Goal: Task Accomplishment & Management: Manage account settings

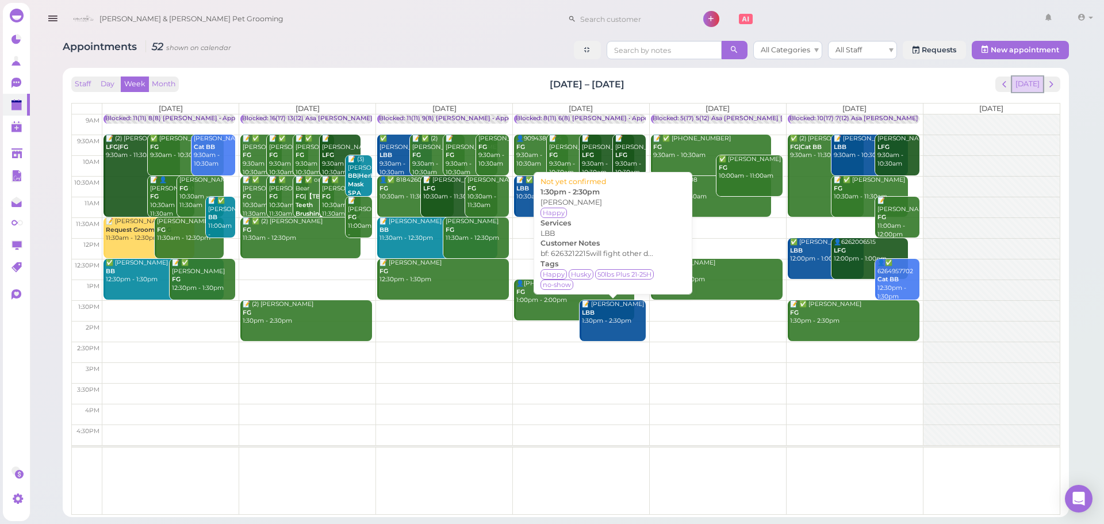
click at [1033, 88] on button "[DATE]" at bounding box center [1027, 84] width 31 height 16
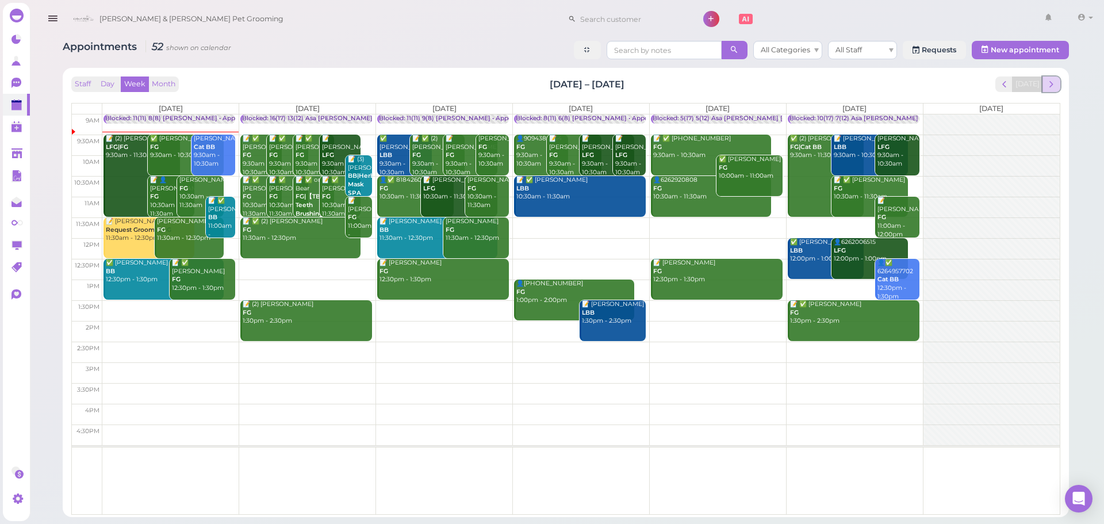
click at [1046, 82] on span "next" at bounding box center [1051, 84] width 11 height 11
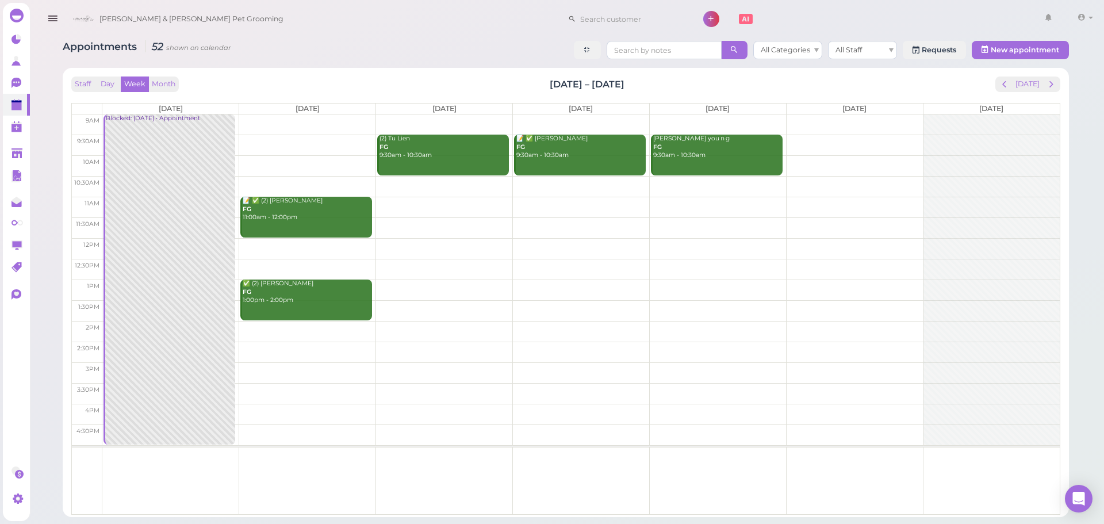
click at [901, 70] on div "Staff Day Week Month Sep 1 – 7, 2025 Today Mon 9/1 Tue 9/2 Wed 9/3 Thu 9/4 Fri …" at bounding box center [566, 292] width 1006 height 449
click at [1030, 84] on button "[DATE]" at bounding box center [1027, 84] width 31 height 16
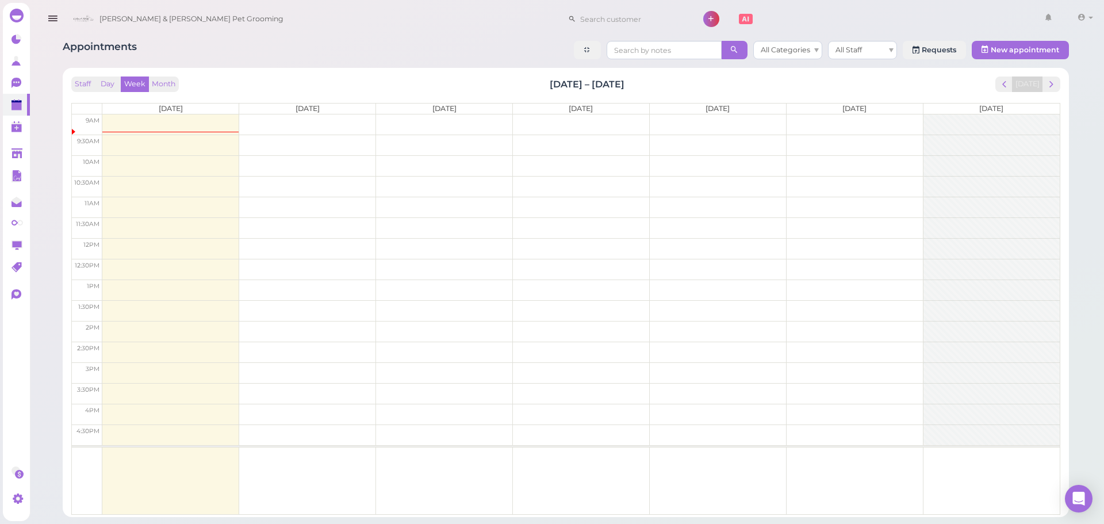
click at [844, 97] on div "Staff Day Week Month Aug 25 – 31, 2025 Today Mon 8/25 Tue 8/26 Wed 8/27 Thu 8/2…" at bounding box center [565, 295] width 989 height 438
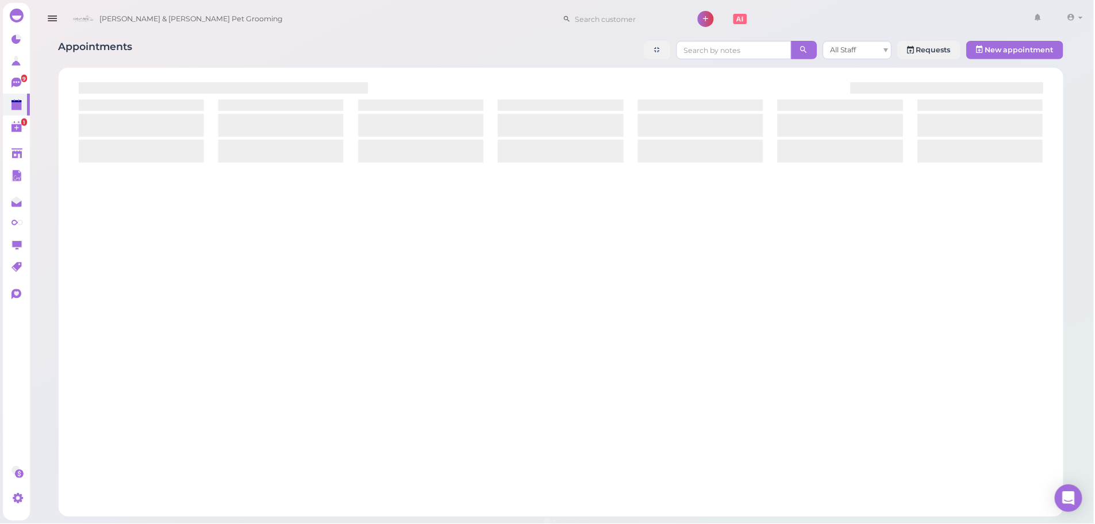
click at [284, 76] on div at bounding box center [561, 122] width 989 height 92
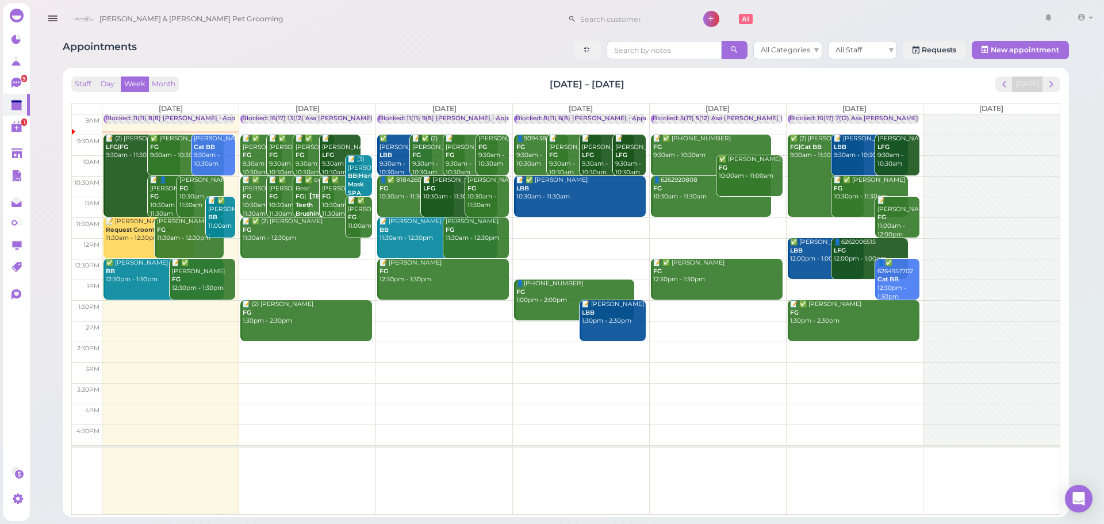
click at [433, 93] on div "Staff Day Week Month [DATE] – [DATE] [DATE] [DATE] [DATE] [DATE] [DATE] [DATE] …" at bounding box center [565, 295] width 989 height 438
click at [175, 165] on link "✅ [PERSON_NAME] 9:30am - 10:30am" at bounding box center [186, 155] width 76 height 41
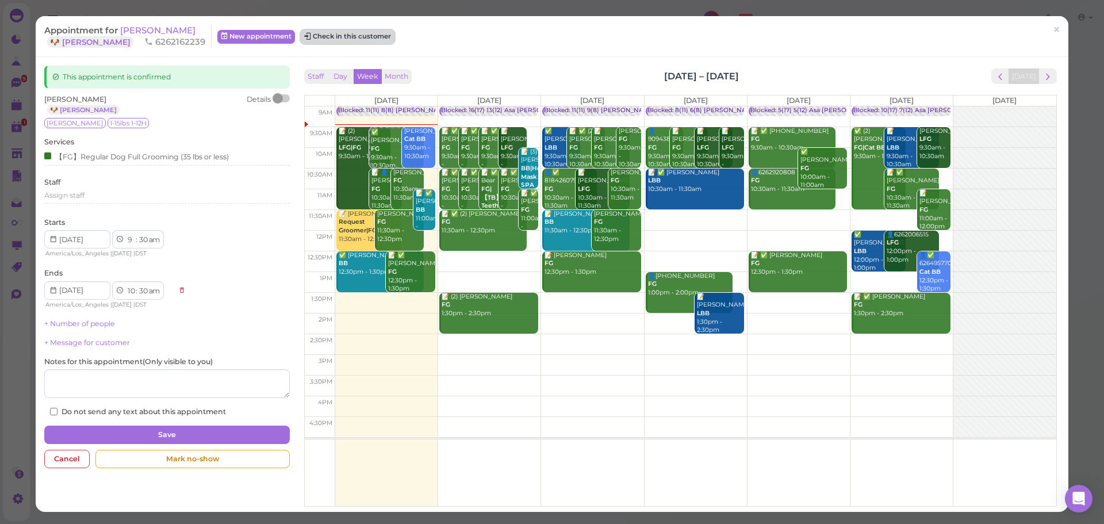
click at [321, 33] on button "Check in this customer" at bounding box center [348, 37] width 94 height 14
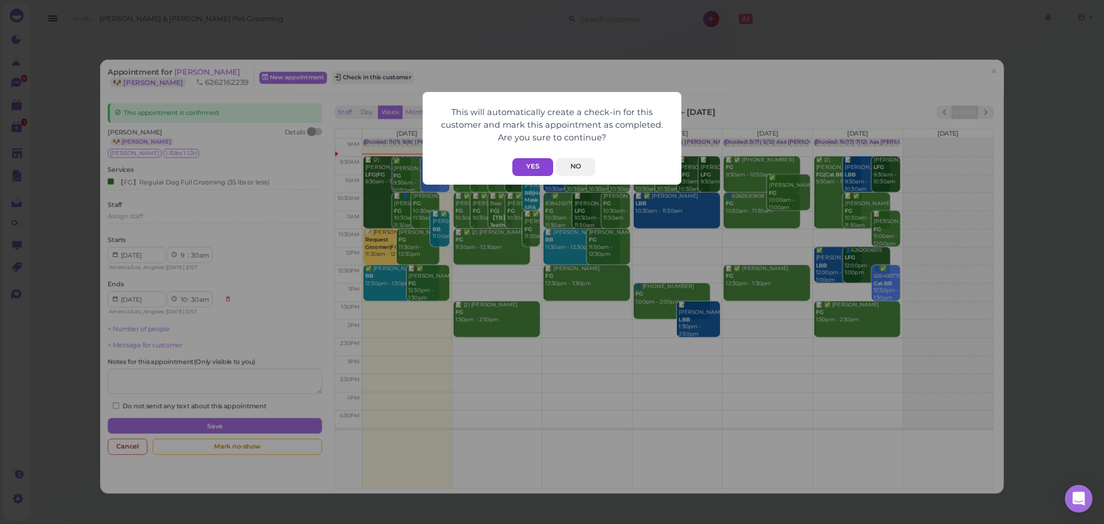
click at [521, 165] on button "Yes" at bounding box center [532, 167] width 41 height 18
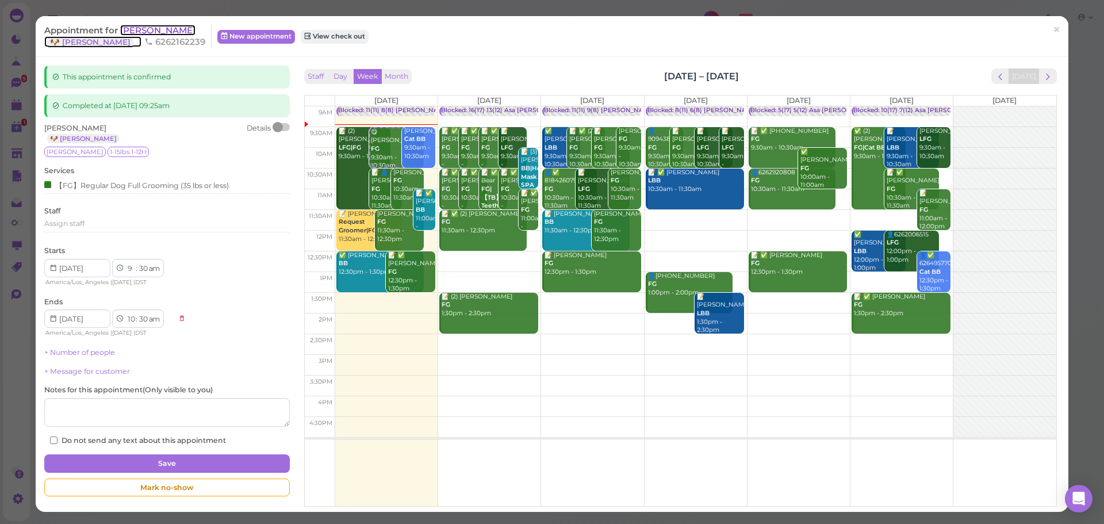
click at [132, 32] on span "[PERSON_NAME]" at bounding box center [157, 30] width 75 height 11
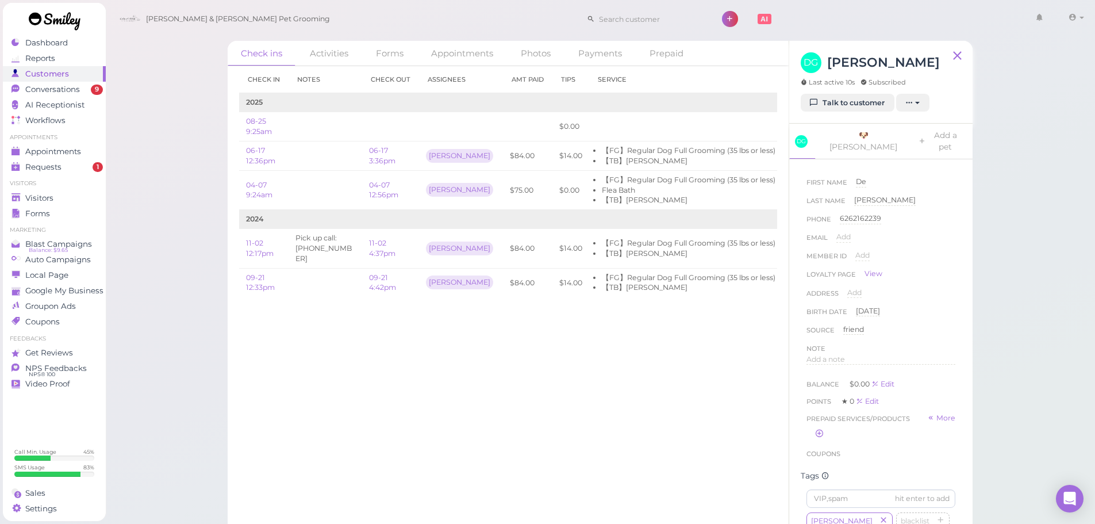
click at [550, 372] on div "Check in Notes Check out Assignees Amt Paid Tips Service 2025 08-25 9:25am $0.0…" at bounding box center [508, 295] width 561 height 458
click at [901, 287] on div "Address Add" at bounding box center [881, 296] width 149 height 18
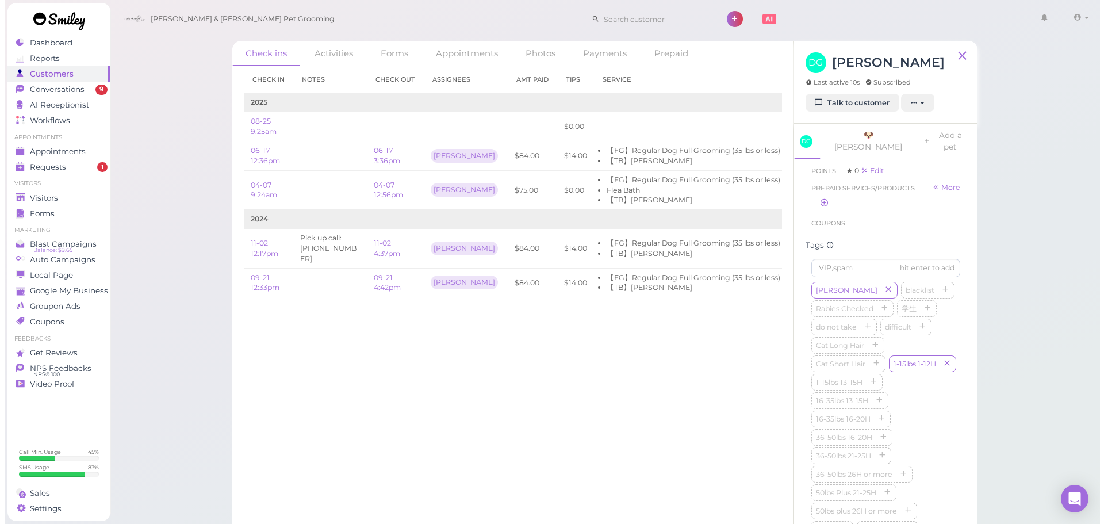
scroll to position [345, 0]
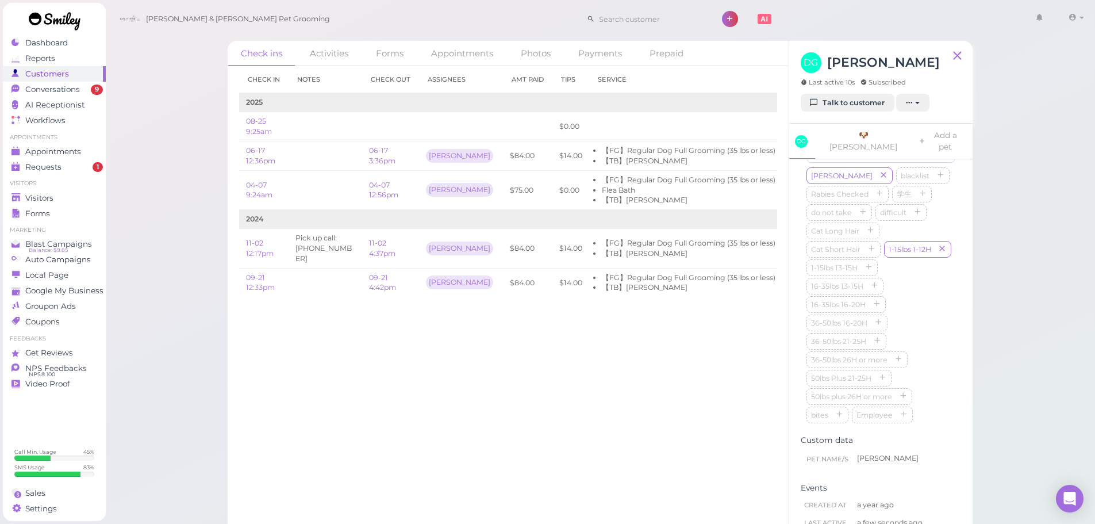
click at [632, 463] on div "Check in Notes Check out Assignees Amt Paid Tips Service 2025 08-25 9:25am $0.0…" at bounding box center [508, 295] width 561 height 458
click at [609, 474] on div "Check in Notes Check out Assignees Amt Paid Tips Service 2025 08-25 9:25am $0.0…" at bounding box center [508, 295] width 561 height 458
click at [64, 147] on span "Appointments" at bounding box center [53, 152] width 57 height 10
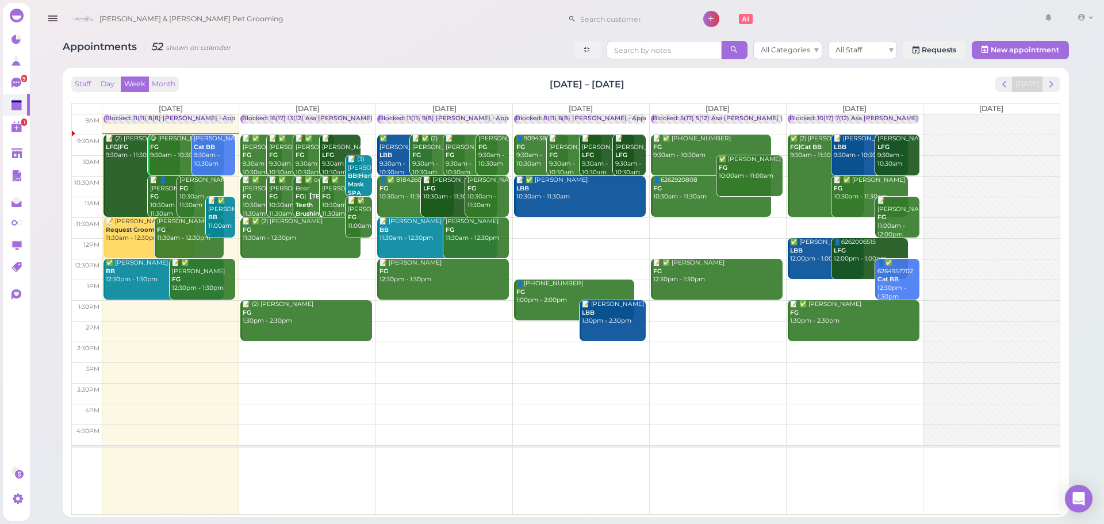
click at [489, 81] on div "Staff Day Week Month Aug 25 – 31, 2025 Today" at bounding box center [565, 84] width 989 height 16
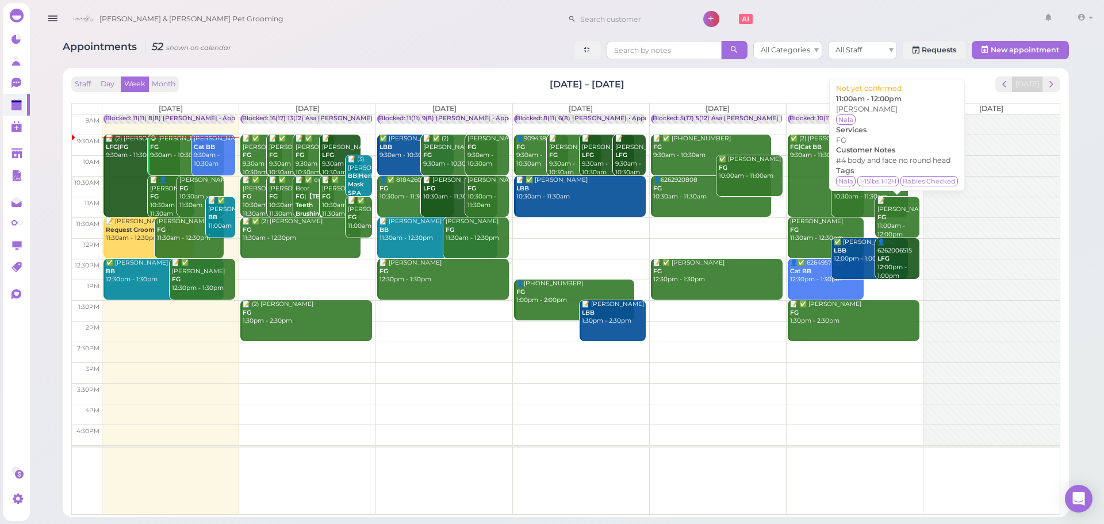
click at [888, 210] on div "📝 Samantha Peña FG 11:00am - 12:00pm" at bounding box center [898, 218] width 42 height 42
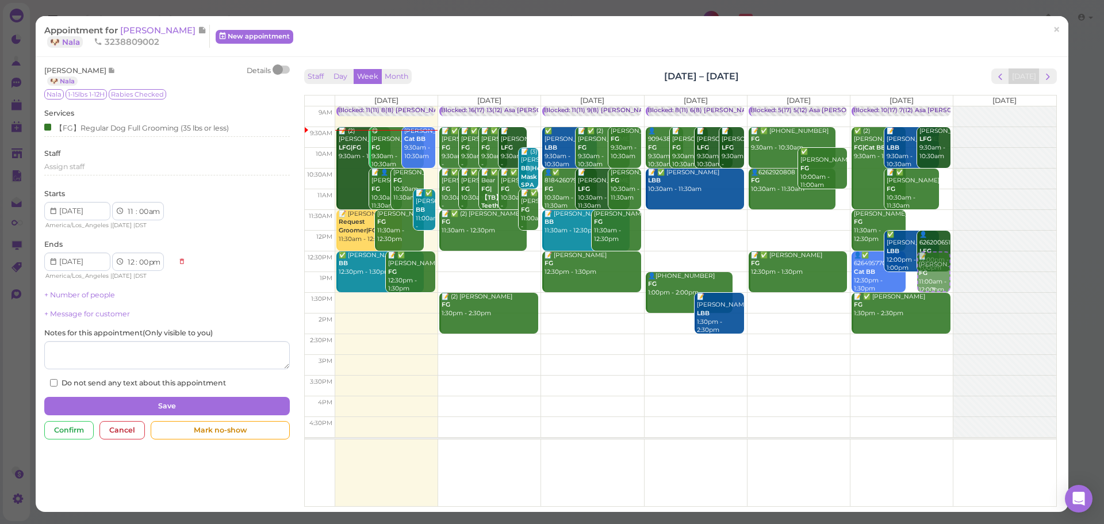
drag, startPoint x: 924, startPoint y: 209, endPoint x: 913, endPoint y: 277, distance: 69.2
click at [913, 106] on div "📝 Samantha Peña FG 11:00am - 12:00pm Blocked: 10(17) 7(12) Asa Helen Rebecca • …" at bounding box center [901, 106] width 102 height 0
select select "12"
select select "30"
select select "pm"
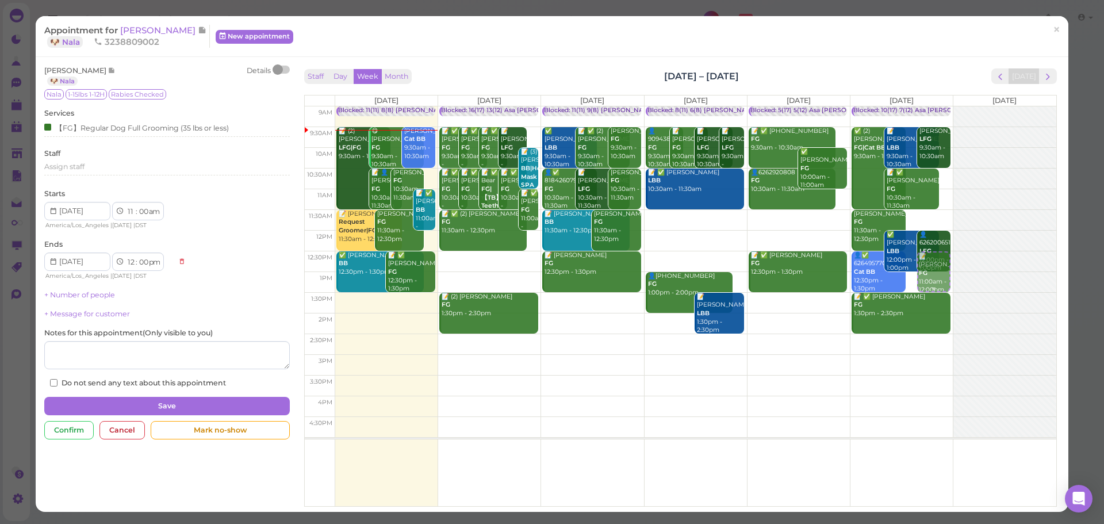
select select "1"
select select "30"
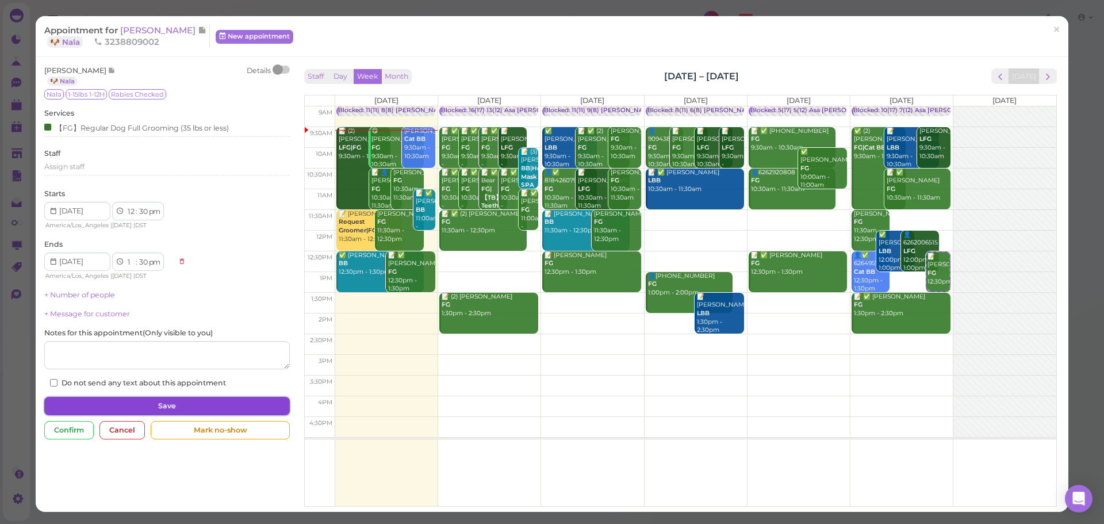
click at [126, 406] on button "Save" at bounding box center [166, 406] width 245 height 18
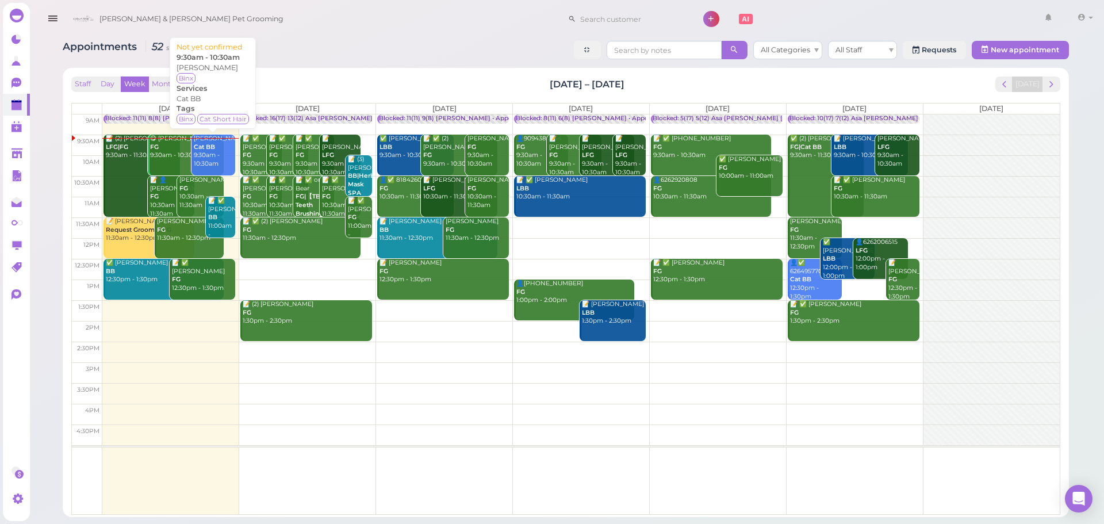
click at [222, 161] on div "Samantha Anderson Cat BB 9:30am - 10:30am" at bounding box center [214, 152] width 42 height 34
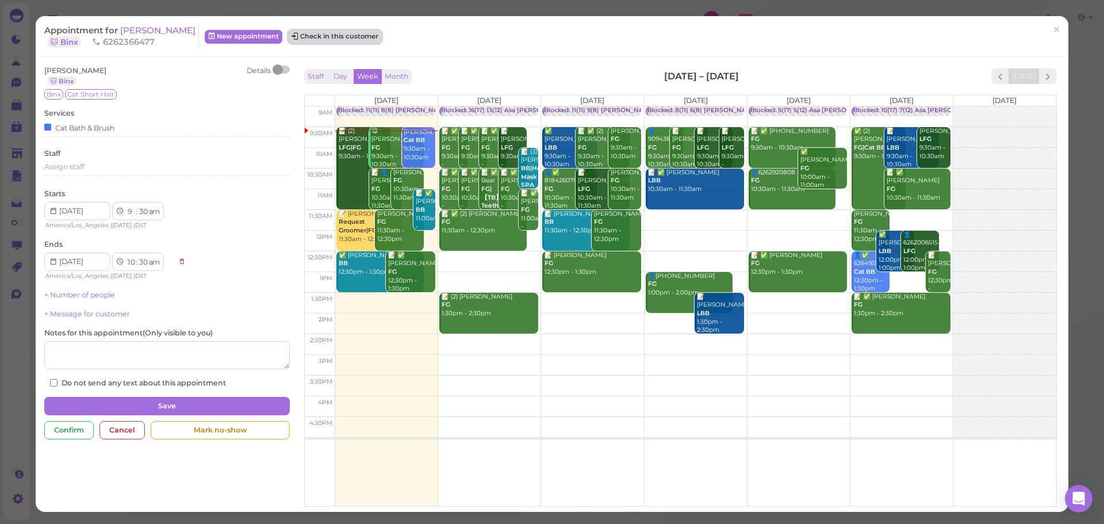
click at [367, 31] on button "Check in this customer" at bounding box center [335, 37] width 94 height 14
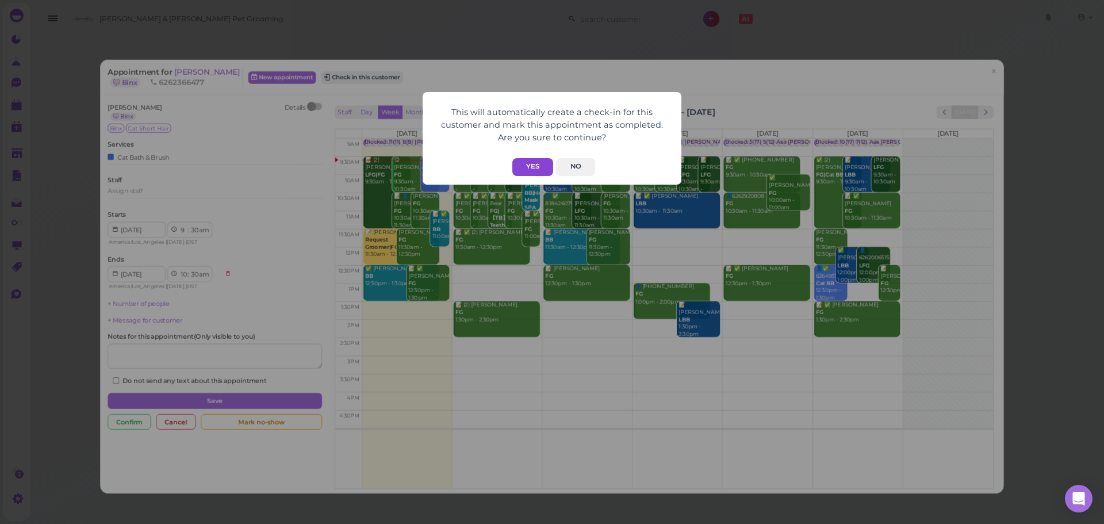
click at [540, 166] on button "Yes" at bounding box center [532, 167] width 41 height 18
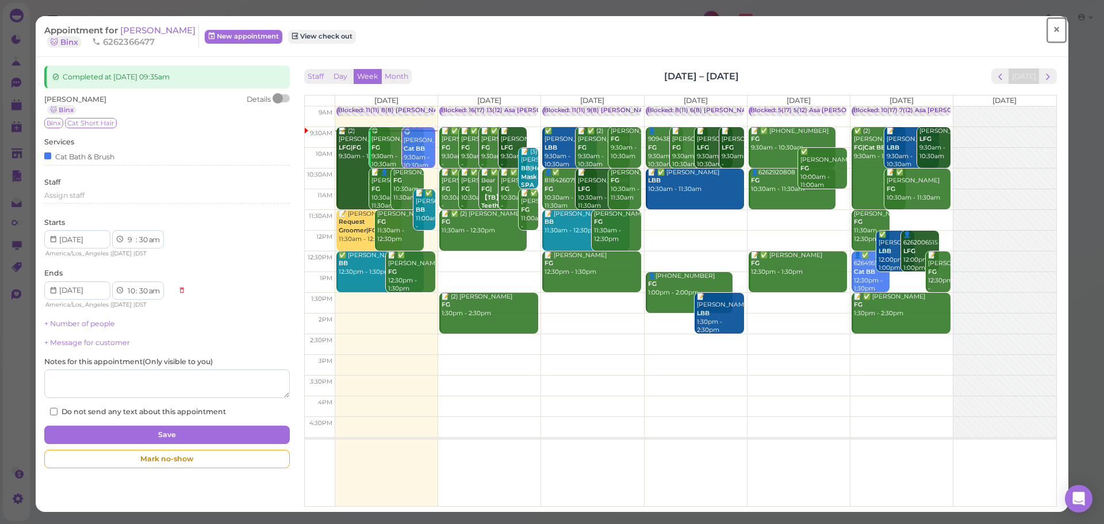
click at [1046, 26] on link "×" at bounding box center [1056, 30] width 21 height 27
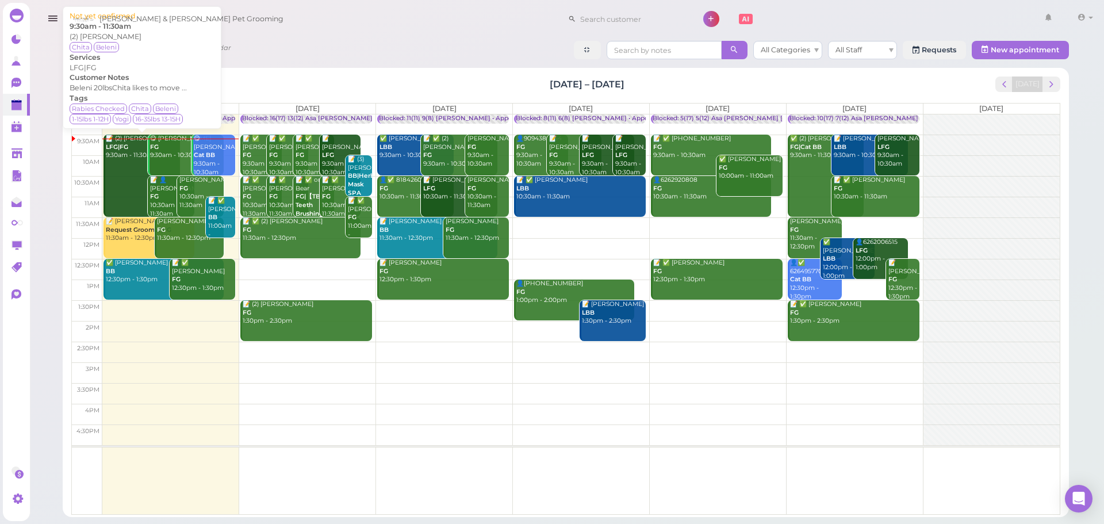
click at [125, 173] on link "📝 (2) Nancy Landaverde LFG|FG 9:30am - 11:30am" at bounding box center [141, 176] width 76 height 82
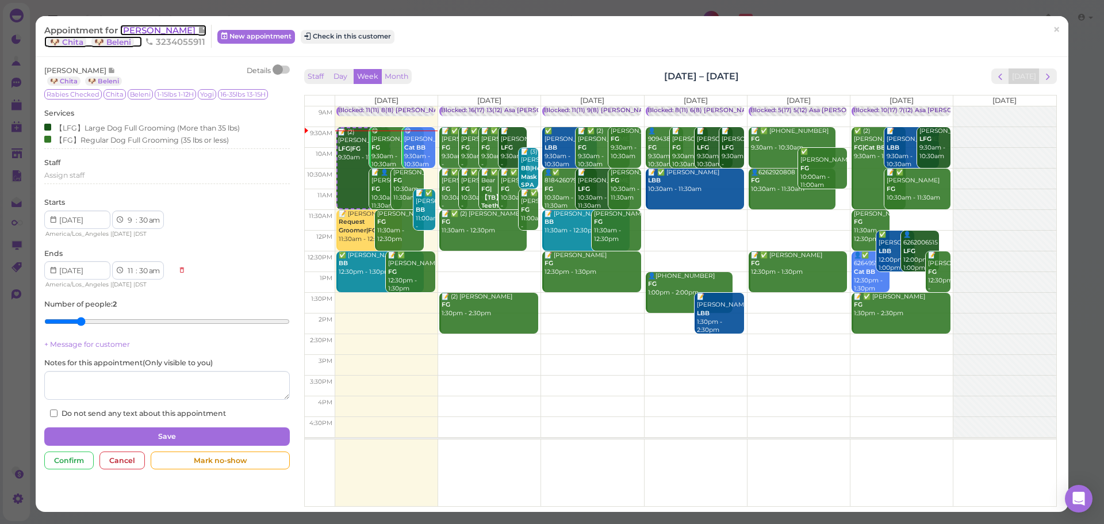
click at [141, 30] on span "[PERSON_NAME]" at bounding box center [159, 30] width 78 height 11
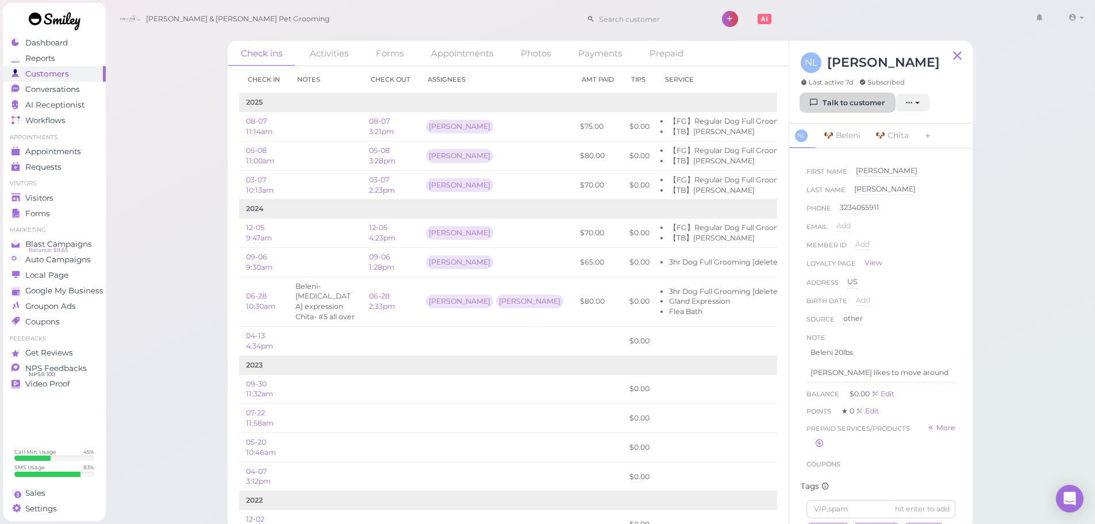
click at [835, 98] on link "Talk to customer" at bounding box center [848, 103] width 94 height 18
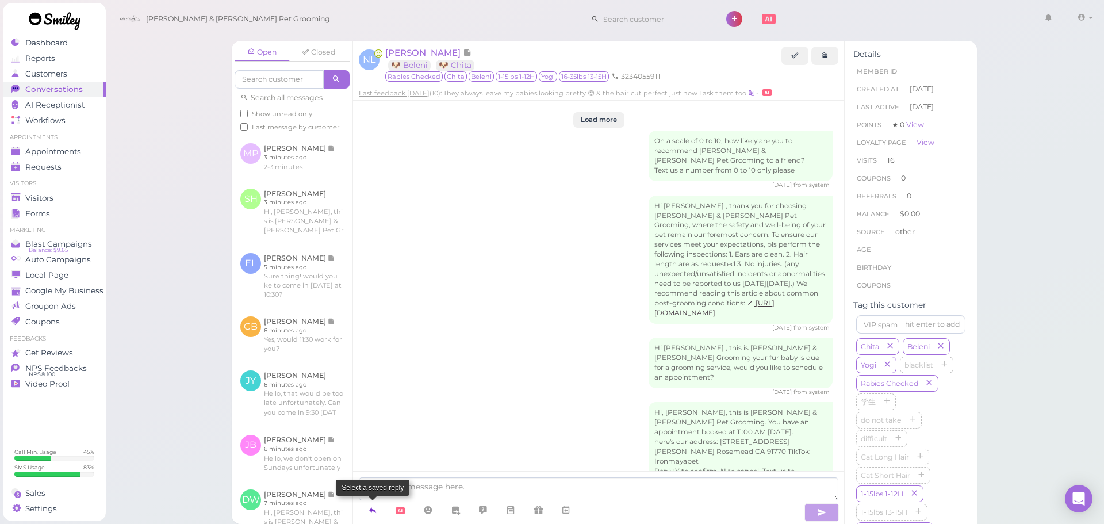
scroll to position [1776, 0]
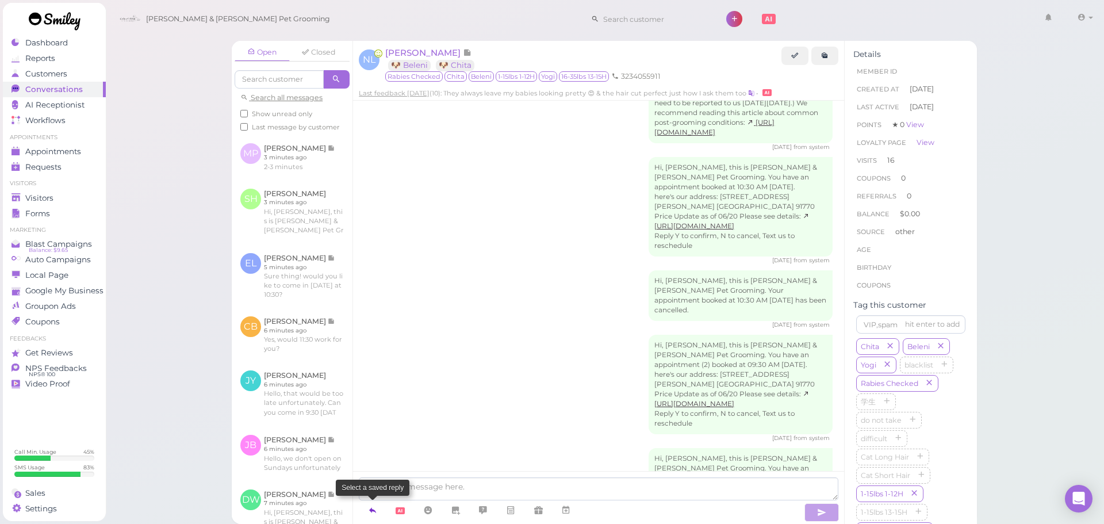
click at [379, 509] on link at bounding box center [373, 510] width 28 height 20
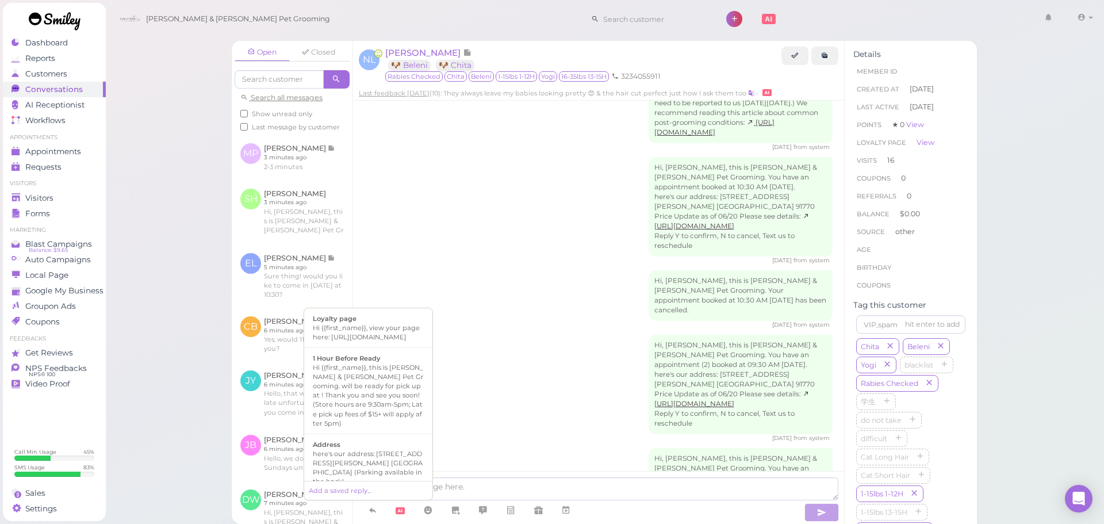
scroll to position [115, 0]
click at [381, 450] on div "Hi there, this is [PERSON_NAME] and [PERSON_NAME] Pet Grooming, please let us k…" at bounding box center [368, 473] width 111 height 46
type textarea "Hi there, this is [PERSON_NAME] and [PERSON_NAME] Pet Grooming, please let us k…"
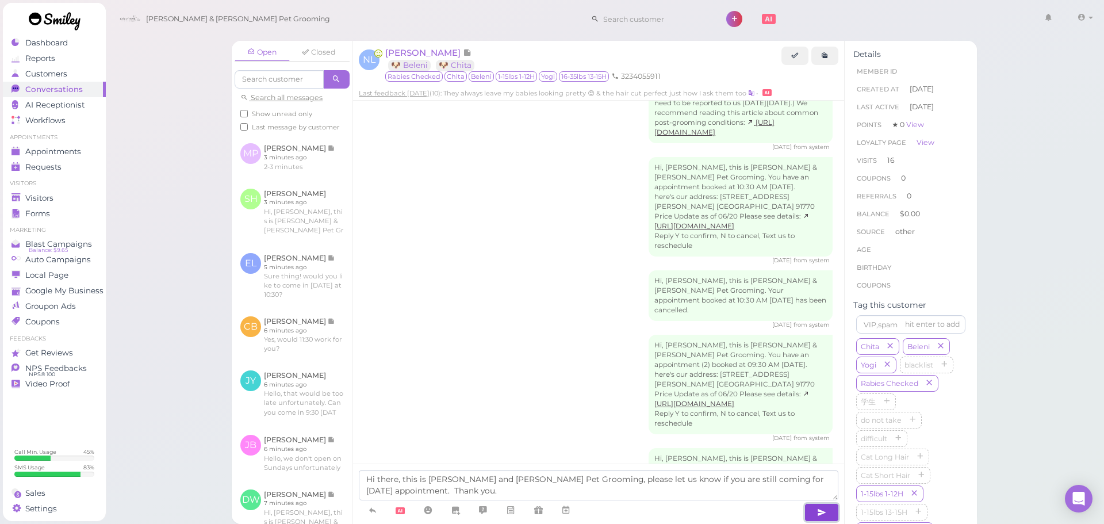
click at [820, 509] on icon "button" at bounding box center [821, 511] width 9 height 11
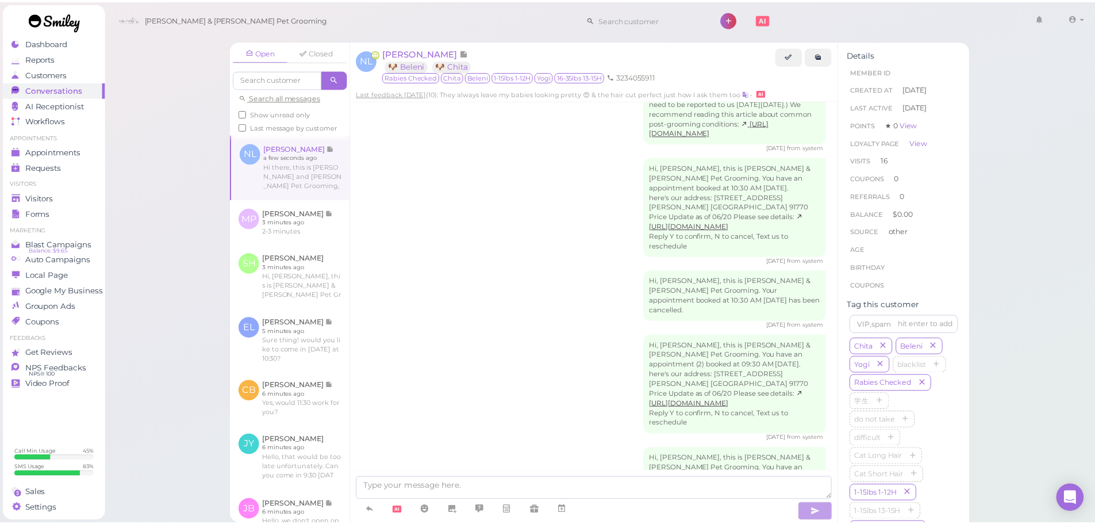
scroll to position [1823, 0]
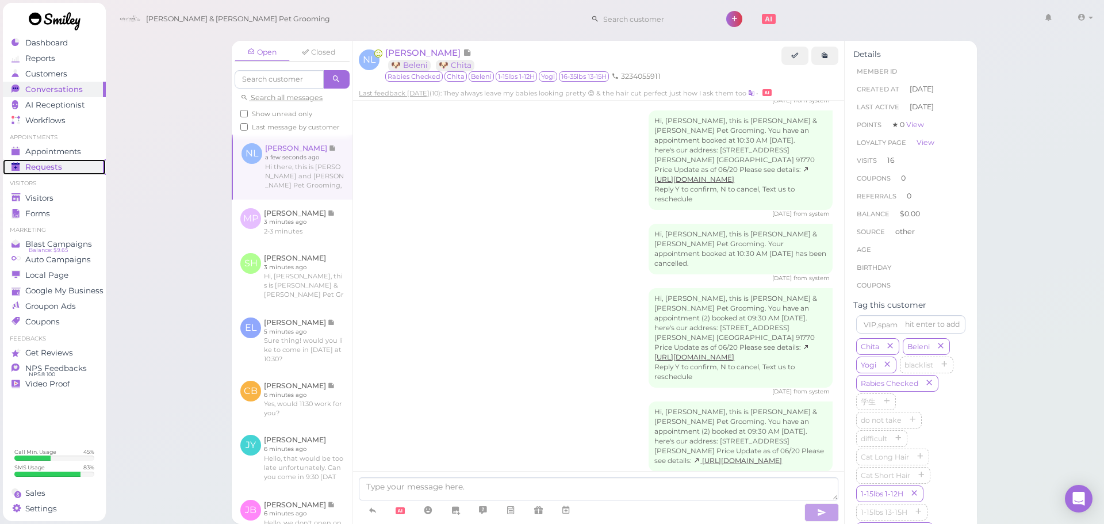
click at [55, 162] on span "Requests" at bounding box center [43, 167] width 37 height 10
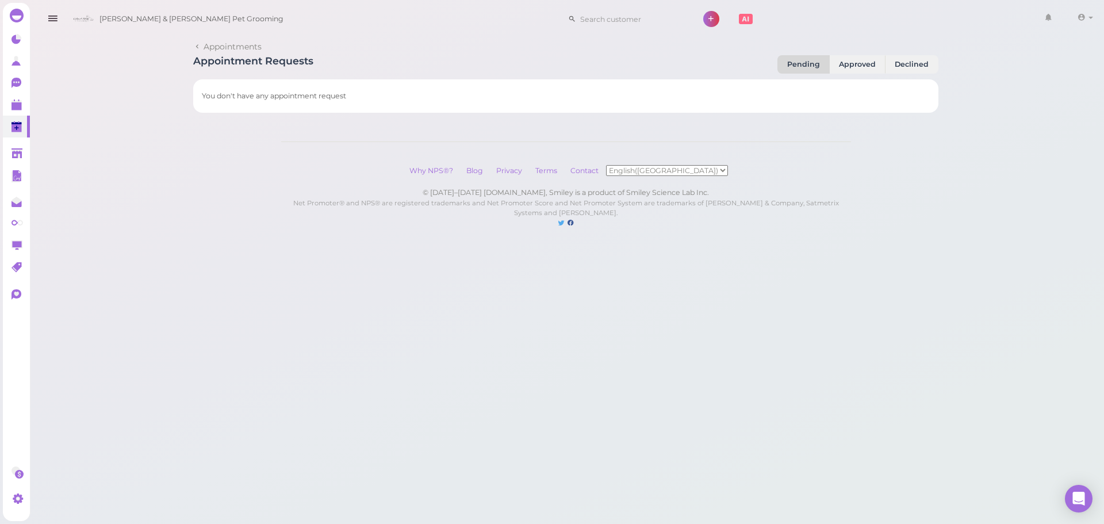
click at [70, 134] on div "Appointments Appointment Requests Pending Approved Declined You don't have any …" at bounding box center [566, 125] width 1076 height 251
click at [14, 101] on icon at bounding box center [17, 100] width 6 height 2
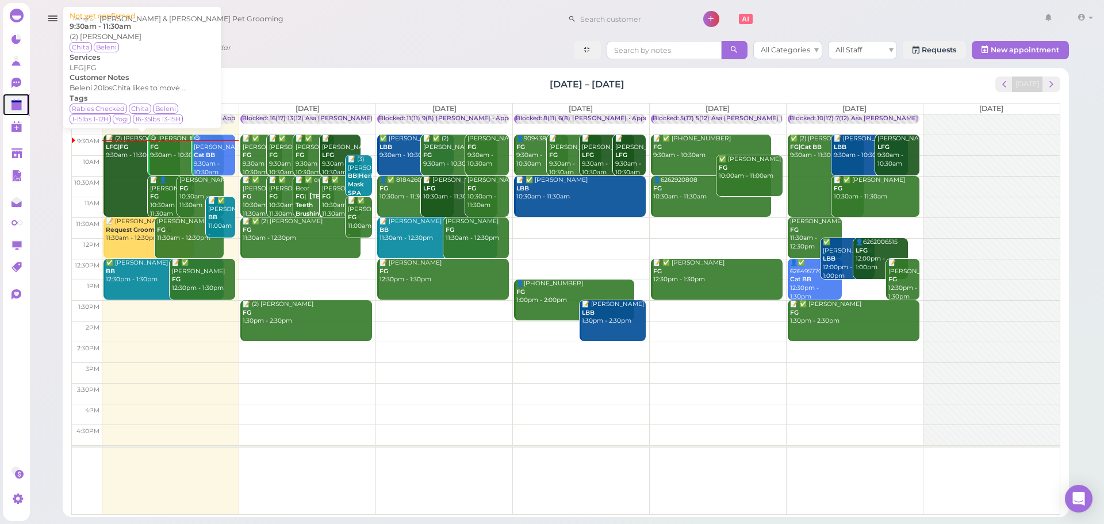
click at [117, 160] on div "📝 (2) Nancy Landaverde LFG|FG 9:30am - 11:30am" at bounding box center [142, 147] width 75 height 25
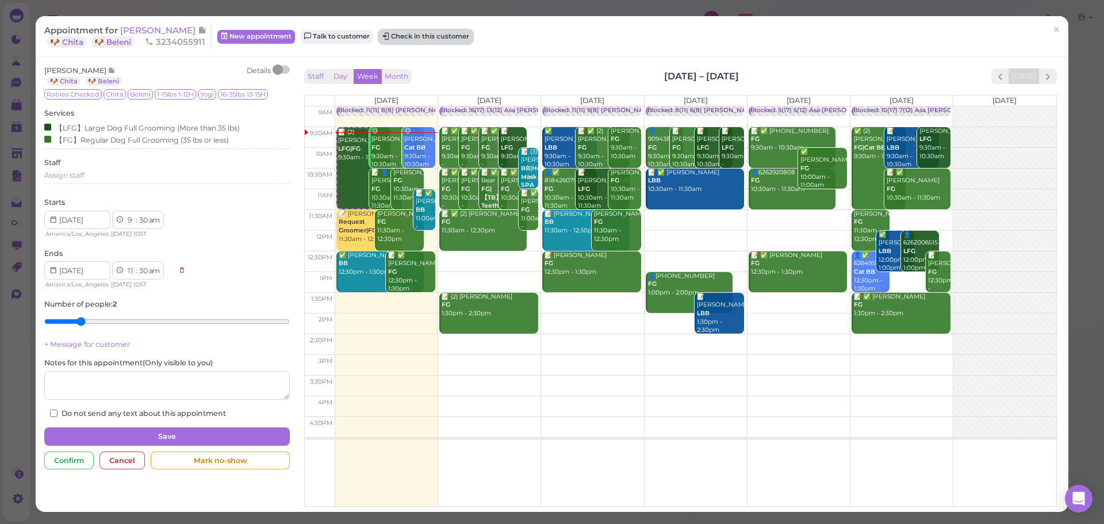
click at [452, 33] on button "Check in this customer" at bounding box center [426, 37] width 94 height 14
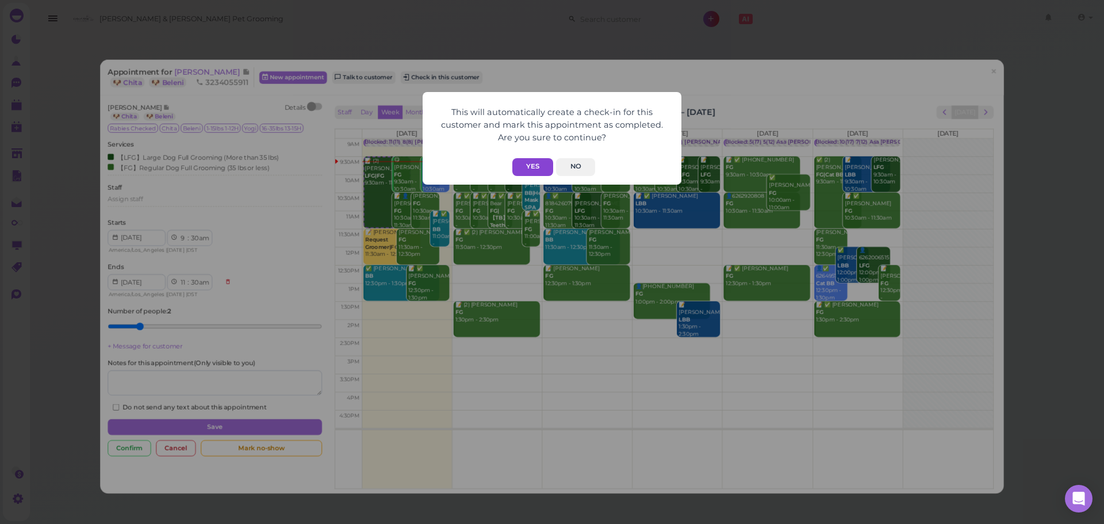
click at [539, 162] on button "Yes" at bounding box center [532, 167] width 41 height 18
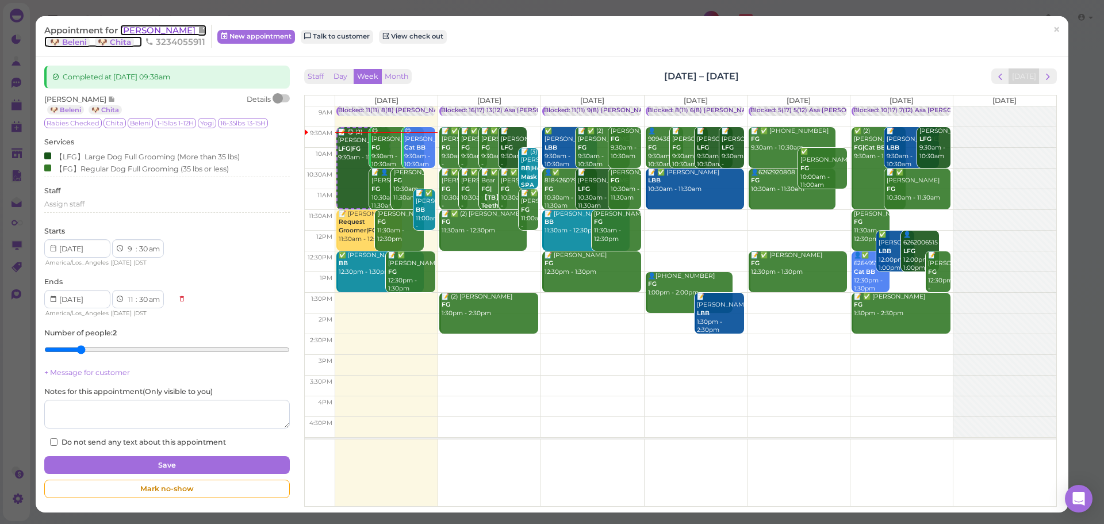
click at [176, 26] on span "[PERSON_NAME]" at bounding box center [159, 30] width 78 height 11
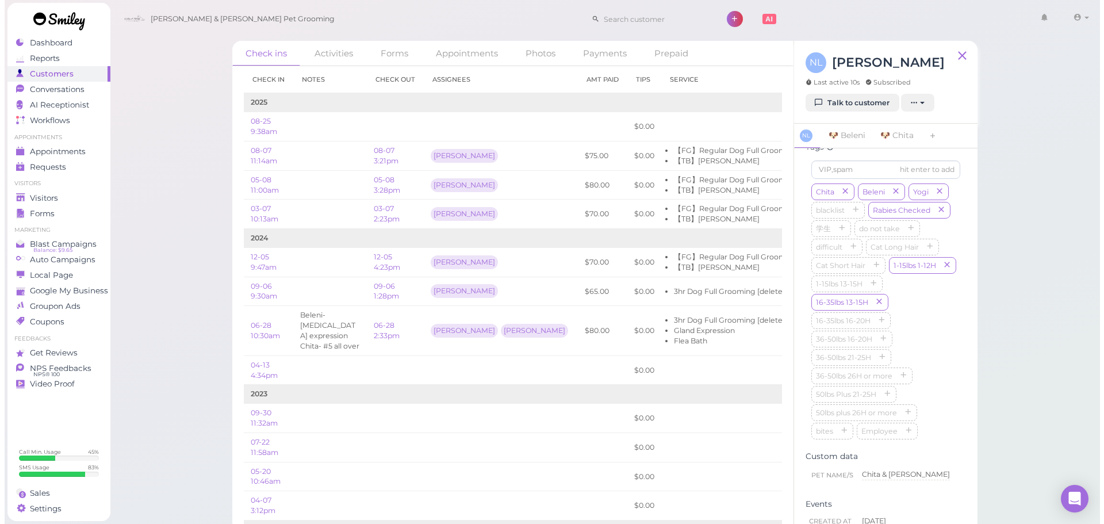
scroll to position [339, 0]
click at [945, 375] on div "Chita [GEOGRAPHIC_DATA] Yogi blacklist Rabies Checked 学生 do not take difficult …" at bounding box center [881, 313] width 149 height 258
click at [1066, 385] on div "Check ins Activities Forms Appointments Photos Payments Prepaid Check in Notes …" at bounding box center [600, 265] width 990 height 531
click at [929, 343] on div "Chita [GEOGRAPHIC_DATA] Yogi blacklist Rabies Checked 学生 do not take difficult …" at bounding box center [881, 313] width 149 height 258
click at [1034, 365] on div "Check ins Activities Forms Appointments Photos Payments Prepaid Check in Notes …" at bounding box center [600, 265] width 990 height 531
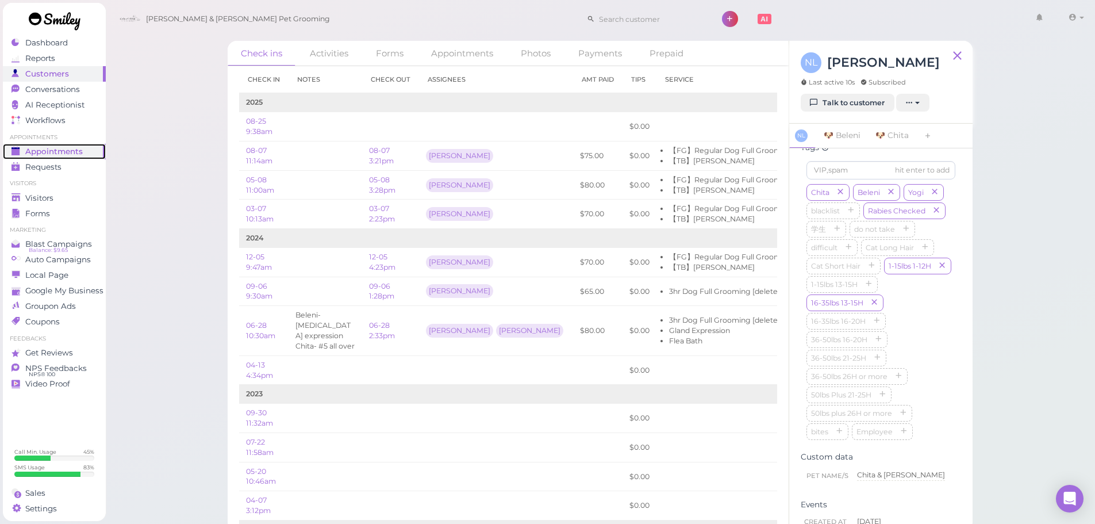
click at [78, 154] on span "Appointments" at bounding box center [53, 152] width 57 height 10
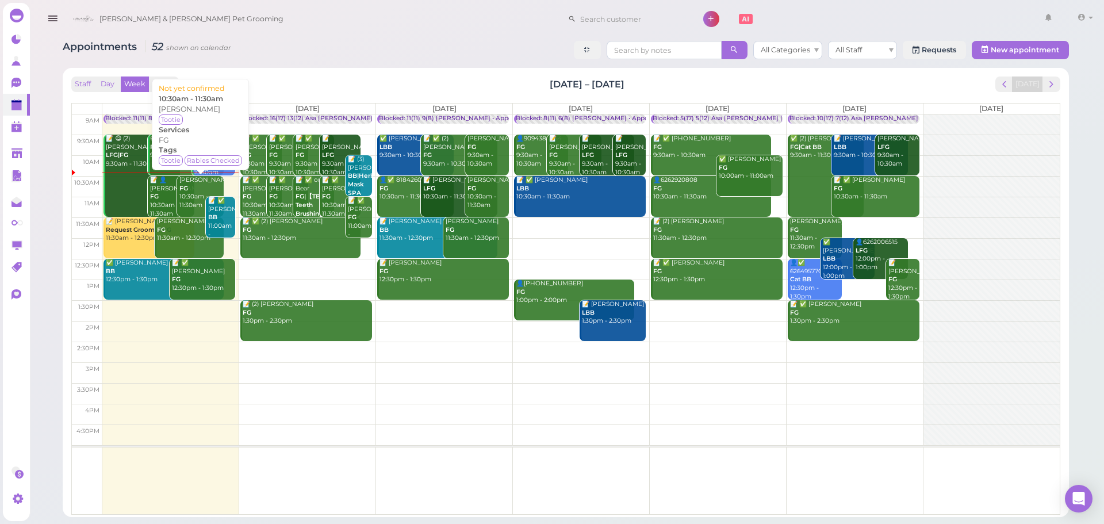
click at [189, 205] on div "Stacey Luu FG 10:30am - 11:30am" at bounding box center [201, 193] width 45 height 34
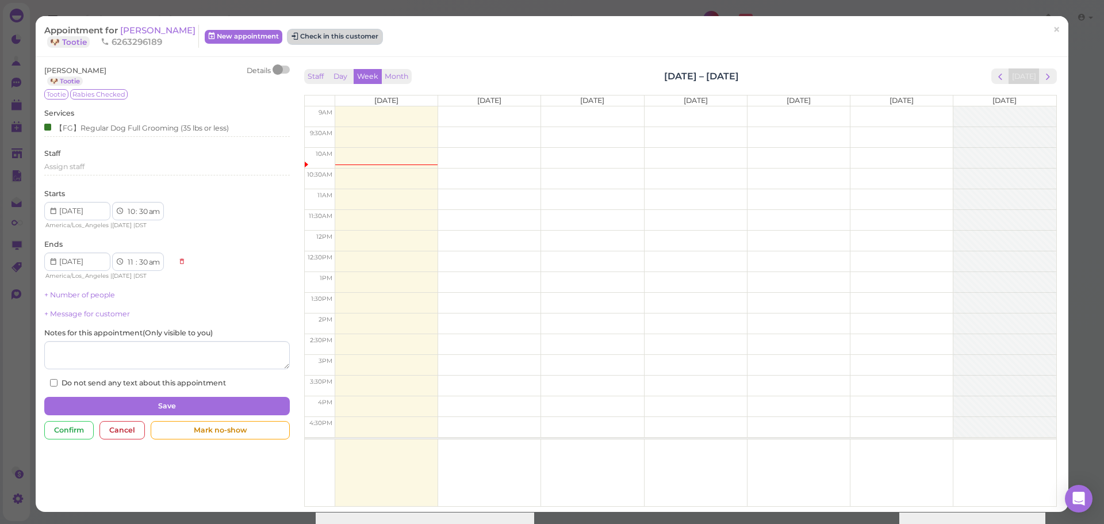
click at [331, 34] on button "Check in this customer" at bounding box center [335, 37] width 94 height 14
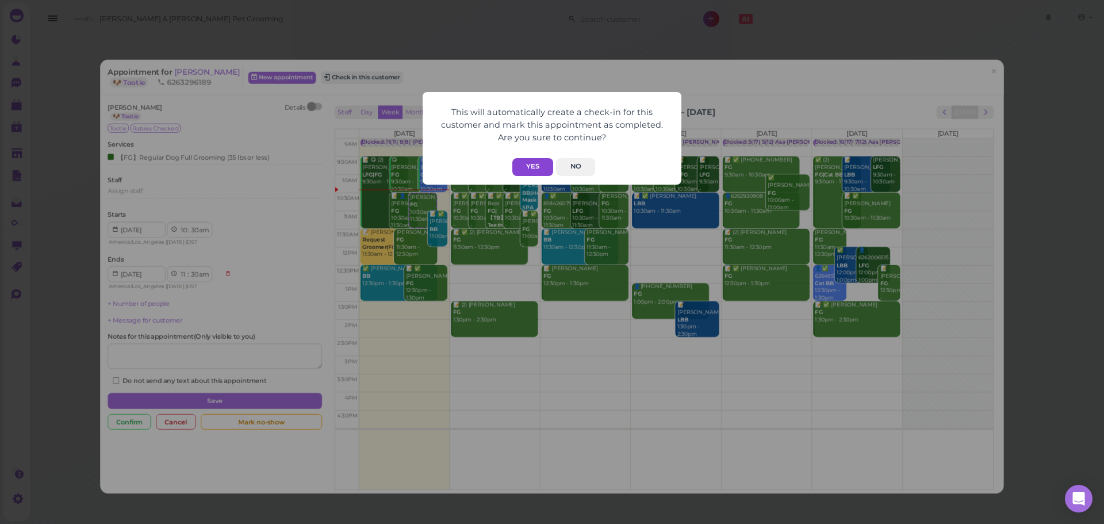
click at [540, 163] on button "Yes" at bounding box center [532, 167] width 41 height 18
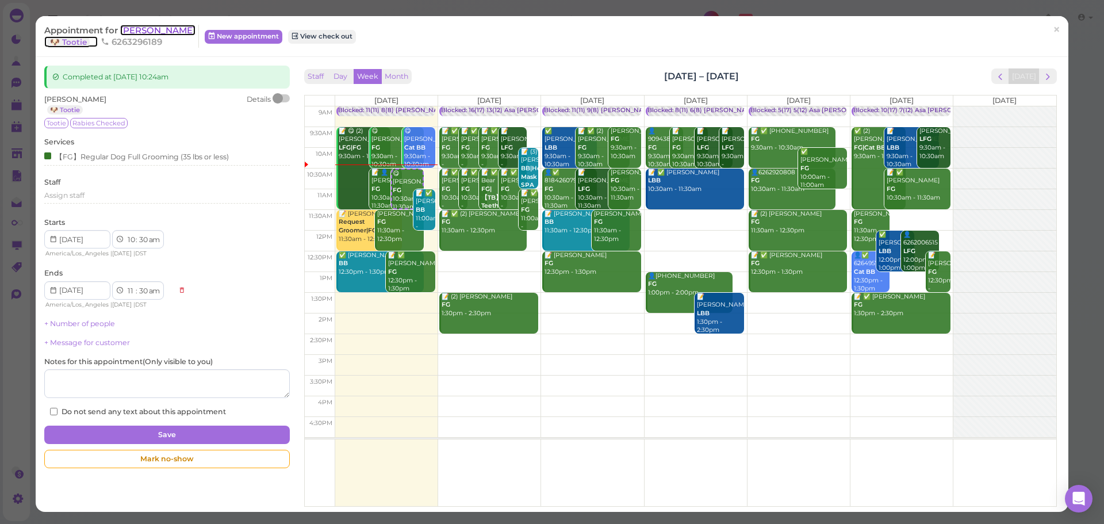
click at [148, 30] on span "[PERSON_NAME]" at bounding box center [157, 30] width 75 height 11
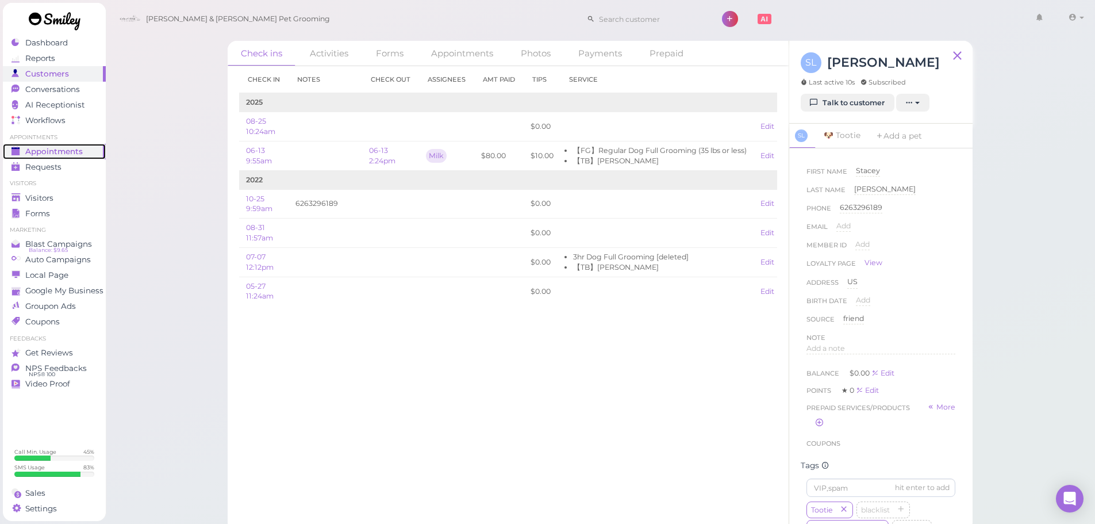
click at [52, 144] on link "Appointments" at bounding box center [54, 152] width 103 height 16
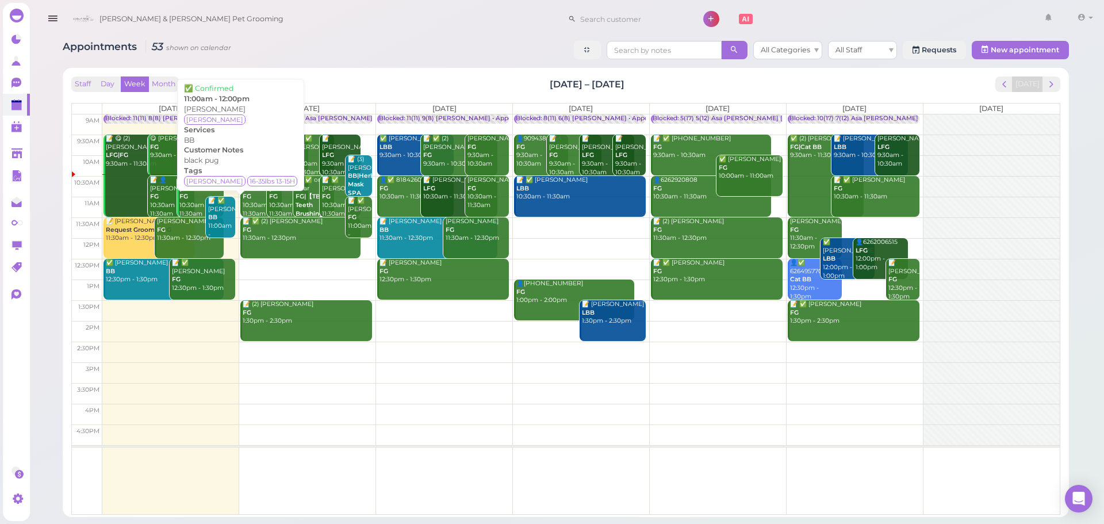
click at [230, 216] on div "📝 ✅ Julia Voong BB 11:00am - 12:00pm" at bounding box center [222, 222] width 28 height 51
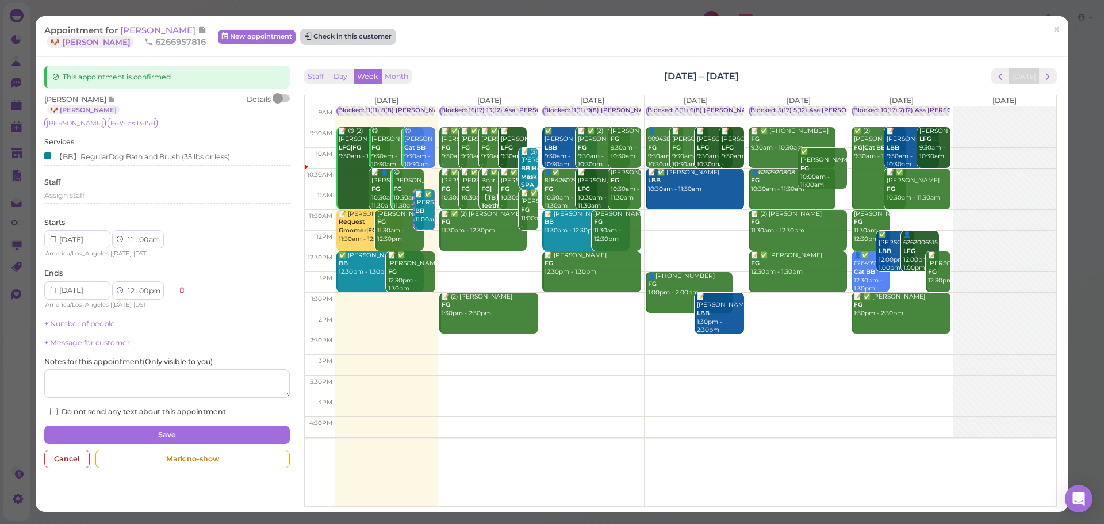
click at [350, 33] on button "Check in this customer" at bounding box center [348, 37] width 94 height 14
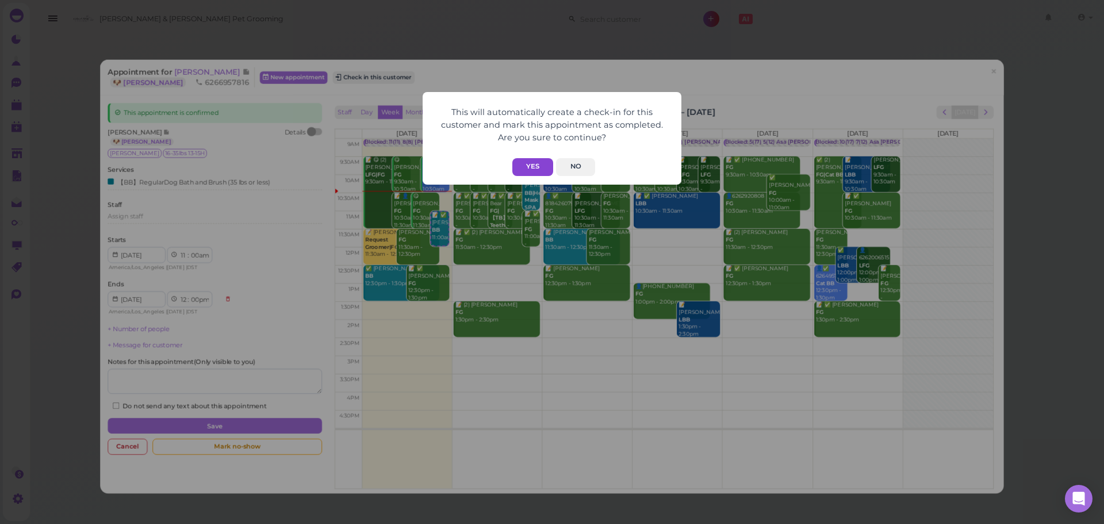
click at [533, 166] on button "Yes" at bounding box center [532, 167] width 41 height 18
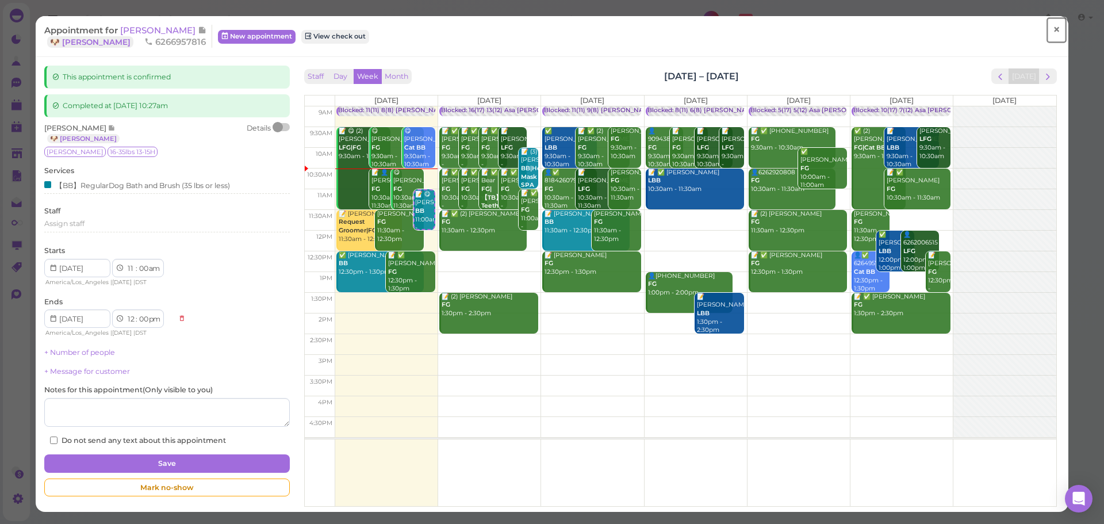
click at [1053, 35] on span "×" at bounding box center [1056, 30] width 7 height 16
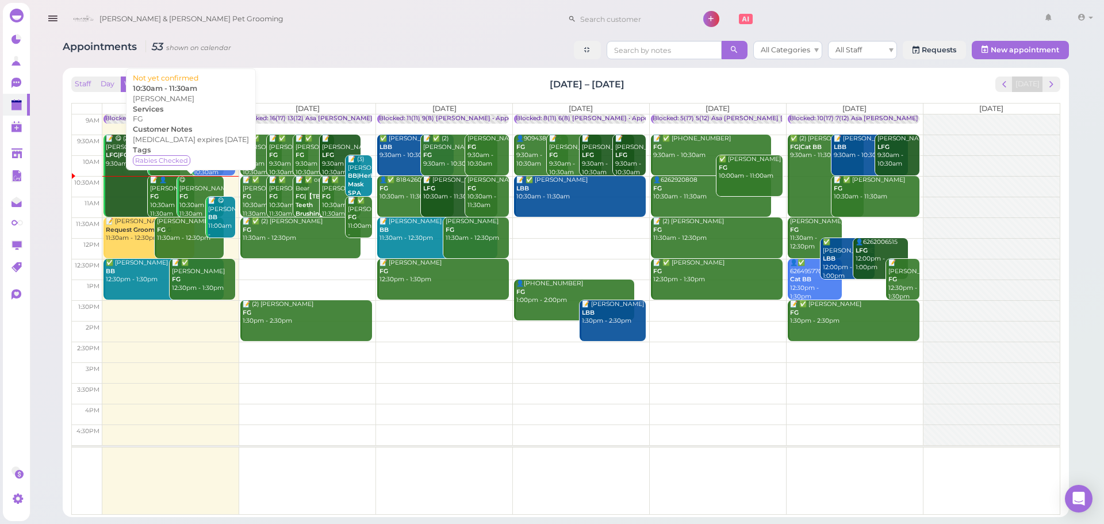
click at [151, 203] on div "📝 👤Karina valderrama FG 10:30am - 11:30am" at bounding box center [171, 197] width 45 height 42
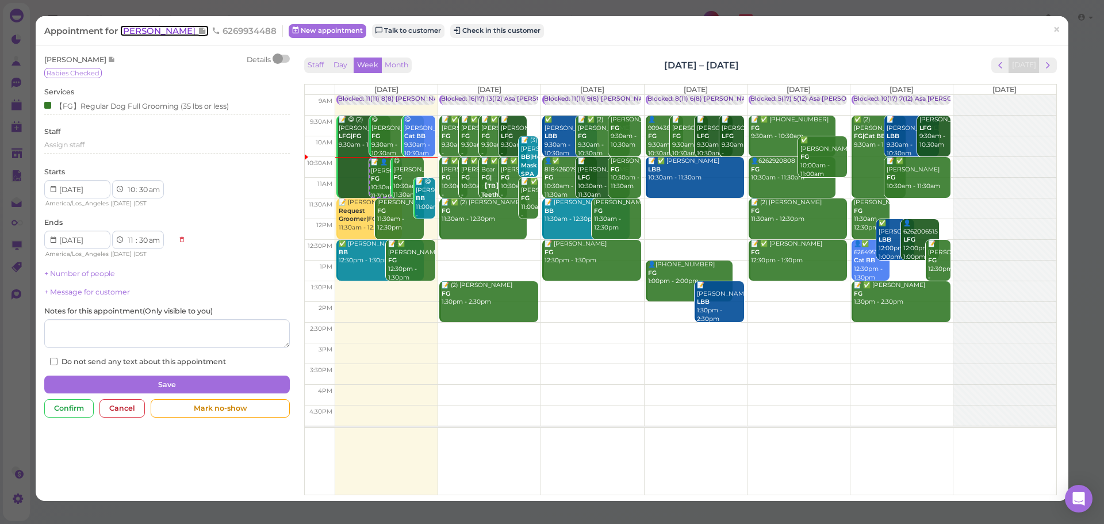
click at [170, 26] on span "[PERSON_NAME]" at bounding box center [159, 30] width 78 height 11
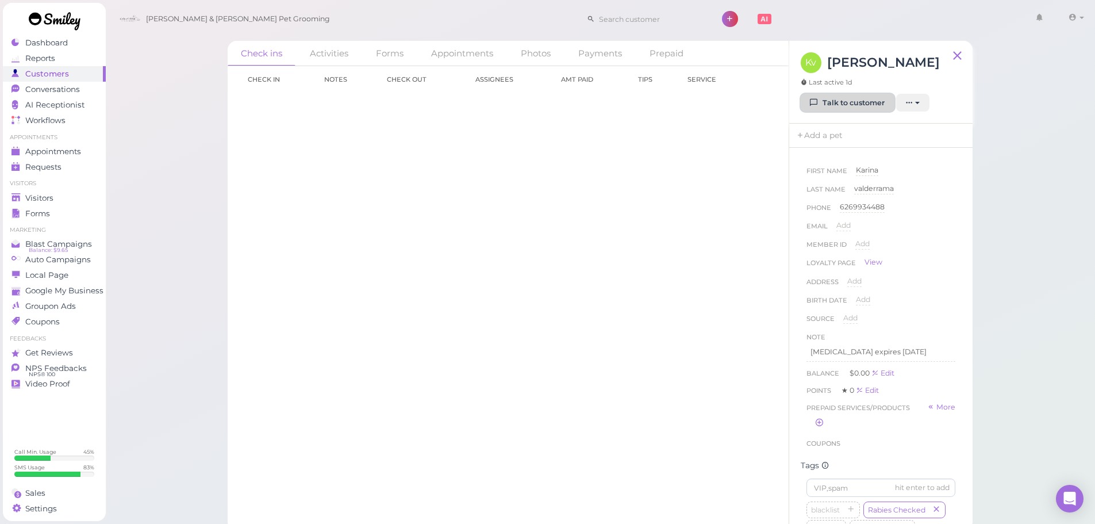
click at [833, 110] on link "Talk to customer" at bounding box center [848, 103] width 94 height 18
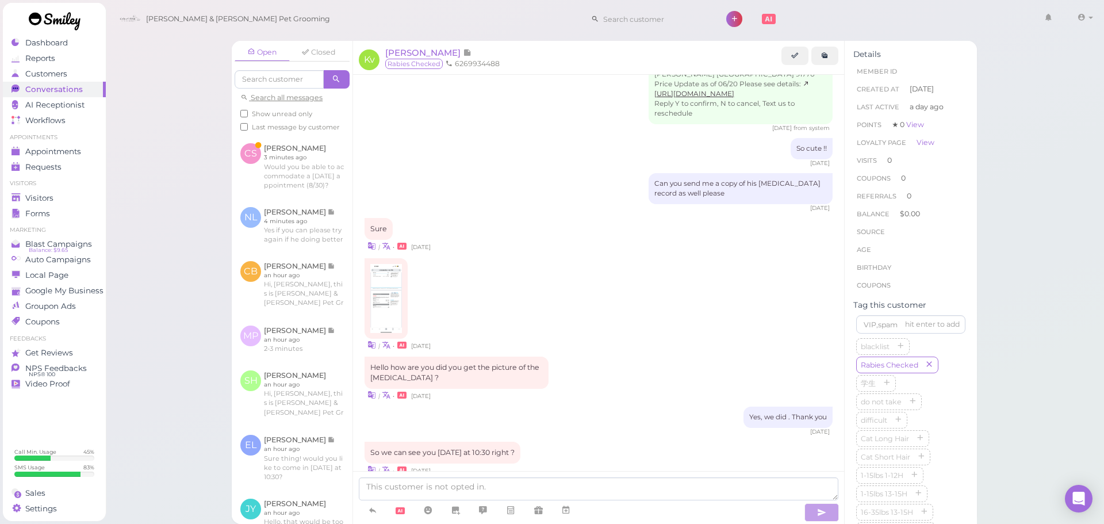
scroll to position [436, 0]
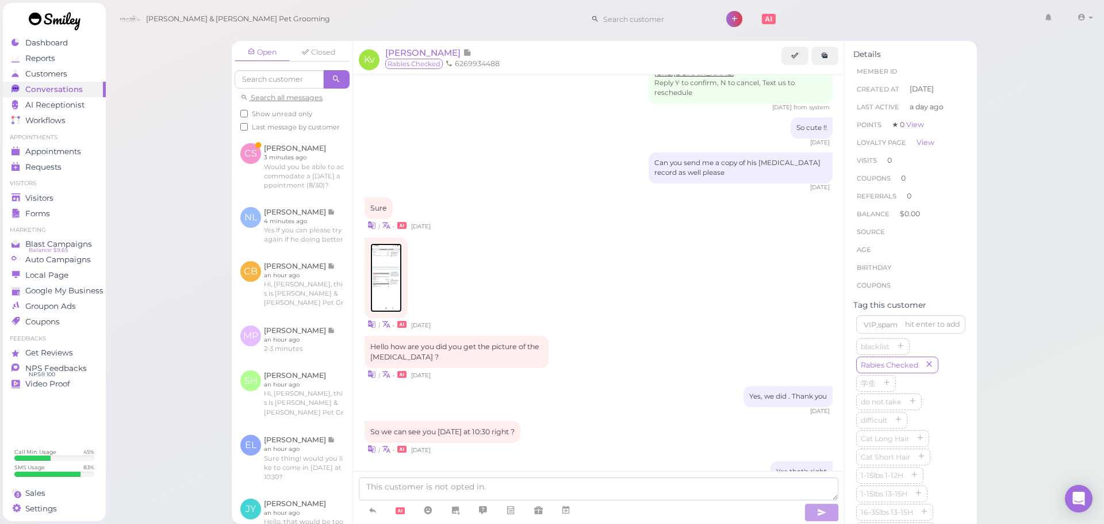
click at [391, 289] on img at bounding box center [386, 277] width 32 height 69
click at [905, 327] on div "hit enter to add" at bounding box center [932, 324] width 55 height 10
click at [890, 327] on input at bounding box center [910, 324] width 109 height 18
type input "Pandita"
click at [672, 199] on div "Sure | • 7 days ago" at bounding box center [598, 214] width 468 height 34
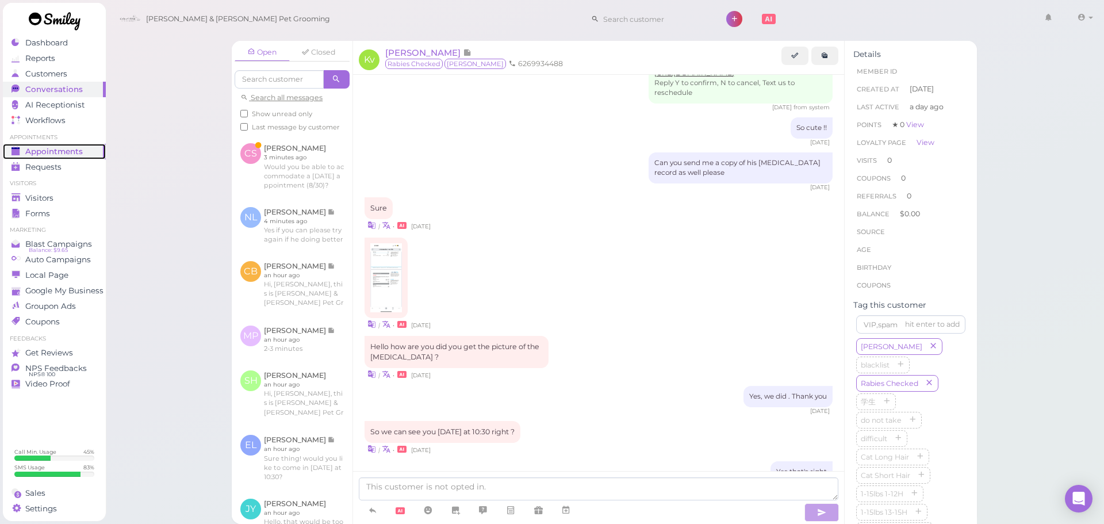
click at [72, 153] on span "Appointments" at bounding box center [53, 152] width 57 height 10
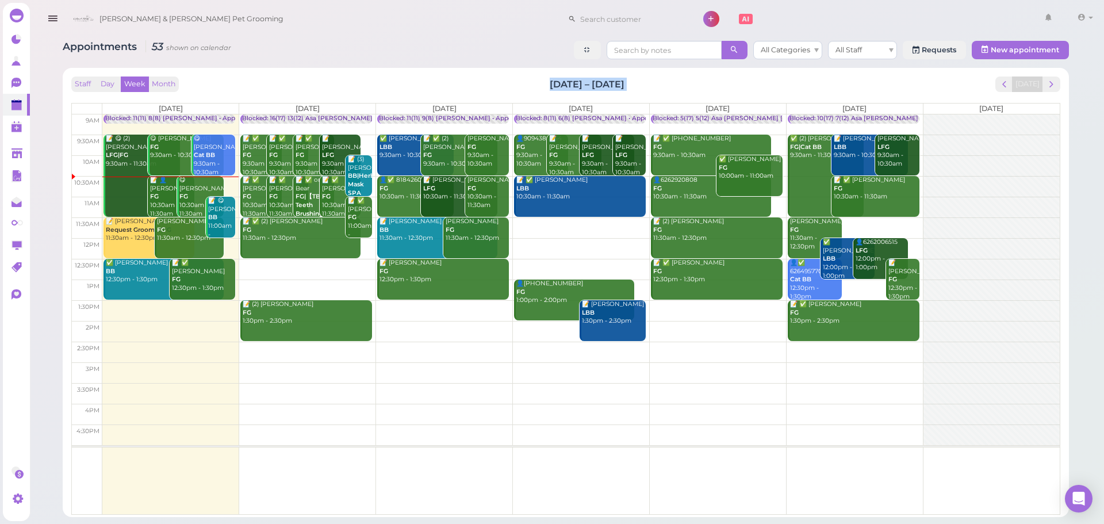
drag, startPoint x: 482, startPoint y: 85, endPoint x: 661, endPoint y: 98, distance: 179.2
click at [661, 98] on div "Staff Day Week Month Aug 25 – 31, 2025 Today Mon 8/25 Tue 8/26 Wed 8/27 Thu 8/2…" at bounding box center [565, 295] width 989 height 438
click at [662, 85] on div "Staff Day Week Month Aug 25 – 31, 2025 Today" at bounding box center [565, 84] width 989 height 16
drag, startPoint x: 601, startPoint y: 76, endPoint x: 442, endPoint y: 70, distance: 159.4
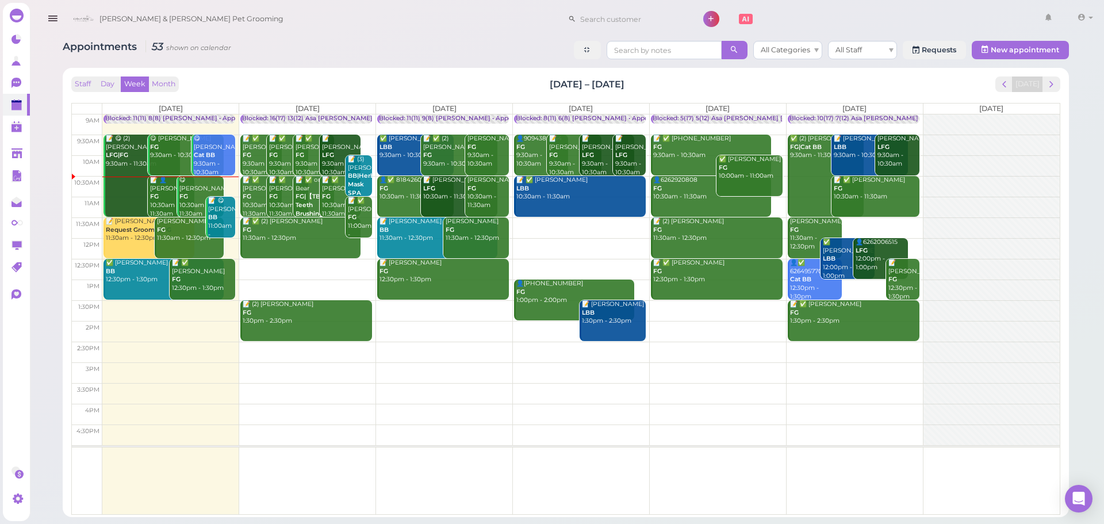
click at [442, 70] on div "Staff Day Week Month Aug 25 – 31, 2025 Today Mon 8/25 Tue 8/26 Wed 8/27 Thu 8/2…" at bounding box center [566, 292] width 1006 height 449
click at [441, 70] on div "Staff Day Week Month Aug 25 – 31, 2025 Today Mon 8/25 Tue 8/26 Wed 8/27 Thu 8/2…" at bounding box center [566, 292] width 1006 height 449
drag, startPoint x: 441, startPoint y: 70, endPoint x: 712, endPoint y: 77, distance: 270.8
click at [712, 77] on div "Staff Day Week Month Aug 25 – 31, 2025 Today Mon 8/25 Tue 8/26 Wed 8/27 Thu 8/2…" at bounding box center [566, 292] width 1006 height 449
click at [685, 79] on div "Staff Day Week Month Aug 25 – 31, 2025 Today" at bounding box center [565, 84] width 989 height 16
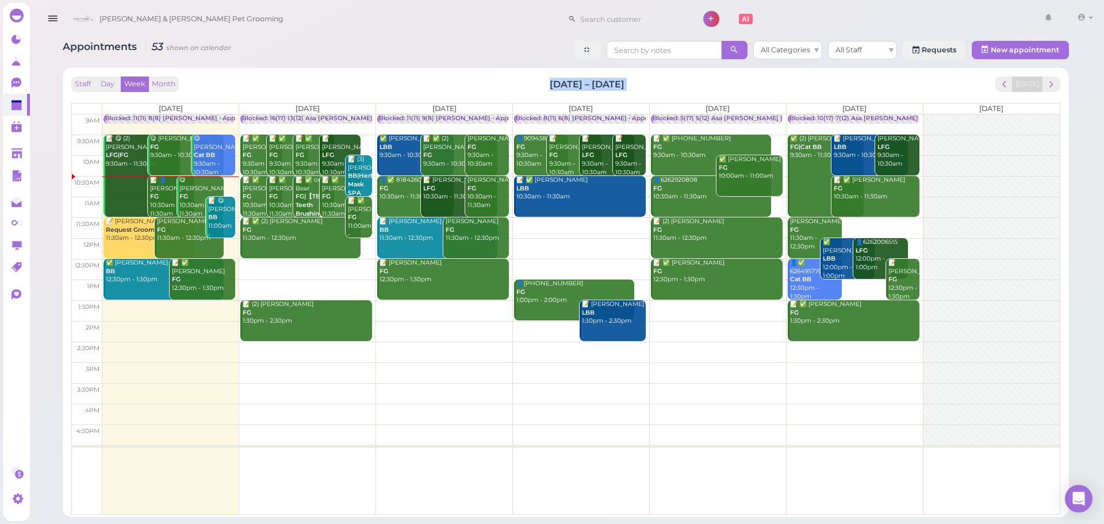
drag, startPoint x: 685, startPoint y: 79, endPoint x: 550, endPoint y: 81, distance: 135.7
click at [550, 81] on div "Staff Day Week Month Aug 25 – 31, 2025 Today" at bounding box center [565, 84] width 989 height 16
click at [548, 81] on div "Staff Day Week Month Aug 25 – 31, 2025 Today" at bounding box center [565, 84] width 989 height 16
drag, startPoint x: 548, startPoint y: 81, endPoint x: 705, endPoint y: 81, distance: 156.4
click at [705, 81] on div "Staff Day Week Month Aug 25 – 31, 2025 Today" at bounding box center [565, 84] width 989 height 16
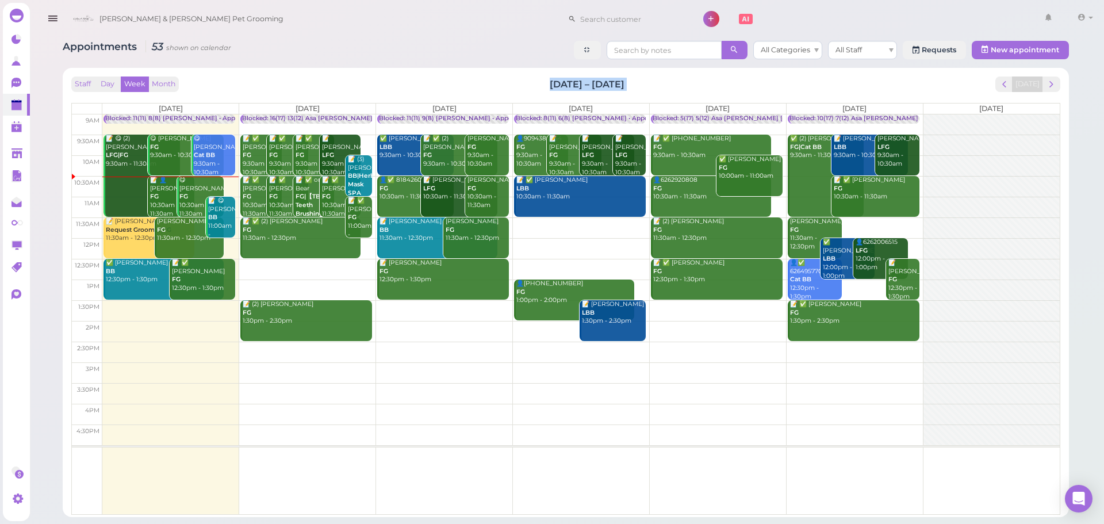
click at [705, 81] on div "Staff Day Week Month Aug 25 – 31, 2025 Today" at bounding box center [565, 84] width 989 height 16
drag, startPoint x: 603, startPoint y: 84, endPoint x: 520, endPoint y: 84, distance: 82.8
click at [520, 84] on div "Staff Day Week Month Aug 25 – 31, 2025 Today" at bounding box center [565, 84] width 989 height 16
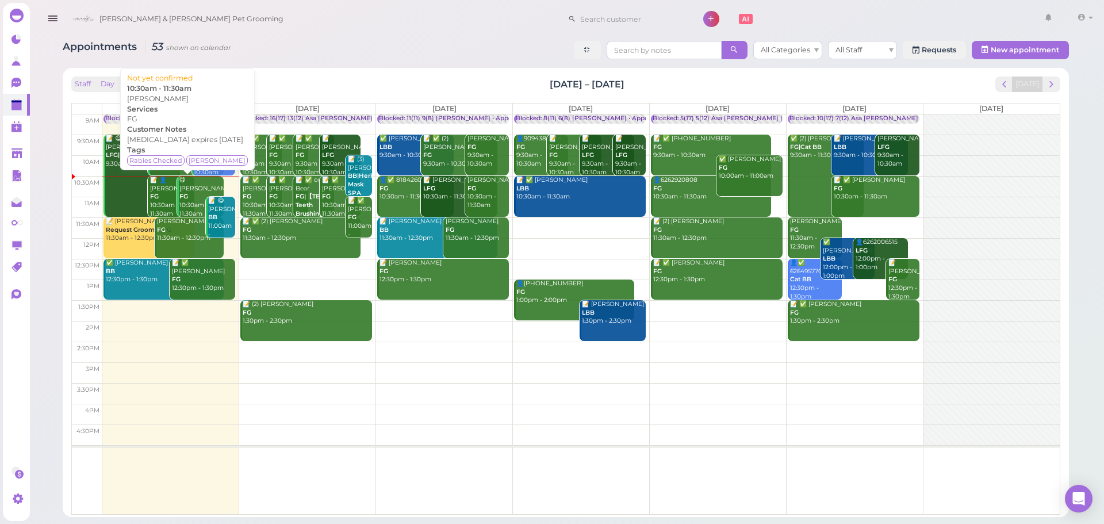
click at [169, 198] on div "📝 👤Karina valderrama FG 10:30am - 11:30am" at bounding box center [171, 197] width 45 height 42
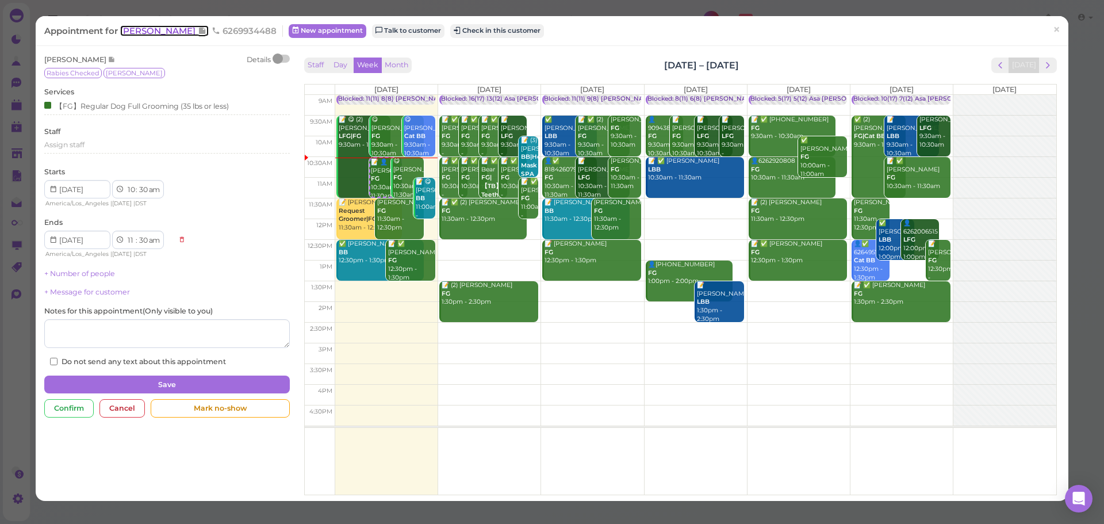
click at [189, 34] on span "[PERSON_NAME]" at bounding box center [159, 30] width 78 height 11
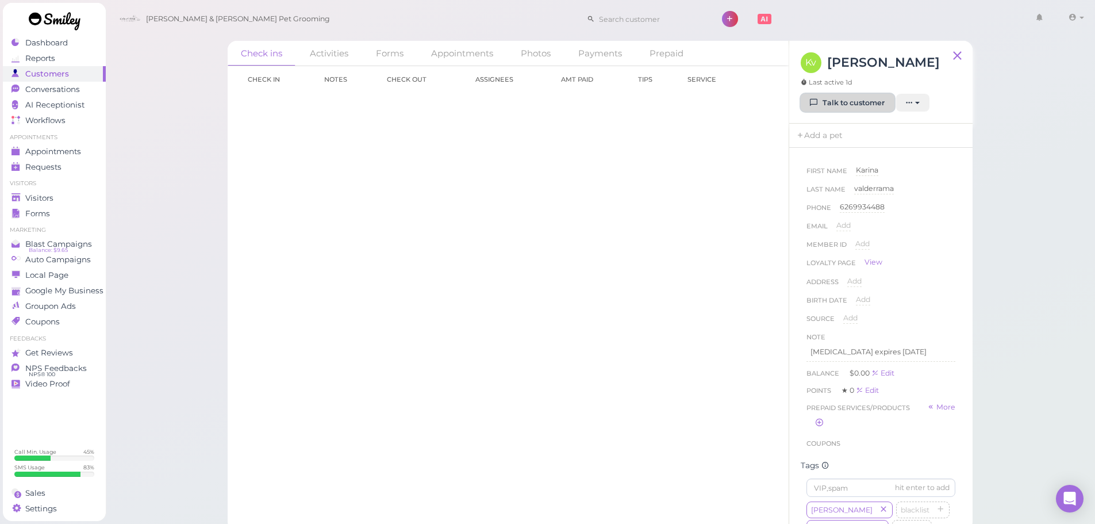
click at [846, 100] on link "Talk to customer" at bounding box center [848, 103] width 94 height 18
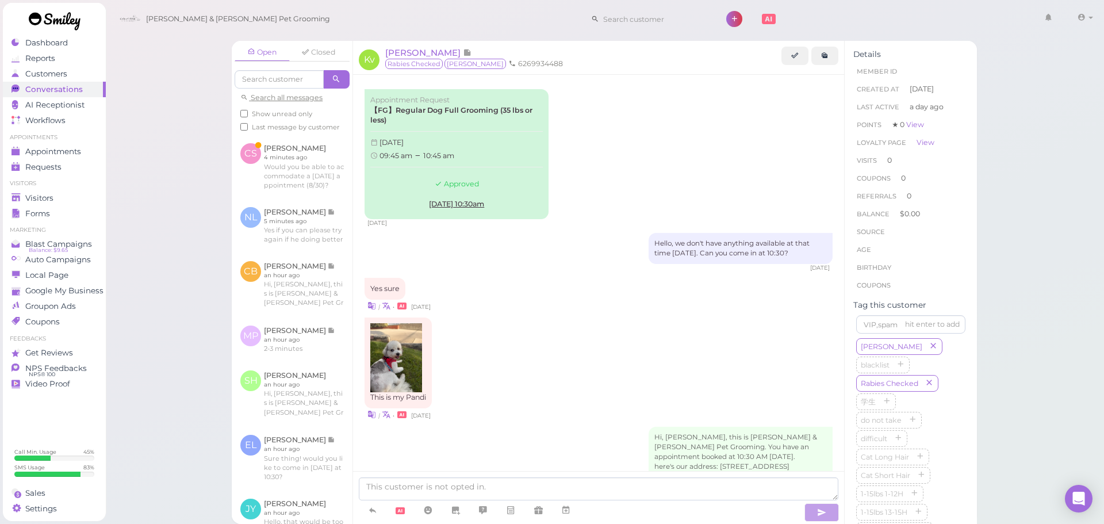
click at [572, 261] on div "Hello, we don't have anything available at that time on Monday. Can you come in…" at bounding box center [598, 252] width 468 height 39
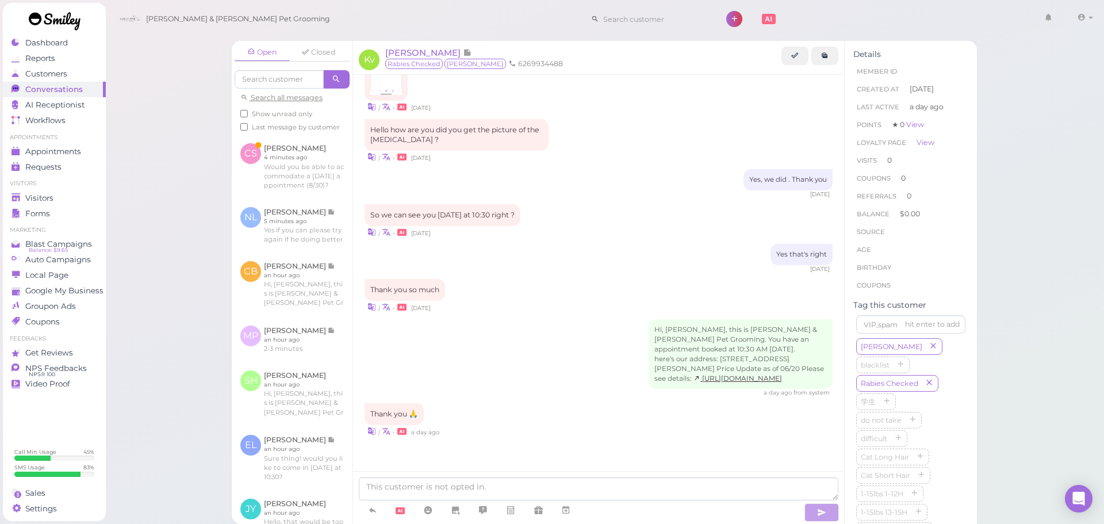
scroll to position [592, 0]
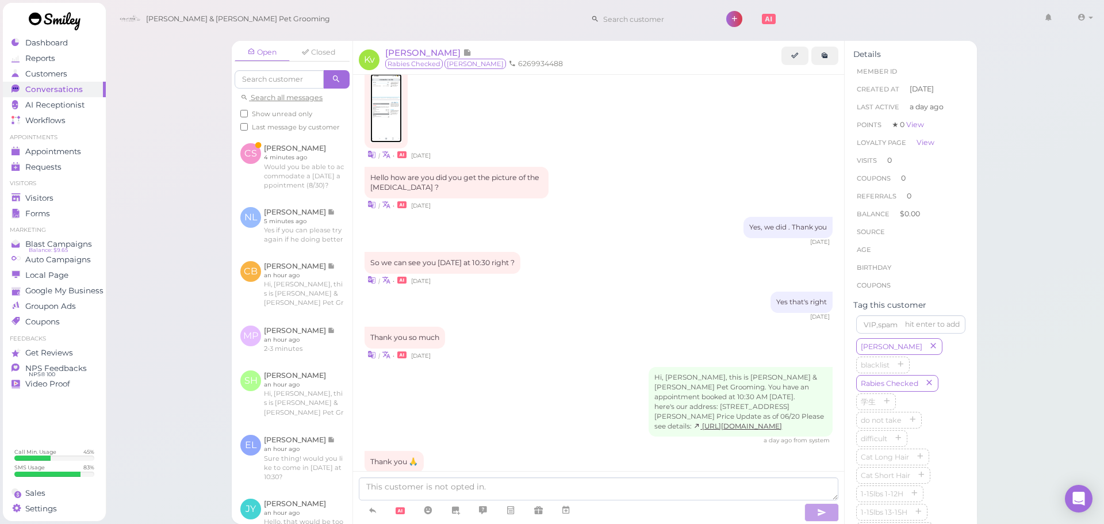
click at [388, 121] on img at bounding box center [386, 108] width 32 height 69
click at [53, 190] on link "Visitors" at bounding box center [54, 198] width 103 height 16
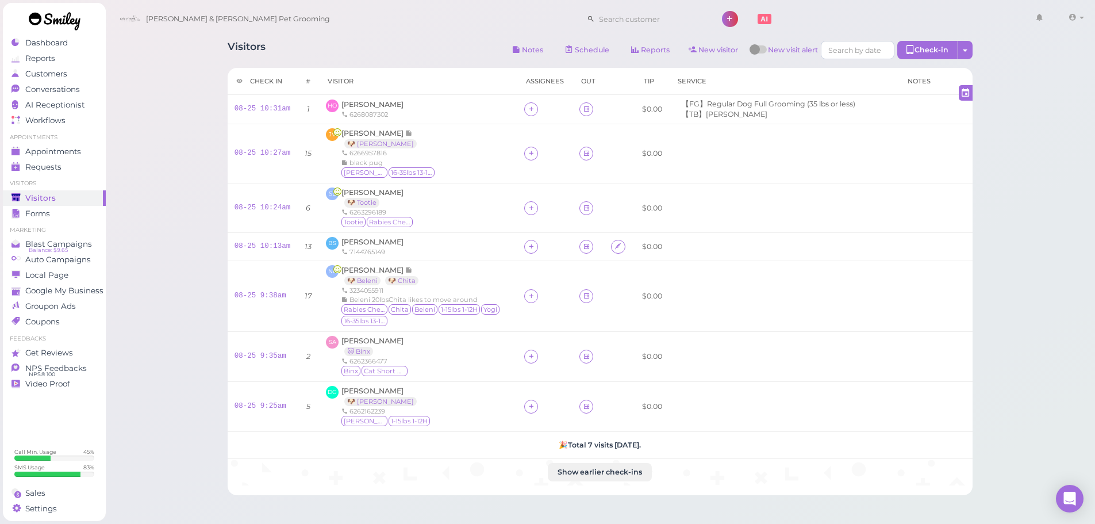
click at [458, 49] on div "Visitors Notes Schedule Reports New visitor New visit alert Check-in Customer c…" at bounding box center [600, 51] width 745 height 21
click at [69, 153] on span "Appointments" at bounding box center [53, 152] width 57 height 10
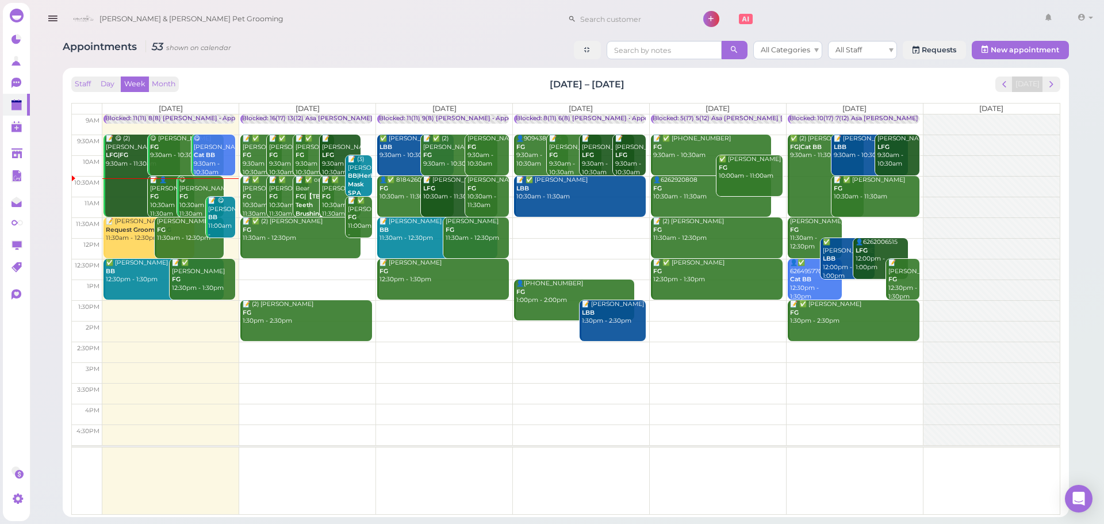
click at [379, 82] on div "Staff Day Week Month Aug 25 – 31, 2025 Today" at bounding box center [565, 84] width 989 height 16
click at [360, 84] on div "Staff Day Week Month Aug 25 – 31, 2025 Today" at bounding box center [565, 84] width 989 height 16
click at [677, 95] on div "Staff Day Week Month Aug 25 – 31, 2025 Today Mon 8/25 Tue 8/26 Wed 8/27 Thu 8/2…" at bounding box center [565, 295] width 989 height 438
click at [543, 221] on td at bounding box center [580, 227] width 957 height 21
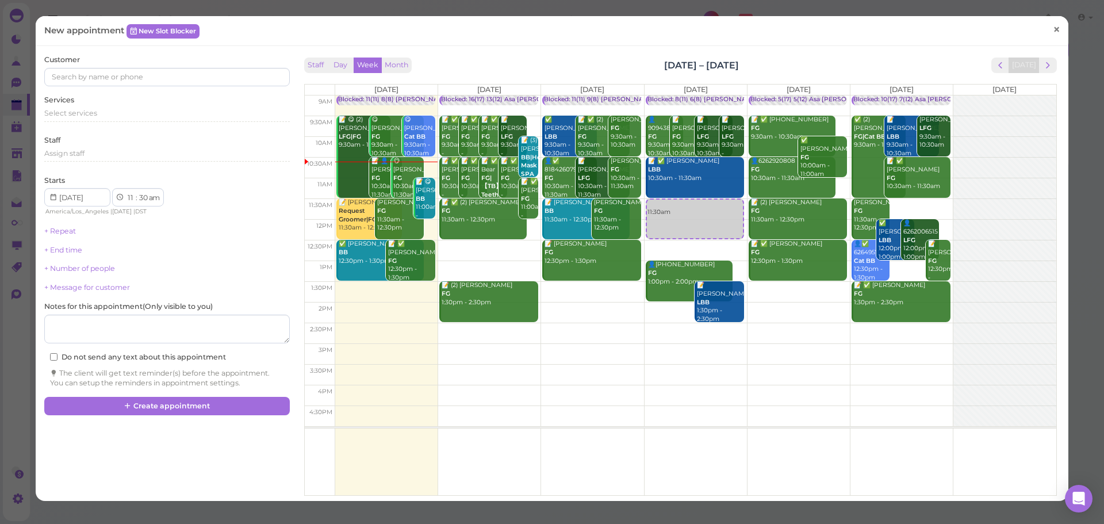
click at [1057, 27] on link "×" at bounding box center [1056, 30] width 21 height 27
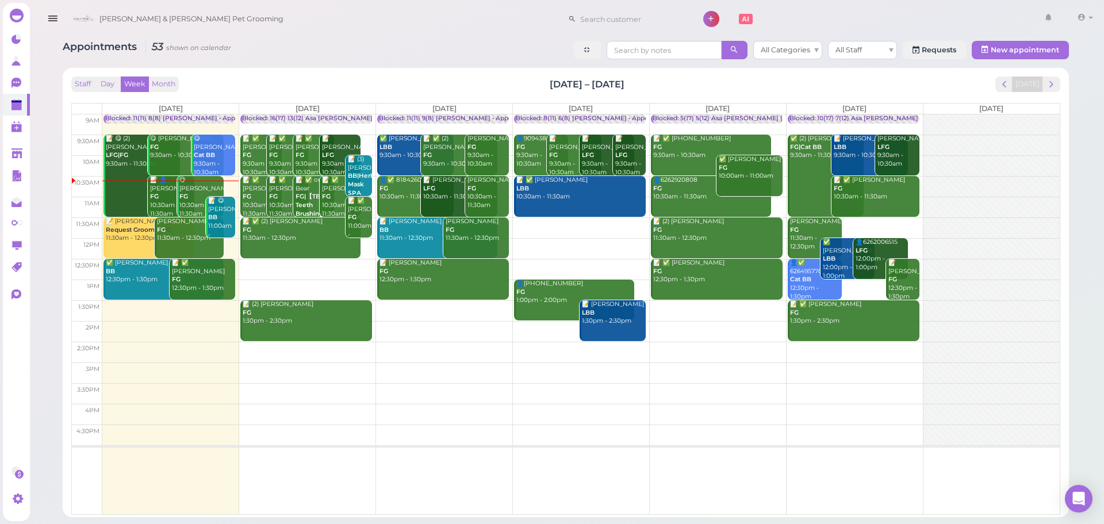
drag, startPoint x: 635, startPoint y: 83, endPoint x: 502, endPoint y: 90, distance: 133.5
click at [502, 90] on div "Staff Day Week Month Aug 25 – 31, 2025 Today" at bounding box center [565, 84] width 989 height 16
click at [576, 17] on input at bounding box center [632, 19] width 112 height 18
click at [595, 46] on link "8189527482 8189527482" at bounding box center [573, 40] width 99 height 22
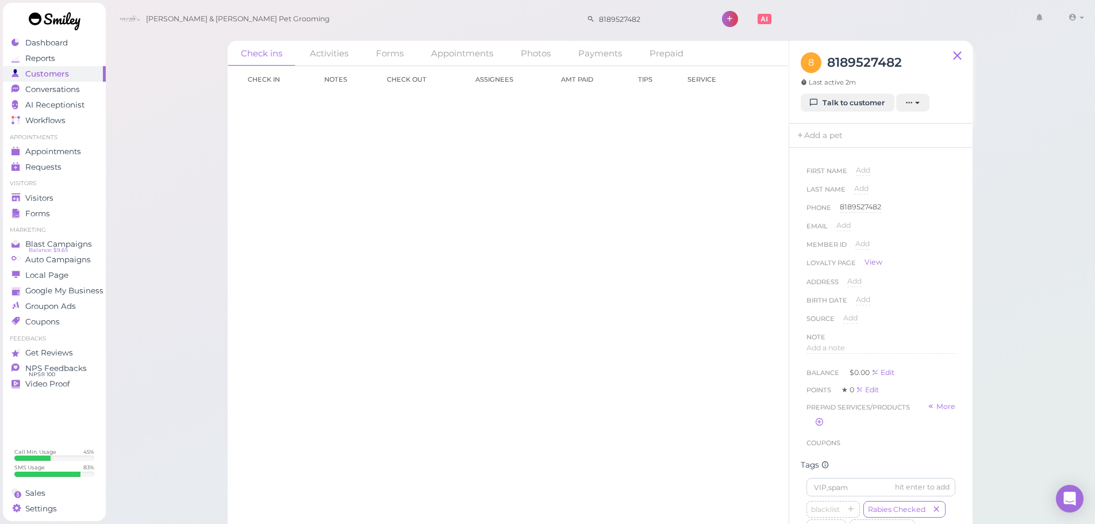
click at [585, 223] on div "Check in Notes Check out Assignees Amt Paid Tips Service Load more" at bounding box center [508, 295] width 561 height 458
click at [846, 99] on link "Talk to customer" at bounding box center [848, 103] width 94 height 18
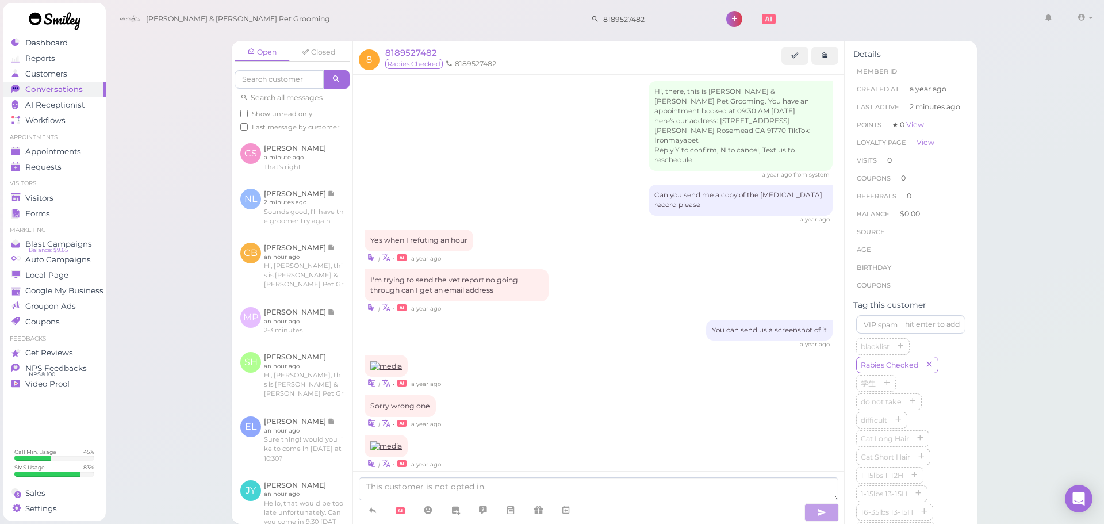
scroll to position [743, 0]
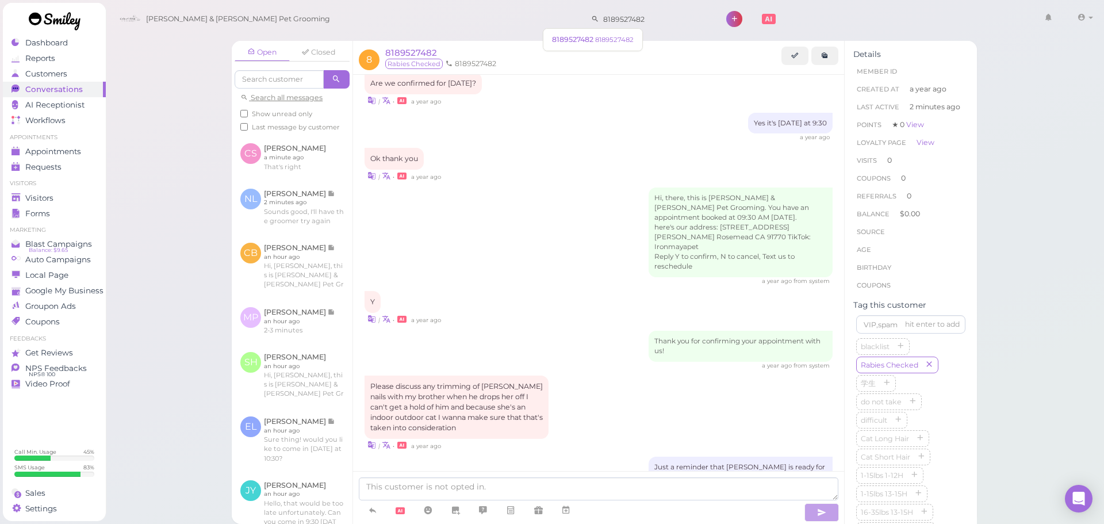
drag, startPoint x: 627, startPoint y: 26, endPoint x: 245, endPoint y: -36, distance: 386.8
click at [245, 0] on html "Dashboard Reports Customers Conversations 0" at bounding box center [552, 262] width 1104 height 524
type input "6265124595"
click at [588, 36] on span "Manuel Navarrete" at bounding box center [588, 39] width 64 height 9
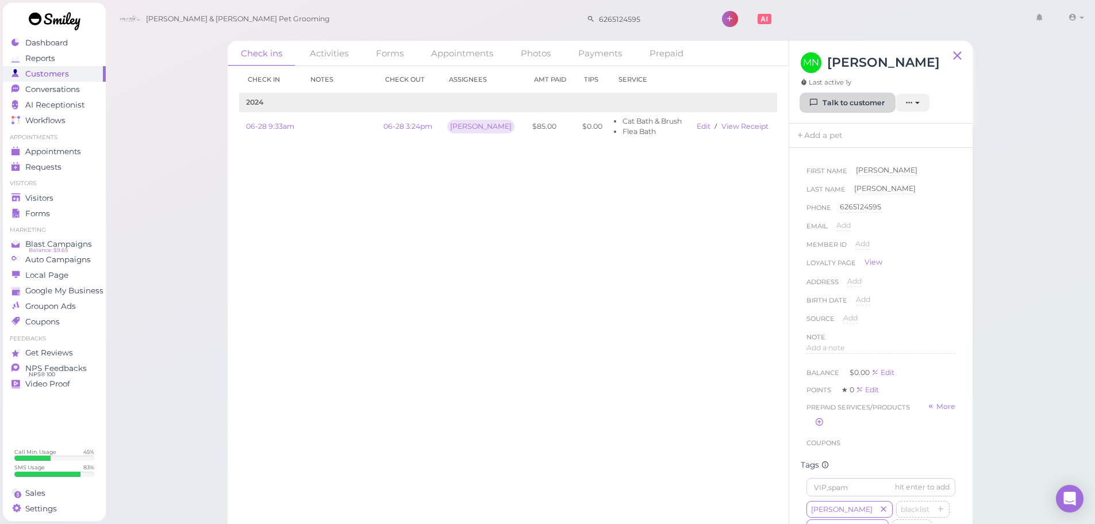
click at [843, 109] on link "Talk to customer" at bounding box center [848, 103] width 94 height 18
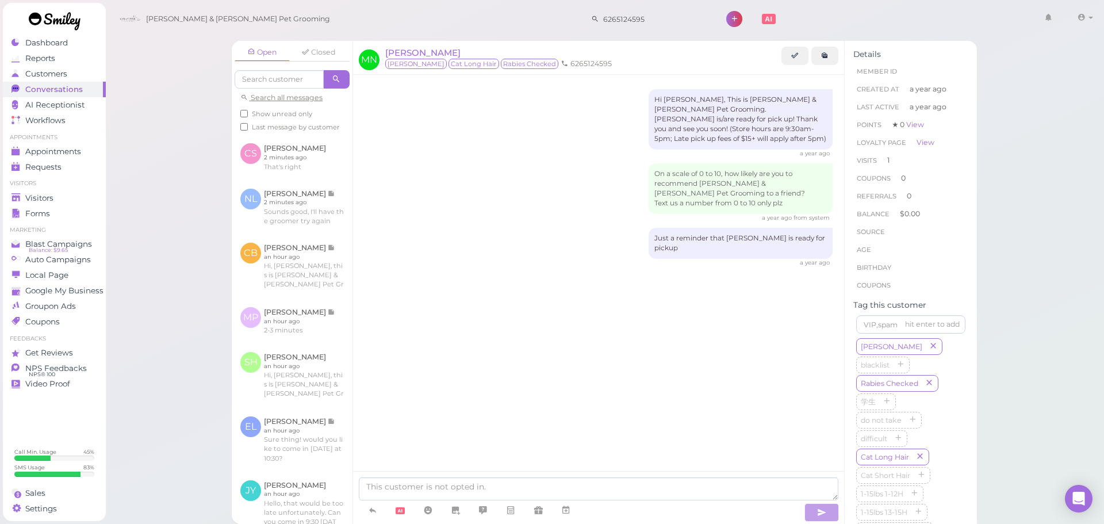
click at [568, 271] on div "Hi Manuel, This is Cody & Miley Pet Grooming. Miss Felix is/are ready for pick …" at bounding box center [598, 201] width 491 height 252
drag, startPoint x: 617, startPoint y: 18, endPoint x: 512, endPoint y: 19, distance: 105.2
click at [512, 19] on div "Cody & Miley Pet Grooming 6265124595 1 Account Logout" at bounding box center [605, 19] width 983 height 33
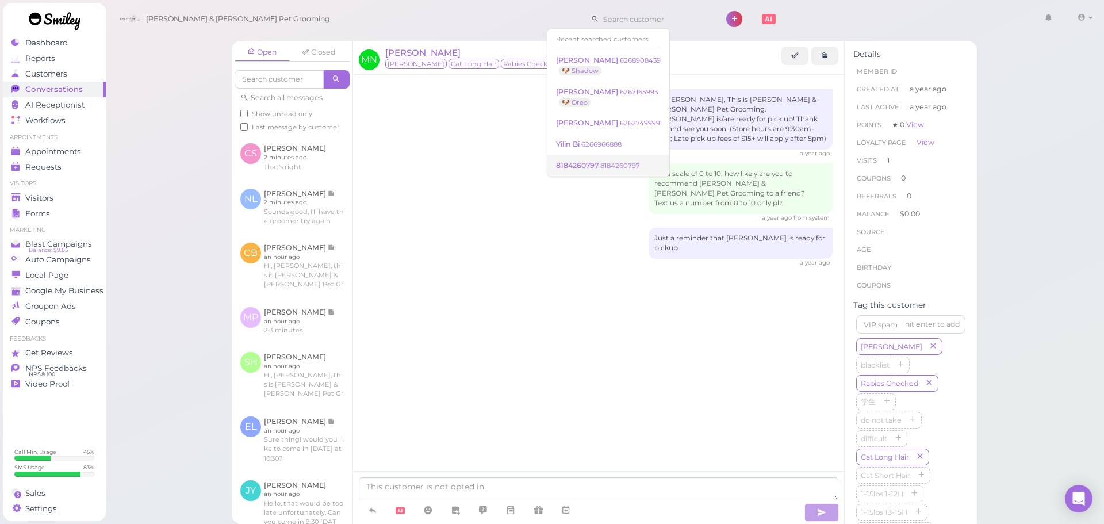
click at [620, 167] on small "8184260797" at bounding box center [620, 166] width 40 height 8
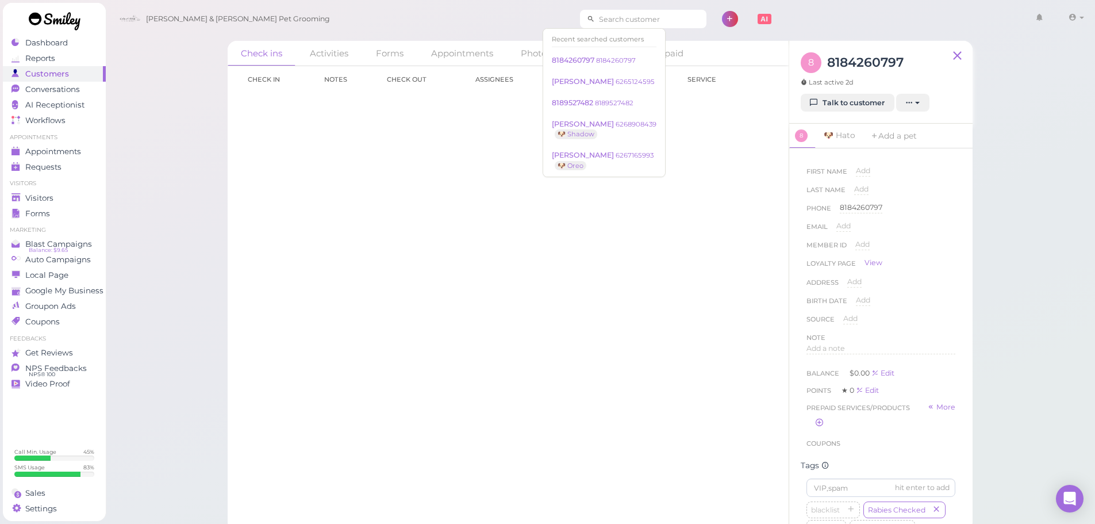
click at [612, 13] on input at bounding box center [651, 19] width 112 height 18
click at [592, 102] on span "8189527482" at bounding box center [573, 102] width 43 height 9
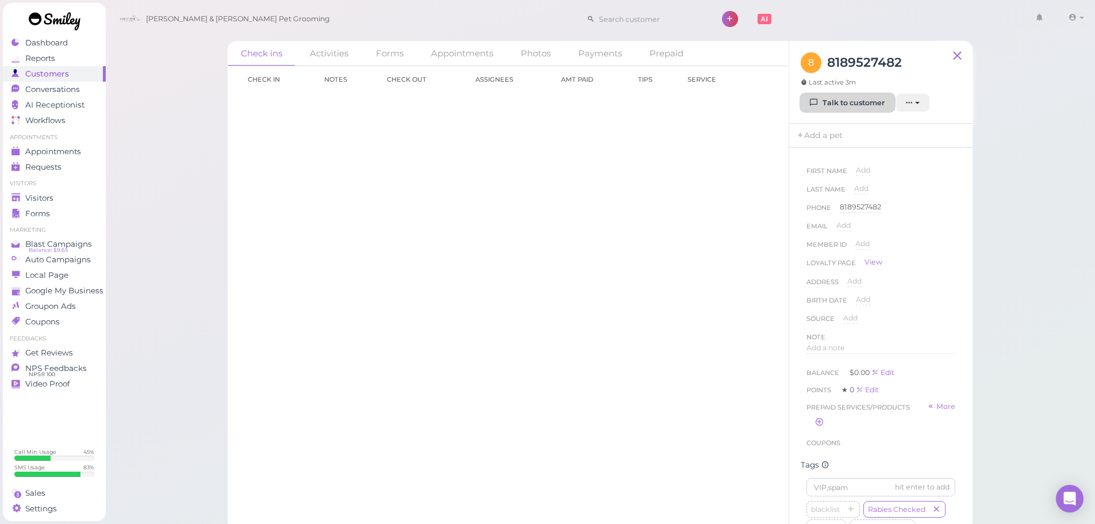
click at [853, 99] on link "Talk to customer" at bounding box center [848, 103] width 94 height 18
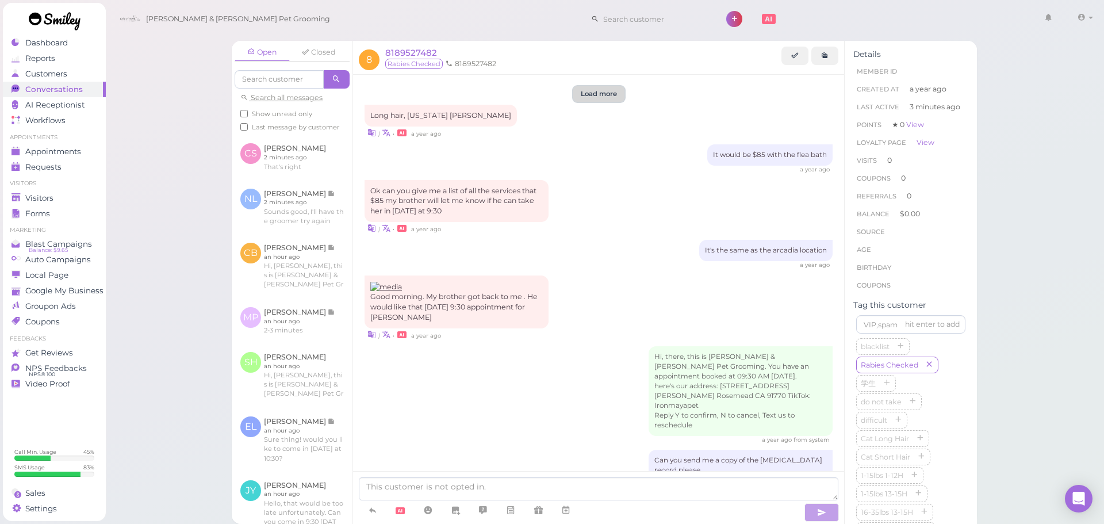
click at [596, 94] on button "Load more" at bounding box center [598, 94] width 51 height 16
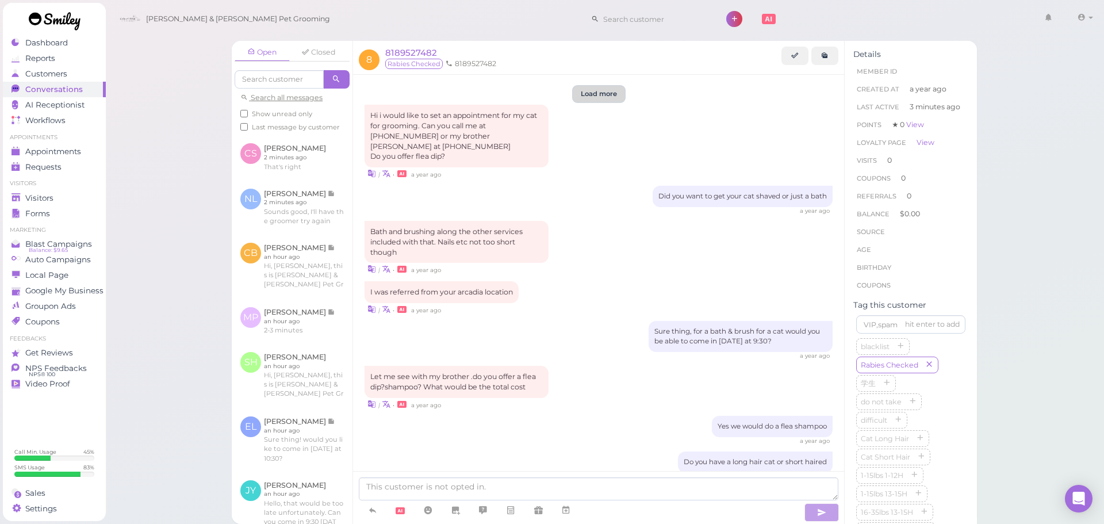
click at [597, 101] on button "Load more" at bounding box center [598, 94] width 51 height 16
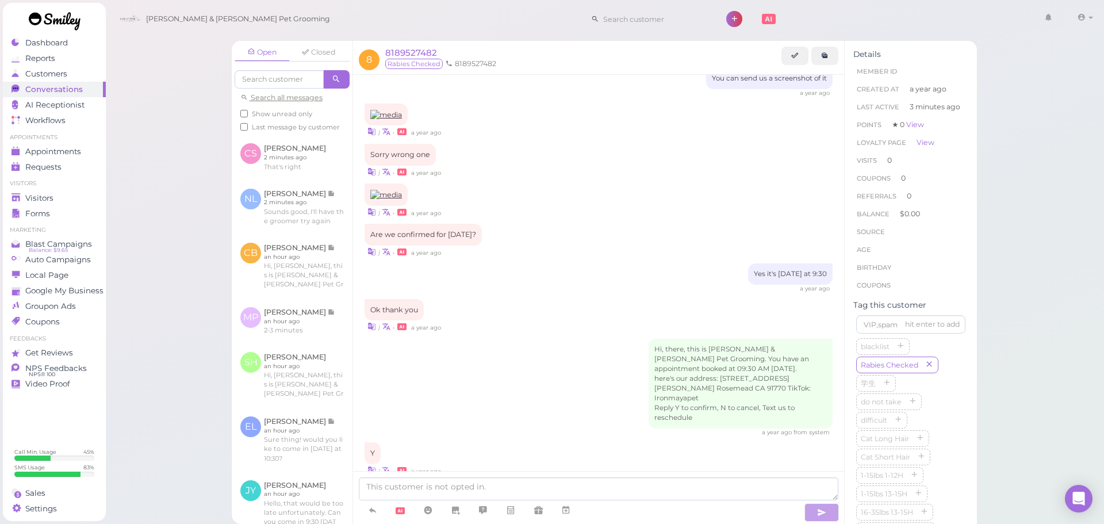
scroll to position [805, 0]
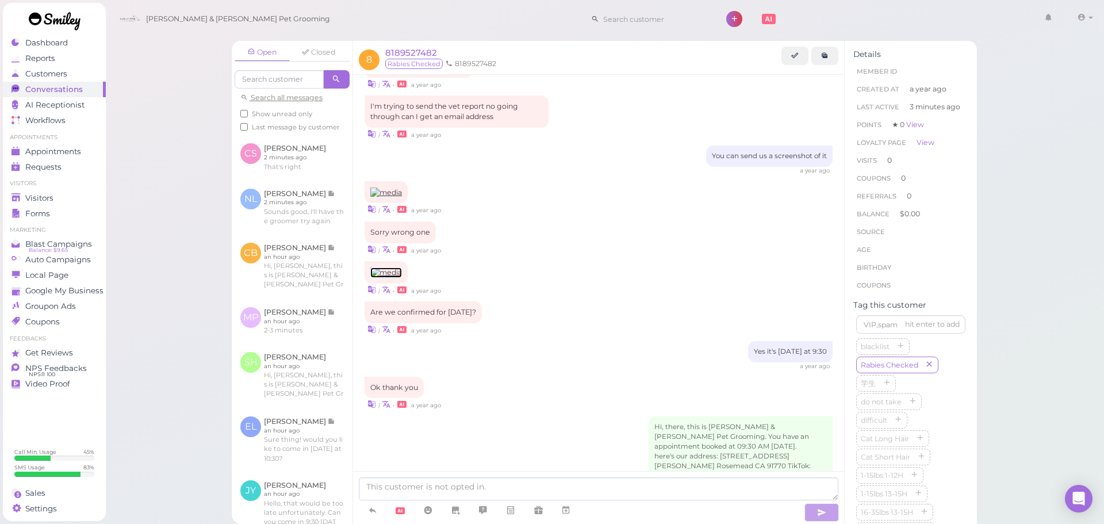
click at [381, 267] on img at bounding box center [386, 272] width 32 height 10
click at [528, 301] on div "Are we confirmed for Friday? | • a year ago" at bounding box center [598, 318] width 468 height 34
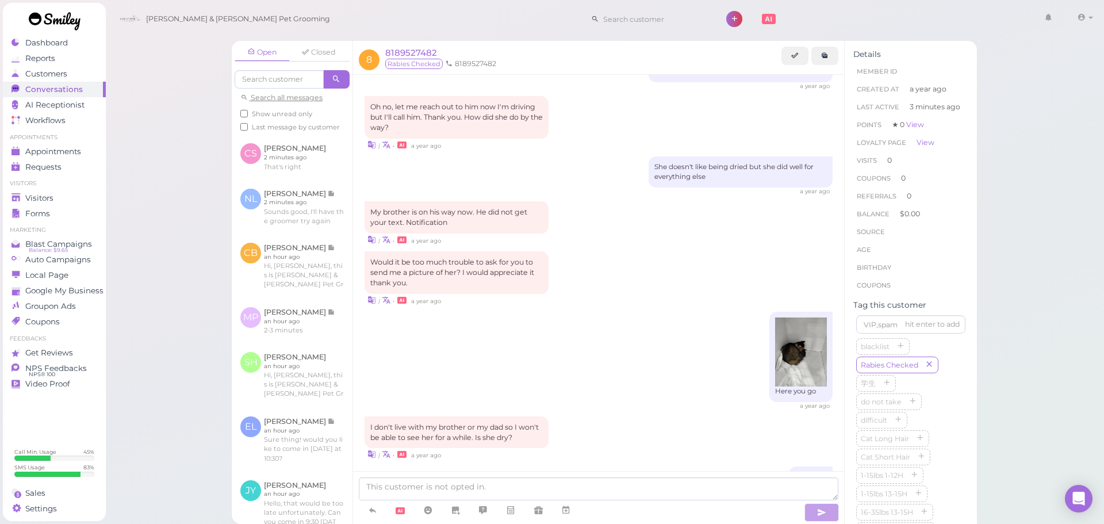
scroll to position [1562, 0]
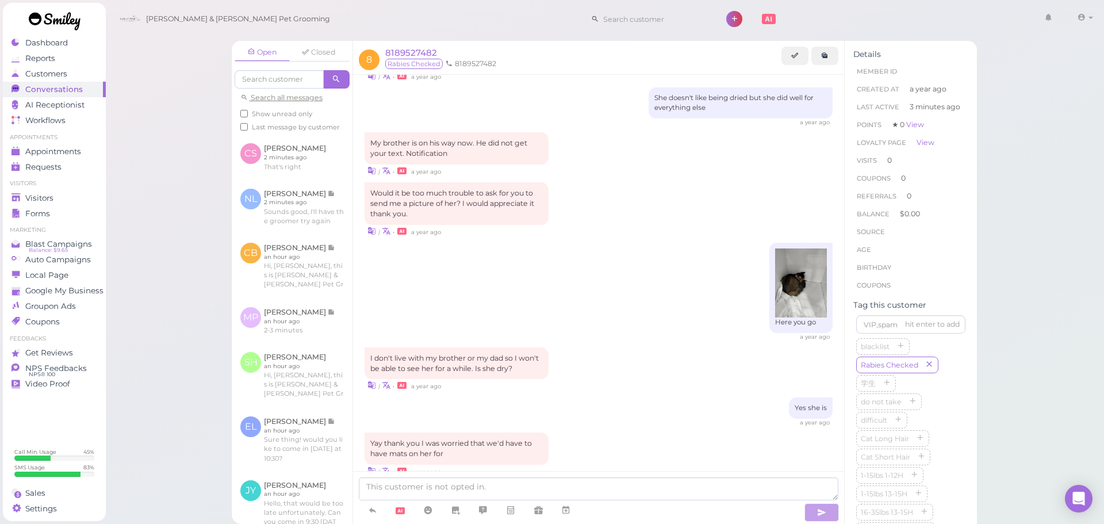
click at [580, 185] on div "Would it be too much trouble to ask for you to send me a picture of her? I woul…" at bounding box center [598, 209] width 468 height 55
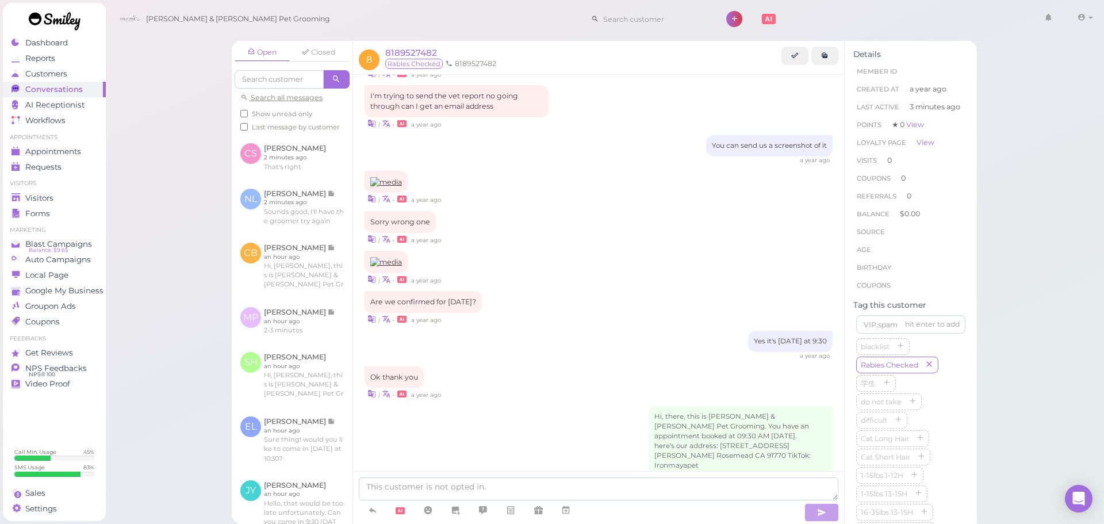
scroll to position [758, 0]
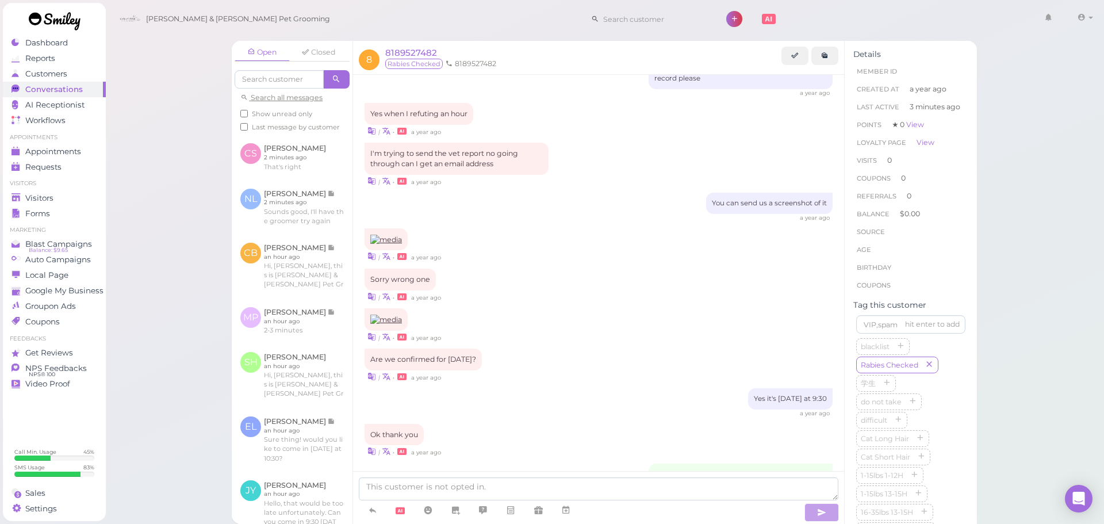
click at [568, 228] on div "| • a year ago" at bounding box center [598, 245] width 468 height 34
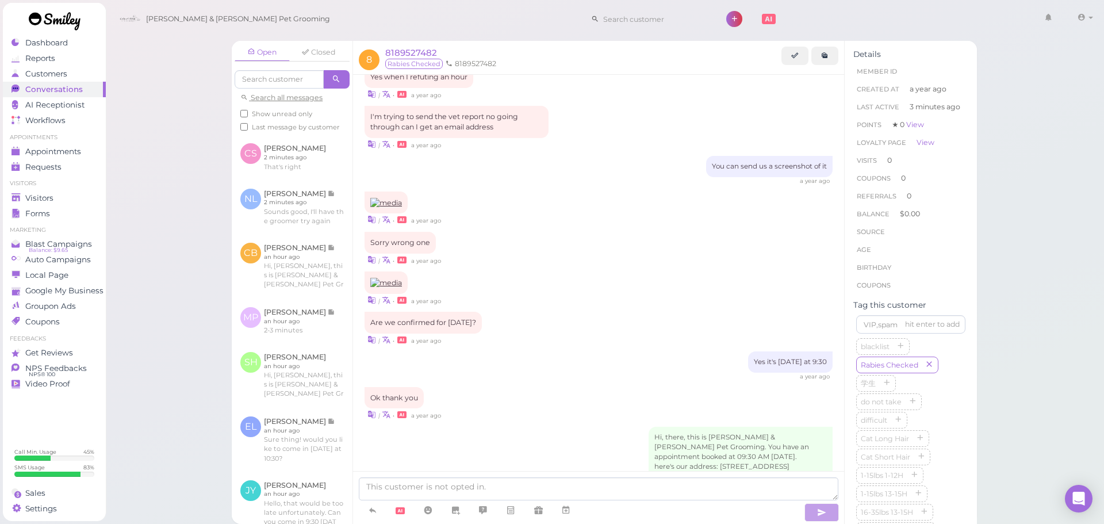
scroll to position [815, 0]
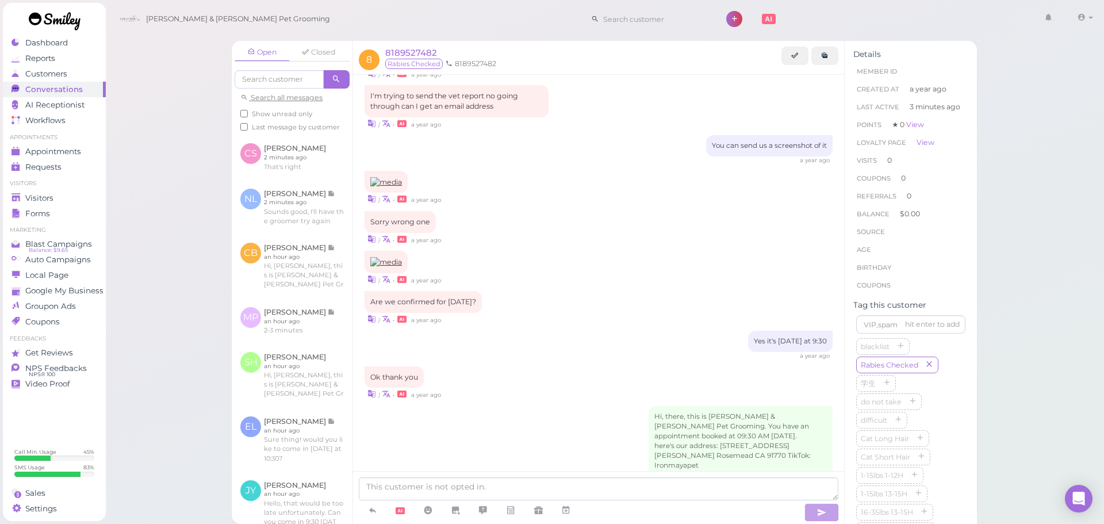
click at [573, 291] on div "Are we confirmed for Friday? | • a year ago" at bounding box center [598, 308] width 468 height 34
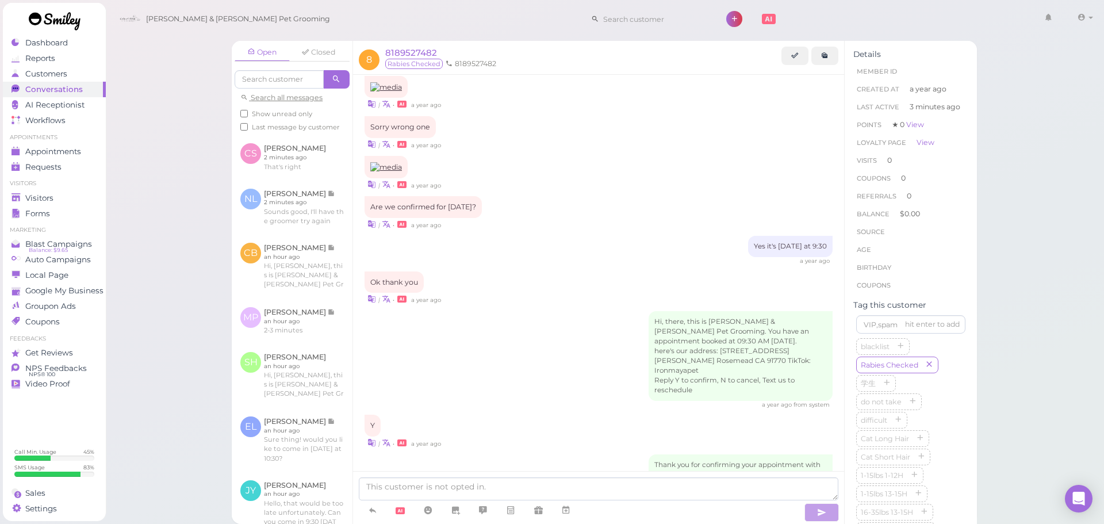
scroll to position [930, 0]
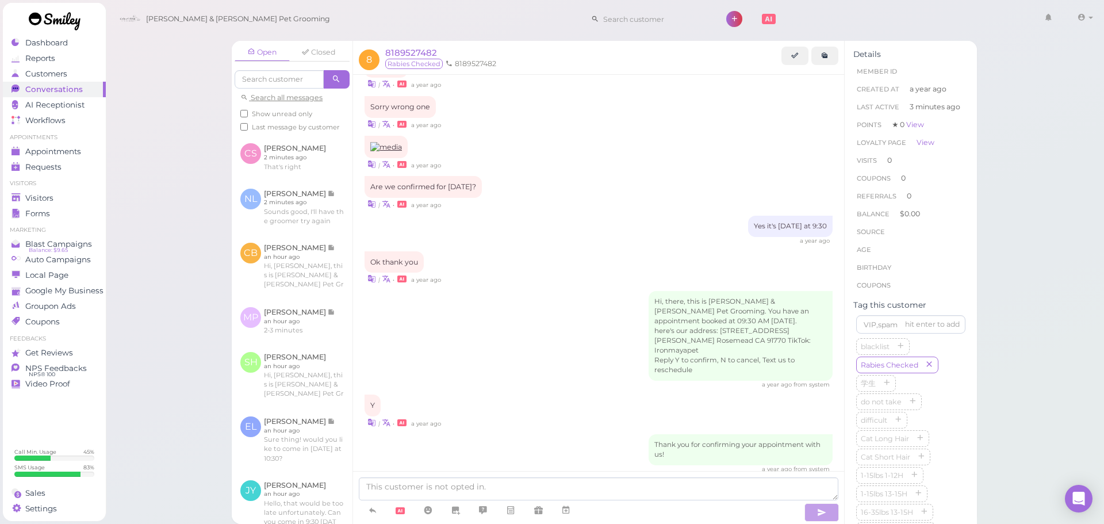
click at [573, 272] on div "| • a year ago" at bounding box center [598, 278] width 468 height 12
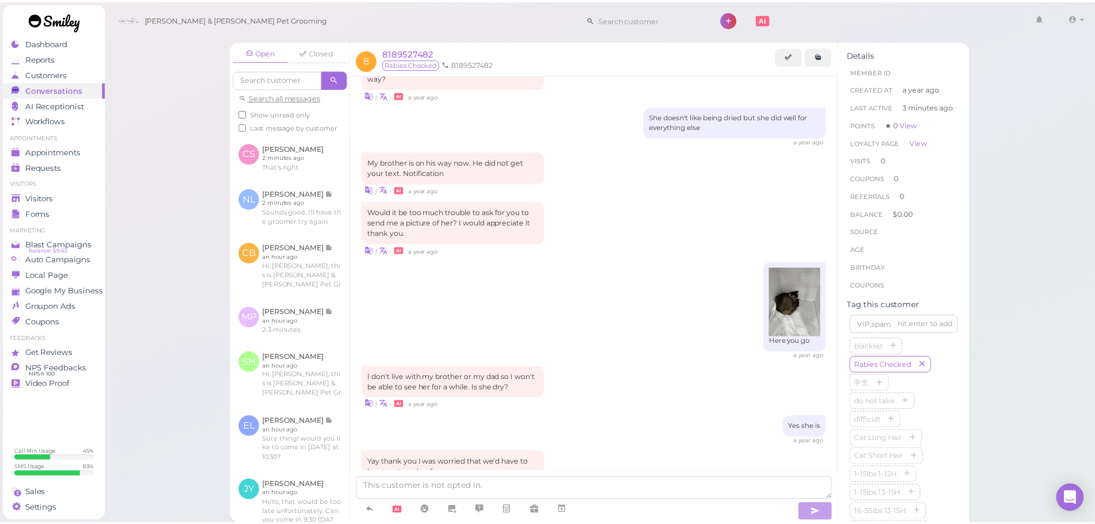
scroll to position [1562, 0]
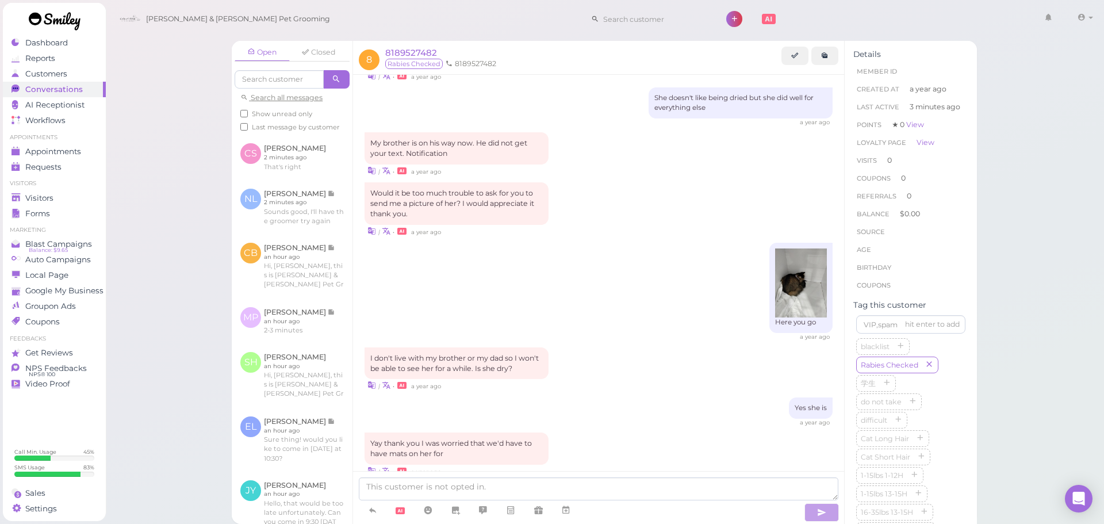
click at [575, 243] on div "Here you go a year ago" at bounding box center [598, 292] width 468 height 98
click at [66, 150] on span "Appointments" at bounding box center [53, 152] width 57 height 10
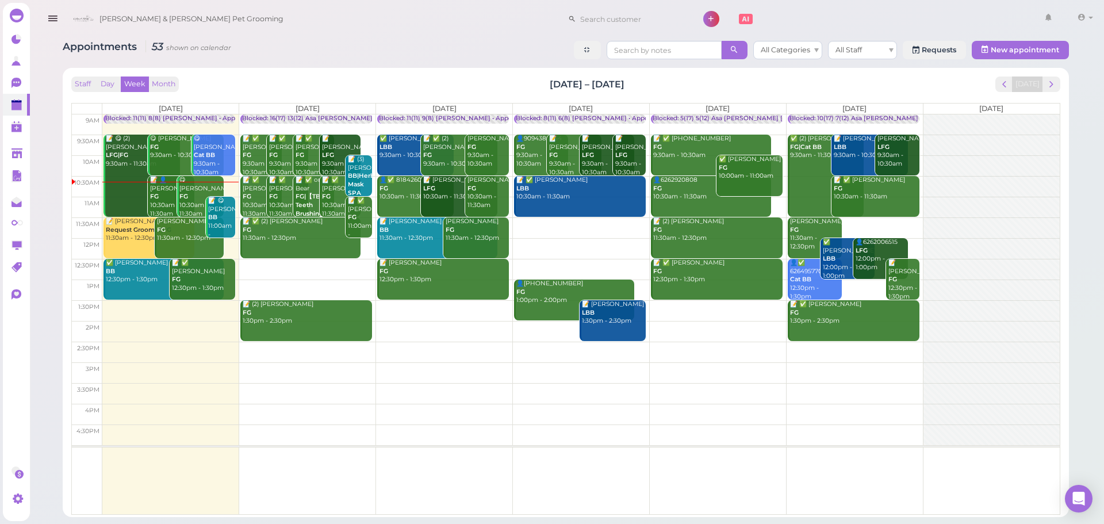
click at [358, 55] on div "Appointments 53 shown on calendar All Categories All Staff Requests New appoint…" at bounding box center [566, 51] width 1006 height 21
click at [582, 219] on td at bounding box center [580, 227] width 957 height 21
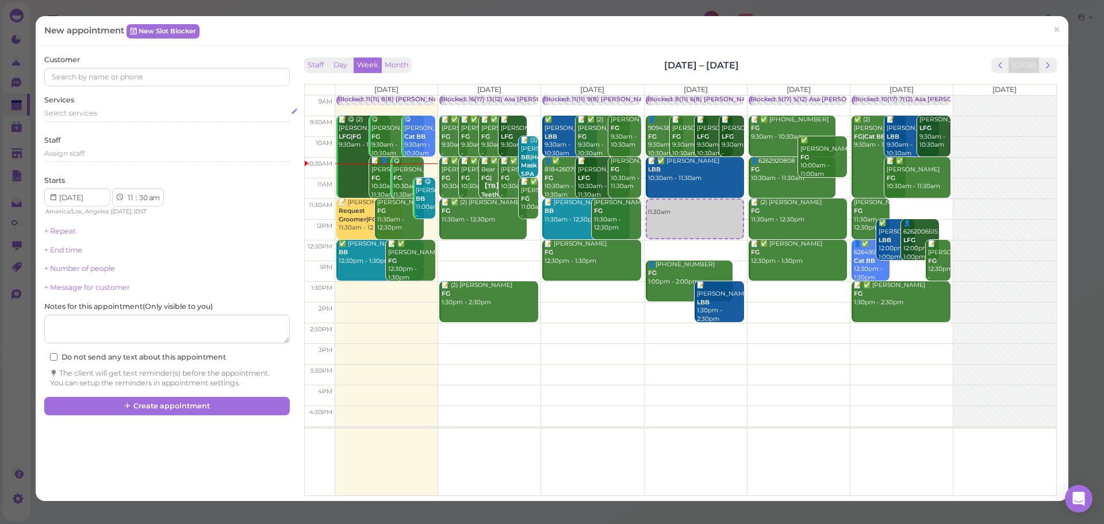
click at [129, 117] on div "Select services" at bounding box center [166, 113] width 245 height 10
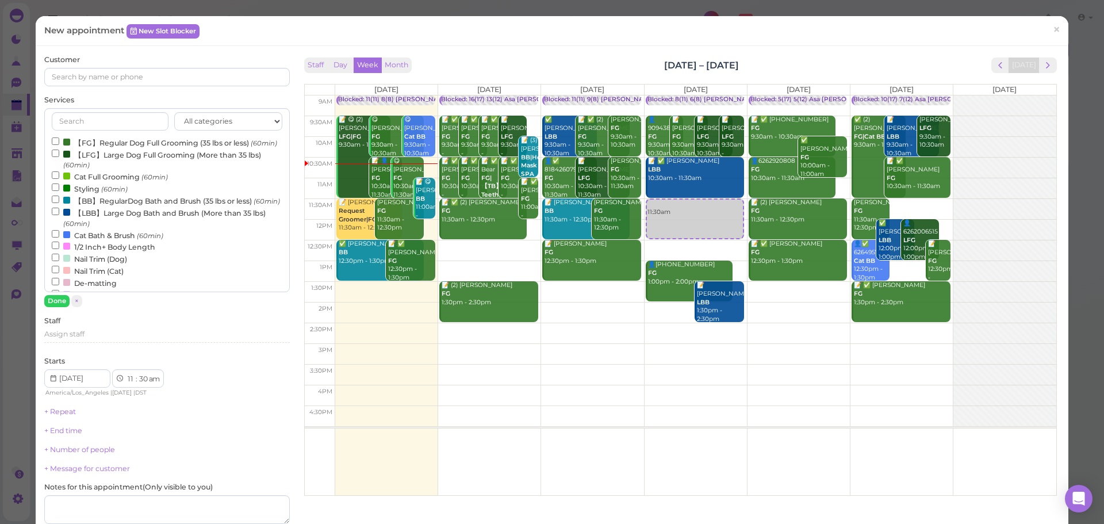
click at [77, 241] on label "Cat Bath & Brush (60min)" at bounding box center [108, 235] width 112 height 12
click at [59, 237] on input "Cat Bath & Brush (60min)" at bounding box center [55, 233] width 7 height 7
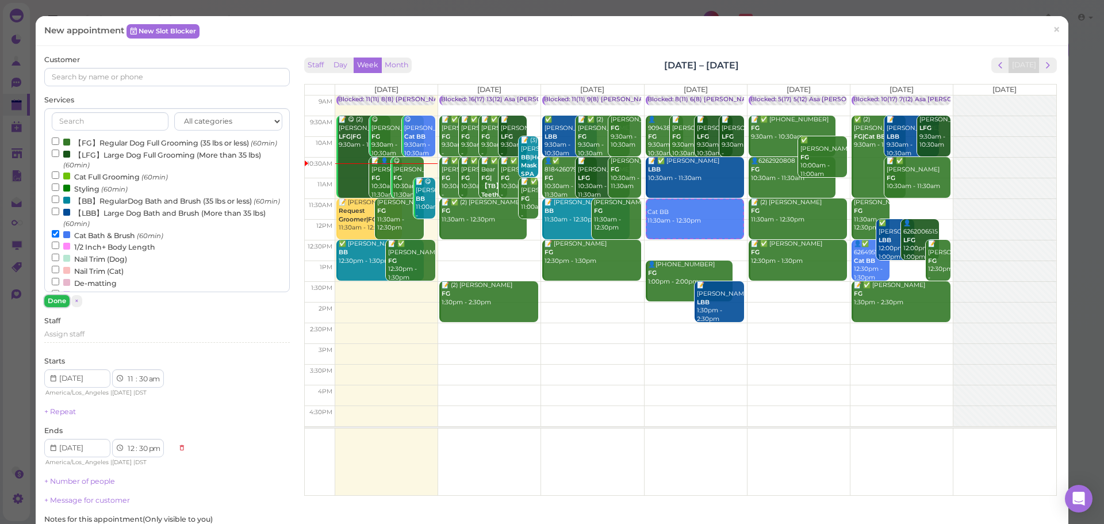
click at [53, 304] on button "Done" at bounding box center [56, 301] width 25 height 12
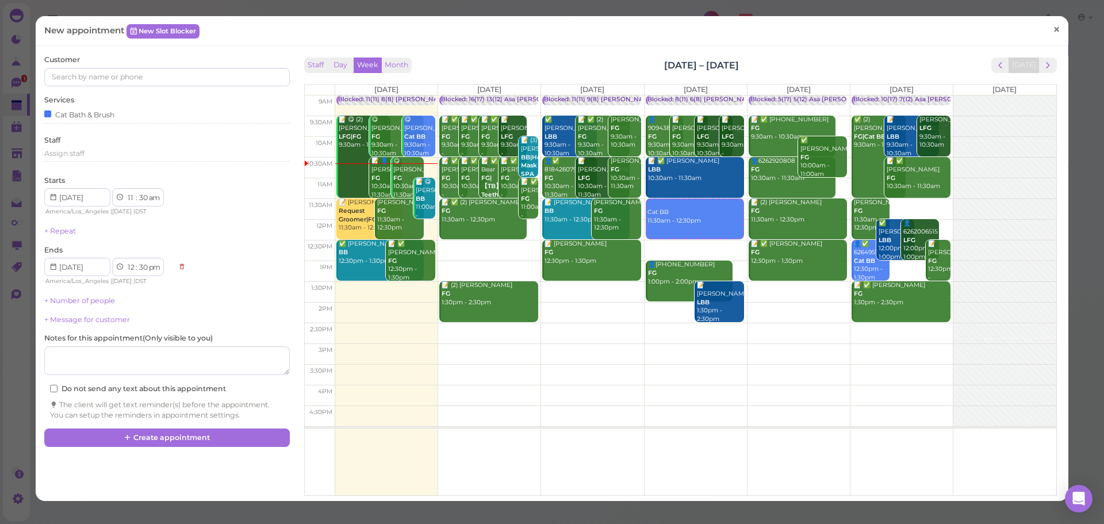
click at [1054, 30] on link "×" at bounding box center [1056, 30] width 21 height 27
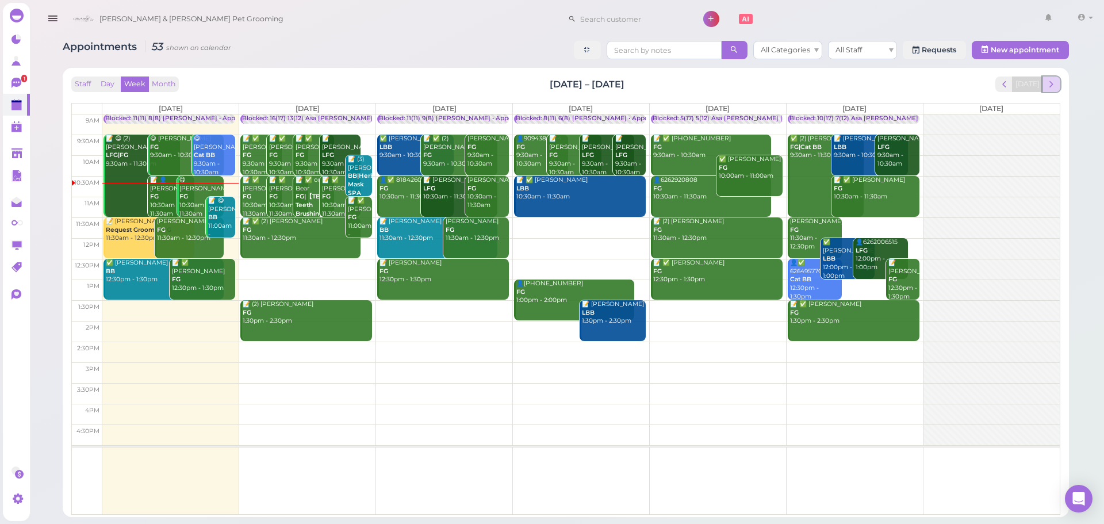
click at [1048, 87] on span "next" at bounding box center [1051, 84] width 11 height 11
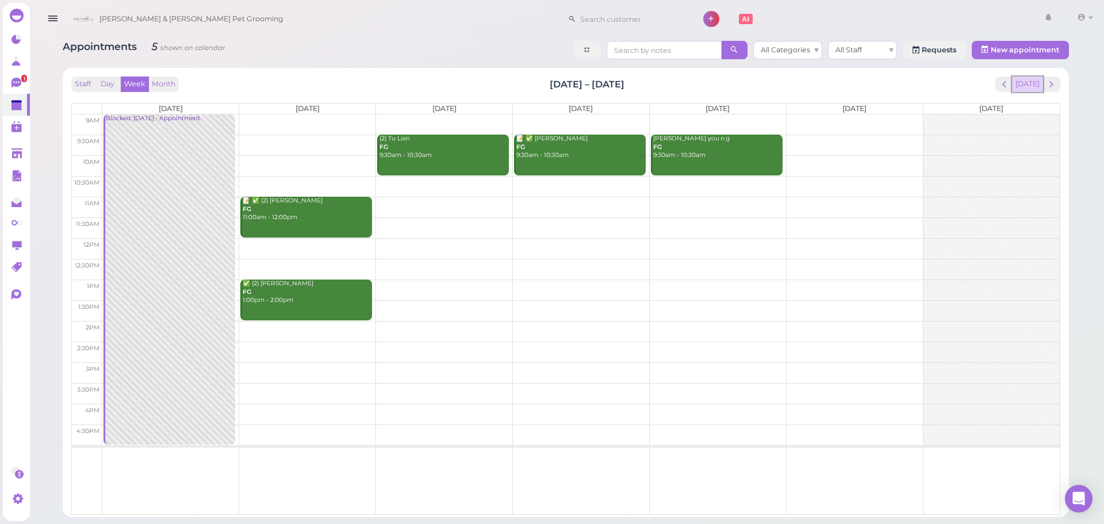
click at [1040, 86] on button "[DATE]" at bounding box center [1027, 84] width 31 height 16
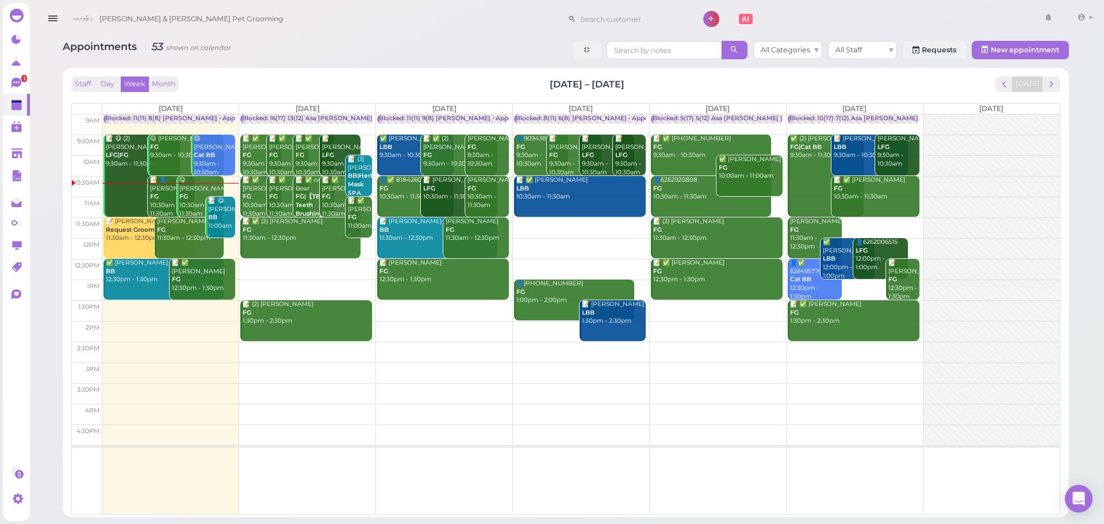
click at [544, 225] on td at bounding box center [580, 227] width 957 height 21
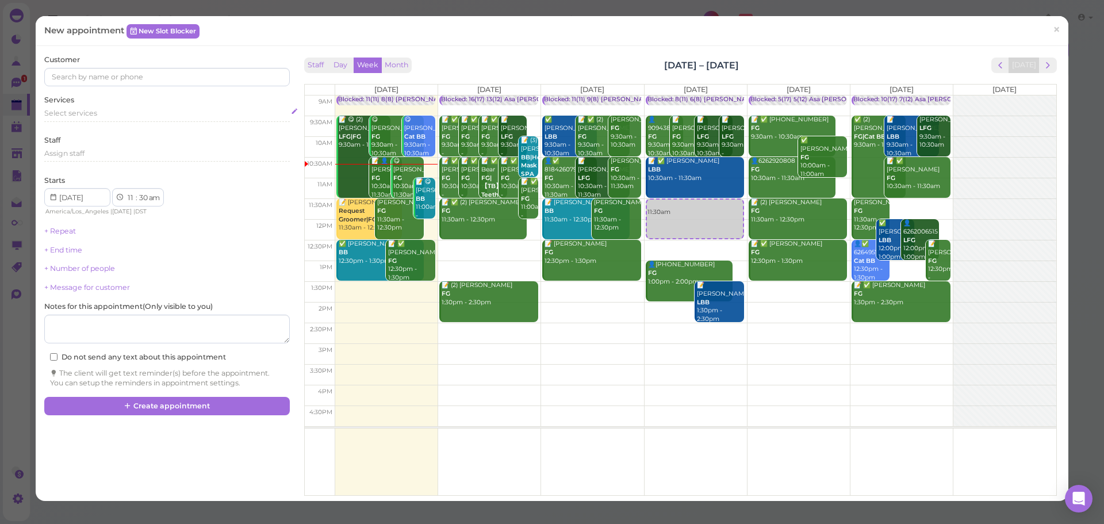
click at [103, 120] on div "Select services" at bounding box center [166, 115] width 245 height 14
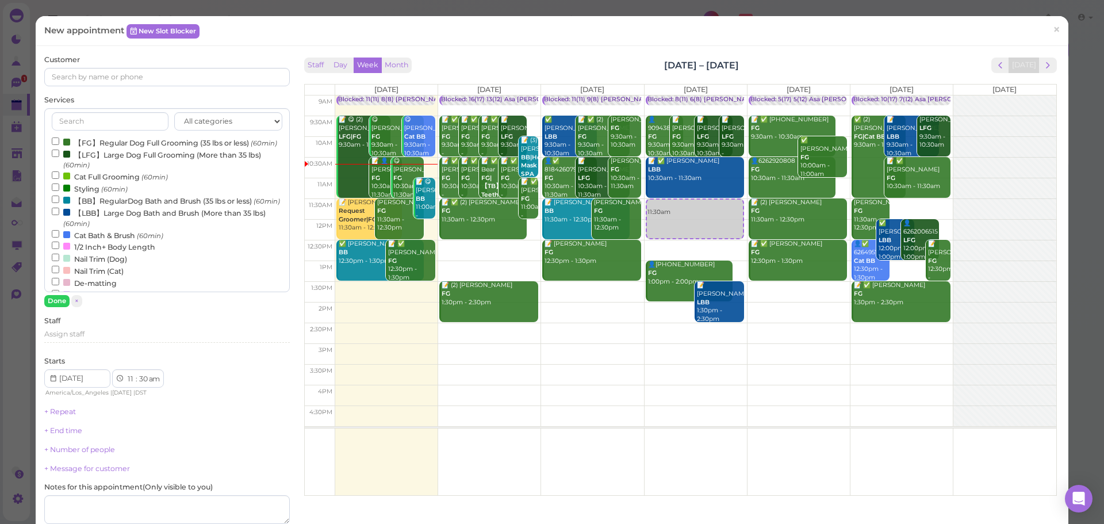
click at [94, 241] on label "Cat Bath & Brush (60min)" at bounding box center [108, 235] width 112 height 12
click at [59, 237] on input "Cat Bath & Brush (60min)" at bounding box center [55, 233] width 7 height 7
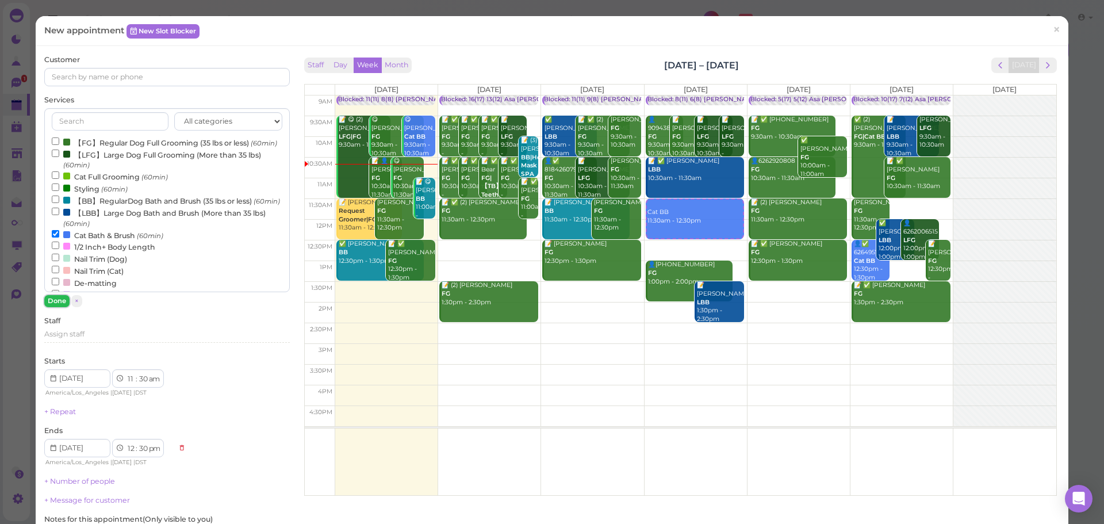
click at [56, 305] on button "Done" at bounding box center [56, 301] width 25 height 12
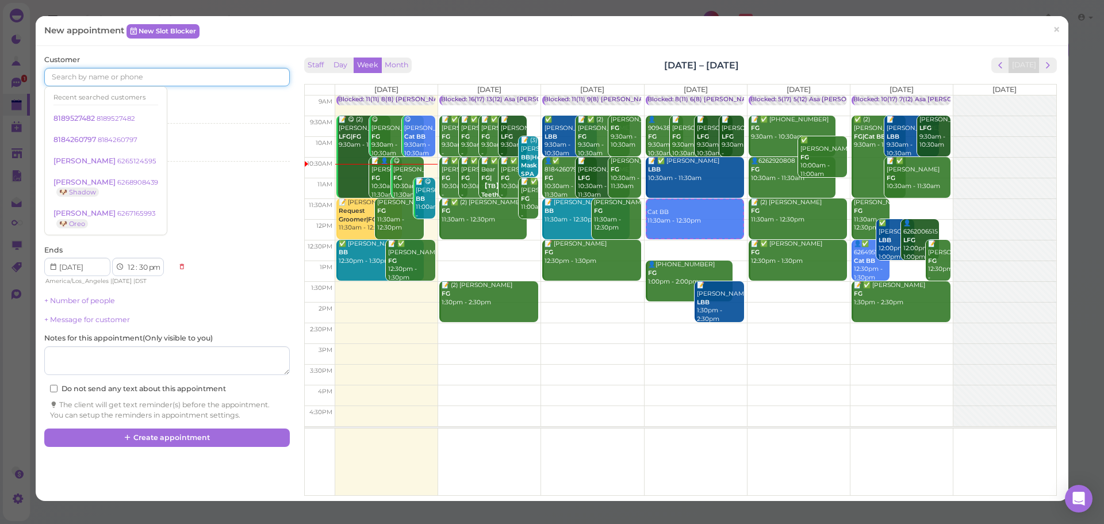
click at [176, 80] on input at bounding box center [166, 77] width 245 height 18
type input "8189527482"
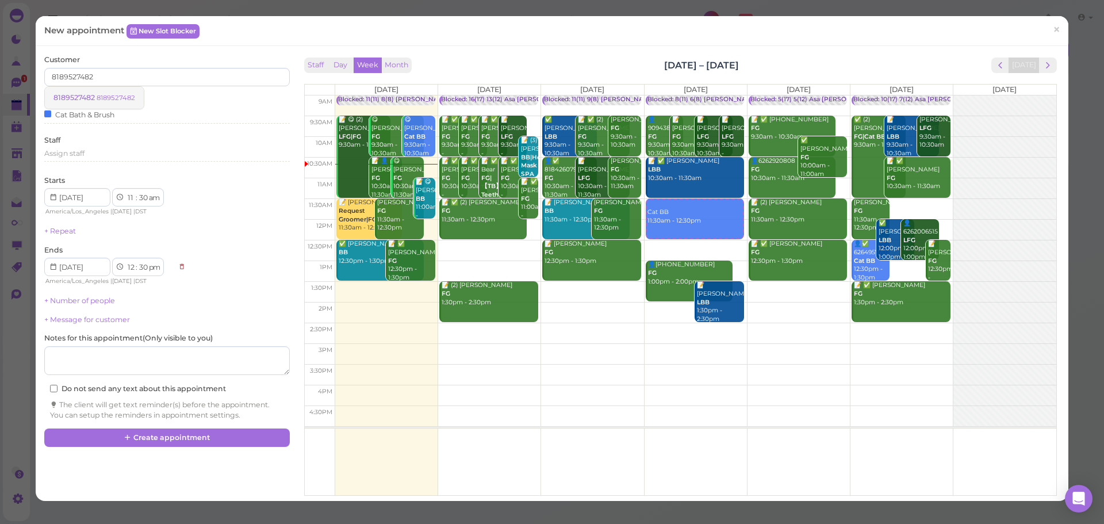
click at [69, 94] on span "8189527482" at bounding box center [74, 97] width 43 height 9
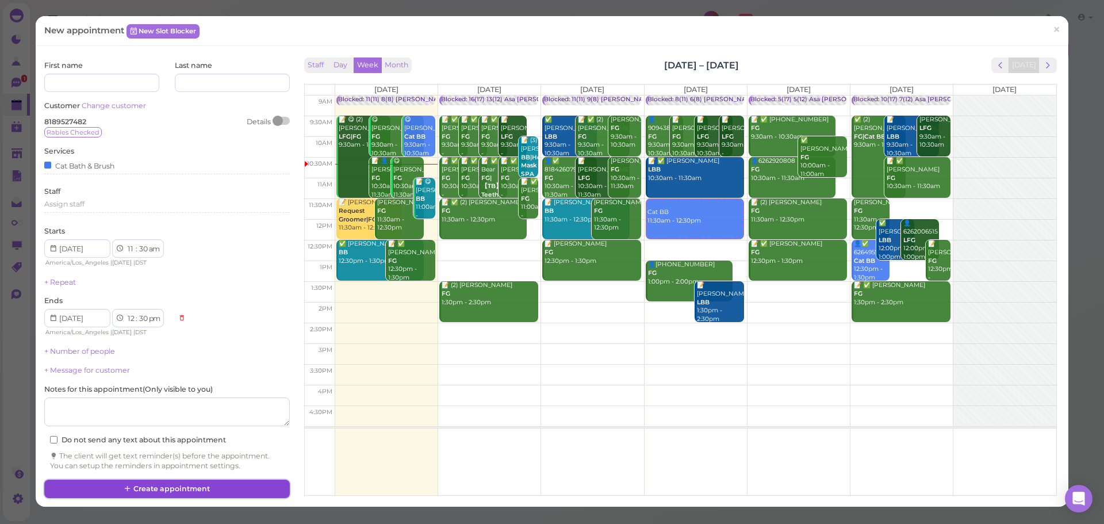
click at [138, 484] on button "Create appointment" at bounding box center [166, 488] width 245 height 18
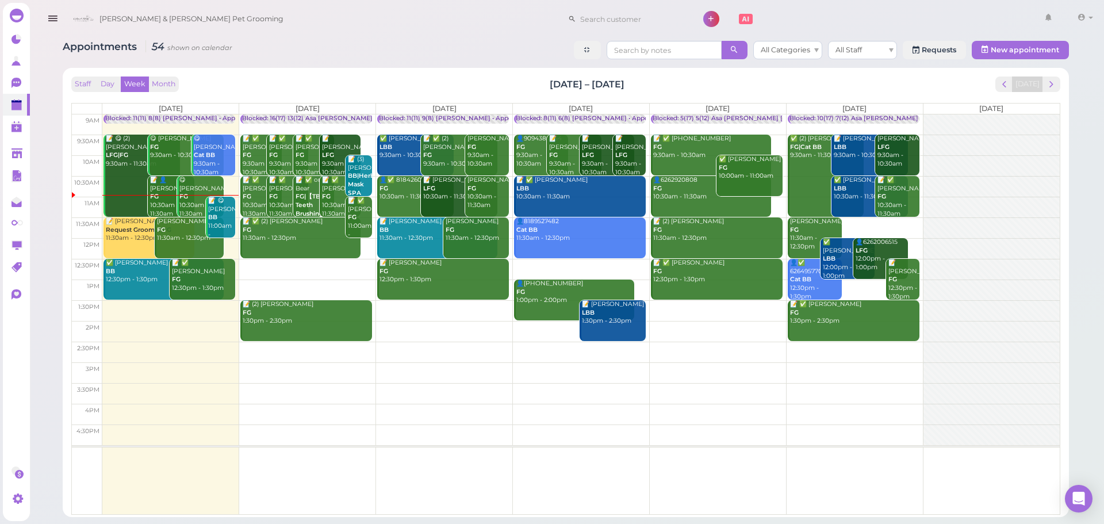
click at [322, 262] on td at bounding box center [580, 269] width 957 height 21
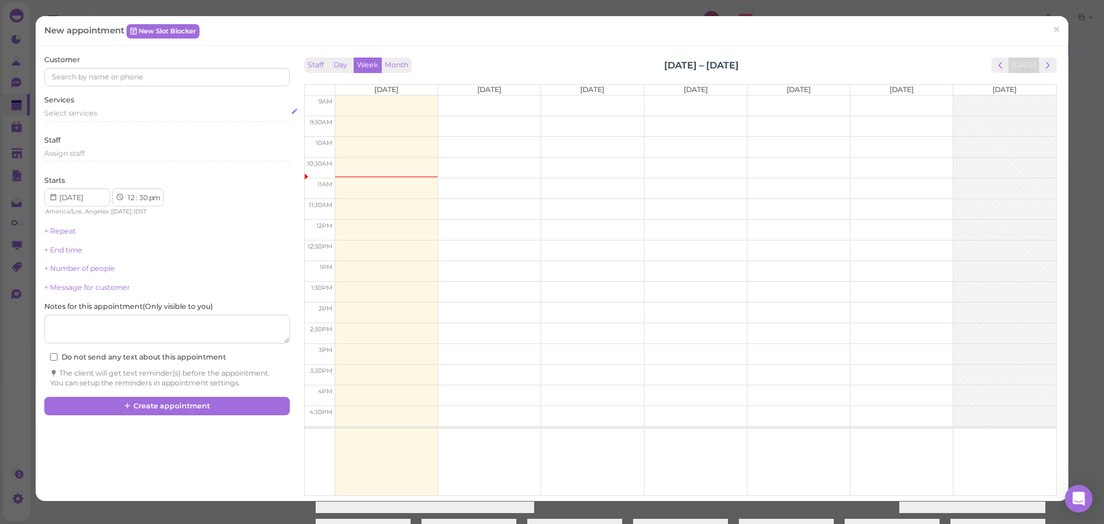
click at [60, 118] on div "Select services" at bounding box center [166, 115] width 245 height 14
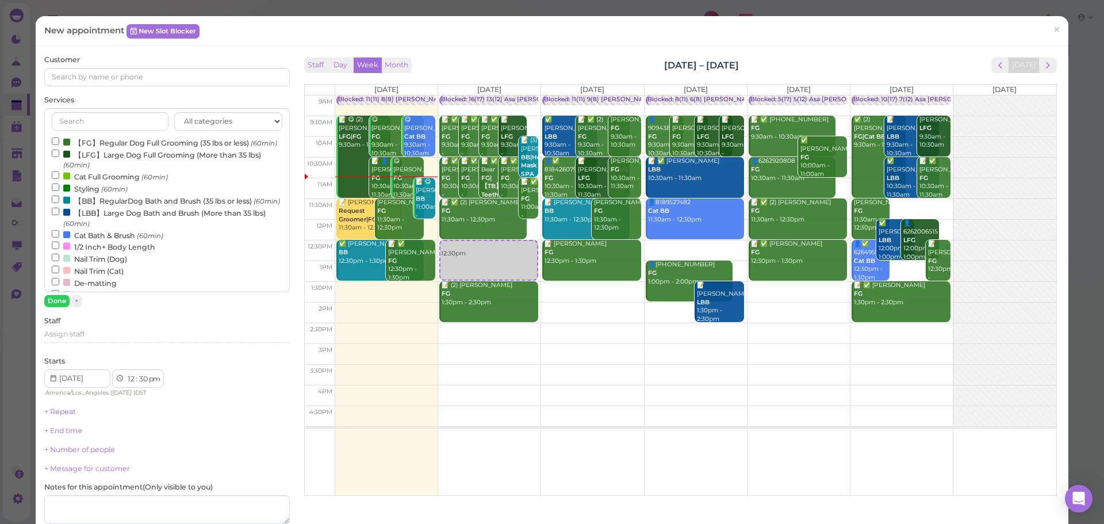
drag, startPoint x: 93, startPoint y: 212, endPoint x: 62, endPoint y: 297, distance: 90.6
click at [93, 206] on label "【BB】RegularDog Bath and Brush (35 lbs or less) (60min)" at bounding box center [166, 200] width 228 height 12
click at [59, 203] on input "【BB】RegularDog Bath and Brush (35 lbs or less) (60min)" at bounding box center [55, 198] width 7 height 7
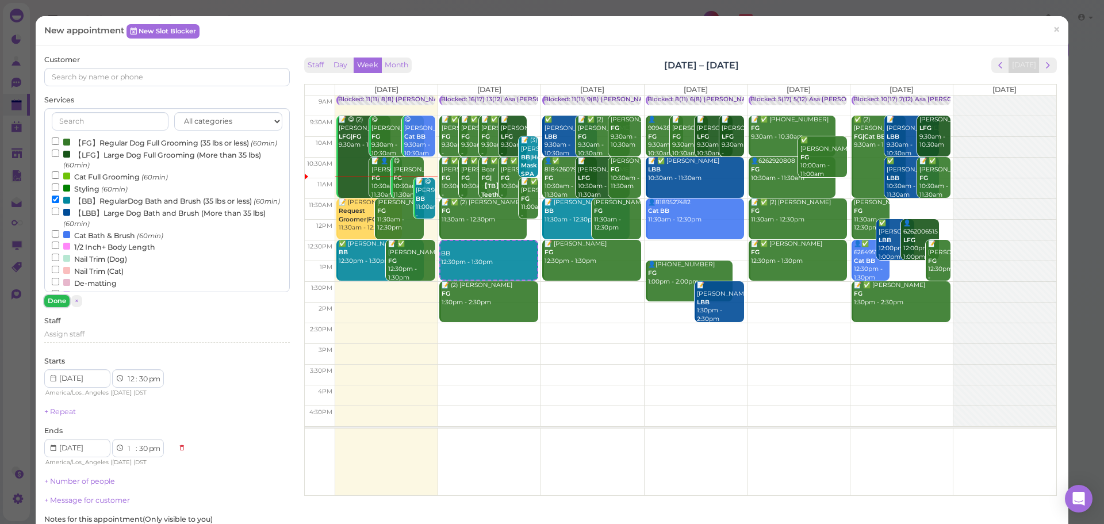
click at [52, 302] on button "Done" at bounding box center [56, 301] width 25 height 12
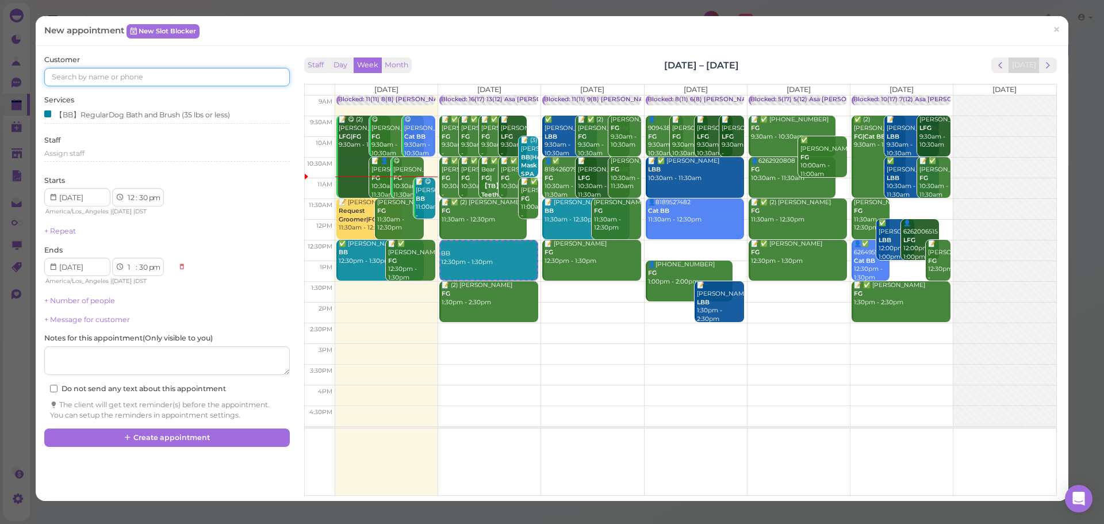
click at [112, 69] on input at bounding box center [166, 77] width 245 height 18
click at [677, 244] on td at bounding box center [695, 250] width 721 height 21
type input "2025-08-28"
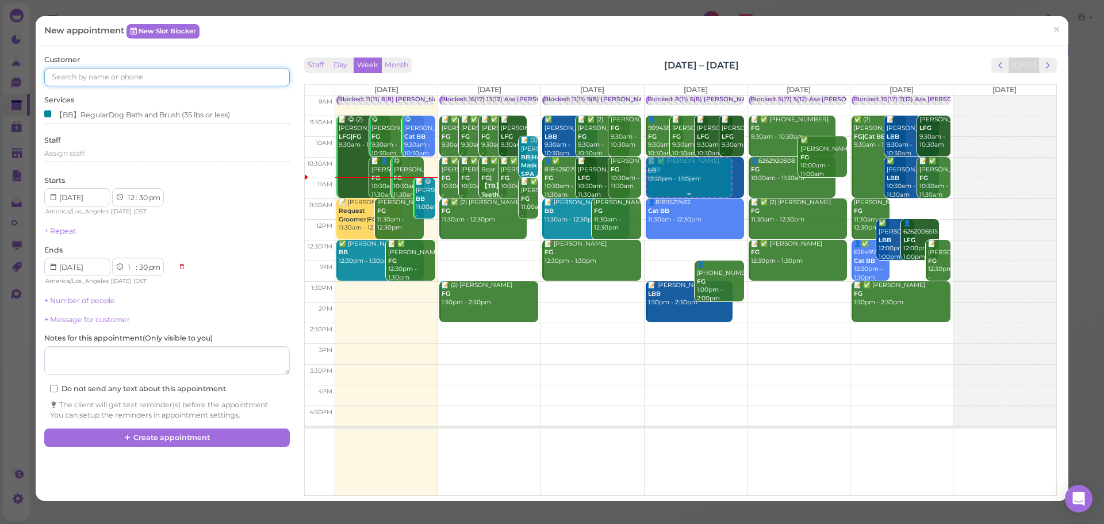
drag, startPoint x: 668, startPoint y: 263, endPoint x: 668, endPoint y: 171, distance: 92.0
click at [667, 95] on div "BB 12:30pm - 1:30pm Blocked: 8(11) 6(8) Asa Rebecca • Appointment 👤9094380054 F…" at bounding box center [695, 95] width 102 height 0
select select "10"
select select "am"
select select "11"
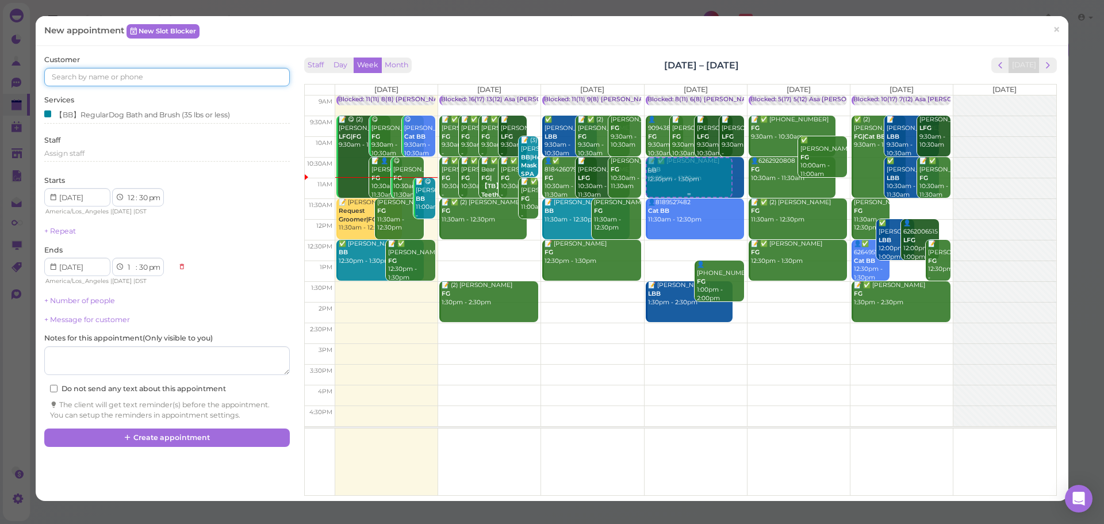
select select "am"
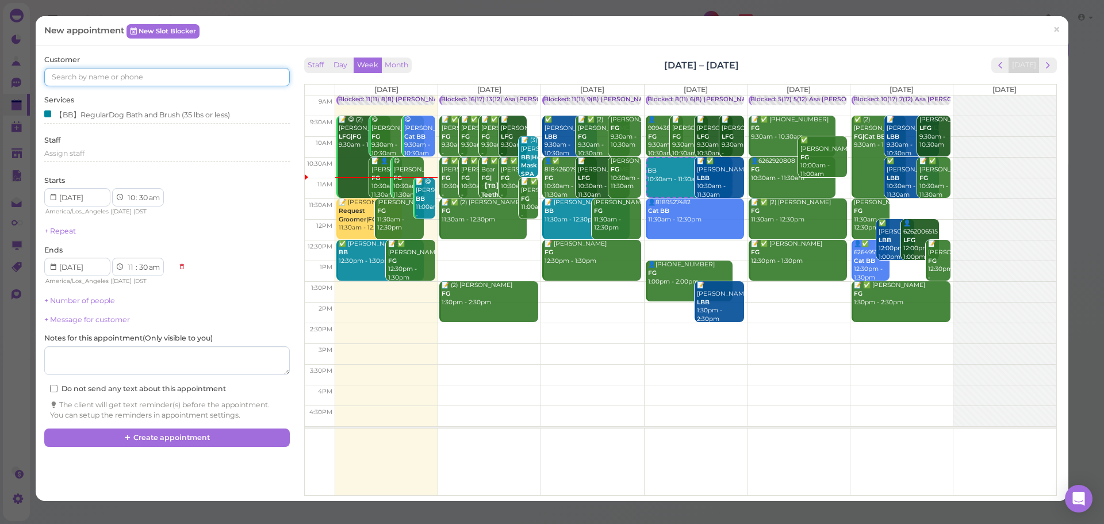
click at [121, 79] on input at bounding box center [166, 77] width 245 height 18
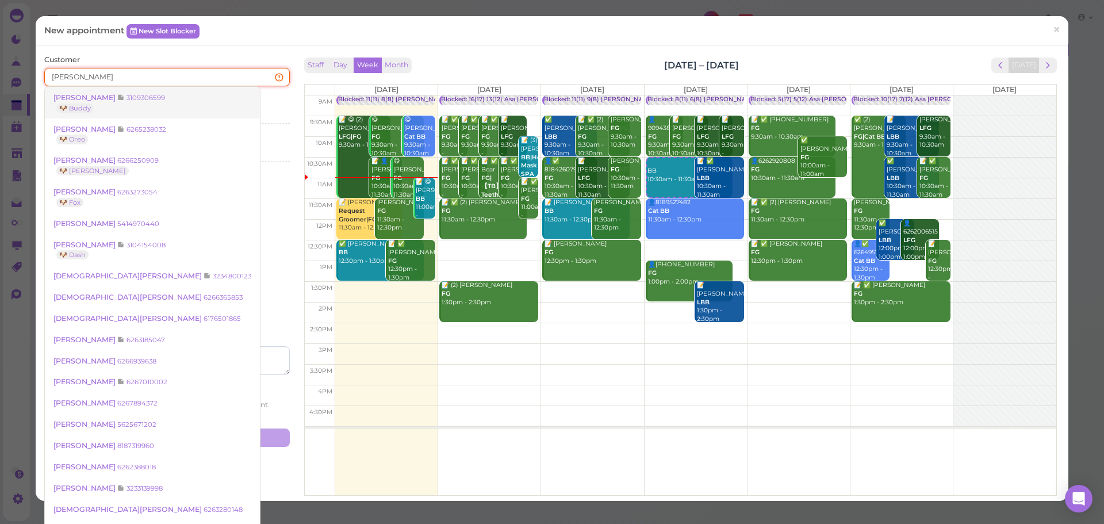
type input "kris"
click at [112, 104] on link "Kris Morgan 3109306599 🐶 Buddy" at bounding box center [152, 103] width 215 height 32
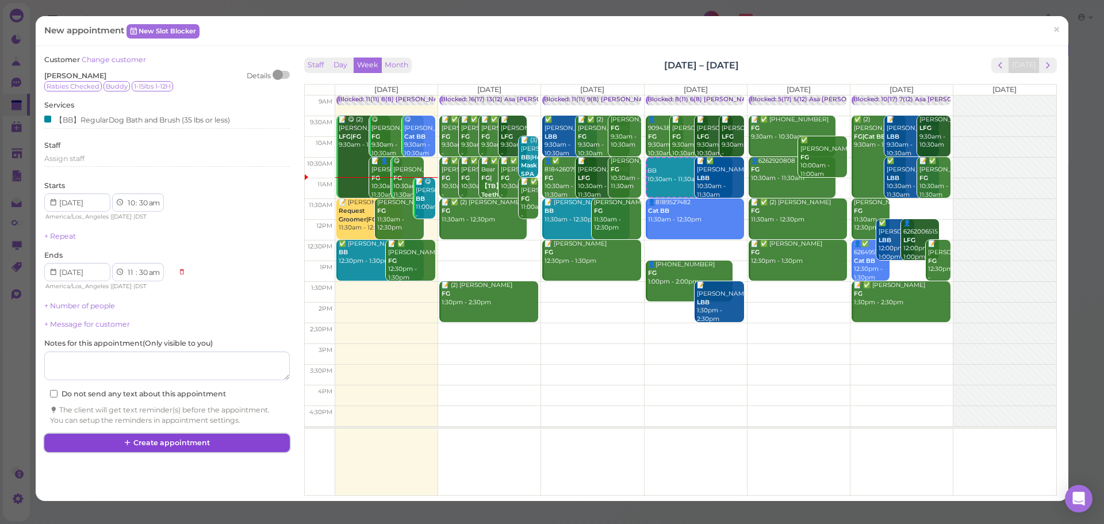
click at [197, 438] on button "Create appointment" at bounding box center [166, 442] width 245 height 18
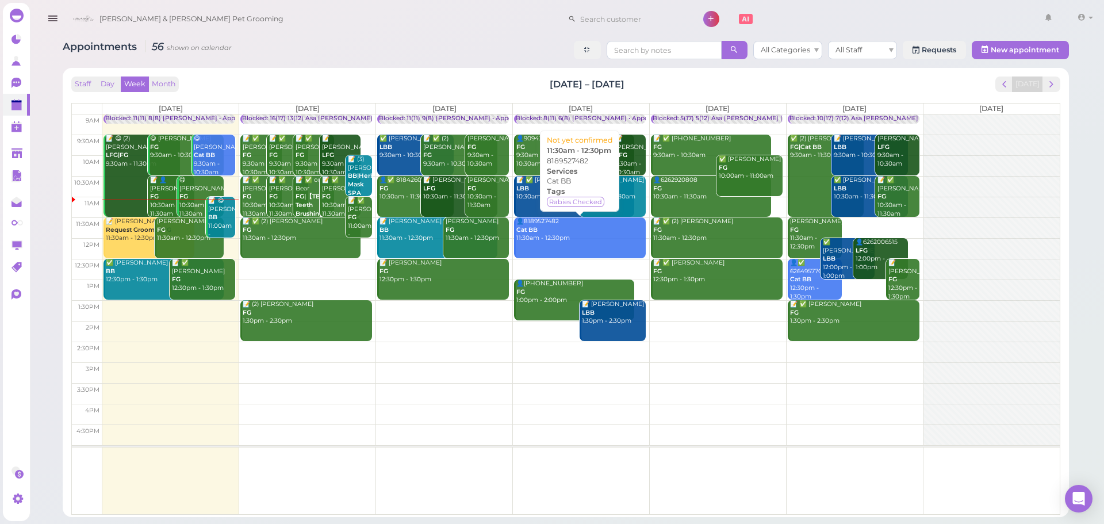
click at [571, 245] on link "👤8189527482 Cat BB 11:30am - 12:30pm" at bounding box center [580, 237] width 132 height 41
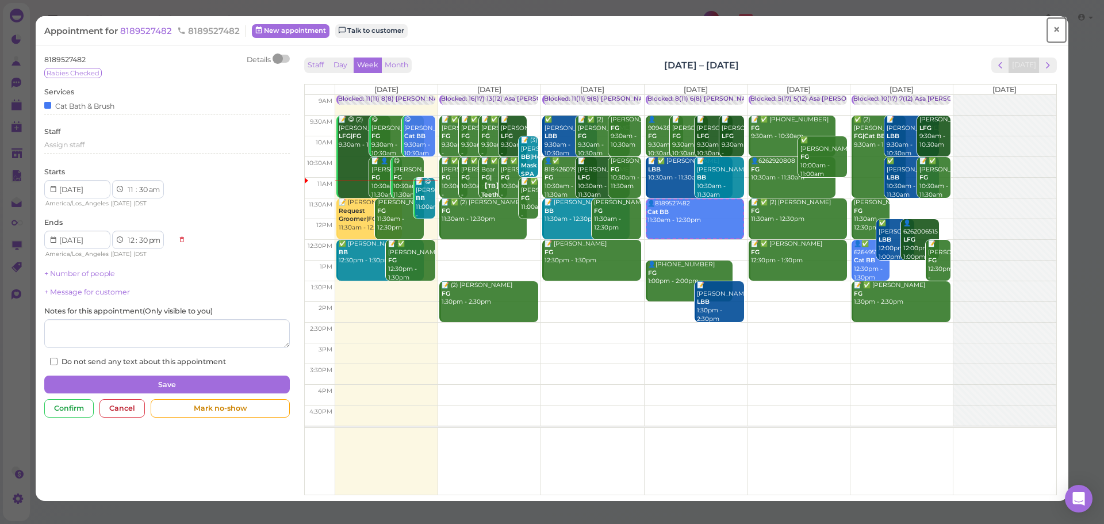
click at [1046, 26] on link "×" at bounding box center [1056, 30] width 21 height 27
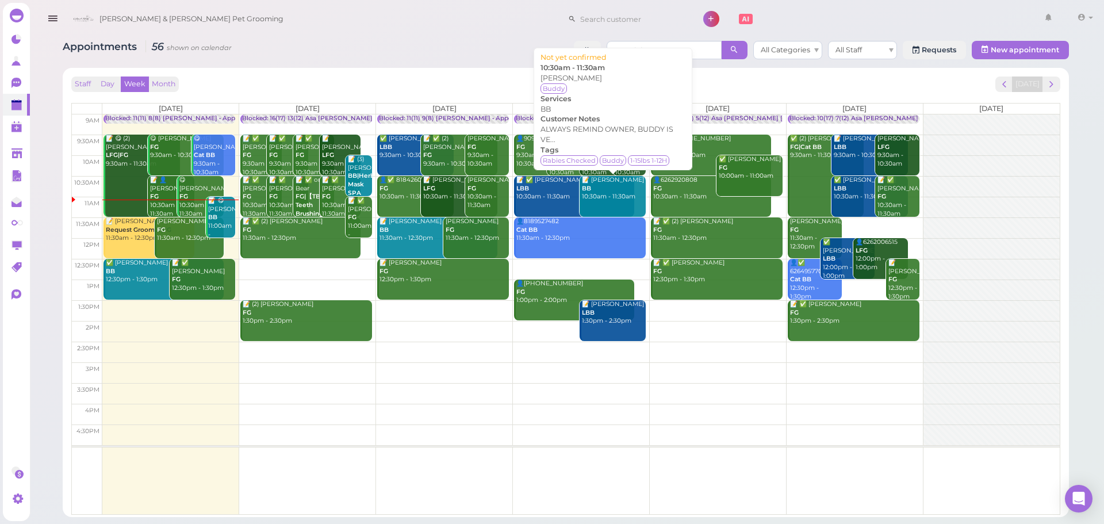
click at [634, 194] on div "📝 Kris Morgan BB 10:30am - 11:30am" at bounding box center [613, 188] width 64 height 25
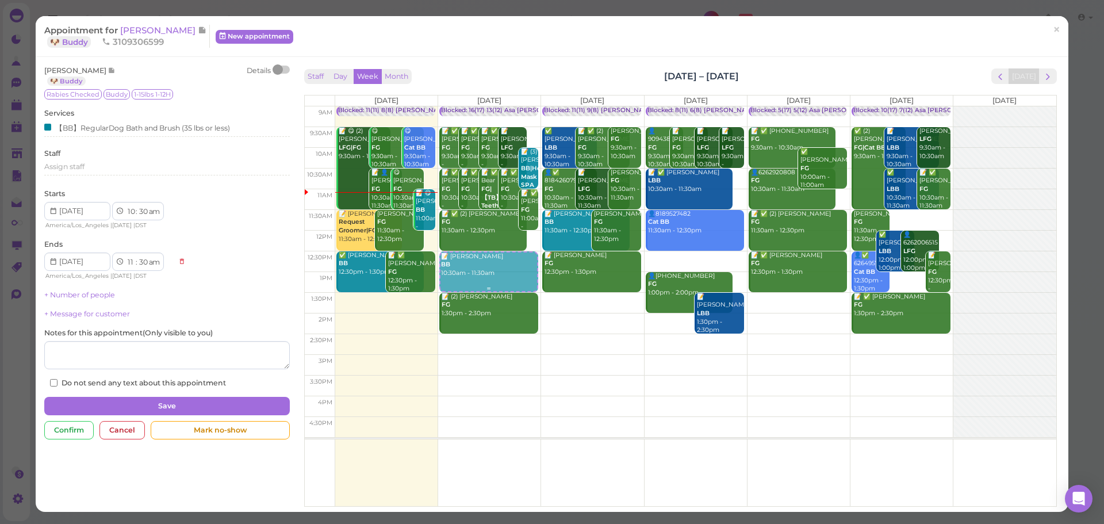
drag, startPoint x: 725, startPoint y: 181, endPoint x: 458, endPoint y: 272, distance: 283.0
click at [458, 106] on tr "Blocked: 11(11) 8(8) Asa Helen • Appointment 📝 😋 (2) Nancy Landaverde LFG|FG 9:…" at bounding box center [680, 106] width 751 height 0
type input "2025-08-26"
select select "12"
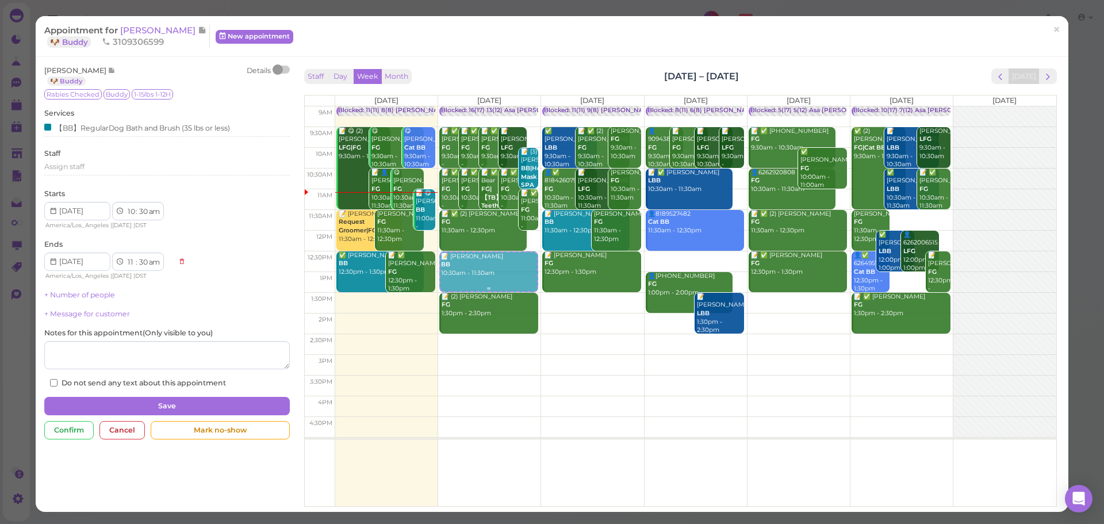
select select "pm"
select select "1"
select select "pm"
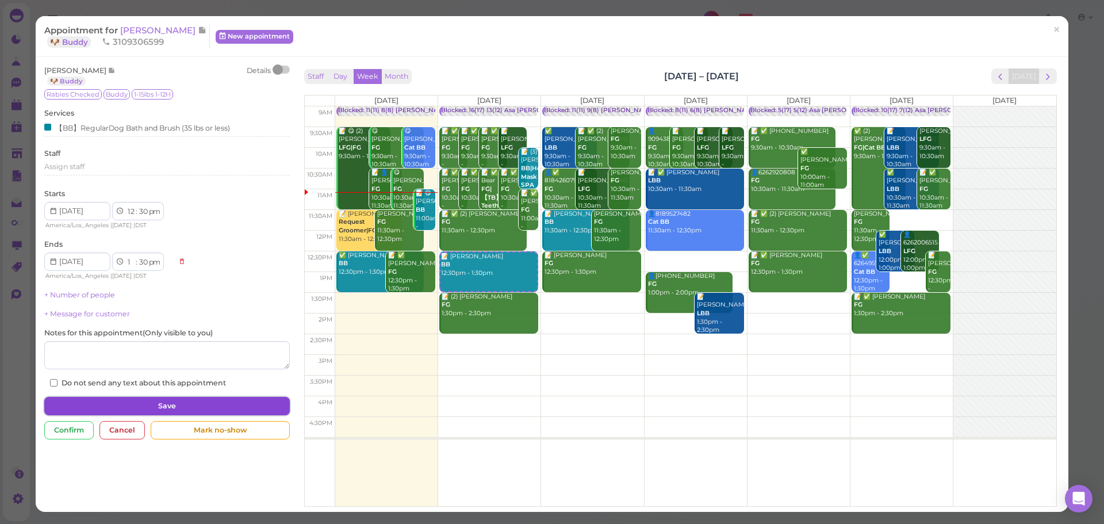
click at [93, 398] on button "Save" at bounding box center [166, 406] width 245 height 18
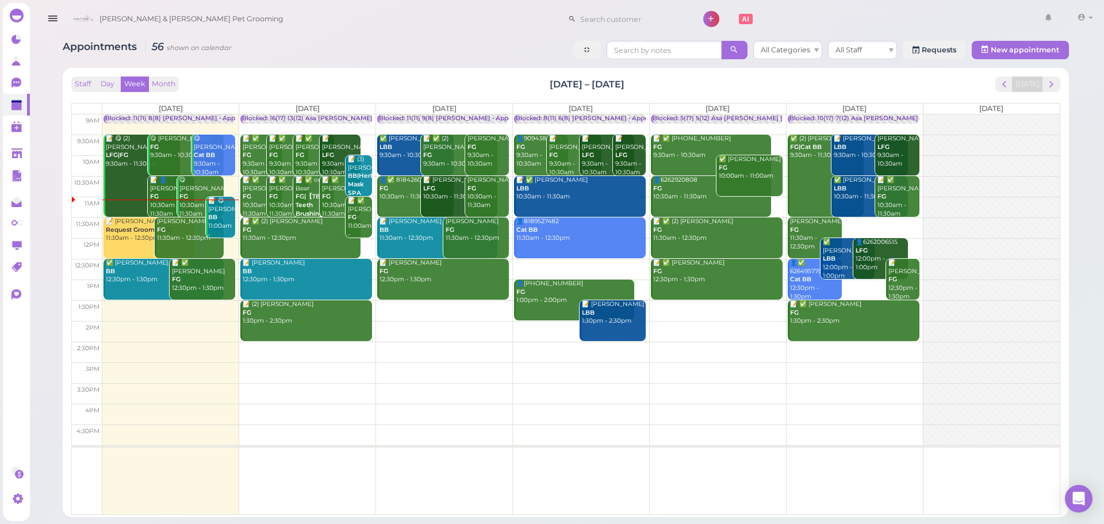
click at [313, 118] on div "Blocked: 16(17) 13(12) Asa Helen Rebecca • Appointment" at bounding box center [358, 118] width 233 height 9
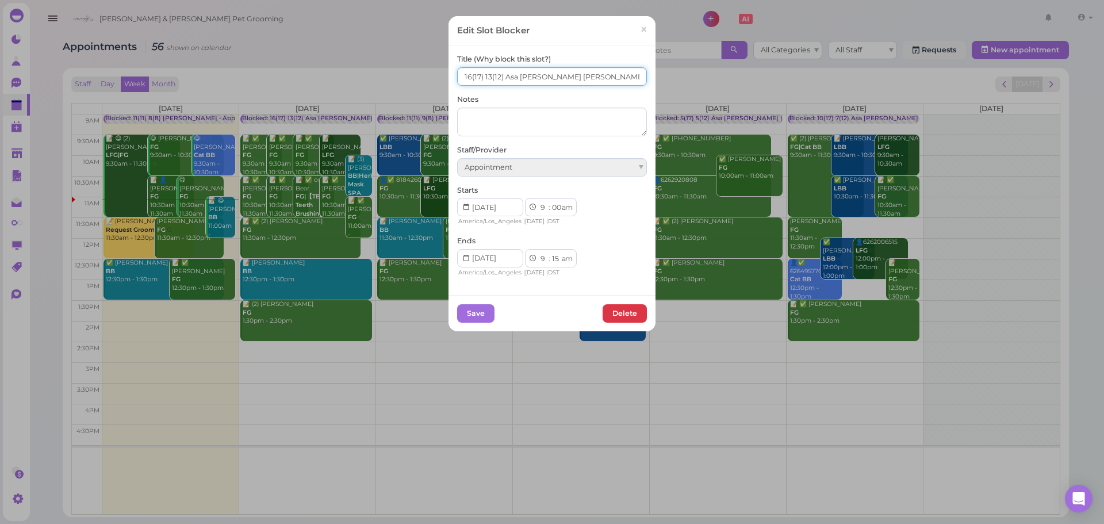
click at [464, 81] on input "16(17) 13(12) Asa Helen Rebecca" at bounding box center [552, 76] width 190 height 18
type input "17(17) 13(12) Asa Helen Rebecca"
click at [463, 310] on button "Save" at bounding box center [475, 313] width 37 height 18
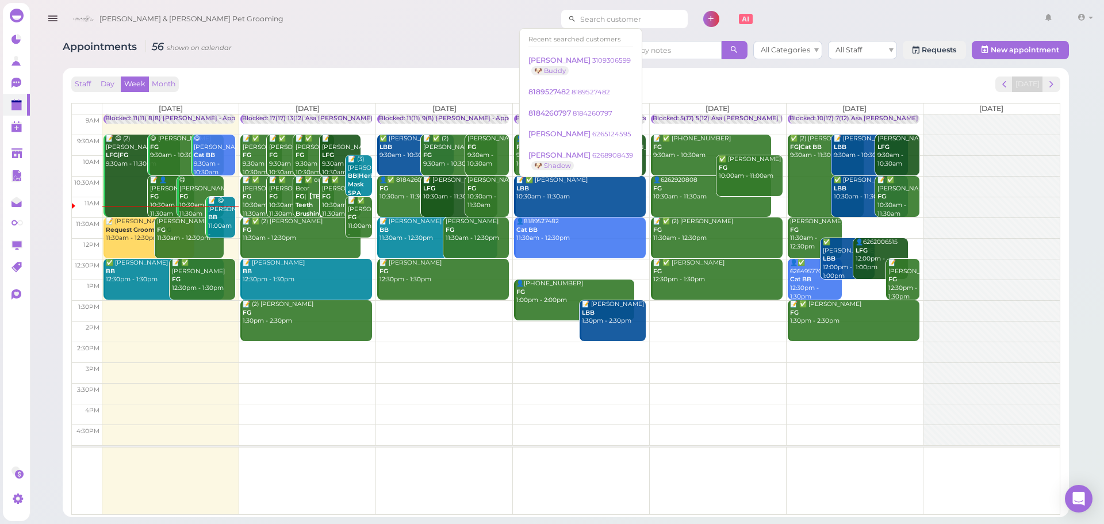
click at [628, 12] on input at bounding box center [632, 19] width 112 height 18
type input "6268996121"
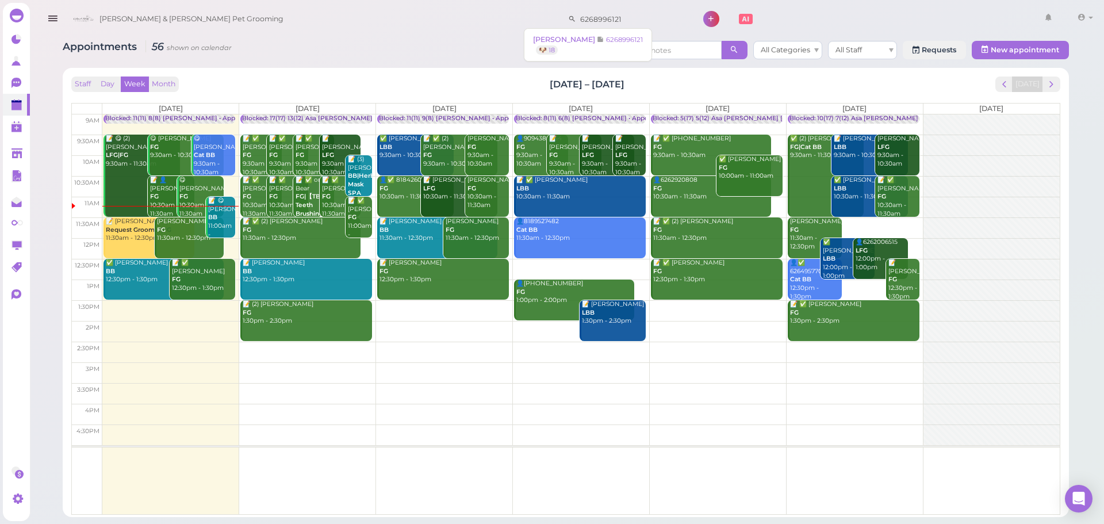
drag, startPoint x: 598, startPoint y: 19, endPoint x: 70, endPoint y: -16, distance: 529.4
click at [70, 0] on html "Dashboard Reports Customers Conversations 0" at bounding box center [552, 262] width 1104 height 524
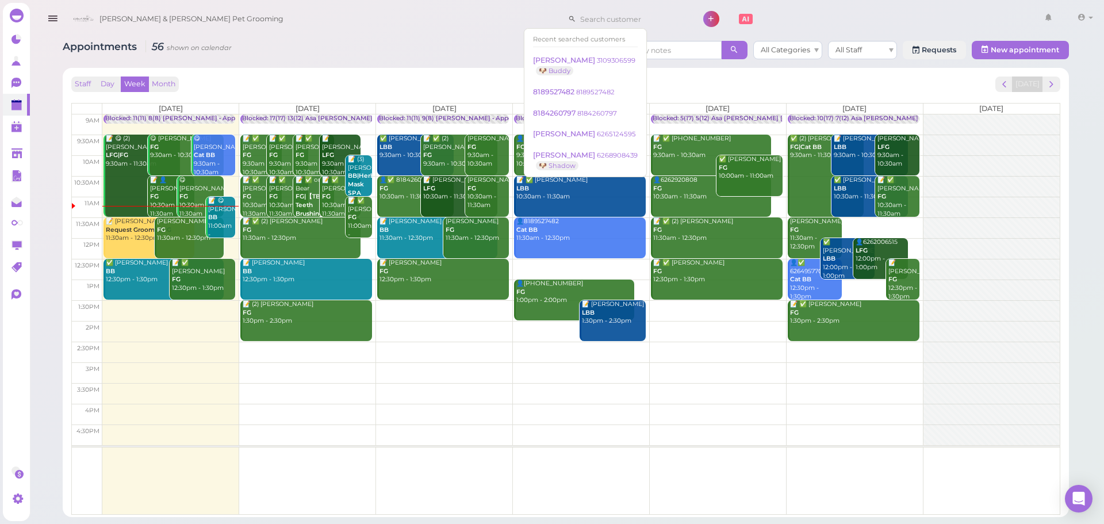
click at [308, 63] on div "Appointments 56 shown on calendar All Categories All Staff Requests New appoint…" at bounding box center [565, 274] width 1035 height 485
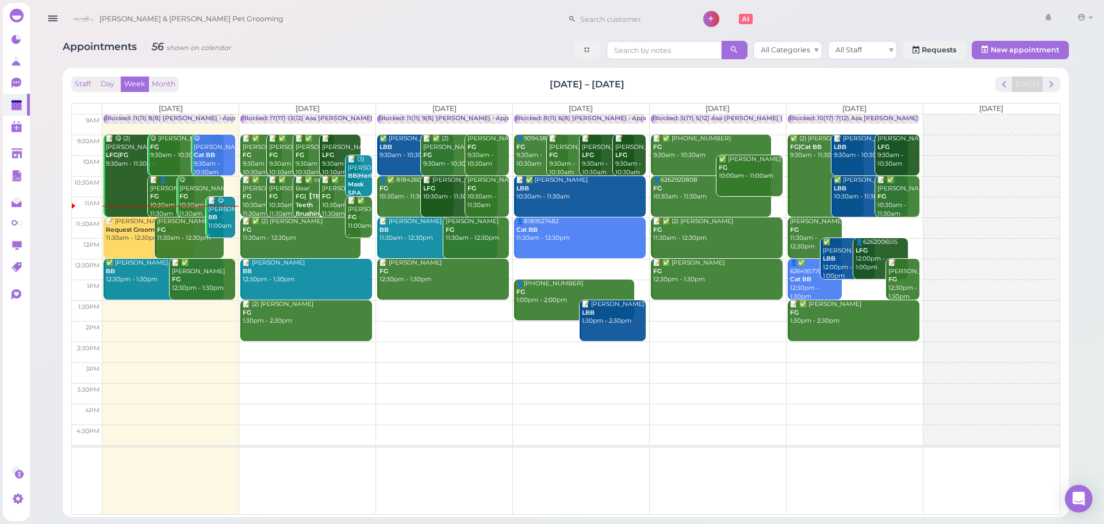
click at [688, 320] on td at bounding box center [580, 310] width 957 height 21
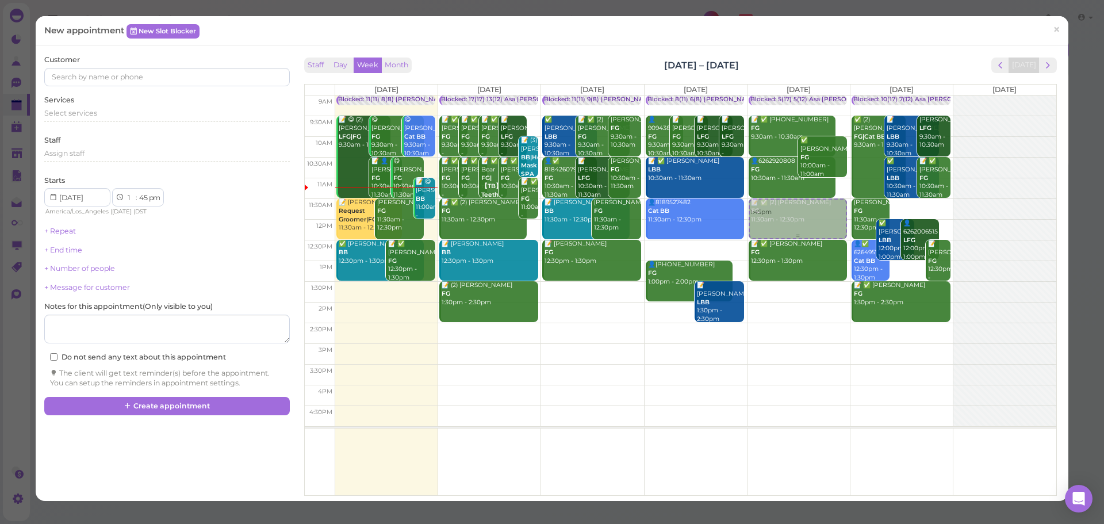
drag, startPoint x: 791, startPoint y: 311, endPoint x: 813, endPoint y: 214, distance: 99.1
click at [813, 95] on div "1:45pm Blocked: 5(17) 5(12) Asa Helen Rebecca • Appointment 📝 ✅ (2) 6266731580 …" at bounding box center [798, 95] width 102 height 0
select select "11"
select select "30"
select select "am"
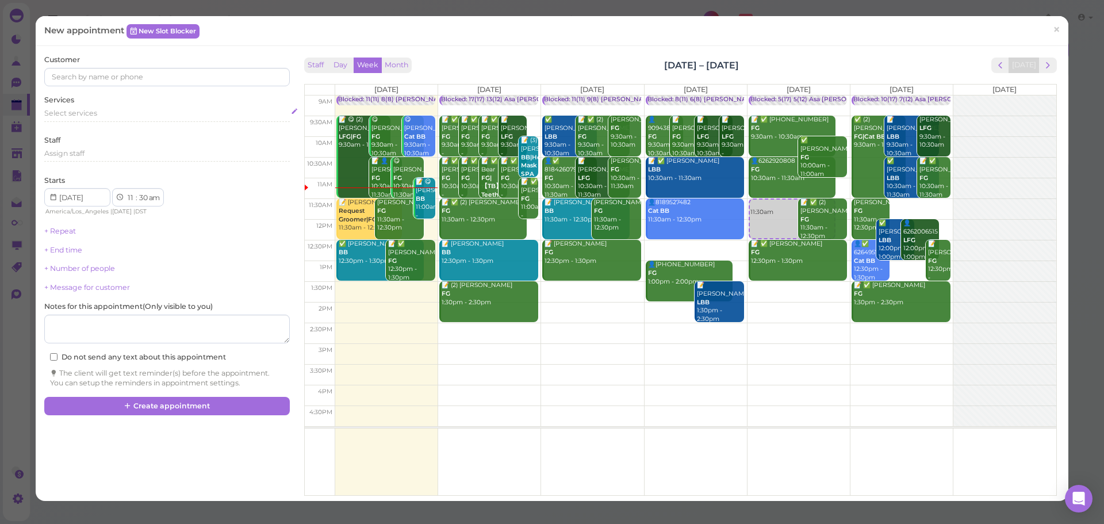
click at [128, 114] on div "Select services" at bounding box center [166, 113] width 245 height 10
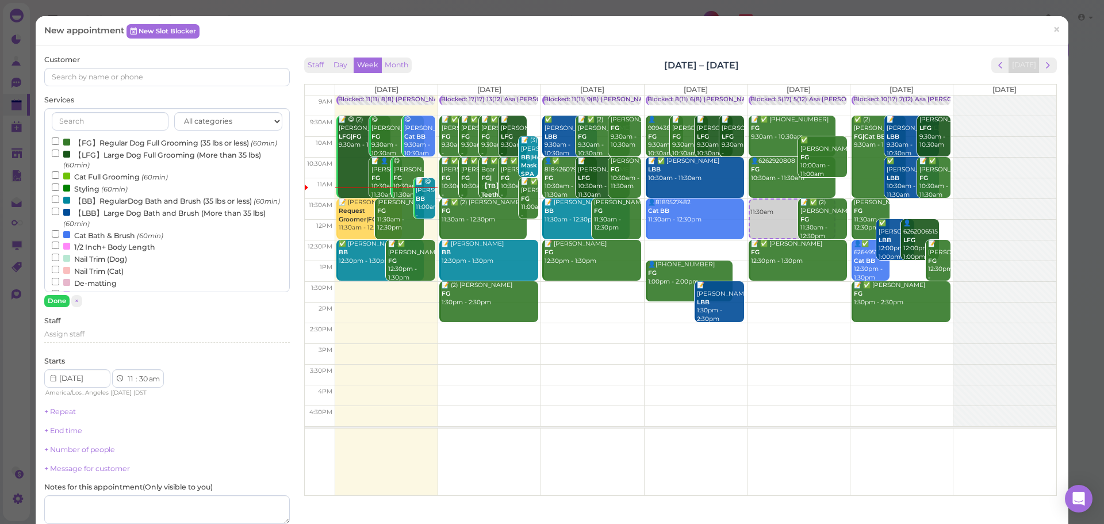
click at [109, 229] on label "【LBB】Large Dog Bath and Brush (More than 35 lbs) (60min)" at bounding box center [167, 217] width 230 height 22
click at [59, 215] on input "【LBB】Large Dog Bath and Brush (More than 35 lbs) (60min)" at bounding box center [55, 211] width 7 height 7
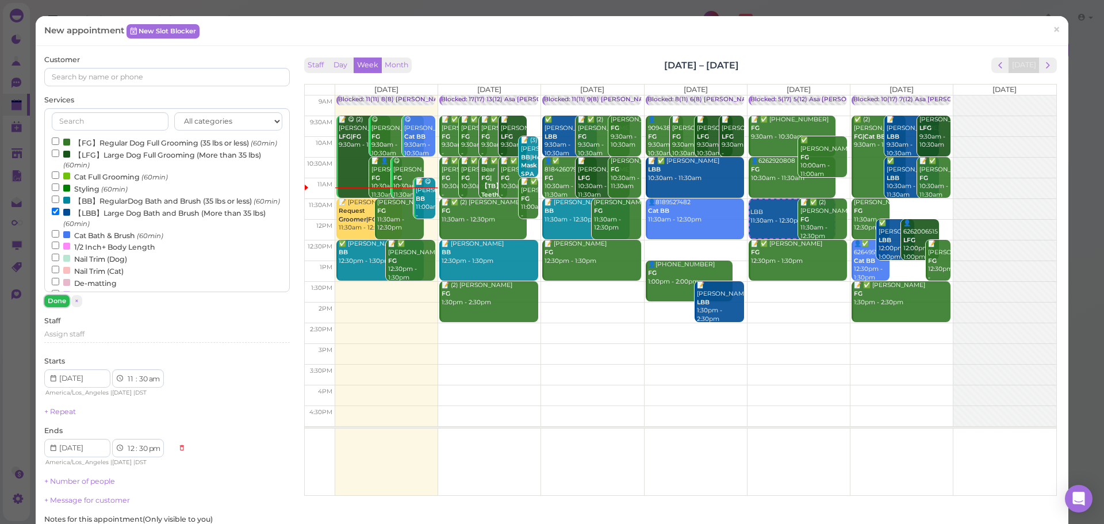
click at [50, 299] on button "Done" at bounding box center [56, 301] width 25 height 12
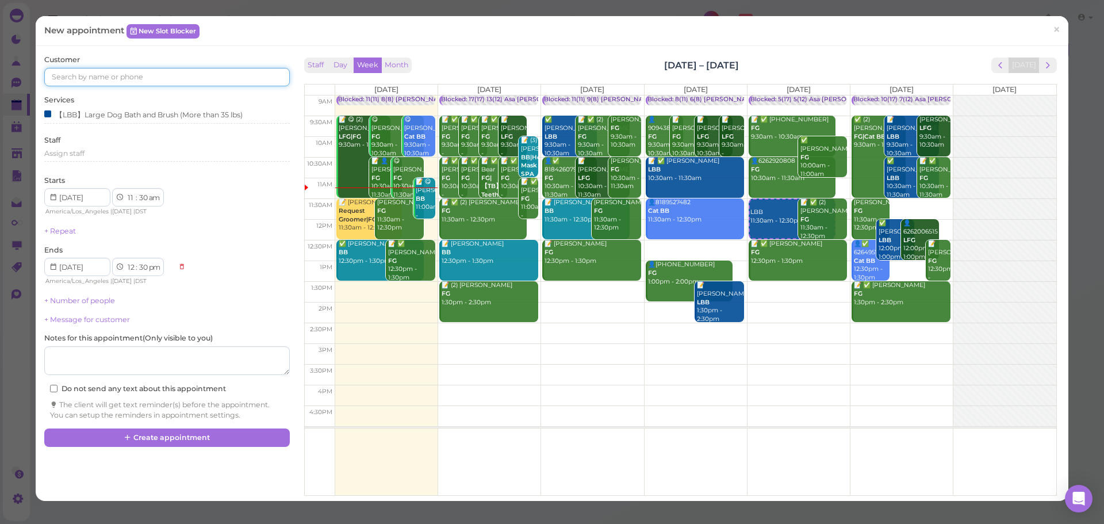
click at [129, 77] on input at bounding box center [166, 77] width 245 height 18
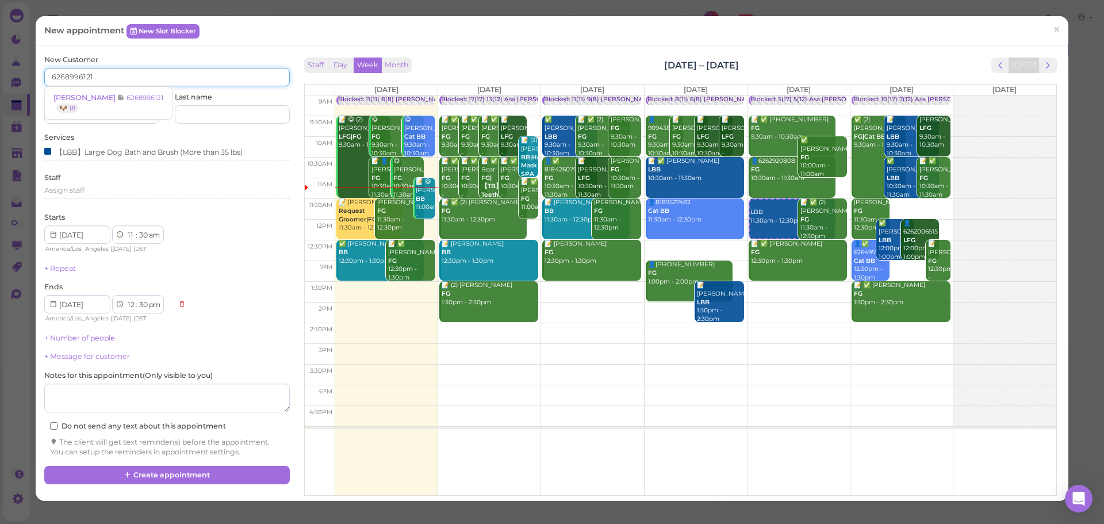
type input "6268996121"
click at [117, 98] on span at bounding box center [121, 97] width 9 height 9
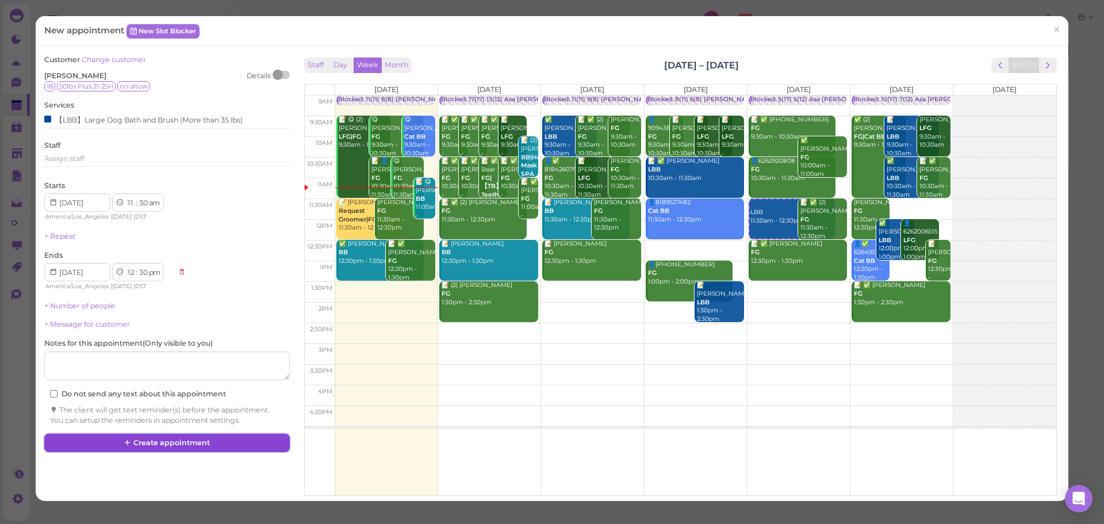
click at [171, 436] on button "Create appointment" at bounding box center [166, 442] width 245 height 18
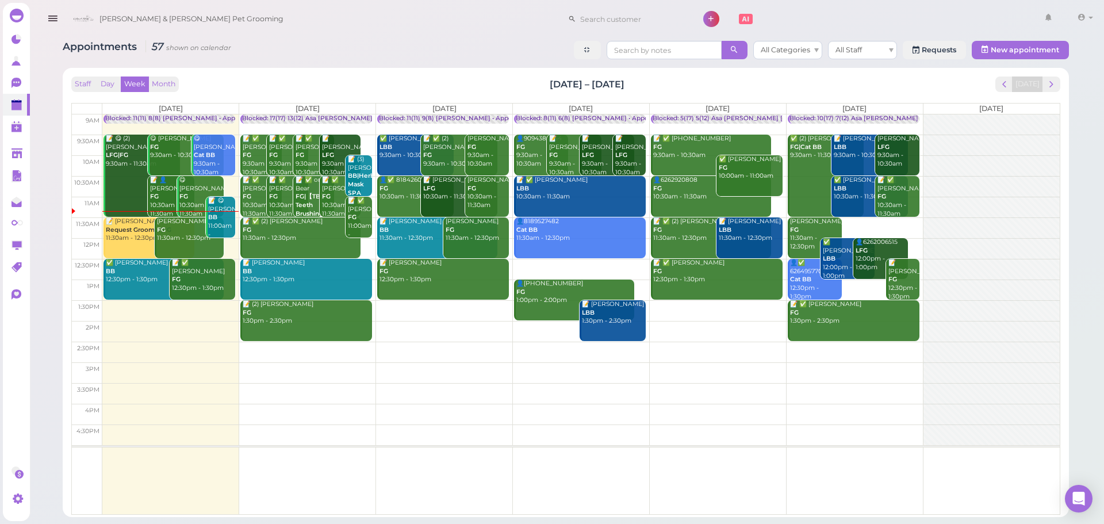
click at [613, 265] on td at bounding box center [580, 269] width 957 height 21
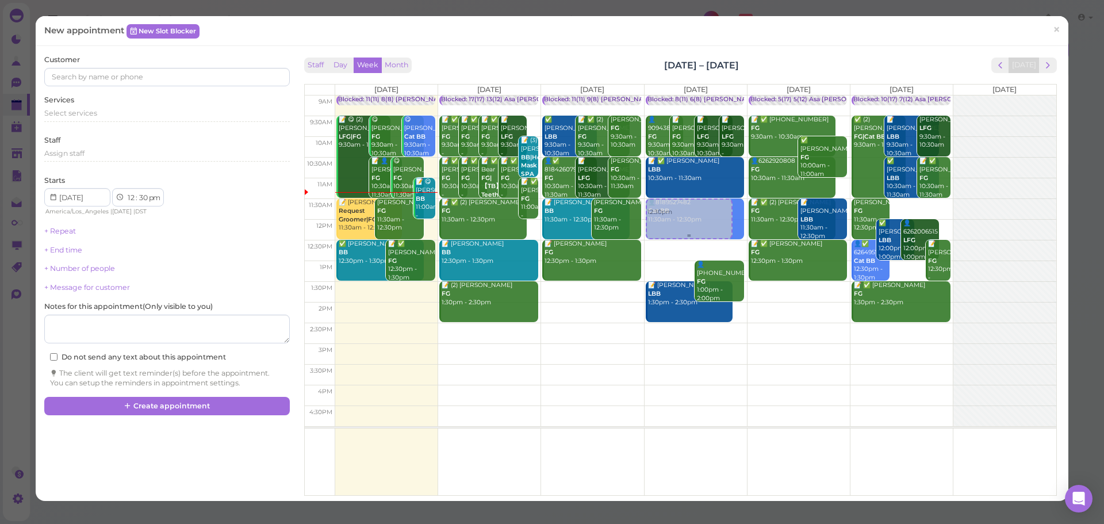
drag, startPoint x: 674, startPoint y: 264, endPoint x: 678, endPoint y: 230, distance: 34.2
click at [680, 95] on div "12:30pm Blocked: 8(11) 6(8) Asa Rebecca • Appointment 👤9094380054 FG 9:30am - 1…" at bounding box center [695, 95] width 102 height 0
select select "11"
select select "am"
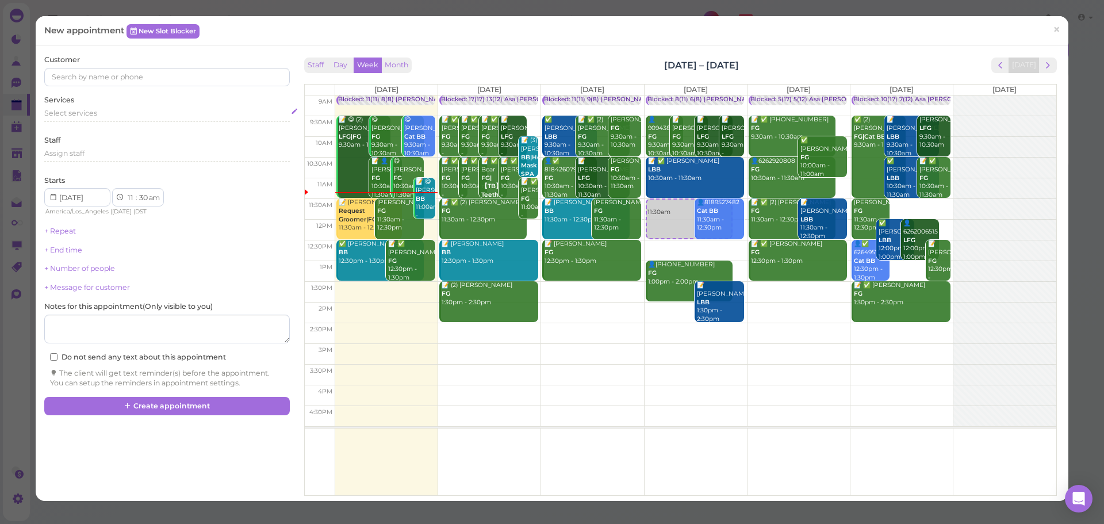
click at [114, 117] on div "Select services" at bounding box center [166, 113] width 245 height 10
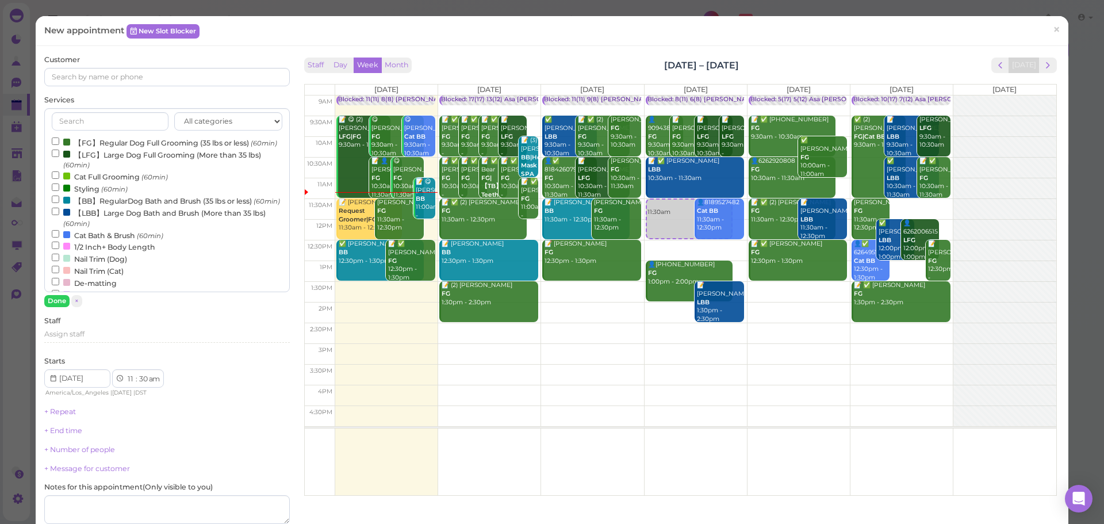
click at [104, 148] on label "【FG】Regular Dog Full Grooming (35 lbs or less) (60min)" at bounding box center [164, 142] width 225 height 12
click at [59, 145] on input "【FG】Regular Dog Full Grooming (35 lbs or less) (60min)" at bounding box center [55, 140] width 7 height 7
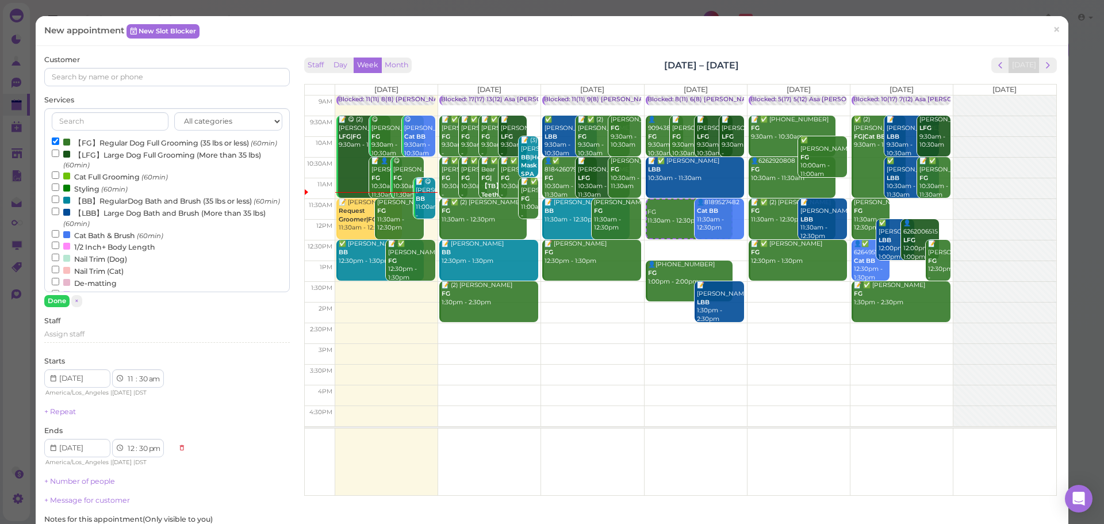
click at [52, 293] on div "All categories Full Grooming Bath & Brush Add-ons Dental Work Special Request I…" at bounding box center [166, 207] width 245 height 199
click at [52, 302] on button "Done" at bounding box center [56, 301] width 25 height 12
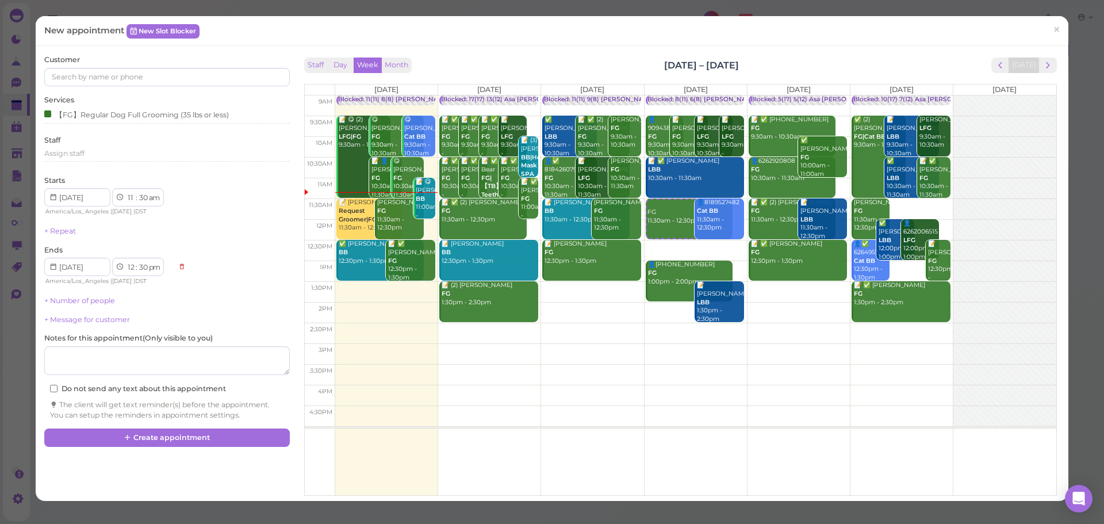
click at [167, 66] on div "Customer" at bounding box center [166, 71] width 245 height 32
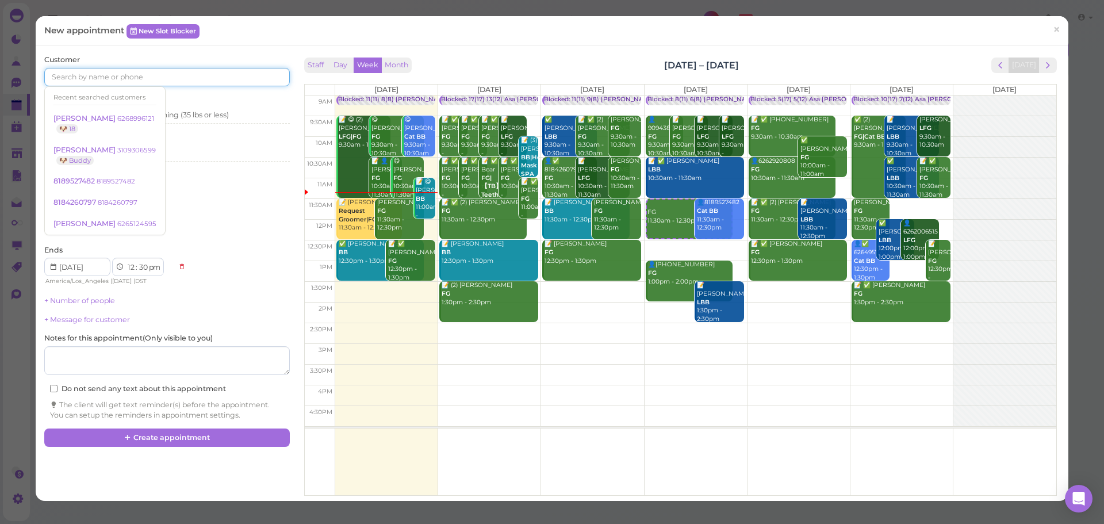
click at [172, 86] on input at bounding box center [166, 77] width 245 height 18
type input "6262782374"
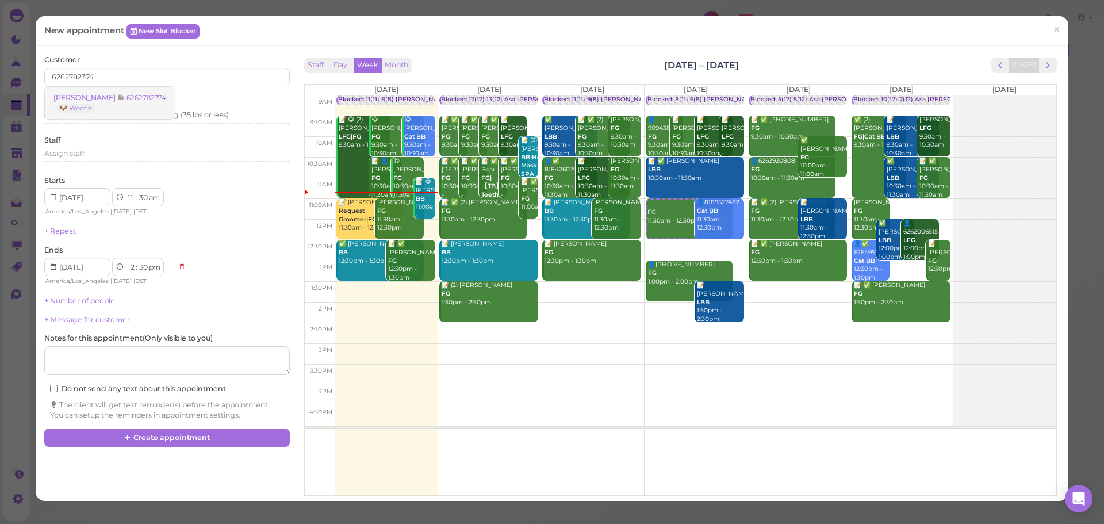
click at [126, 95] on small "6262782374" at bounding box center [146, 98] width 40 height 8
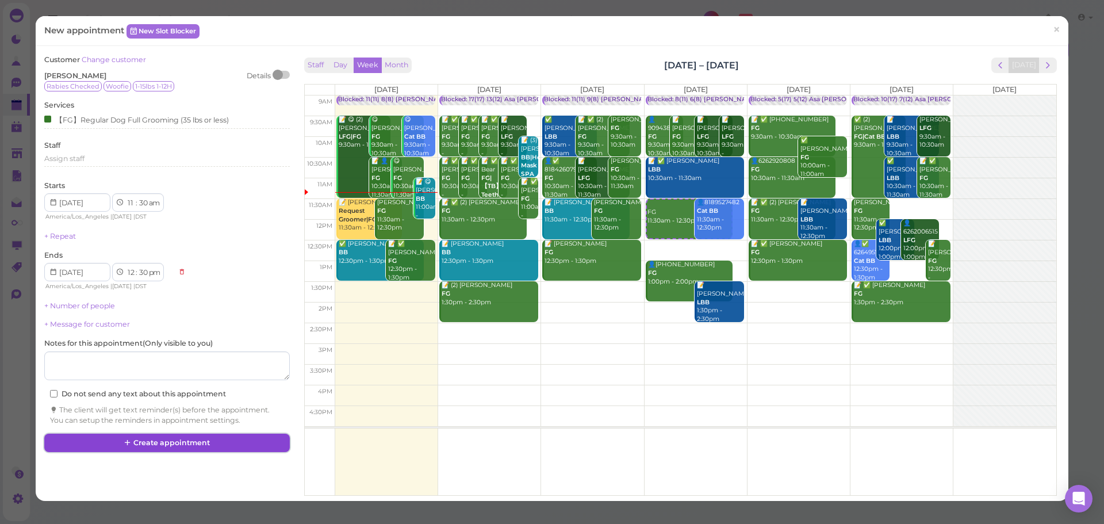
click at [232, 446] on button "Create appointment" at bounding box center [166, 442] width 245 height 18
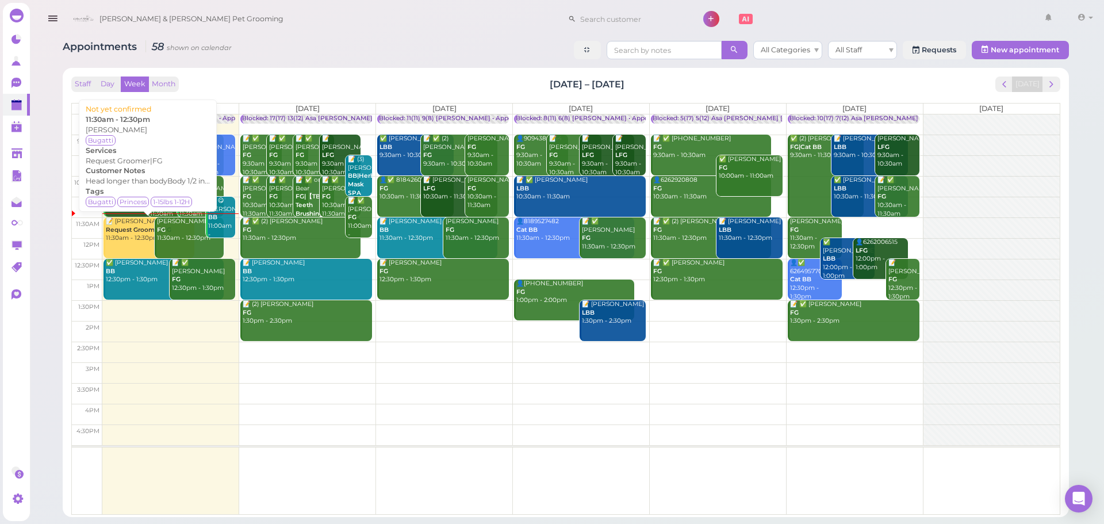
click at [110, 235] on div "📝 Elizabeth Liu Request Groomer|FG 11:30am - 12:30pm" at bounding box center [149, 229] width 89 height 25
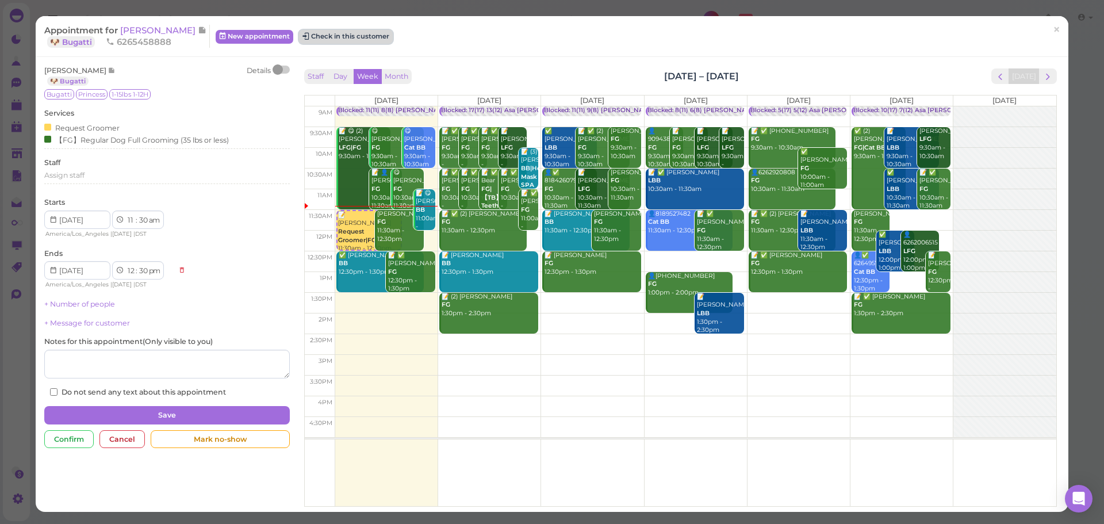
click at [352, 36] on button "Check in this customer" at bounding box center [346, 37] width 94 height 14
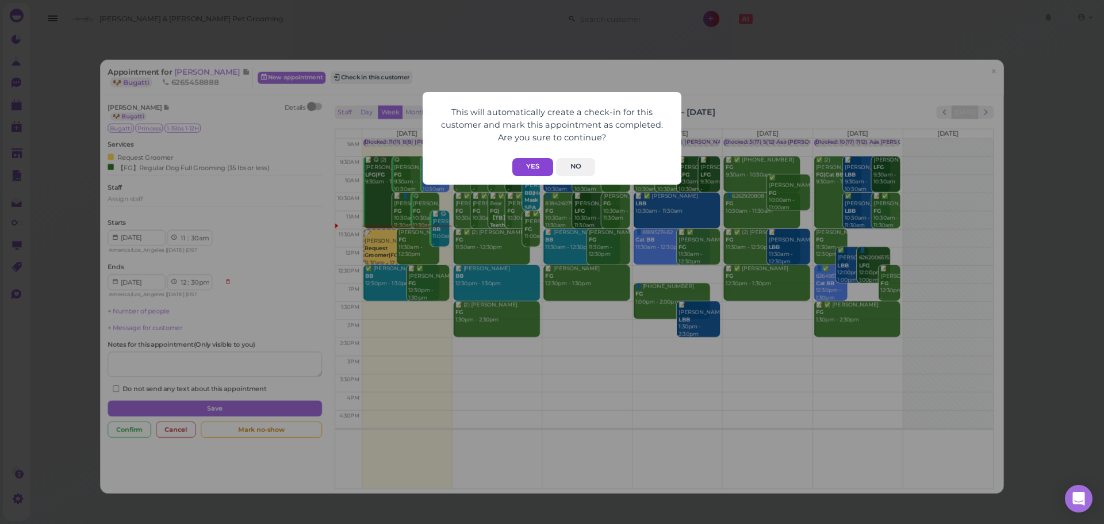
click at [532, 164] on button "Yes" at bounding box center [532, 167] width 41 height 18
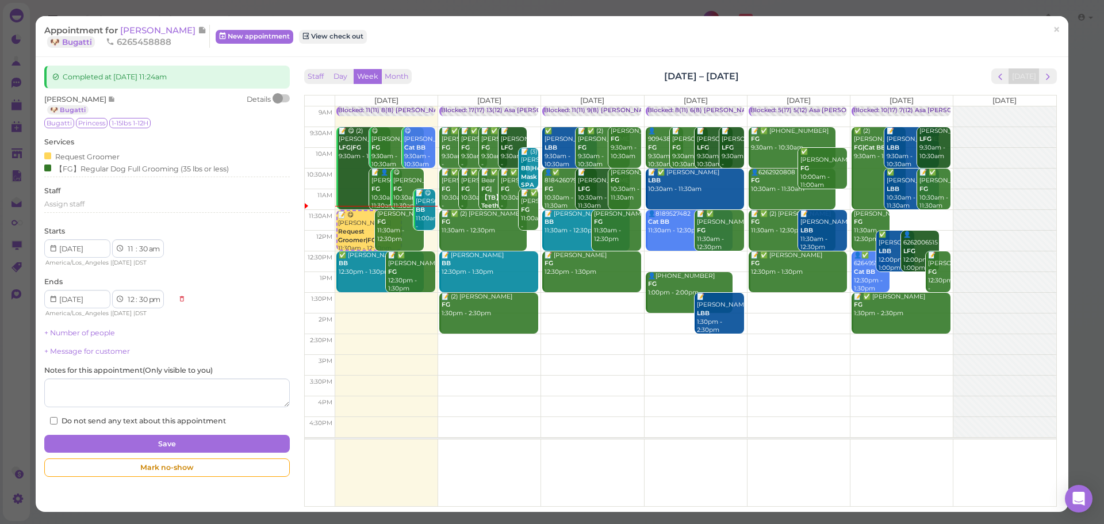
click at [494, 51] on div "Appointment for Elizabeth Liu 🐶 Bugatti 6265458888 New appointment View check o…" at bounding box center [552, 36] width 1032 height 41
click at [137, 28] on span "Elizabeth Liu" at bounding box center [159, 30] width 78 height 11
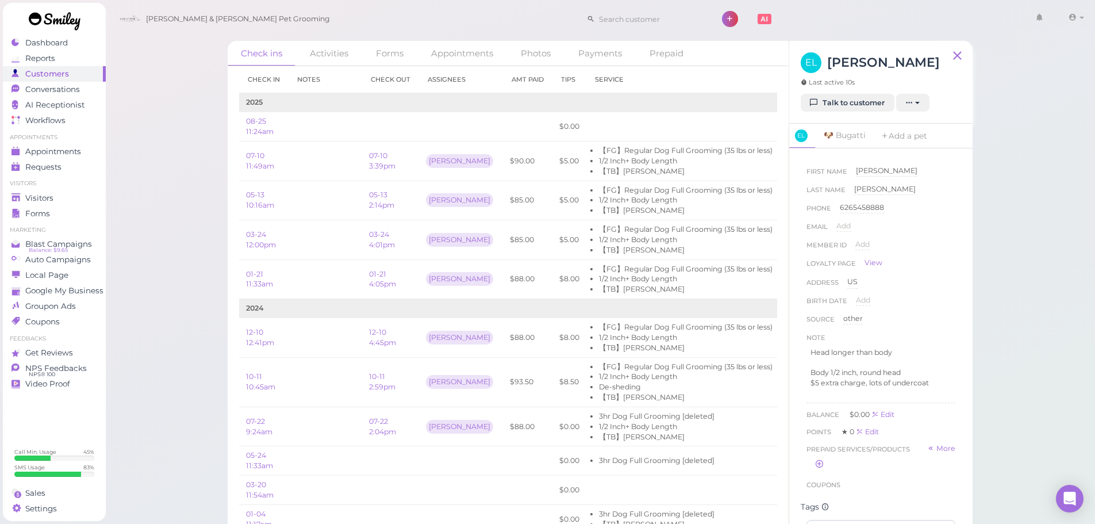
click at [179, 187] on div "Check ins Activities Forms Appointments Photos Payments Prepaid Check in Notes …" at bounding box center [600, 265] width 990 height 531
click at [182, 224] on div "Check ins Activities Forms Appointments Photos Payments Prepaid Check in Notes …" at bounding box center [600, 265] width 990 height 531
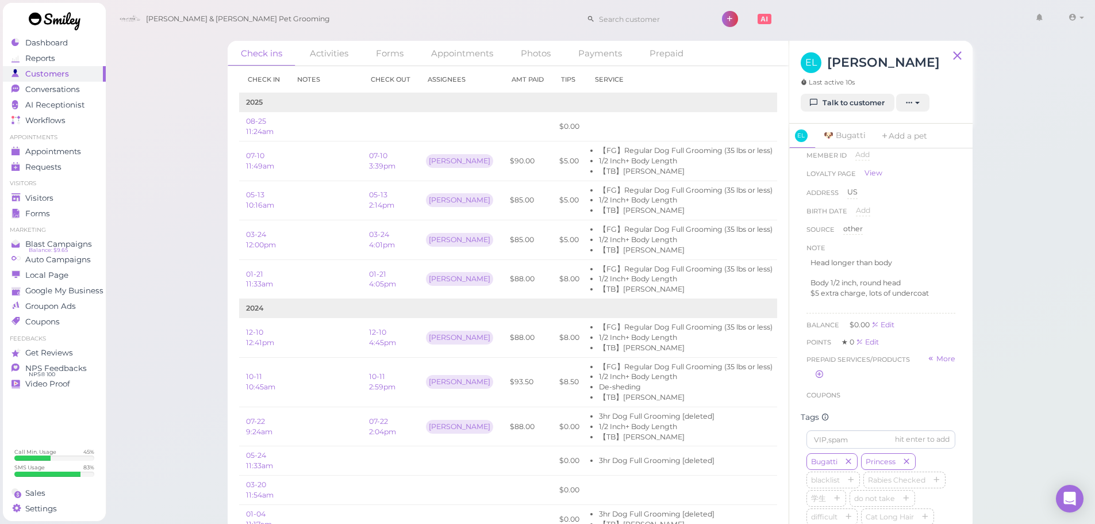
scroll to position [87, 0]
click at [1022, 343] on div "Check ins Activities Forms Appointments Photos Payments Prepaid Check in Notes …" at bounding box center [600, 265] width 990 height 531
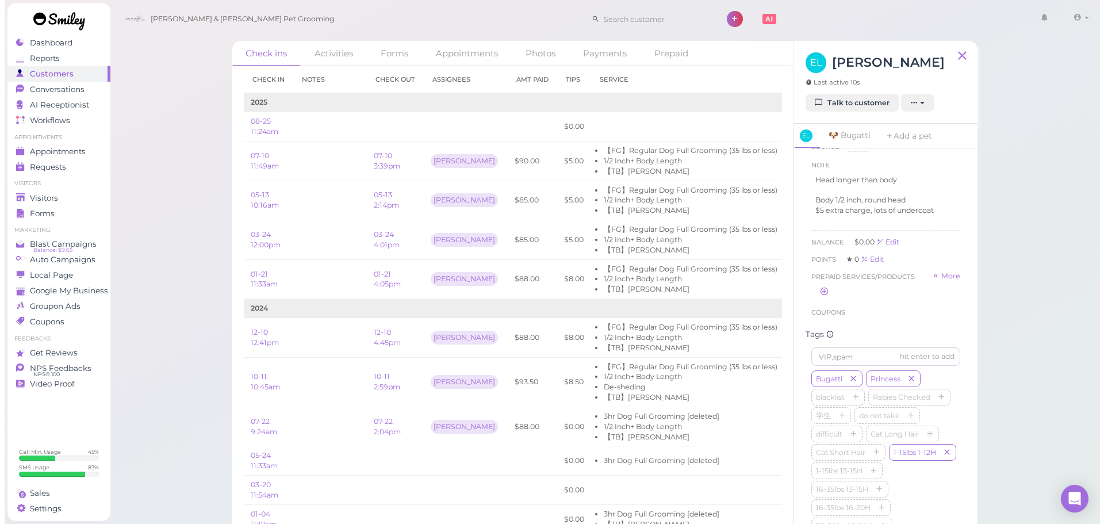
scroll to position [180, 0]
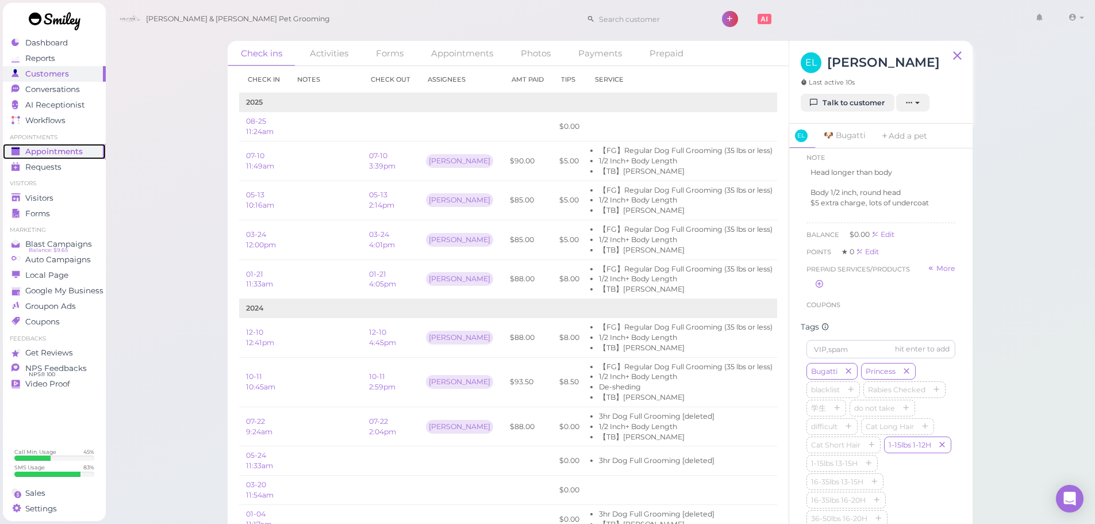
click at [78, 151] on span "Appointments" at bounding box center [53, 152] width 57 height 10
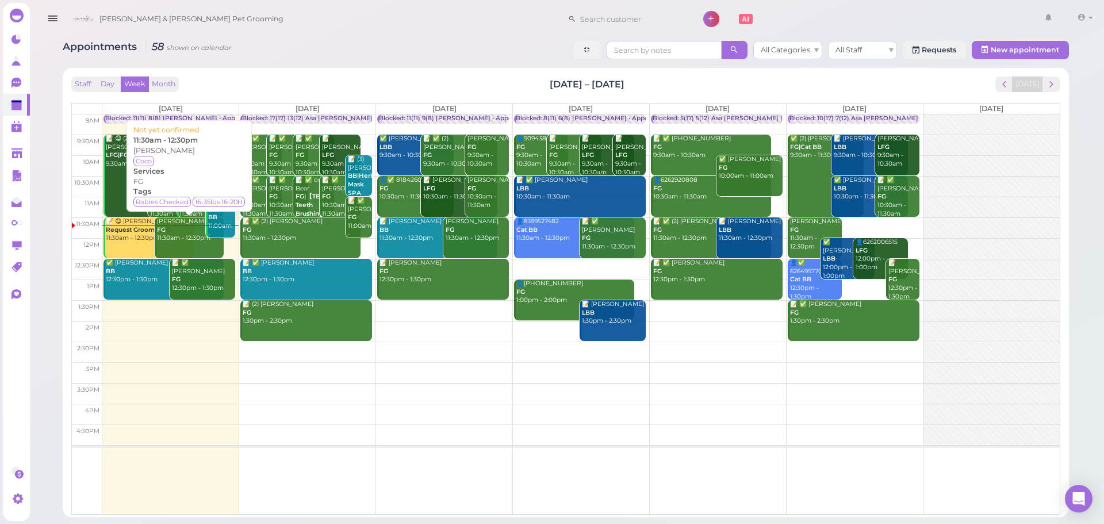
click at [179, 250] on link "Jennifer Jimenez FG 11:30am - 12:30pm" at bounding box center [189, 237] width 69 height 41
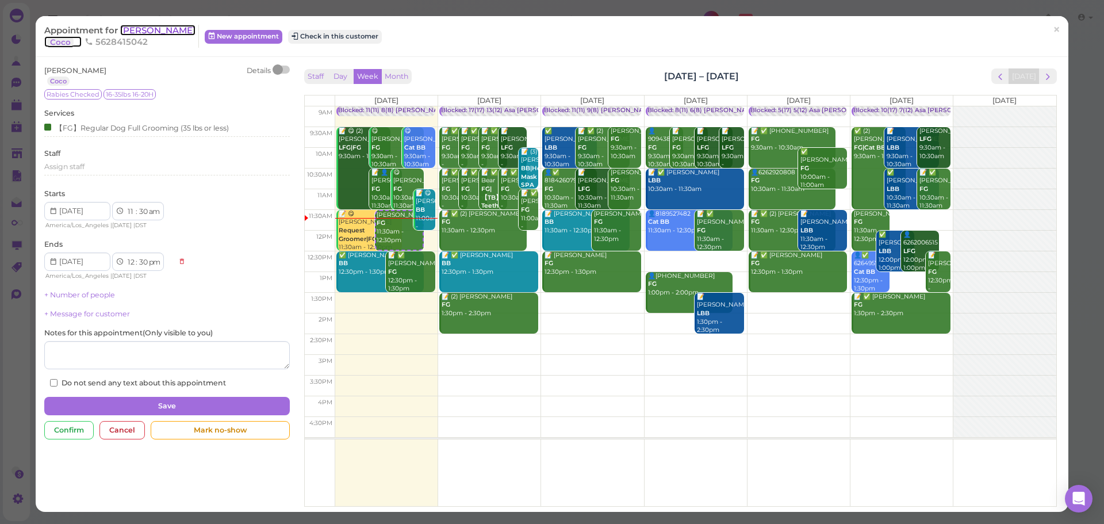
click at [168, 28] on span "Jennifer Jimenez" at bounding box center [157, 30] width 75 height 11
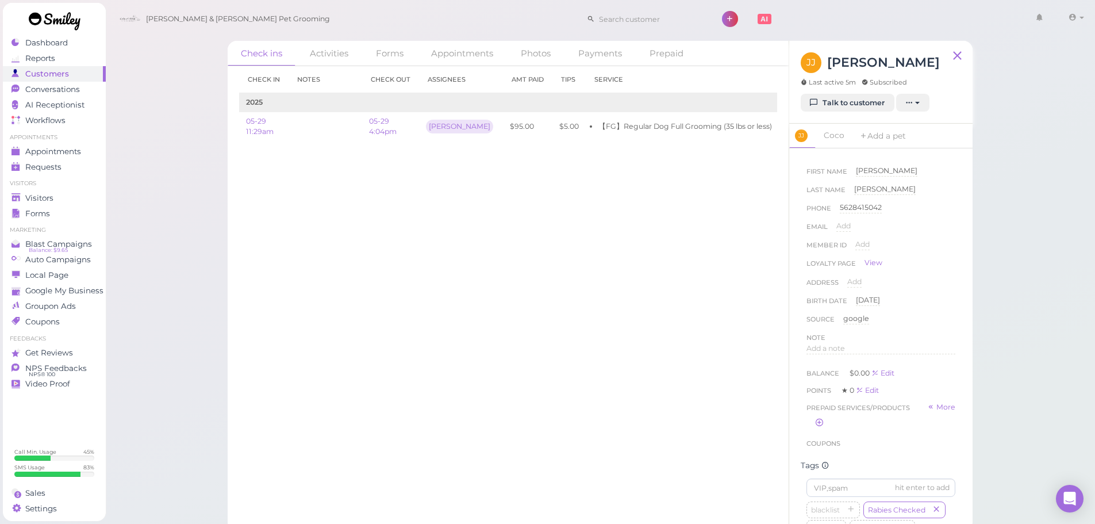
click at [832, 93] on div "JJ Jennifer Jimenez Last active 5m Subscribed" at bounding box center [870, 72] width 139 height 41
click at [846, 110] on link "Talk to customer" at bounding box center [848, 103] width 94 height 18
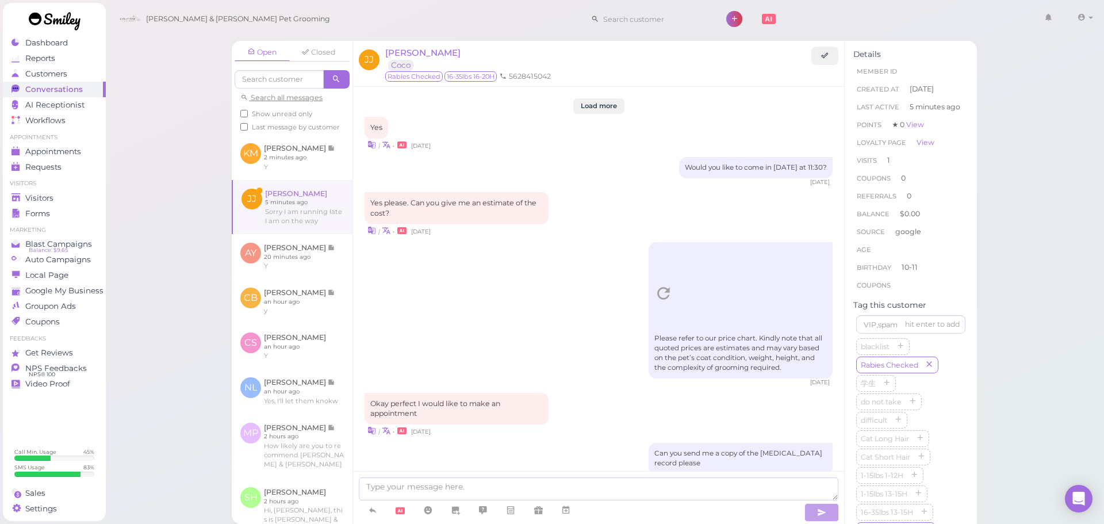
scroll to position [1652, 0]
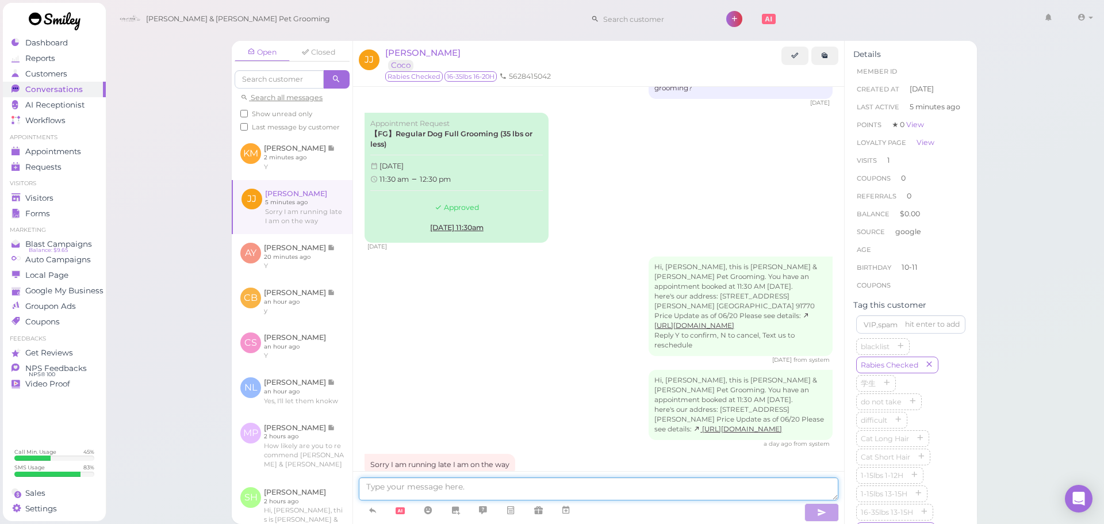
click at [537, 488] on textarea at bounding box center [598, 488] width 479 height 23
click at [145, 214] on div "Open Closed Search all messages Show unread only Last message by customer KM Kr…" at bounding box center [604, 262] width 999 height 524
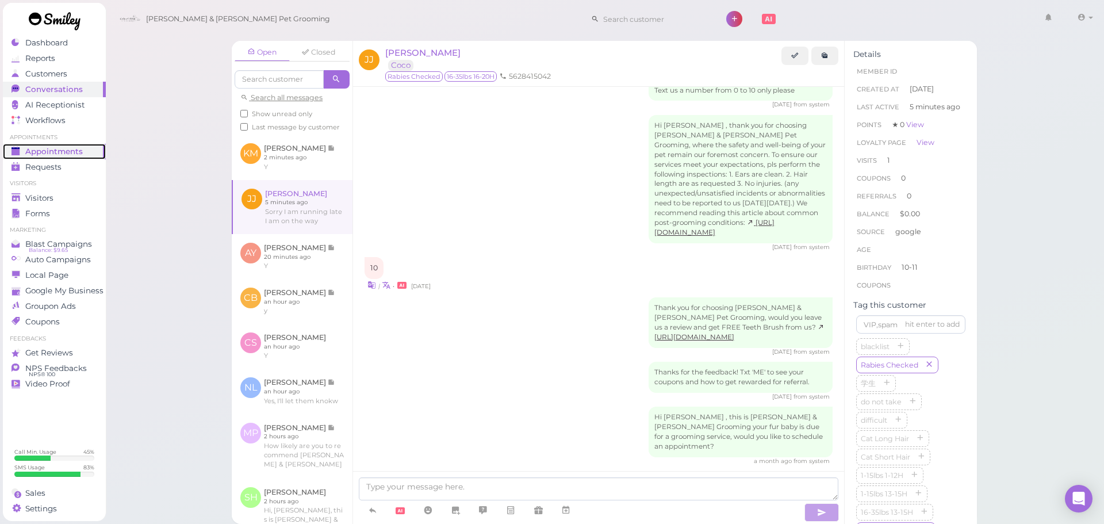
scroll to position [1251, 0]
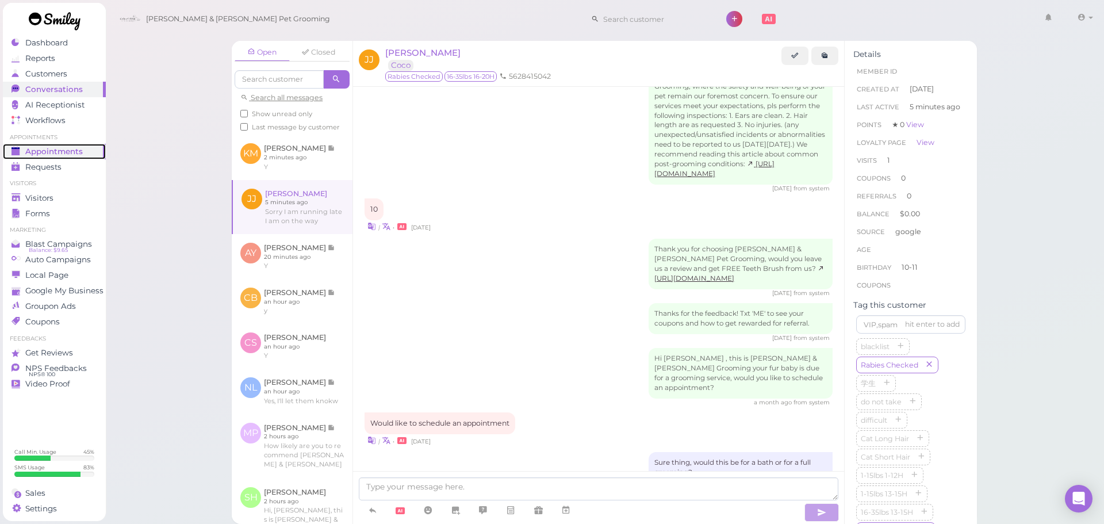
click at [63, 153] on span "Appointments" at bounding box center [53, 152] width 57 height 10
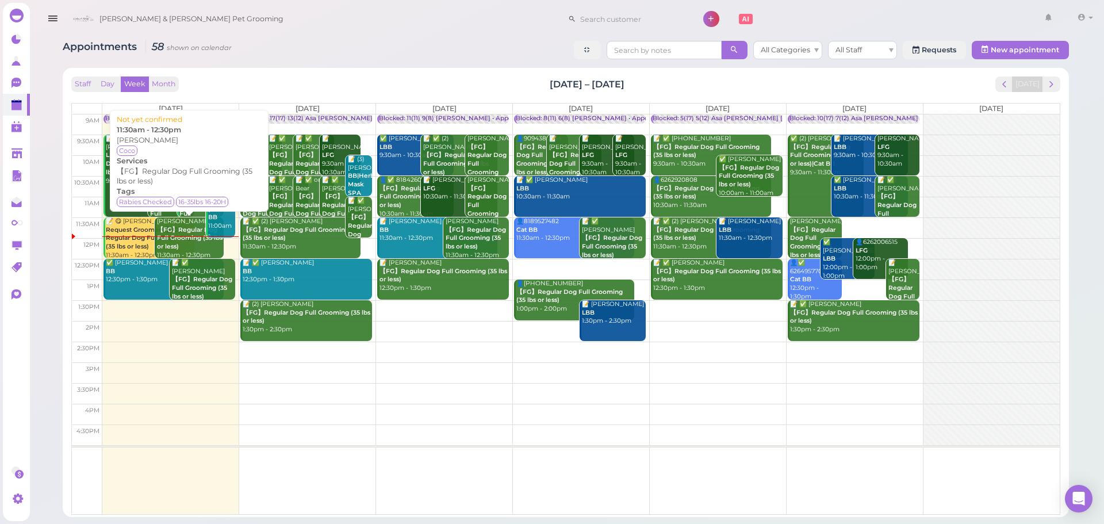
click at [180, 240] on b "【FG】Regular Dog Full Grooming (35 lbs or less)" at bounding box center [190, 238] width 66 height 24
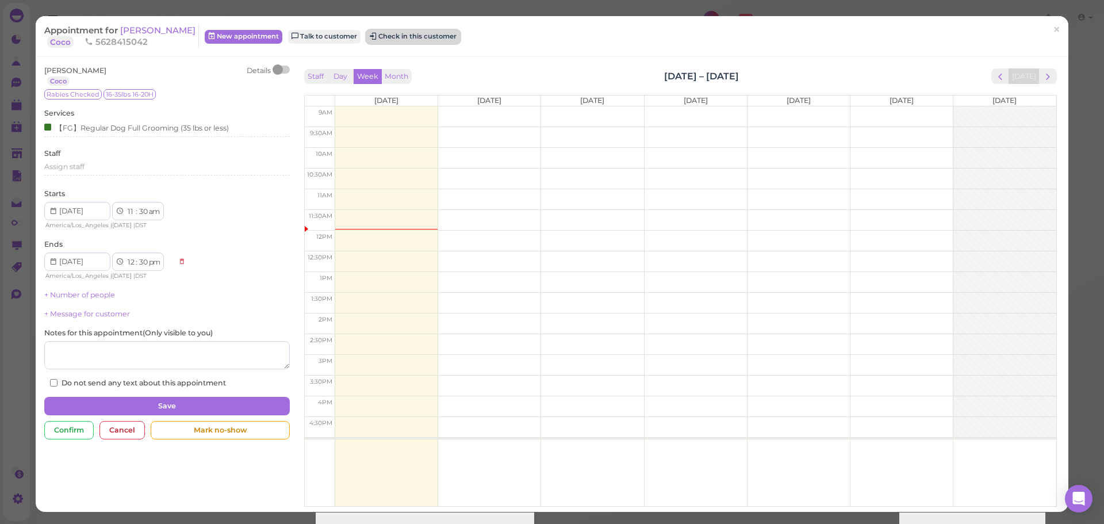
click at [425, 40] on button "Check in this customer" at bounding box center [413, 37] width 94 height 14
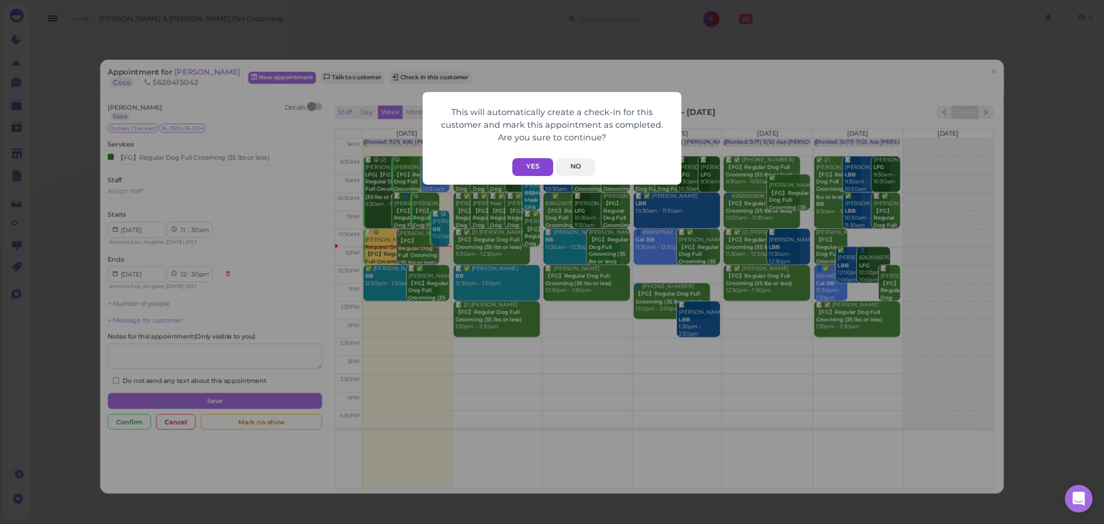
click at [530, 164] on button "Yes" at bounding box center [532, 167] width 41 height 18
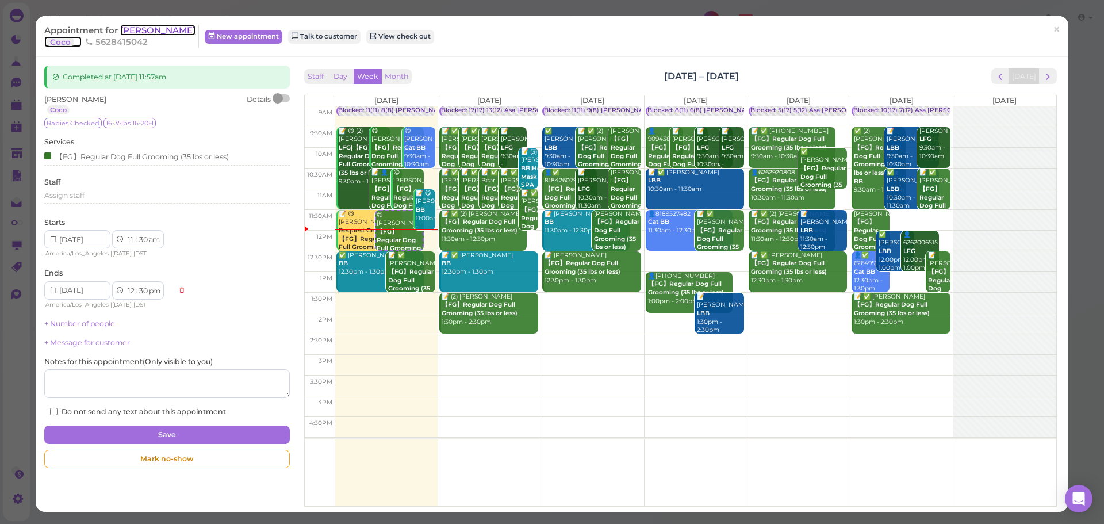
click at [178, 28] on span "Jennifer Jimenez" at bounding box center [157, 30] width 75 height 11
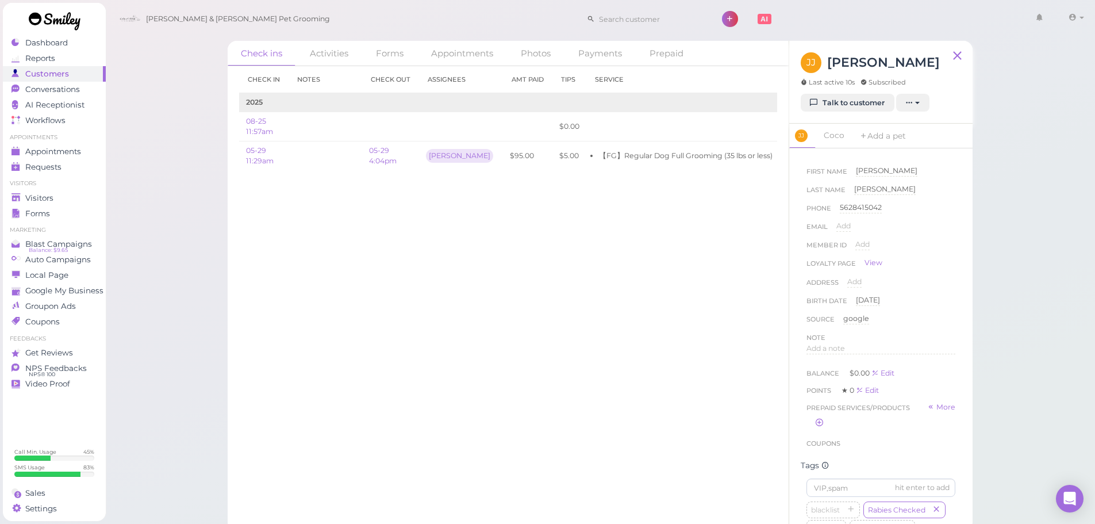
click at [647, 354] on div "Check in Notes Check out Assignees Amt Paid Tips Service 2025 08-25 11:57am $0.…" at bounding box center [508, 295] width 561 height 458
drag, startPoint x: 39, startPoint y: 146, endPoint x: 101, endPoint y: 160, distance: 63.0
click at [39, 147] on span "Appointments" at bounding box center [53, 152] width 57 height 10
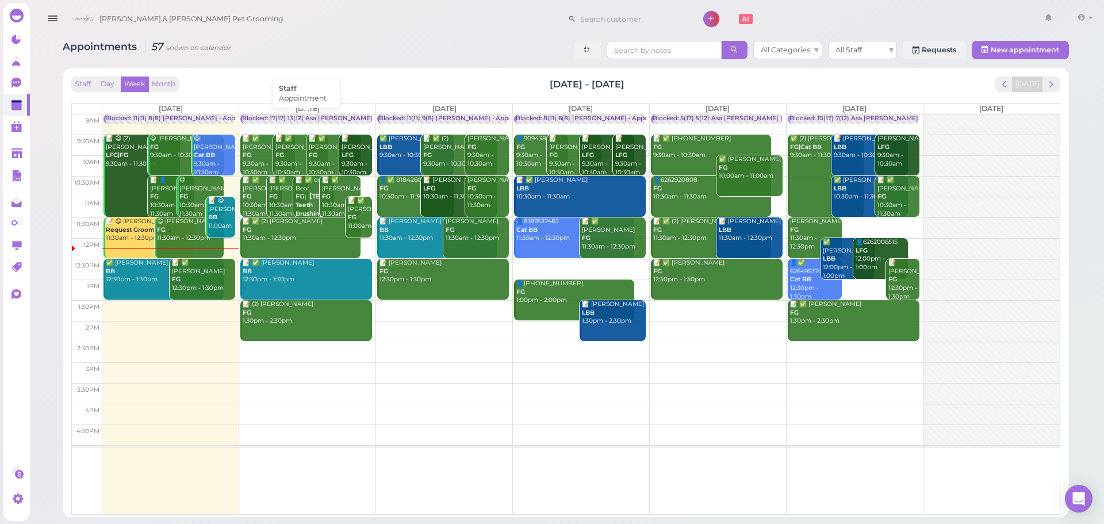
click at [339, 122] on div "Blocked: 17(17) 13(12) Asa Helen Rebecca • Appointment" at bounding box center [358, 118] width 233 height 9
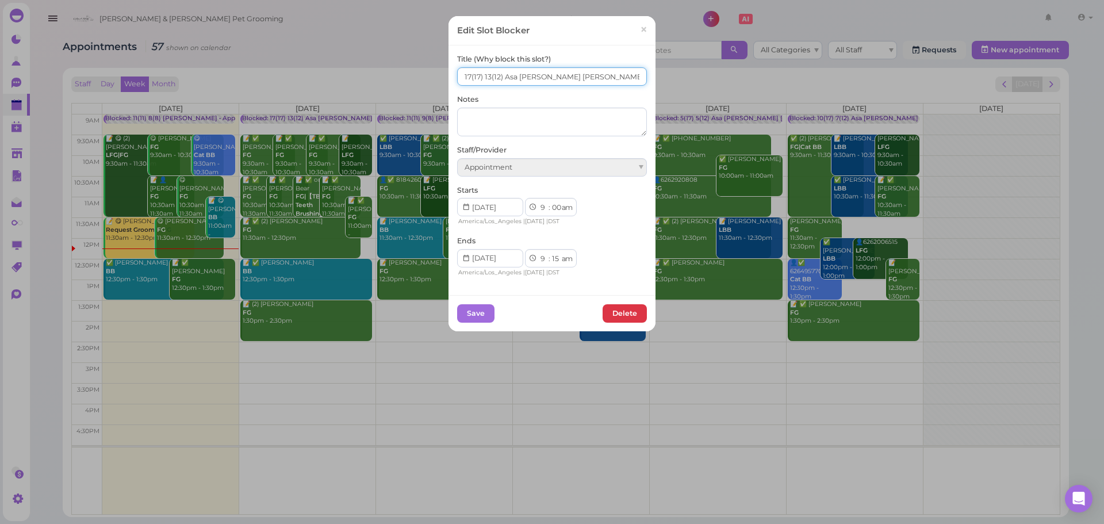
click at [463, 80] on input "17(17) 13(12) Asa Helen Rebecca" at bounding box center [552, 76] width 190 height 18
type input "14(17) 13(12) Asa Helen Rebecca"
click at [480, 317] on button "Save" at bounding box center [475, 313] width 37 height 18
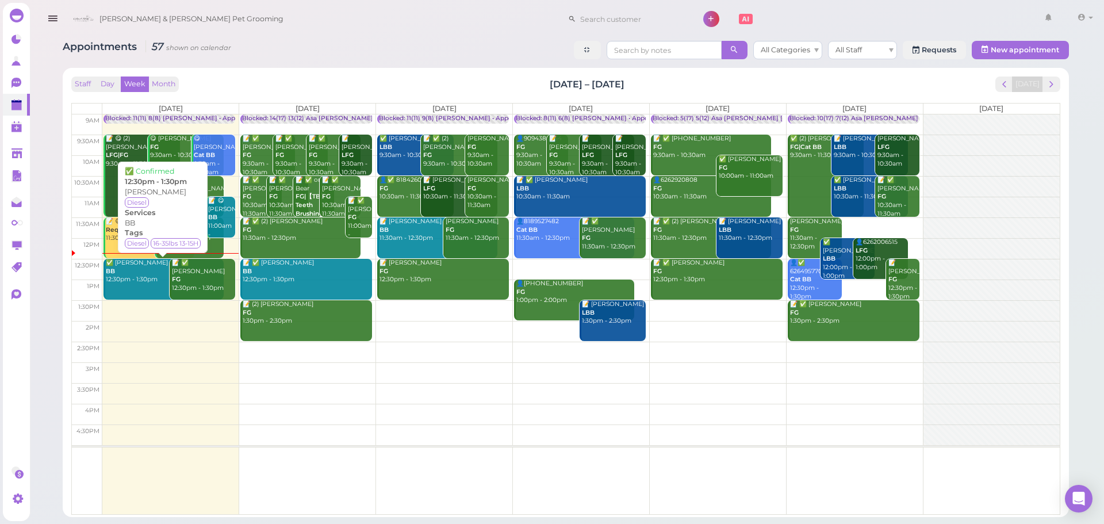
click at [124, 297] on link "✅ Kim Sahagian BB 12:30pm - 1:30pm" at bounding box center [163, 279] width 120 height 41
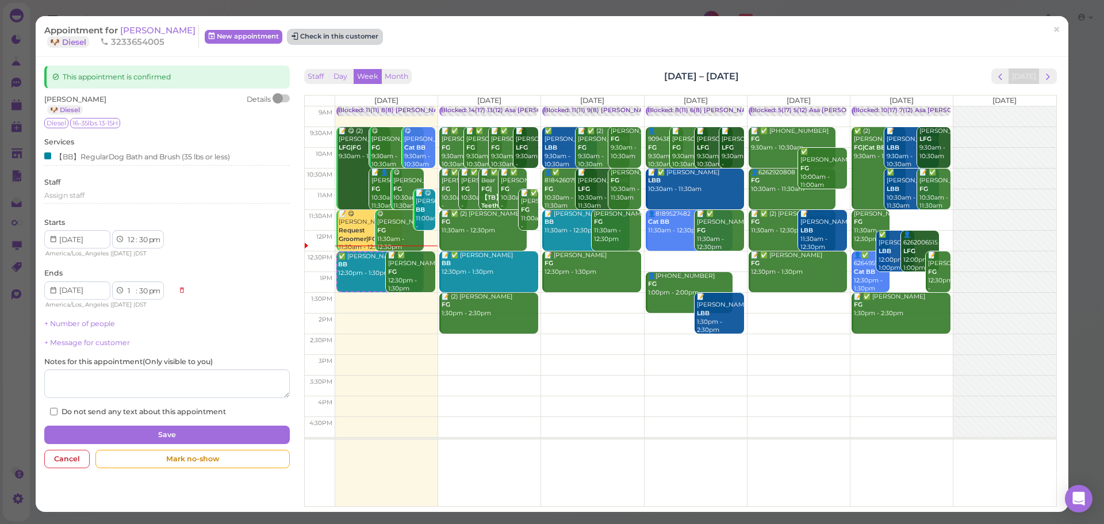
click at [332, 36] on button "Check in this customer" at bounding box center [335, 37] width 94 height 14
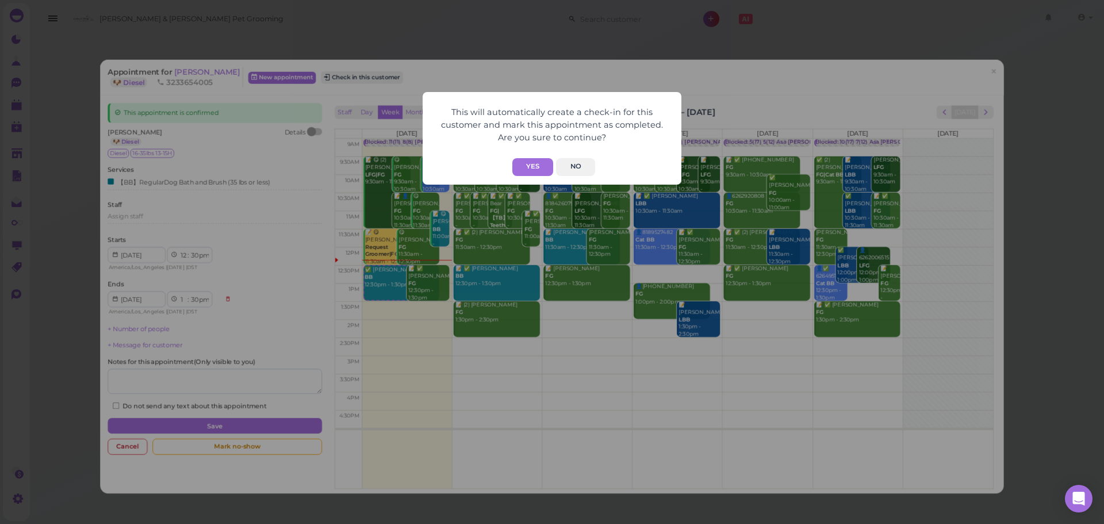
click at [527, 155] on form "This will automatically create a check-in for this customer and mark this appoi…" at bounding box center [552, 138] width 236 height 75
click at [534, 172] on button "Yes" at bounding box center [532, 167] width 41 height 18
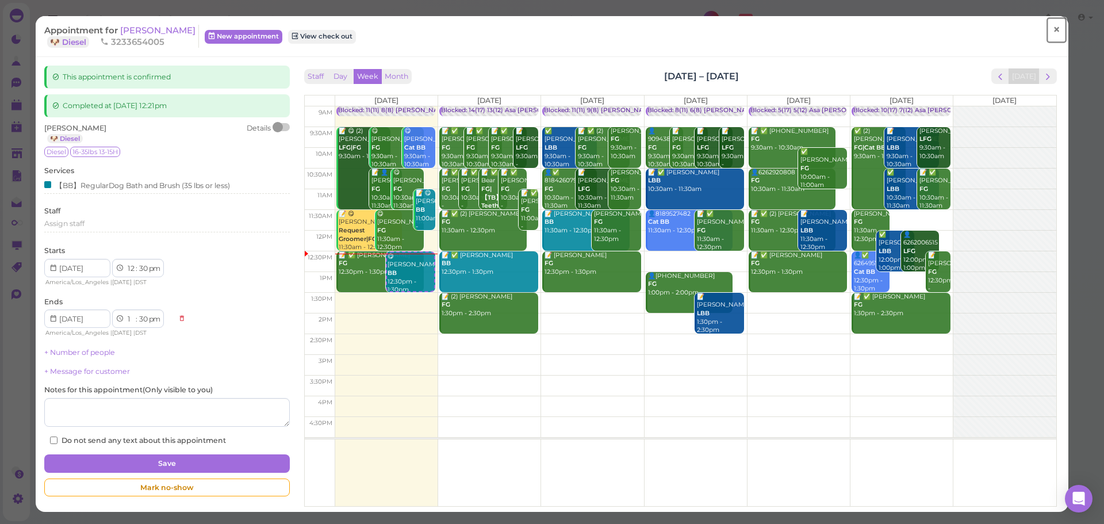
click at [1053, 32] on span "×" at bounding box center [1056, 30] width 7 height 16
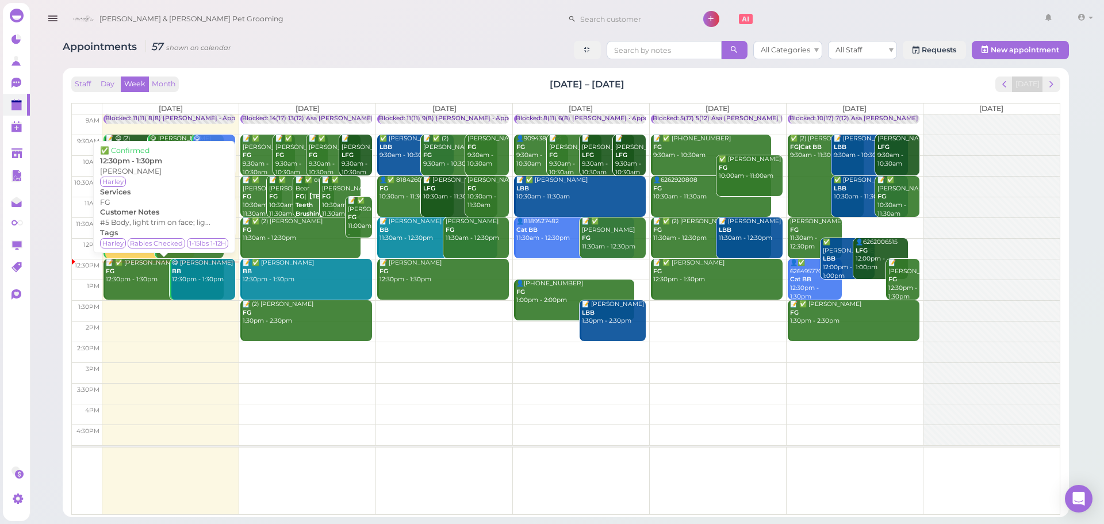
click at [141, 282] on div "📝 ✅ Angela Lee FG 12:30pm - 1:30pm" at bounding box center [164, 271] width 118 height 25
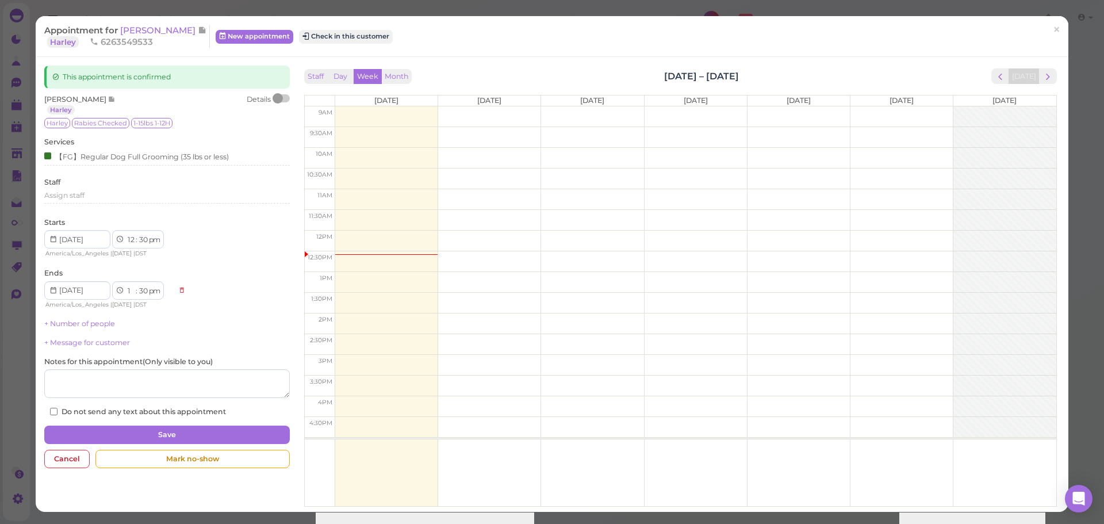
click at [332, 45] on div "Appointment for Angela Lee Harley 6263549533 New appointment Check in this cust…" at bounding box center [545, 36] width 1003 height 23
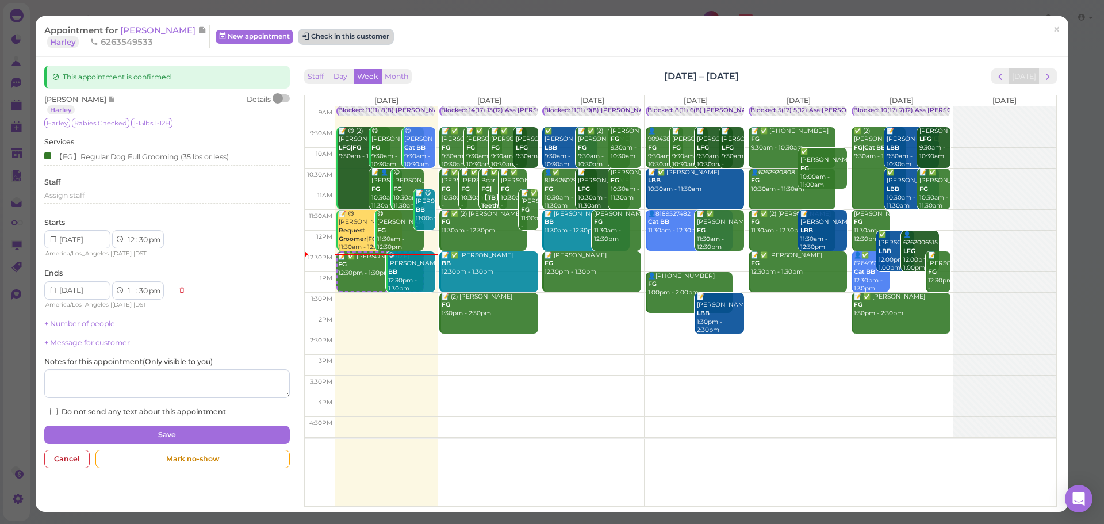
click at [333, 35] on button "Check in this customer" at bounding box center [346, 37] width 94 height 14
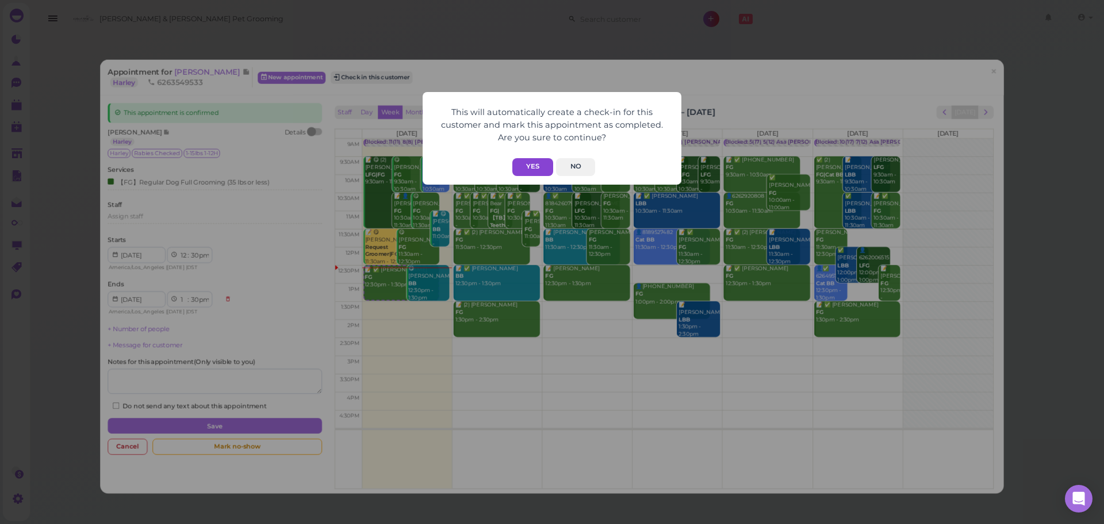
click at [527, 170] on button "Yes" at bounding box center [532, 167] width 41 height 18
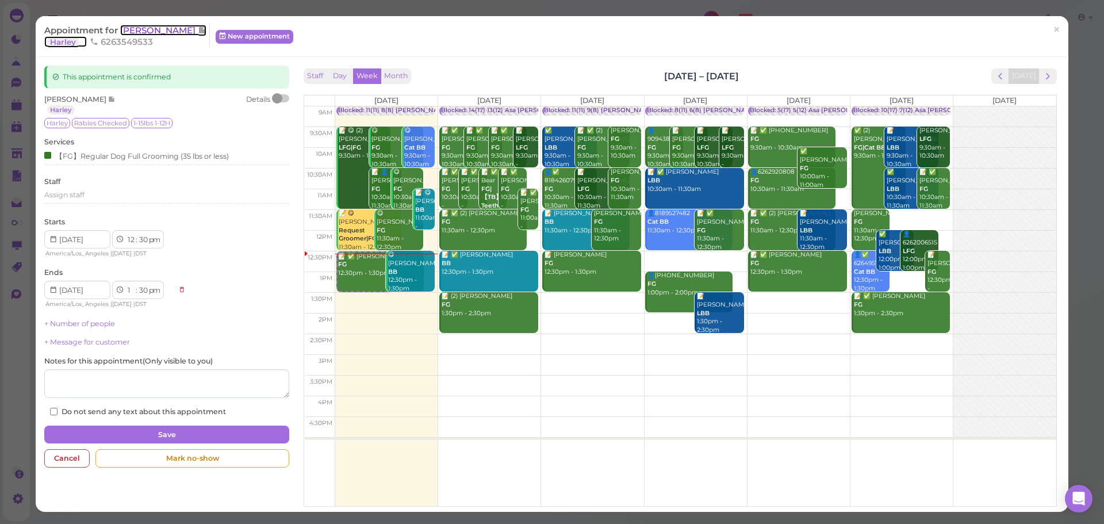
click at [133, 31] on span "Angela Lee" at bounding box center [159, 30] width 78 height 11
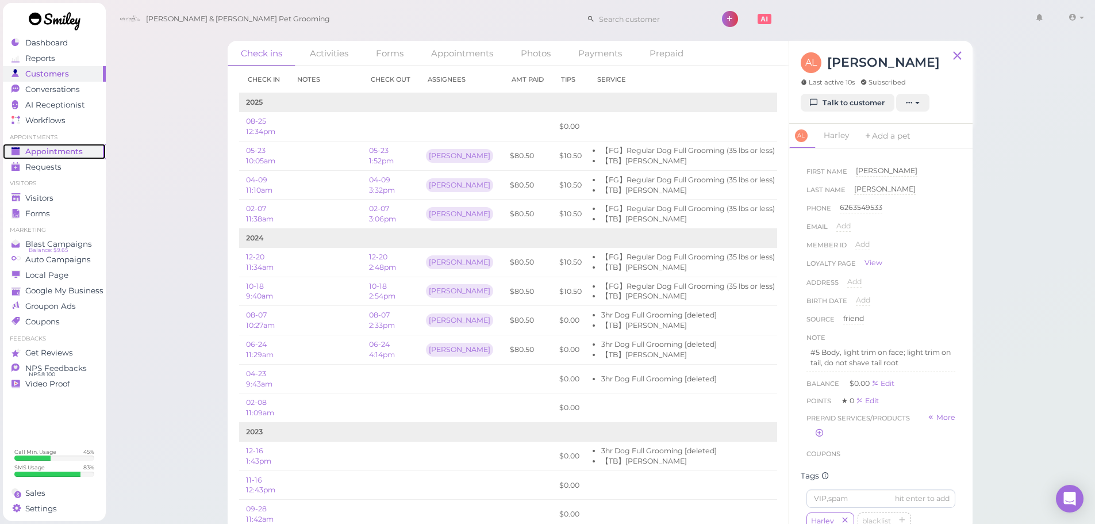
click at [75, 154] on span "Appointments" at bounding box center [53, 152] width 57 height 10
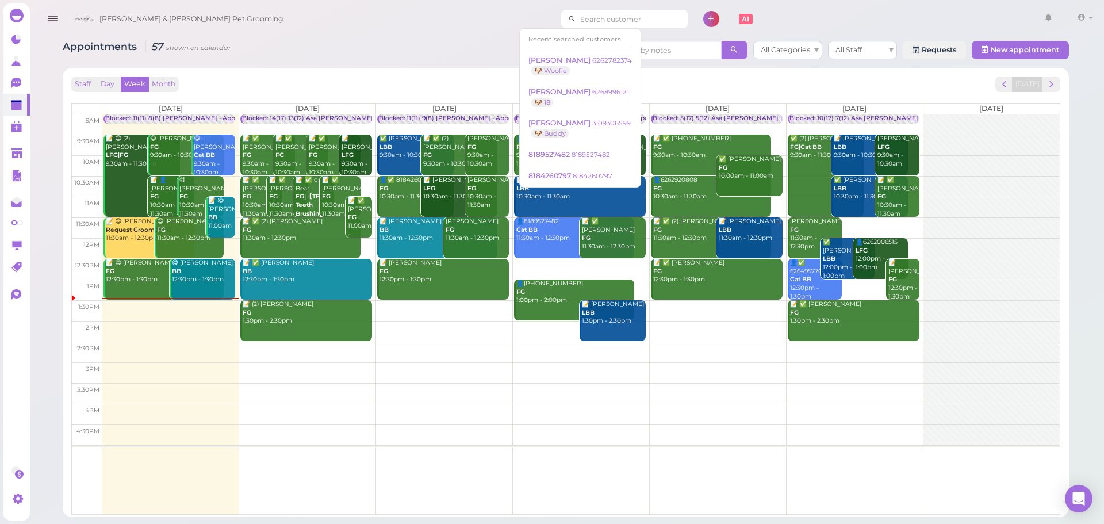
click at [597, 25] on input at bounding box center [632, 19] width 112 height 18
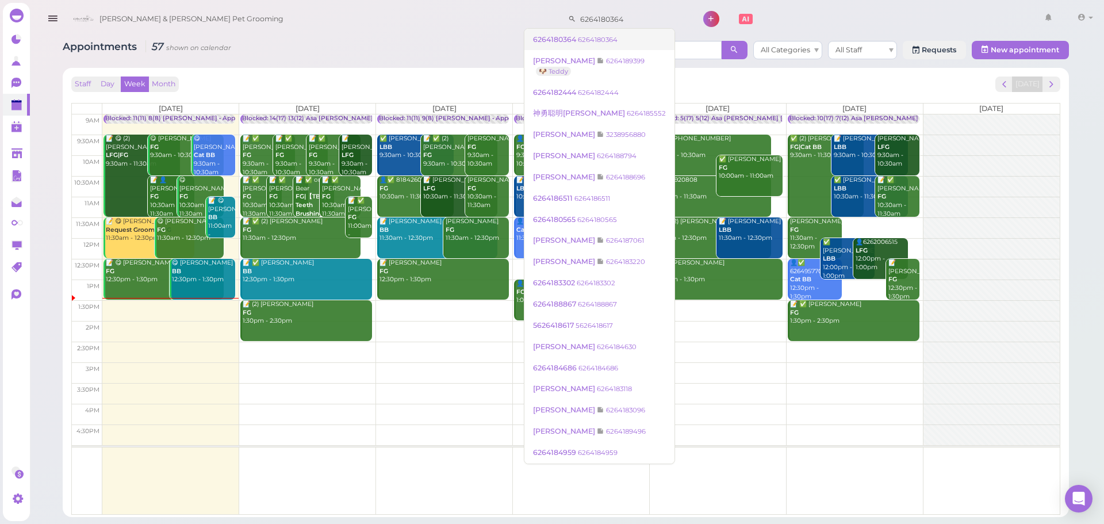
type input "6264180364"
click at [581, 36] on small "6264180364" at bounding box center [598, 40] width 40 height 8
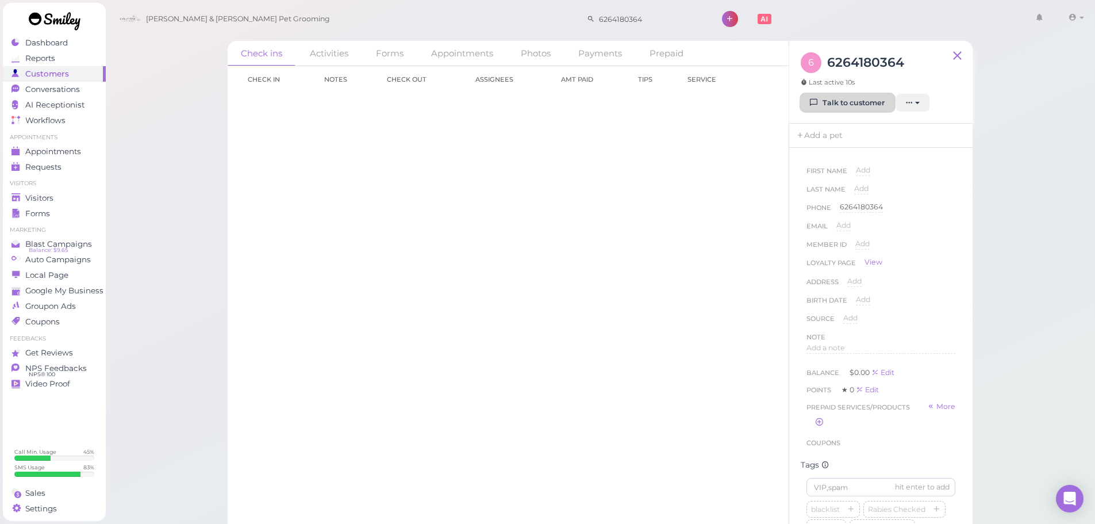
click at [858, 95] on link "Talk to customer" at bounding box center [848, 103] width 94 height 18
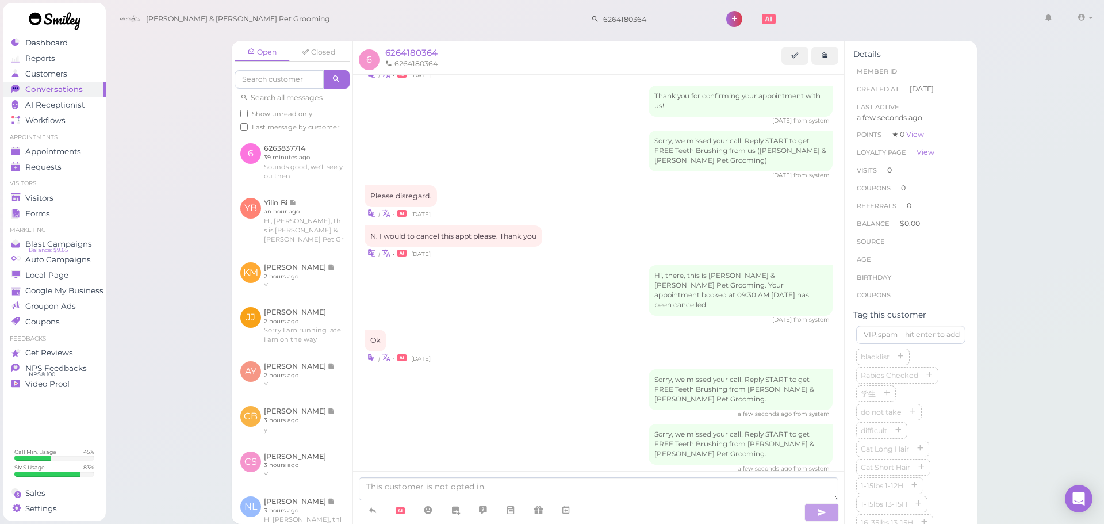
scroll to position [567, 0]
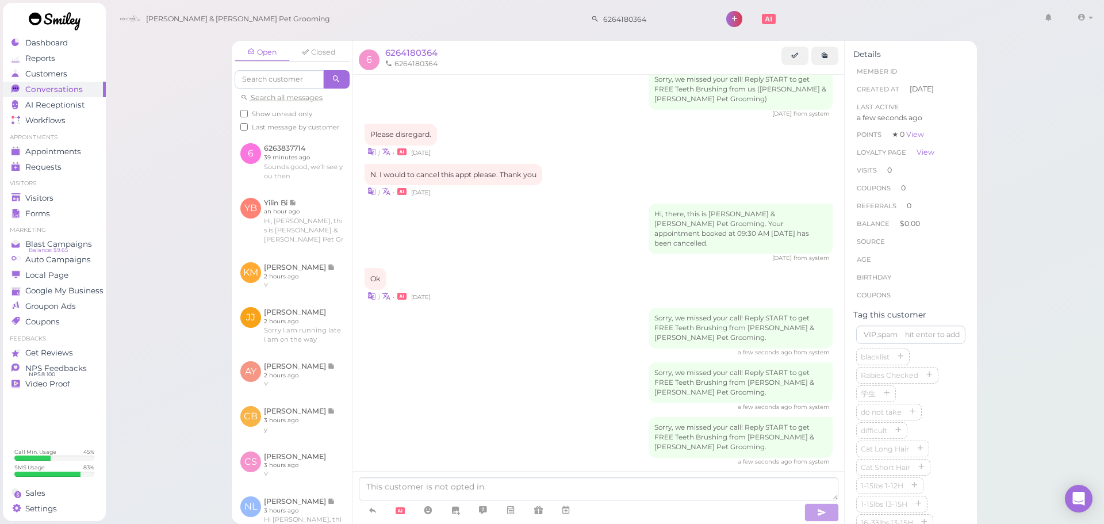
click at [566, 268] on div "Ok | • 2 years ago" at bounding box center [598, 285] width 468 height 34
click at [62, 153] on span "Appointments" at bounding box center [53, 152] width 57 height 10
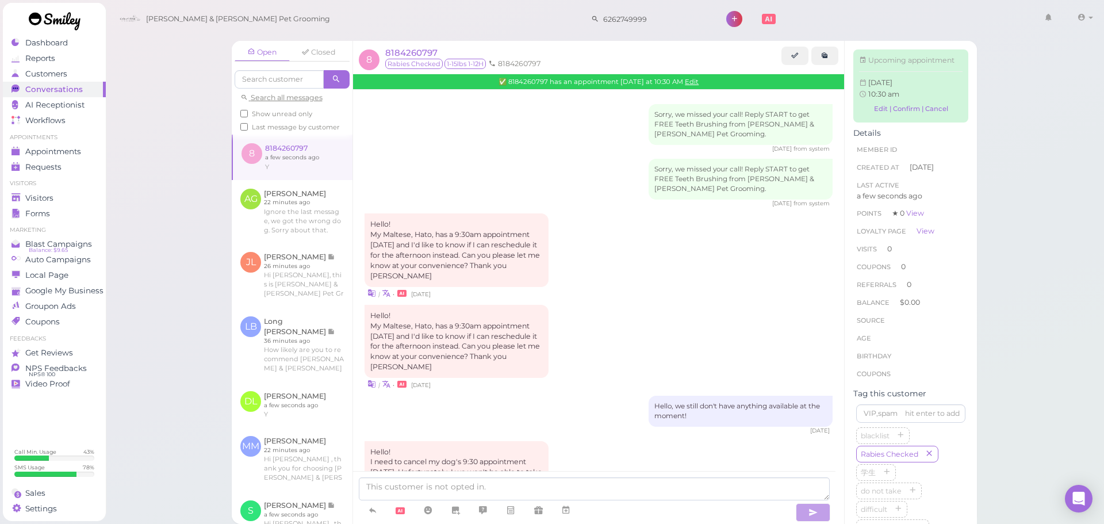
scroll to position [924, 0]
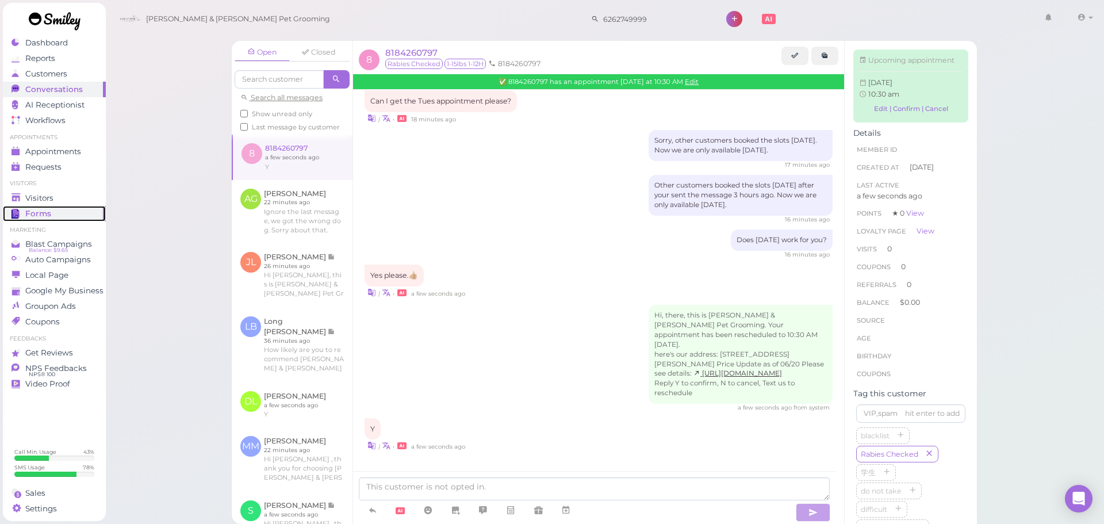
click at [17, 206] on link "Forms" at bounding box center [54, 214] width 103 height 16
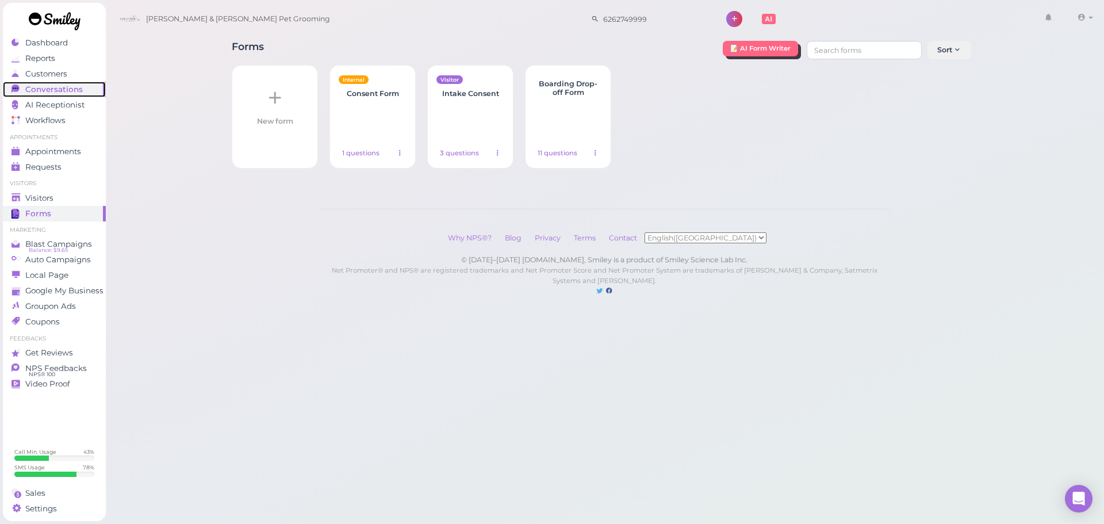
click at [52, 85] on span "Conversations" at bounding box center [53, 90] width 57 height 10
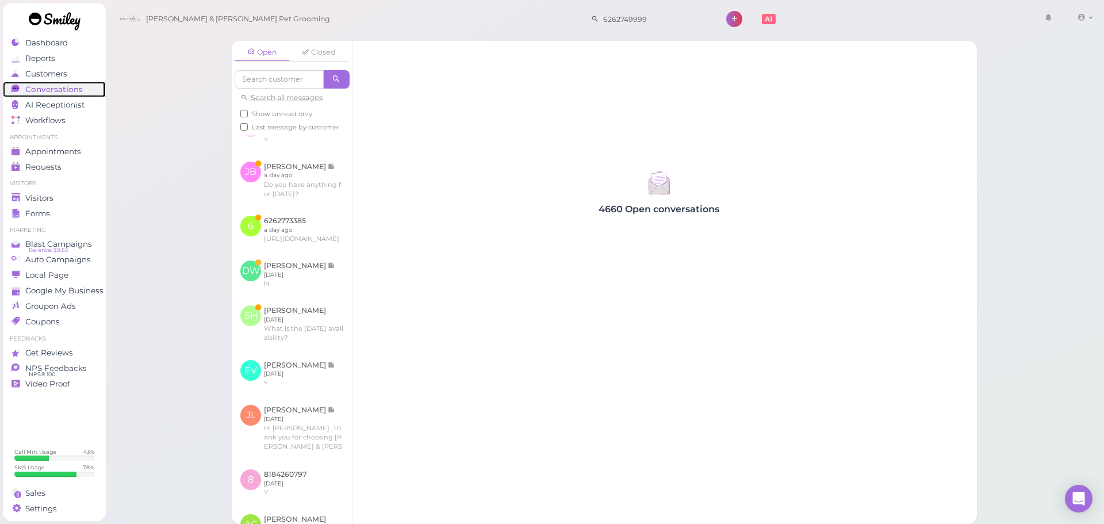
scroll to position [345, 0]
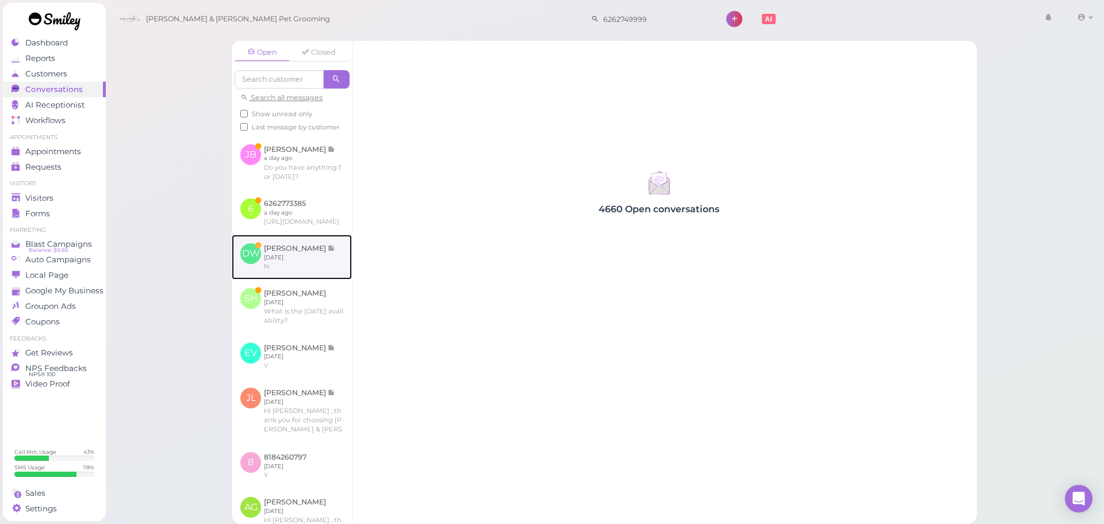
click at [293, 279] on link at bounding box center [292, 257] width 120 height 45
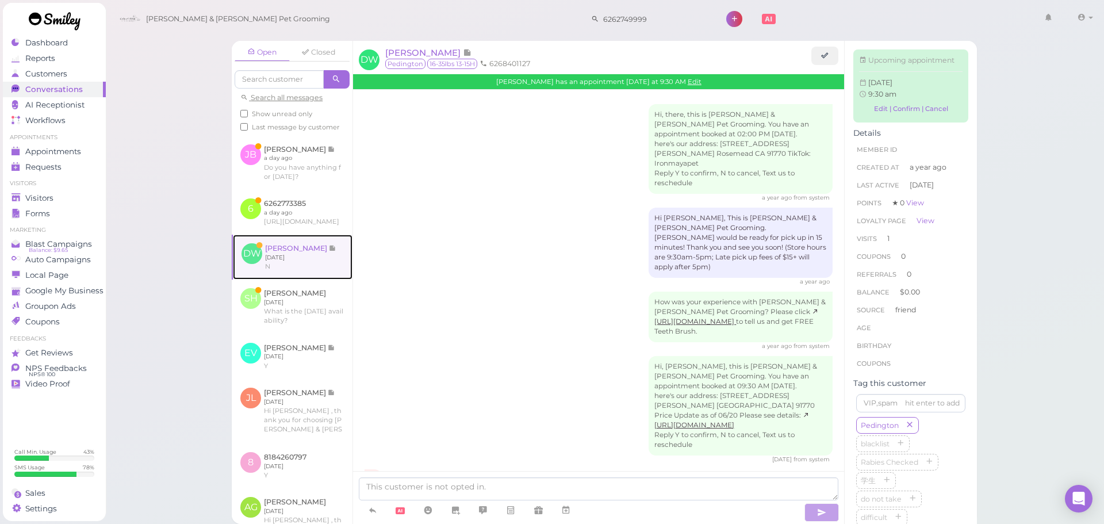
scroll to position [32, 0]
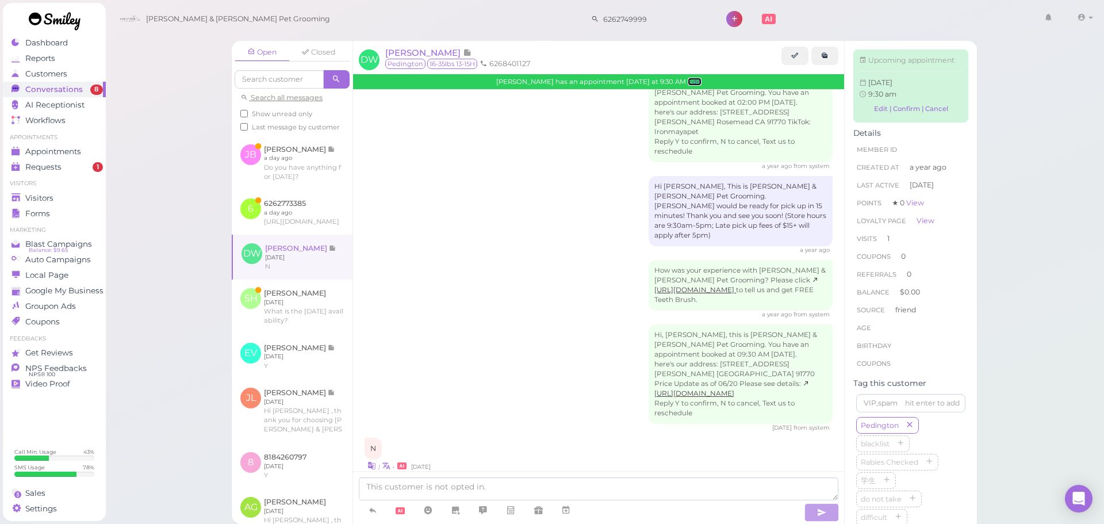
click at [698, 79] on link "Edit" at bounding box center [695, 82] width 14 height 8
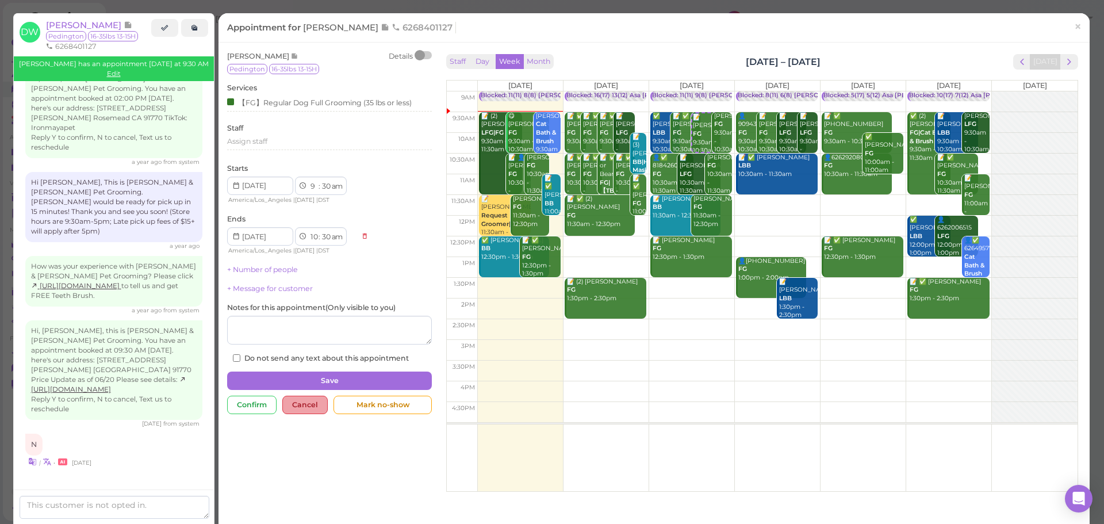
click at [302, 405] on div "Cancel" at bounding box center [304, 404] width 45 height 18
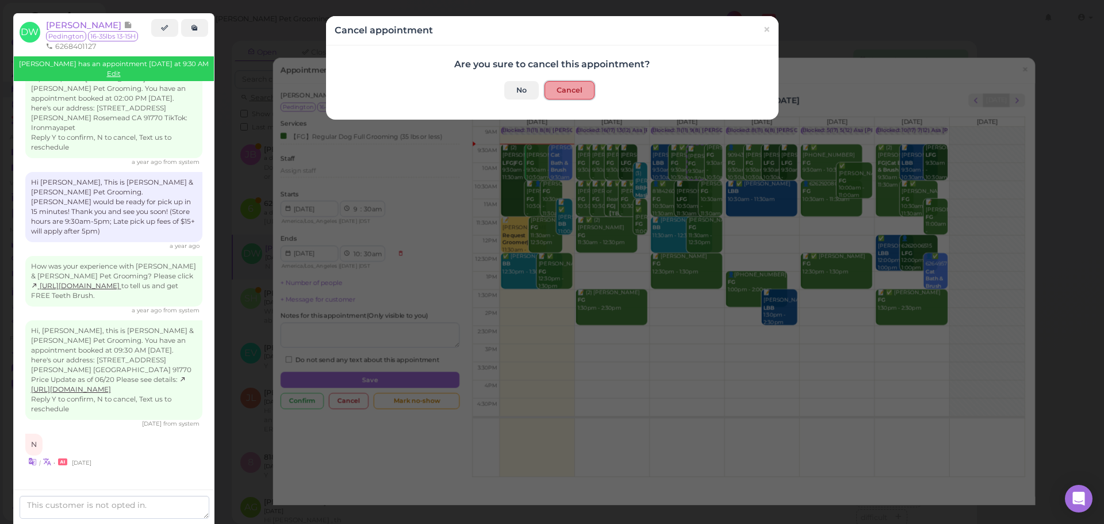
click at [564, 87] on button "Cancel" at bounding box center [569, 90] width 50 height 18
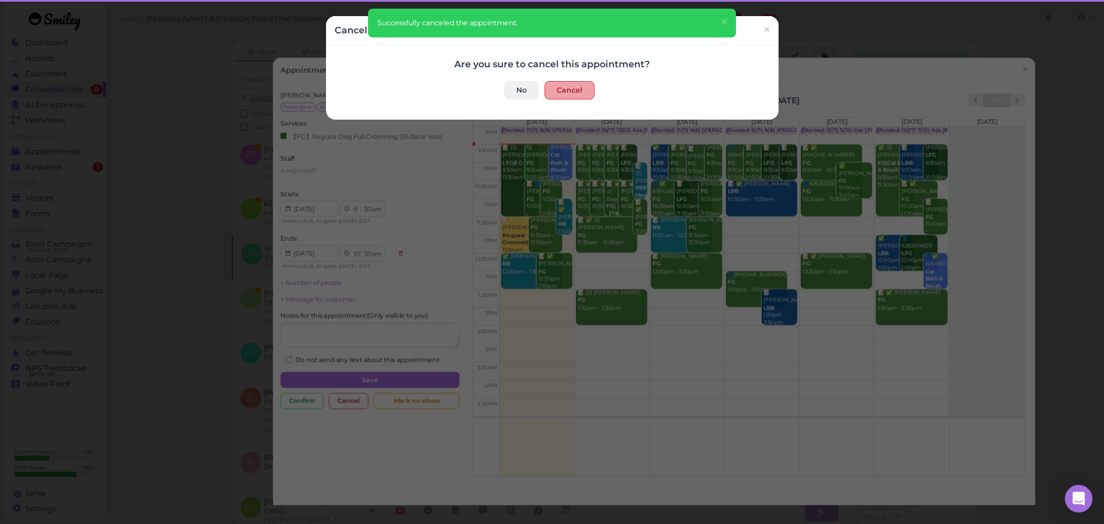
scroll to position [32, 0]
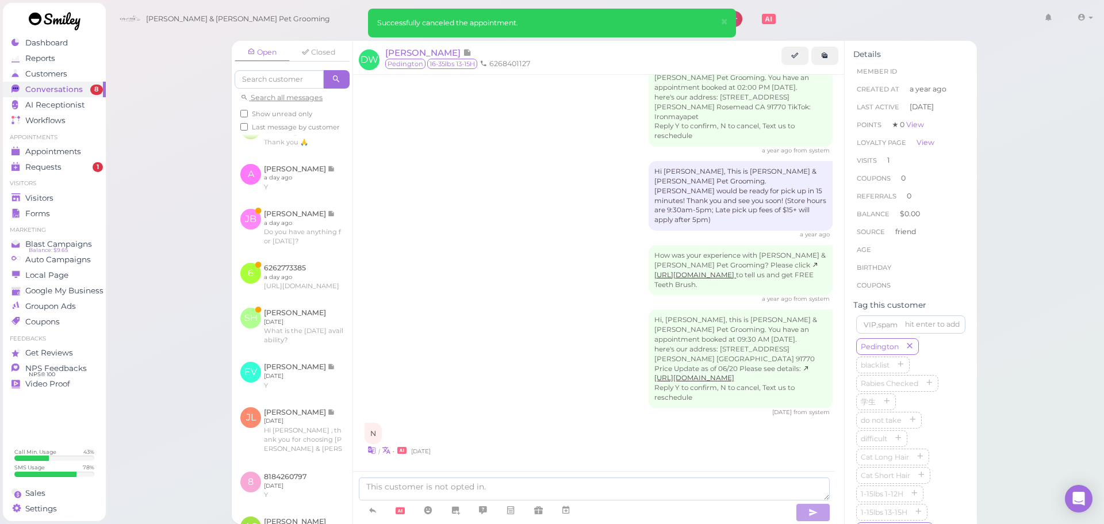
scroll to position [409, 0]
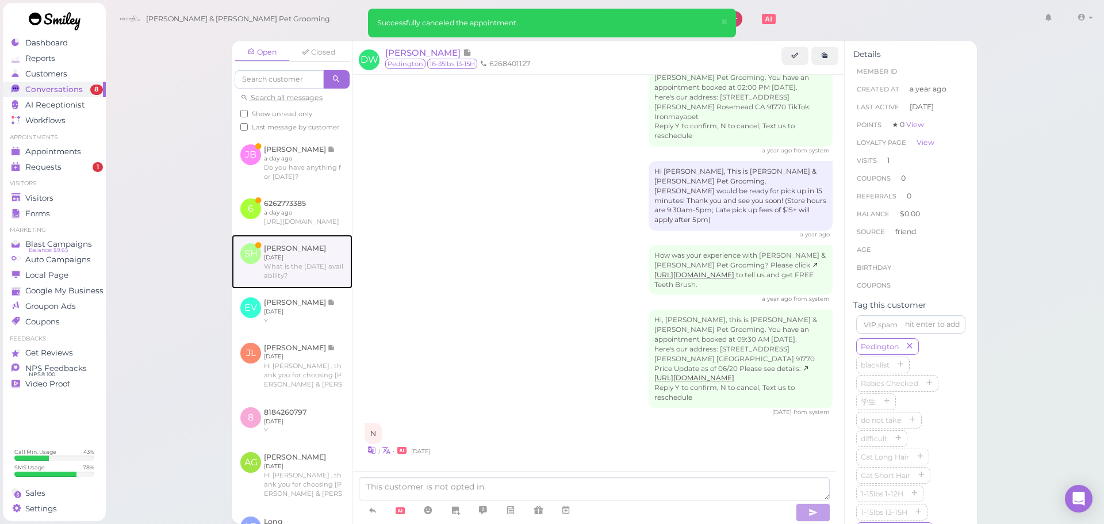
click at [303, 289] on link at bounding box center [292, 262] width 121 height 54
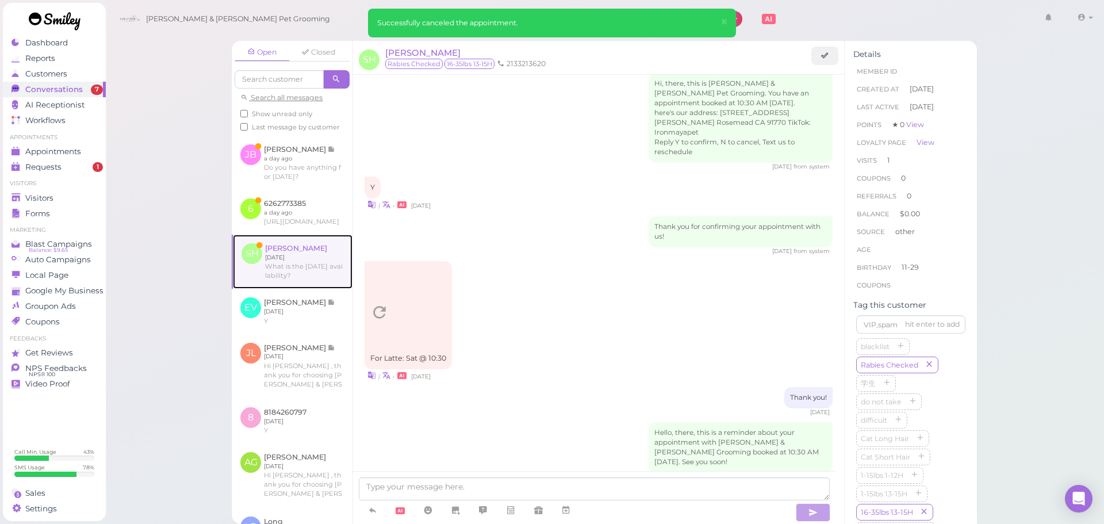
scroll to position [1355, 0]
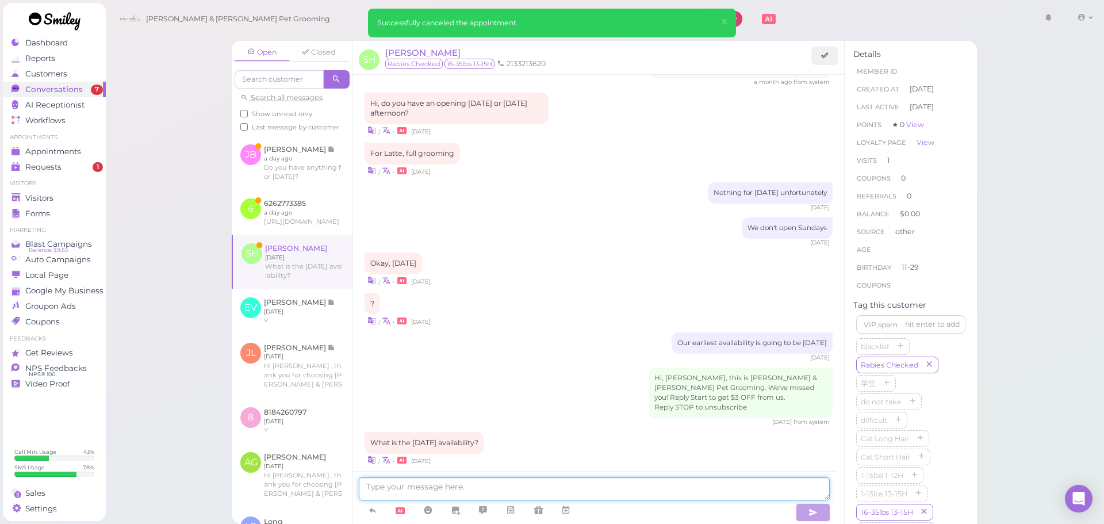
click at [424, 483] on textarea at bounding box center [594, 488] width 471 height 23
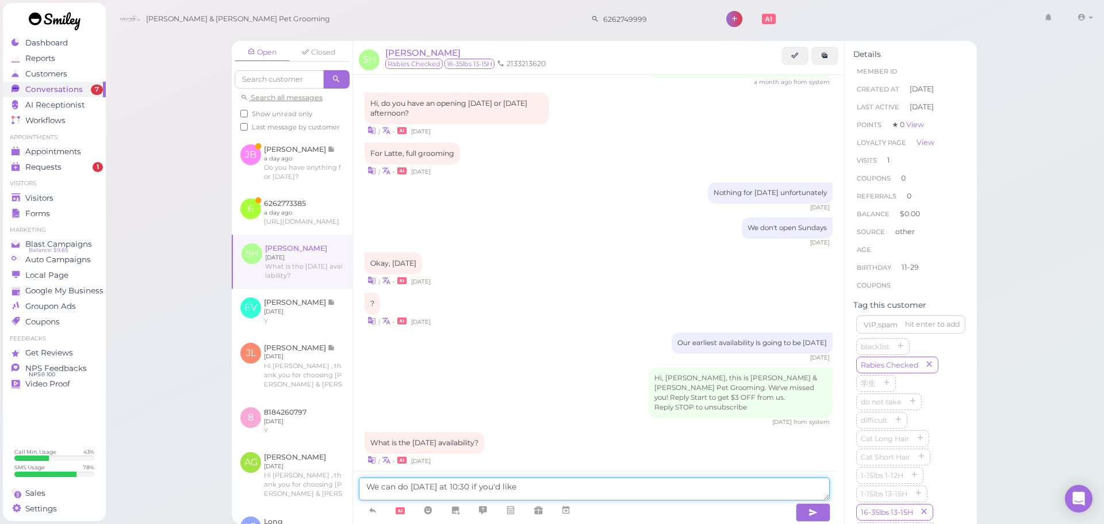
type textarea "We can do this Saturday at 10:30 if you'd like"
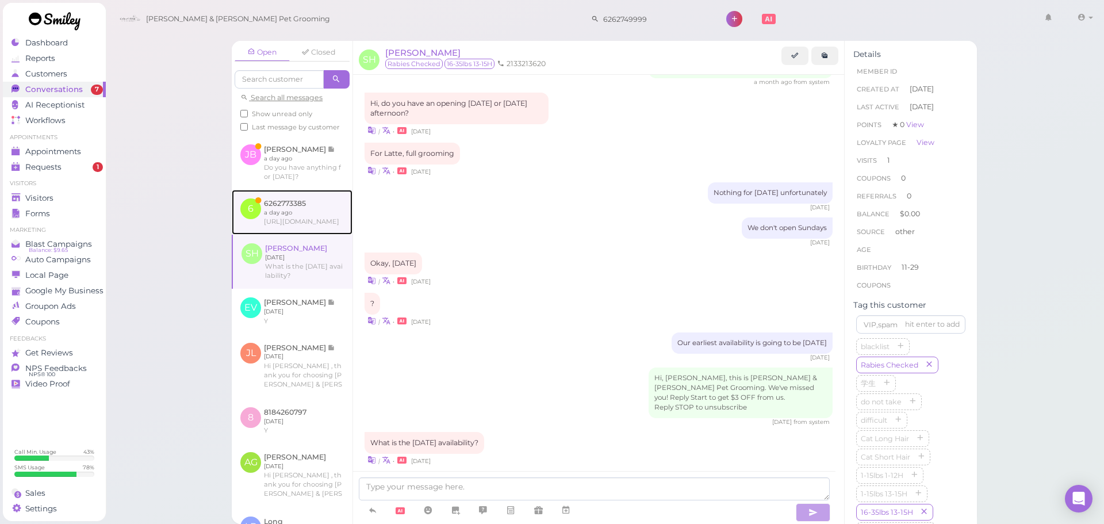
click at [281, 235] on link at bounding box center [292, 212] width 121 height 45
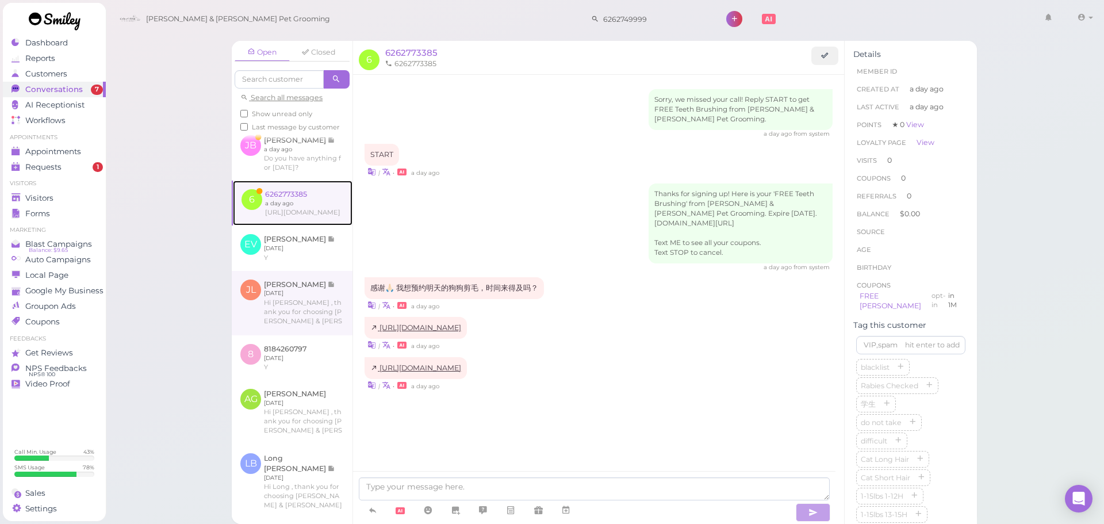
scroll to position [415, 0]
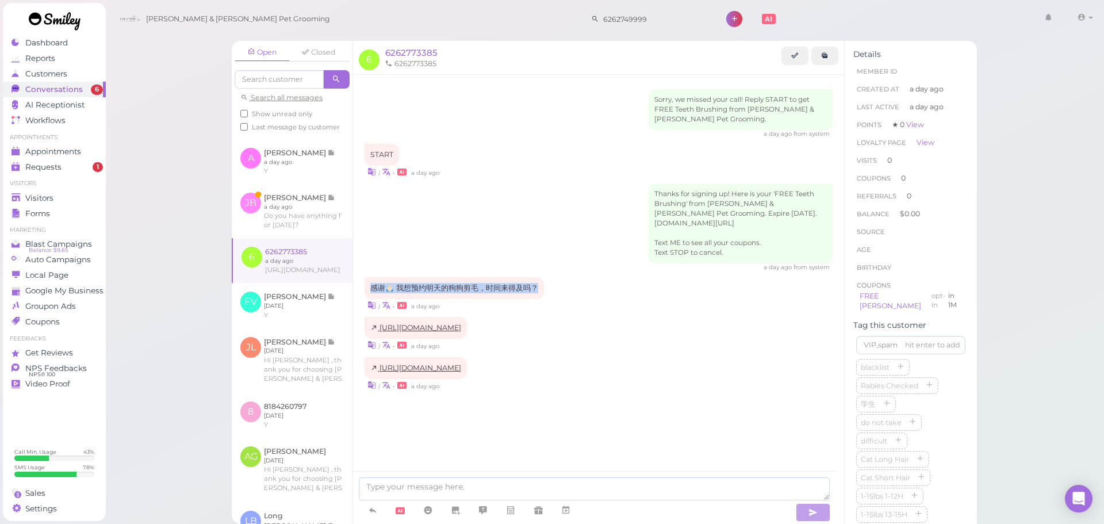
drag, startPoint x: 537, startPoint y: 275, endPoint x: 366, endPoint y: 282, distance: 171.5
click at [366, 282] on div "感谢🙏🏻 我想预约明天的狗狗剪毛，时间来得及吗？" at bounding box center [453, 288] width 179 height 22
copy div "感谢🙏🏻 我想预约明天的狗狗剪毛，时间来得及吗？"
click at [588, 284] on div "感谢🙏🏻 我想预约明天的狗狗剪毛，时间来得及吗？ | • a day ago" at bounding box center [598, 294] width 468 height 34
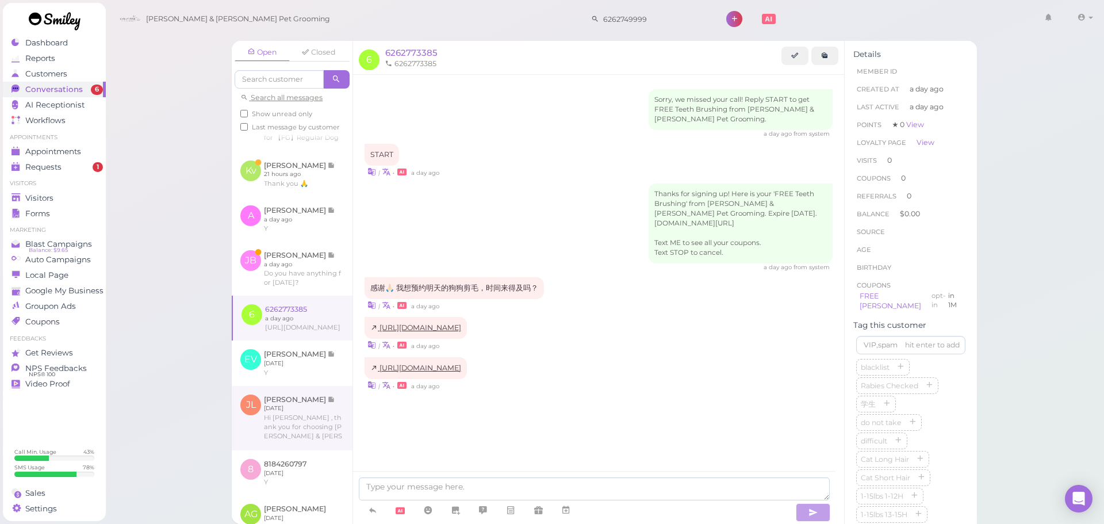
scroll to position [300, 0]
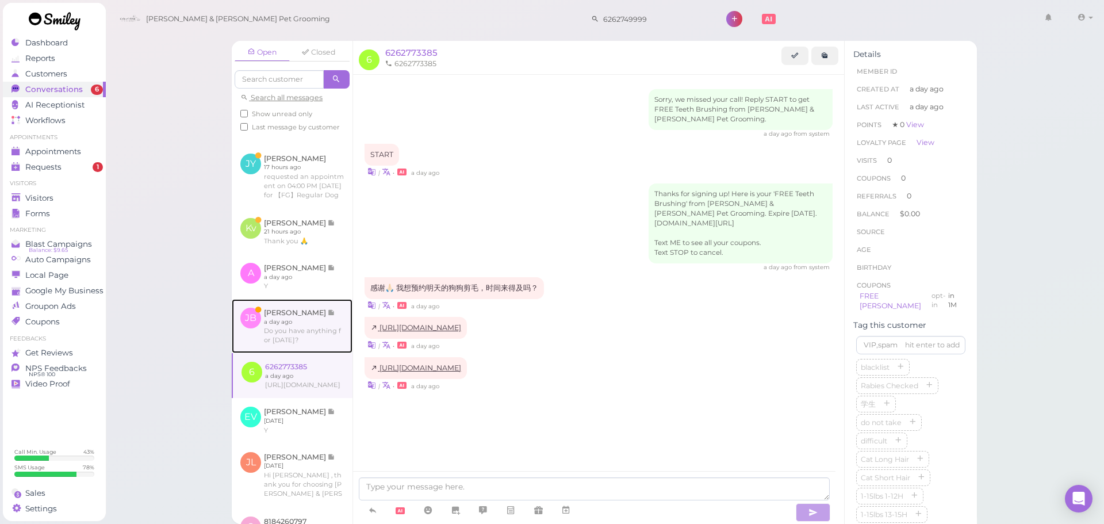
click at [306, 353] on link at bounding box center [292, 326] width 121 height 54
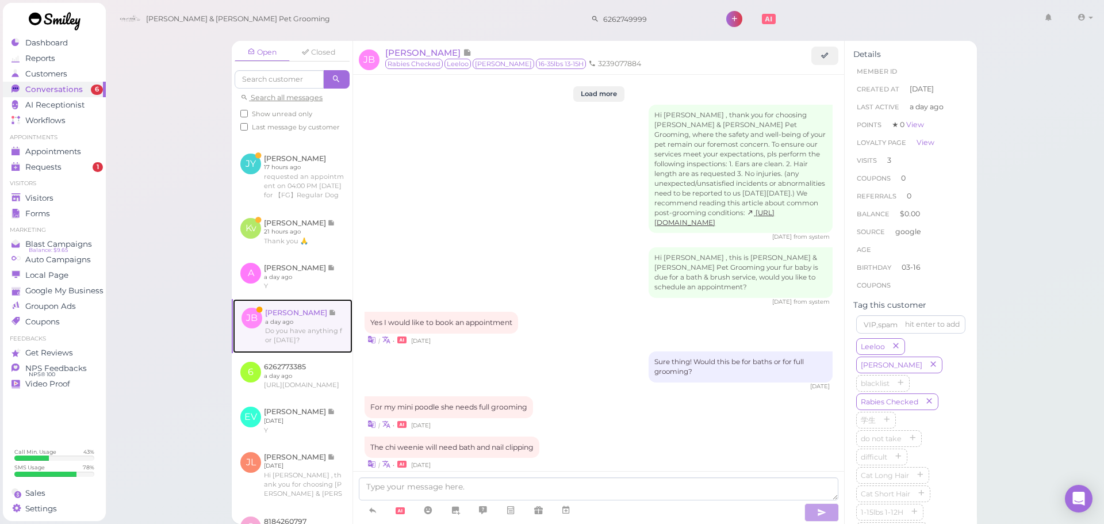
scroll to position [1251, 0]
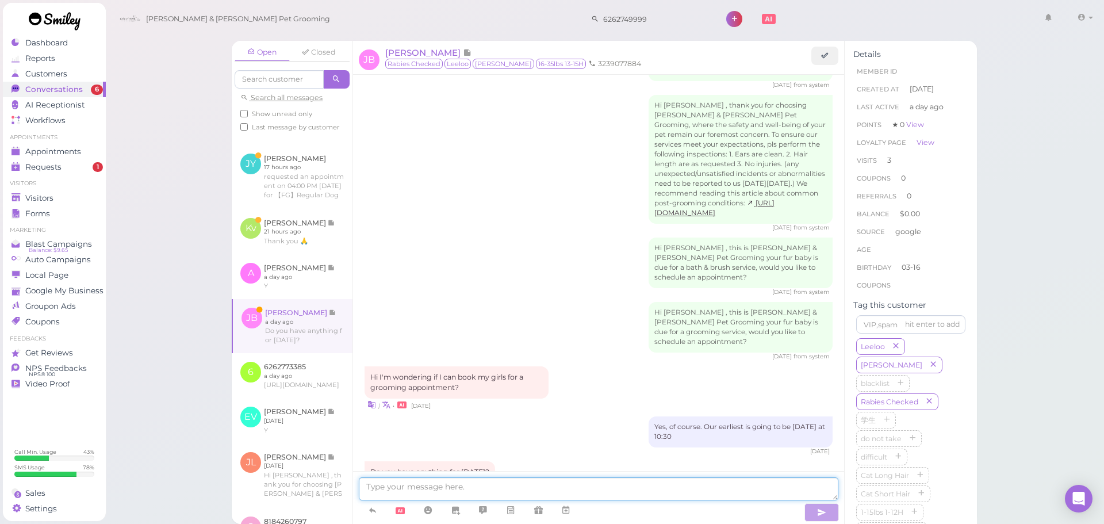
click at [416, 485] on textarea at bounding box center [598, 488] width 479 height 23
type textarea "Hello, we don't open on Sundays unfortunately"
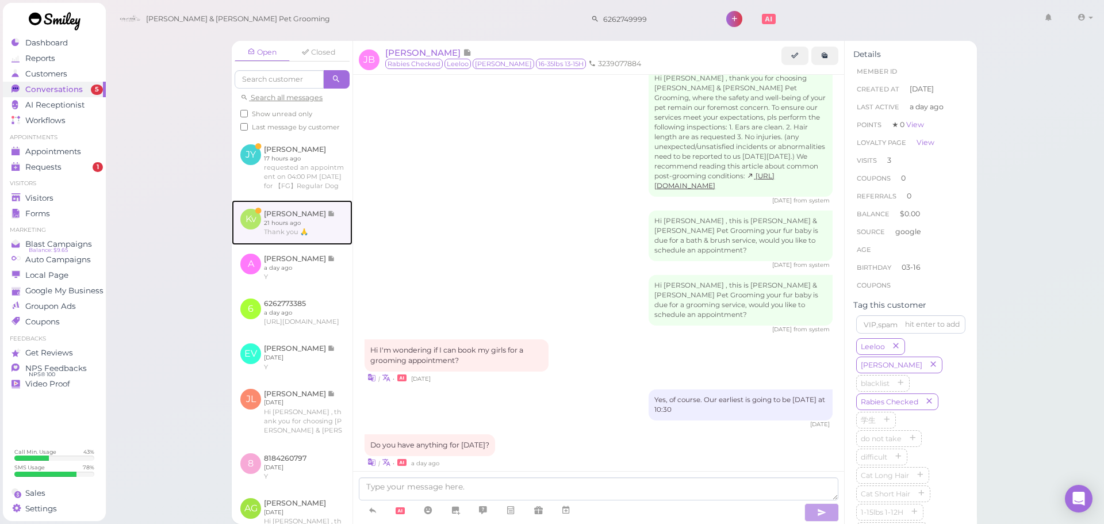
click at [278, 245] on link at bounding box center [292, 222] width 121 height 45
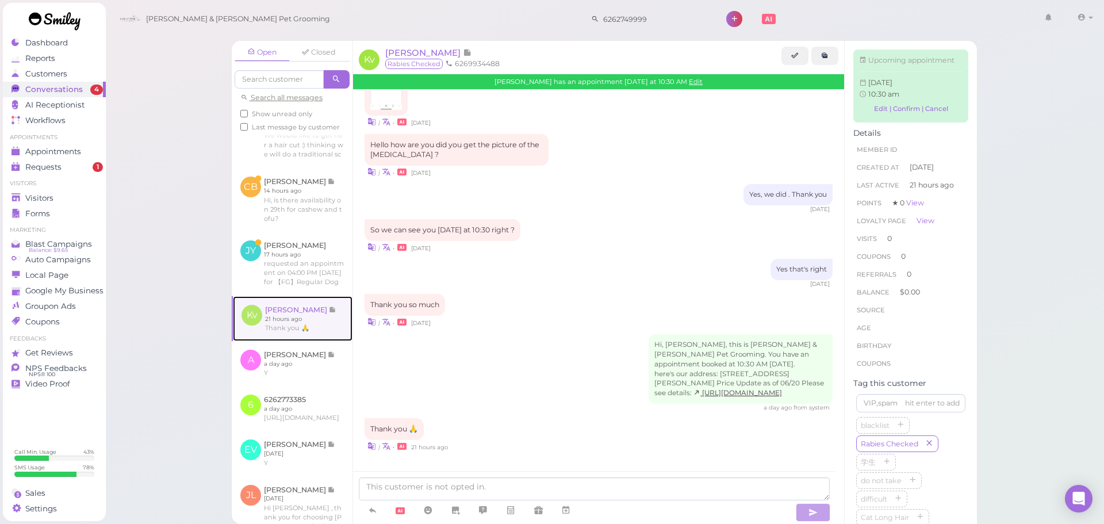
scroll to position [248, 0]
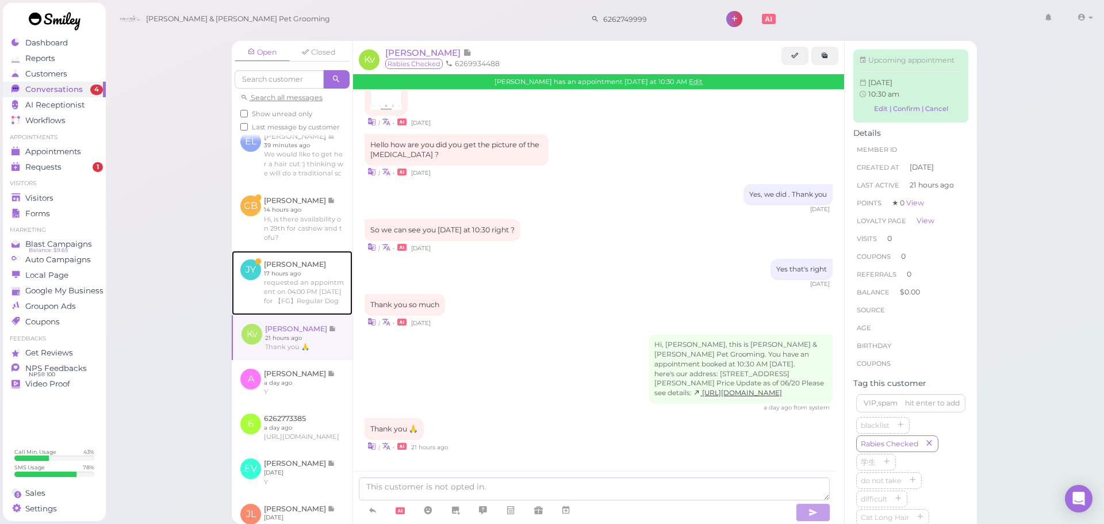
click at [292, 315] on link at bounding box center [292, 283] width 121 height 64
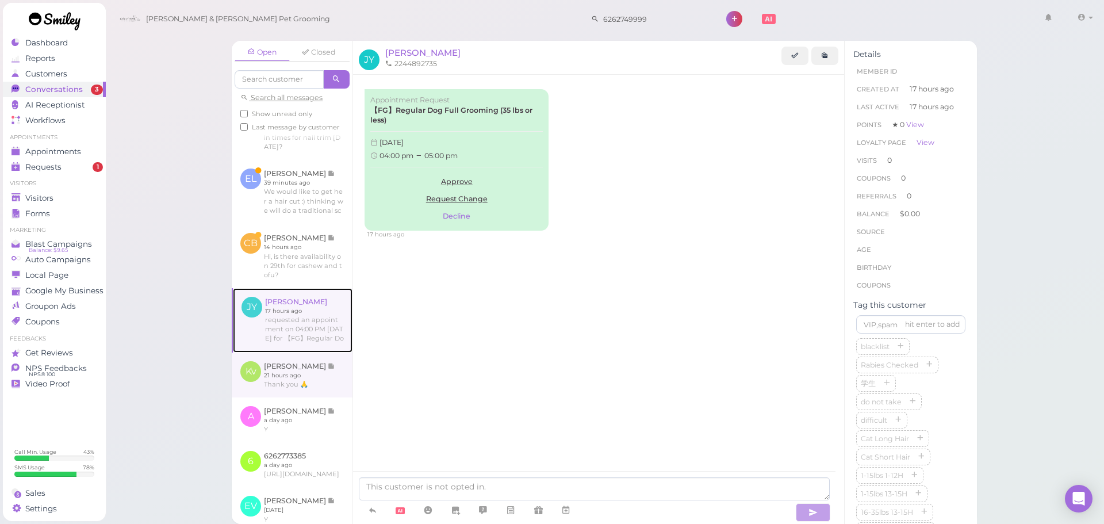
scroll to position [191, 0]
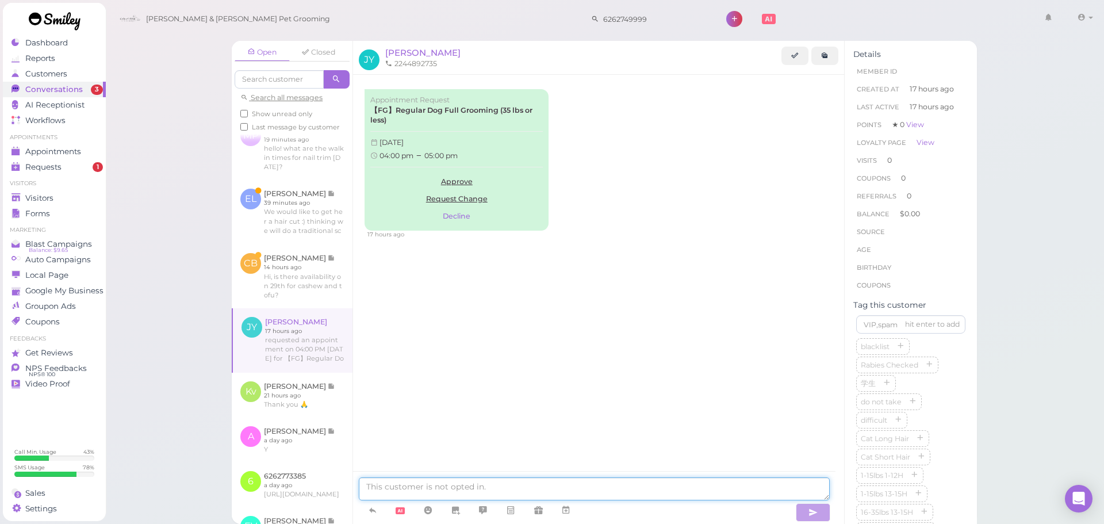
click at [429, 486] on textarea at bounding box center [594, 488] width 471 height 23
type textarea "Hello, that would be too late unfortunately. Can you come in 9:30 [DATE]?"
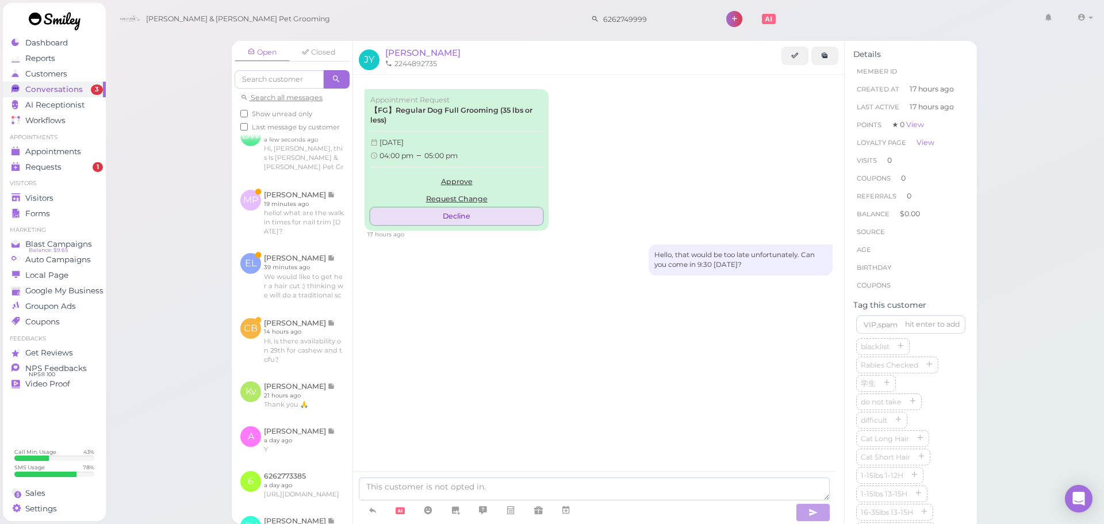
scroll to position [255, 0]
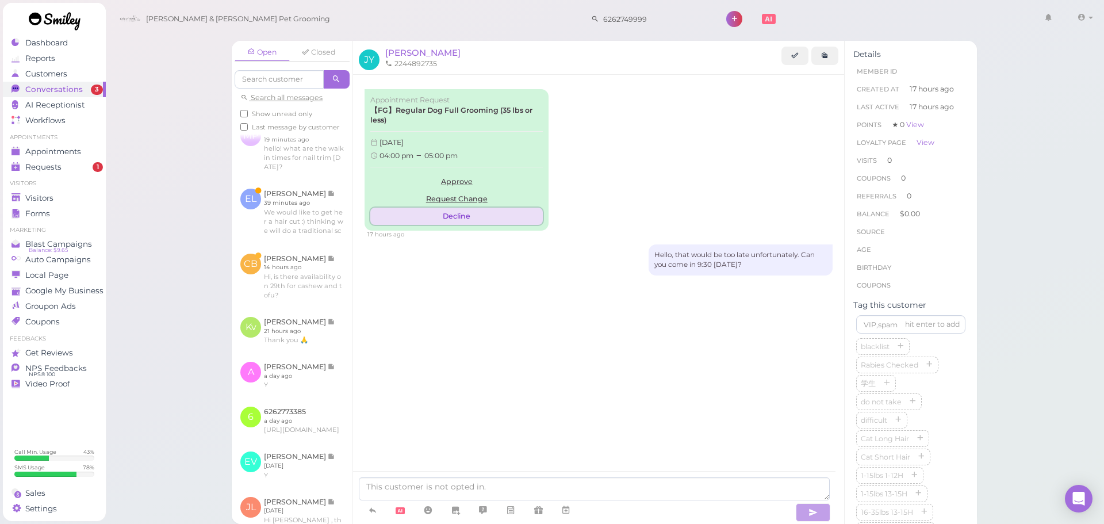
click at [462, 218] on button "Decline" at bounding box center [456, 216] width 172 height 17
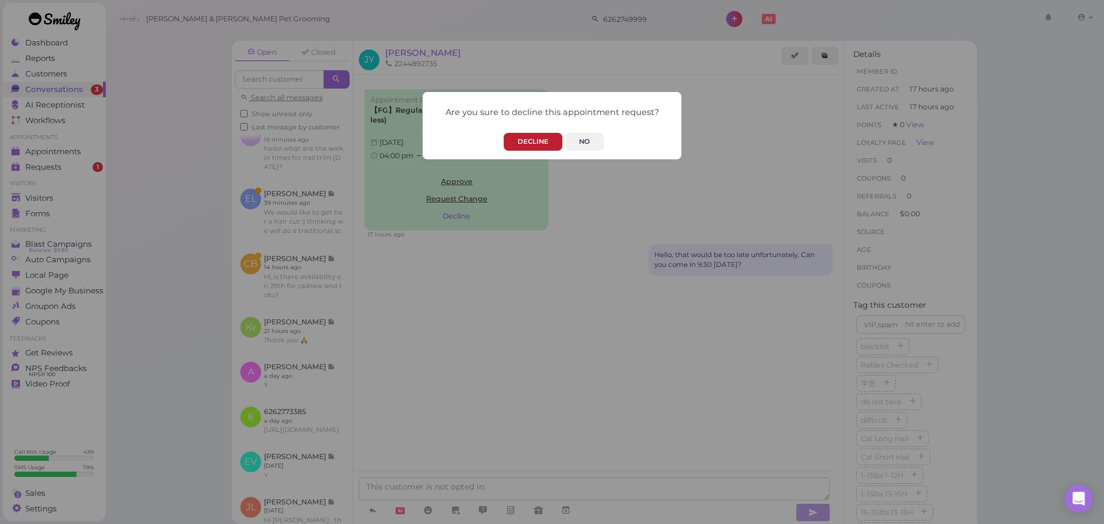
click at [532, 149] on button "Decline" at bounding box center [533, 142] width 59 height 18
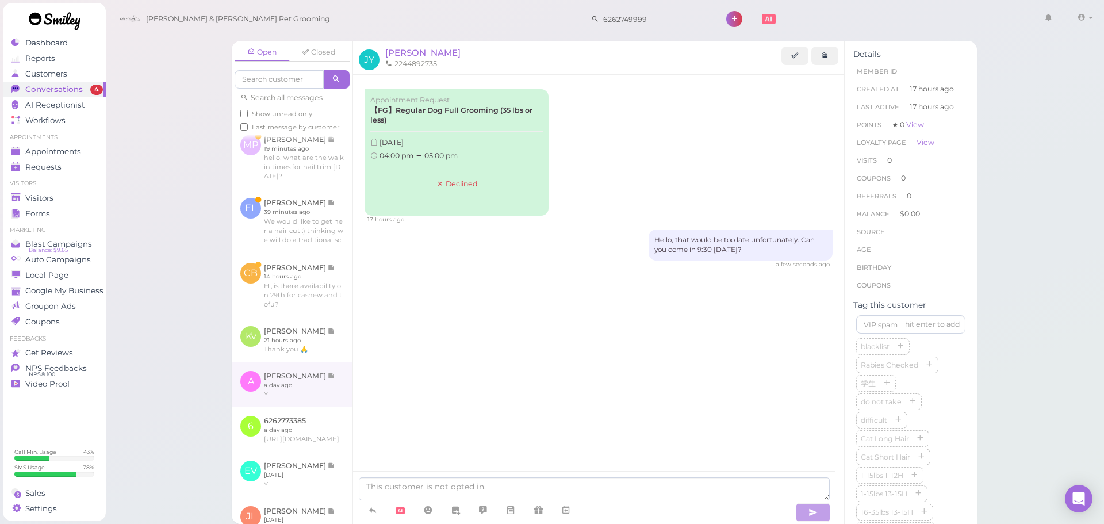
scroll to position [179, 0]
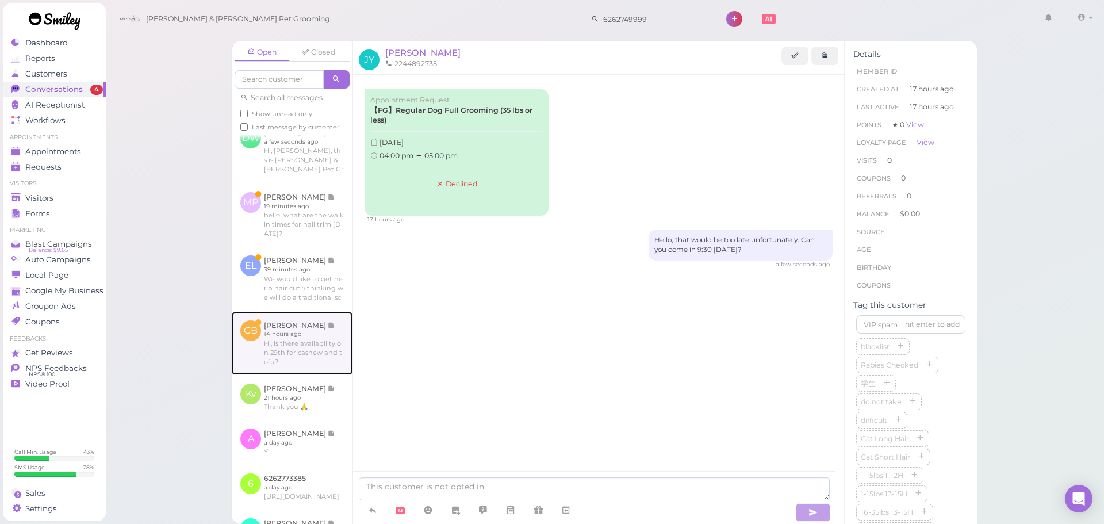
click at [286, 375] on link at bounding box center [292, 343] width 121 height 63
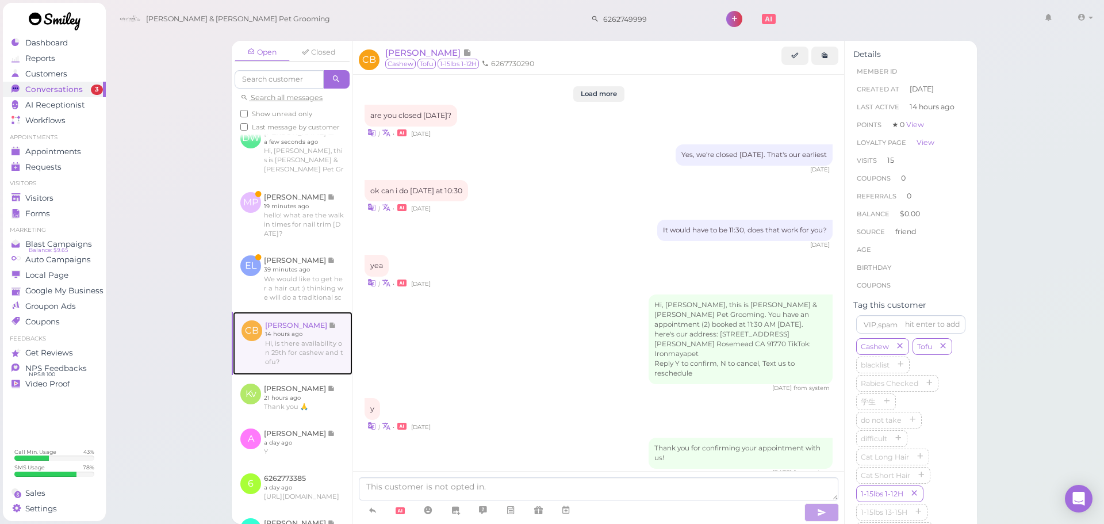
scroll to position [1444, 0]
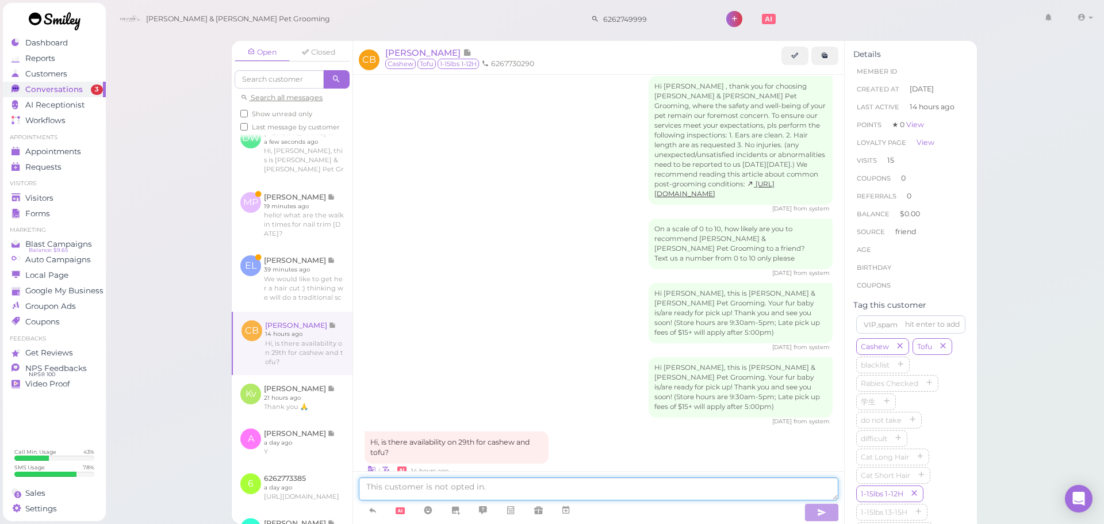
click at [418, 486] on textarea at bounding box center [598, 488] width 479 height 23
click at [698, 494] on textarea at bounding box center [598, 488] width 479 height 23
type textarea "Yes, would 11:30 work for you?"
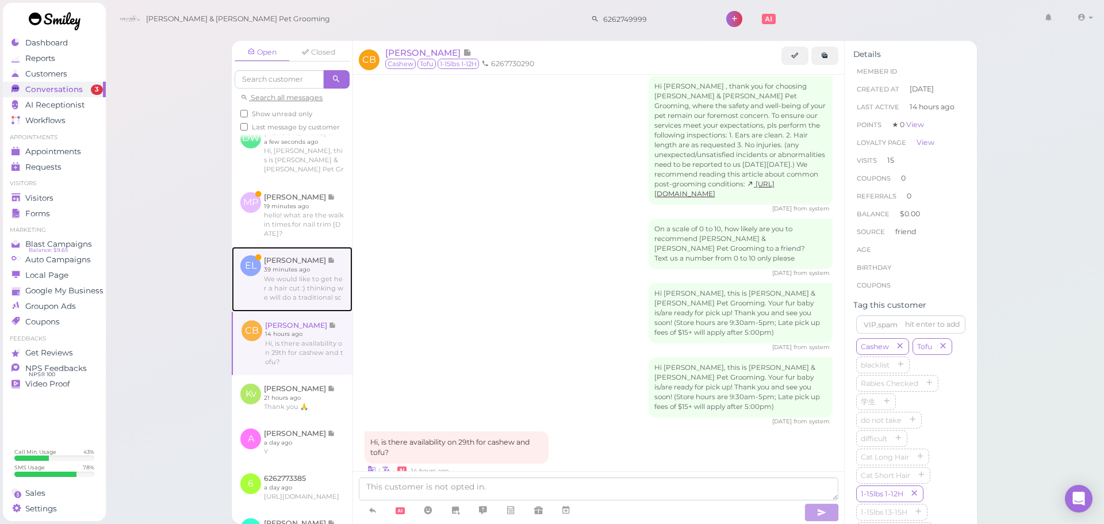
click at [320, 299] on link at bounding box center [292, 279] width 121 height 64
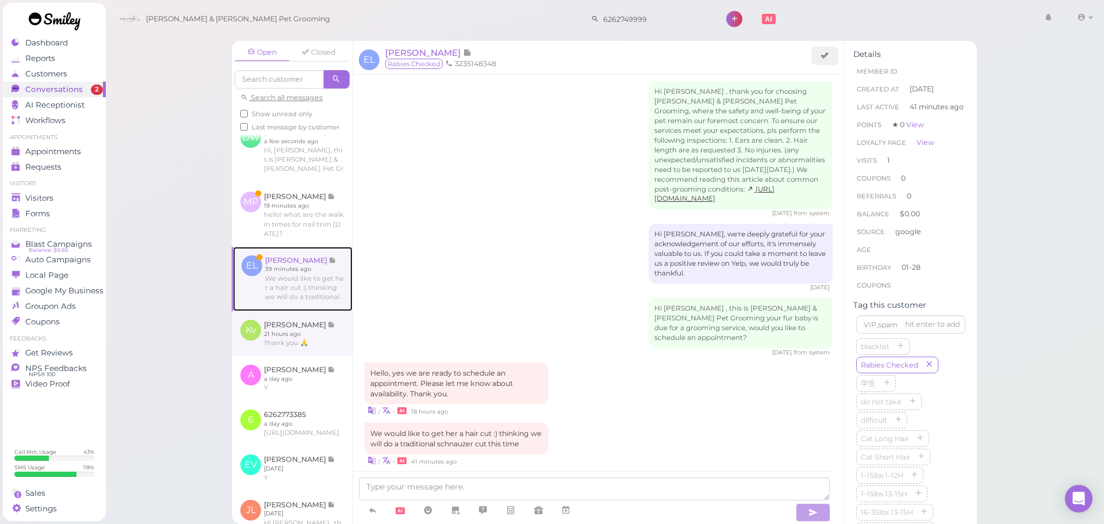
scroll to position [176, 0]
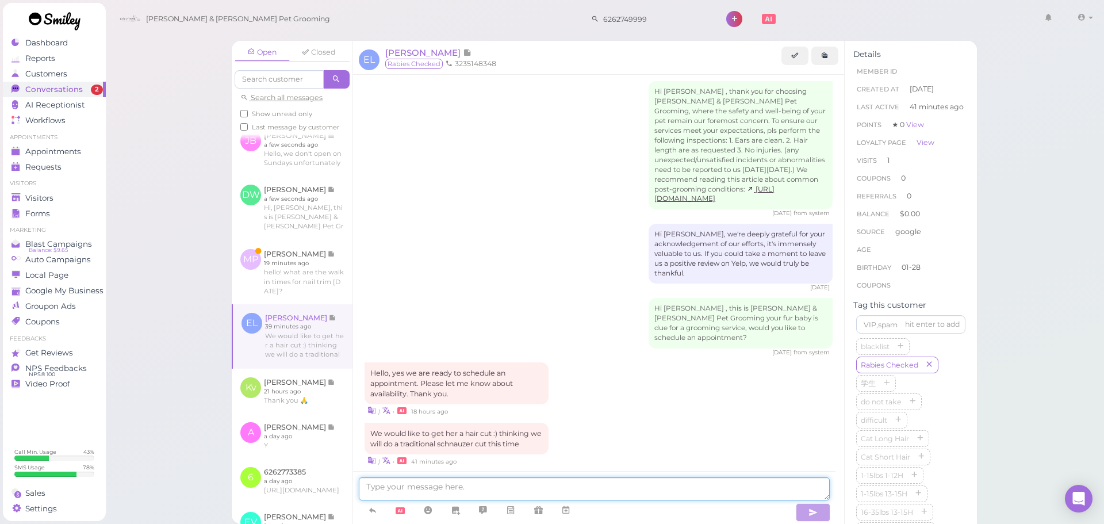
click at [582, 489] on textarea at bounding box center [594, 488] width 471 height 23
type textarea "Sure thing! would you like to come in [DATE] at 10:30?"
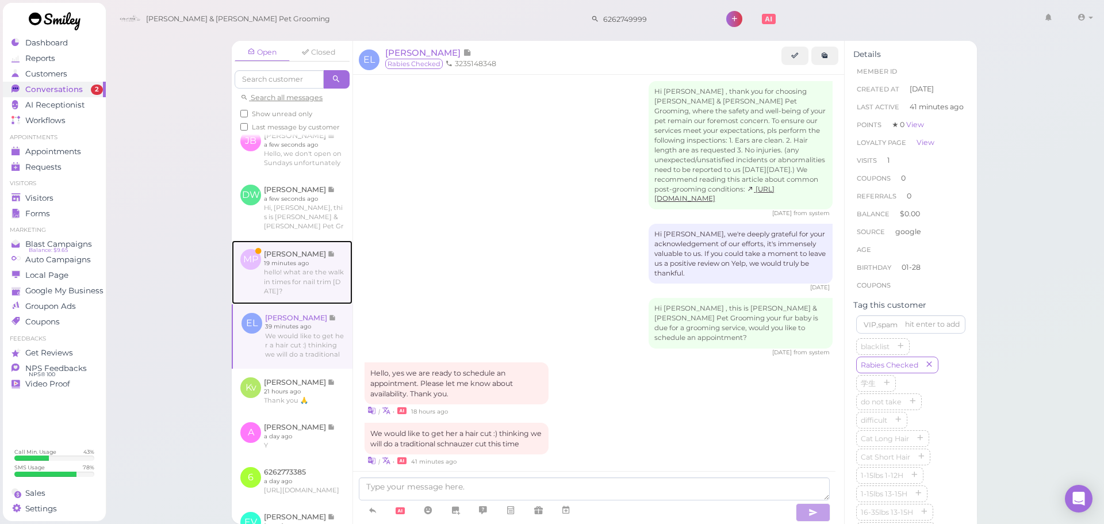
drag, startPoint x: 268, startPoint y: 289, endPoint x: 286, endPoint y: 295, distance: 19.3
click at [268, 289] on link at bounding box center [292, 271] width 121 height 63
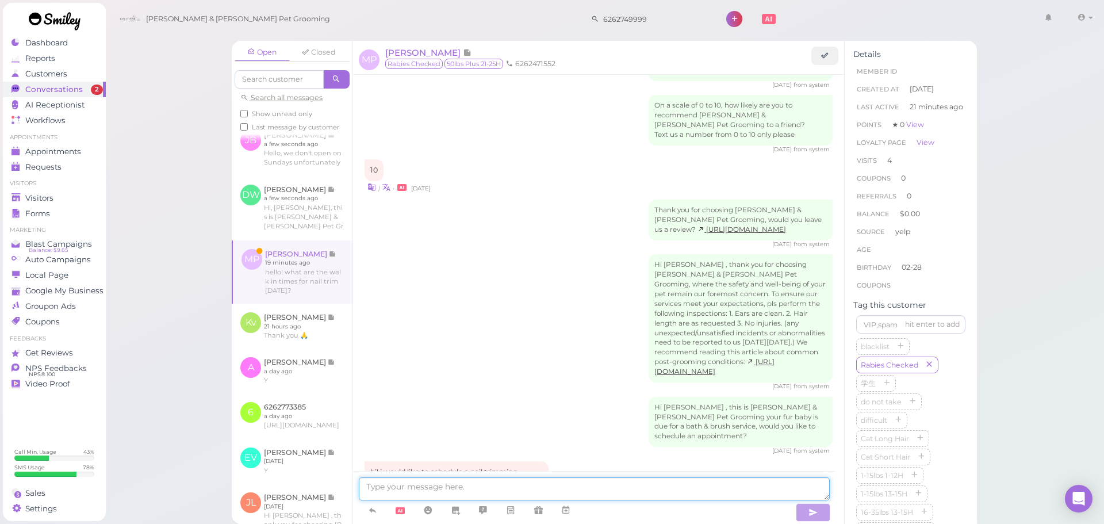
scroll to position [1545, 0]
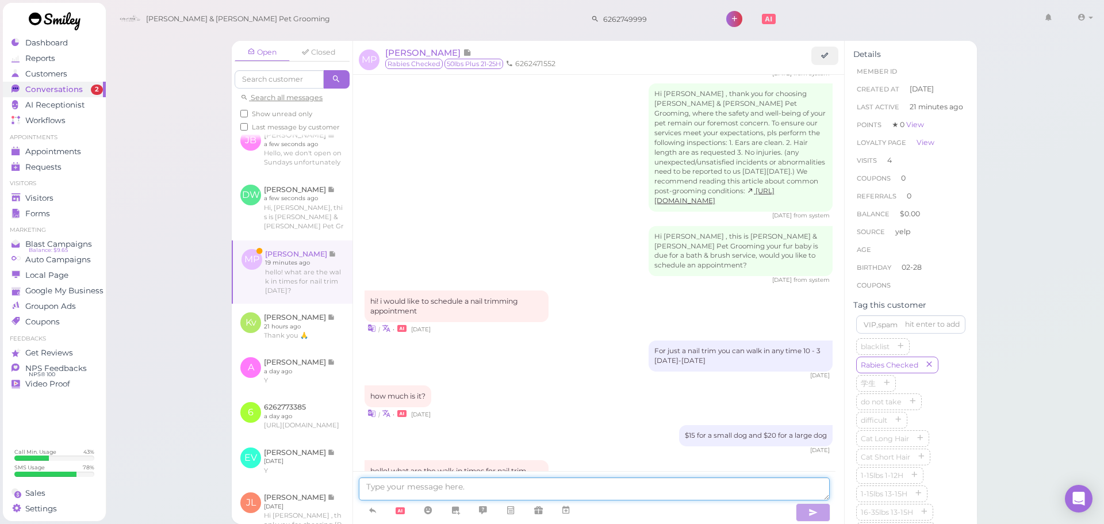
click at [463, 483] on textarea at bounding box center [594, 488] width 471 height 23
type textarea "We can do any time 10 - 3 Monday-"
drag, startPoint x: 708, startPoint y: 298, endPoint x: 642, endPoint y: 285, distance: 67.4
click at [648, 340] on div "For just a nail trim you can walk in any time 10 - 3 Monday-Saturday" at bounding box center [740, 355] width 184 height 31
copy div "For just a nail trim you can walk in any time 10 - 3 Monday-Saturday"
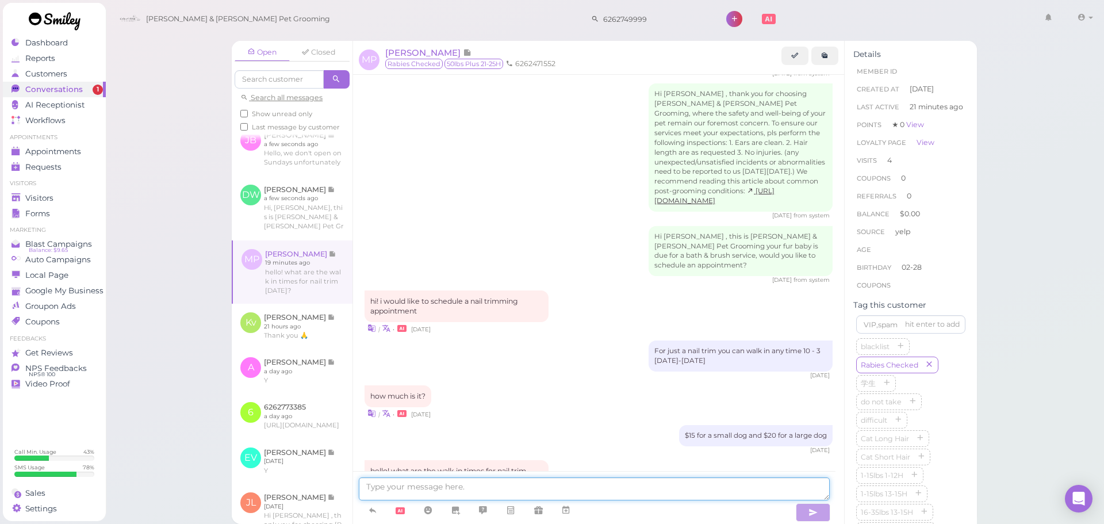
click at [537, 479] on textarea at bounding box center [594, 488] width 471 height 23
paste textarea "For just a nail trim you can walk in any time 10 - 3 Monday-Saturday"
type textarea "For just a nail trim you can walk in any time 10 - 3 Monday-Saturday"
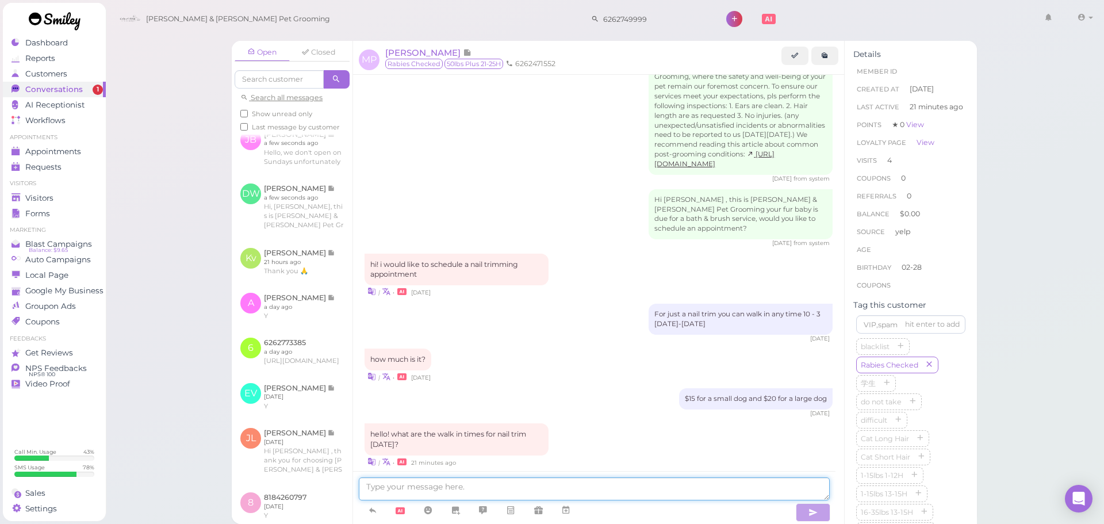
scroll to position [1590, 0]
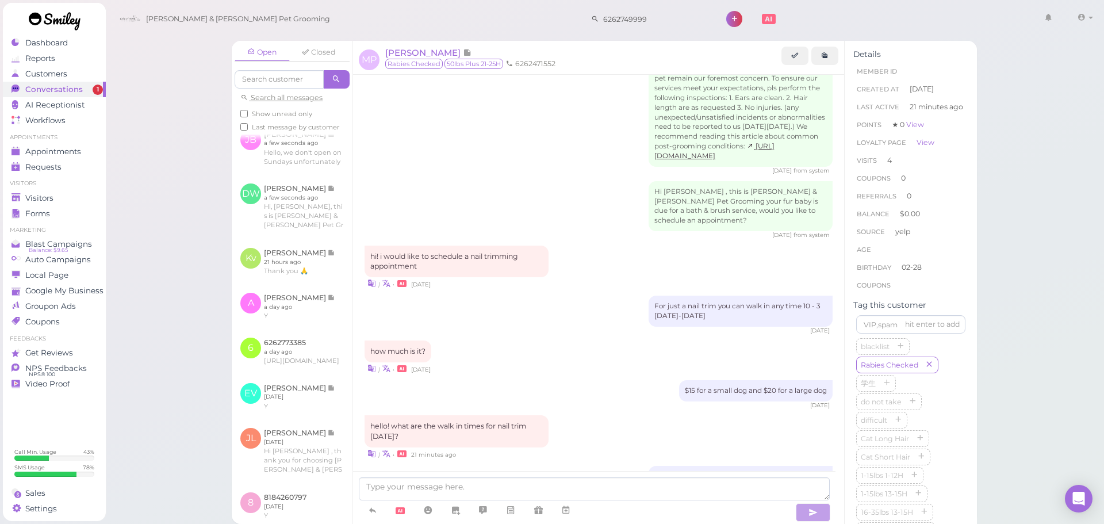
click at [612, 295] on div "For just a nail trim you can walk in any time 10 - 3 Monday-Saturday 6 days ago" at bounding box center [598, 314] width 468 height 39
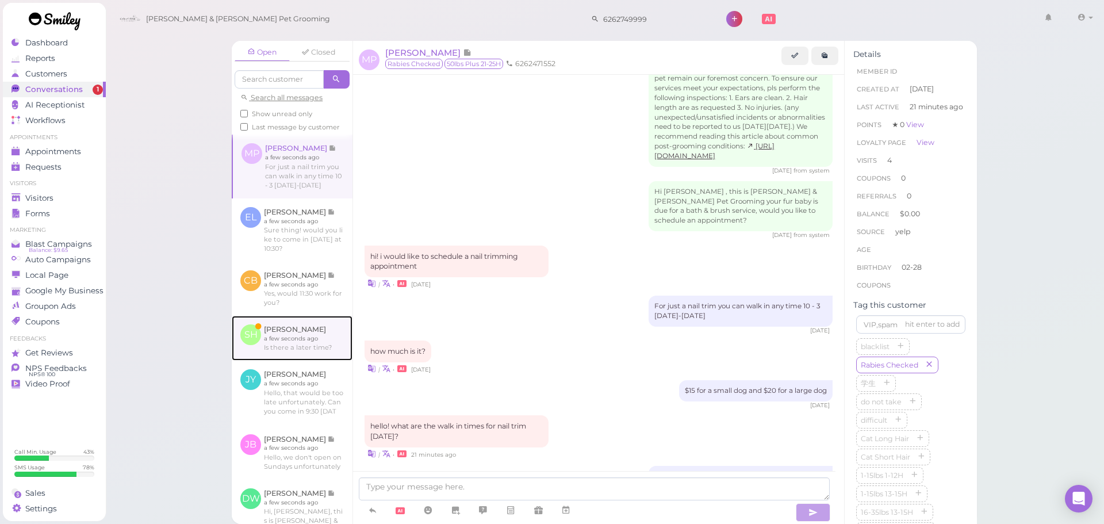
click at [291, 352] on link at bounding box center [292, 338] width 121 height 45
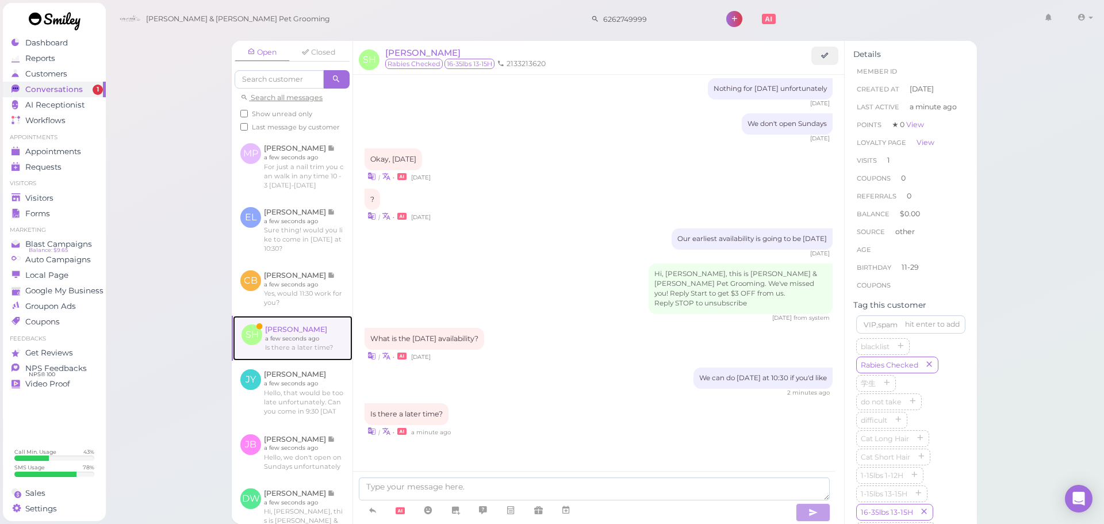
scroll to position [1296, 0]
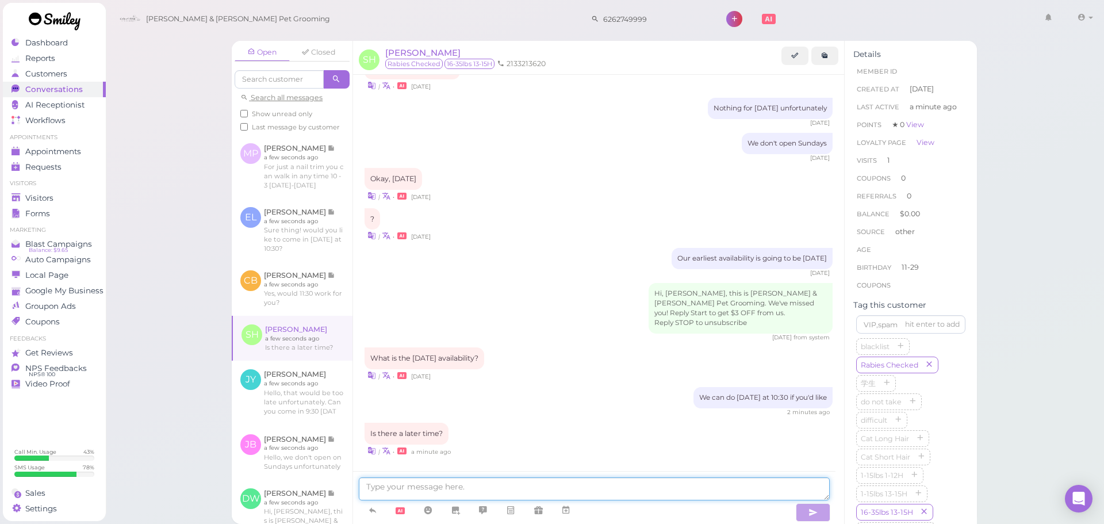
click at [623, 491] on textarea at bounding box center [594, 488] width 471 height 23
type textarea "0"
type textarea "How about 11:30?"
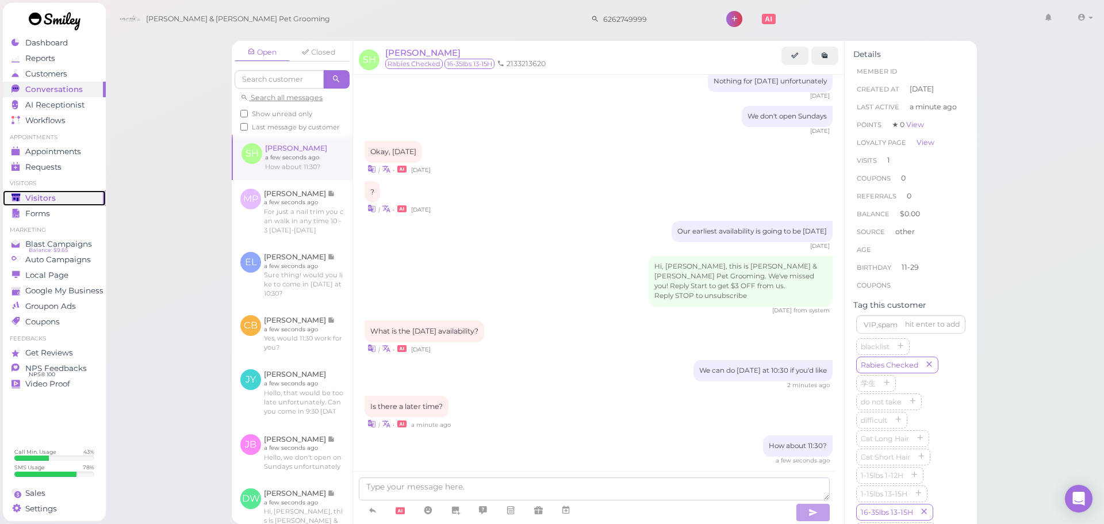
click at [35, 194] on span "Visitors" at bounding box center [40, 198] width 30 height 10
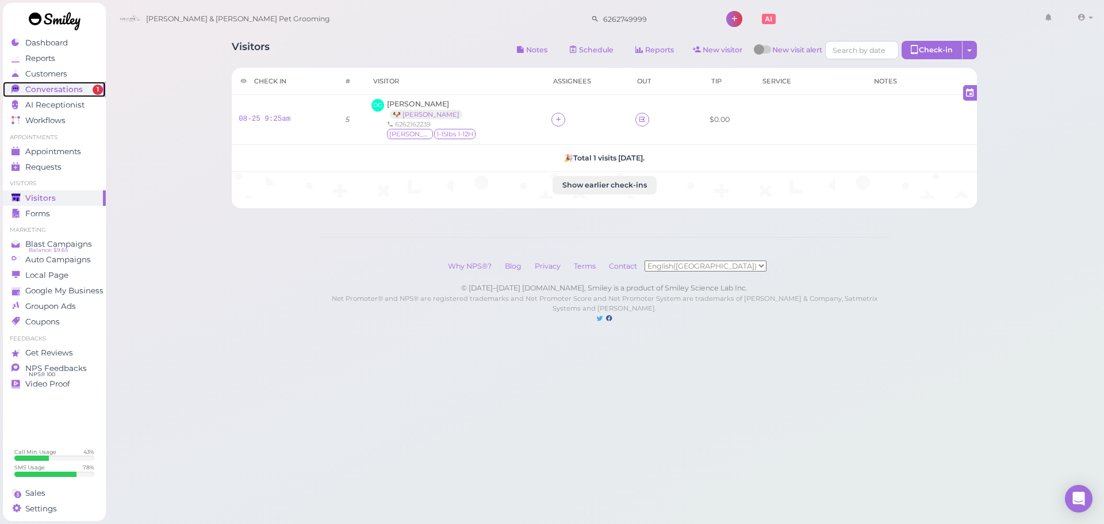
click at [62, 94] on link "Conversations 1" at bounding box center [54, 90] width 103 height 16
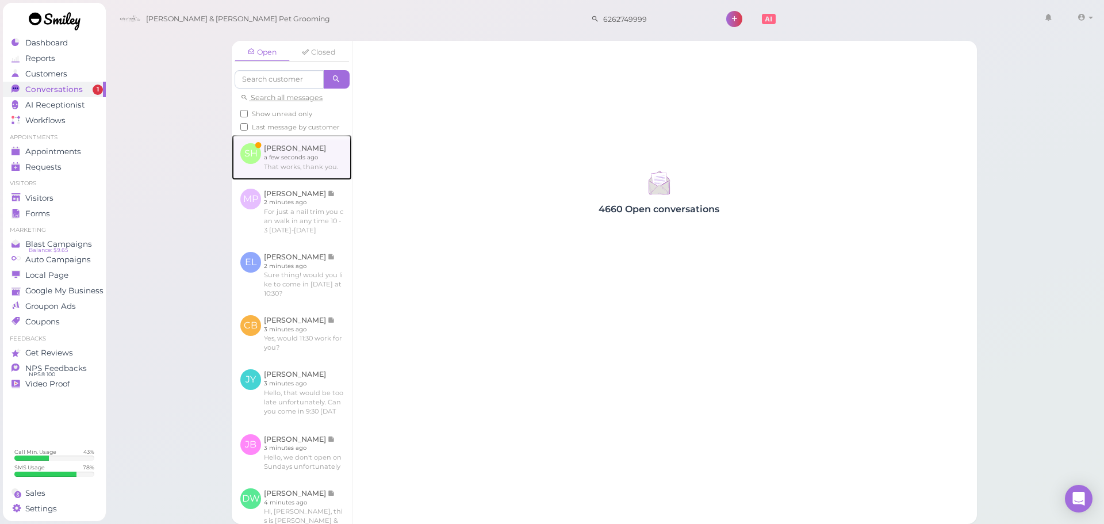
click at [250, 155] on link at bounding box center [292, 157] width 120 height 45
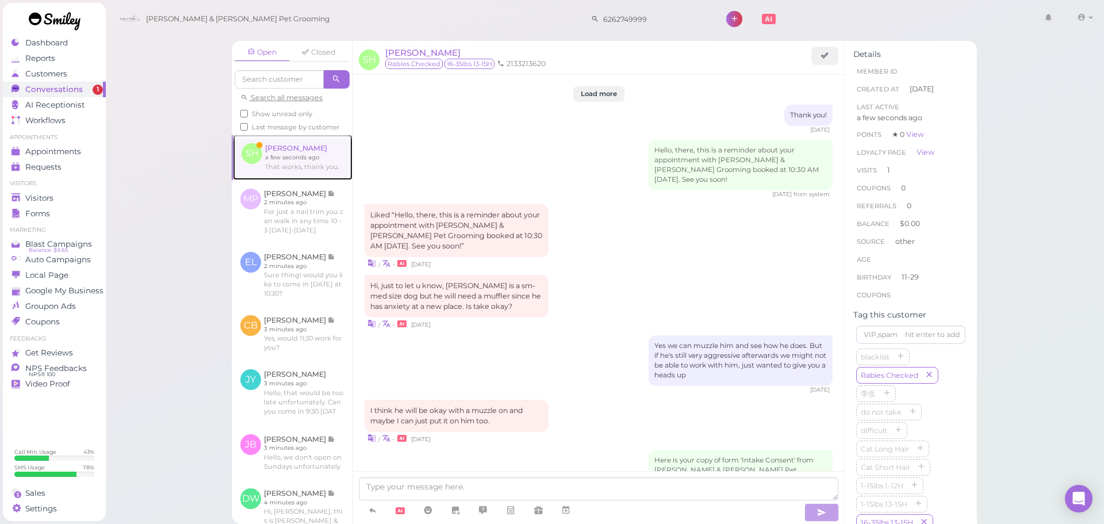
scroll to position [1201, 0]
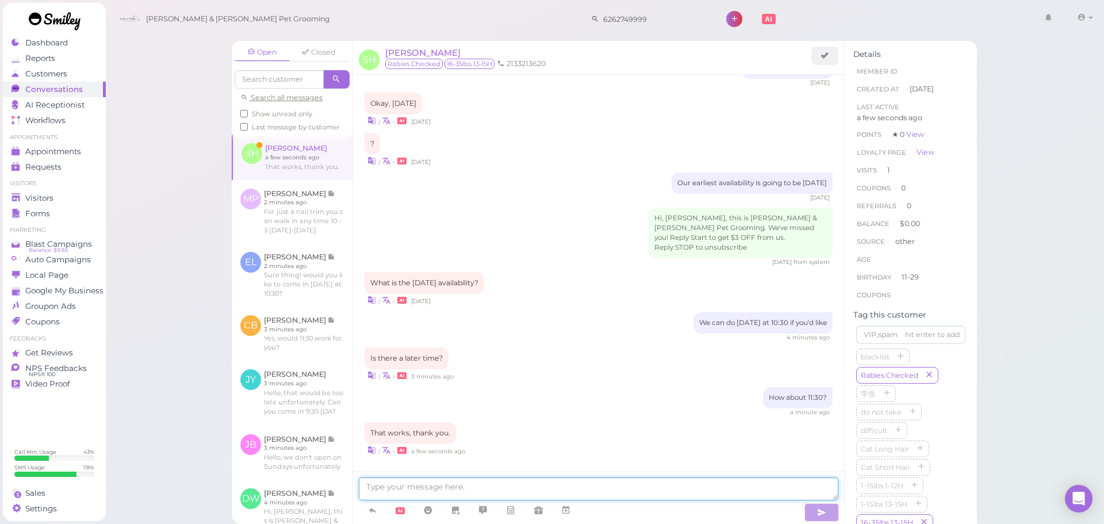
click at [488, 489] on textarea at bounding box center [598, 488] width 479 height 23
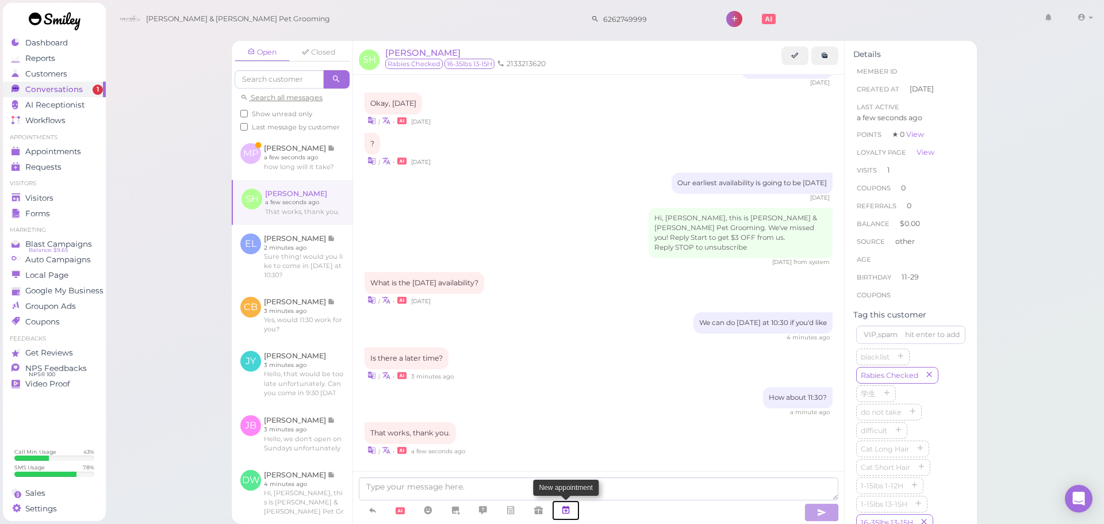
click at [568, 515] on icon at bounding box center [565, 509] width 9 height 11
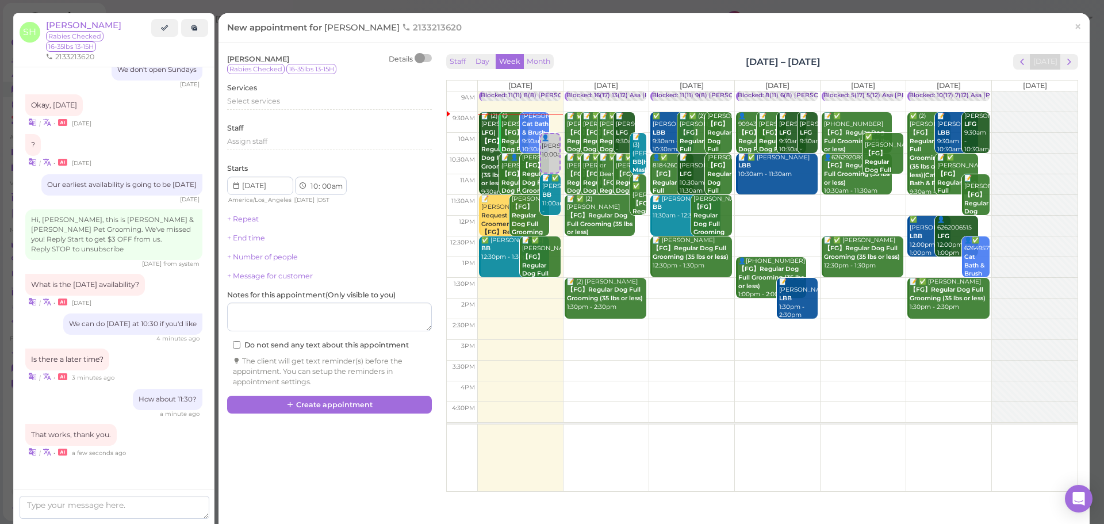
click at [934, 201] on td at bounding box center [777, 205] width 600 height 21
type input "[DATE]"
select select "11"
select select "30"
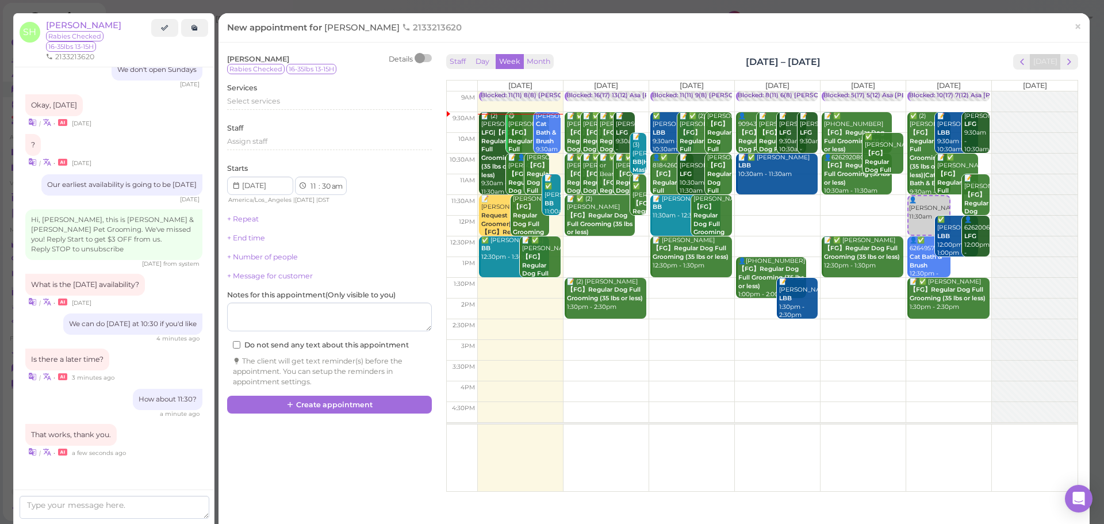
click at [272, 116] on div "Sandra Ho Details Rabies Checked 16-35lbs 13-15H Services Select services Staff…" at bounding box center [329, 220] width 205 height 333
click at [271, 107] on div "Select services" at bounding box center [329, 103] width 205 height 14
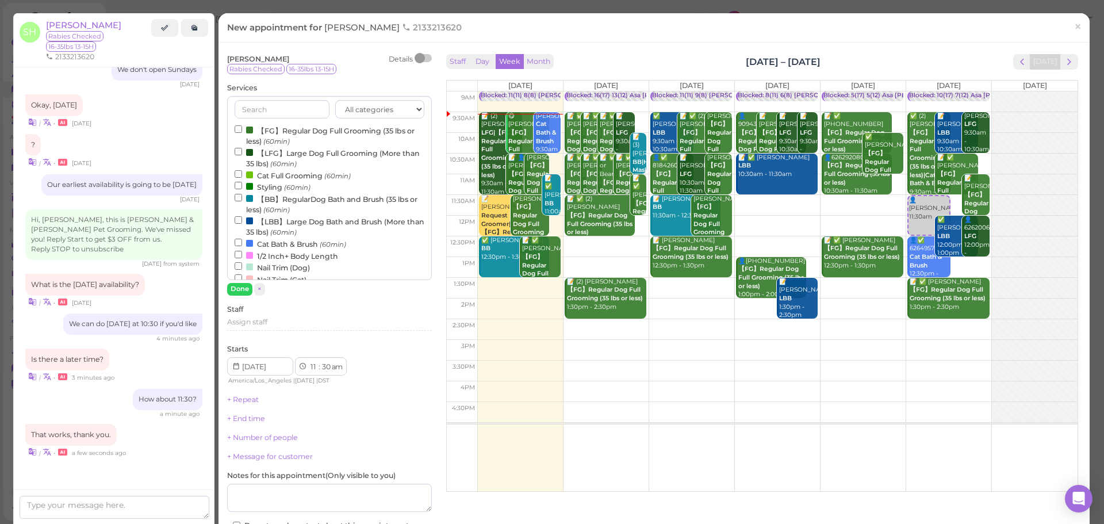
click at [272, 130] on label "【FG】Regular Dog Full Grooming (35 lbs or less) (60min)" at bounding box center [330, 135] width 190 height 22
click at [242, 130] on input "【FG】Regular Dog Full Grooming (35 lbs or less) (60min)" at bounding box center [238, 128] width 7 height 7
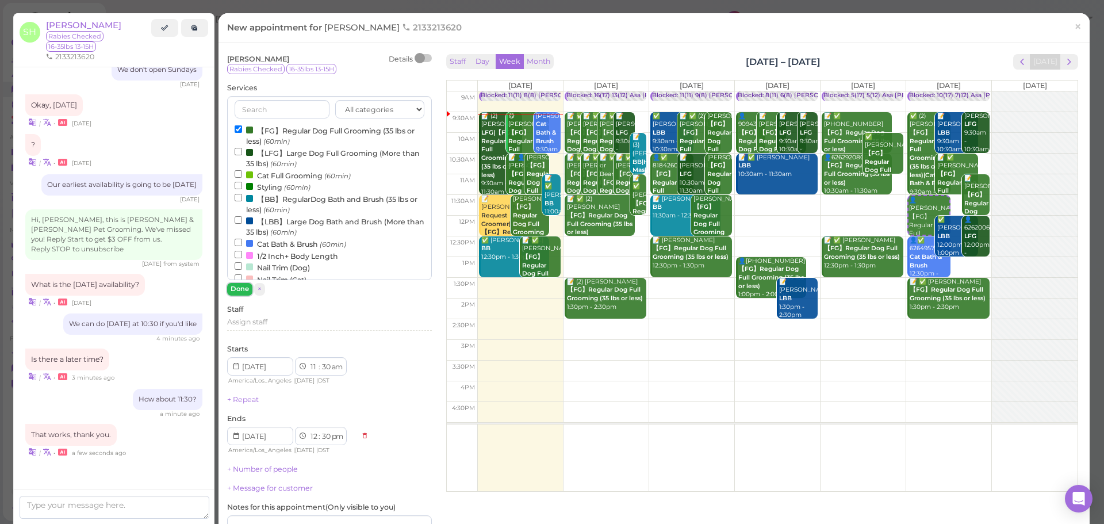
click at [243, 289] on button "Done" at bounding box center [239, 289] width 25 height 12
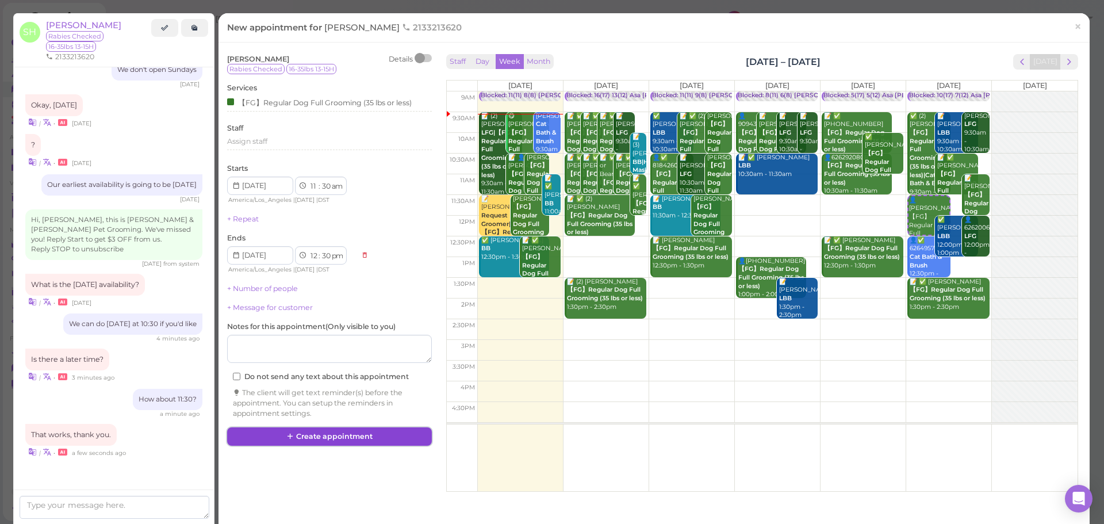
click at [367, 436] on button "Create appointment" at bounding box center [329, 436] width 205 height 18
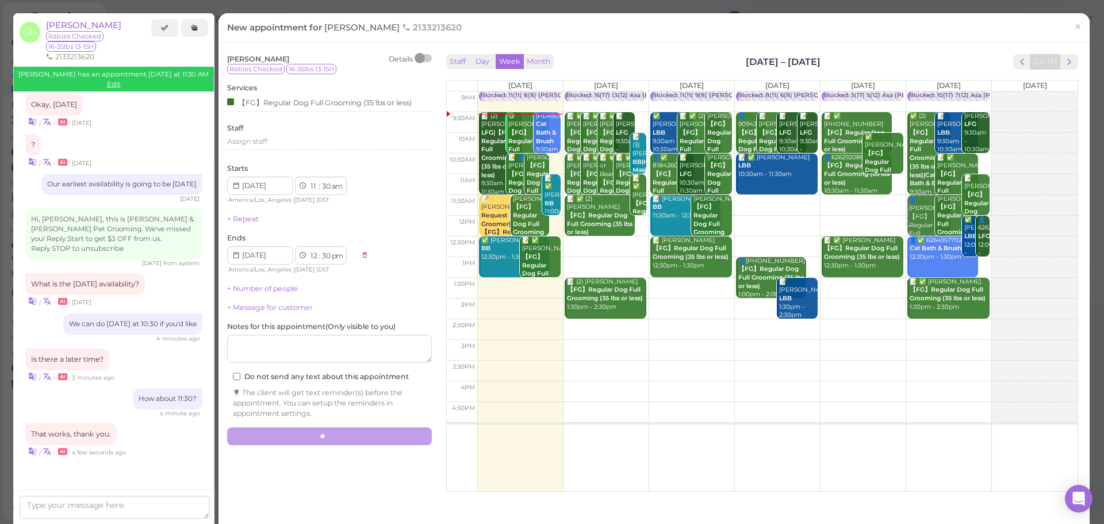
scroll to position [1201, 0]
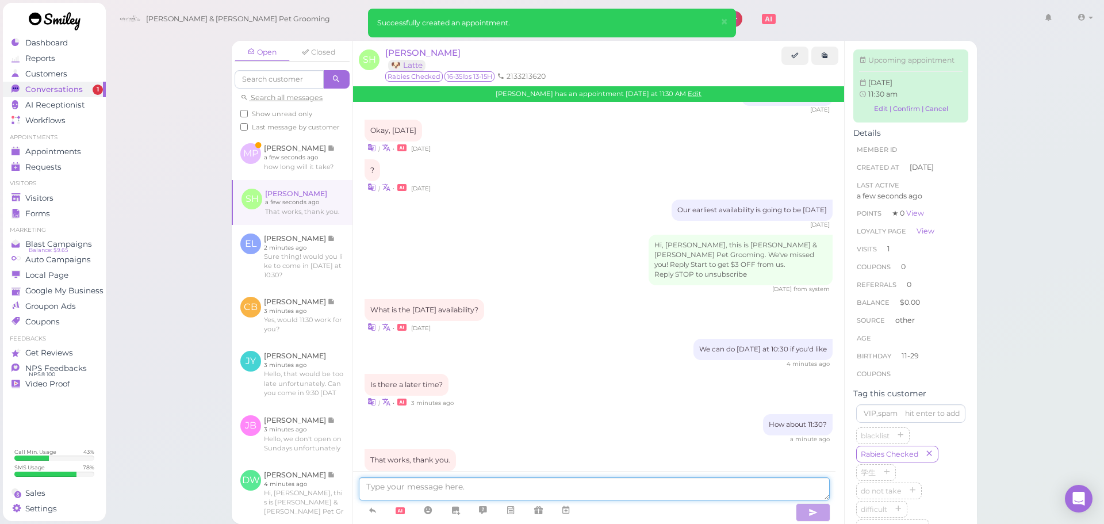
click at [410, 500] on textarea at bounding box center [594, 488] width 471 height 23
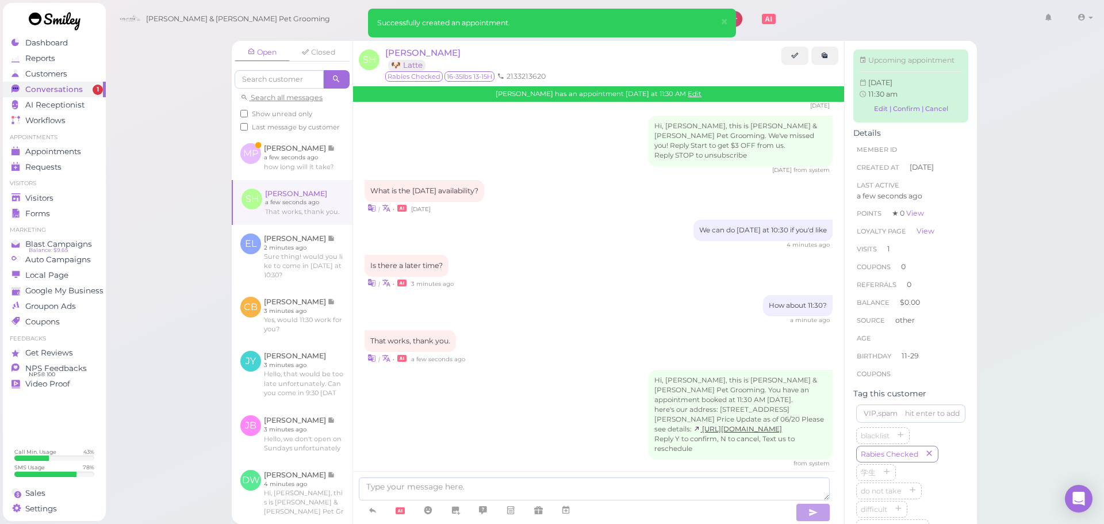
click at [570, 370] on div "Hi, Sandra, this is Cody & Miley Pet Grooming. You have an appointment booked a…" at bounding box center [598, 419] width 468 height 98
click at [287, 175] on link at bounding box center [292, 157] width 121 height 45
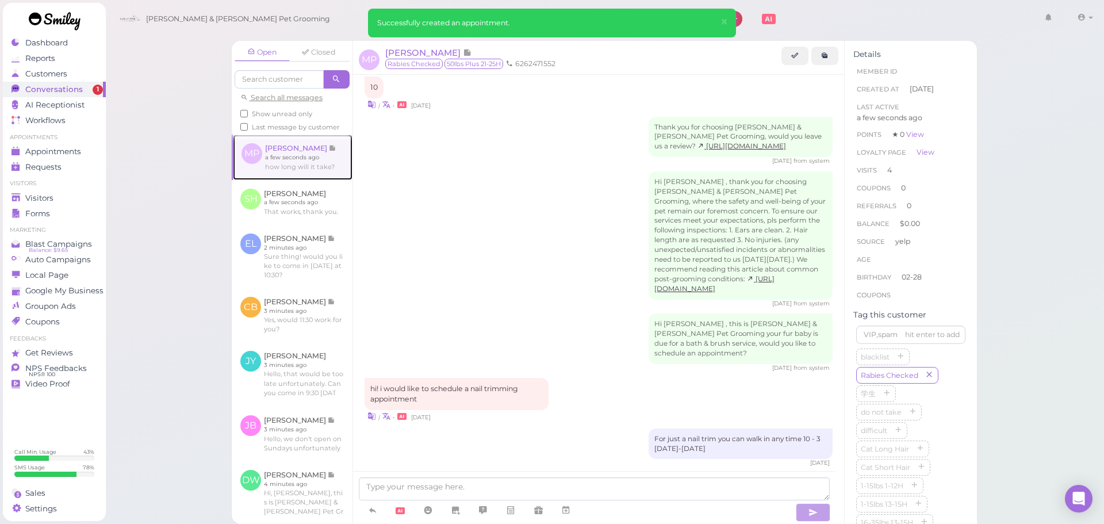
scroll to position [1486, 0]
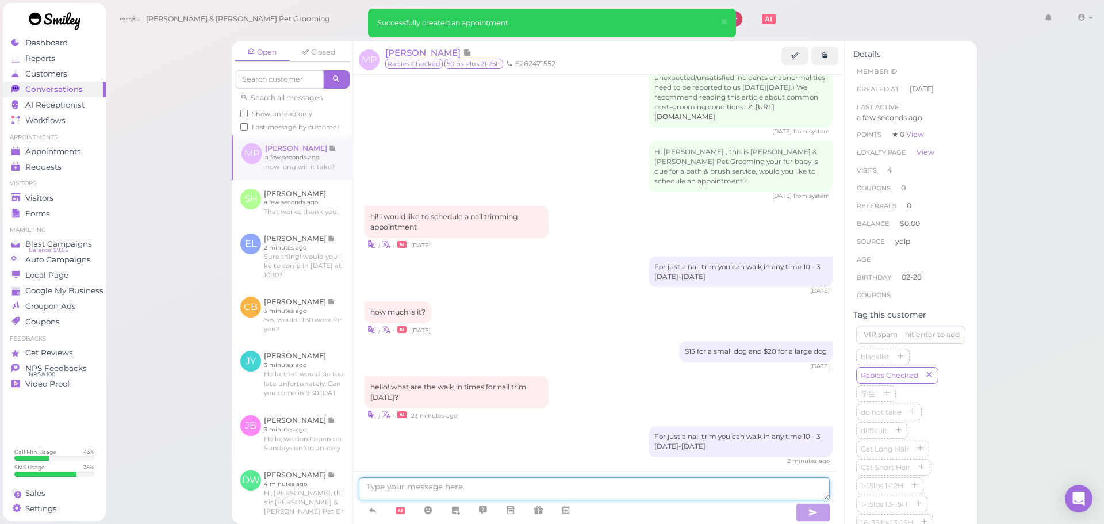
click at [455, 490] on textarea at bounding box center [594, 488] width 471 height 23
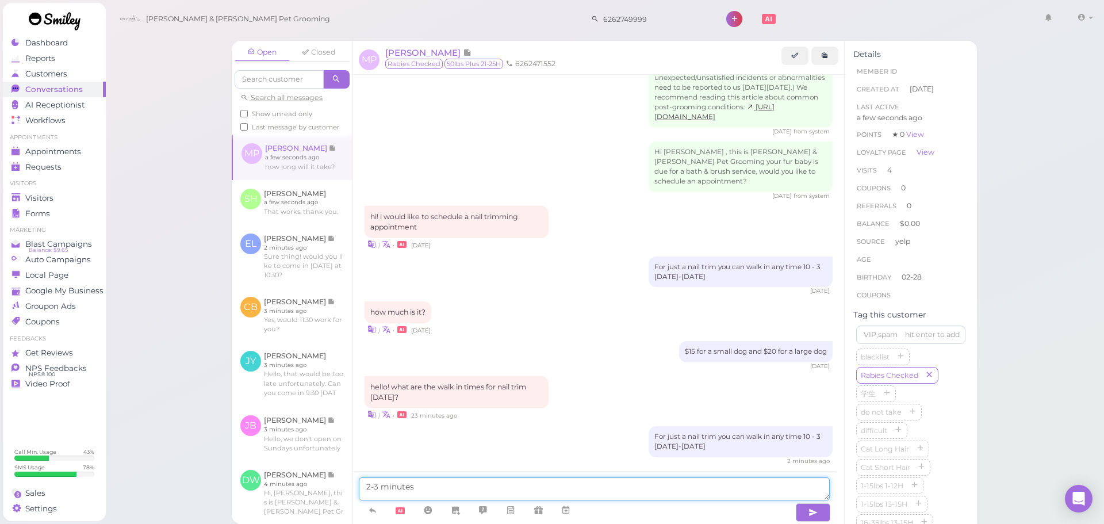
type textarea "2-3 minutes"
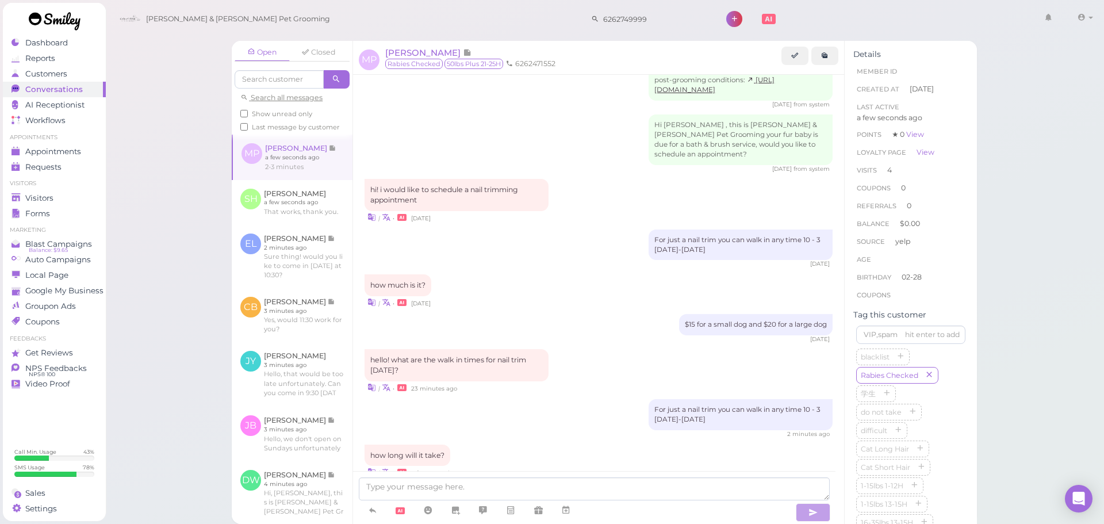
click at [600, 296] on div "| • 6 days ago" at bounding box center [598, 302] width 468 height 12
click at [28, 197] on span "Visitors" at bounding box center [39, 198] width 28 height 10
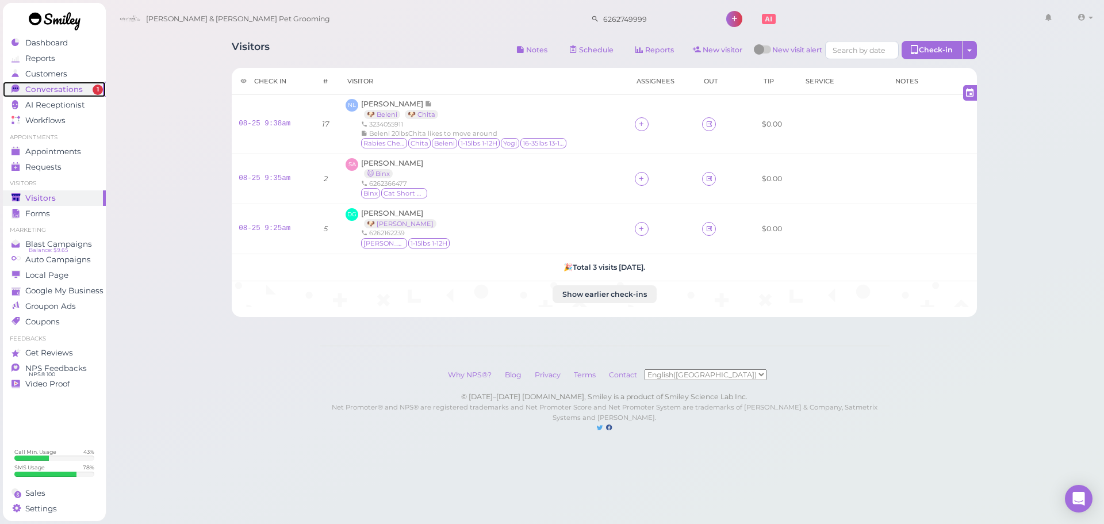
click at [74, 92] on span "Conversations" at bounding box center [53, 90] width 57 height 10
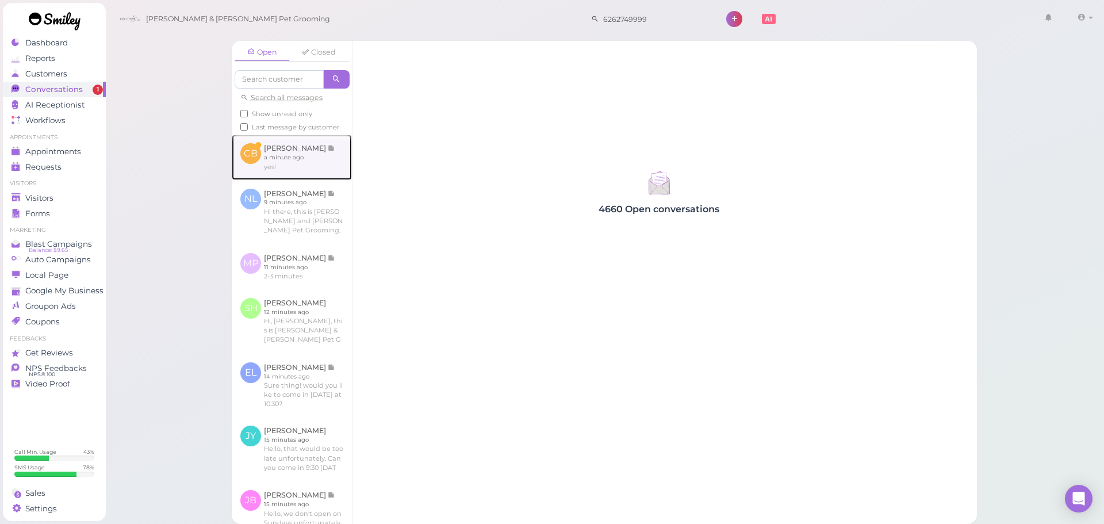
click at [320, 178] on link at bounding box center [292, 157] width 120 height 45
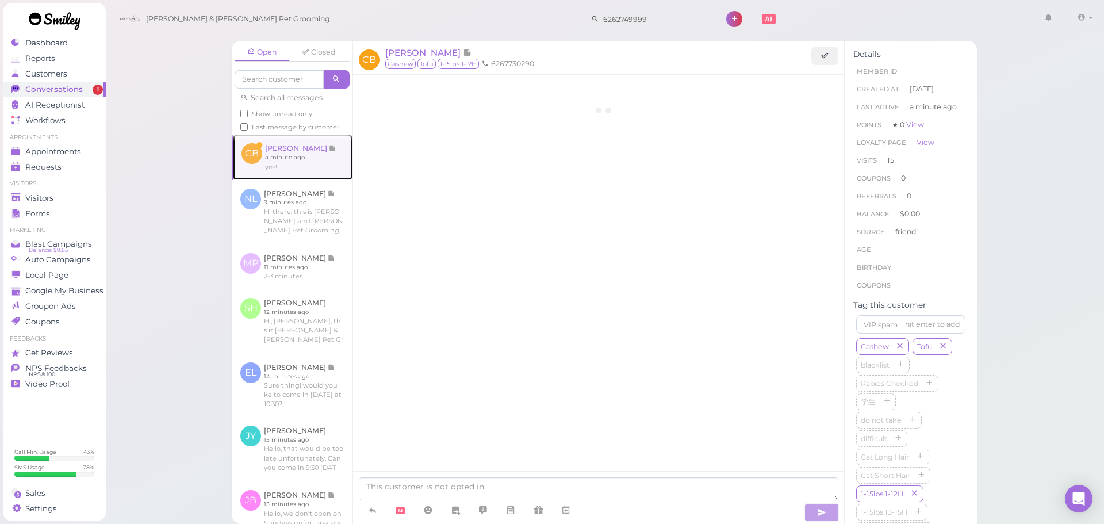
scroll to position [1444, 0]
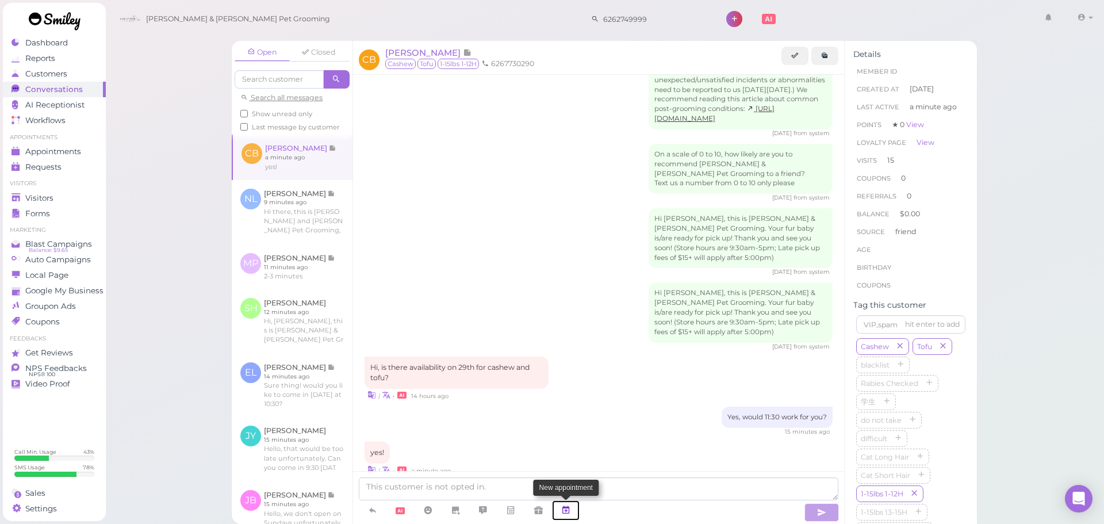
click at [558, 514] on link at bounding box center [566, 510] width 28 height 20
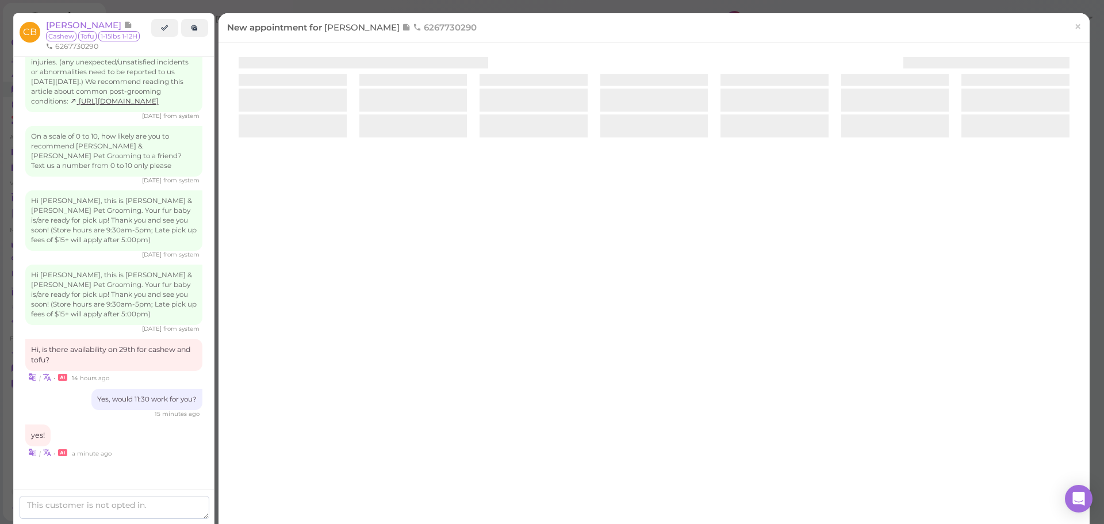
scroll to position [1503, 0]
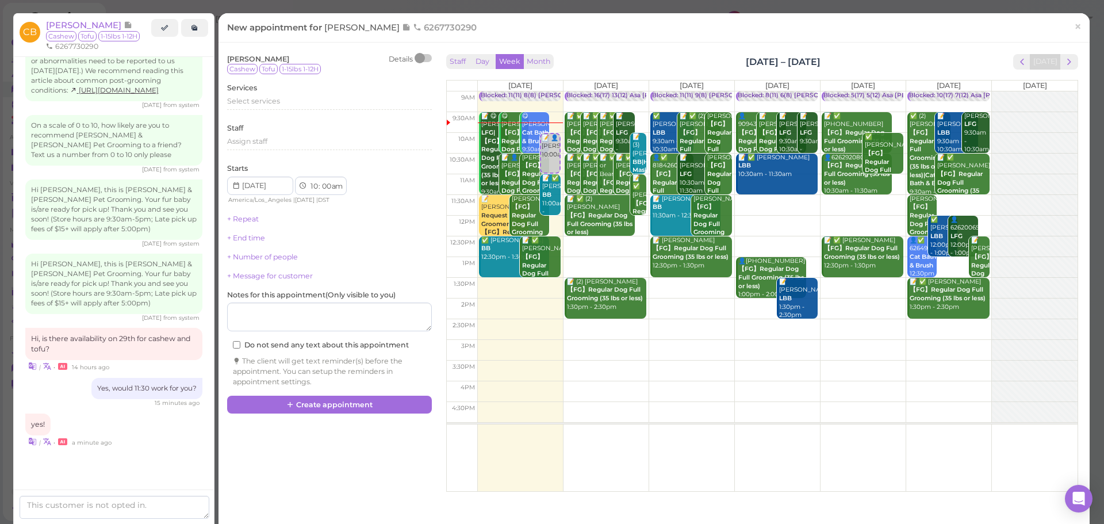
click at [855, 199] on td at bounding box center [777, 205] width 600 height 21
type input "2025-08-29"
select select "11"
select select "30"
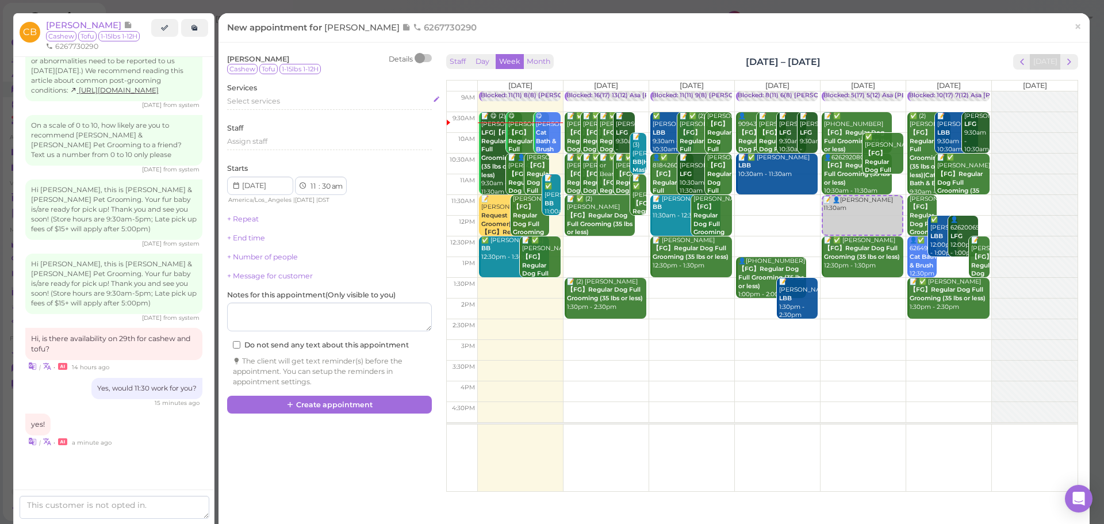
click at [257, 104] on span "Select services" at bounding box center [253, 101] width 53 height 9
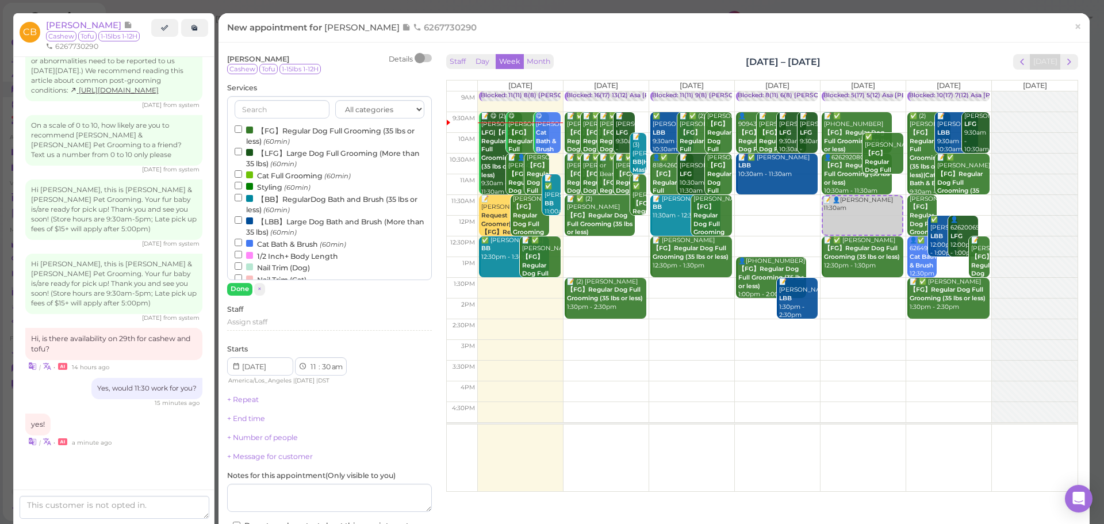
click at [272, 126] on label "【FG】Regular Dog Full Grooming (35 lbs or less) (60min)" at bounding box center [330, 135] width 190 height 22
click at [242, 126] on input "【FG】Regular Dog Full Grooming (35 lbs or less) (60min)" at bounding box center [238, 128] width 7 height 7
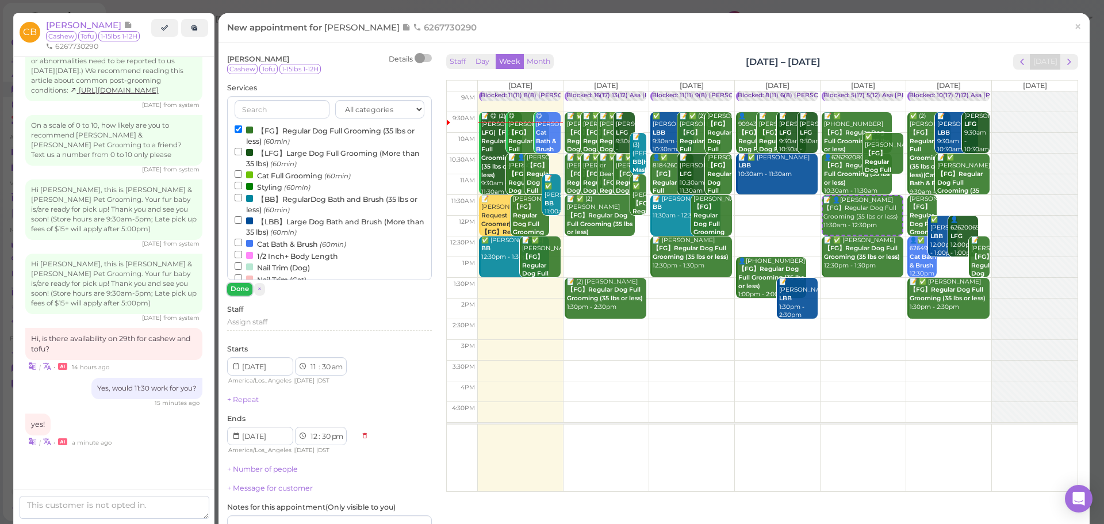
click at [235, 285] on button "Done" at bounding box center [239, 289] width 25 height 12
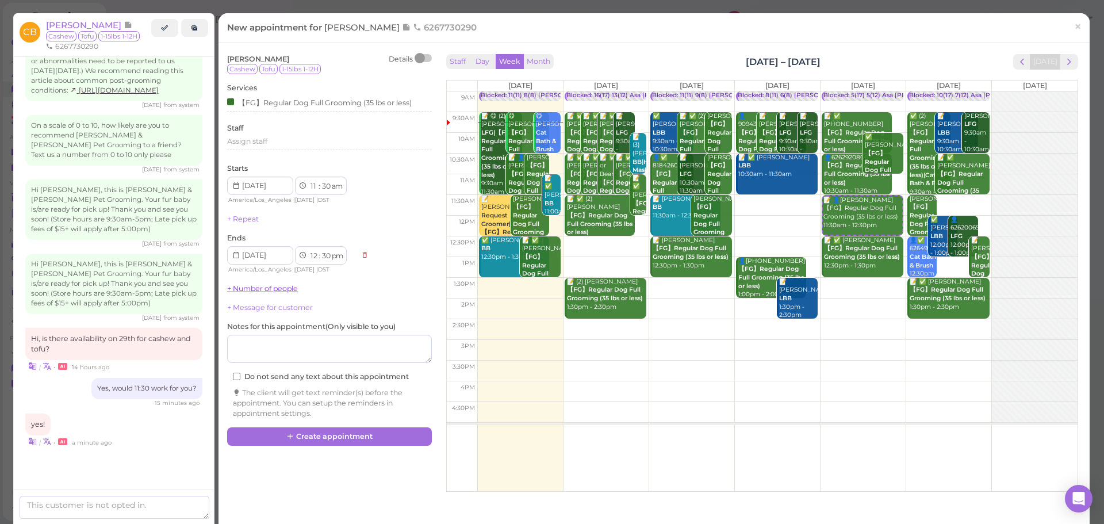
click at [254, 291] on link "+ Number of people" at bounding box center [262, 288] width 71 height 9
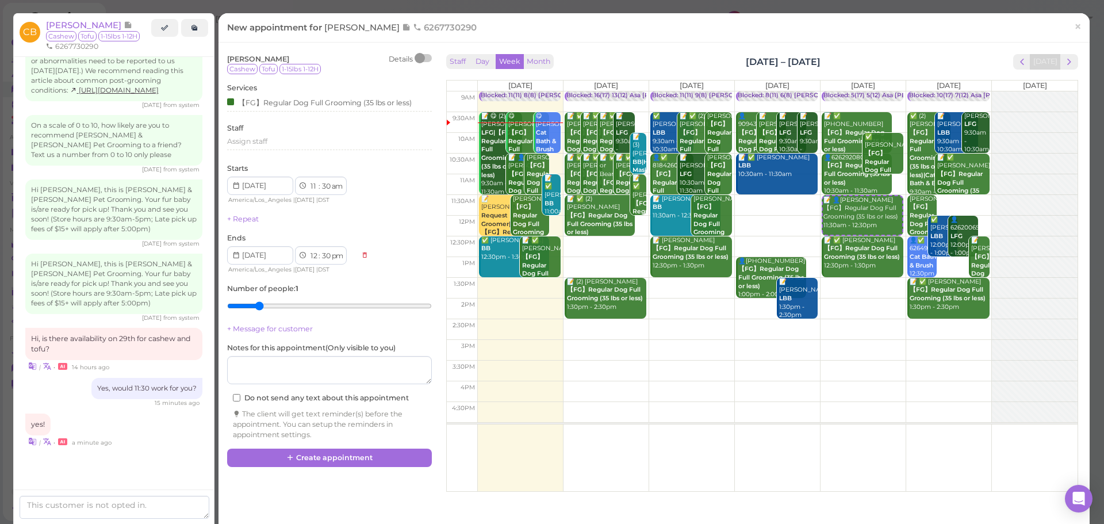
type input "2"
click at [259, 307] on input "range" at bounding box center [329, 306] width 205 height 18
click at [309, 460] on button "Create appointment" at bounding box center [329, 457] width 205 height 18
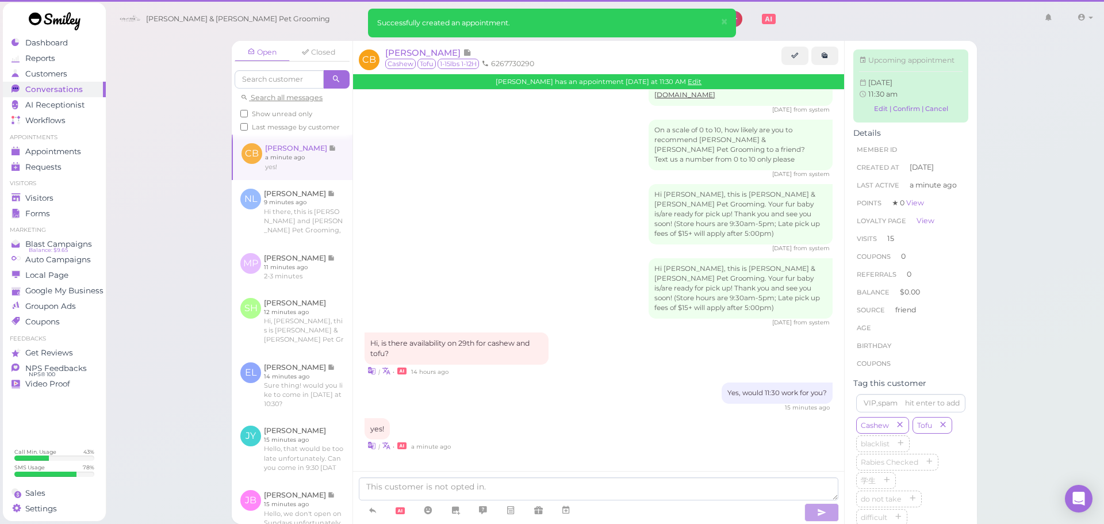
scroll to position [1444, 0]
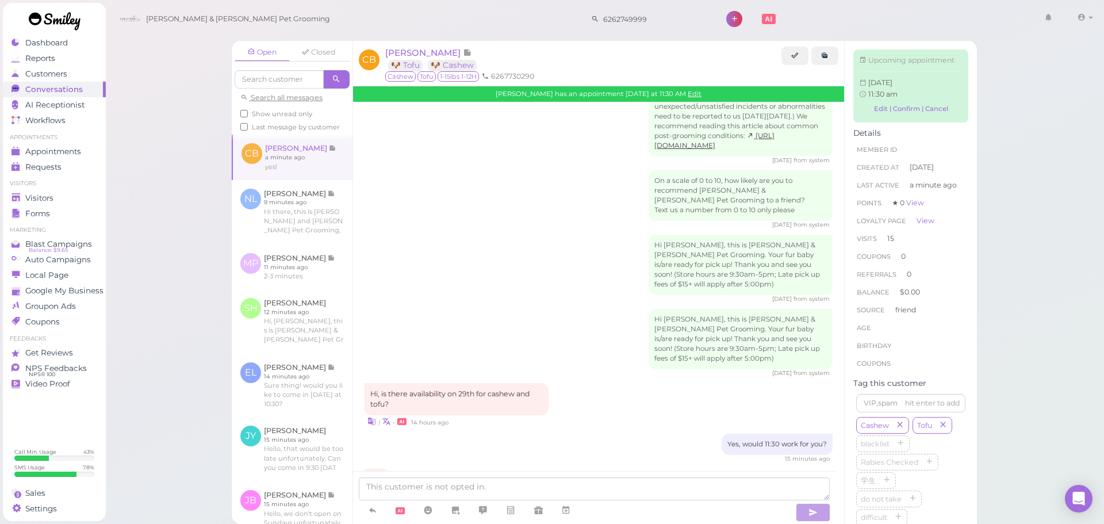
scroll to position [1563, 0]
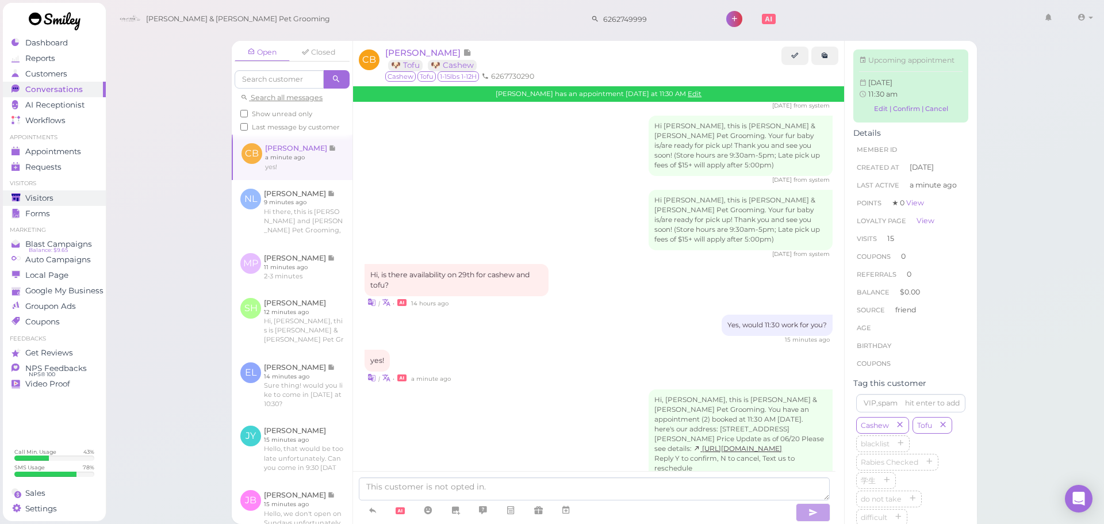
click at [52, 197] on span "Visitors" at bounding box center [39, 198] width 28 height 10
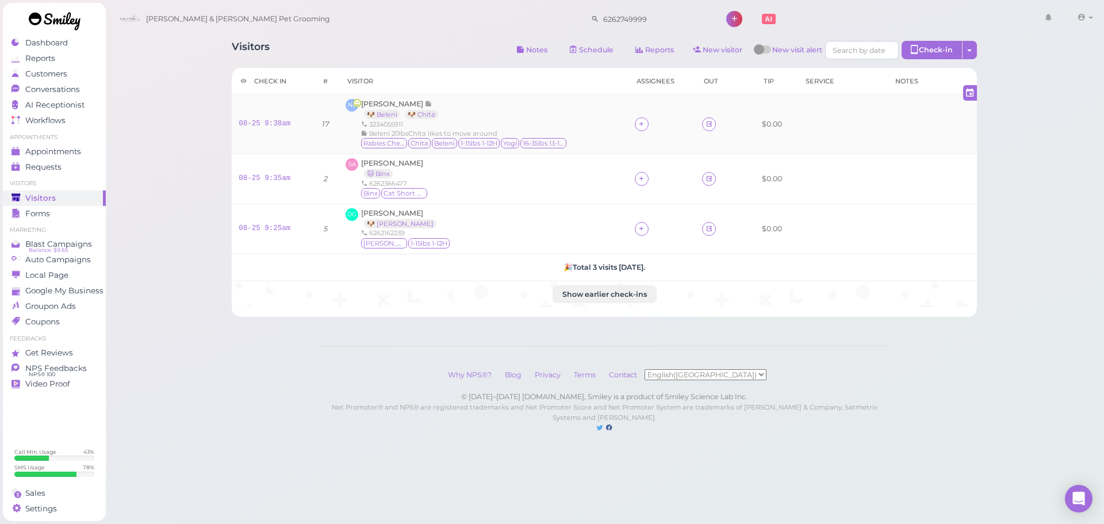
click at [383, 98] on td "NL Nancy Landaverde 🐶 Beleni 🐶 Chita 3234055911 Beleni 20lbsChita likes to move…" at bounding box center [483, 124] width 289 height 59
click at [414, 118] on link "🐶 Chita" at bounding box center [421, 114] width 33 height 9
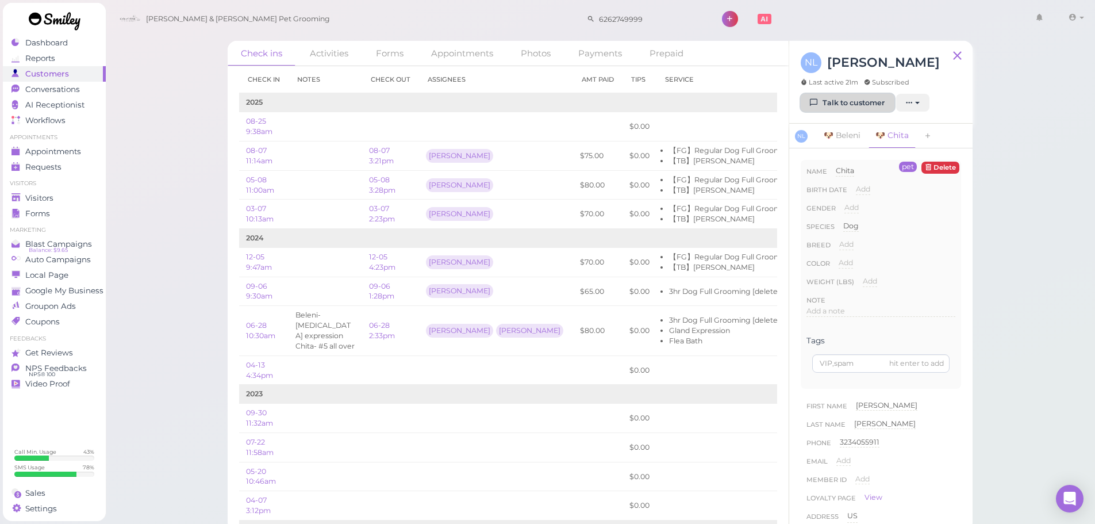
click at [865, 101] on link "Talk to customer" at bounding box center [848, 103] width 94 height 18
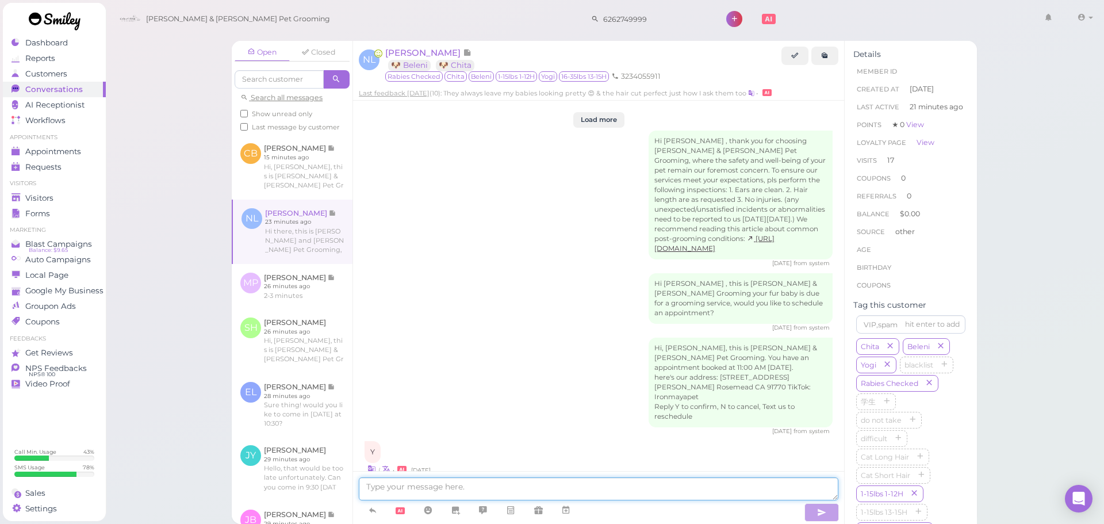
scroll to position [1766, 0]
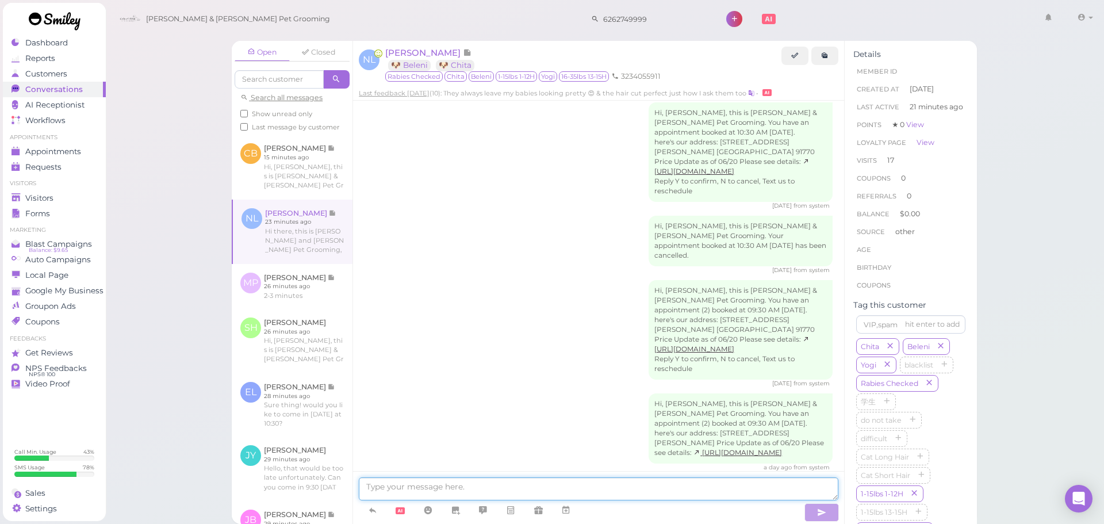
click at [533, 483] on textarea at bounding box center [598, 488] width 479 height 23
type textarea "Hi Nancy, Yogi is too scared and will start to growl aggressively at us when we…"
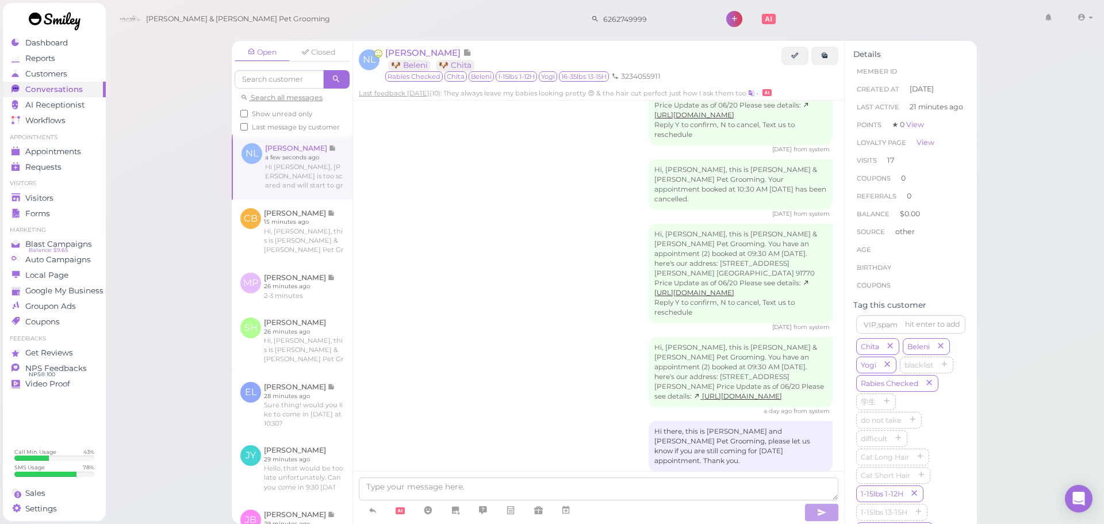
click at [160, 199] on div "Open Closed Search all messages Show unread only Last message by customer NL Na…" at bounding box center [604, 262] width 999 height 524
click at [69, 212] on div "Forms" at bounding box center [52, 214] width 83 height 10
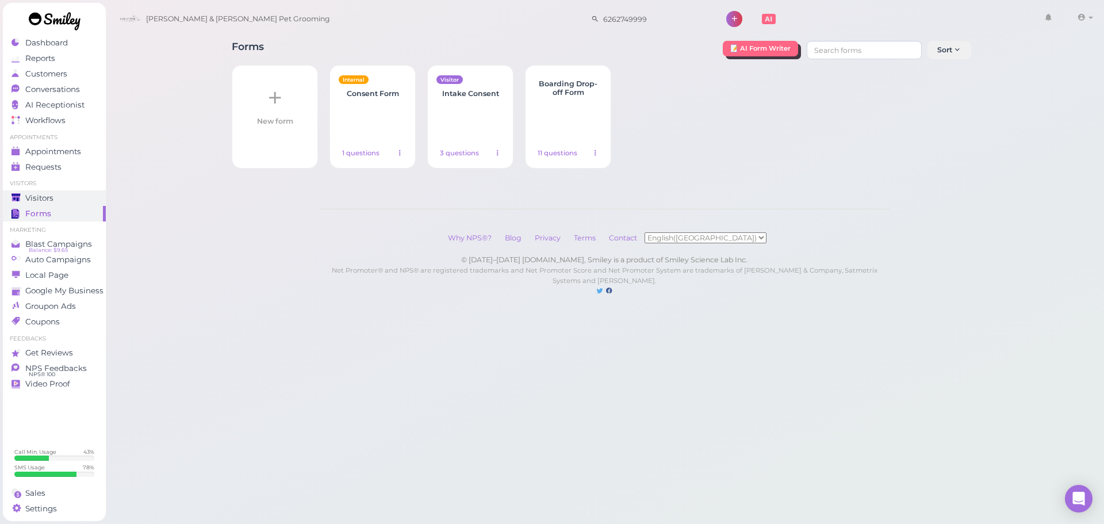
click at [49, 194] on span "Visitors" at bounding box center [39, 198] width 28 height 10
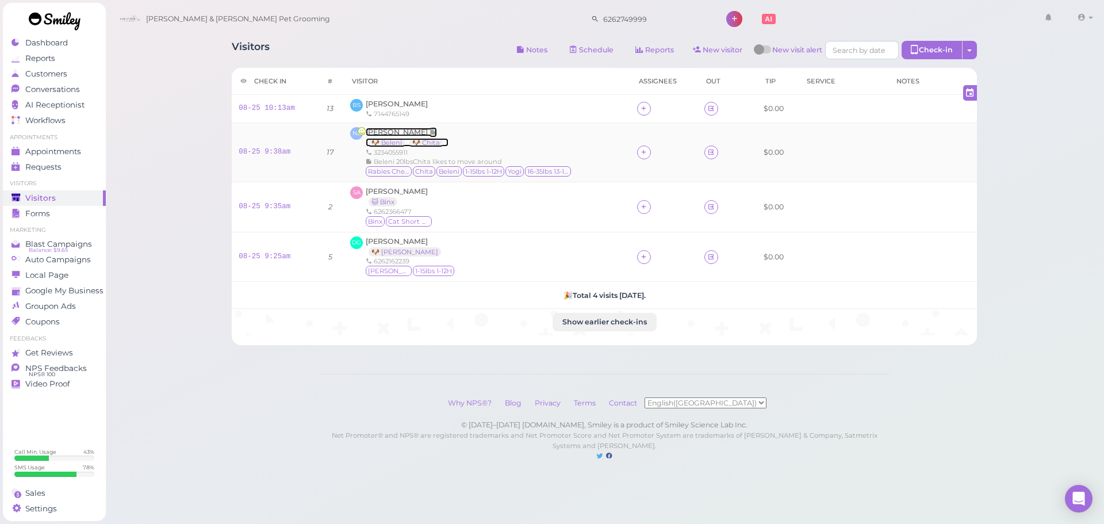
click at [408, 129] on span "Nancy Landaverde" at bounding box center [398, 132] width 64 height 9
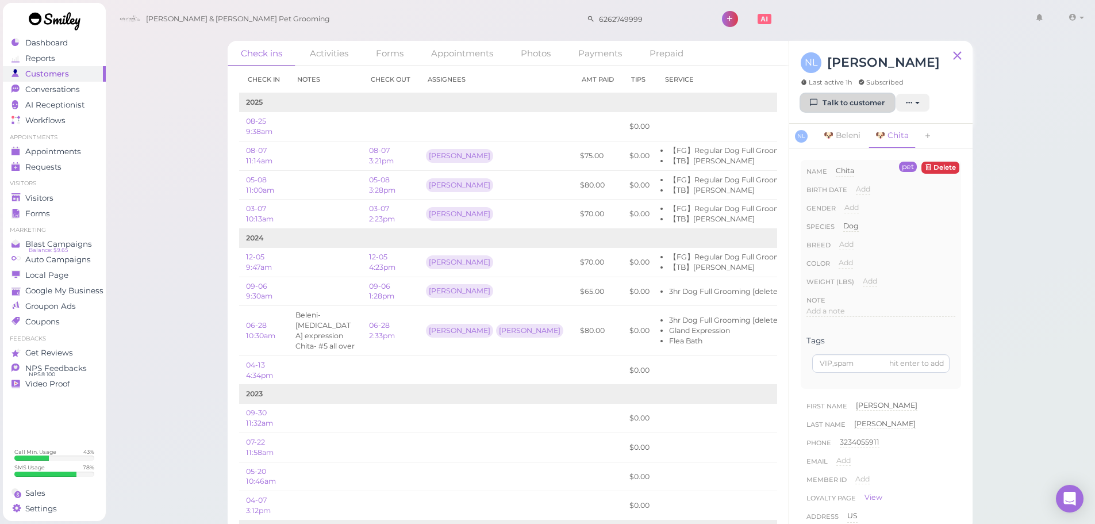
click at [842, 94] on link "Talk to customer" at bounding box center [848, 103] width 94 height 18
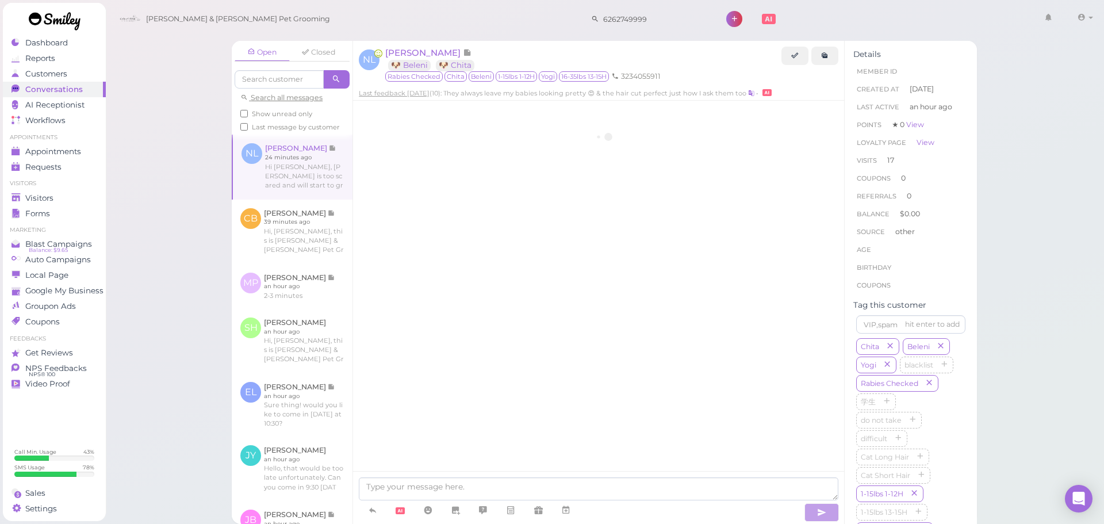
scroll to position [1689, 0]
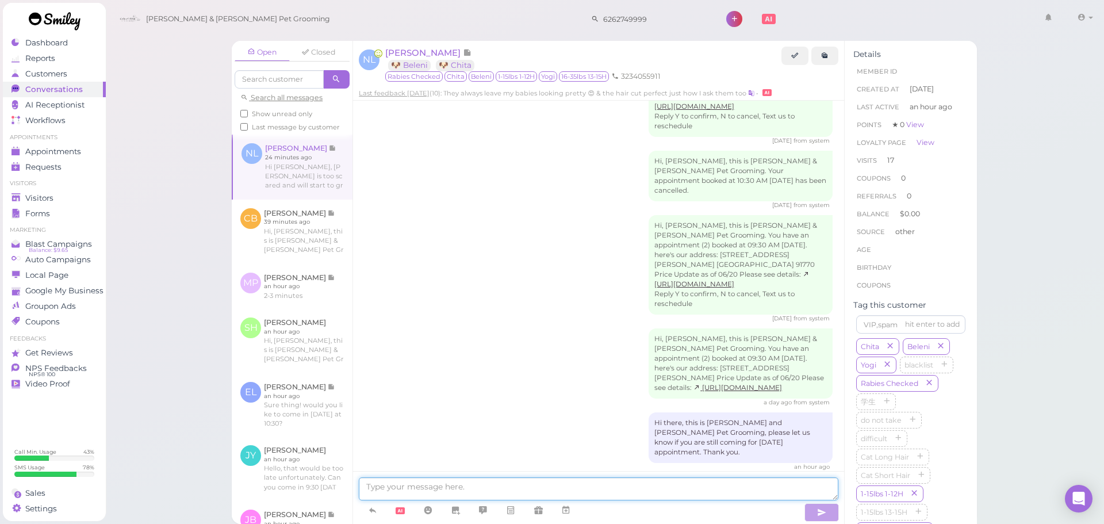
click at [536, 483] on textarea at bounding box center [598, 488] width 479 height 23
type textarea "Yogi seems to be doing a bit better now, would you like for us to try again? Or…"
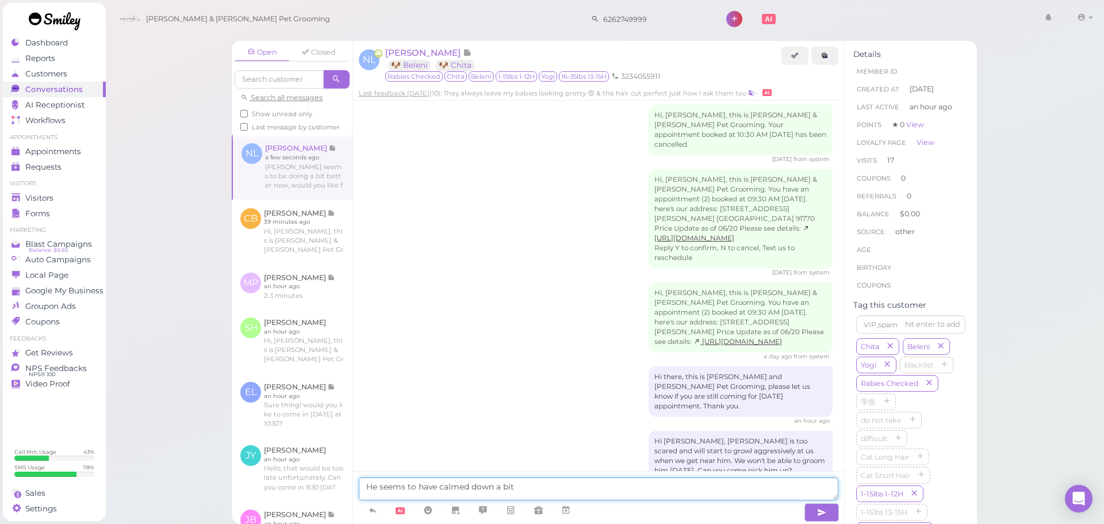
type textarea "He seems to have calmed down a bit"
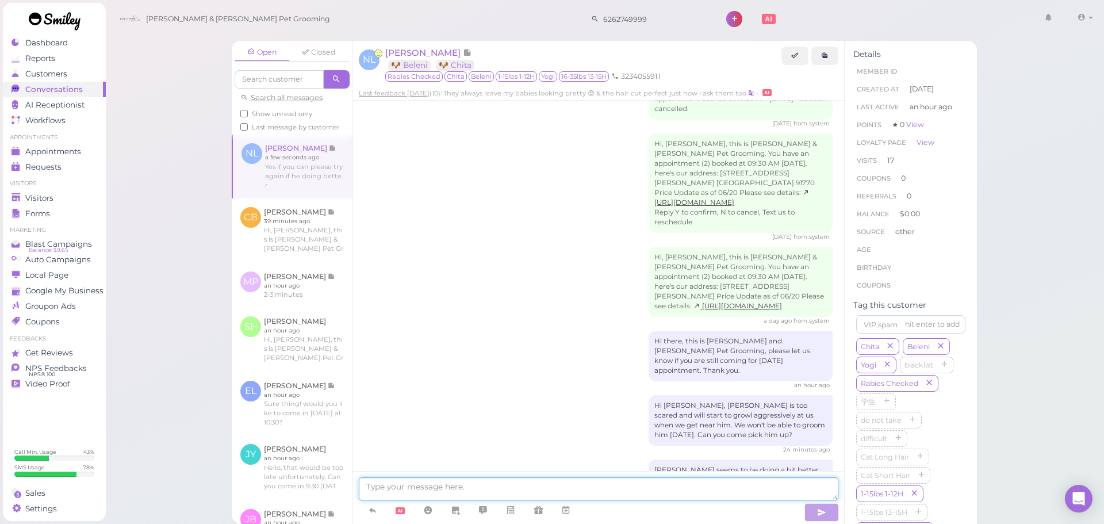
scroll to position [1818, 0]
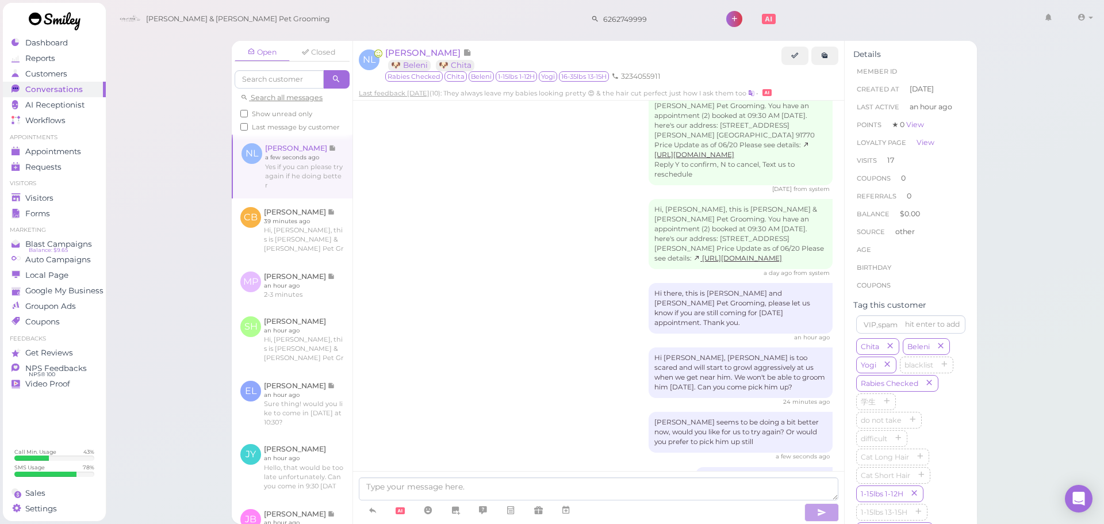
click at [160, 246] on div "Open Closed Search all messages Show unread only Last message by customer NL Na…" at bounding box center [604, 262] width 999 height 524
click at [483, 489] on textarea at bounding box center [598, 488] width 479 height 23
click at [468, 467] on div "He seems to have calmed down a bit a few seconds ago" at bounding box center [598, 481] width 468 height 29
click at [153, 351] on div "Open Closed Search all messages Show unread only Last message by customer NL Na…" at bounding box center [604, 262] width 999 height 524
click at [153, 335] on div "Open Closed Search all messages Show unread only Last message by customer NL Na…" at bounding box center [604, 262] width 999 height 524
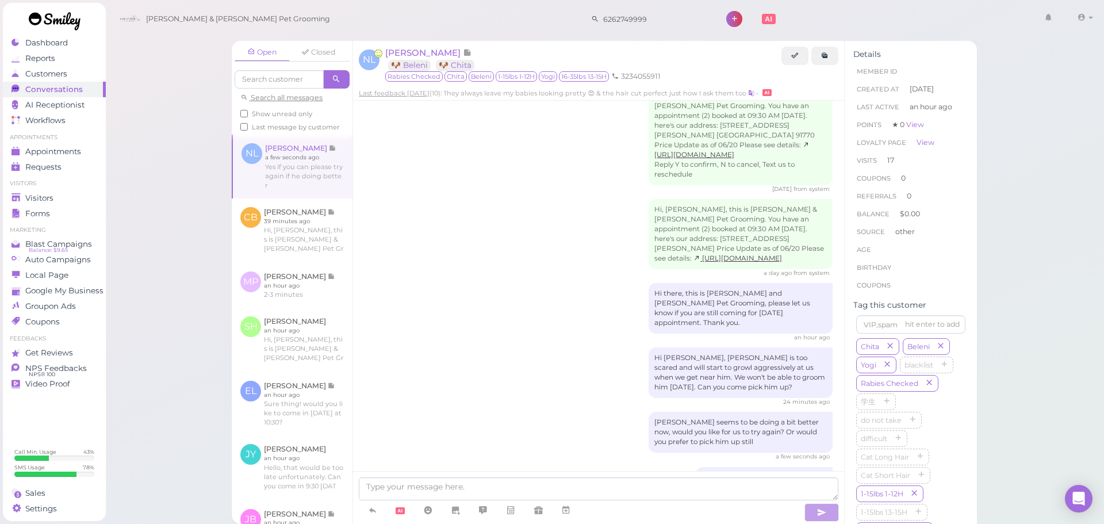
click at [152, 216] on div "Open Closed Search all messages Show unread only Last message by customer NL Na…" at bounding box center [604, 262] width 999 height 524
click at [148, 211] on div "Open Closed Search all messages Show unread only Last message by customer NL Na…" at bounding box center [604, 262] width 999 height 524
click at [47, 194] on span "Visitors" at bounding box center [39, 198] width 28 height 10
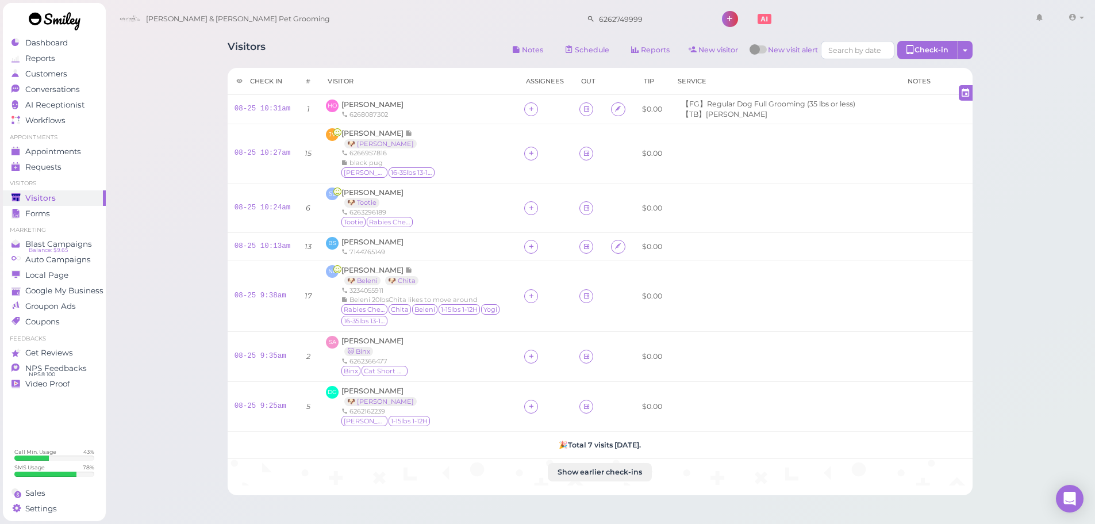
click at [164, 90] on div "Visitors Notes Schedule Reports New visitor New visit alert Check-in Customer c…" at bounding box center [600, 316] width 990 height 633
click at [141, 95] on div "Visitors Notes Schedule Reports New visitor New visit alert Check-in Customer c…" at bounding box center [600, 316] width 990 height 633
click at [324, 45] on div "Visitors Notes Schedule Reports New visitor New visit alert Check-in Customer c…" at bounding box center [600, 51] width 745 height 21
click at [161, 67] on div "Visitors Notes Schedule Reports New visitor New visit alert Check-in Customer c…" at bounding box center [600, 316] width 990 height 633
click at [175, 135] on div "Visitors Notes Schedule Reports New visitor New visit alert Check-in Customer c…" at bounding box center [600, 316] width 990 height 633
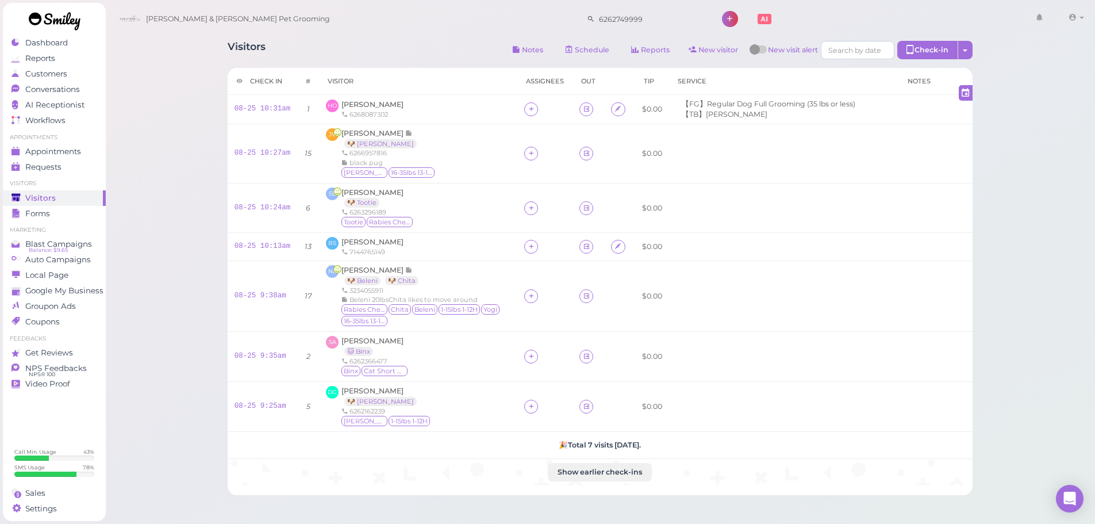
click at [167, 132] on div "Visitors Notes Schedule Reports New visitor New visit alert Check-in Customer c…" at bounding box center [600, 316] width 990 height 633
click at [336, 50] on div "Visitors Notes Schedule Reports New visitor New visit alert Check-in Customer c…" at bounding box center [600, 51] width 745 height 21
click at [190, 77] on div "Visitors Notes Schedule Reports New visitor New visit alert Check-in Customer c…" at bounding box center [600, 316] width 990 height 633
click at [306, 46] on div "Visitors Notes Schedule Reports New visitor New visit alert Check-in Customer c…" at bounding box center [600, 51] width 745 height 21
click at [151, 125] on div "Visitors Notes Schedule Reports New visitor New visit alert Check-in Customer c…" at bounding box center [600, 316] width 990 height 633
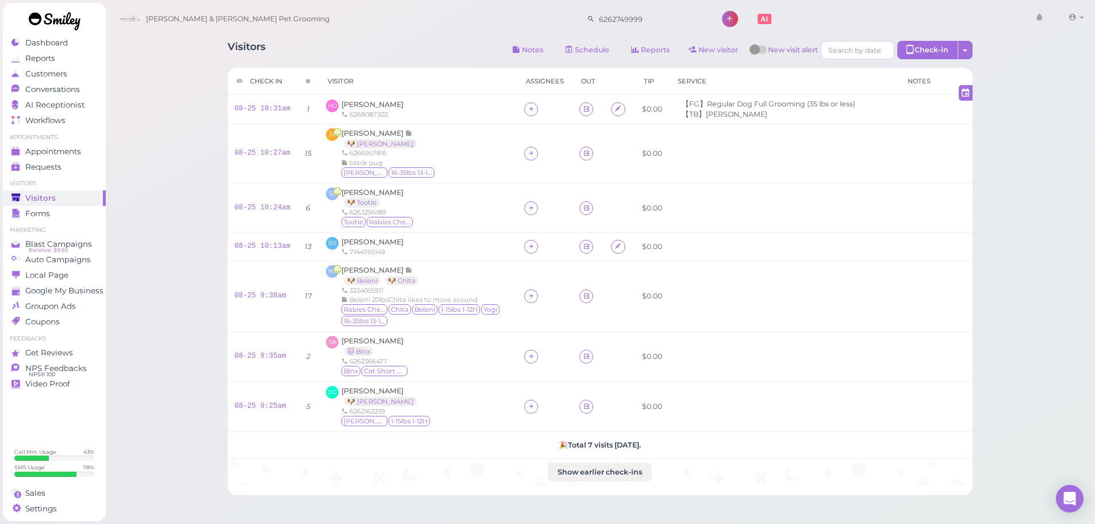
click at [1021, 351] on div "Visitors Notes Schedule Reports New visitor New visit alert Check-in Customer c…" at bounding box center [600, 316] width 990 height 633
click at [163, 258] on div "Visitors Notes Schedule Reports New visitor New visit alert Check-in Customer c…" at bounding box center [600, 316] width 990 height 633
click at [163, 257] on div "Visitors Notes Schedule Reports New visitor New visit alert Check-in Customer c…" at bounding box center [600, 316] width 990 height 633
click at [139, 133] on div "Visitors Notes Schedule Reports New visitor New visit alert Check-in Customer c…" at bounding box center [600, 316] width 990 height 633
click at [141, 125] on div "Visitors Notes Schedule Reports New visitor New visit alert Check-in Customer c…" at bounding box center [600, 316] width 990 height 633
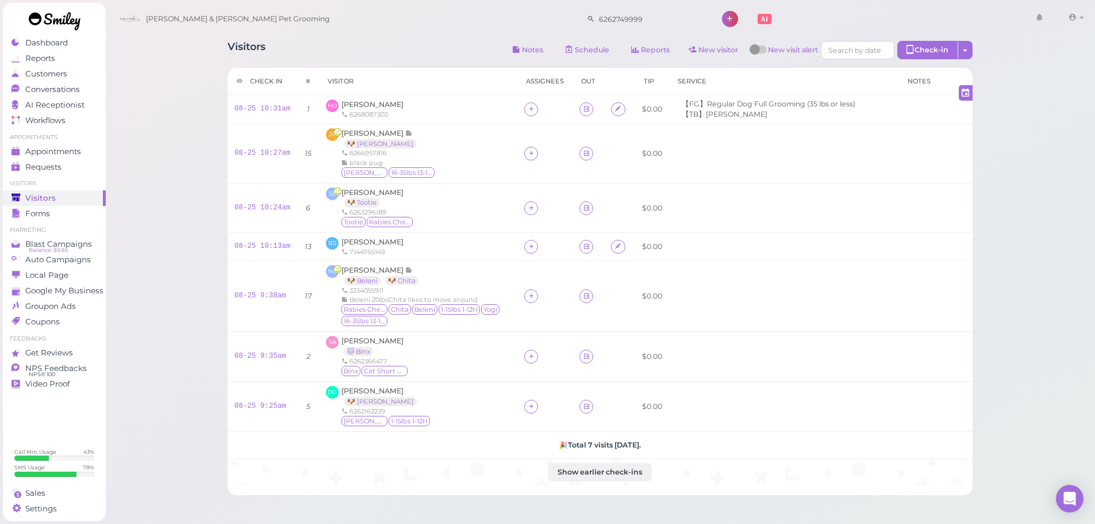
click at [393, 47] on div "Visitors Notes Schedule Reports New visitor New visit alert Check-in Customer c…" at bounding box center [600, 51] width 745 height 21
click at [63, 91] on span "Conversations" at bounding box center [53, 90] width 57 height 10
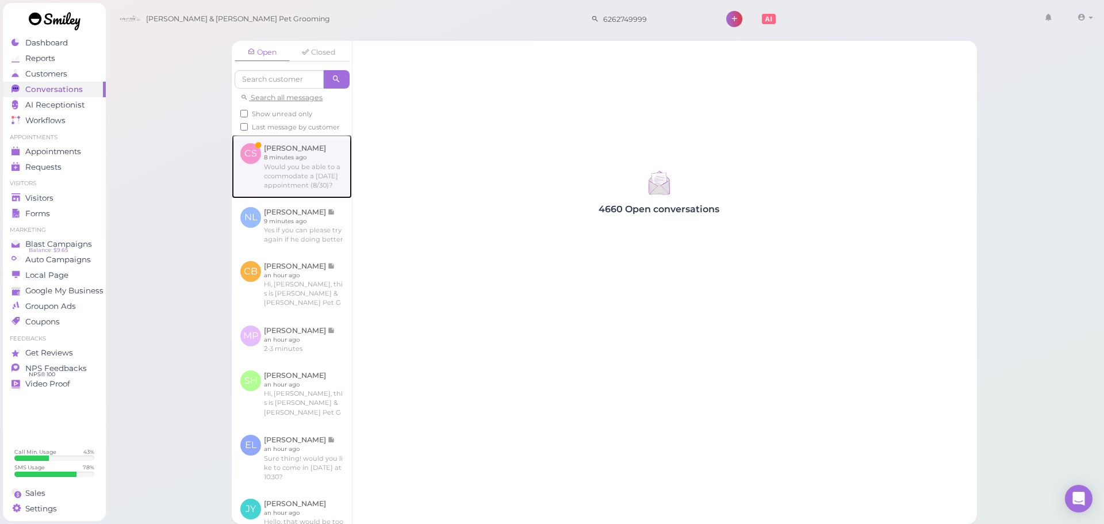
click at [290, 166] on link at bounding box center [292, 166] width 120 height 63
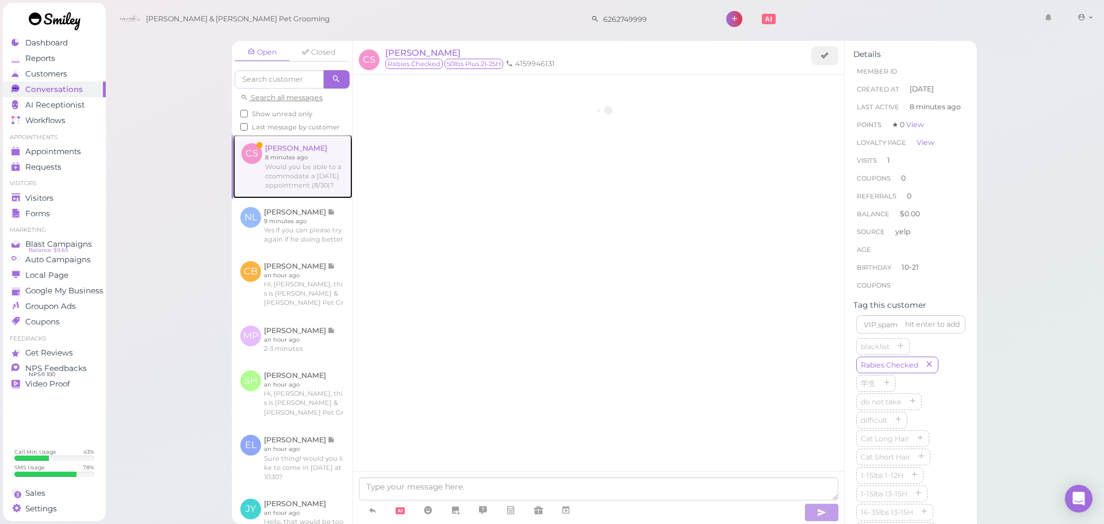
scroll to position [429, 0]
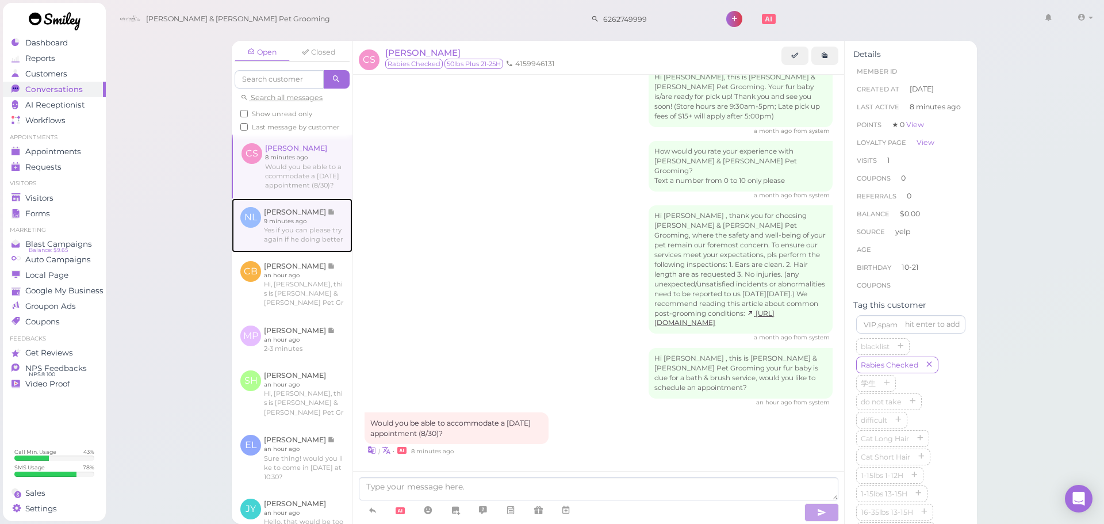
click at [339, 252] on link at bounding box center [292, 225] width 121 height 54
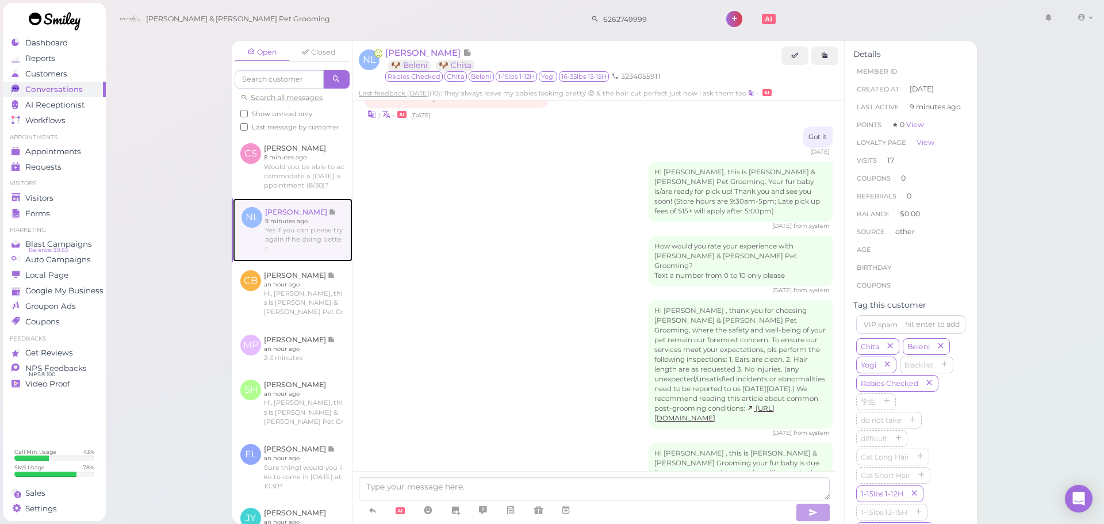
scroll to position [1630, 0]
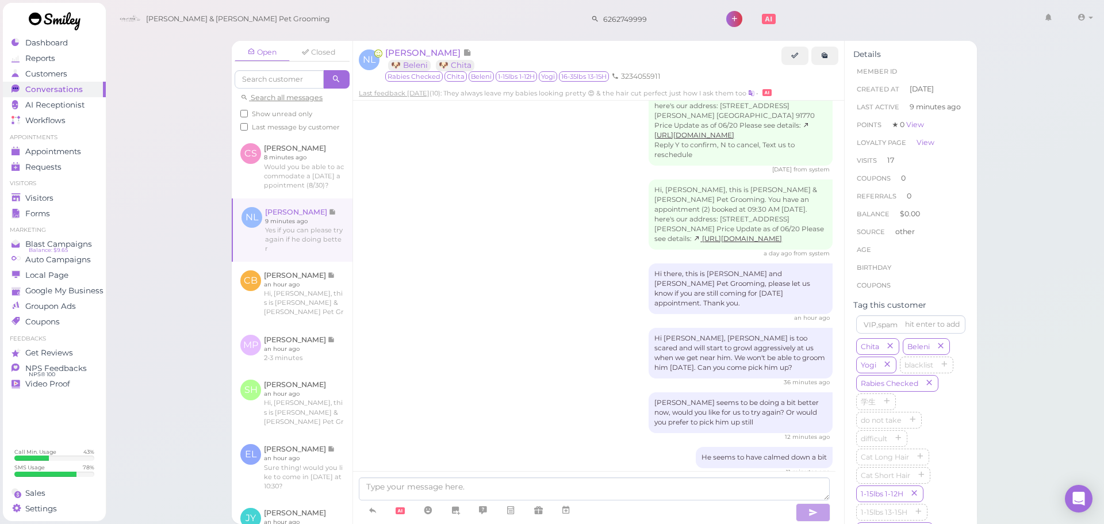
click at [399, 474] on div at bounding box center [594, 497] width 482 height 53
click at [399, 487] on textarea at bounding box center [594, 488] width 471 height 23
type textarea "Sounds good, I'll have the groomer try again"
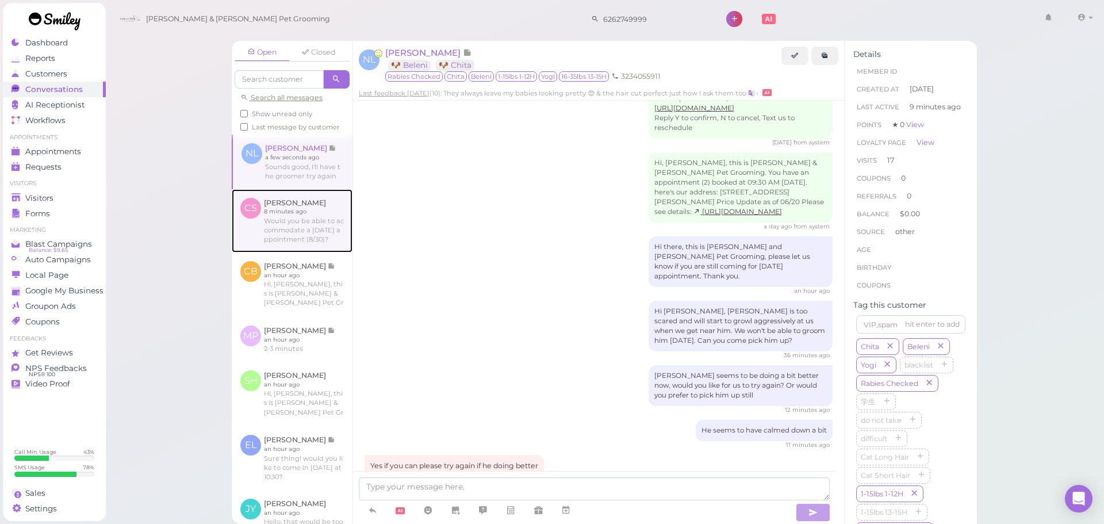
click at [302, 252] on link at bounding box center [292, 220] width 121 height 63
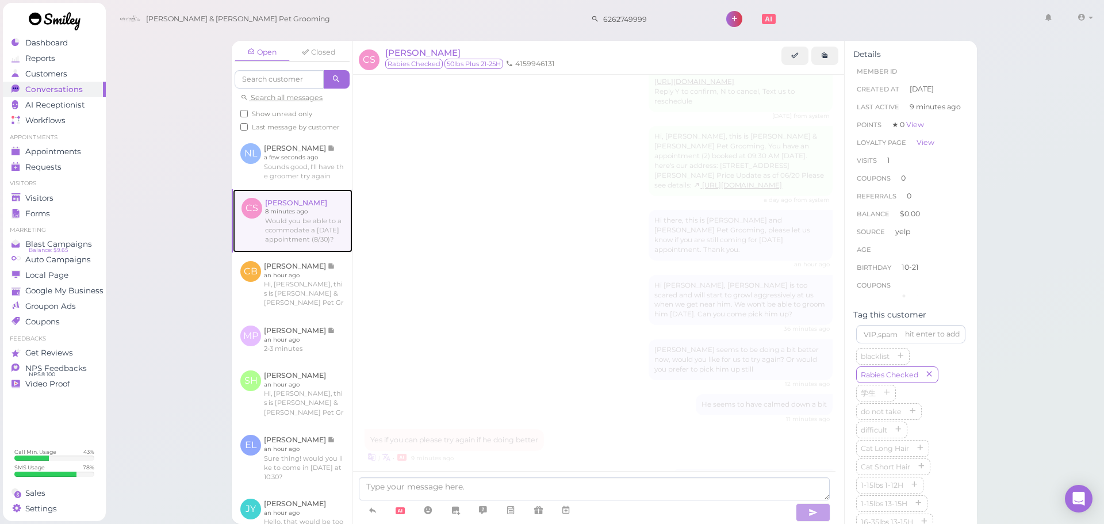
scroll to position [429, 0]
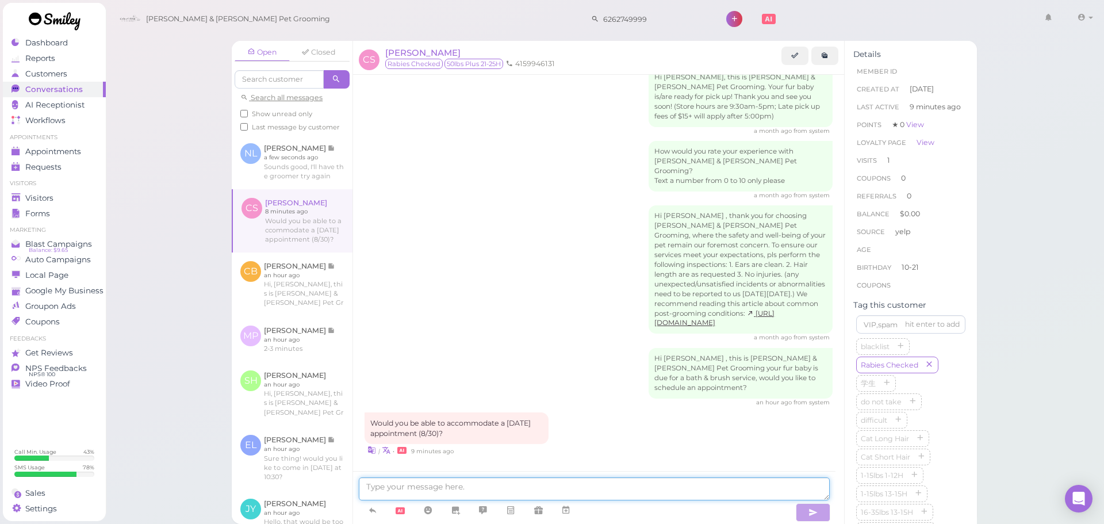
click at [436, 481] on textarea at bounding box center [594, 488] width 471 height 23
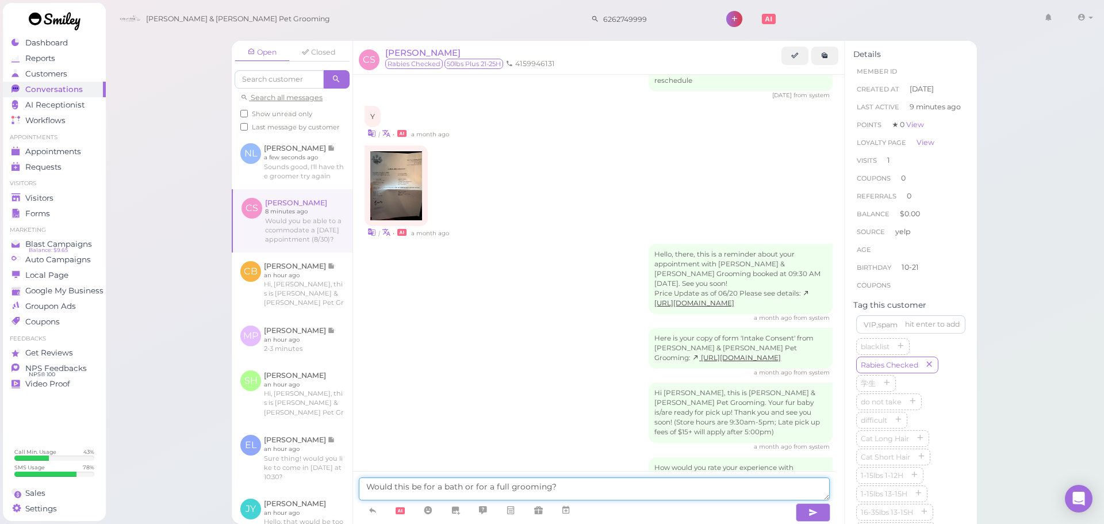
scroll to position [115, 0]
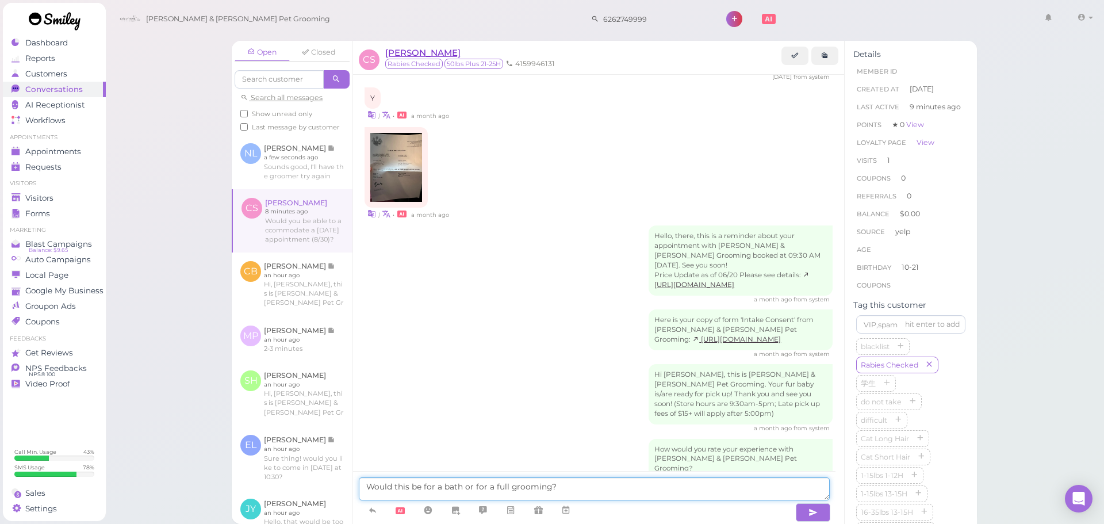
type textarea "Would this be for a bath or for a full grooming?"
click at [412, 52] on span "[PERSON_NAME]" at bounding box center [422, 52] width 75 height 11
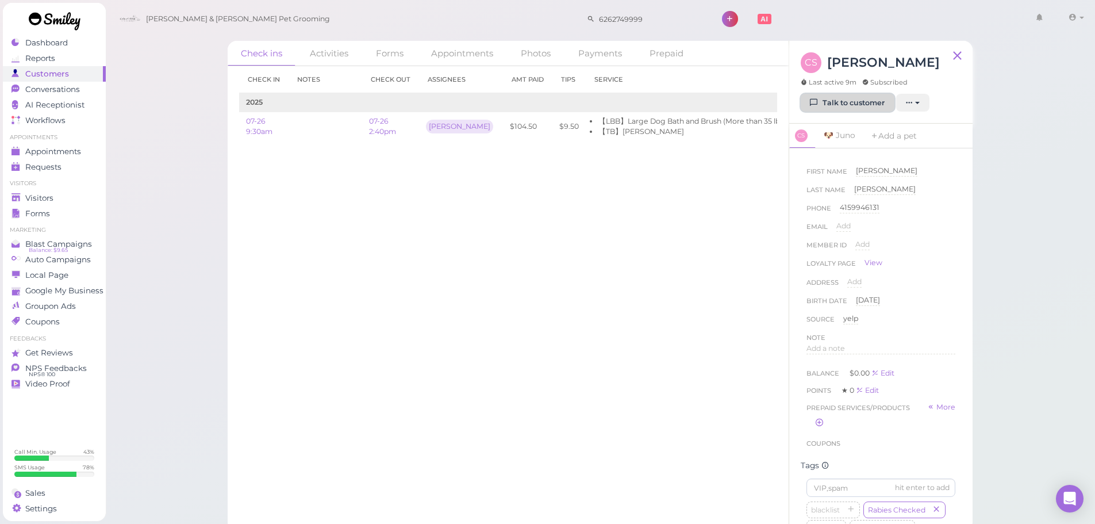
click at [836, 106] on link "Talk to customer" at bounding box center [848, 103] width 94 height 18
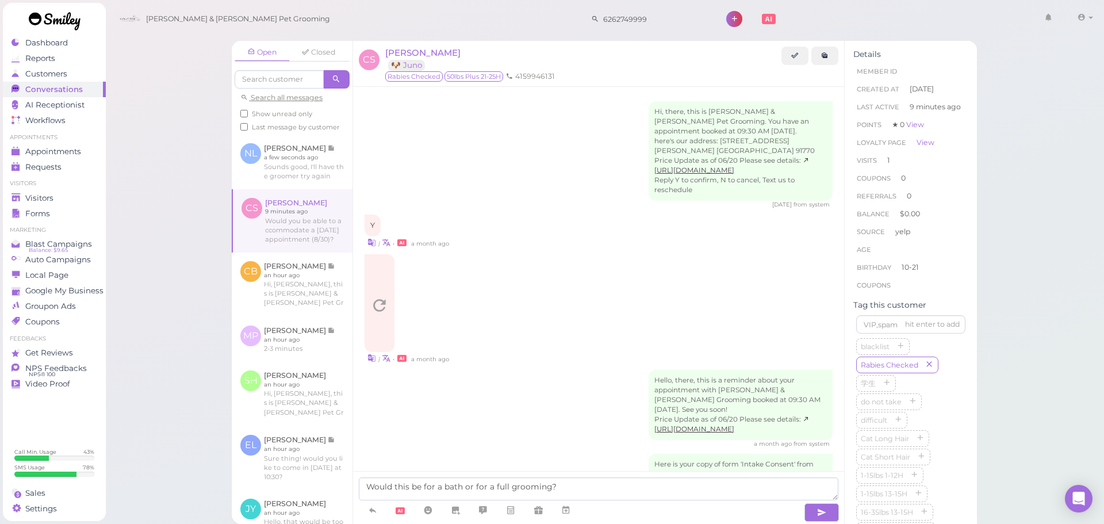
scroll to position [429, 0]
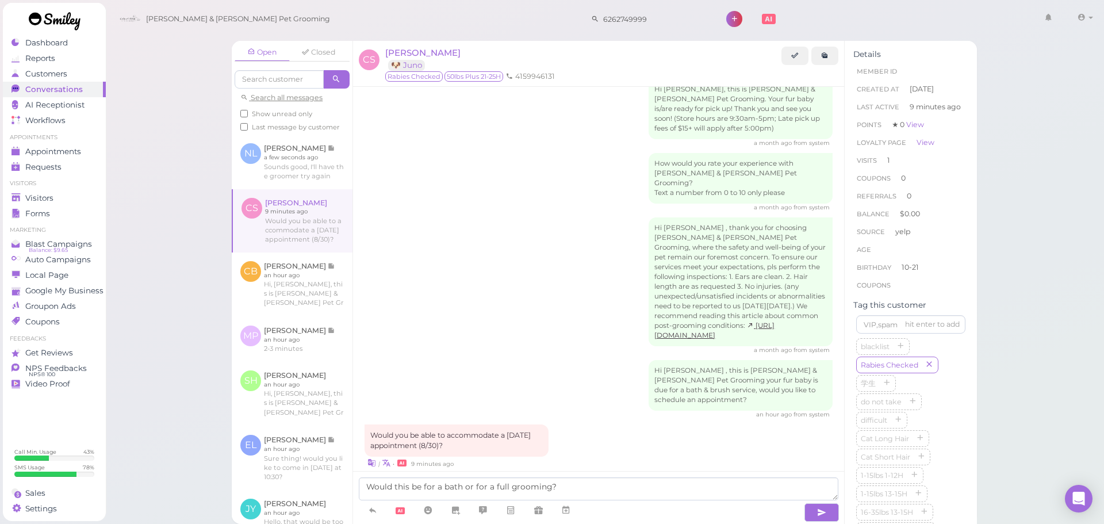
click at [569, 484] on textarea "Would this be for a bath or for a full grooming?" at bounding box center [598, 488] width 479 height 23
type textarea "For a bath & brush right?"
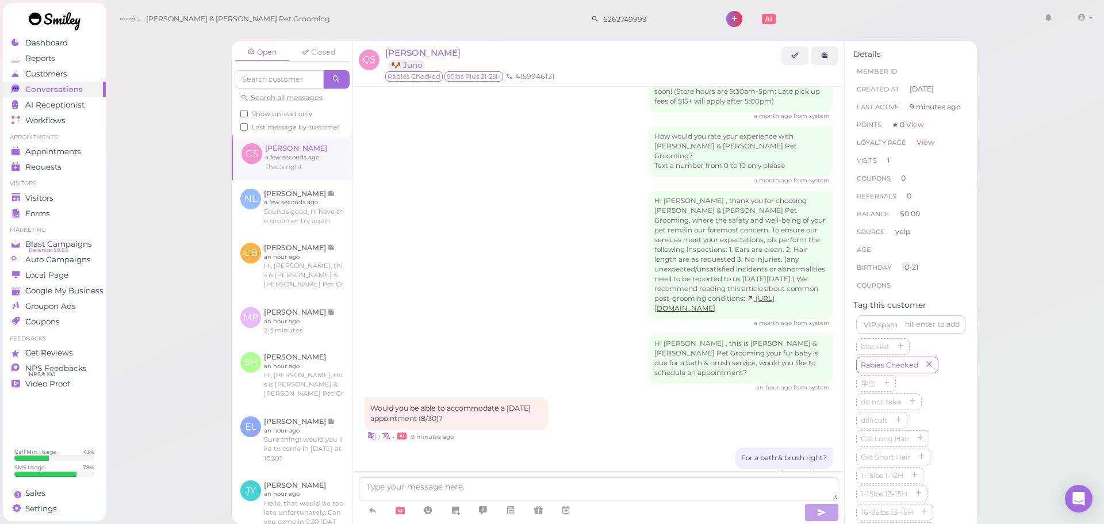
scroll to position [505, 0]
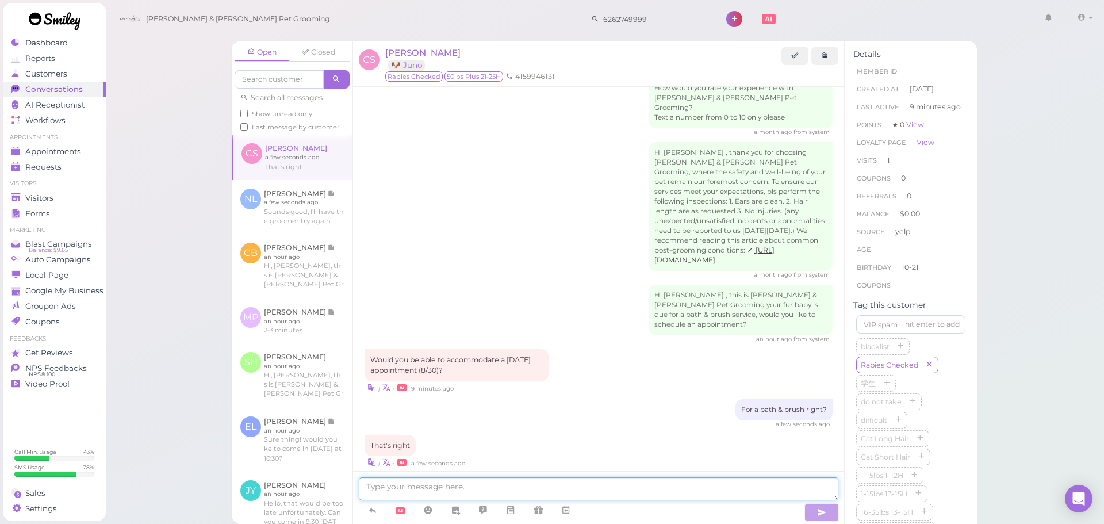
click at [462, 483] on textarea at bounding box center [598, 488] width 479 height 23
type textarea "Would Saturday at 10:30 work for you?"
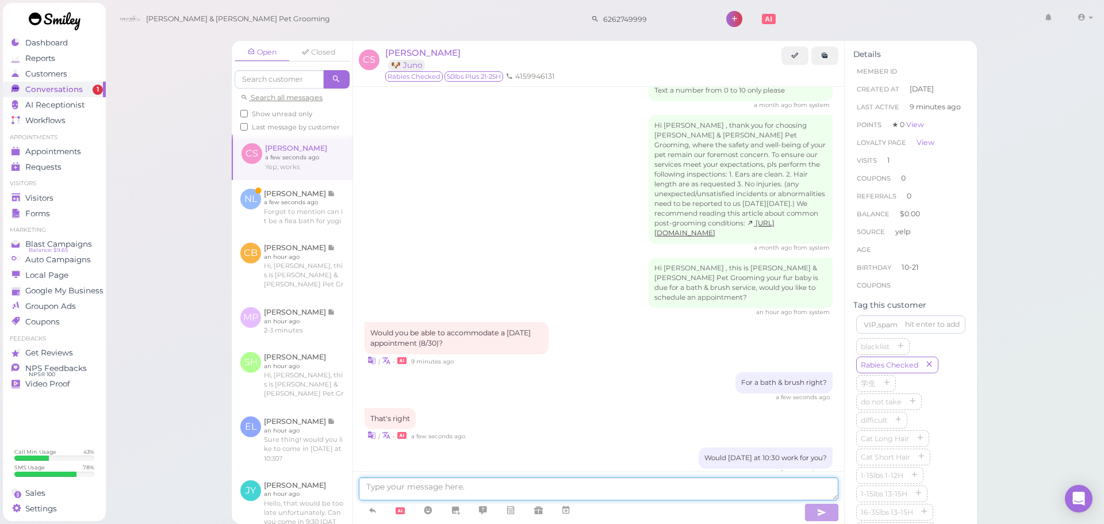
scroll to position [579, 0]
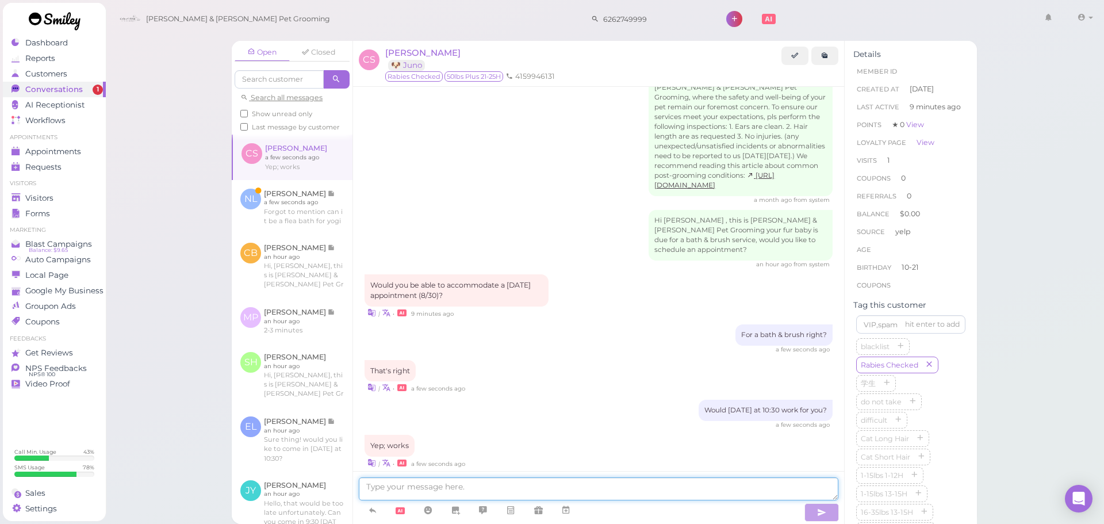
click at [402, 496] on textarea at bounding box center [598, 488] width 479 height 23
click at [567, 512] on icon at bounding box center [565, 509] width 9 height 11
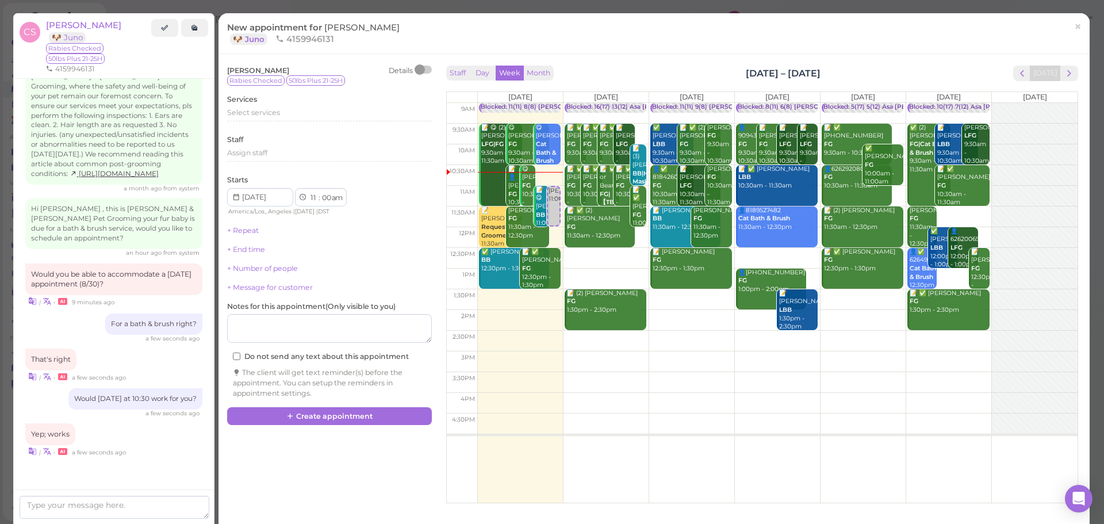
click at [948, 213] on td at bounding box center [777, 216] width 600 height 21
type input "[DATE]"
select select "30"
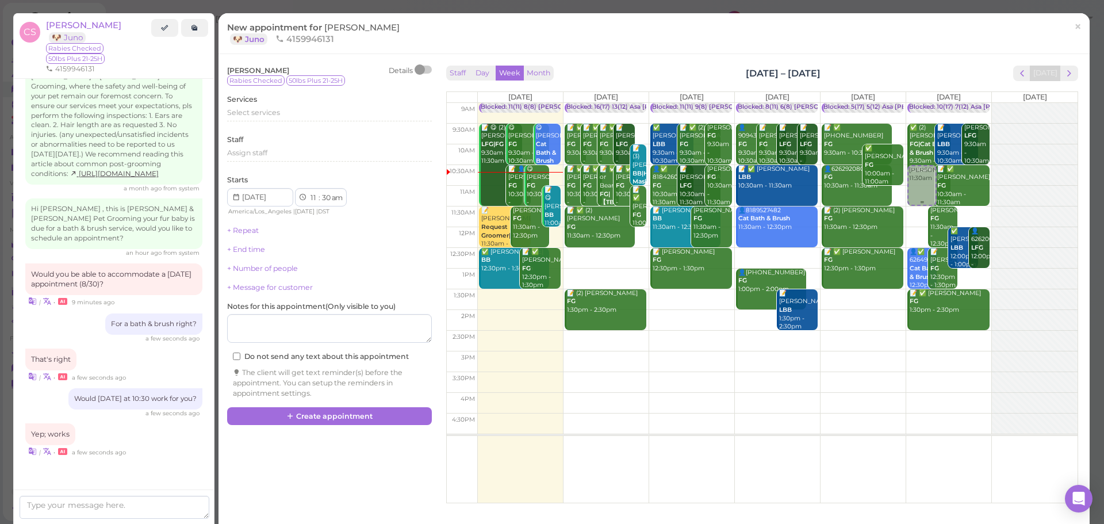
click at [915, 103] on div "Cesar Santiago 11:30am Blocked: 10(17) 7(12) Asa Helen Rebecca • Appointment ✅ …" at bounding box center [948, 103] width 85 height 0
select select "10"
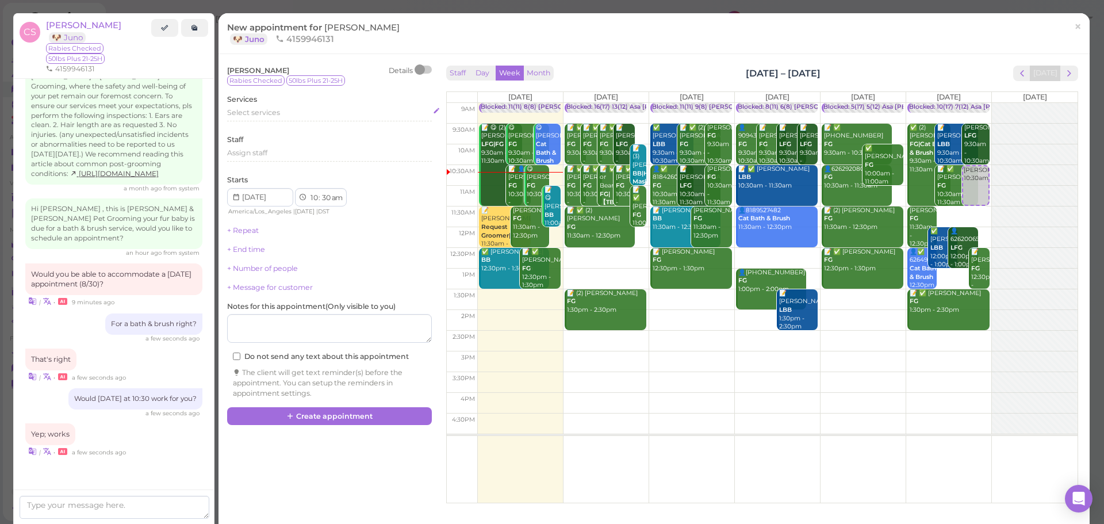
click at [251, 115] on span "Select services" at bounding box center [253, 112] width 53 height 9
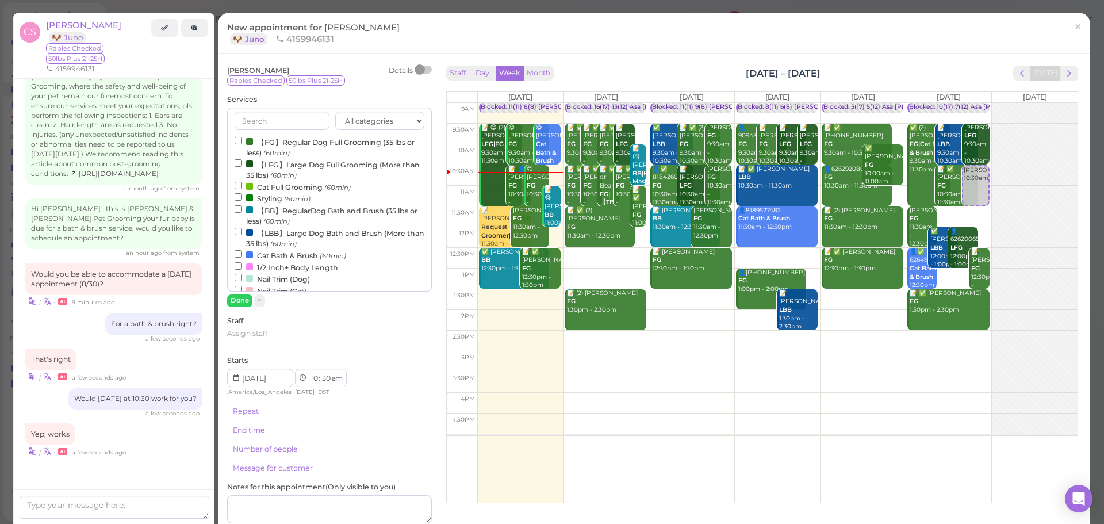
click at [255, 235] on label "【LBB】Large Dog Bath and Brush (More than 35 lbs) (60min)" at bounding box center [330, 237] width 190 height 22
click at [242, 235] on input "【LBB】Large Dog Bath and Brush (More than 35 lbs) (60min)" at bounding box center [238, 231] width 7 height 7
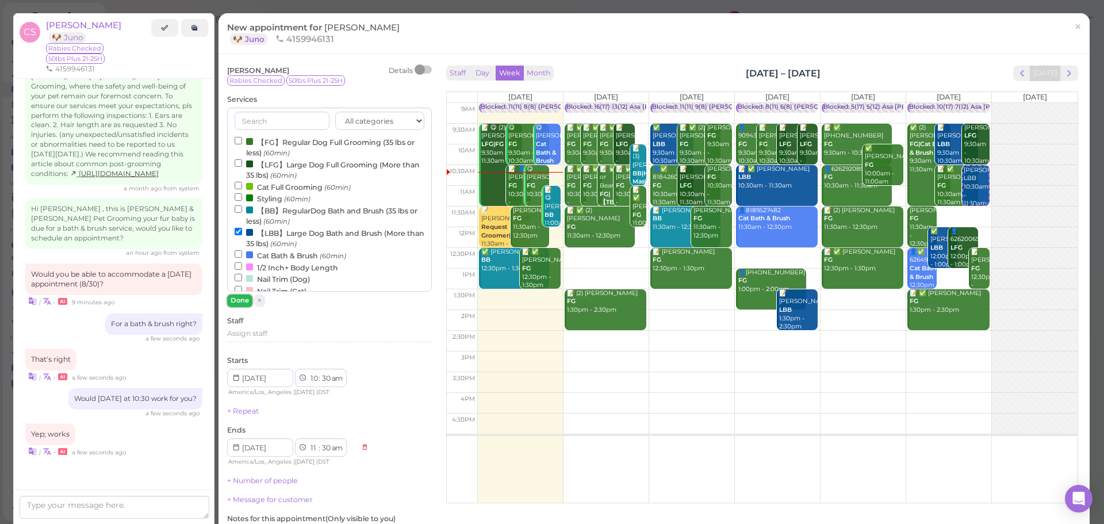
click at [245, 299] on button "Done" at bounding box center [239, 300] width 25 height 12
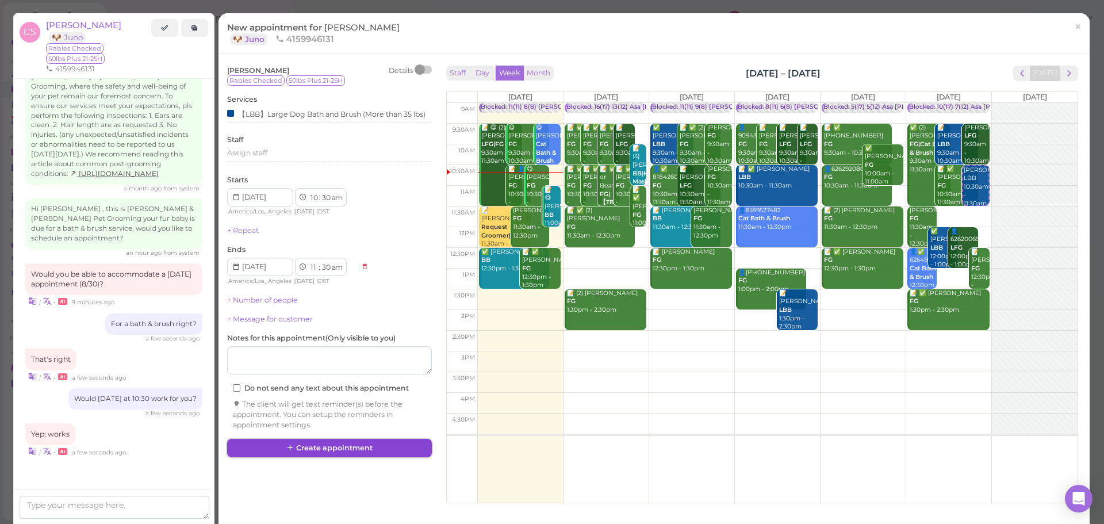
click at [352, 457] on button "Create appointment" at bounding box center [329, 448] width 205 height 18
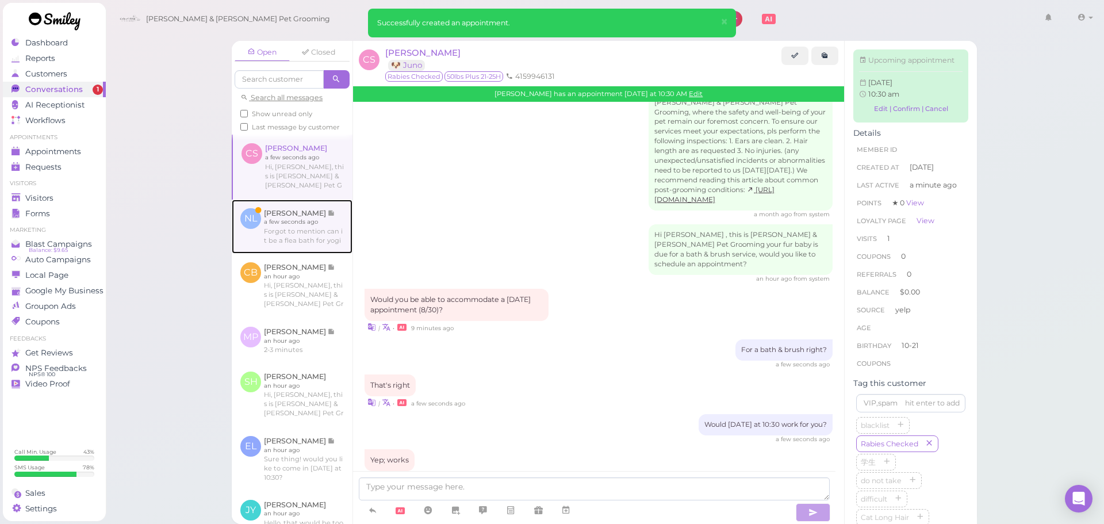
click at [306, 234] on link at bounding box center [292, 226] width 121 height 54
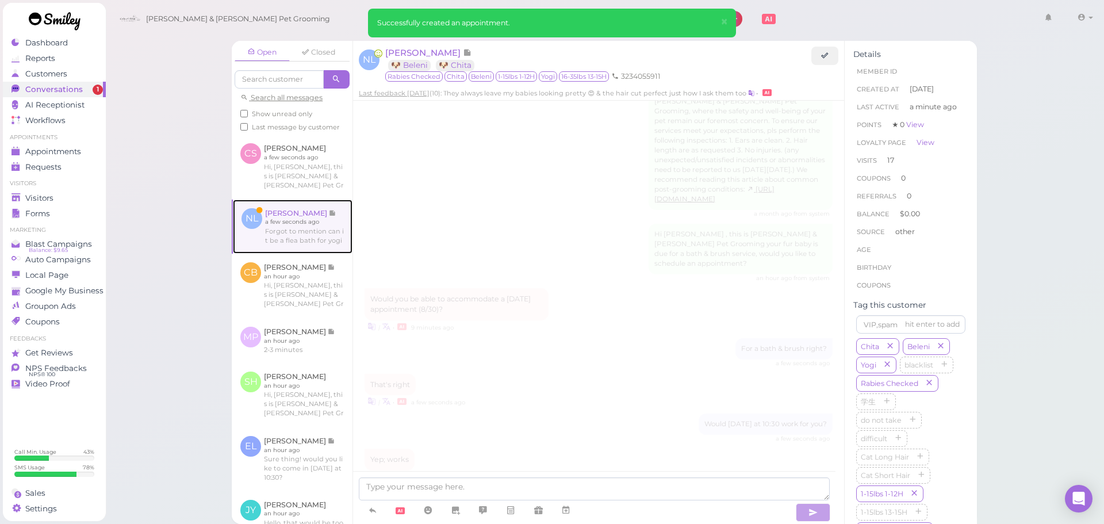
scroll to position [1596, 0]
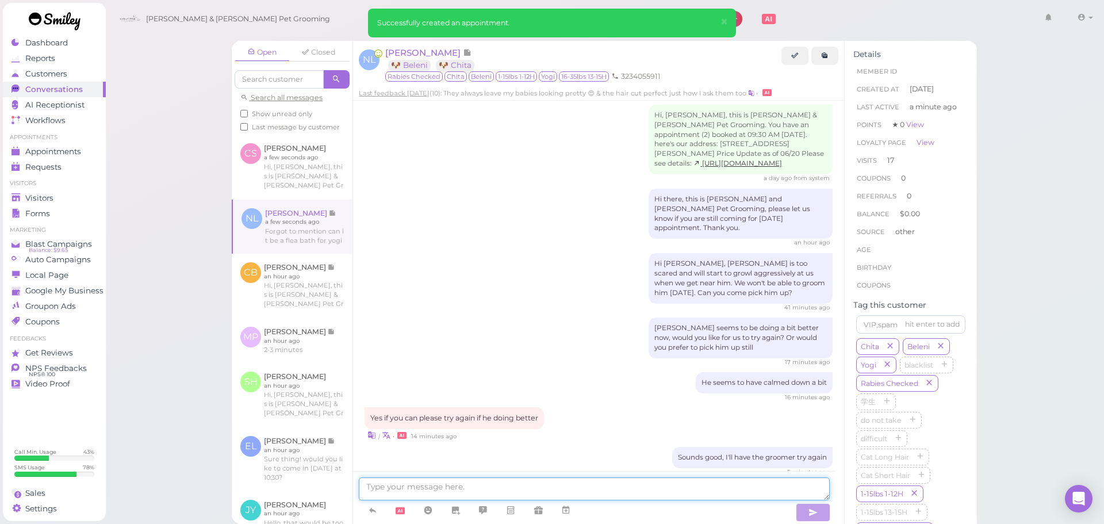
click at [458, 484] on textarea at bounding box center [594, 488] width 471 height 23
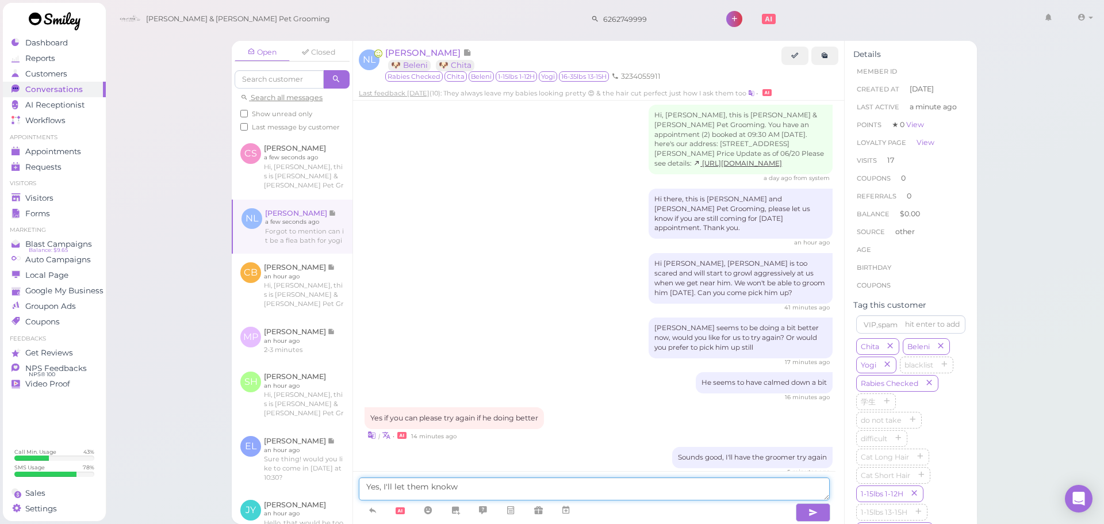
type textarea "Yes, I'll let them knokw"
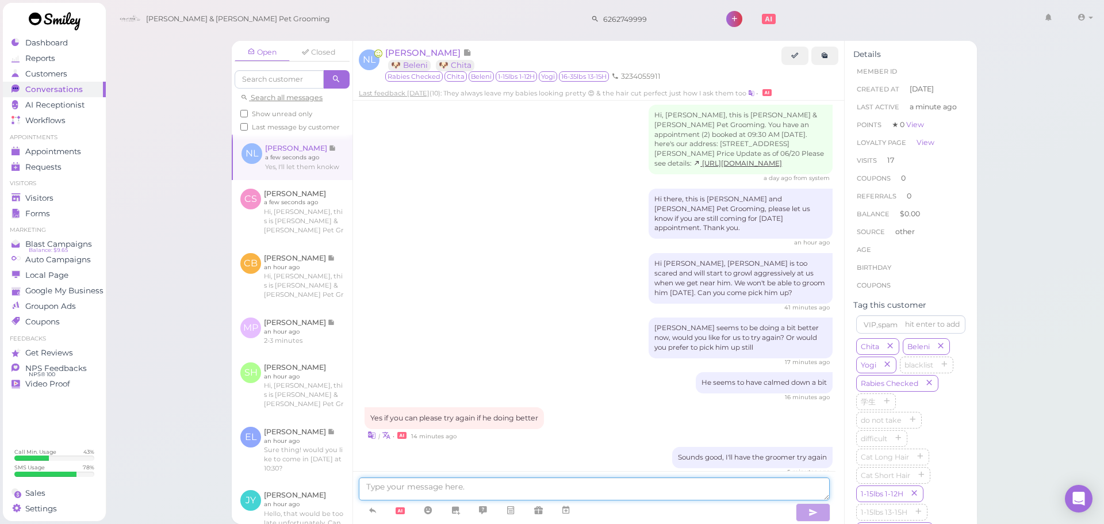
scroll to position [1623, 0]
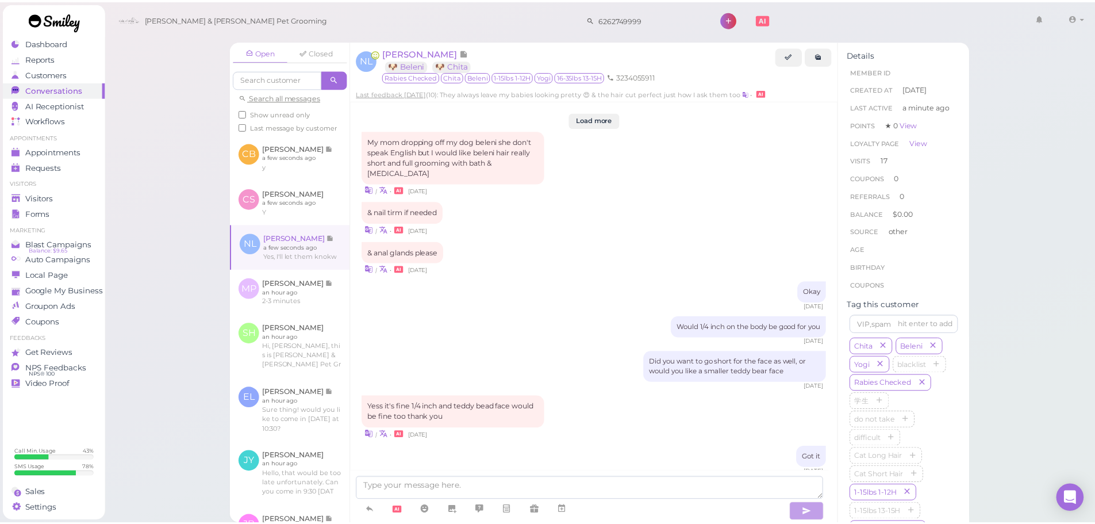
scroll to position [1623, 0]
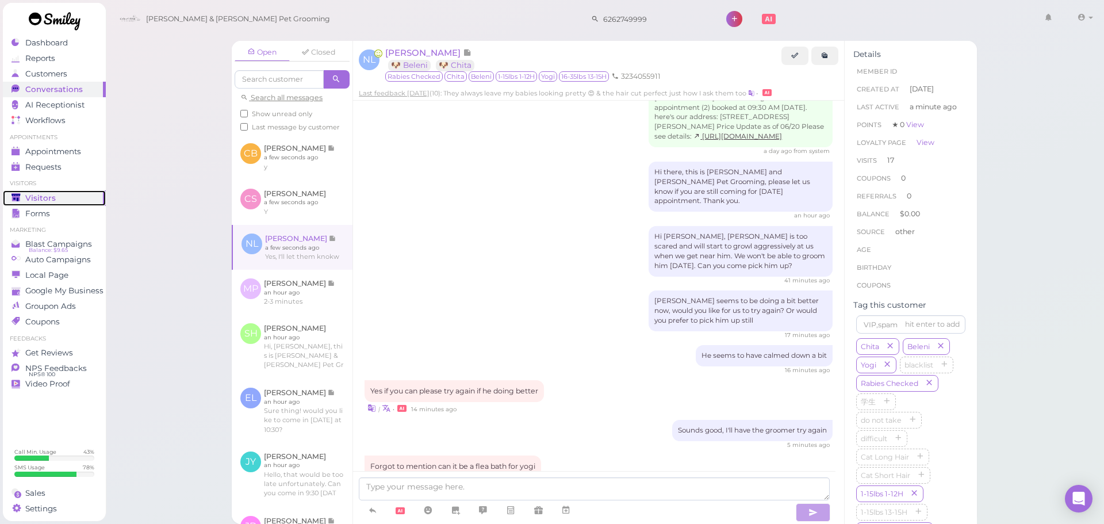
click at [33, 199] on span "Visitors" at bounding box center [40, 198] width 30 height 10
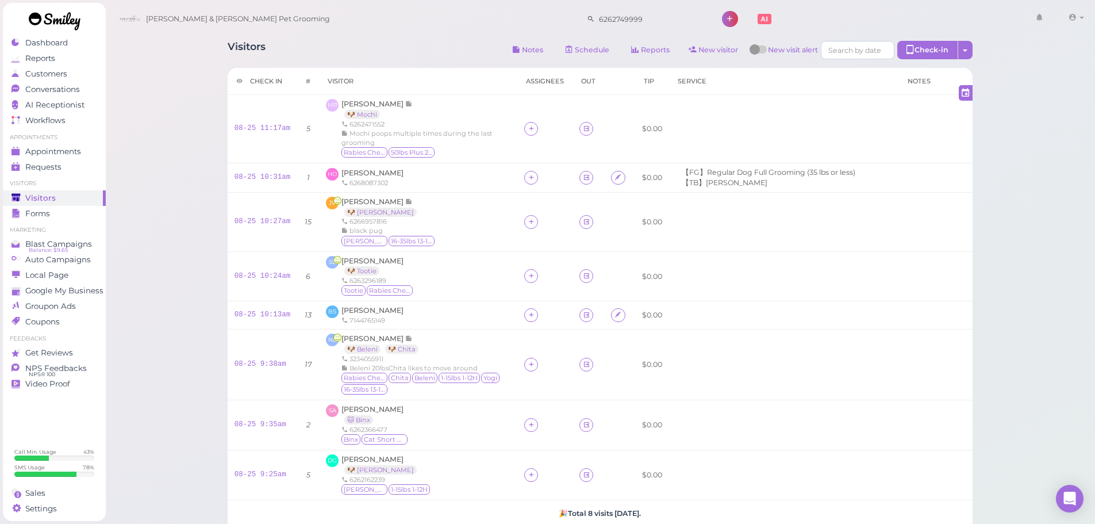
click at [450, 32] on div "Cody & Miley Pet Grooming 6262749999 1 Account" at bounding box center [601, 19] width 974 height 33
click at [277, 126] on link "08-25 11:17am" at bounding box center [263, 128] width 56 height 8
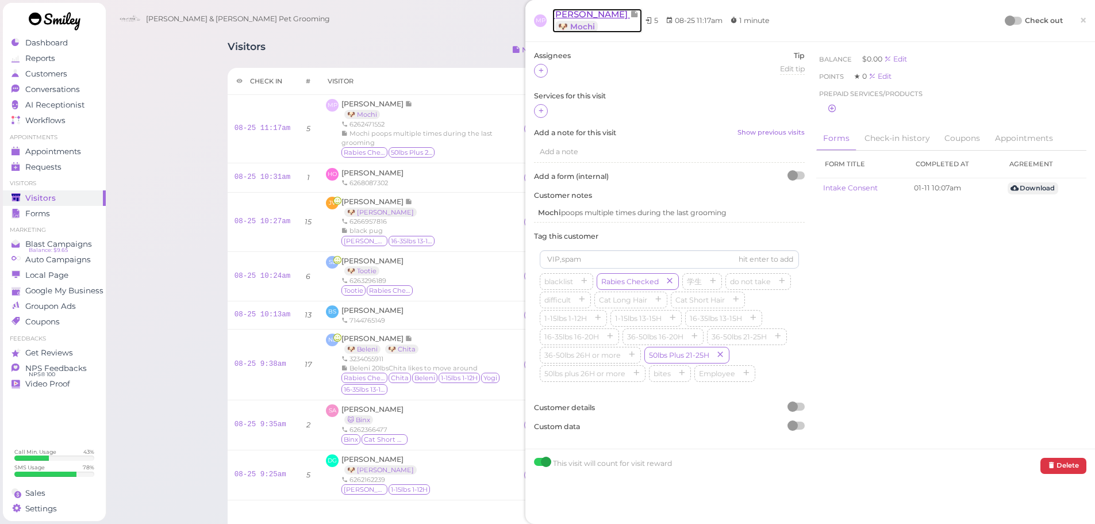
click at [596, 19] on span "[PERSON_NAME]" at bounding box center [591, 14] width 78 height 11
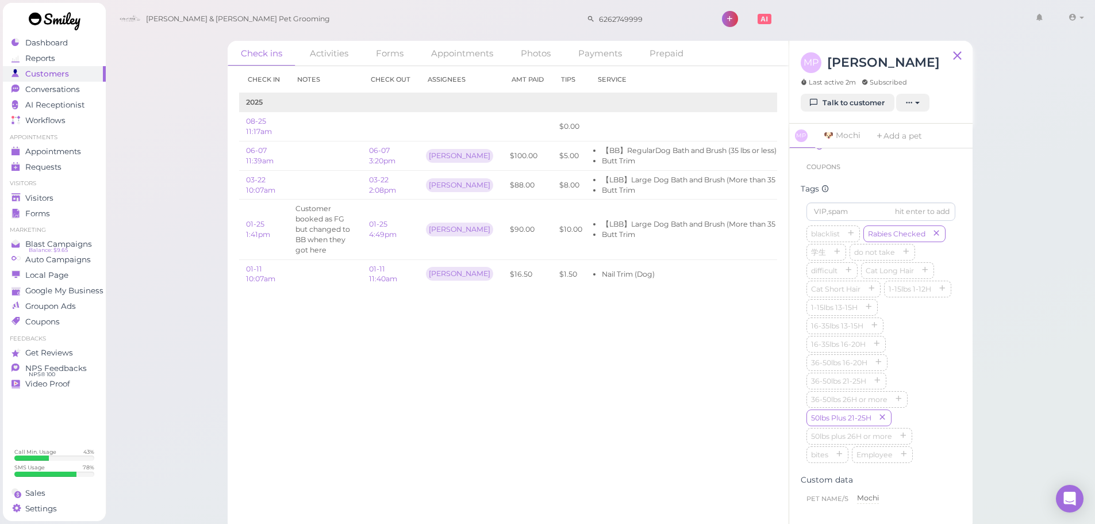
scroll to position [287, 0]
click at [957, 366] on div "First Name Megan Megan Last Name Phan Phan Phone 6262471552 6262471552 Email Ad…" at bounding box center [880, 339] width 183 height 383
click at [629, 383] on div "Check in Notes Check out Assignees Amt Paid Tips Service 2025 08-25 11:17am $0.…" at bounding box center [508, 295] width 561 height 458
drag, startPoint x: 433, startPoint y: 297, endPoint x: 424, endPoint y: 339, distance: 42.4
click at [437, 343] on div "Check in Notes Check out Assignees Amt Paid Tips Service 2025 08-25 11:17am $0.…" at bounding box center [508, 295] width 561 height 458
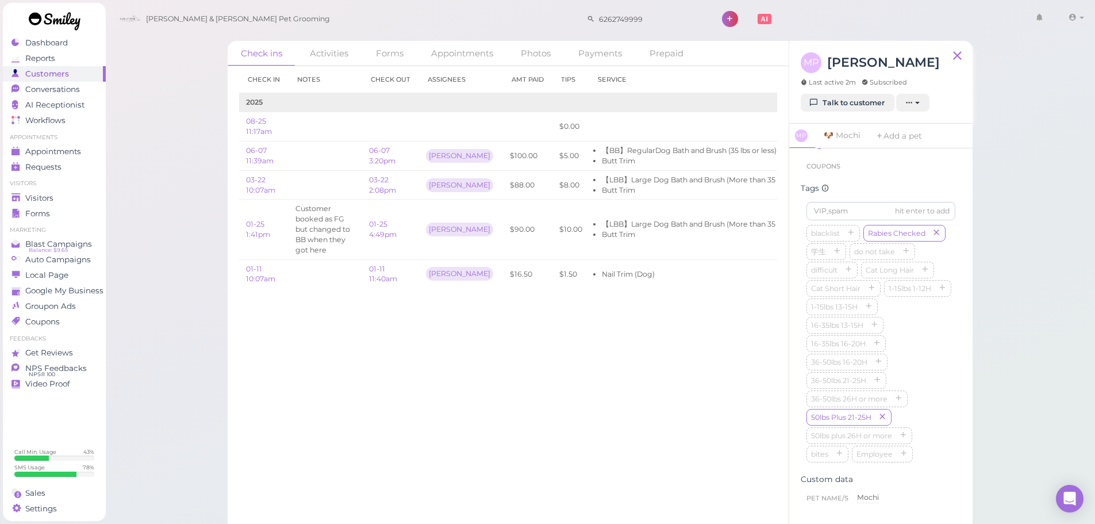
click at [424, 339] on div "Check in Notes Check out Assignees Amt Paid Tips Service 2025 08-25 11:17am $0.…" at bounding box center [508, 295] width 561 height 458
click at [40, 200] on span "Visitors" at bounding box center [40, 198] width 30 height 10
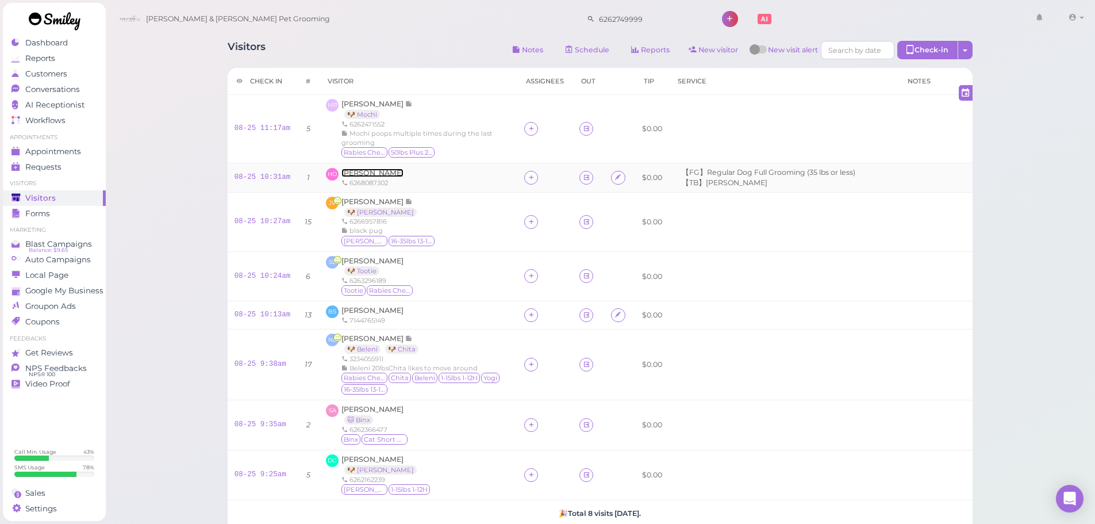
click at [367, 173] on span "[PERSON_NAME]" at bounding box center [372, 172] width 62 height 9
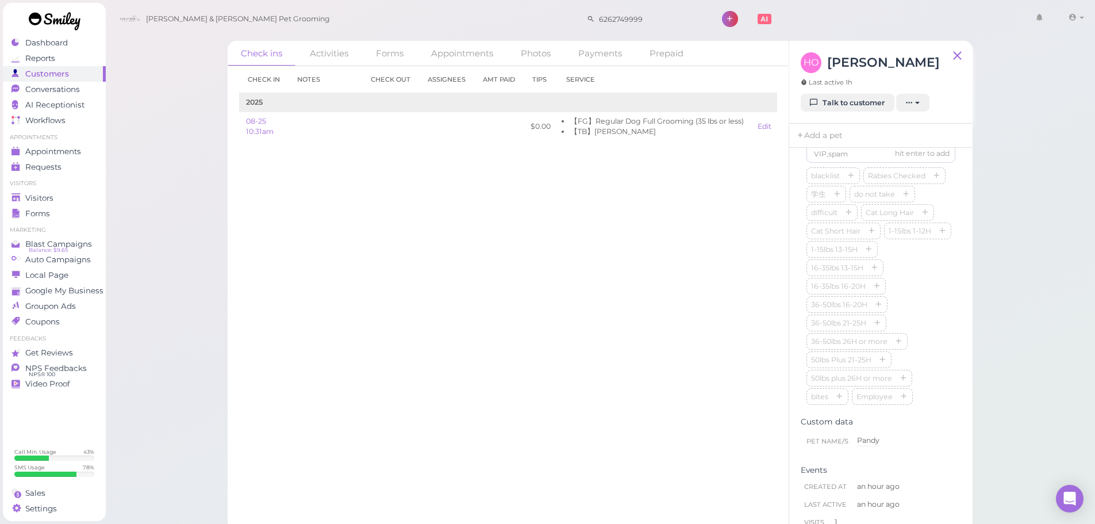
scroll to position [331, 0]
click at [841, 165] on input at bounding box center [881, 156] width 149 height 18
type input "Pandy"
click at [898, 290] on div "Pandy blacklist Rabies Checked 学生 do not take difficult Cat Long Hair Cat Short…" at bounding box center [881, 299] width 149 height 258
click at [939, 256] on icon "button" at bounding box center [942, 252] width 7 height 8
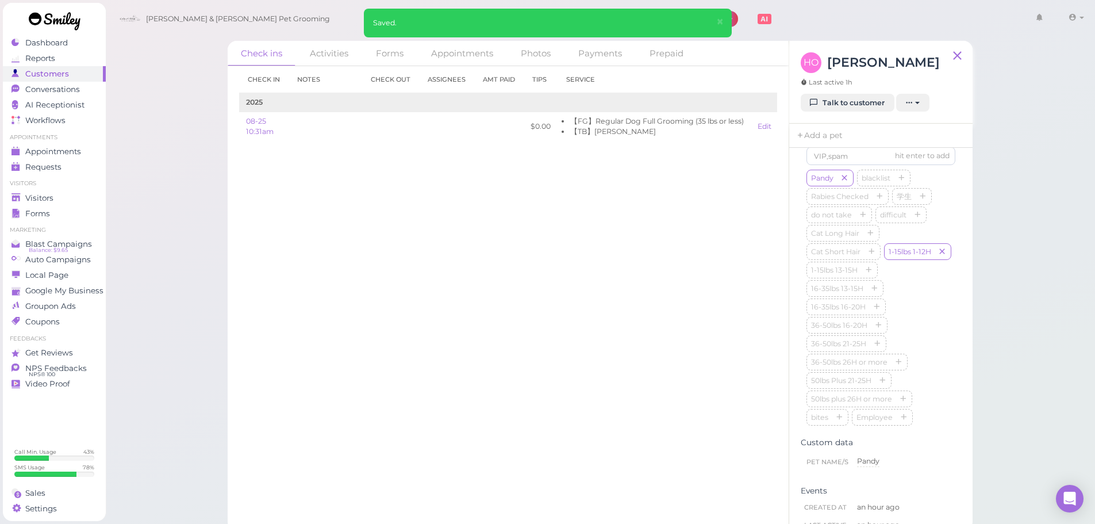
click at [630, 279] on div "Check in Notes Check out Assignees Amt Paid Tips Service 2025 08-25 10:31am $0.…" at bounding box center [508, 295] width 561 height 458
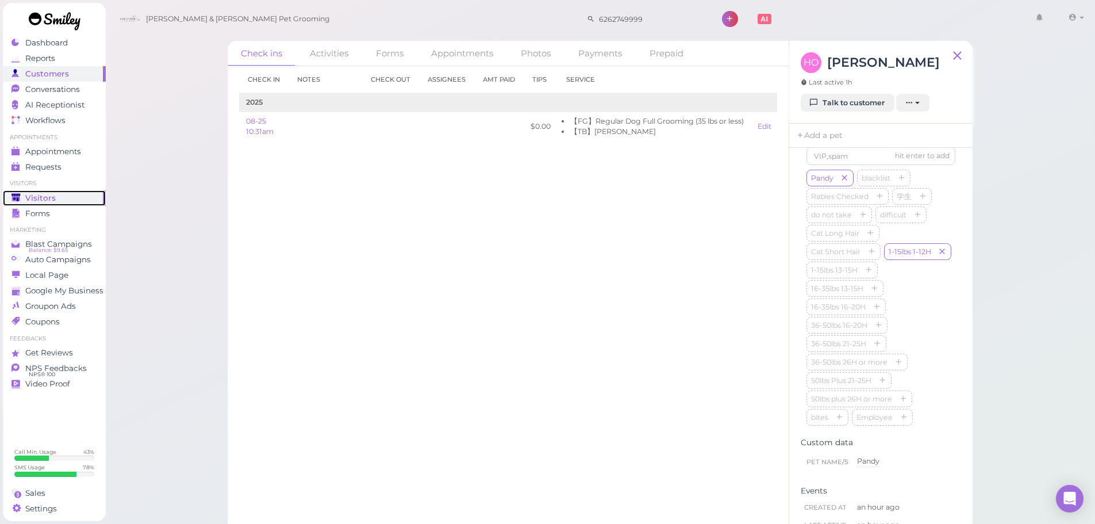
click at [47, 205] on link "Visitors" at bounding box center [54, 198] width 103 height 16
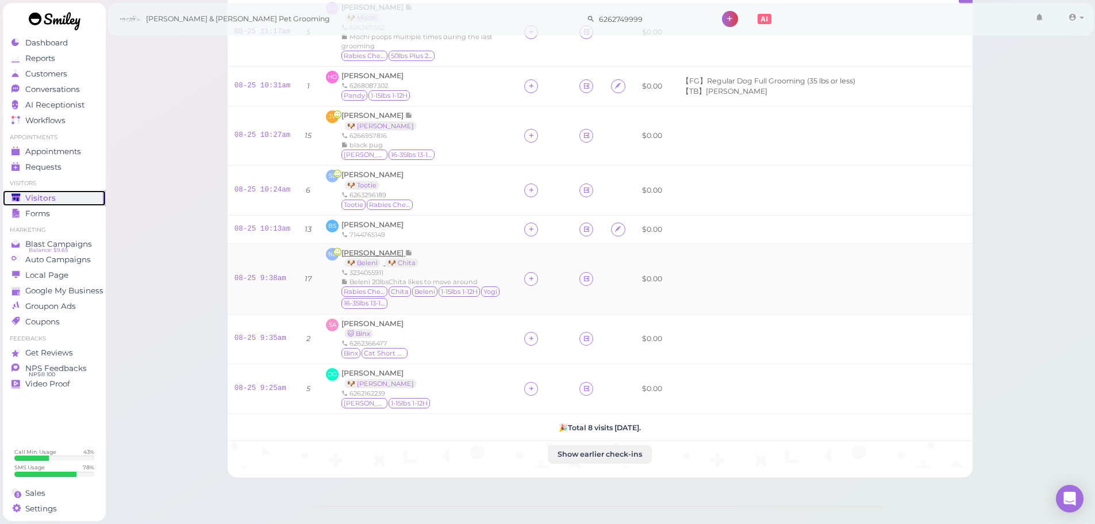
scroll to position [197, 0]
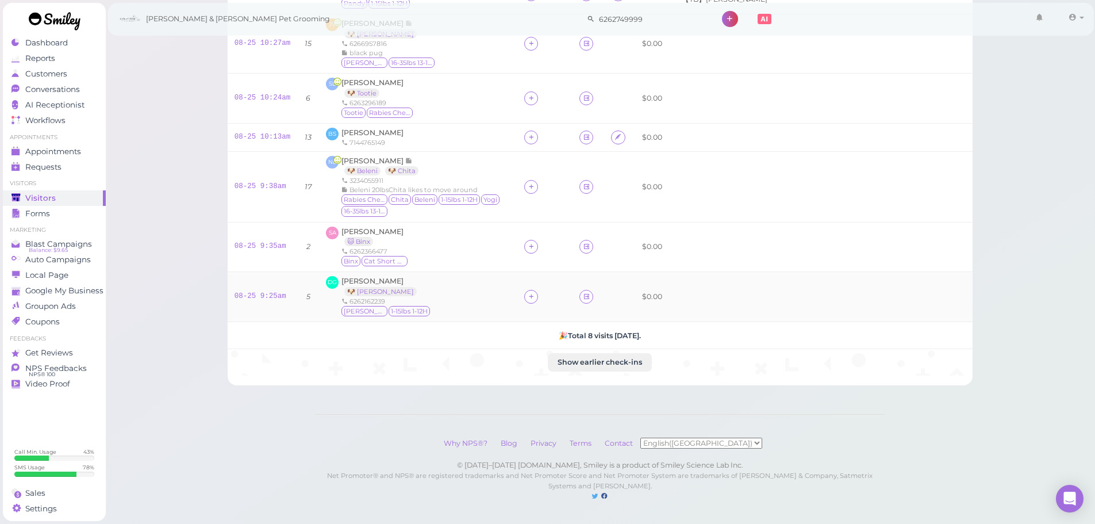
click at [433, 279] on div "DG De Gonzalez 🐶 Charlie 6262162239 Charlie 1-15lbs 1-12H" at bounding box center [418, 296] width 185 height 41
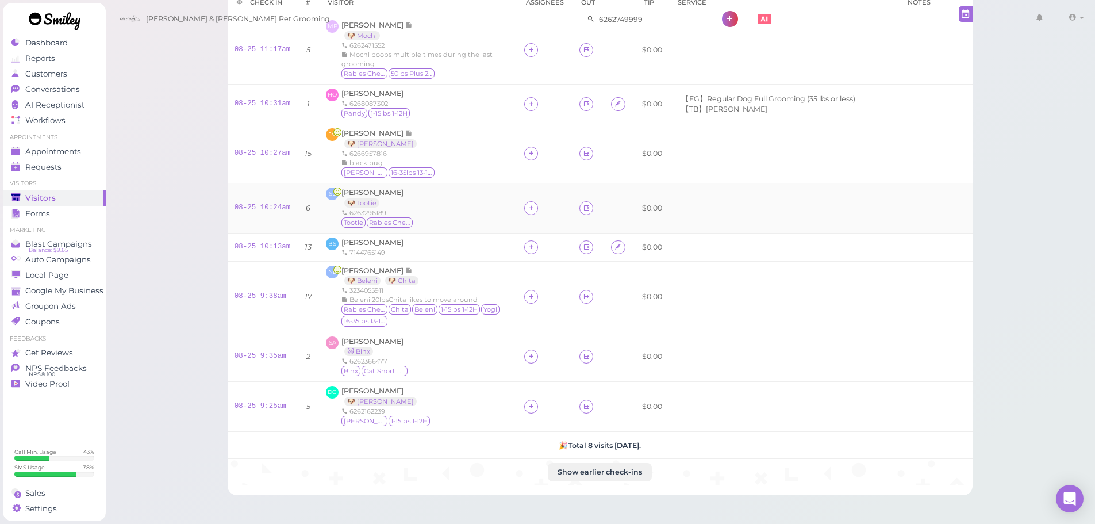
scroll to position [0, 0]
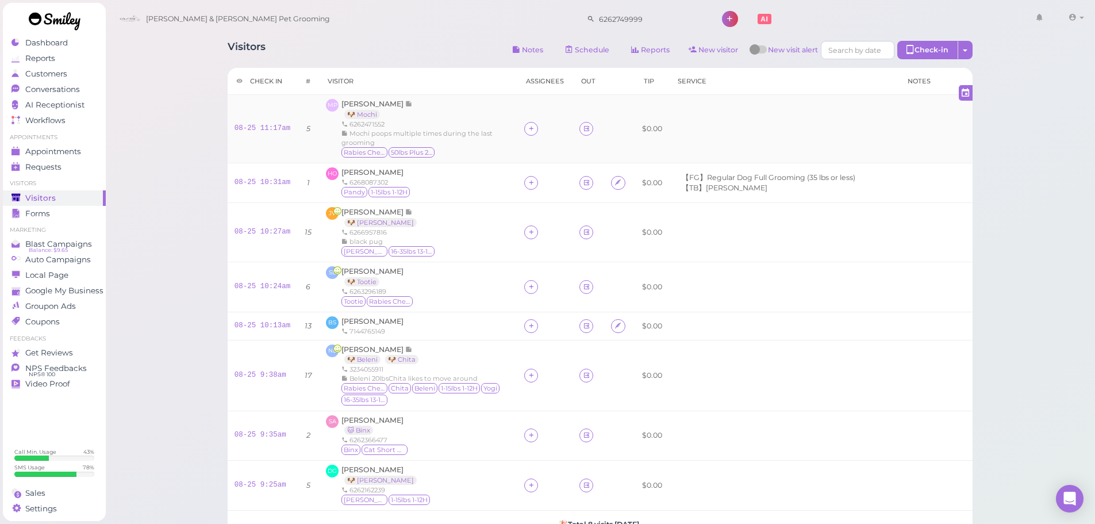
click at [263, 133] on div "08-25 11:17am" at bounding box center [263, 129] width 56 height 10
click at [263, 130] on link "08-25 11:17am" at bounding box center [263, 128] width 56 height 8
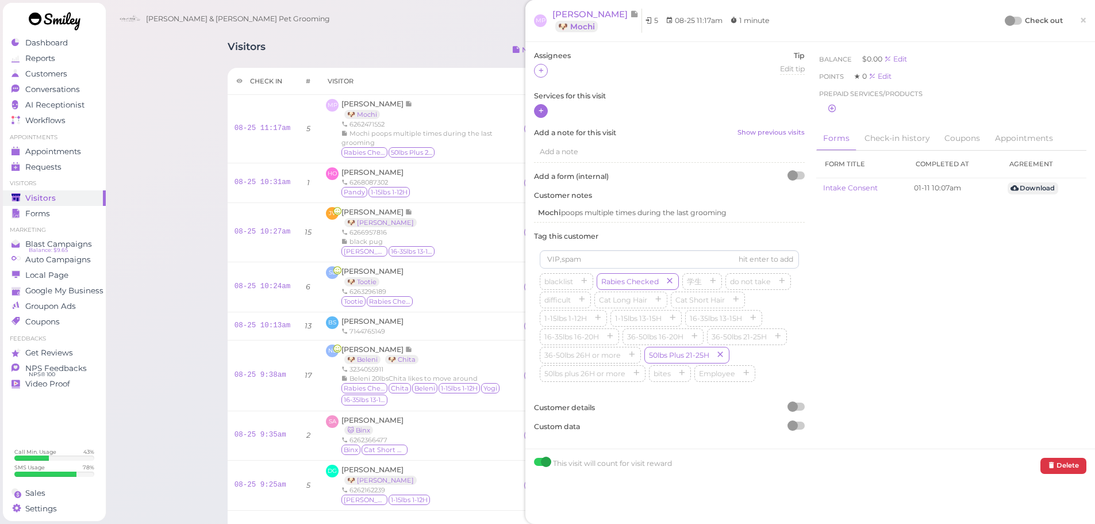
click at [541, 108] on icon at bounding box center [540, 110] width 7 height 9
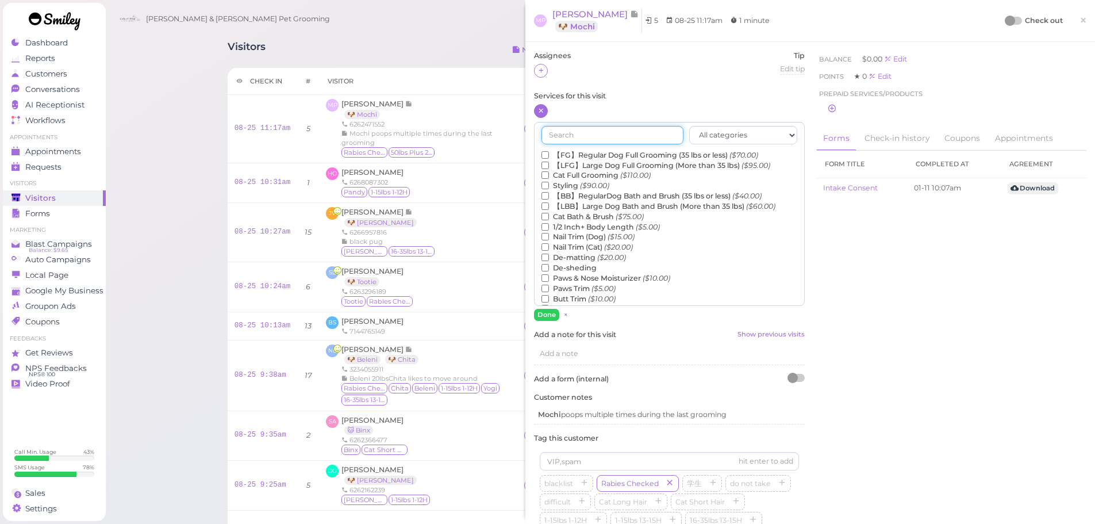
click at [563, 136] on input "text" at bounding box center [613, 135] width 142 height 18
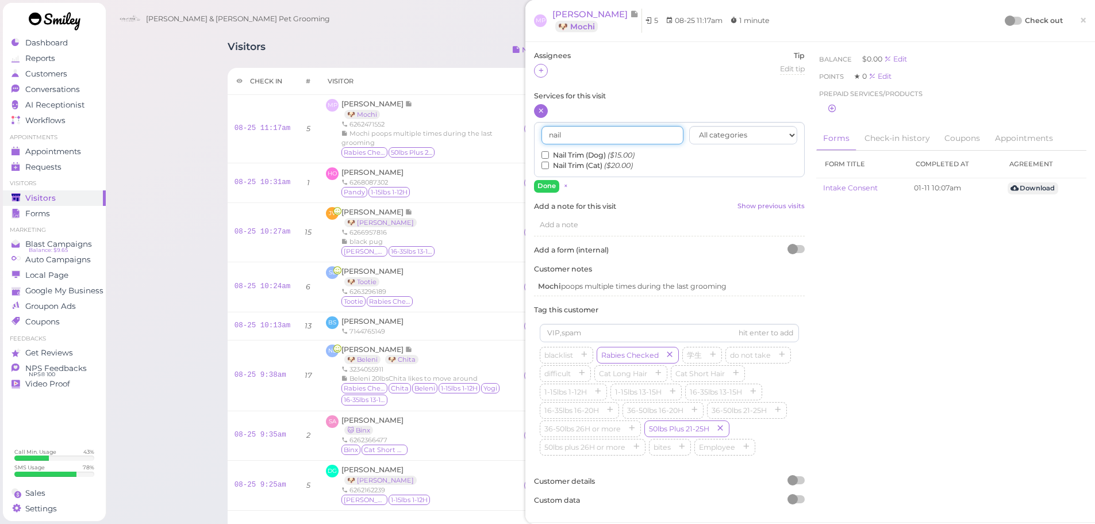
type input "nail"
click at [544, 153] on input "Nail Trim (Dog) ($15.00)" at bounding box center [545, 154] width 7 height 7
click at [549, 189] on button "Done" at bounding box center [546, 186] width 25 height 12
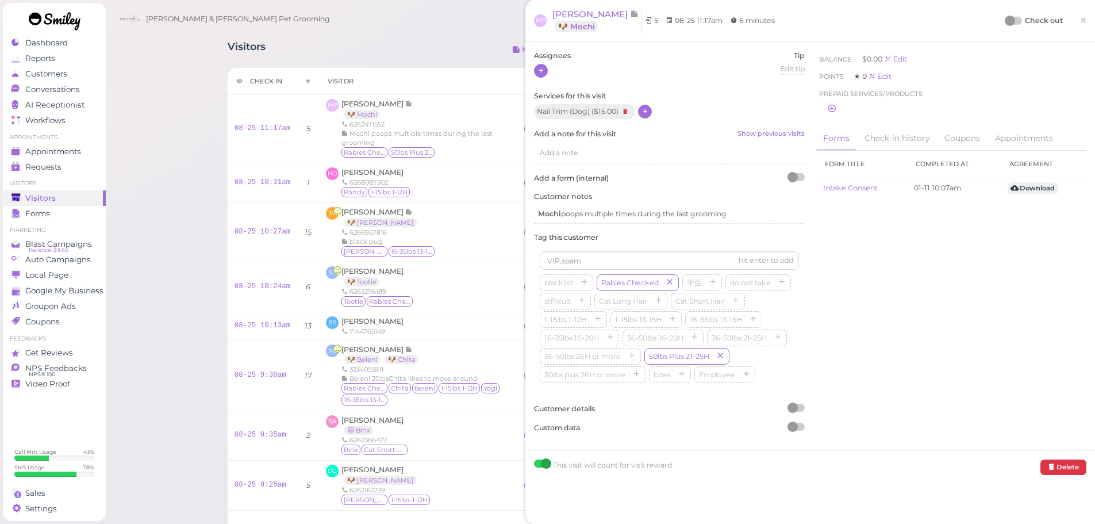
click at [543, 68] on icon at bounding box center [540, 70] width 7 height 9
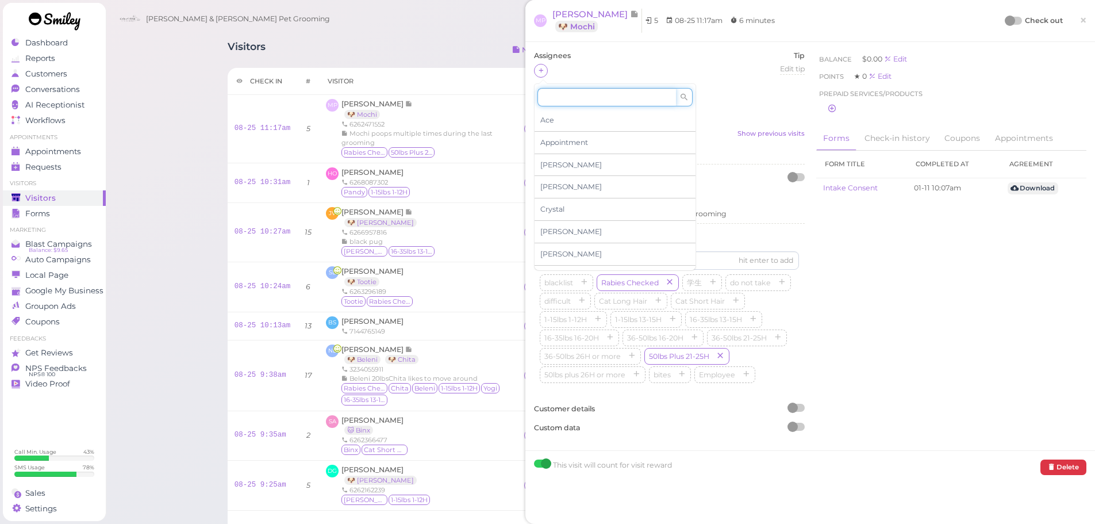
click at [602, 98] on input at bounding box center [606, 97] width 139 height 18
type input "[PERSON_NAME]"
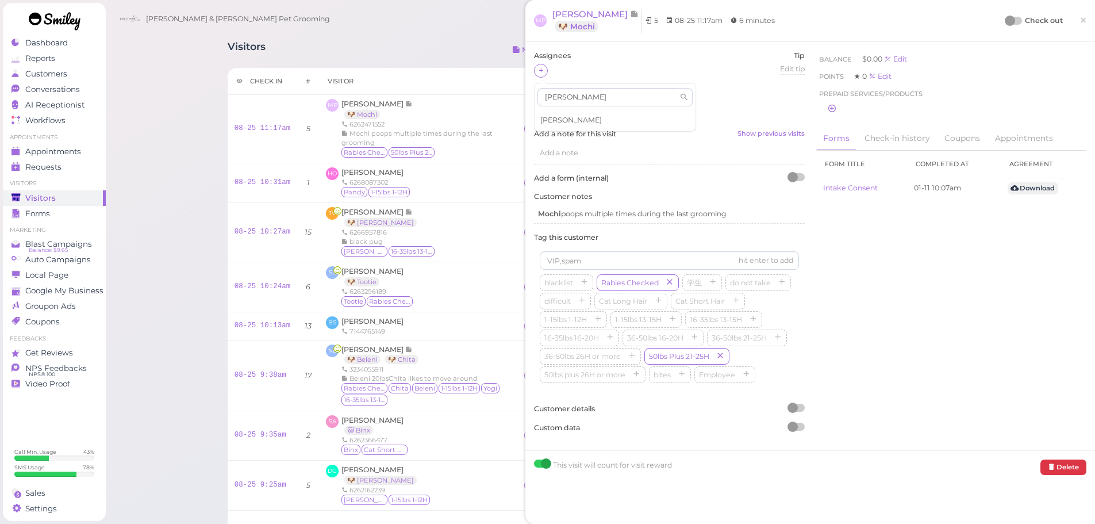
click at [585, 115] on div "[PERSON_NAME]" at bounding box center [615, 120] width 161 height 22
click at [1005, 21] on div at bounding box center [1010, 21] width 10 height 10
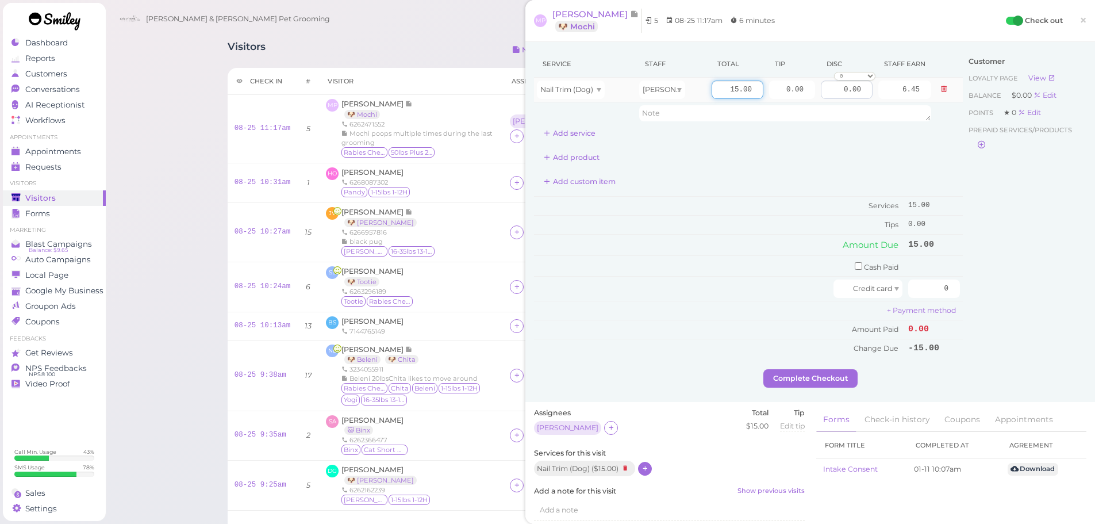
drag, startPoint x: 715, startPoint y: 93, endPoint x: 838, endPoint y: 95, distance: 123.0
click at [846, 93] on tr "Nail Trim (Dog) Rebecca 15.00 0.00 0.00 0 10% off 15% off 20% off 25% off 30% o…" at bounding box center [748, 90] width 429 height 25
type input "20"
type input "8.60"
drag, startPoint x: 770, startPoint y: 92, endPoint x: 1009, endPoint y: 120, distance: 240.2
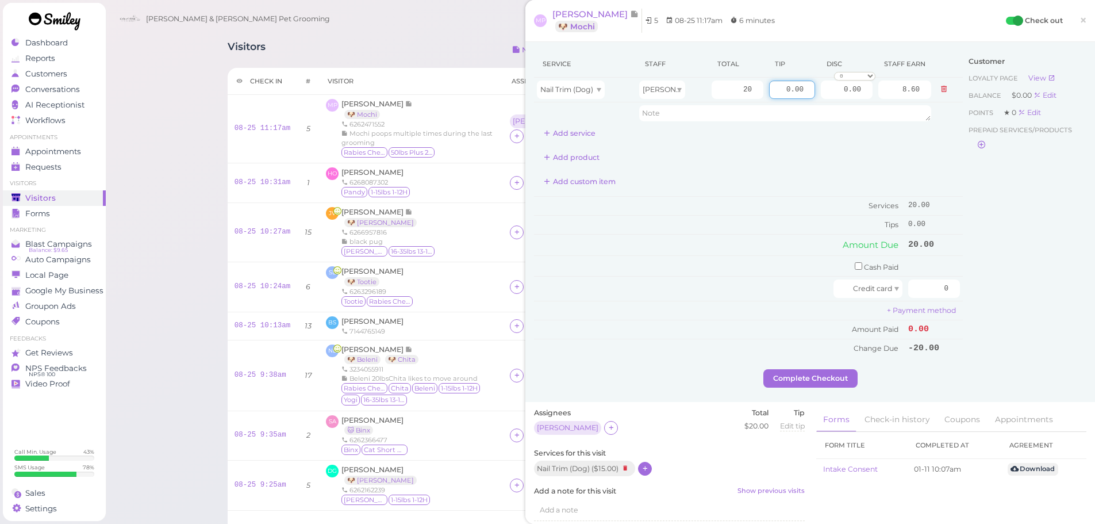
click at [987, 105] on div "Service Staff Total Tip Disc Staff earn Nail Trim (Dog) Rebecca 20 0.00 0.00 0 …" at bounding box center [810, 210] width 552 height 318
type input "1"
drag, startPoint x: 969, startPoint y: 290, endPoint x: 981, endPoint y: 295, distance: 12.9
click at [978, 291] on div "Service Staff Total Tip Disc Staff earn Nail Trim (Dog) Rebecca 20 1 0.00 0 10%…" at bounding box center [810, 210] width 552 height 318
type input "21"
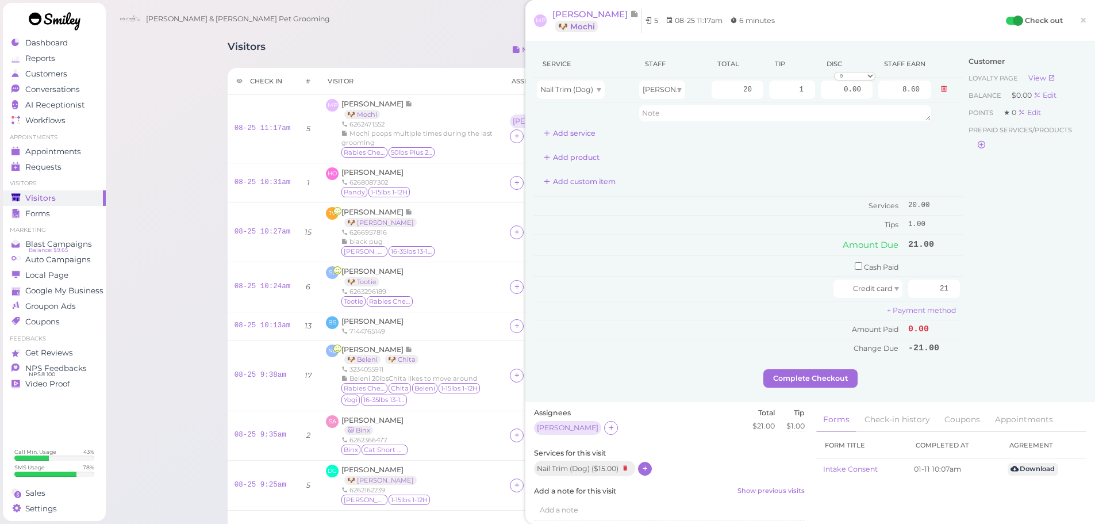
click at [981, 299] on div "Customer Loyalty page View Balance $0.00 Edit Points ★ 0 Edit Prepaid services/…" at bounding box center [1025, 210] width 124 height 318
click at [819, 373] on button "Complete Checkout" at bounding box center [810, 378] width 94 height 18
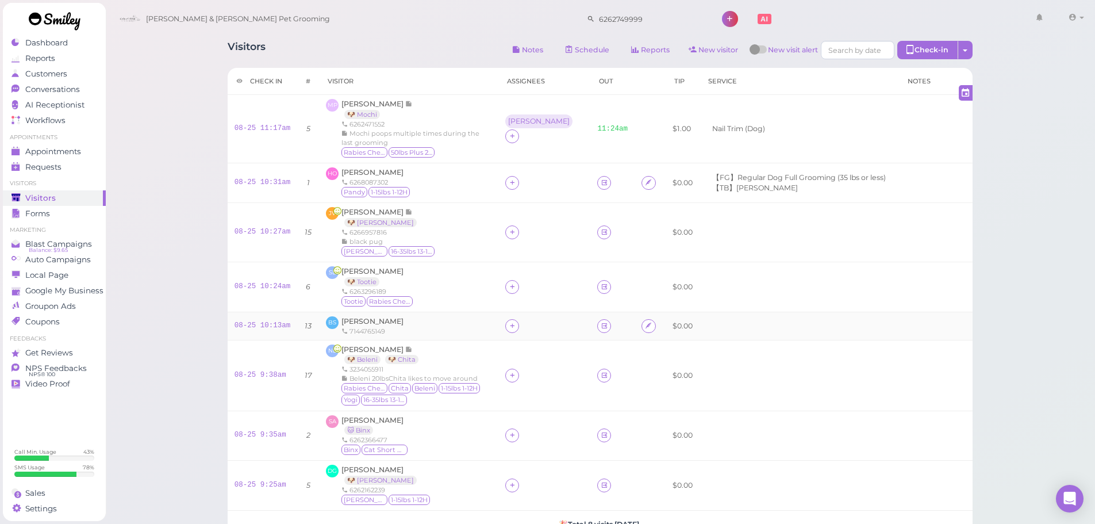
click at [286, 325] on td "08-25 10:13am" at bounding box center [263, 326] width 70 height 28
click at [281, 329] on link "08-25 10:13am" at bounding box center [263, 325] width 56 height 8
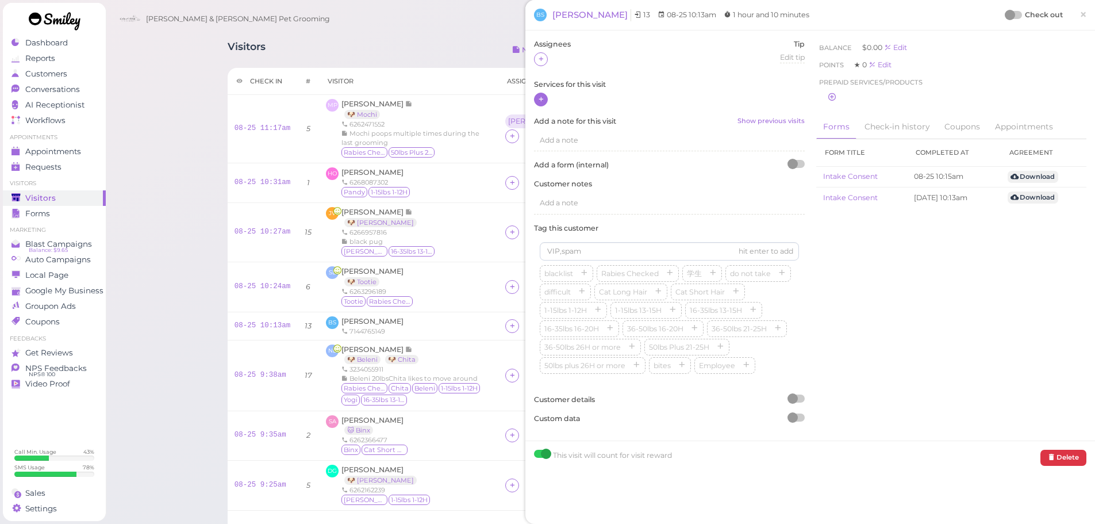
click at [542, 97] on icon at bounding box center [540, 99] width 7 height 9
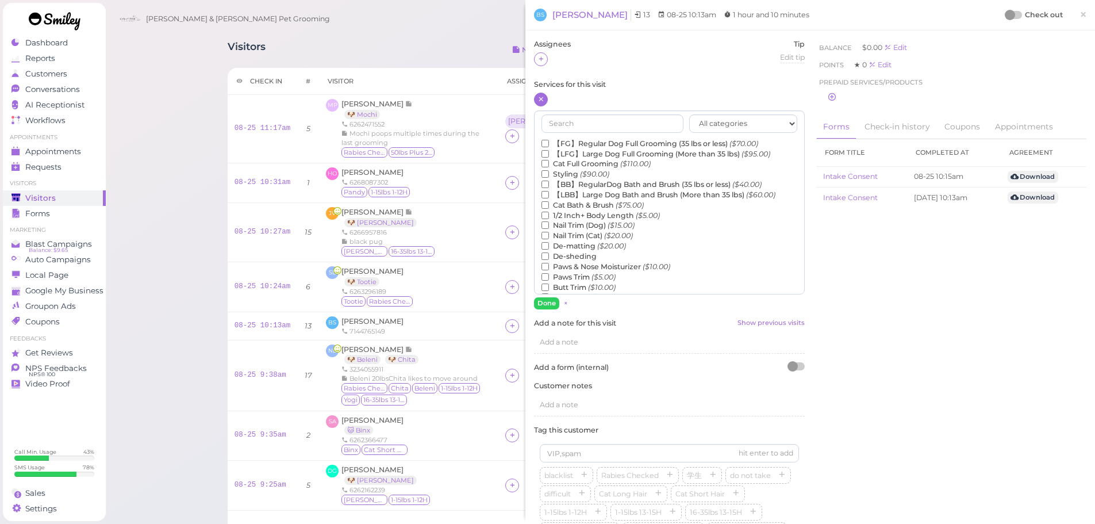
click at [554, 222] on label "Nail Trim (Dog) ($15.00)" at bounding box center [588, 225] width 93 height 10
click at [549, 222] on input "Nail Trim (Dog) ($15.00)" at bounding box center [545, 224] width 7 height 7
drag, startPoint x: 549, startPoint y: 299, endPoint x: 555, endPoint y: 185, distance: 114.0
click at [549, 298] on button "Done" at bounding box center [546, 303] width 25 height 12
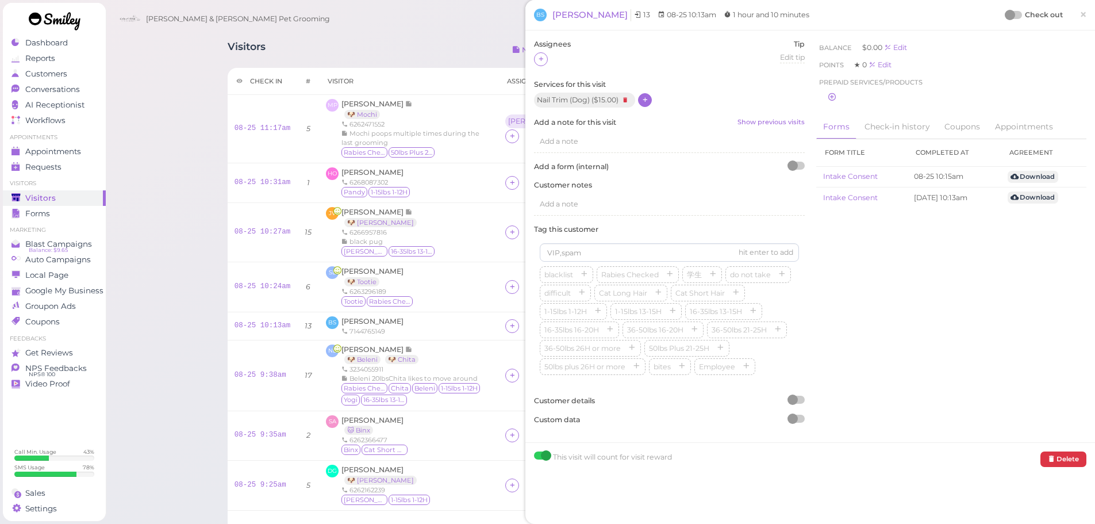
drag, startPoint x: 544, startPoint y: 62, endPoint x: 578, endPoint y: 156, distance: 100.2
click at [544, 67] on div "Assignees" at bounding box center [552, 59] width 37 height 40
click at [536, 62] on div at bounding box center [541, 59] width 14 height 14
click at [555, 148] on div "[PERSON_NAME]" at bounding box center [615, 154] width 161 height 22
click at [543, 62] on icon at bounding box center [540, 59] width 7 height 9
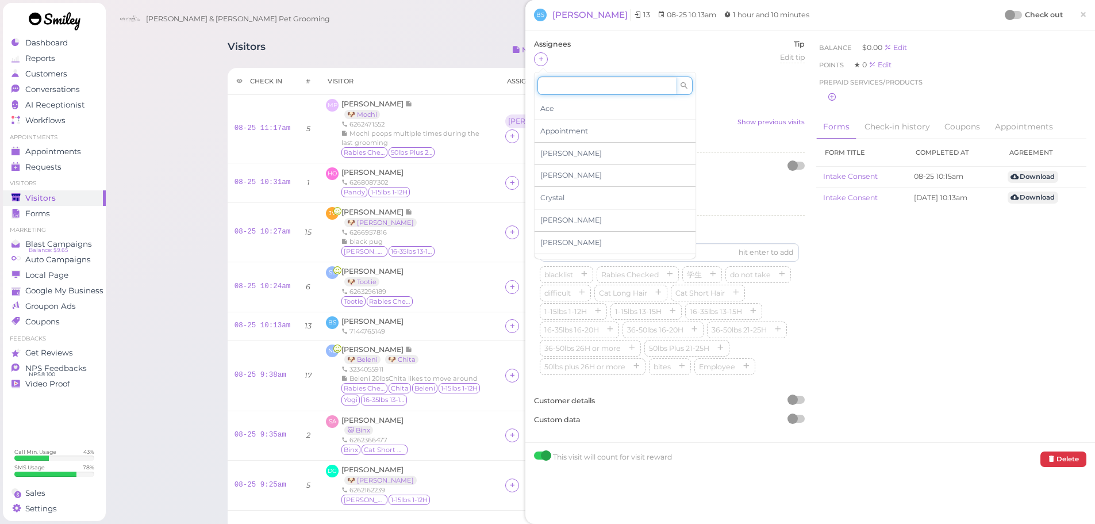
click at [558, 77] on input at bounding box center [606, 85] width 139 height 18
click at [558, 79] on input at bounding box center [606, 85] width 139 height 18
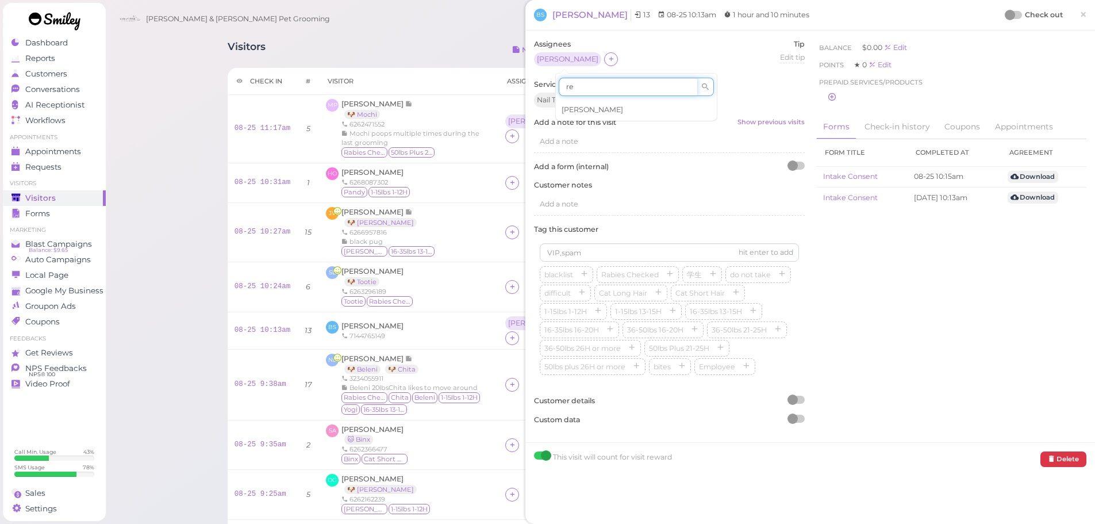
type input "re"
click at [571, 103] on div "[PERSON_NAME]" at bounding box center [636, 110] width 161 height 22
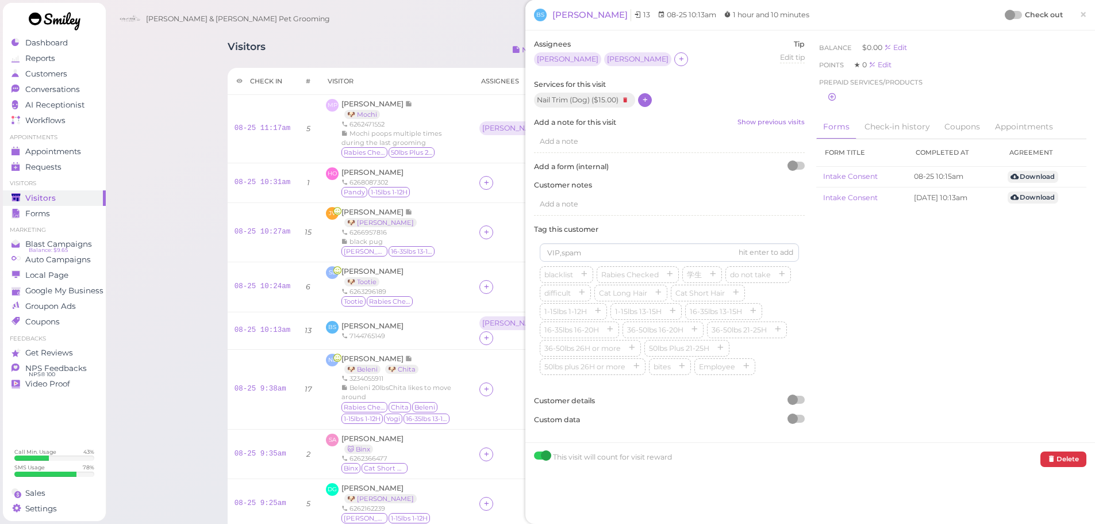
click at [1005, 14] on div at bounding box center [1010, 15] width 10 height 10
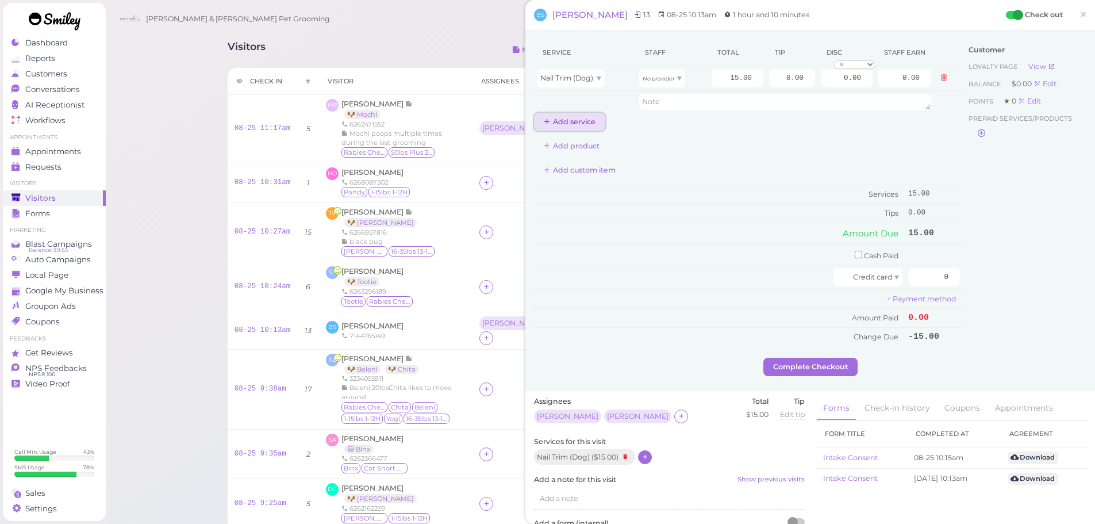
click at [573, 126] on button "Add service" at bounding box center [569, 122] width 71 height 18
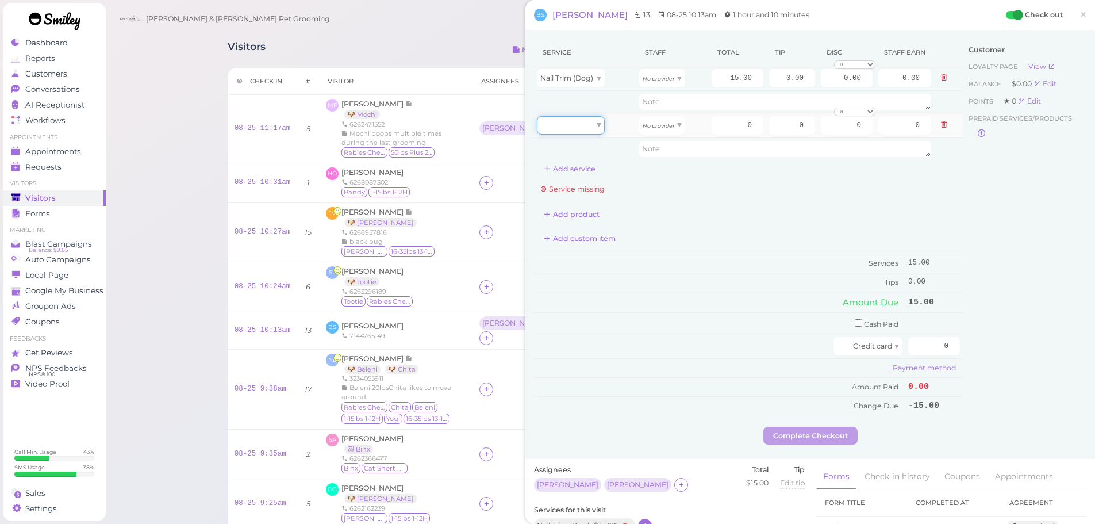
click at [573, 123] on div at bounding box center [571, 125] width 68 height 18
click at [569, 147] on div "Nail Trim (Dog) 2 results" at bounding box center [571, 141] width 68 height 13
type input "15.00"
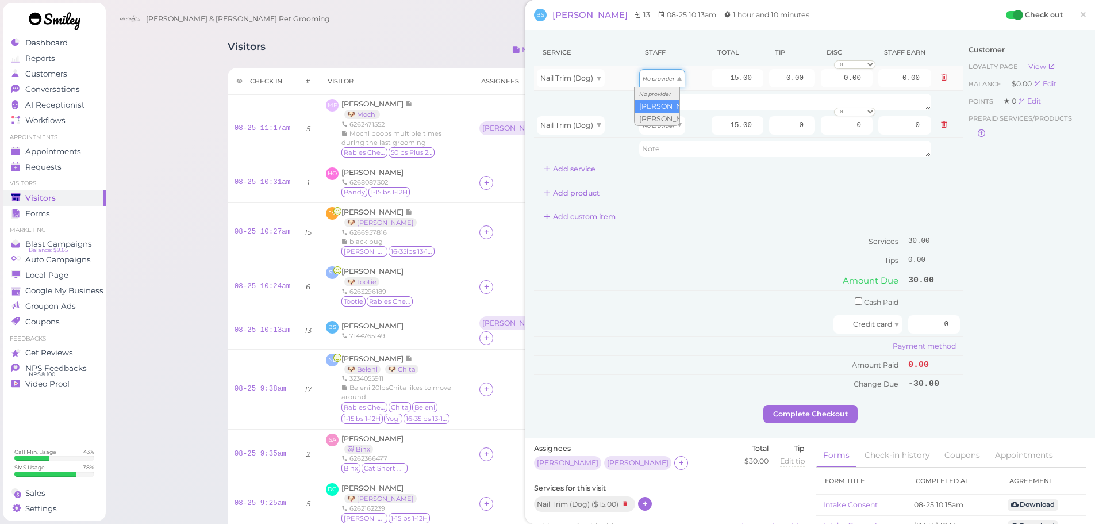
type input "7.80"
drag, startPoint x: 652, startPoint y: 123, endPoint x: 656, endPoint y: 169, distance: 46.1
type input "6.45"
click at [712, 72] on input "15.00" at bounding box center [738, 78] width 52 height 18
type input "20.00"
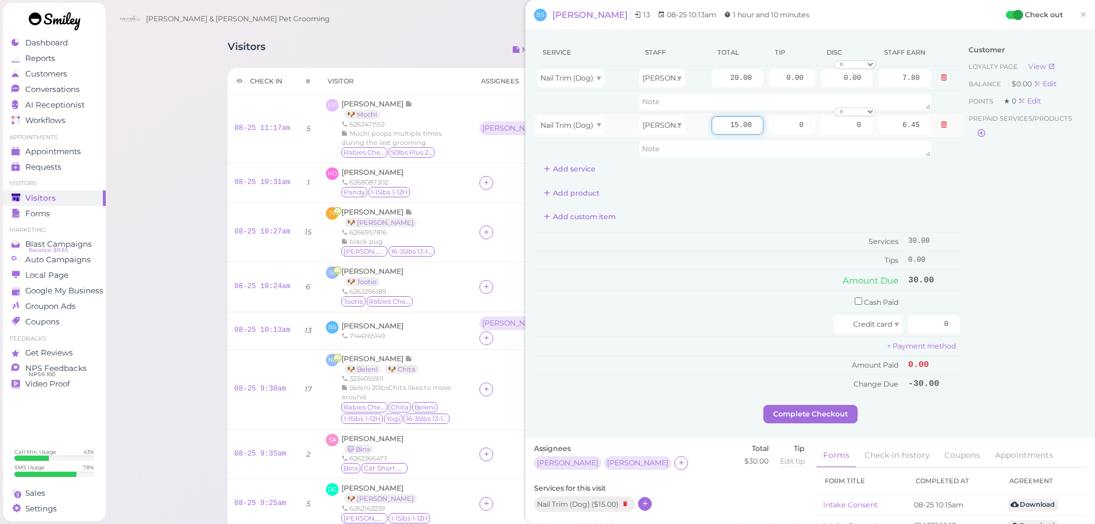
type input "10.40"
click at [712, 121] on input "15.00" at bounding box center [738, 125] width 52 height 18
type input "20.00"
type input "8.60"
click at [729, 234] on td "Services" at bounding box center [719, 241] width 371 height 19
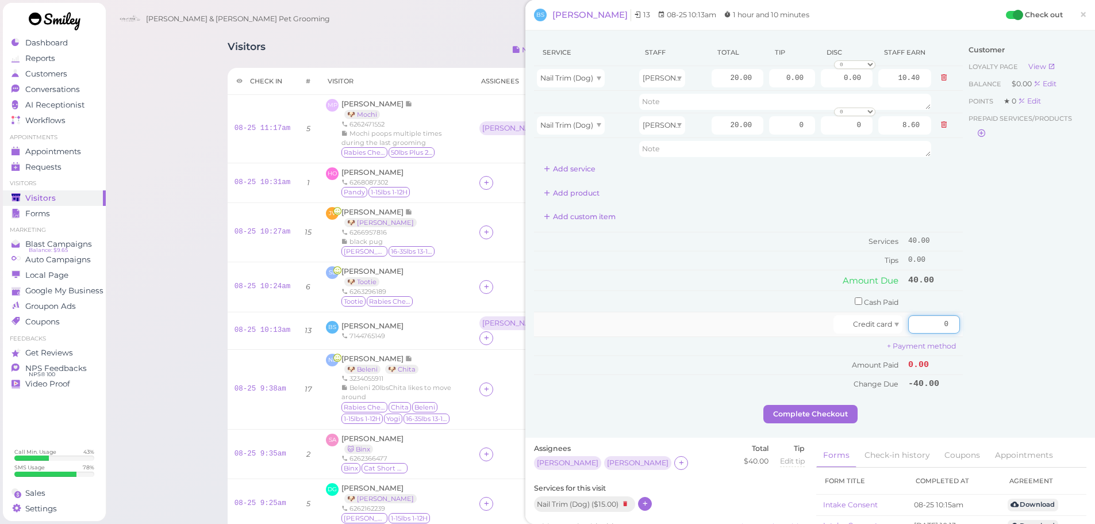
click at [920, 327] on input "0" at bounding box center [934, 324] width 52 height 18
type input "40"
click at [1000, 352] on div "Customer Loyalty page View Balance $0.00 Edit Points ★ 0 Edit Prepaid services/…" at bounding box center [1025, 222] width 124 height 366
click at [803, 413] on button "Complete Checkout" at bounding box center [810, 414] width 94 height 18
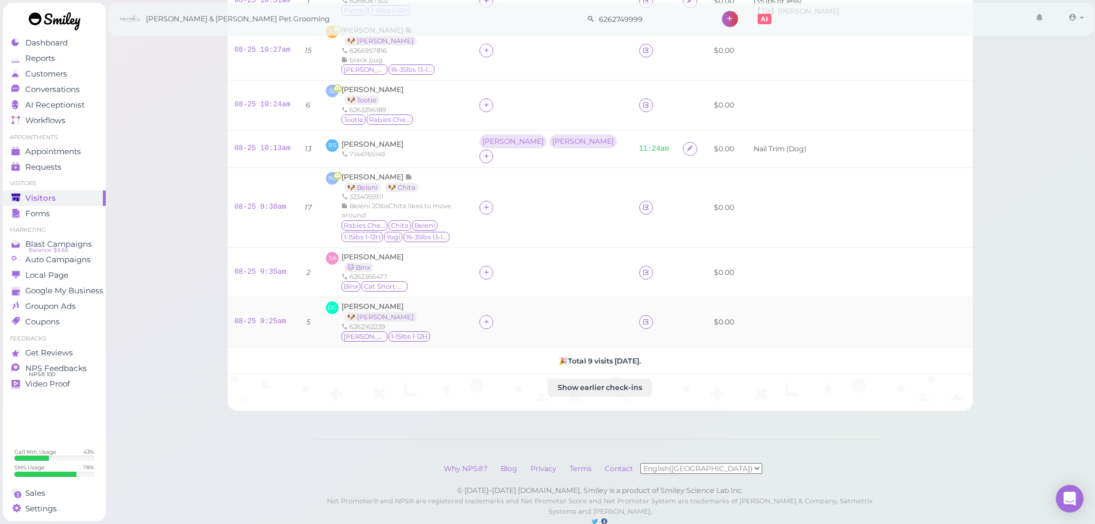
scroll to position [275, 0]
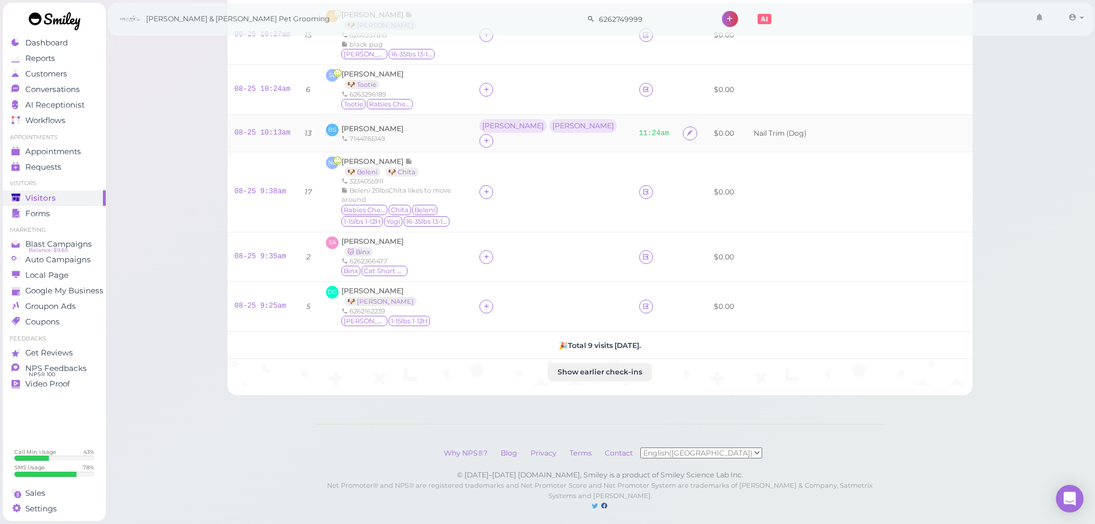
click at [473, 117] on td "BS Bradley Stevenson 7144765149" at bounding box center [395, 132] width 153 height 37
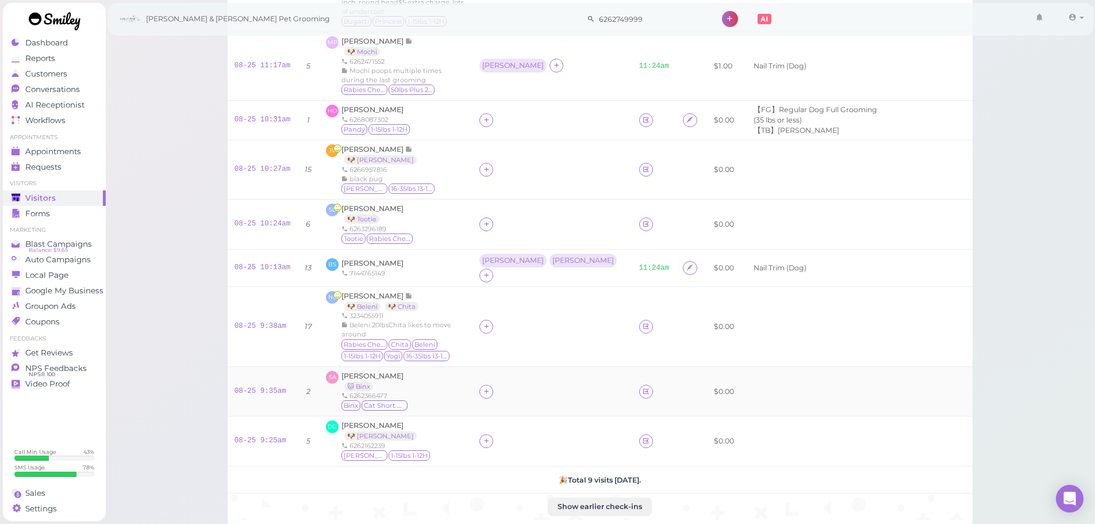
scroll to position [230, 0]
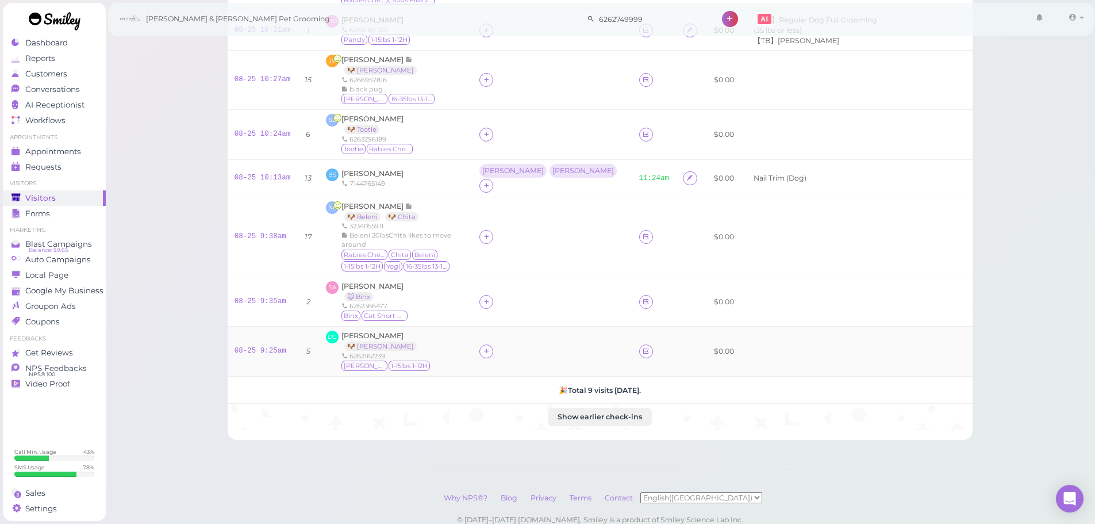
drag, startPoint x: 516, startPoint y: 337, endPoint x: 518, endPoint y: 346, distance: 8.9
click at [490, 347] on icon at bounding box center [486, 351] width 7 height 9
click at [532, 221] on div "[PERSON_NAME]" at bounding box center [590, 221] width 161 height 22
click at [493, 295] on div at bounding box center [486, 302] width 14 height 14
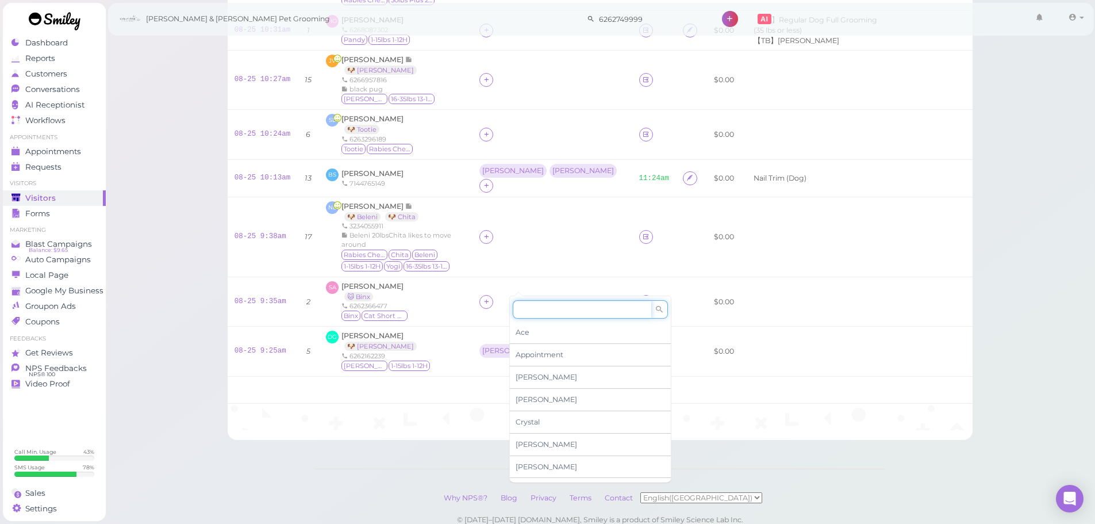
click at [537, 312] on input at bounding box center [582, 309] width 139 height 18
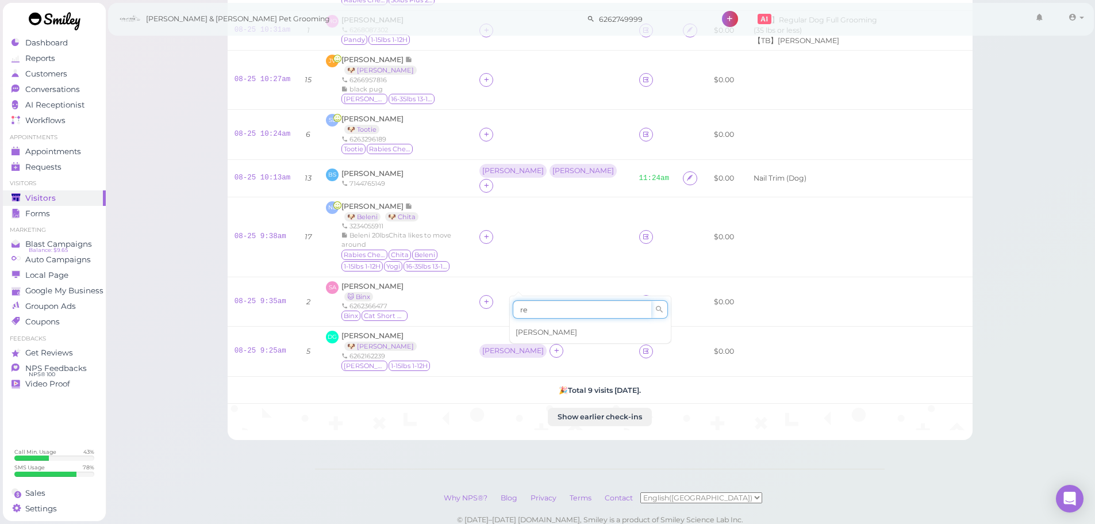
type input "re"
click at [529, 334] on span "[PERSON_NAME]" at bounding box center [547, 332] width 62 height 9
click at [466, 339] on div "DG De Gonzalez 🐶 Charlie 6262162239 Charlie 1-15lbs 1-12H" at bounding box center [396, 351] width 140 height 41
click at [520, 344] on div "[PERSON_NAME]" at bounding box center [512, 351] width 67 height 14
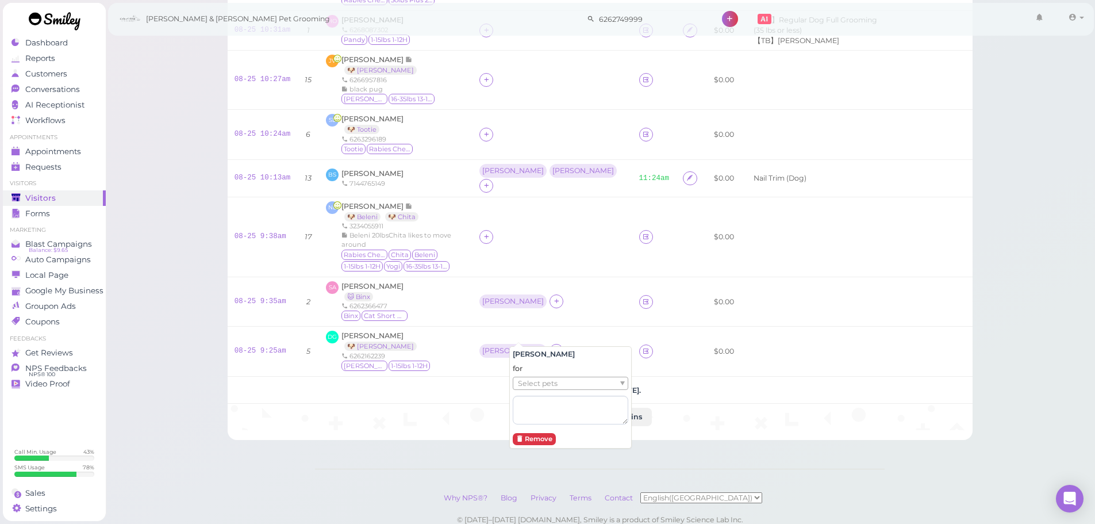
click at [533, 381] on span "Select pets" at bounding box center [538, 383] width 40 height 13
click at [473, 307] on td "SA Samantha Anderson 🐱 Binx 6262366477 Binx Cat Short Hair" at bounding box center [395, 301] width 153 height 50
click at [520, 294] on div "[PERSON_NAME]" at bounding box center [512, 301] width 67 height 14
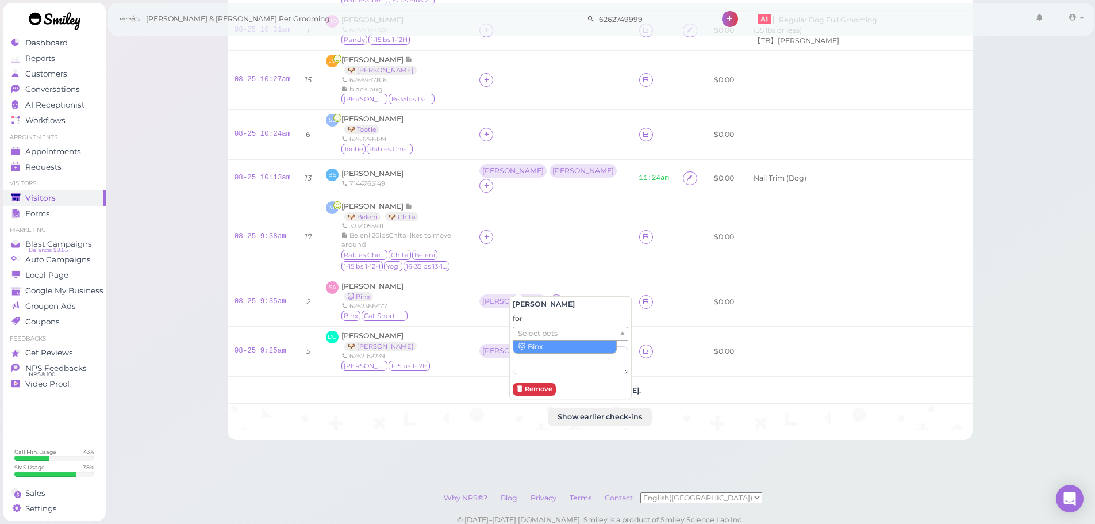
click at [526, 335] on span "Select pets" at bounding box center [538, 333] width 40 height 13
click at [519, 206] on td at bounding box center [552, 237] width 159 height 80
click at [490, 232] on icon at bounding box center [486, 236] width 7 height 9
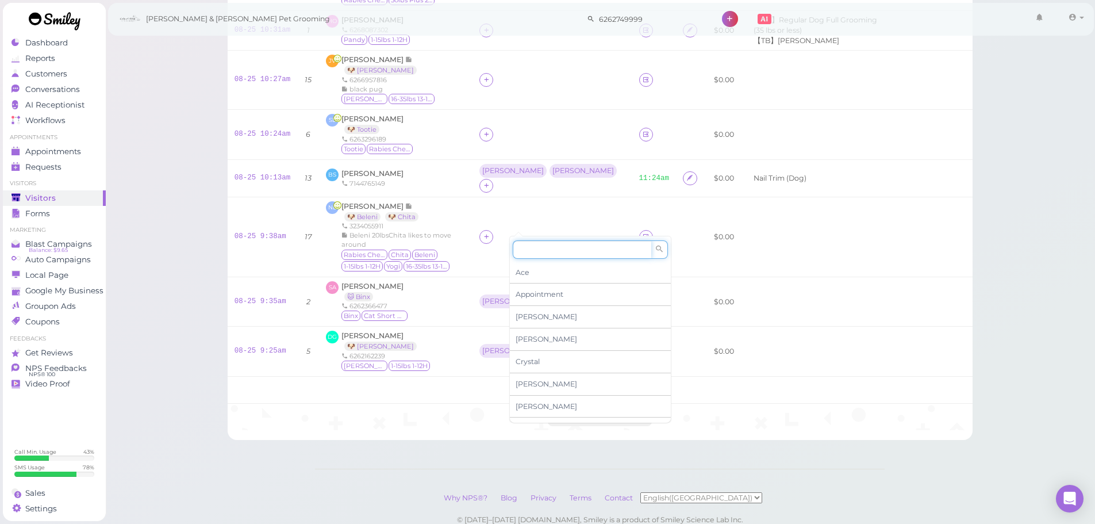
click at [529, 253] on input at bounding box center [582, 249] width 139 height 18
click at [536, 318] on div "[PERSON_NAME]" at bounding box center [590, 317] width 161 height 22
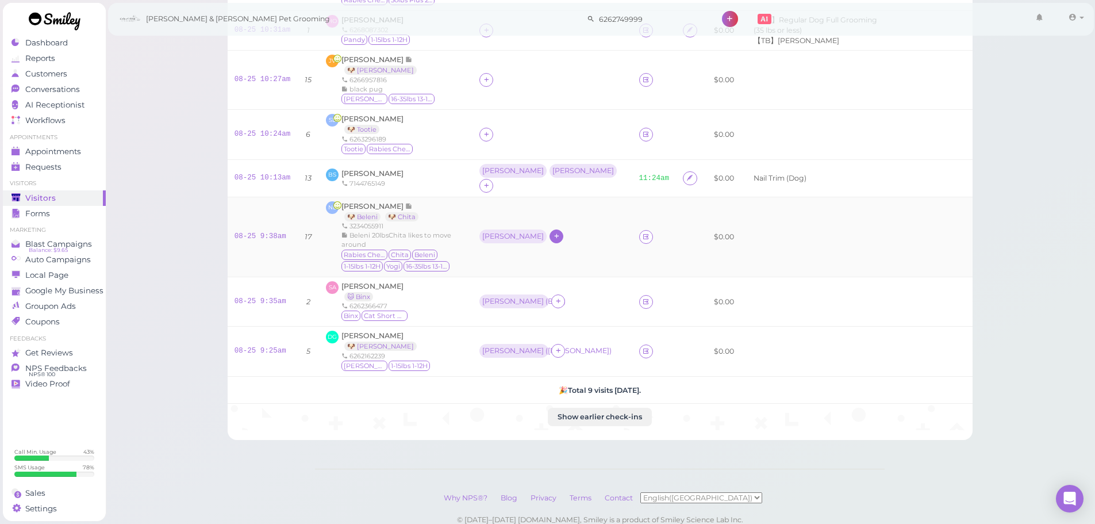
click at [553, 232] on icon at bounding box center [556, 236] width 7 height 9
click at [548, 245] on input at bounding box center [603, 250] width 139 height 18
type input "re"
click at [562, 269] on span "[PERSON_NAME]" at bounding box center [568, 272] width 62 height 9
click at [508, 205] on td "Asa Rebecca" at bounding box center [552, 237] width 159 height 80
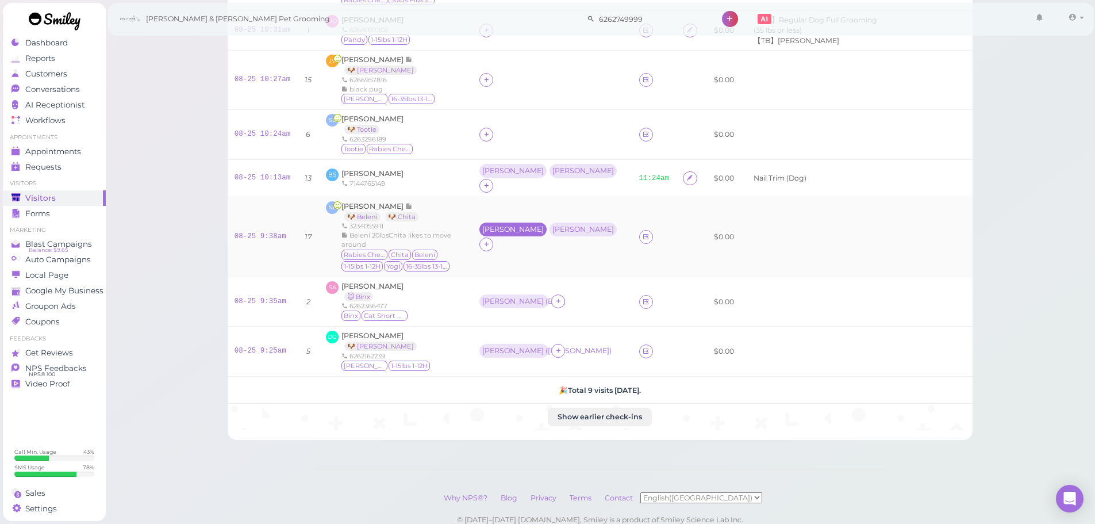
click at [518, 225] on div "[PERSON_NAME]" at bounding box center [513, 229] width 62 height 8
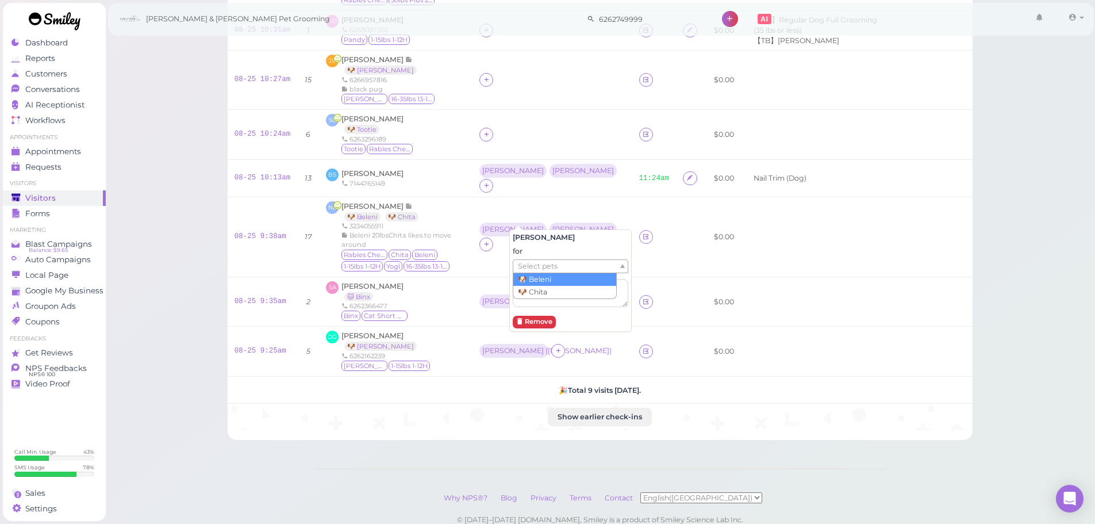
click at [533, 267] on span "Select pets" at bounding box center [538, 266] width 40 height 13
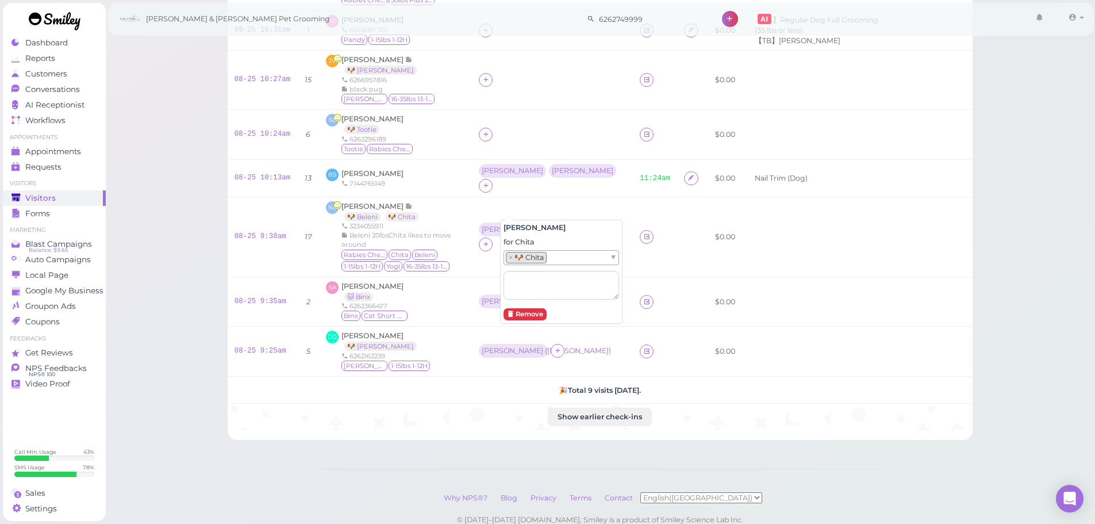
click at [508, 258] on li "× 🐶 Chita" at bounding box center [526, 257] width 41 height 11
click at [394, 202] on span "[PERSON_NAME]" at bounding box center [373, 206] width 64 height 9
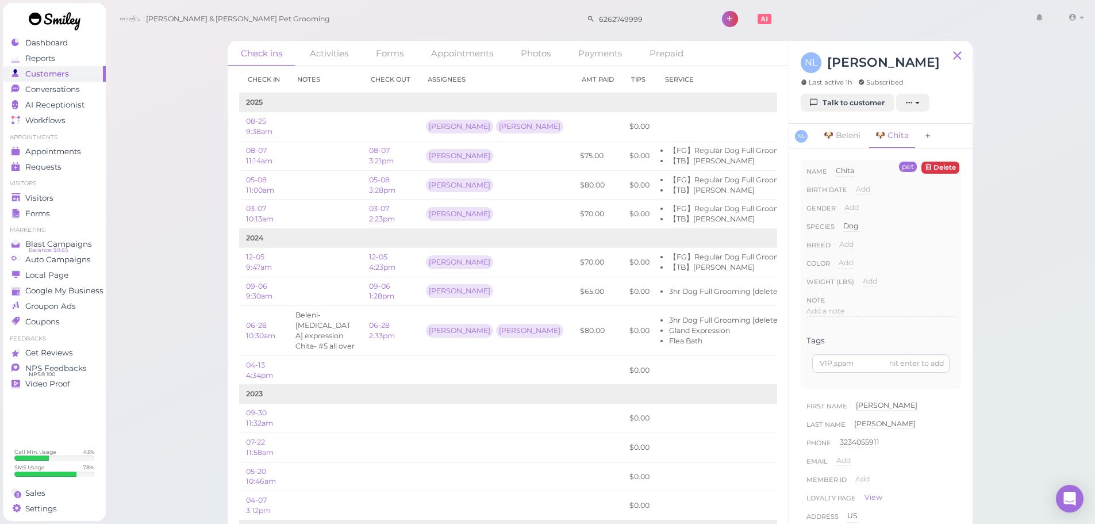
click at [930, 134] on icon at bounding box center [928, 135] width 8 height 11
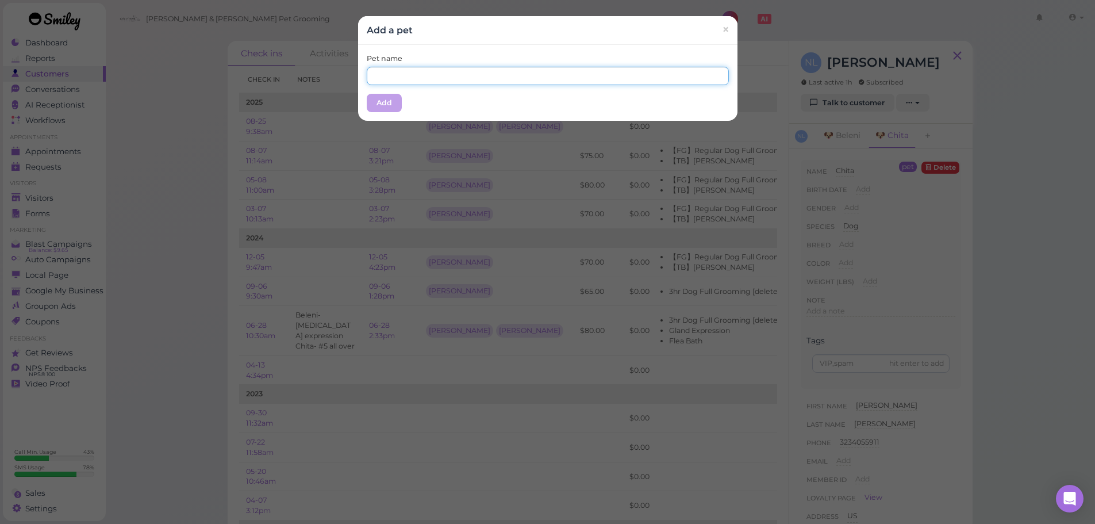
click at [602, 78] on input "text" at bounding box center [548, 76] width 362 height 18
type input "Yogi"
click at [444, 55] on div "Pet name Yogi" at bounding box center [548, 69] width 362 height 32
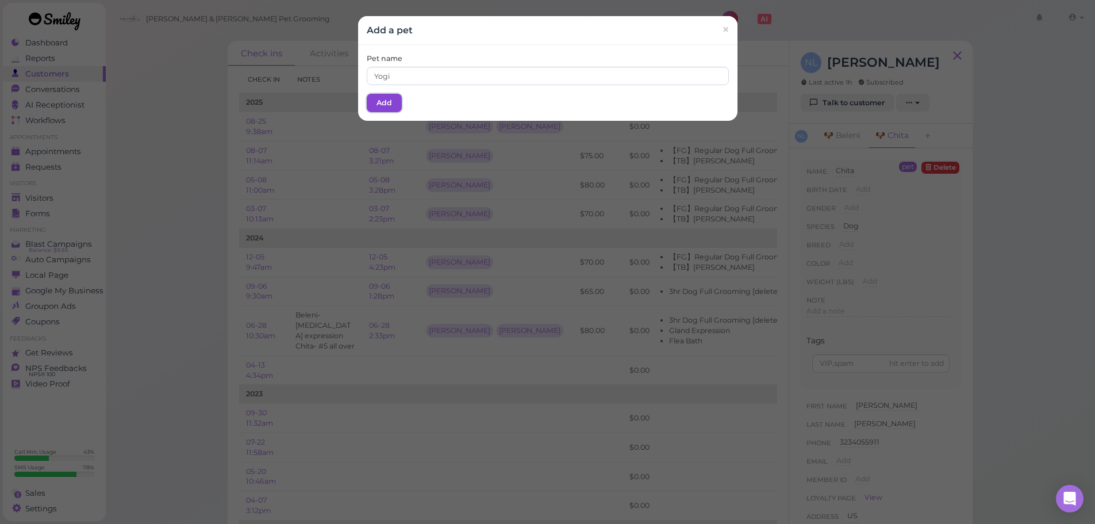
click at [386, 111] on button "Add" at bounding box center [384, 103] width 35 height 18
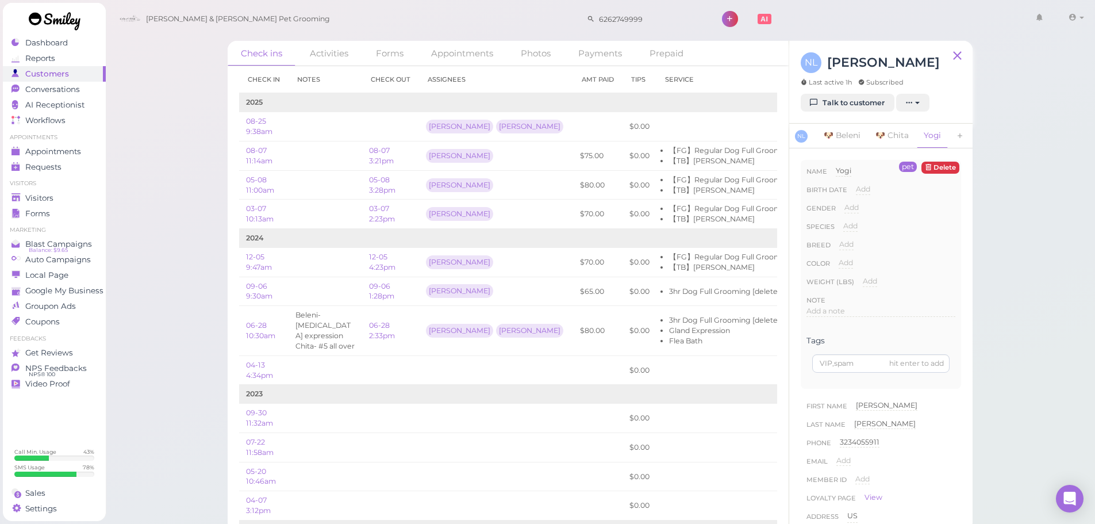
click at [850, 230] on span "Add" at bounding box center [850, 225] width 14 height 9
drag, startPoint x: 862, startPoint y: 242, endPoint x: 863, endPoint y: 248, distance: 6.4
click at [862, 238] on select "Dog Cat Bird Other" at bounding box center [899, 229] width 112 height 17
select select "Dog"
click at [843, 231] on select "Dog Cat Bird Other" at bounding box center [899, 229] width 112 height 17
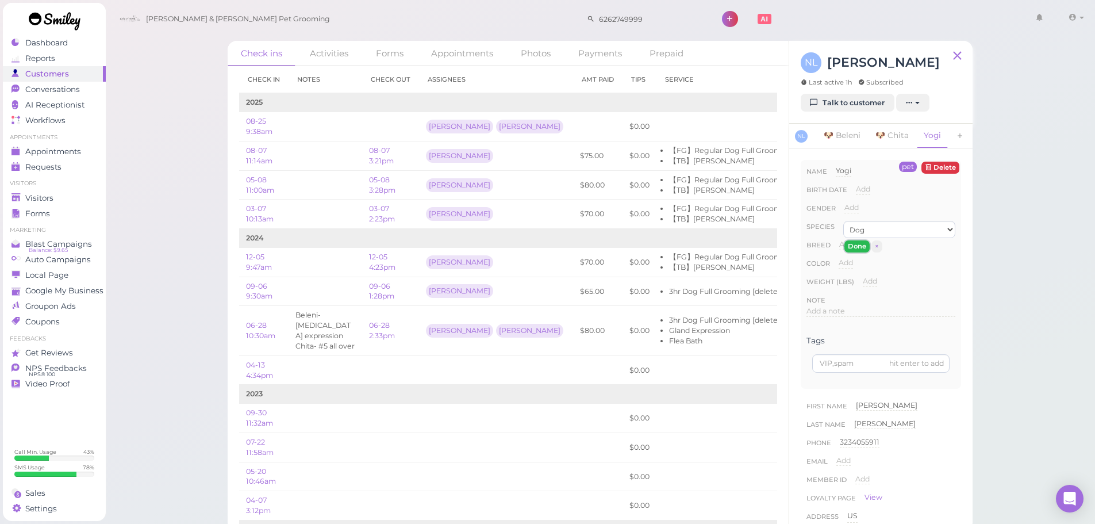
click at [858, 252] on button "Done" at bounding box center [856, 246] width 25 height 12
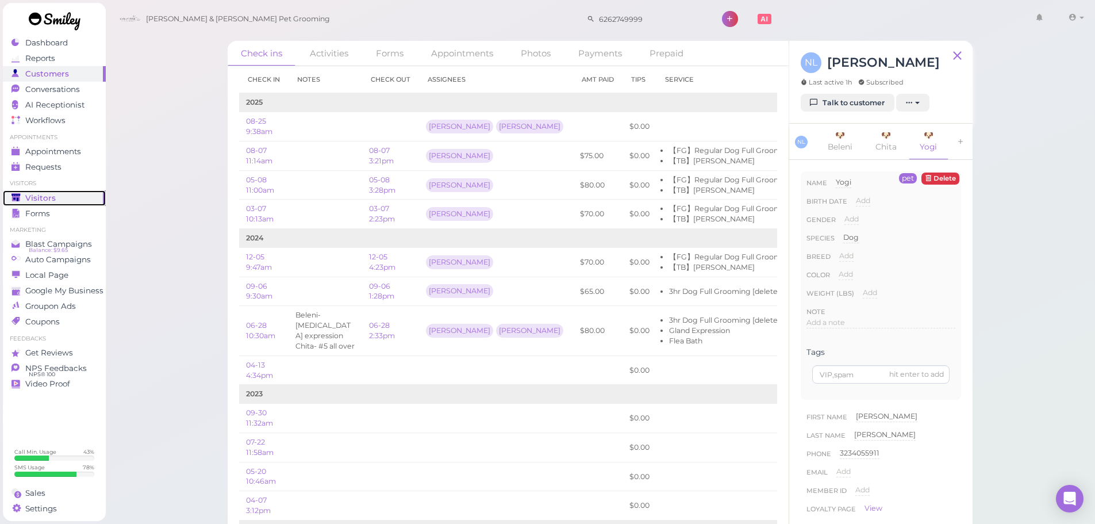
click at [32, 190] on link "Visitors" at bounding box center [54, 198] width 103 height 16
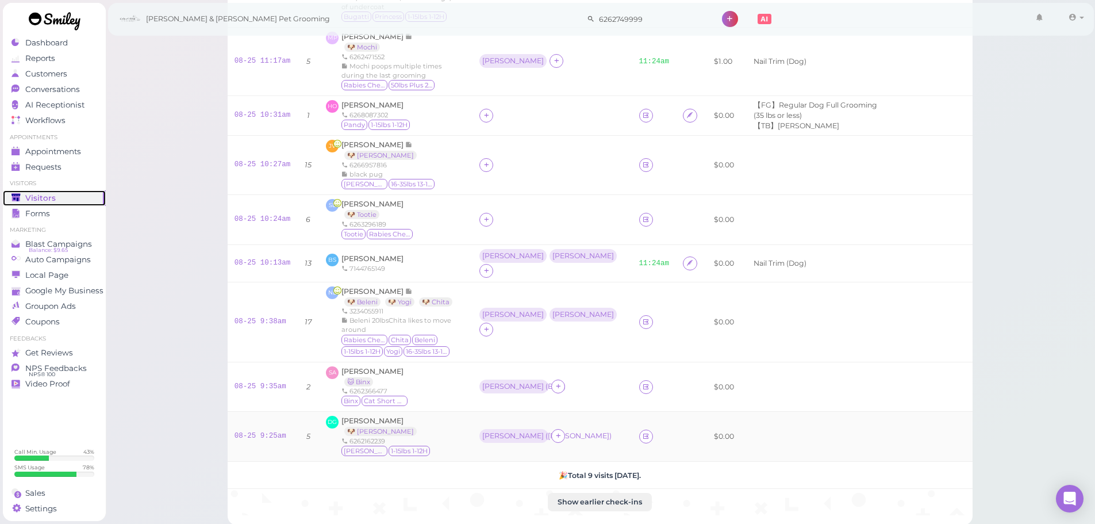
scroll to position [275, 0]
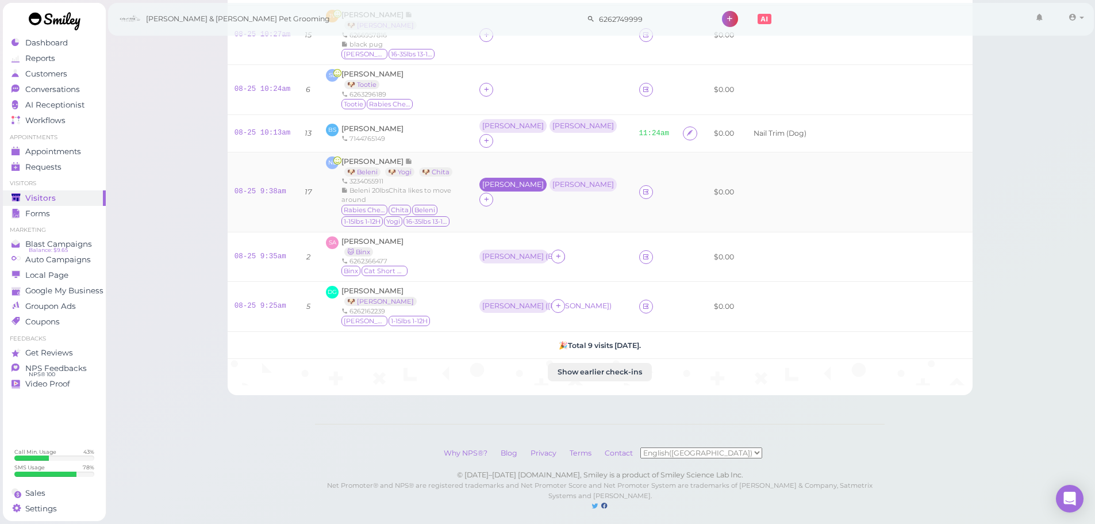
click at [525, 178] on div "[PERSON_NAME]" at bounding box center [512, 185] width 67 height 14
drag, startPoint x: 528, startPoint y: 228, endPoint x: 527, endPoint y: 222, distance: 6.6
click at [528, 227] on div "for Select pets" at bounding box center [571, 231] width 116 height 61
click at [527, 222] on span "Select pets" at bounding box center [538, 221] width 40 height 13
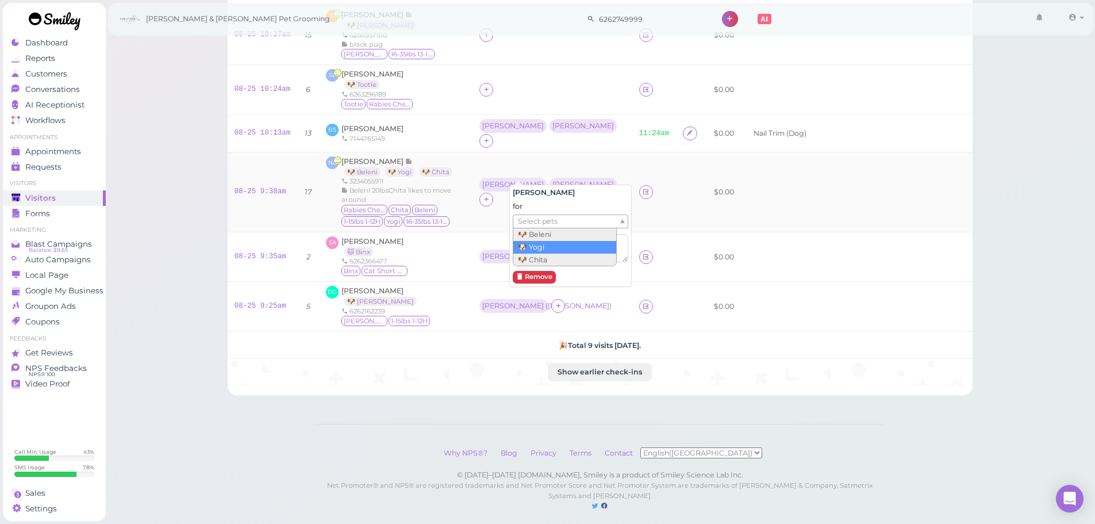
scroll to position [266, 0]
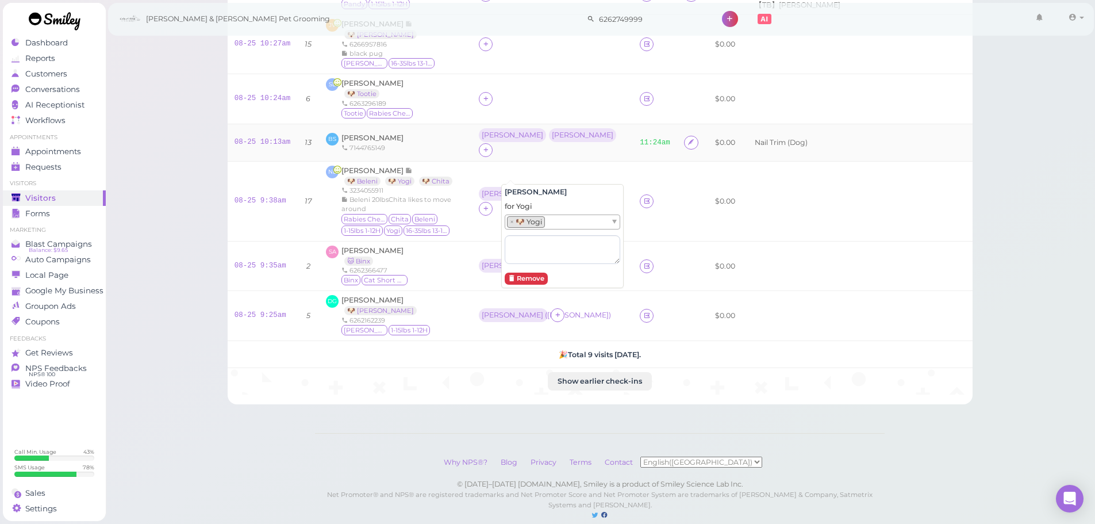
click at [558, 142] on td "Asa Rebecca" at bounding box center [552, 142] width 161 height 37
drag, startPoint x: 573, startPoint y: 171, endPoint x: 573, endPoint y: 178, distance: 6.3
click at [573, 187] on div "[PERSON_NAME]" at bounding box center [584, 194] width 67 height 14
click at [571, 218] on ul "Select pets" at bounding box center [557, 221] width 105 height 13
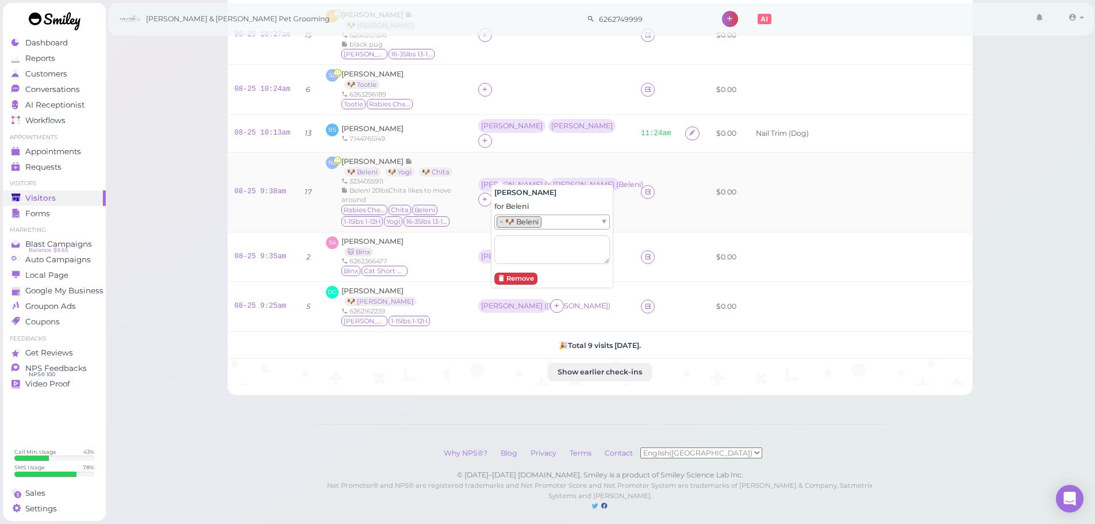
click at [464, 156] on div "Nancy Landaverde 🐶 Beleni 🐶 Yogi 🐶 Chita 3234055911 Beleni 20lbsChita likes to …" at bounding box center [402, 191] width 123 height 71
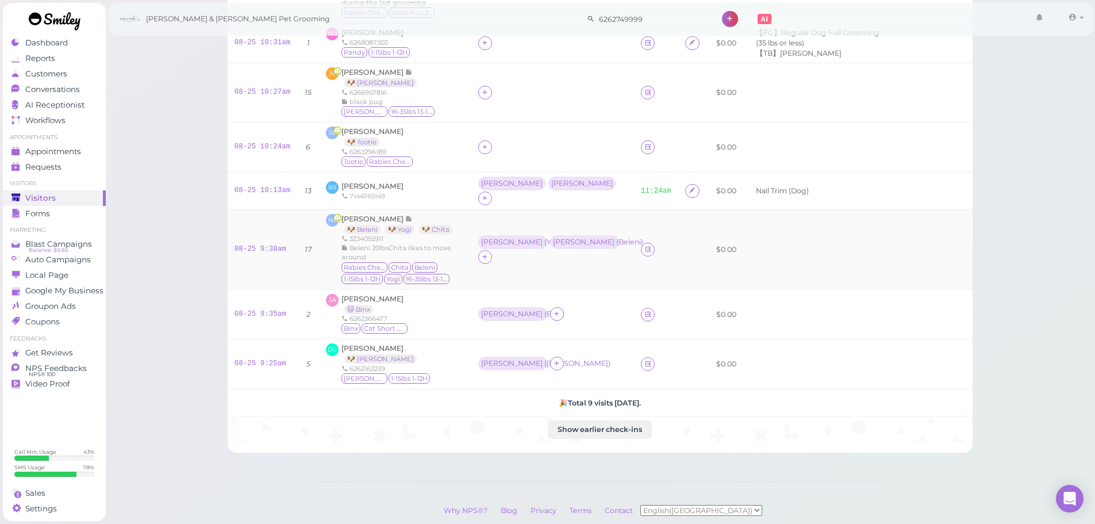
click at [464, 149] on div "SL Stacey Luu 🐶 Tootie 6263296189 Tootie Rabies Checked" at bounding box center [395, 146] width 139 height 41
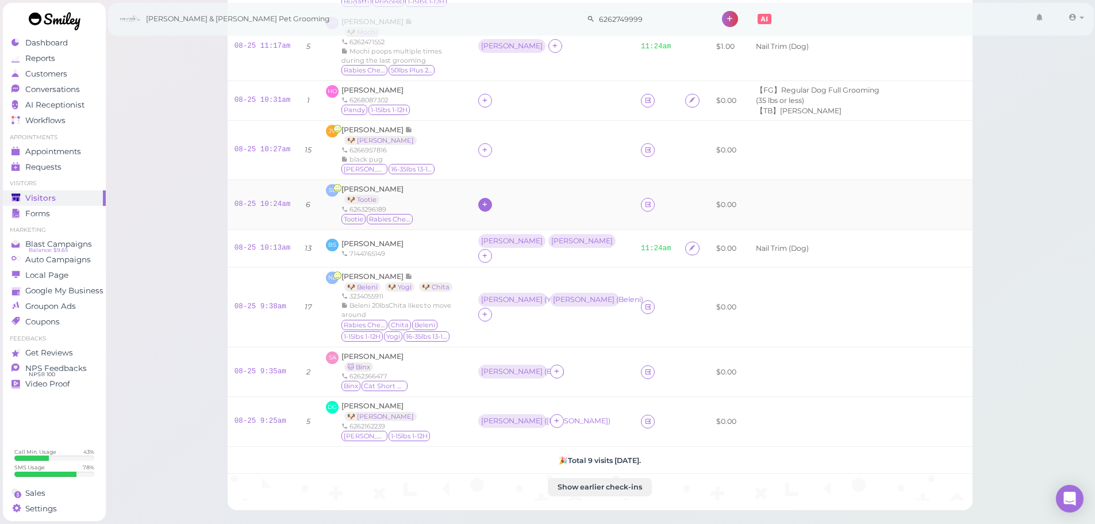
click at [489, 205] on icon at bounding box center [484, 204] width 7 height 9
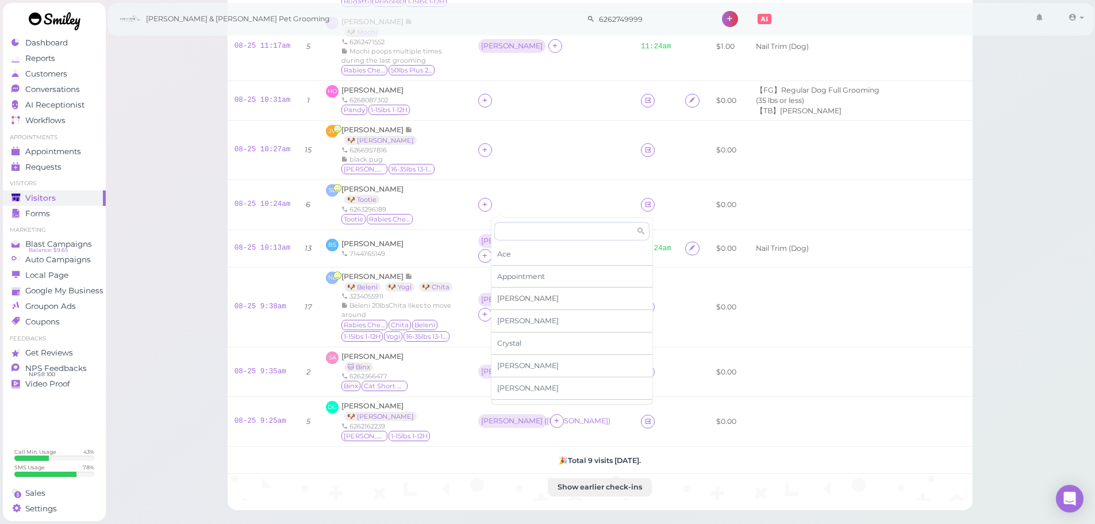
click at [520, 297] on div "[PERSON_NAME]" at bounding box center [571, 298] width 161 height 22
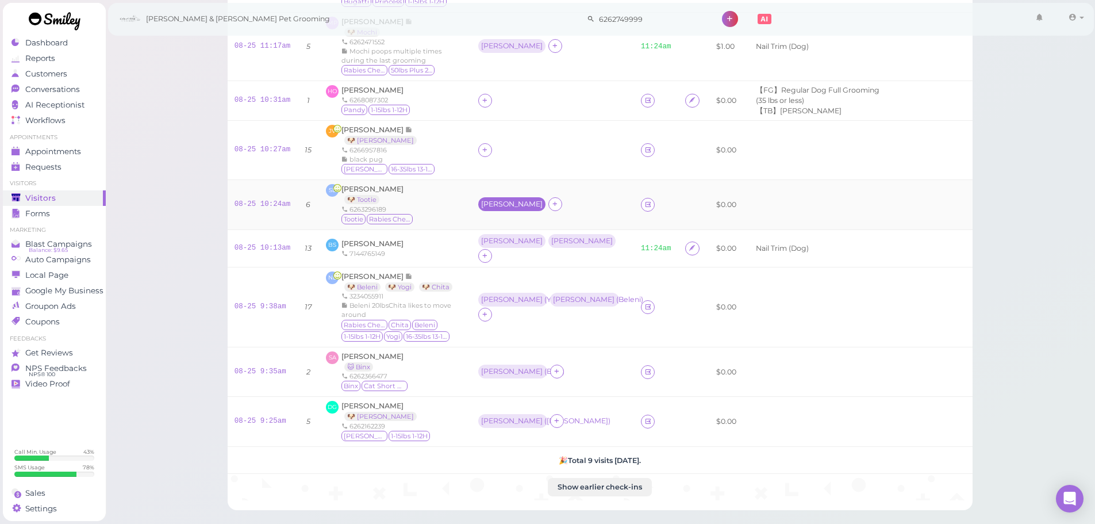
click at [501, 208] on div "[PERSON_NAME]" at bounding box center [512, 204] width 62 height 8
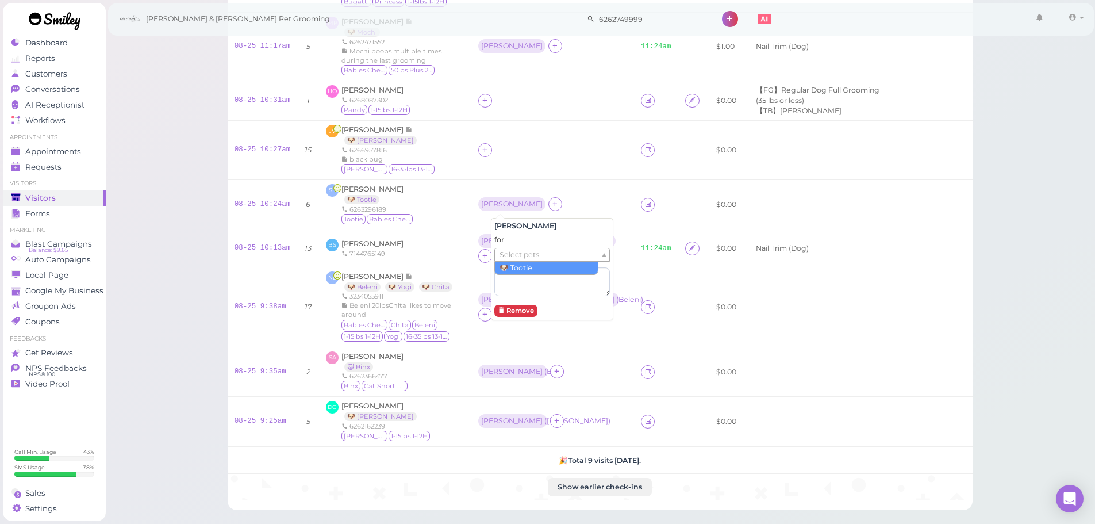
click at [519, 256] on span "Select pets" at bounding box center [520, 254] width 40 height 13
click at [464, 187] on div "SL Stacey Luu 🐶 Tootie 6263296189 Tootie Rabies Checked" at bounding box center [395, 204] width 139 height 41
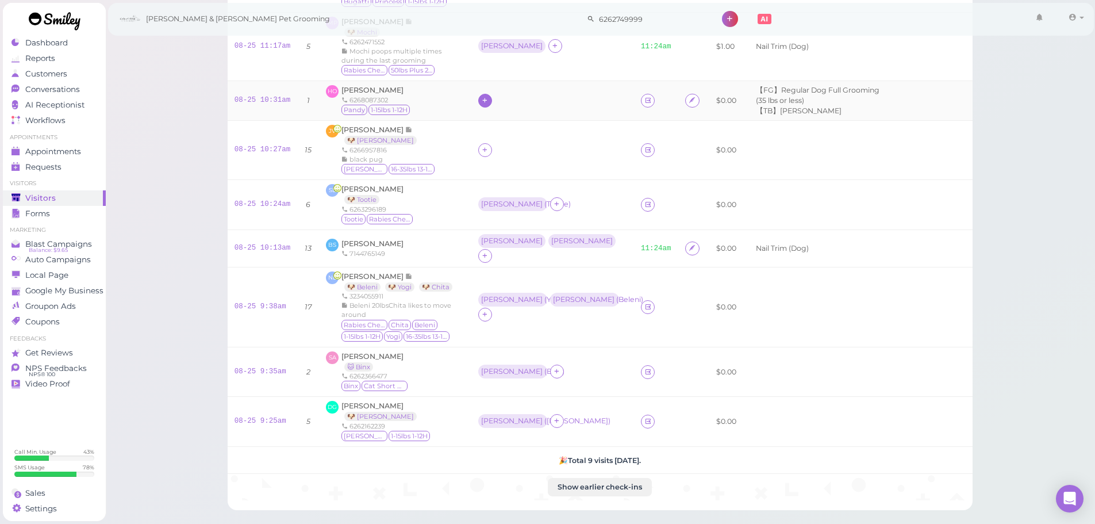
click at [489, 99] on icon at bounding box center [484, 100] width 7 height 9
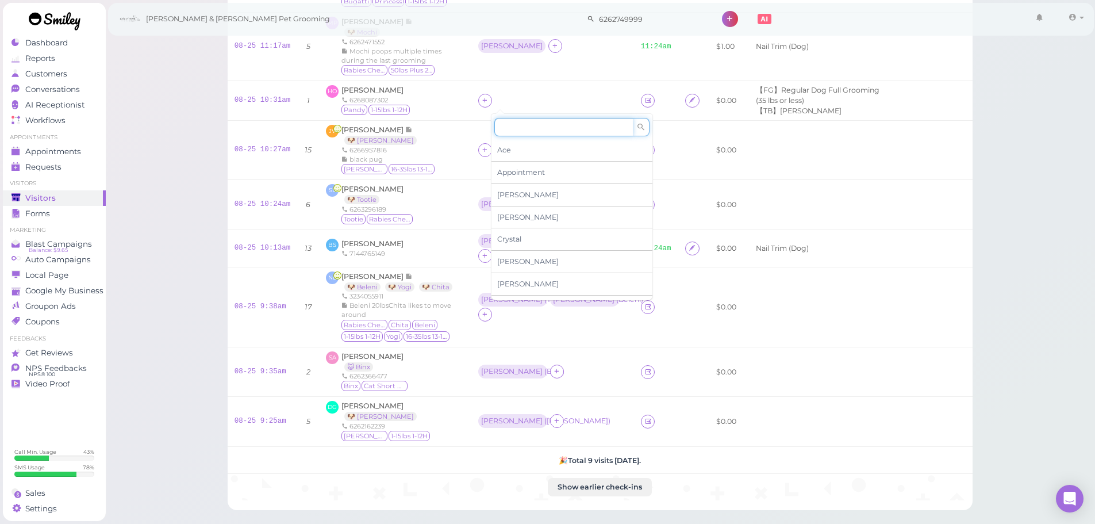
click at [536, 127] on input at bounding box center [563, 127] width 139 height 18
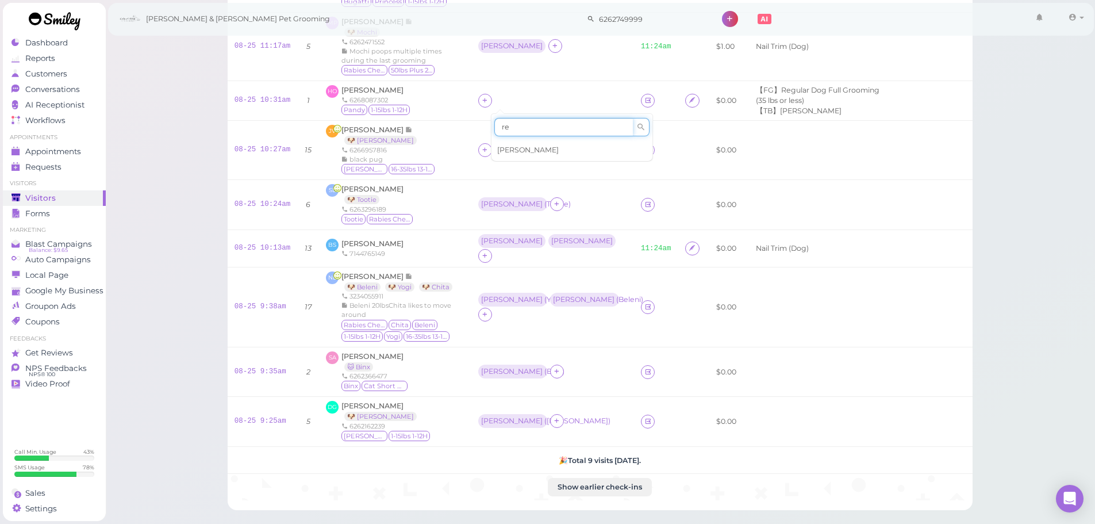
type input "re"
click at [528, 152] on span "[PERSON_NAME]" at bounding box center [528, 149] width 62 height 9
click at [378, 91] on span "[PERSON_NAME]" at bounding box center [372, 90] width 62 height 9
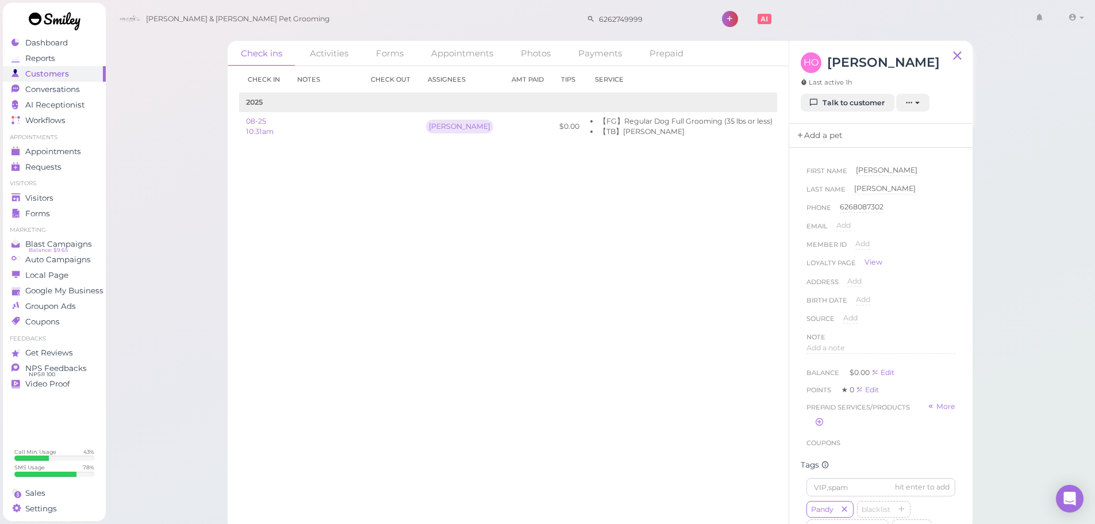
click at [819, 129] on link "Add a pet" at bounding box center [819, 136] width 60 height 24
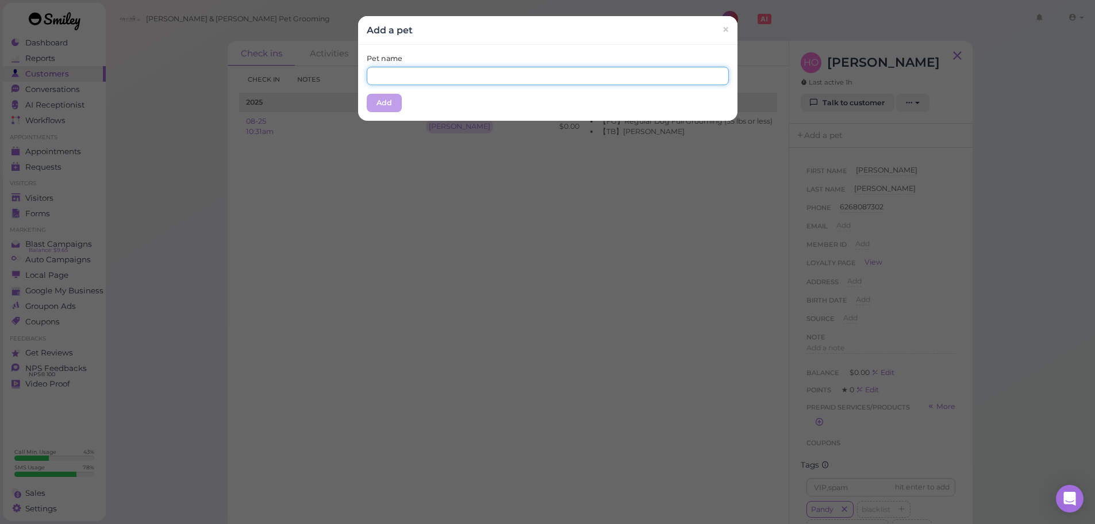
click at [577, 74] on input "text" at bounding box center [548, 76] width 362 height 18
type input "Pandy"
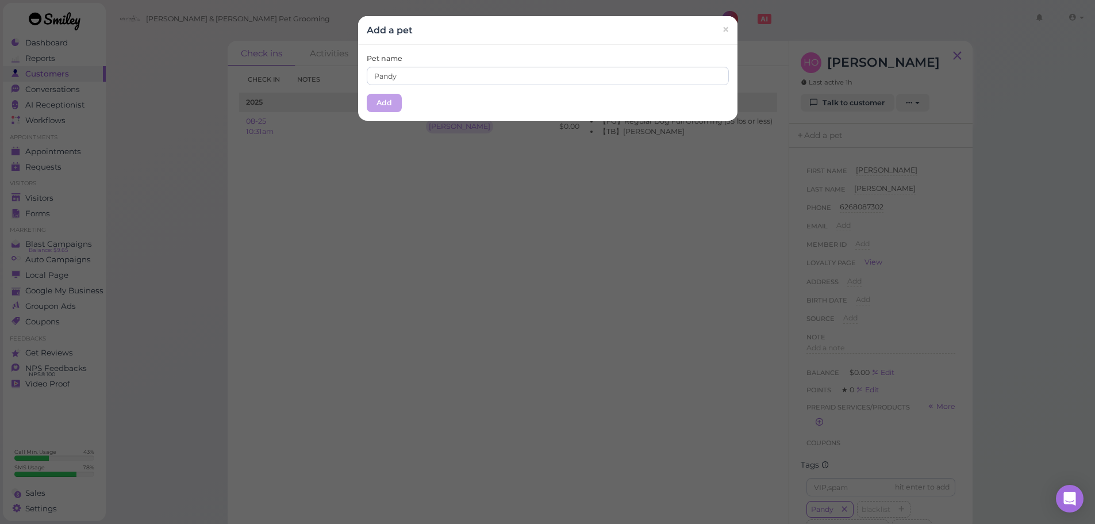
click at [559, 46] on div "Pet name Pandy Add" at bounding box center [547, 83] width 379 height 76
click at [367, 102] on button "Add" at bounding box center [384, 103] width 35 height 18
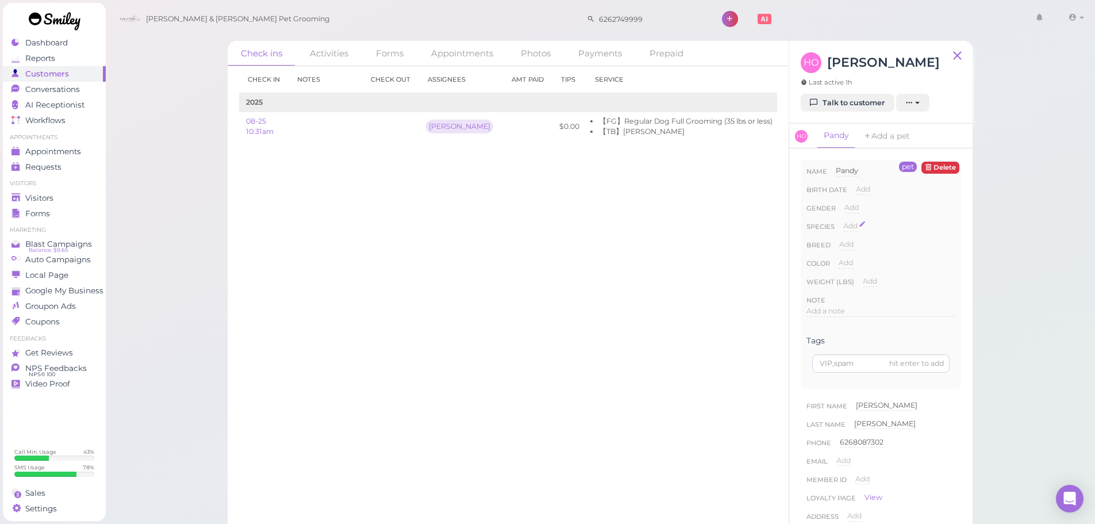
click at [846, 230] on span "Add" at bounding box center [850, 225] width 14 height 9
click at [850, 229] on select "Dog Cat Bird Other" at bounding box center [899, 229] width 112 height 17
select select "Dog"
click at [843, 221] on select "Dog Cat Bird Other" at bounding box center [899, 229] width 112 height 17
click at [863, 247] on button "Done" at bounding box center [856, 246] width 25 height 12
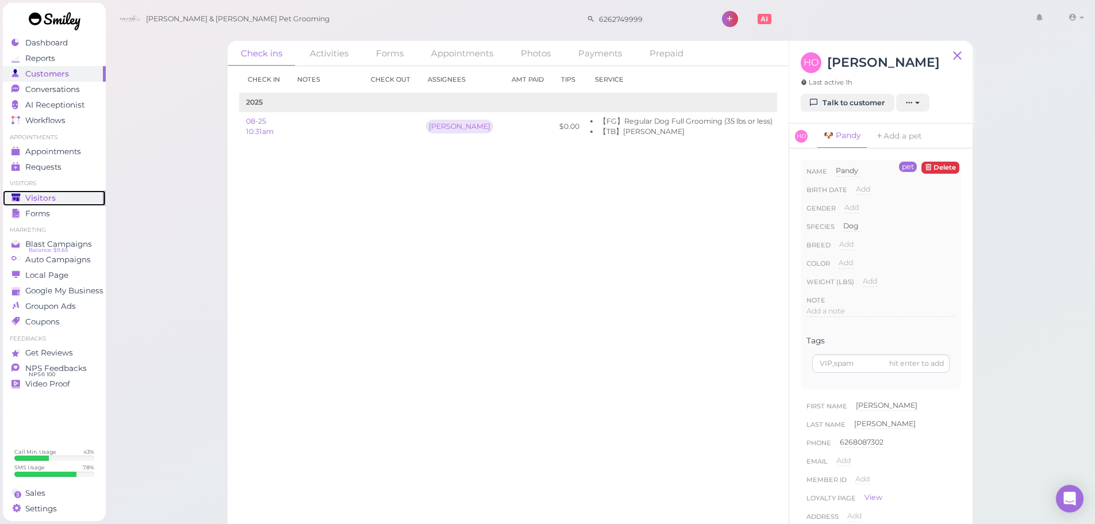
click at [59, 203] on link "Visitors" at bounding box center [54, 198] width 103 height 16
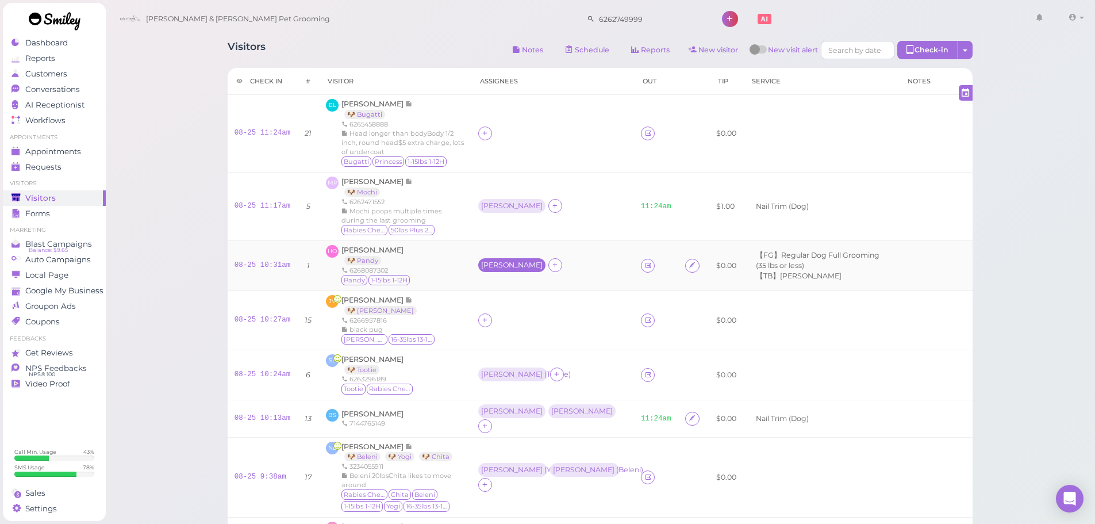
click at [494, 267] on div "[PERSON_NAME]" at bounding box center [512, 265] width 62 height 8
click at [512, 309] on span "Select services" at bounding box center [526, 302] width 53 height 13
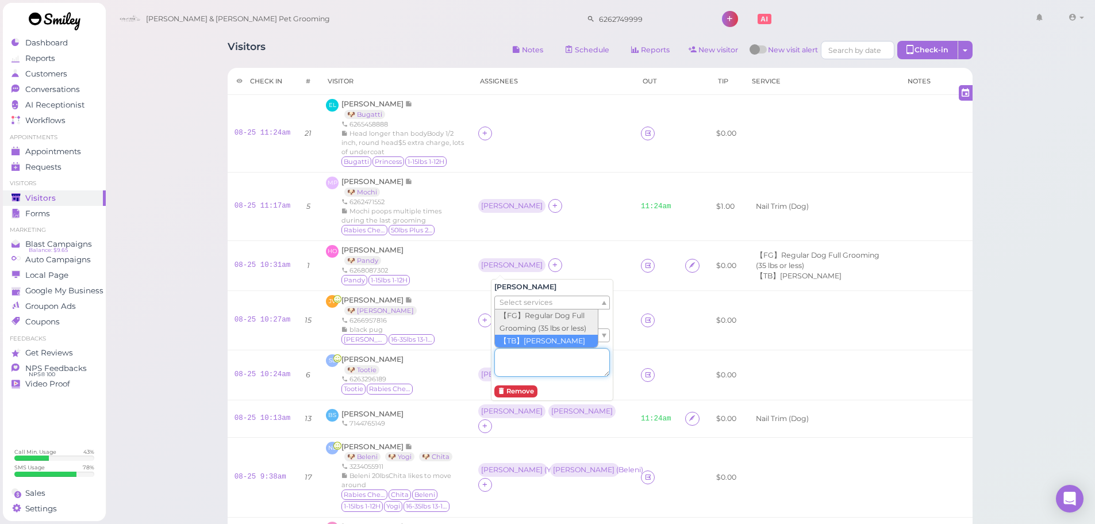
click at [535, 370] on textarea at bounding box center [552, 362] width 116 height 29
click at [540, 341] on ul "Select pets" at bounding box center [547, 335] width 105 height 13
click at [568, 204] on div "[PERSON_NAME]" at bounding box center [552, 206] width 149 height 15
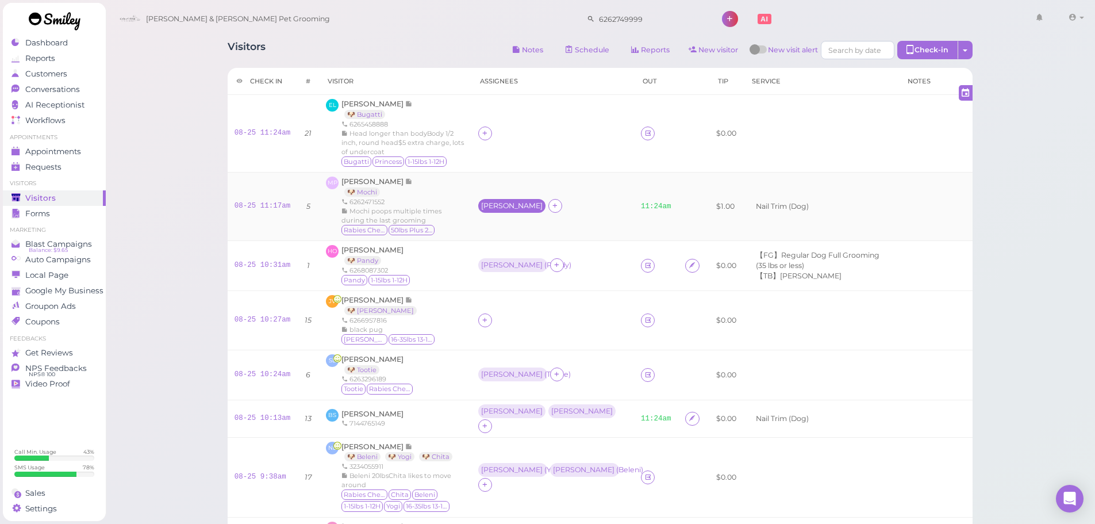
click at [506, 199] on div "[PERSON_NAME]" at bounding box center [511, 206] width 67 height 14
click at [471, 226] on td "MP Megan Phan 🐶 Mochi 6262471552 Mochi poops multiple times during the last gro…" at bounding box center [395, 206] width 152 height 68
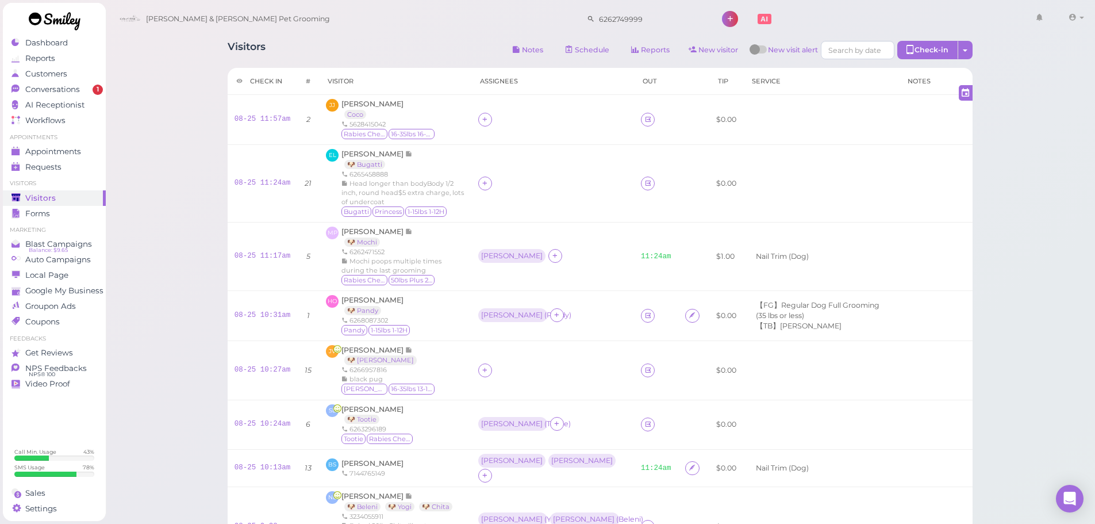
click at [80, 88] on div "Conversations" at bounding box center [52, 90] width 83 height 10
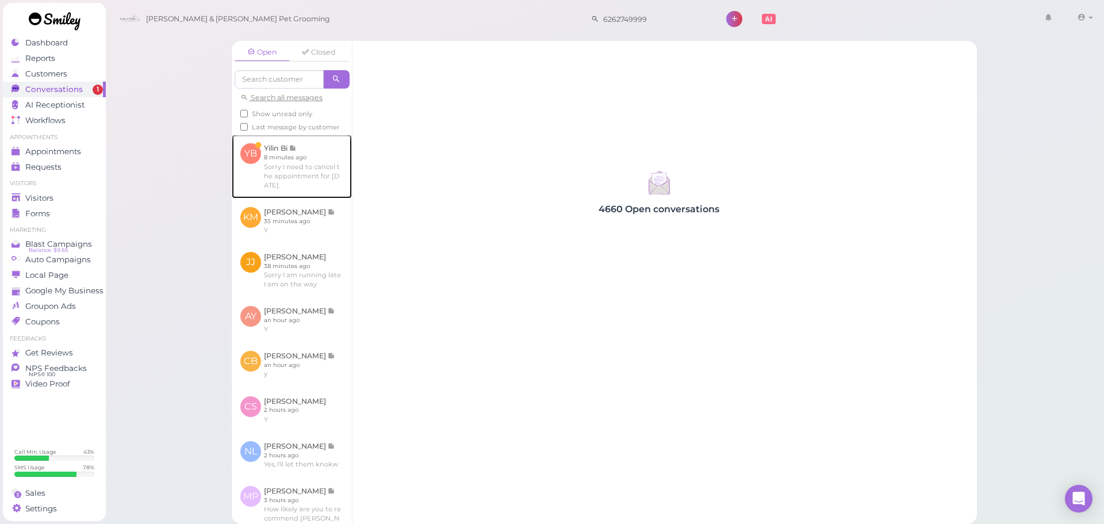
click at [315, 171] on link at bounding box center [292, 166] width 120 height 63
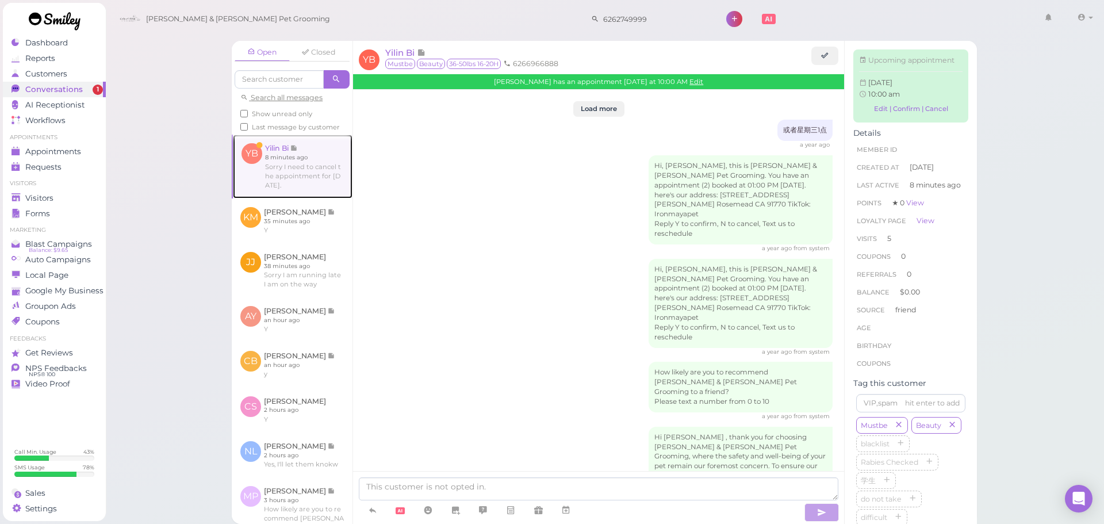
scroll to position [1612, 0]
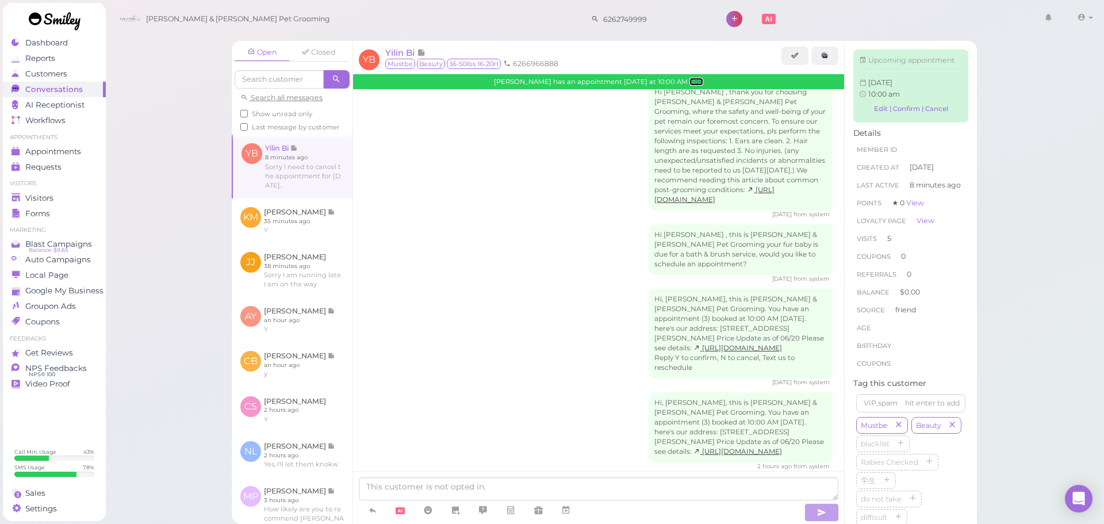
click at [689, 80] on link "Edit" at bounding box center [696, 82] width 14 height 8
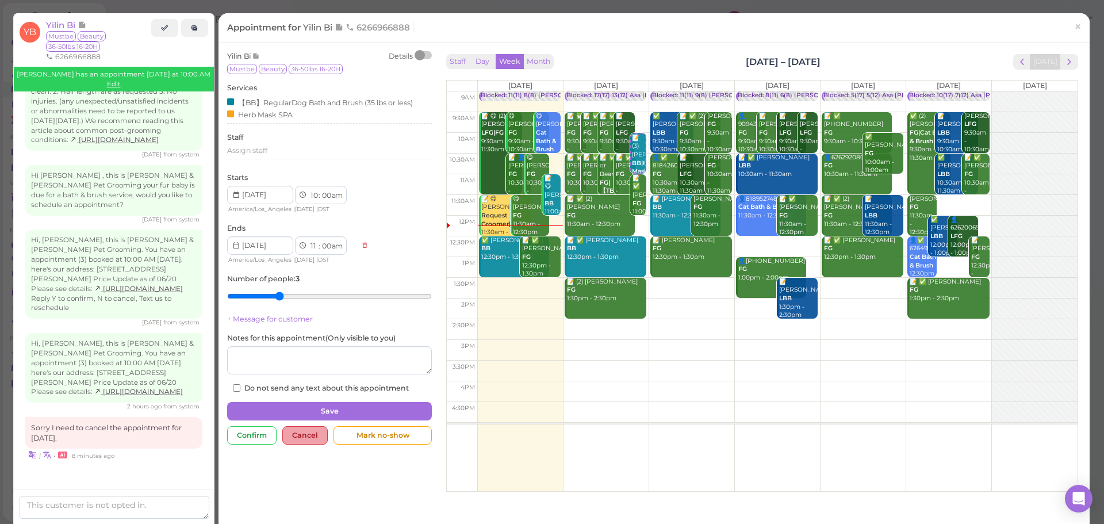
click at [301, 435] on div "Cancel" at bounding box center [304, 435] width 45 height 18
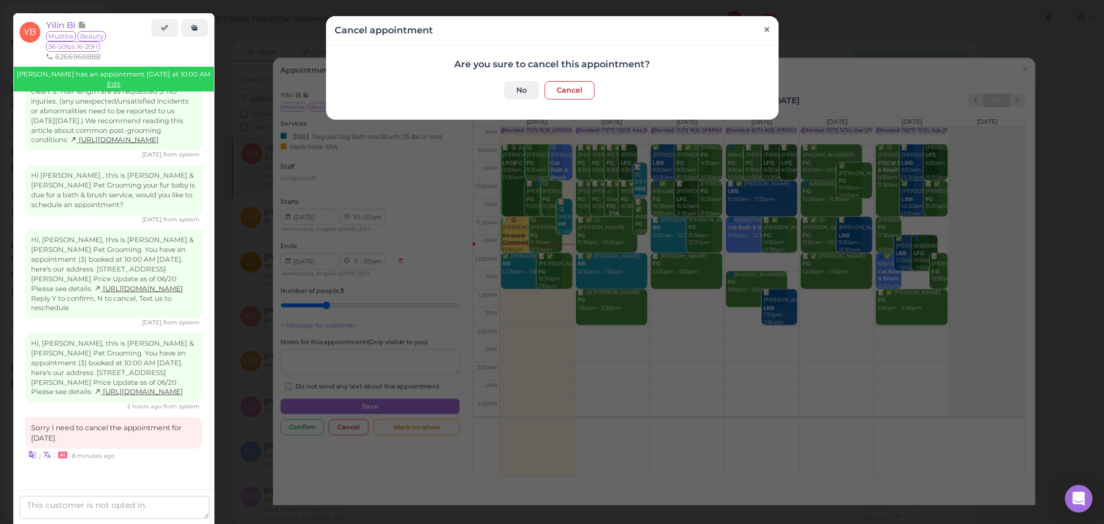
click at [762, 26] on span "×" at bounding box center [765, 30] width 7 height 16
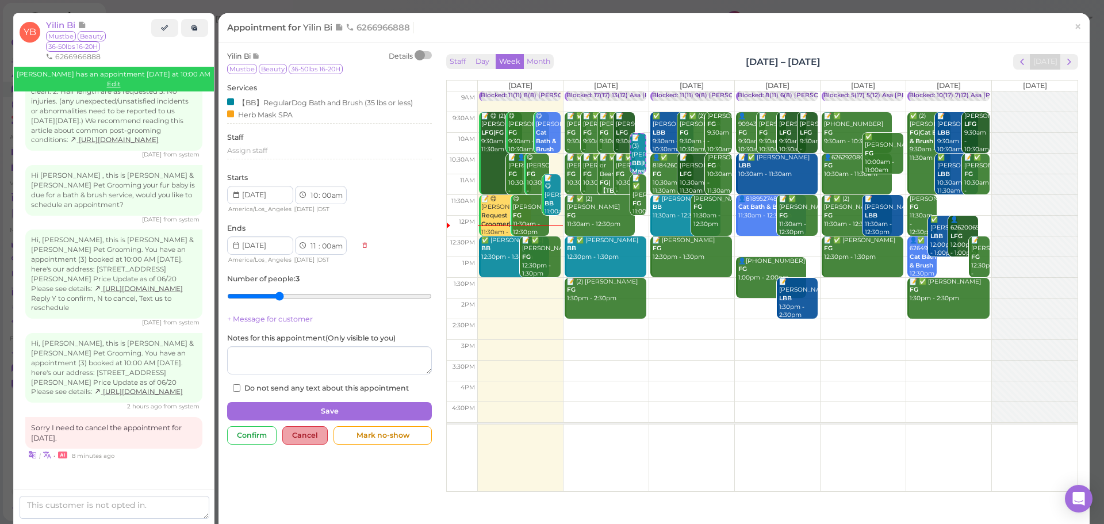
click at [307, 443] on div "Cancel" at bounding box center [304, 435] width 45 height 18
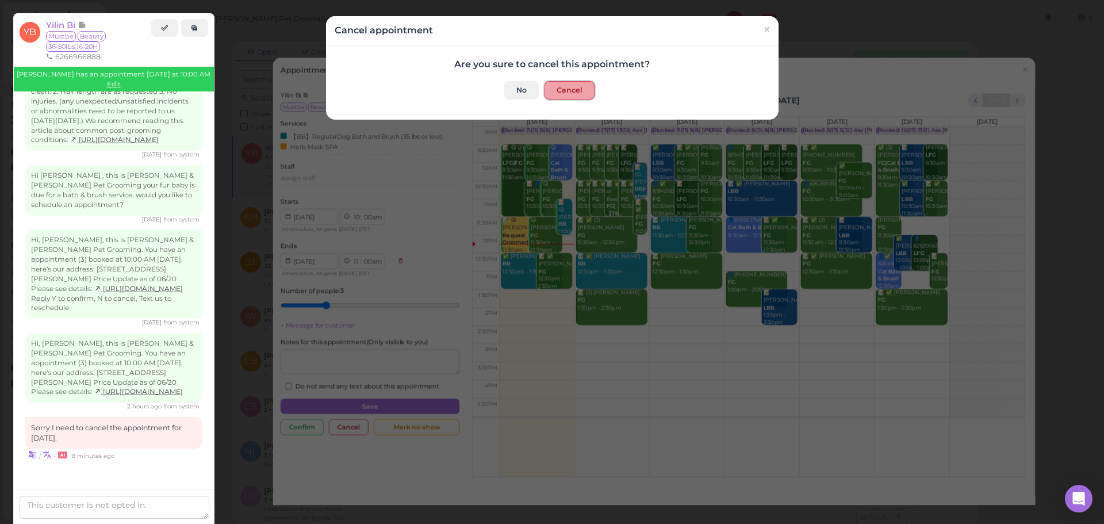
click at [576, 98] on button "Cancel" at bounding box center [569, 90] width 50 height 18
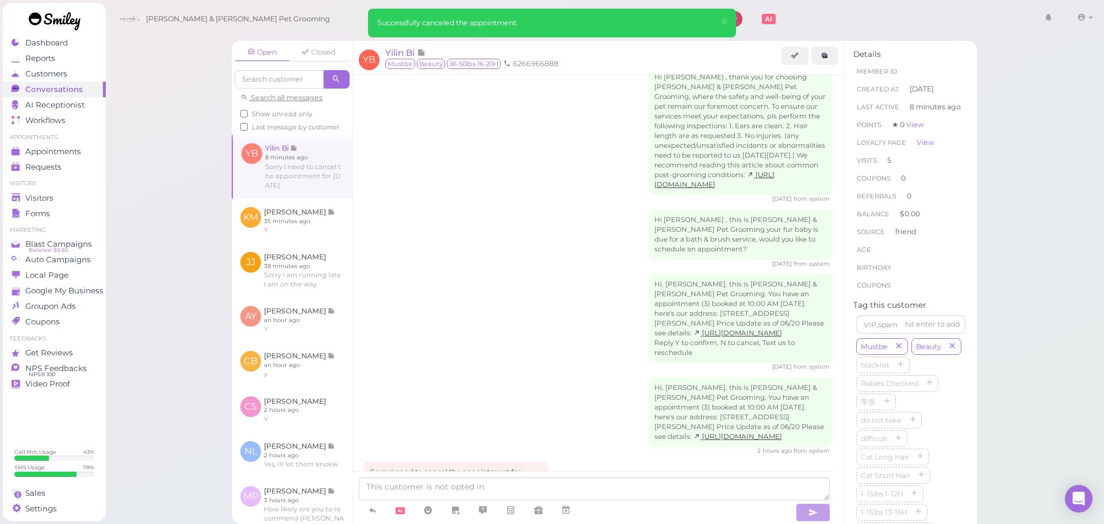
scroll to position [1668, 0]
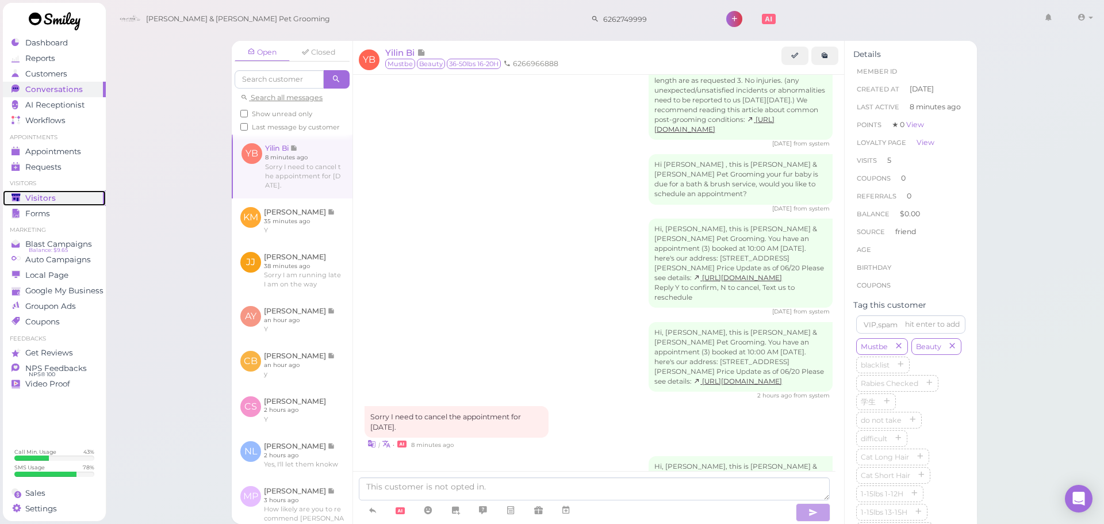
click at [69, 204] on link "Visitors" at bounding box center [54, 198] width 103 height 16
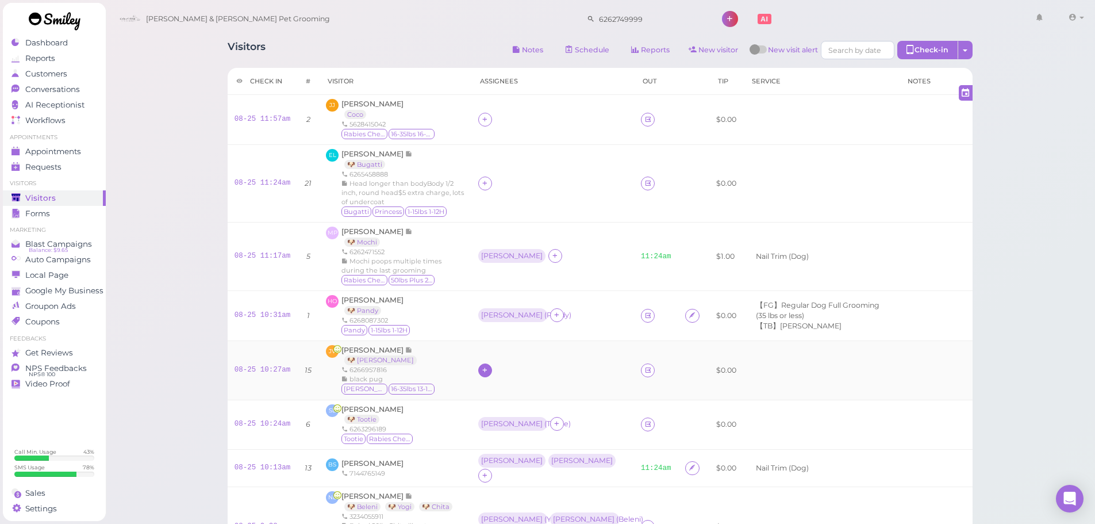
click at [489, 371] on icon at bounding box center [484, 370] width 7 height 9
click at [521, 261] on div "[PERSON_NAME]" at bounding box center [571, 258] width 161 height 22
click at [503, 367] on div "[PERSON_NAME]" at bounding box center [512, 370] width 62 height 8
click at [503, 412] on div "for Select pets" at bounding box center [552, 430] width 116 height 61
click at [505, 427] on div "for Select pets" at bounding box center [552, 430] width 116 height 61
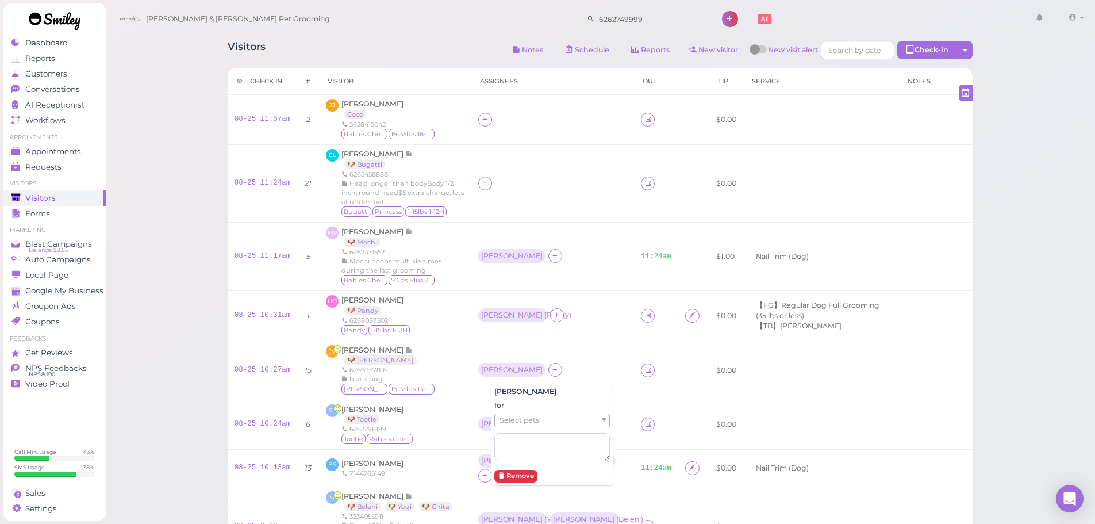
click at [510, 418] on span "Select pets" at bounding box center [520, 420] width 40 height 13
click at [464, 379] on div "JV [PERSON_NAME] 🐶 [PERSON_NAME] 6266957816 black pug [PERSON_NAME] 16-35lbs 13…" at bounding box center [395, 370] width 139 height 51
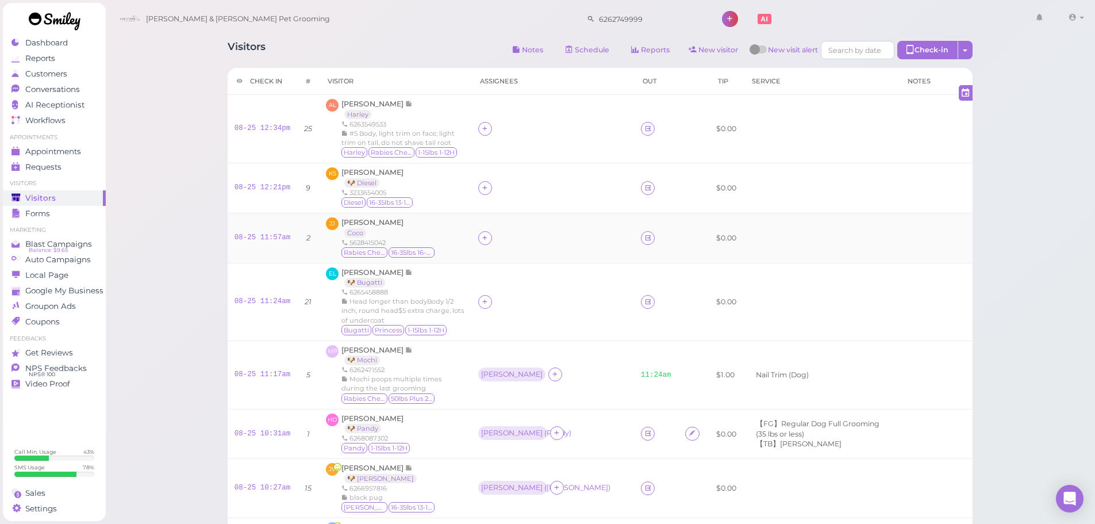
click at [436, 253] on div "JJ [PERSON_NAME] Coco 5628415042 [MEDICAL_DATA] Checked 16-35lbs 16-20H" at bounding box center [395, 237] width 139 height 41
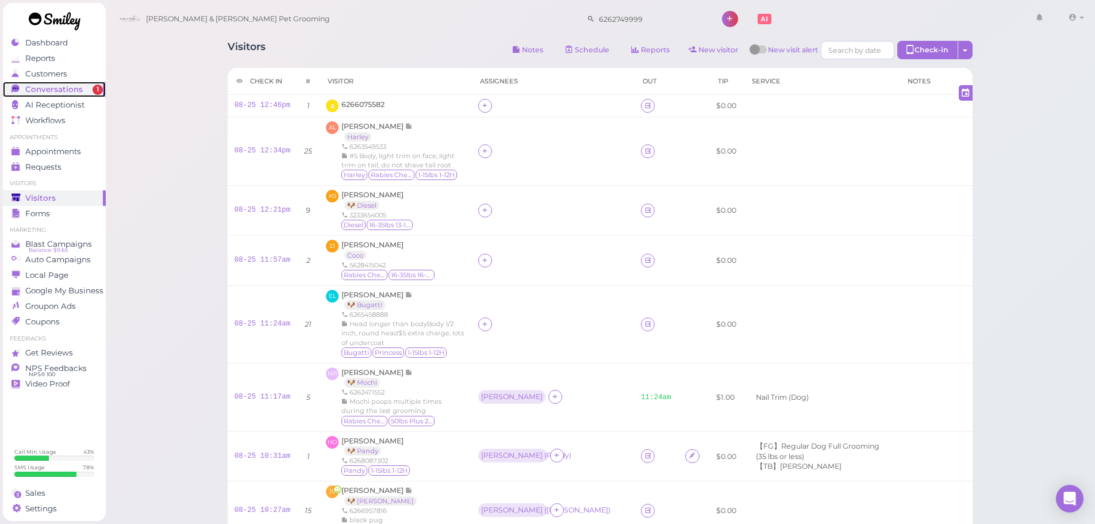
click at [79, 89] on span "Conversations" at bounding box center [53, 90] width 57 height 10
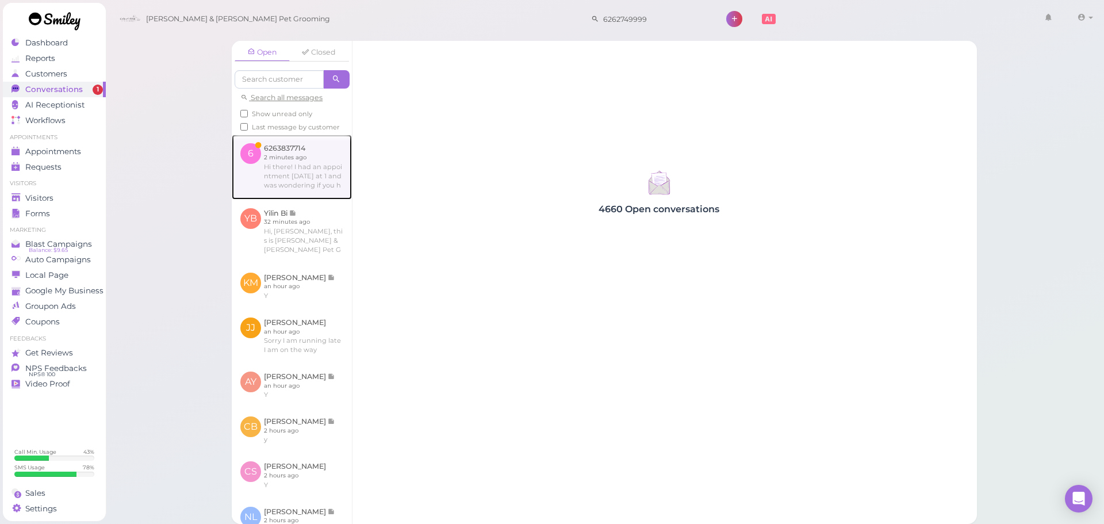
click at [305, 184] on link at bounding box center [292, 167] width 120 height 64
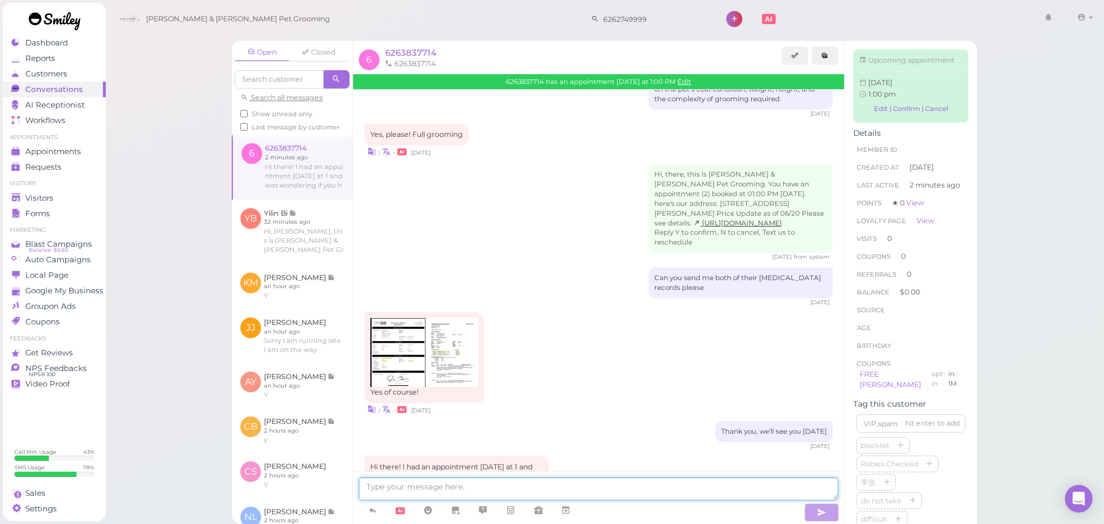
scroll to position [778, 0]
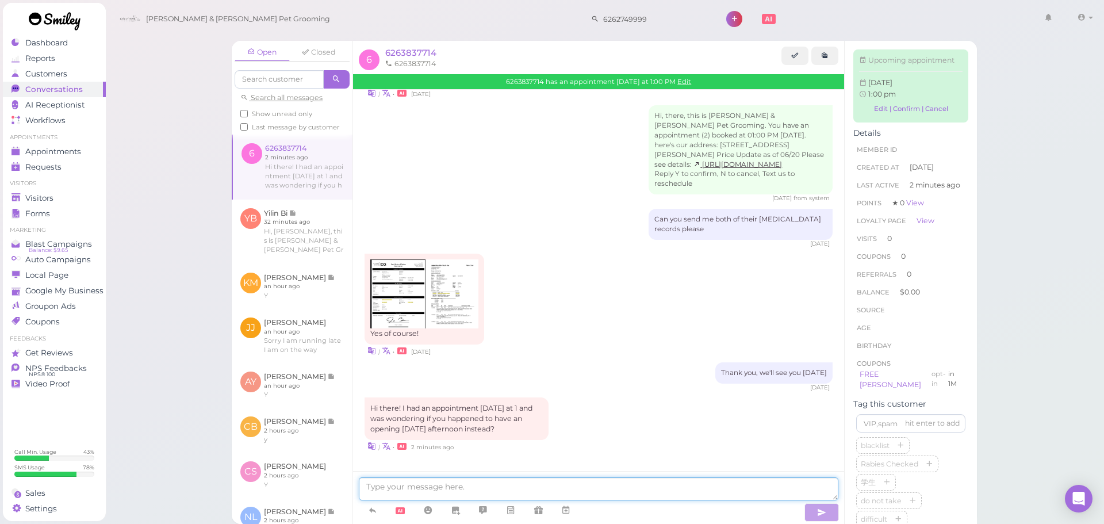
click at [584, 478] on textarea at bounding box center [598, 488] width 479 height 23
type textarea "We don't have anything available [DATE] unfortunately"
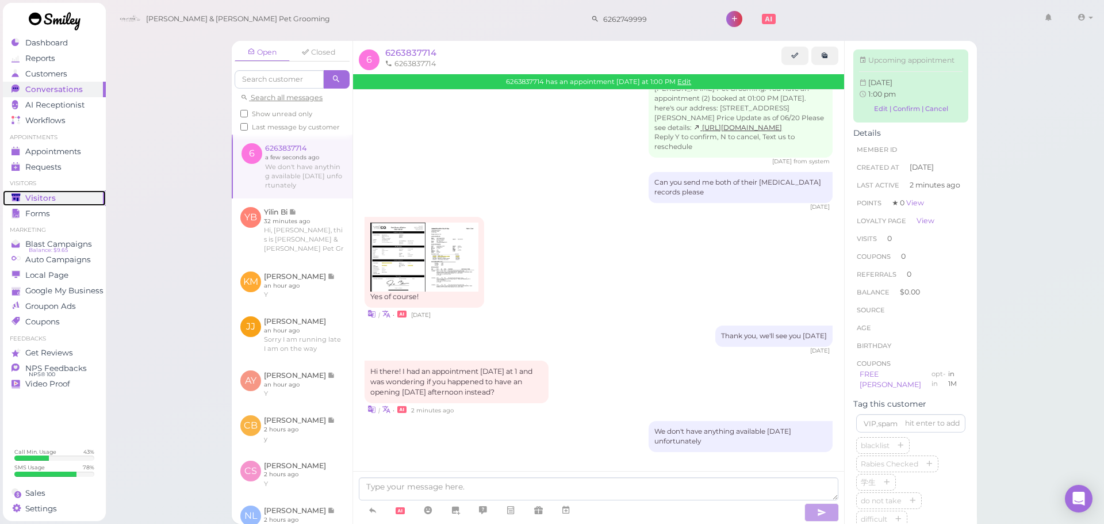
click at [82, 201] on div "Visitors" at bounding box center [52, 198] width 83 height 10
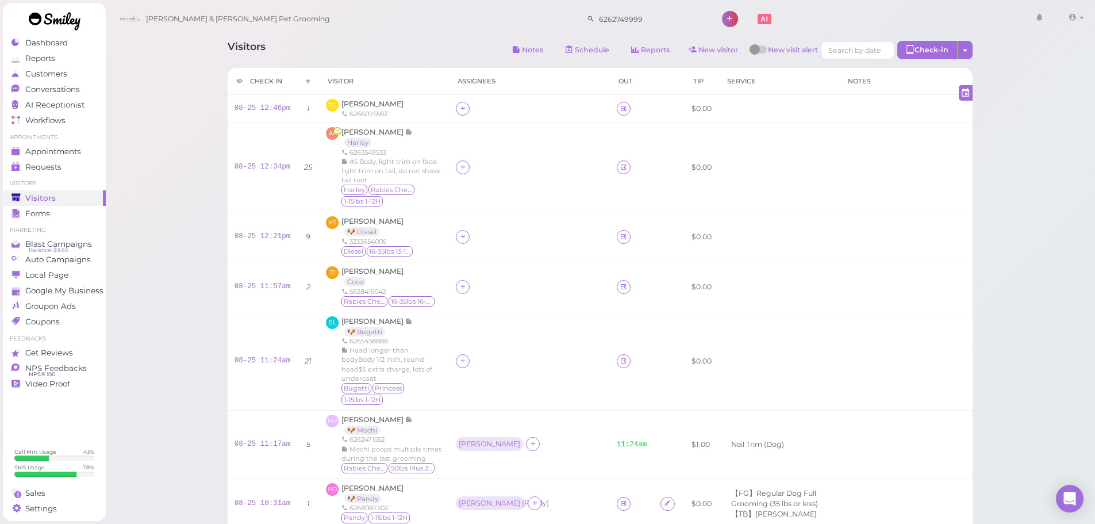
click at [406, 65] on div "Visitors Notes Schedule Reports New visitor New visit alert Check-in Customer c…" at bounding box center [600, 486] width 774 height 908
click at [362, 108] on span "[PERSON_NAME]" at bounding box center [372, 103] width 62 height 9
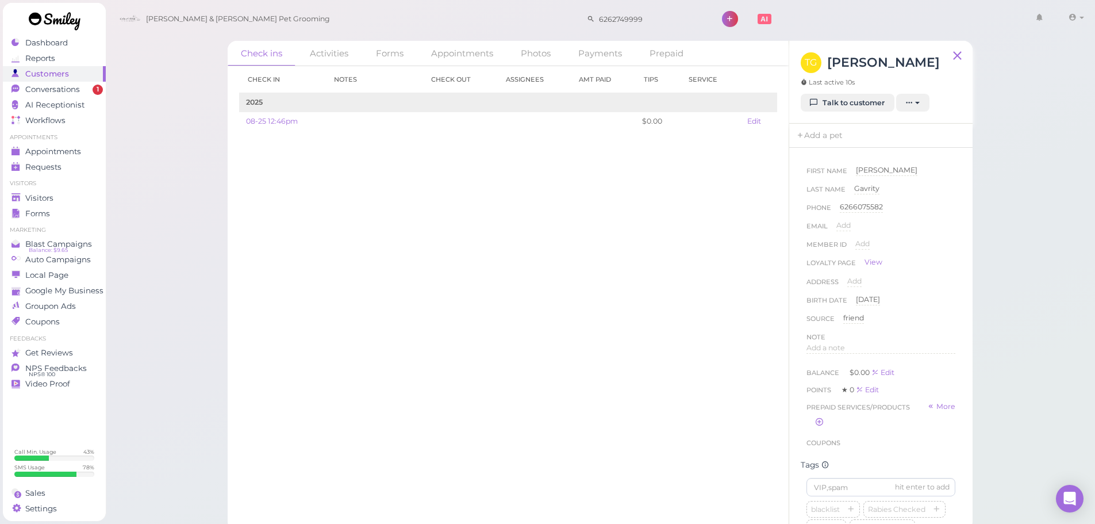
click at [514, 324] on div "Check in Notes Check out Assignees Amt Paid Tips Service 2025 08-25 12:46pm $0.…" at bounding box center [508, 295] width 561 height 458
click at [63, 83] on link "Conversations 1" at bounding box center [54, 90] width 103 height 16
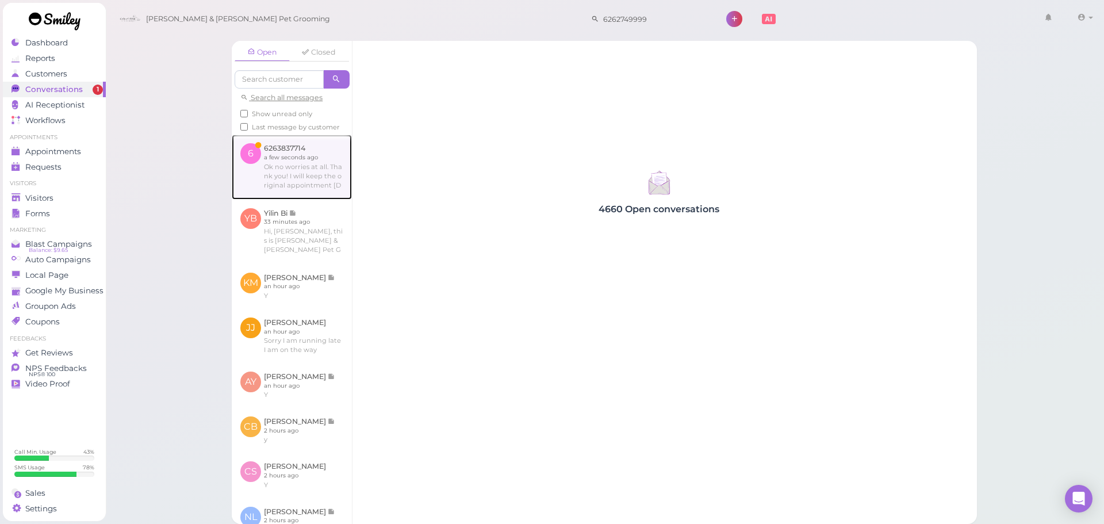
click at [286, 176] on link at bounding box center [292, 167] width 120 height 64
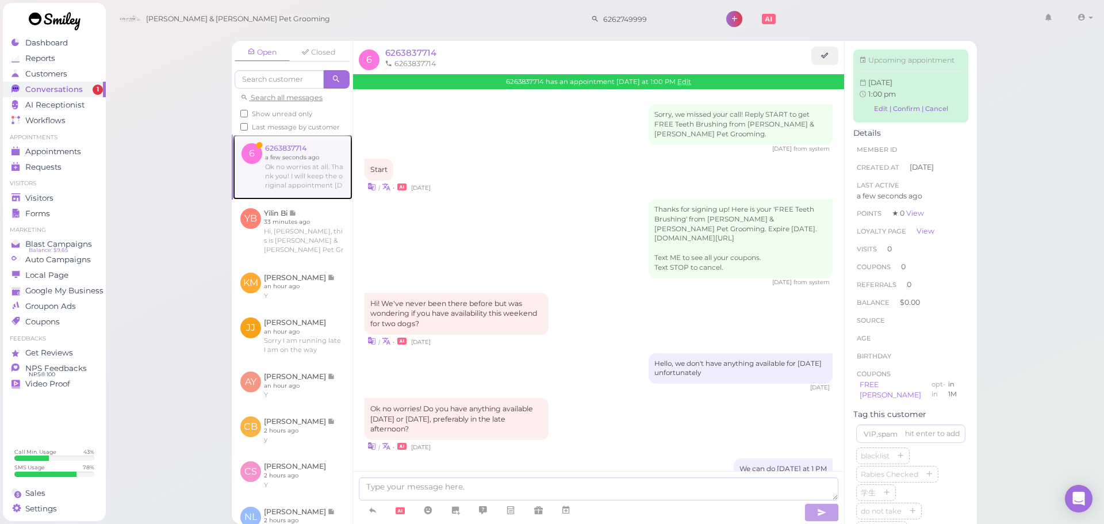
scroll to position [873, 0]
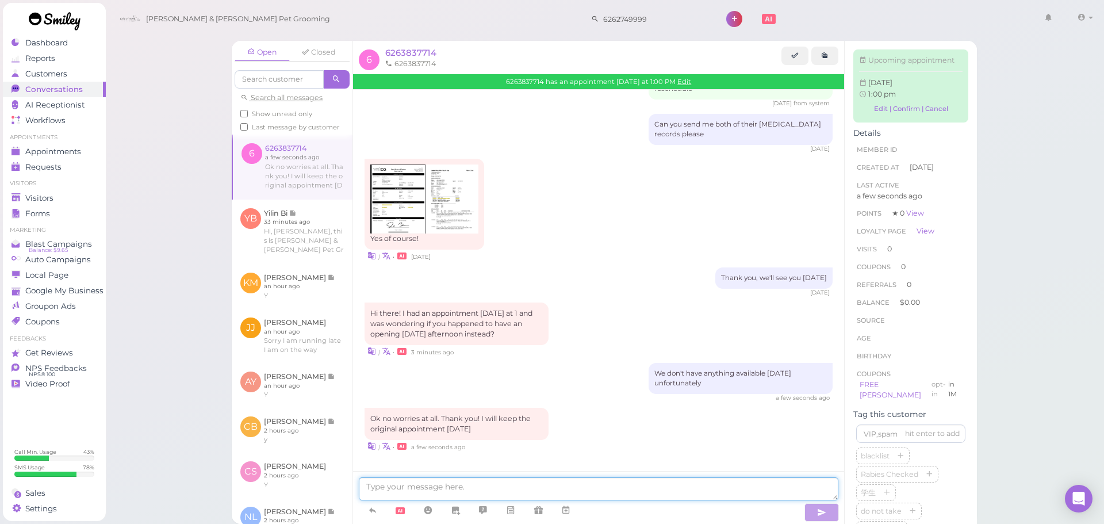
drag, startPoint x: 539, startPoint y: 490, endPoint x: 541, endPoint y: 473, distance: 17.3
click at [539, 490] on textarea at bounding box center [598, 488] width 479 height 23
type textarea ":"
type textarea "Sounds good, we'll see you then"
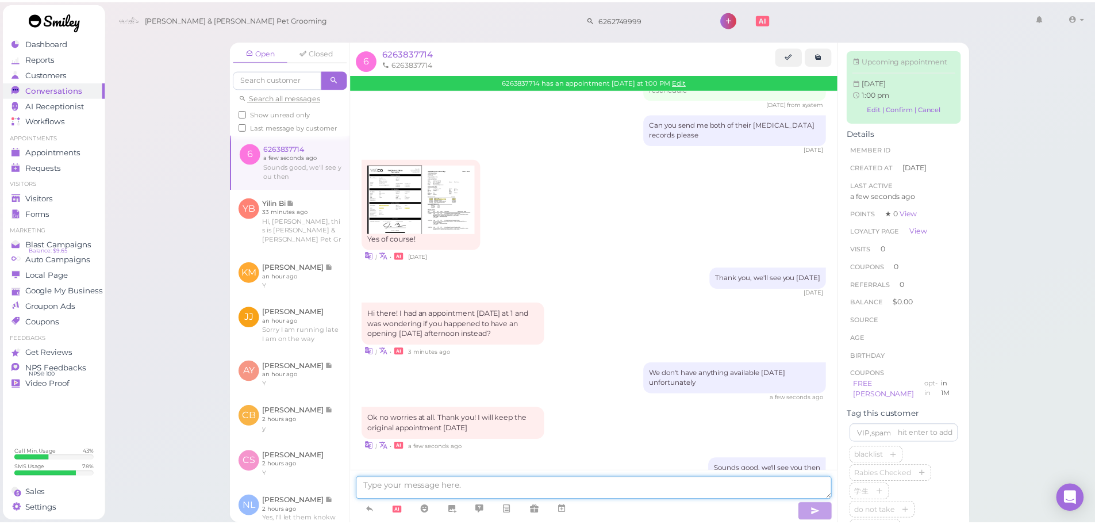
scroll to position [900, 0]
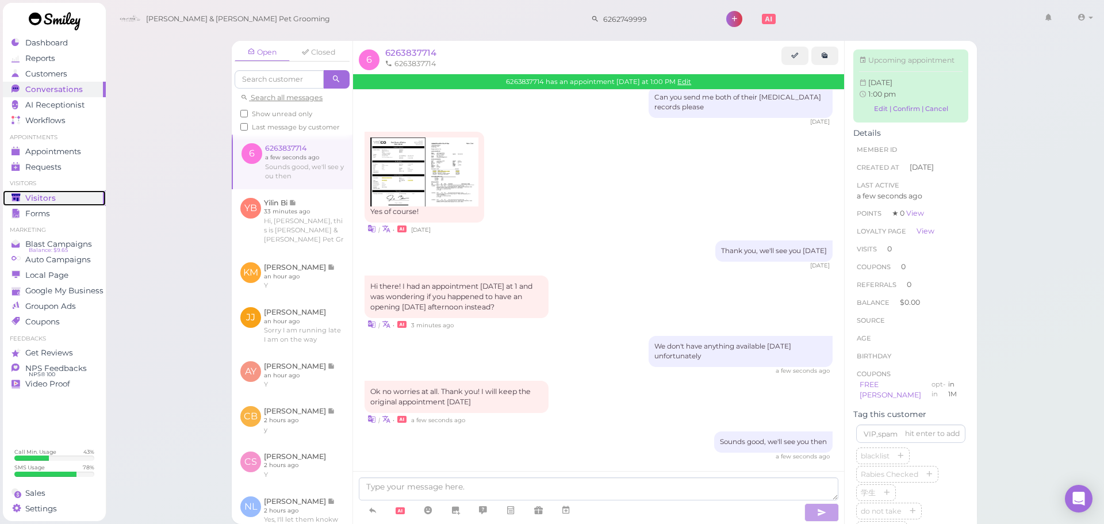
click at [33, 193] on span "Visitors" at bounding box center [40, 198] width 30 height 10
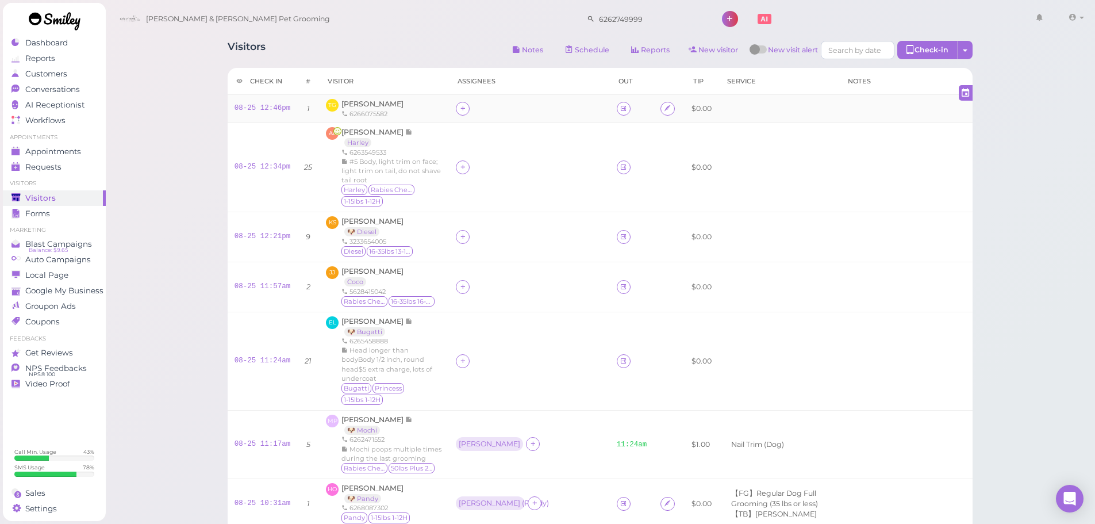
click at [463, 114] on td at bounding box center [529, 109] width 160 height 28
click at [464, 113] on td at bounding box center [529, 109] width 160 height 28
click at [467, 113] on div at bounding box center [463, 109] width 14 height 14
click at [506, 137] on input at bounding box center [537, 135] width 139 height 18
type input "reb"
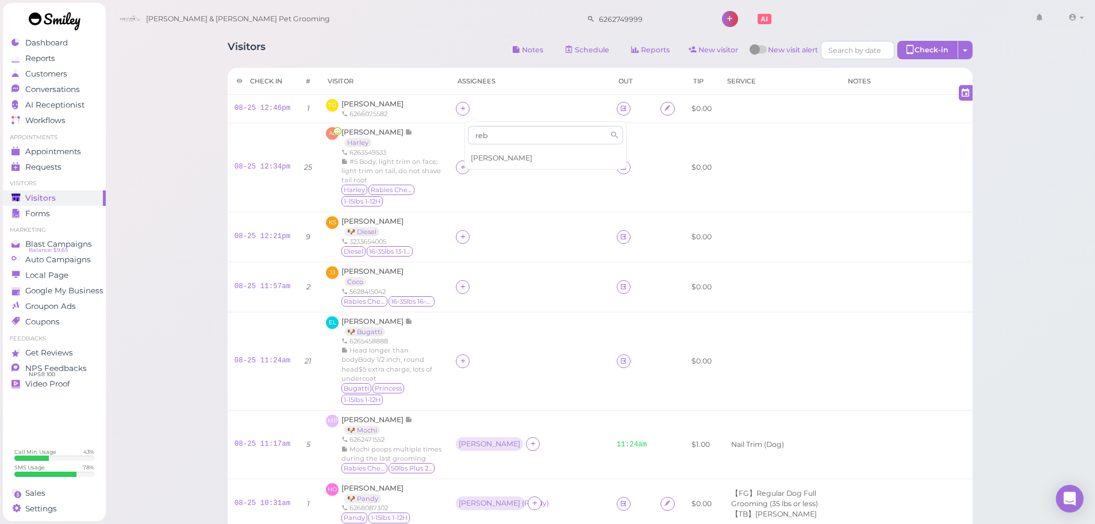
click at [499, 156] on span "[PERSON_NAME]" at bounding box center [502, 157] width 62 height 9
drag, startPoint x: 249, startPoint y: 109, endPoint x: 282, endPoint y: 114, distance: 33.2
click at [249, 109] on link "08-25 12:46pm" at bounding box center [263, 108] width 56 height 8
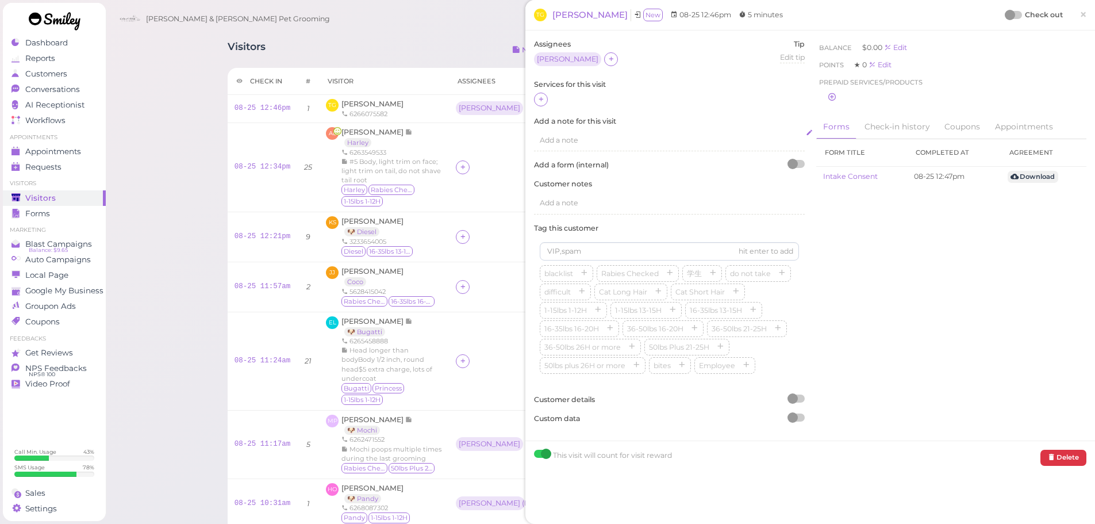
click at [551, 139] on span "Add a note" at bounding box center [559, 140] width 39 height 9
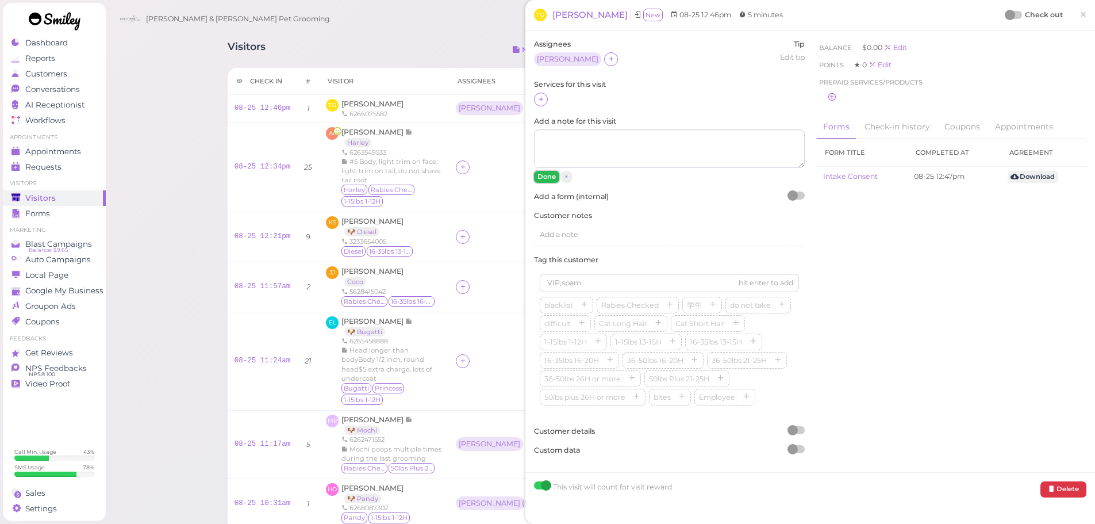
click at [556, 176] on button "Done" at bounding box center [546, 177] width 25 height 12
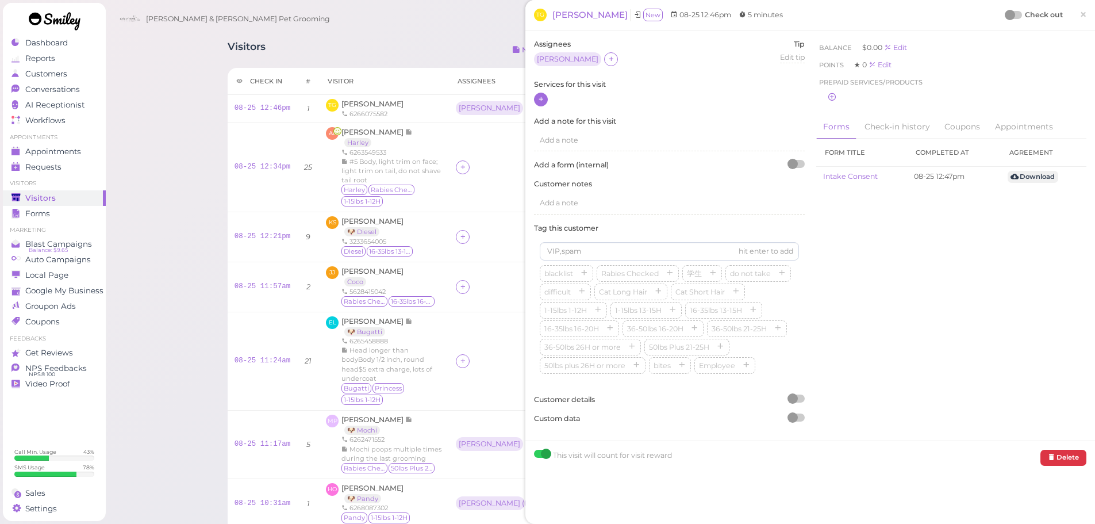
click at [540, 98] on icon at bounding box center [540, 99] width 7 height 9
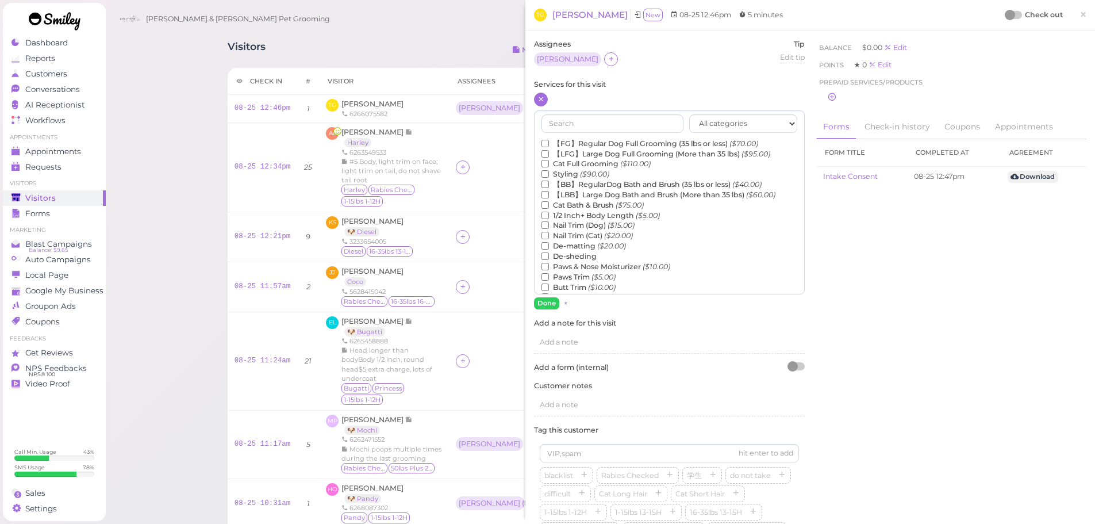
click at [554, 226] on label "Nail Trim (Dog) ($15.00)" at bounding box center [588, 225] width 93 height 10
click at [549, 226] on input "Nail Trim (Dog) ($15.00)" at bounding box center [545, 224] width 7 height 7
click at [539, 300] on button "Done" at bounding box center [546, 303] width 25 height 12
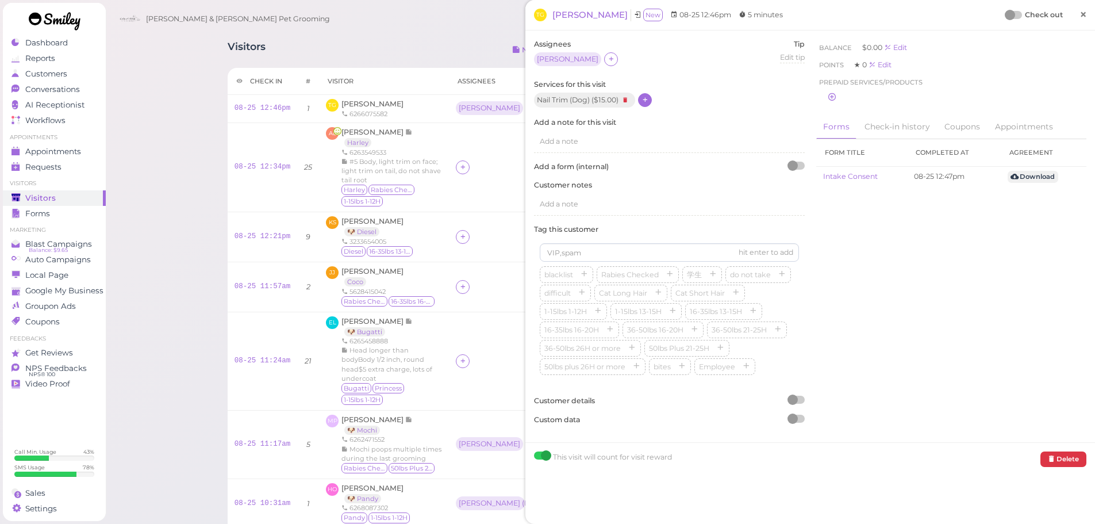
click at [1080, 11] on span "×" at bounding box center [1083, 14] width 7 height 16
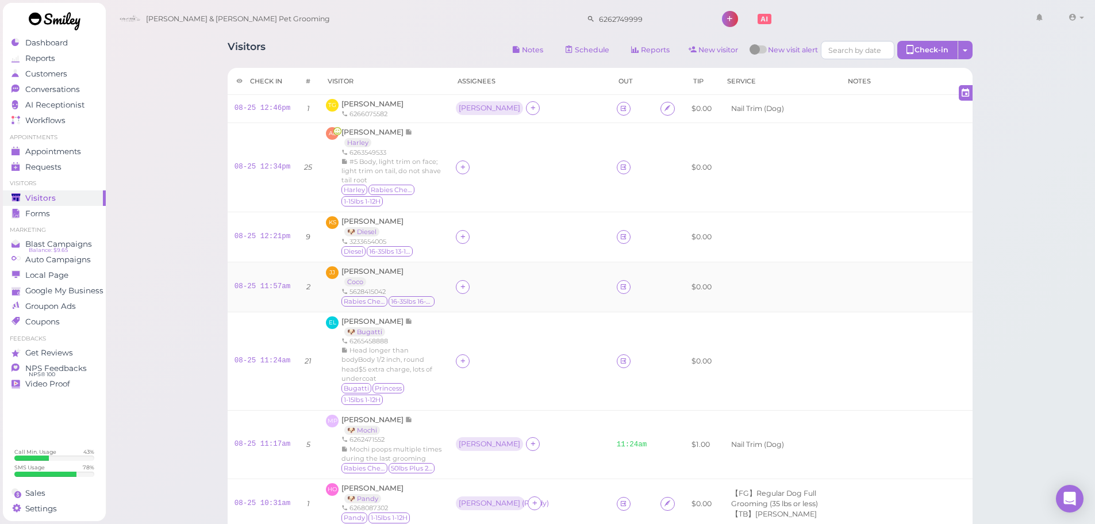
click at [520, 294] on td at bounding box center [529, 287] width 160 height 50
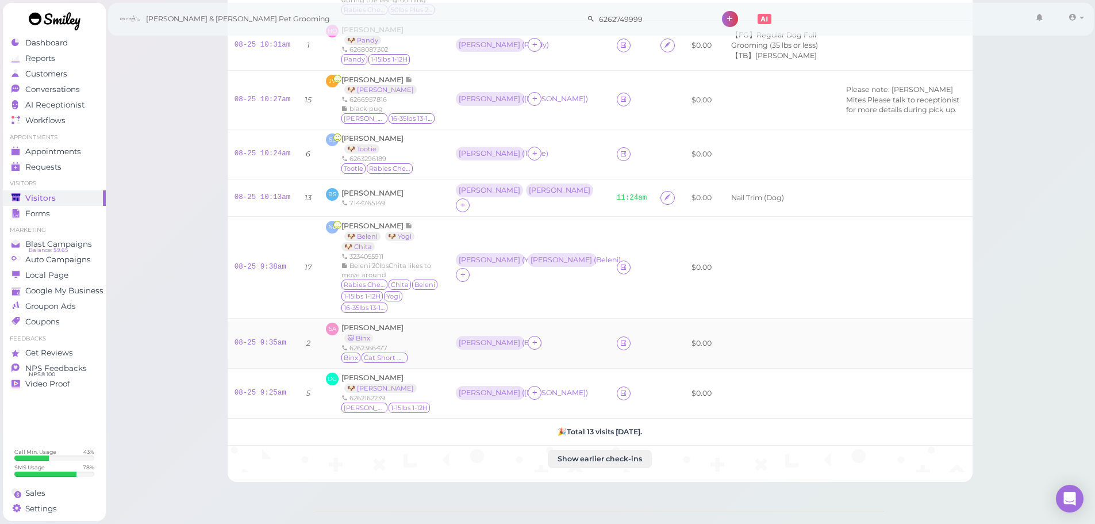
scroll to position [513, 0]
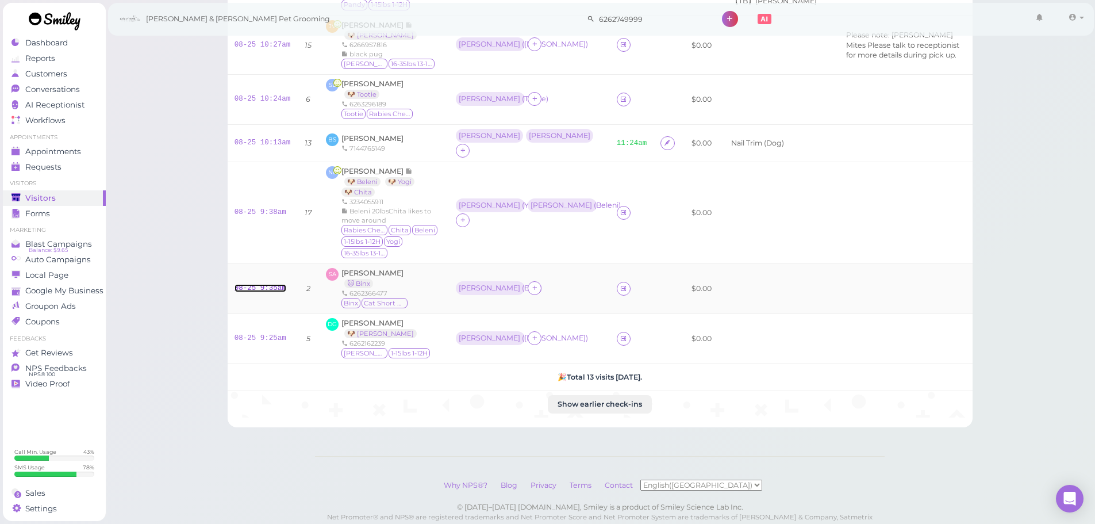
click at [259, 284] on link "08-25 9:35am" at bounding box center [261, 288] width 52 height 8
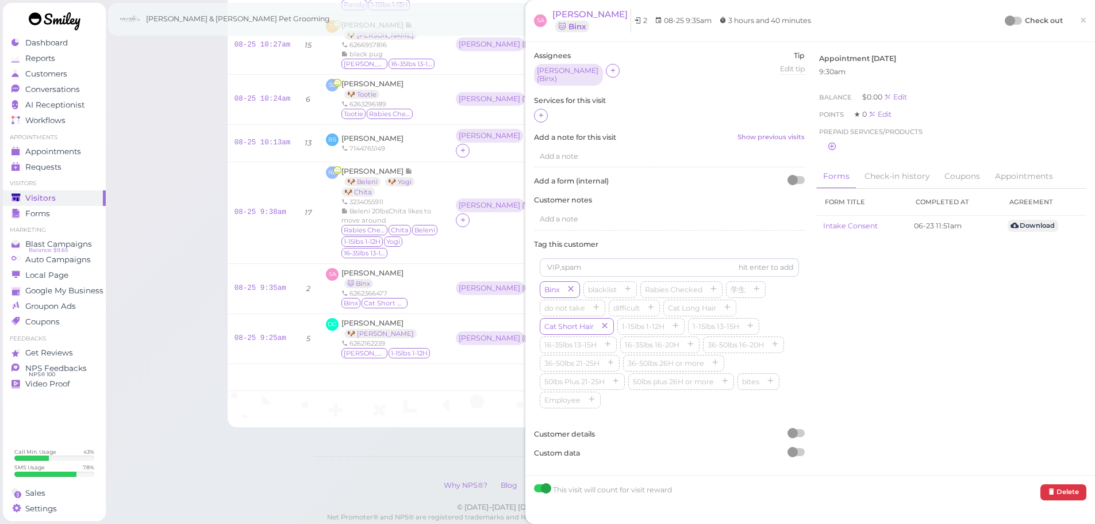
drag, startPoint x: 541, startPoint y: 113, endPoint x: 542, endPoint y: 119, distance: 6.3
click at [541, 113] on icon at bounding box center [540, 115] width 7 height 9
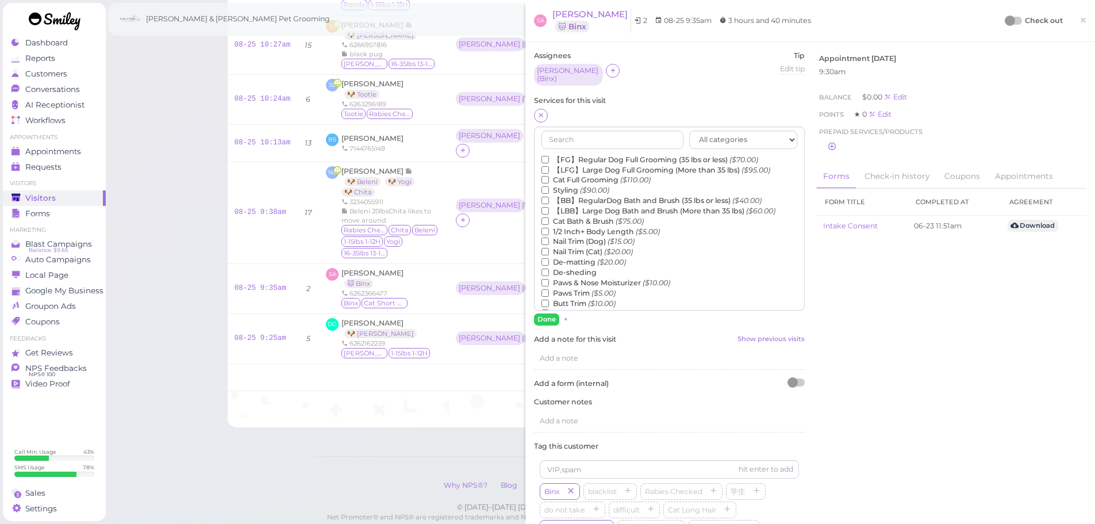
click at [583, 209] on label "【LBB】Large Dog Bath and Brush (More than 35 lbs) ($60.00)" at bounding box center [659, 211] width 234 height 10
click at [549, 209] on input "【LBB】Large Dog Bath and Brush (More than 35 lbs) ($60.00)" at bounding box center [545, 210] width 7 height 7
click at [579, 216] on label "Cat Bath & Brush ($75.00)" at bounding box center [593, 221] width 102 height 10
click at [549, 217] on input "Cat Bath & Brush ($75.00)" at bounding box center [545, 220] width 7 height 7
click at [579, 208] on label "【LBB】Large Dog Bath and Brush (More than 35 lbs) ($60.00)" at bounding box center [659, 211] width 234 height 10
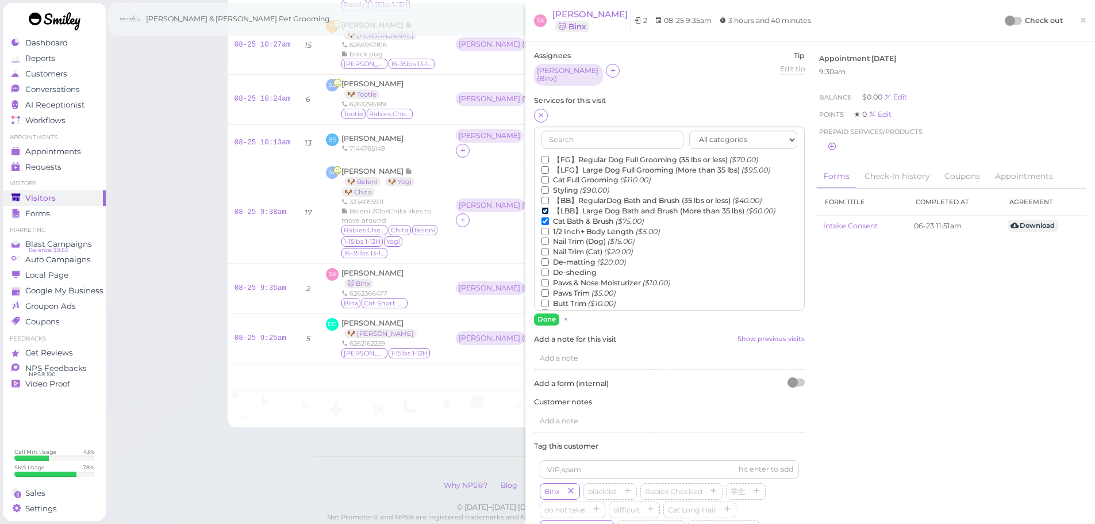
click at [549, 208] on input "【LBB】Large Dog Bath and Brush (More than 35 lbs) ($60.00)" at bounding box center [545, 210] width 7 height 7
click at [550, 313] on button "Done" at bounding box center [546, 319] width 25 height 12
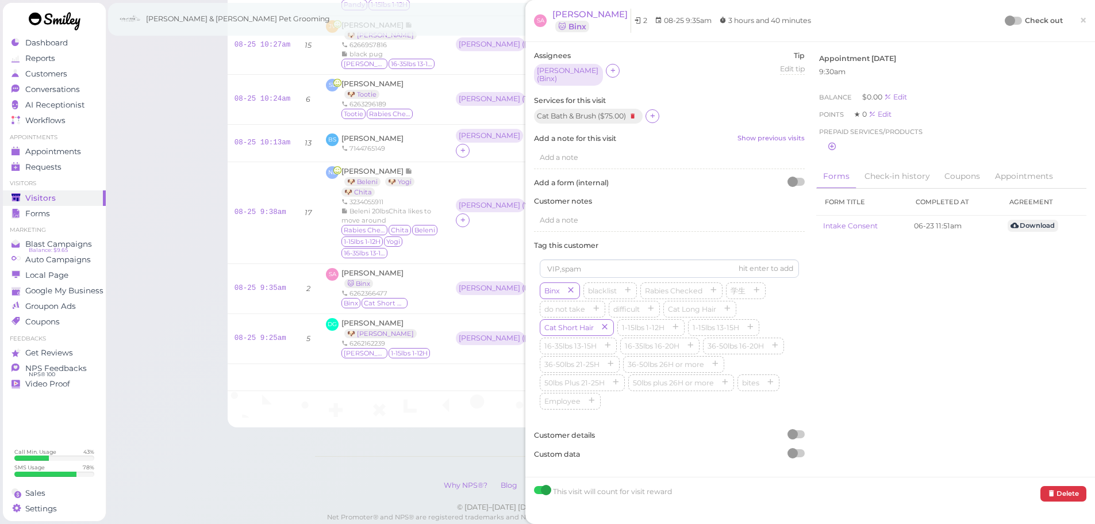
click at [1007, 13] on div "Check out ×" at bounding box center [1046, 21] width 80 height 24
click at [1005, 16] on div at bounding box center [1010, 21] width 10 height 10
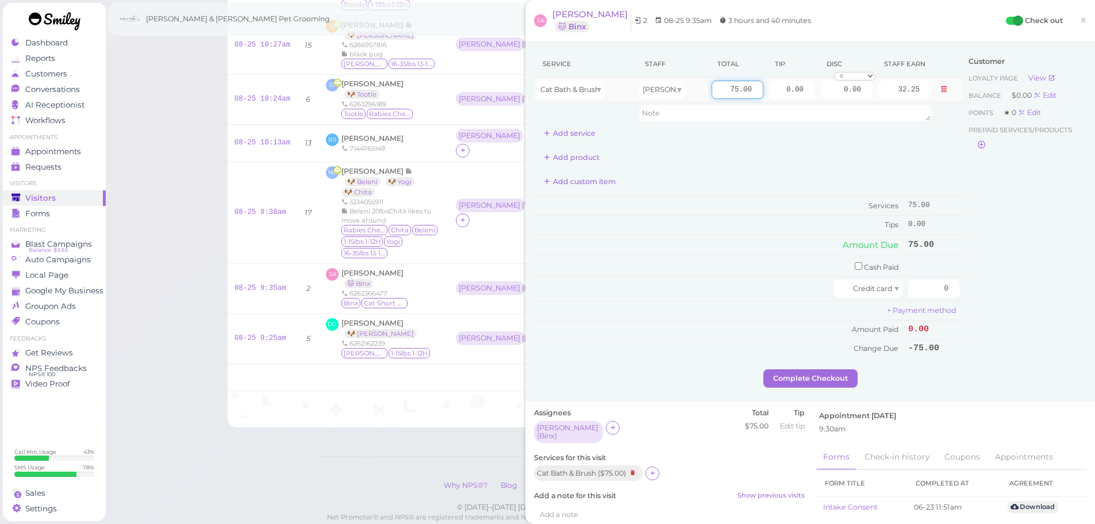
click at [720, 91] on input "75.00" at bounding box center [738, 89] width 52 height 18
drag, startPoint x: 708, startPoint y: 264, endPoint x: 867, endPoint y: 199, distance: 171.4
click at [709, 264] on td "Cash Paid" at bounding box center [719, 265] width 371 height 21
click at [775, 94] on input "0.00" at bounding box center [792, 89] width 46 height 18
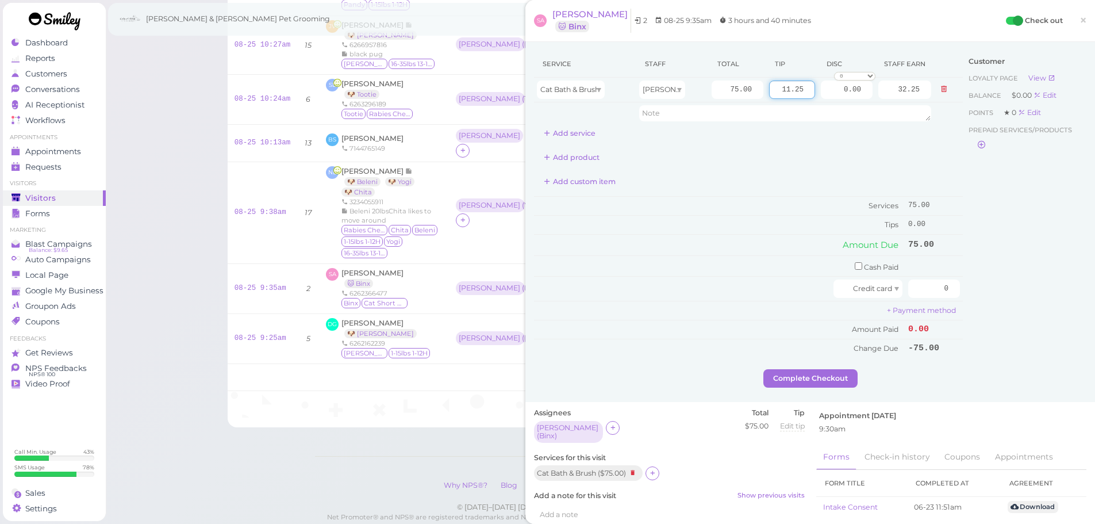
type input "11.25"
click at [965, 235] on div "Customer Loyalty page View Balance $0.00 Edit Points ★ 0 Edit Prepaid services/…" at bounding box center [1025, 210] width 124 height 318
drag, startPoint x: 925, startPoint y: 289, endPoint x: 1102, endPoint y: 322, distance: 179.7
click at [1094, 322] on html "Dashboard Reports Customers Conversations 0" at bounding box center [547, 26] width 1095 height 1078
type input "86.25"
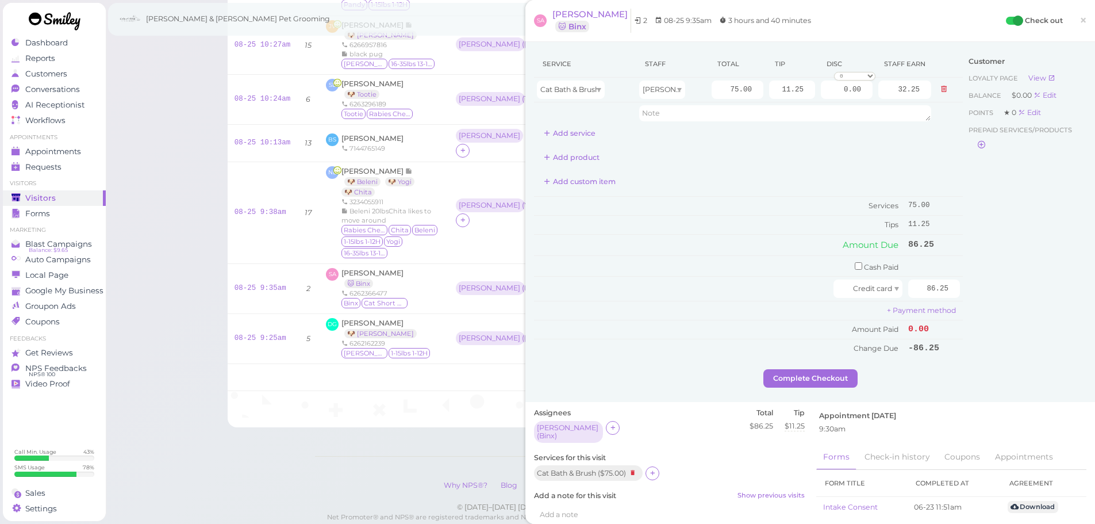
click at [993, 306] on div "Customer Loyalty page View Balance $0.00 Edit Points ★ 0 Edit Prepaid services/…" at bounding box center [1025, 210] width 124 height 318
click at [804, 378] on button "Complete Checkout" at bounding box center [810, 378] width 94 height 18
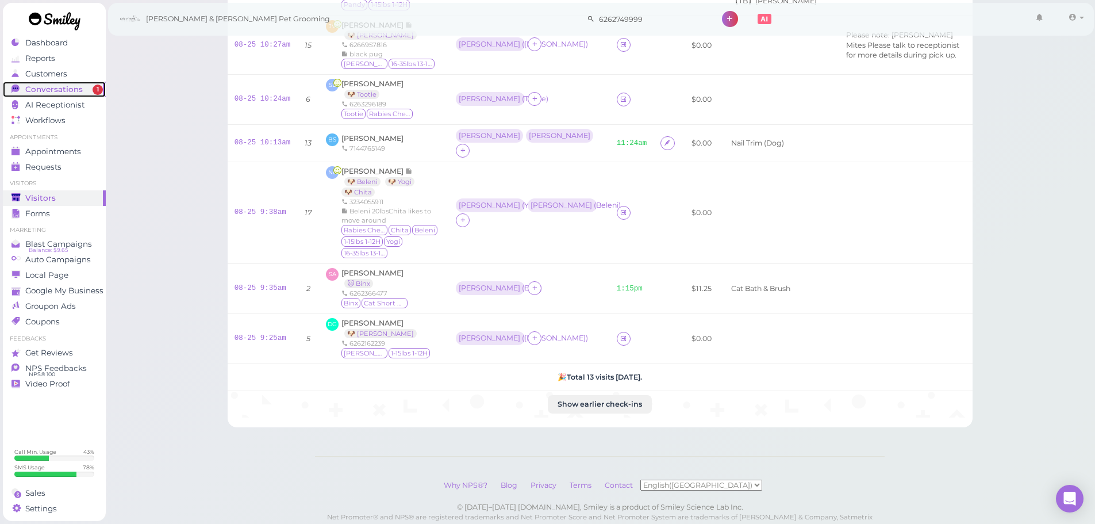
click at [82, 95] on link "Conversations 1" at bounding box center [54, 90] width 103 height 16
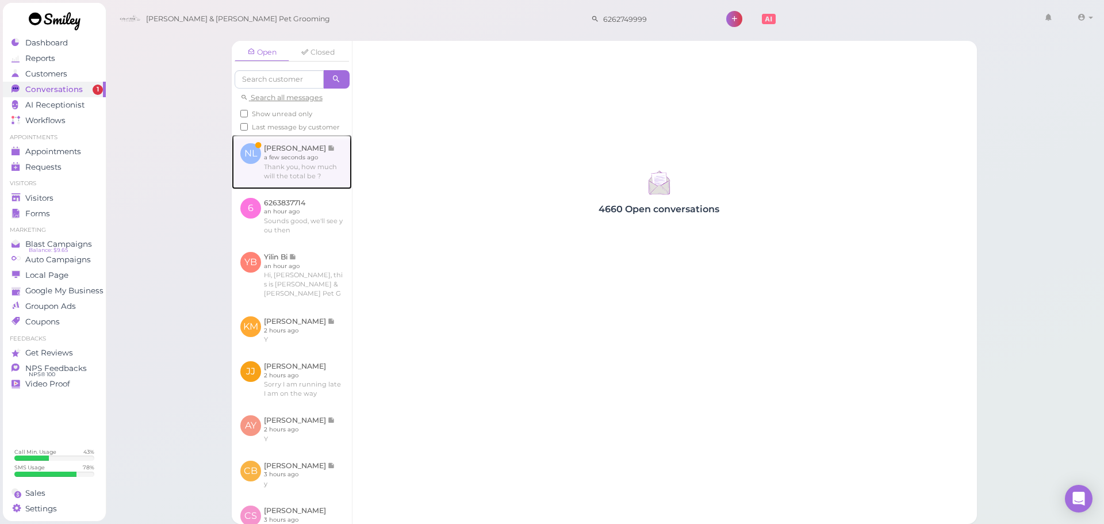
click at [314, 162] on link at bounding box center [292, 162] width 120 height 54
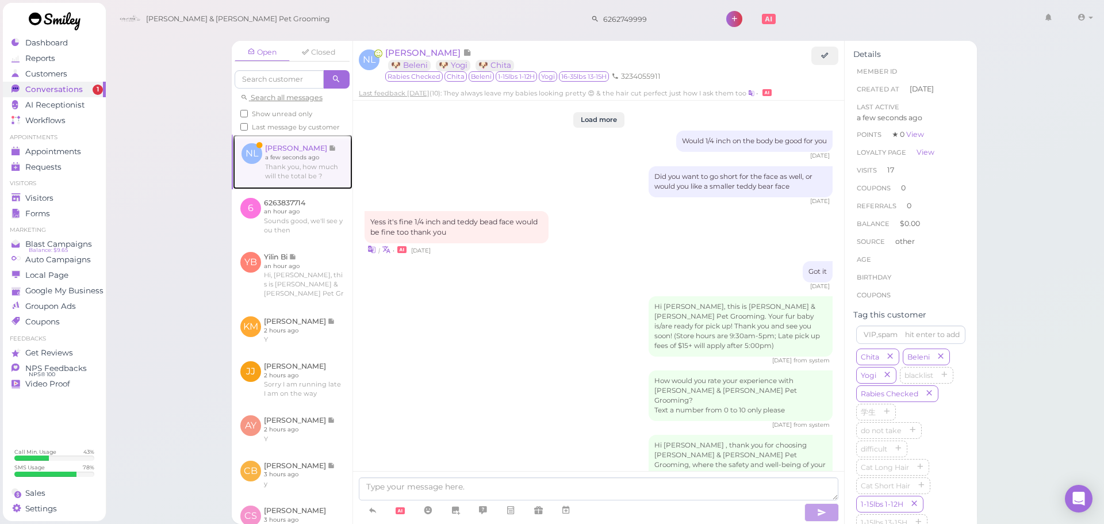
scroll to position [1614, 0]
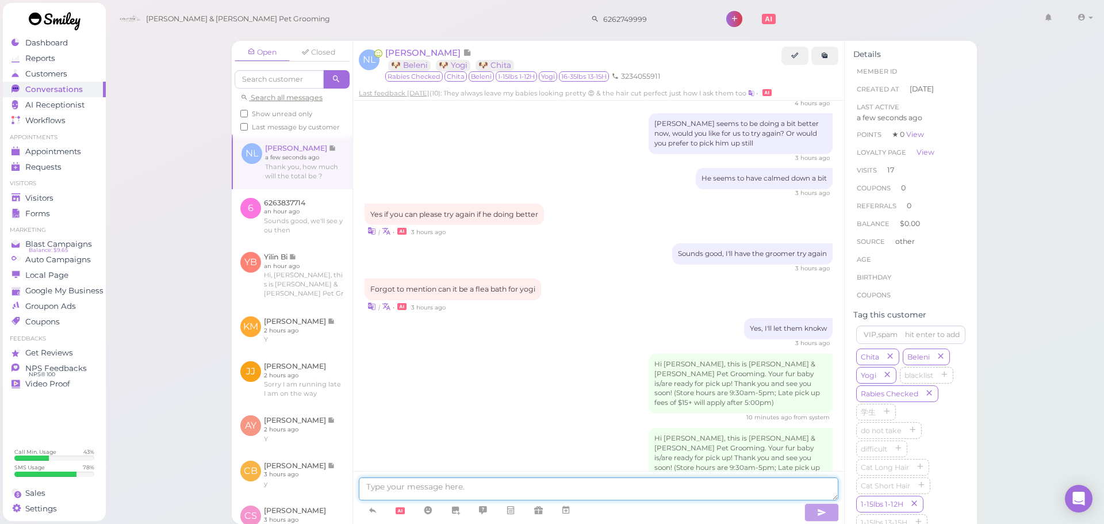
click at [543, 483] on textarea at bounding box center [598, 488] width 479 height 23
type textarea "Total is $200"
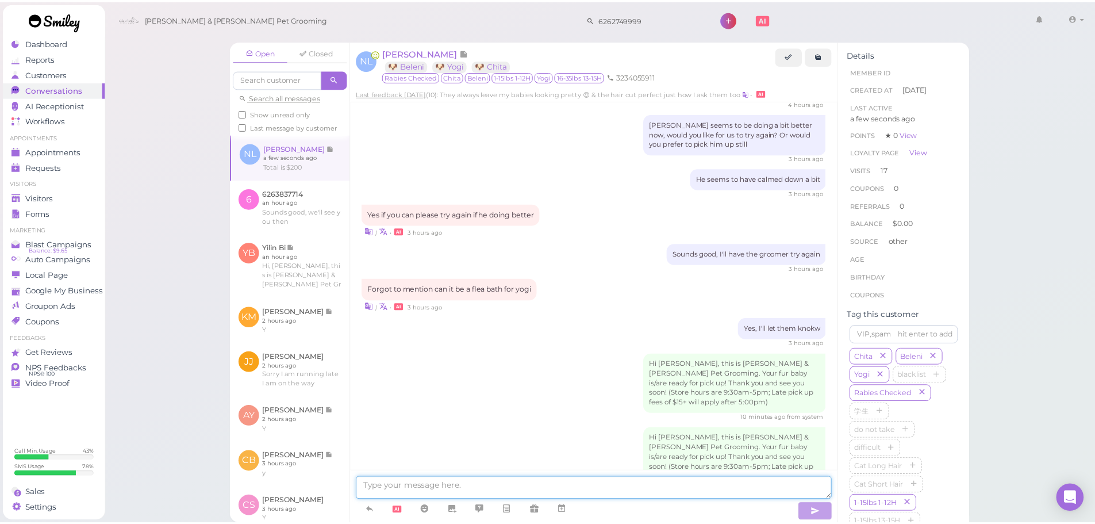
scroll to position [1641, 0]
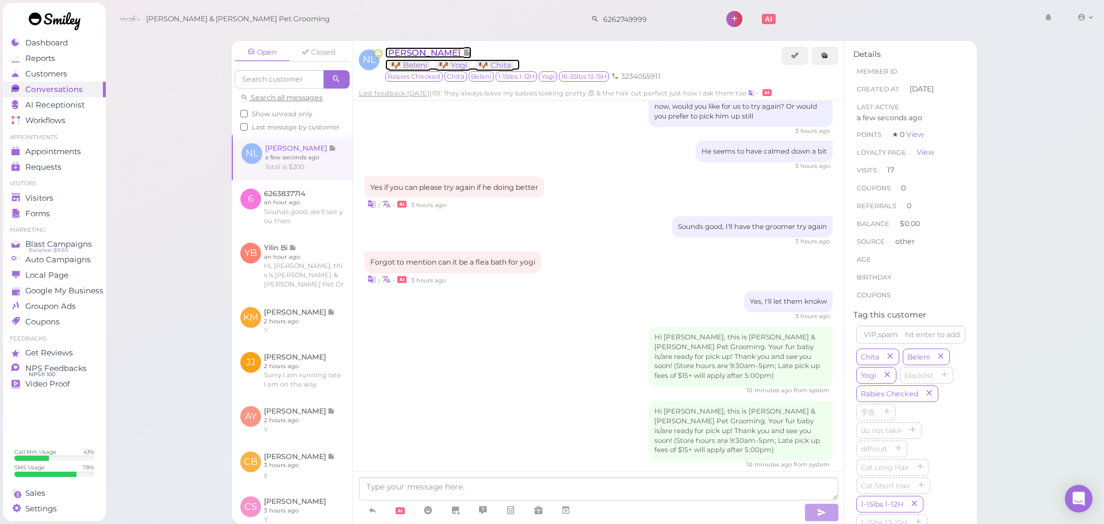
click at [444, 52] on span "[PERSON_NAME]" at bounding box center [424, 52] width 78 height 11
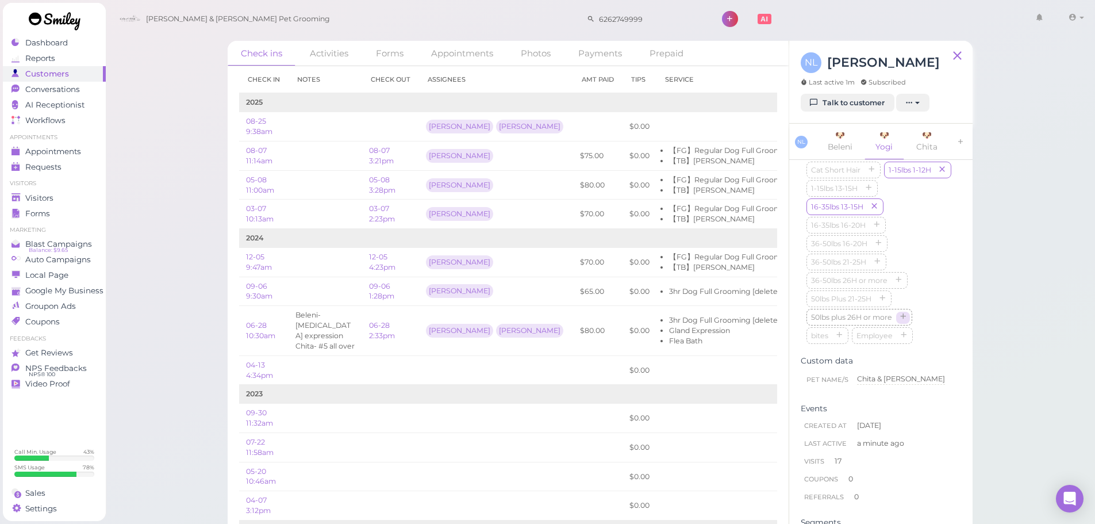
scroll to position [747, 0]
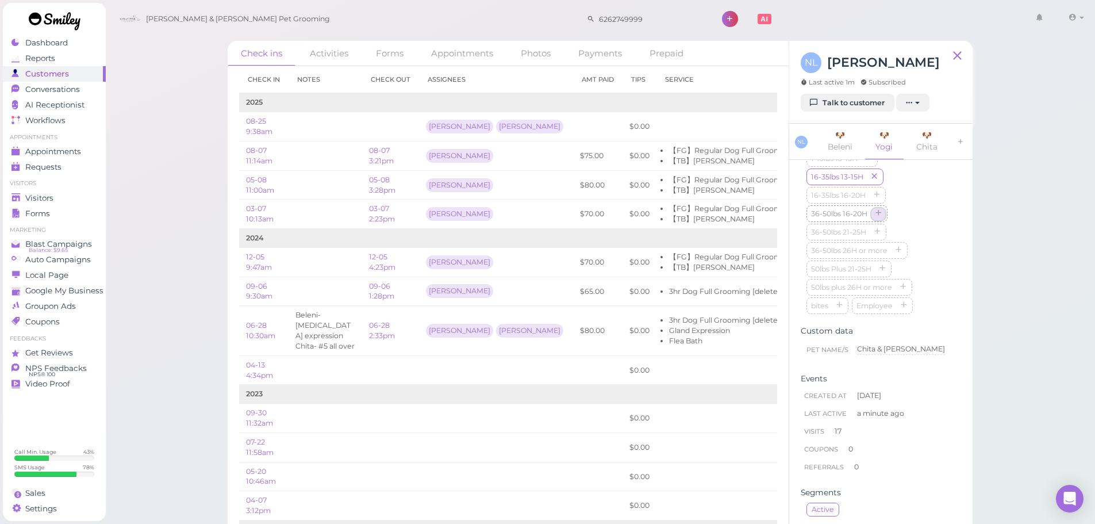
click at [875, 218] on icon "button" at bounding box center [878, 214] width 7 height 8
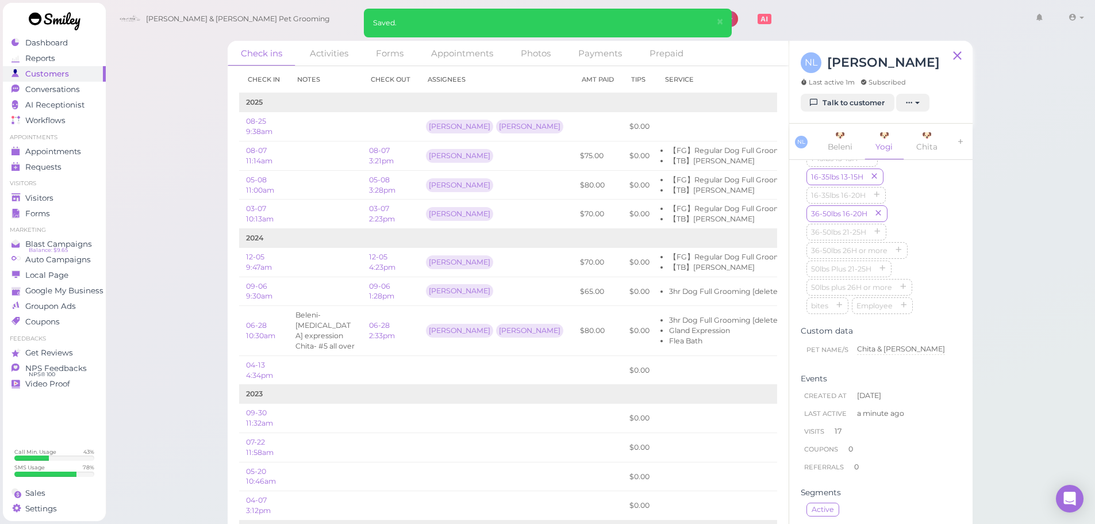
click at [899, 217] on div "Chita [GEOGRAPHIC_DATA] Yogi blacklist Rabies Checked 学生 do not take difficult …" at bounding box center [881, 187] width 149 height 258
click at [85, 204] on link "Visitors" at bounding box center [54, 198] width 103 height 16
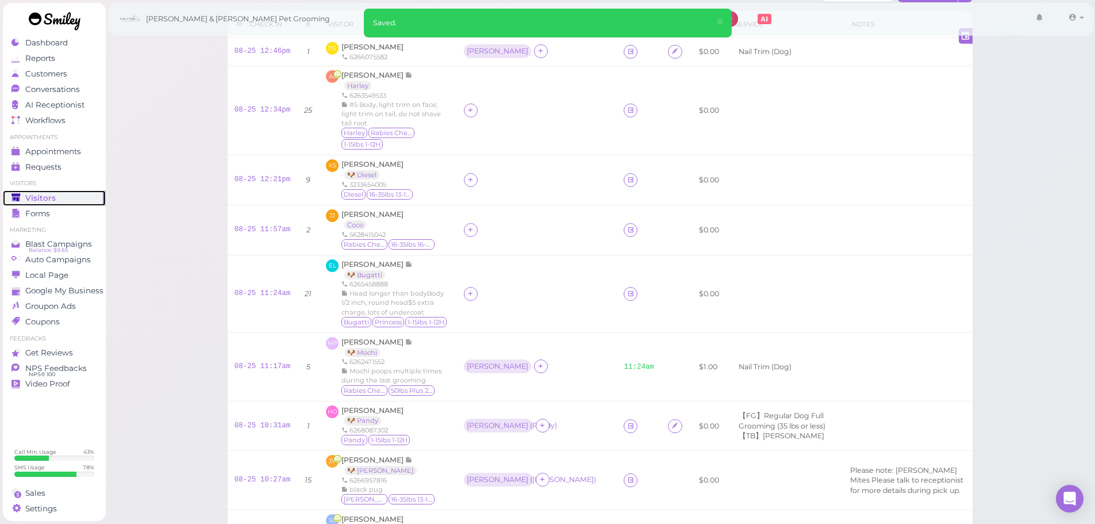
scroll to position [57, 0]
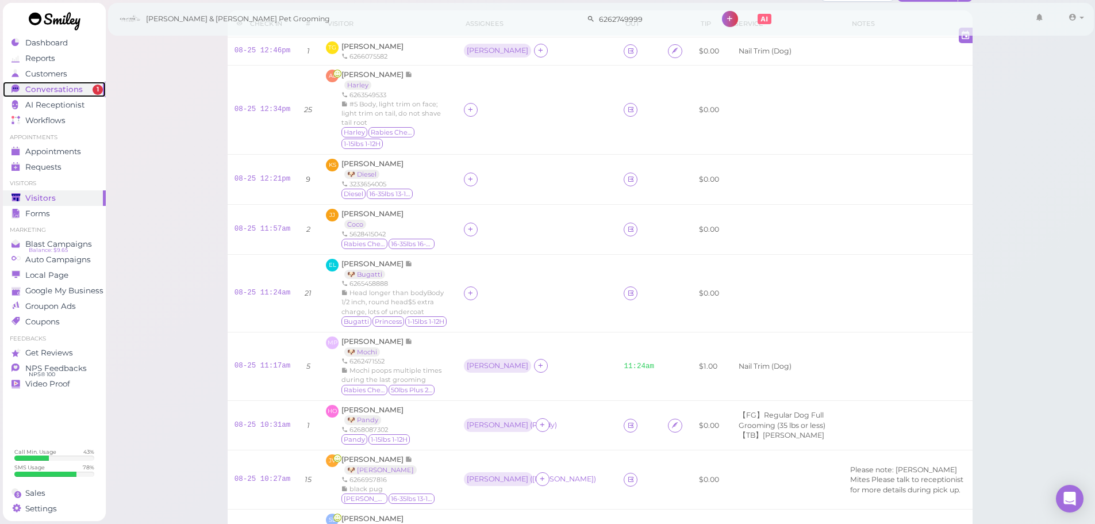
click at [78, 86] on span "Conversations" at bounding box center [53, 90] width 57 height 10
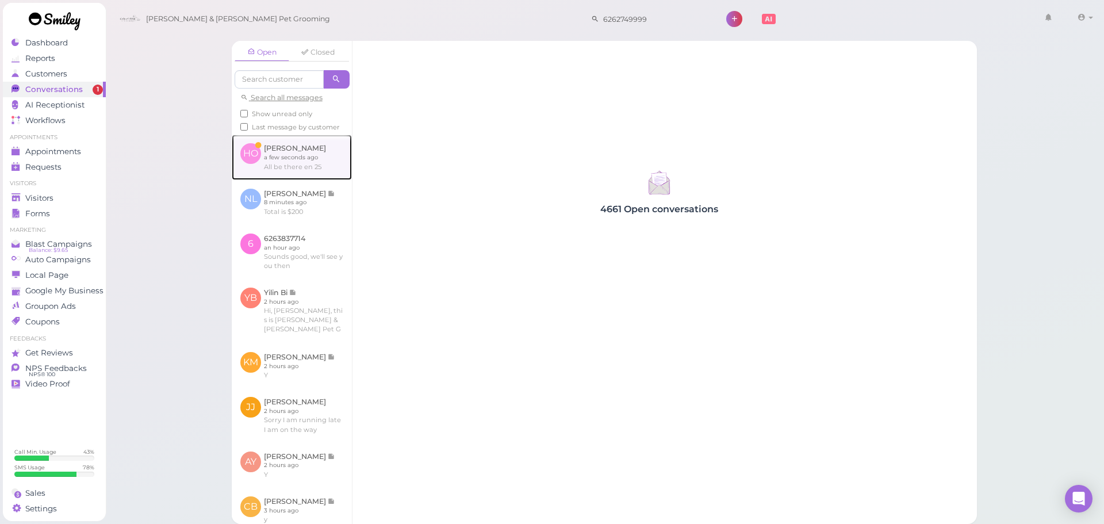
click at [306, 179] on link at bounding box center [292, 157] width 120 height 45
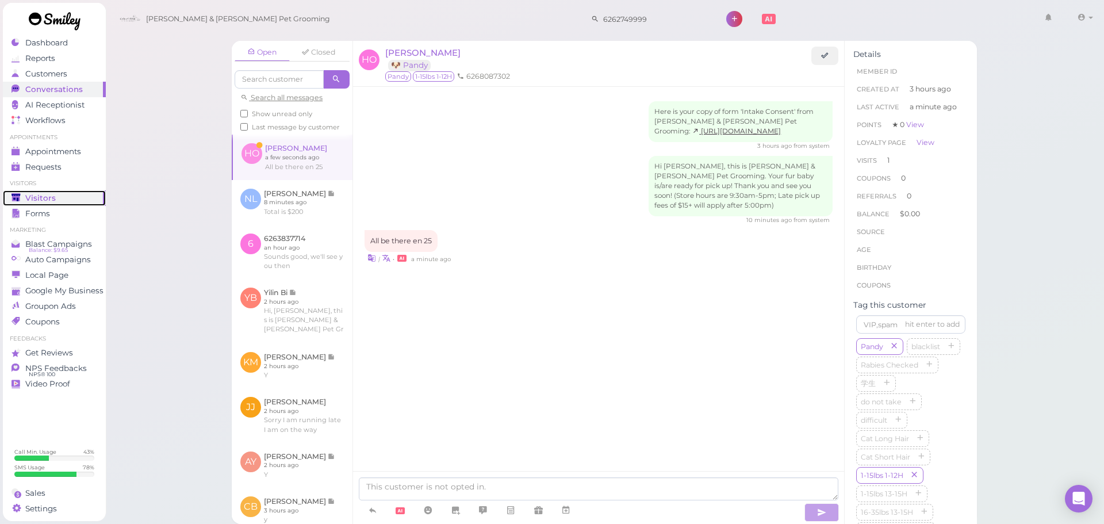
click at [17, 198] on icon at bounding box center [15, 197] width 9 height 7
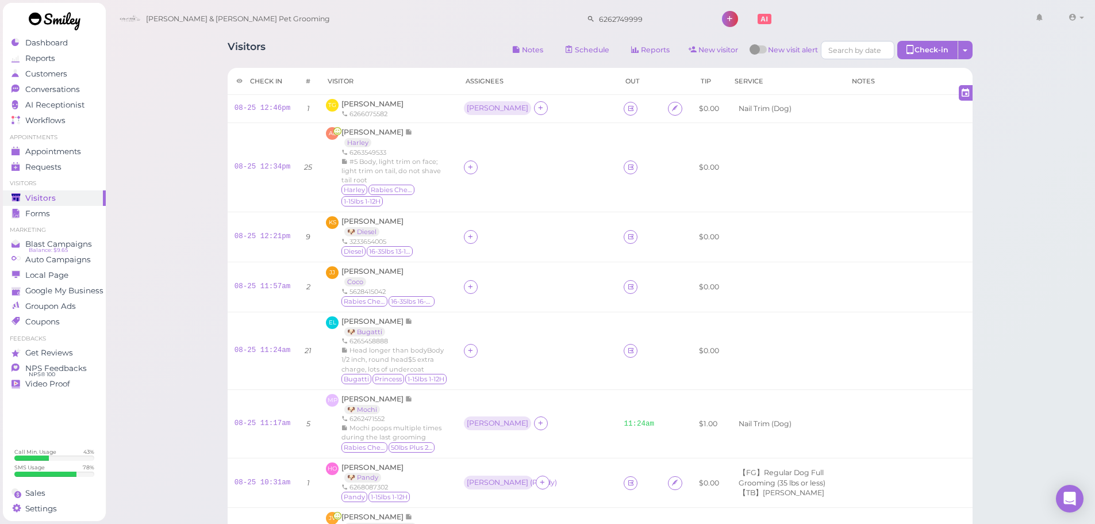
click at [186, 245] on div "Visitors Notes Schedule Reports New visitor New visit alert Check-in Customer c…" at bounding box center [600, 529] width 990 height 1058
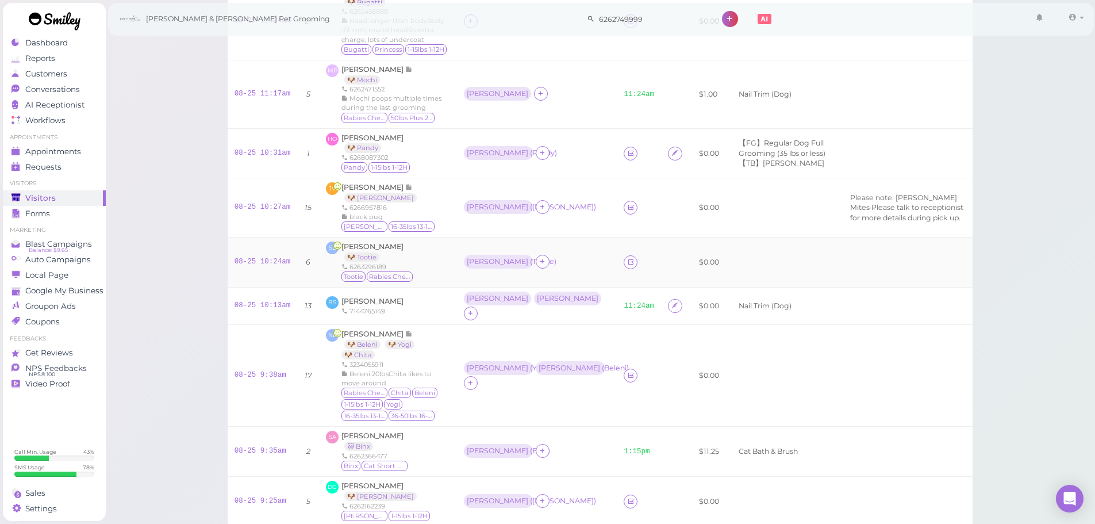
scroll to position [402, 0]
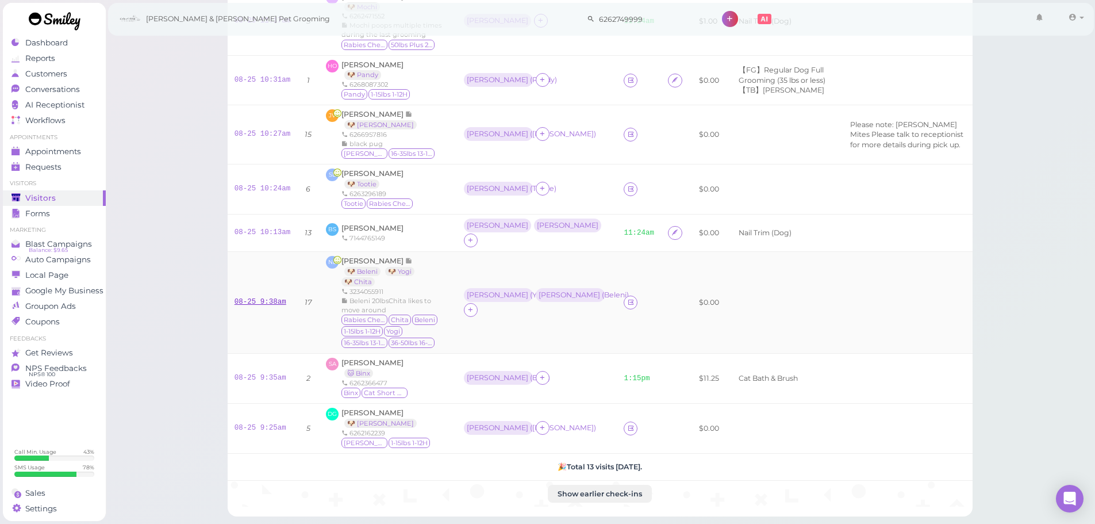
click at [284, 297] on div "08-25 9:38am" at bounding box center [263, 302] width 56 height 10
click at [279, 298] on link "08-25 9:38am" at bounding box center [261, 302] width 52 height 8
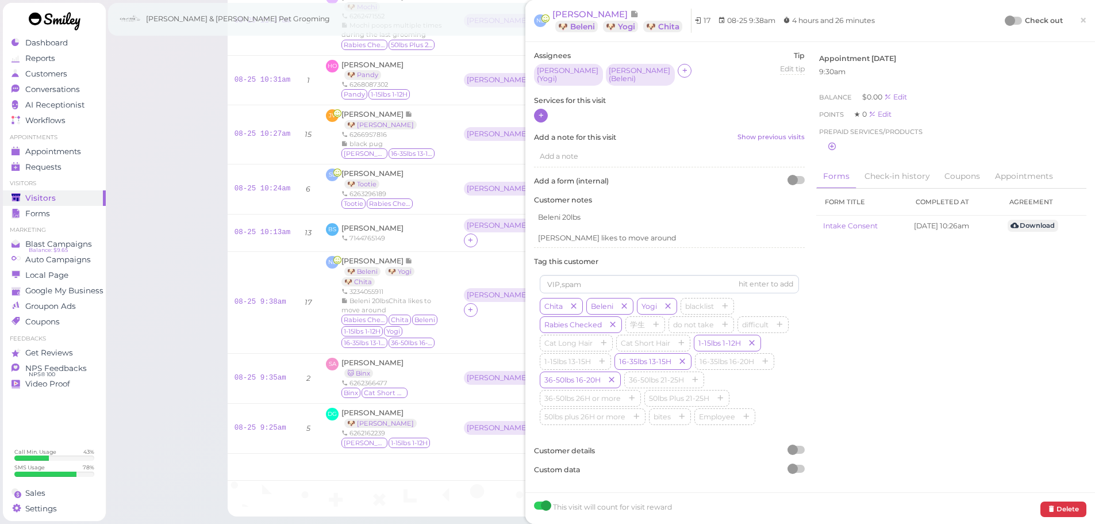
click at [546, 113] on div at bounding box center [541, 116] width 14 height 14
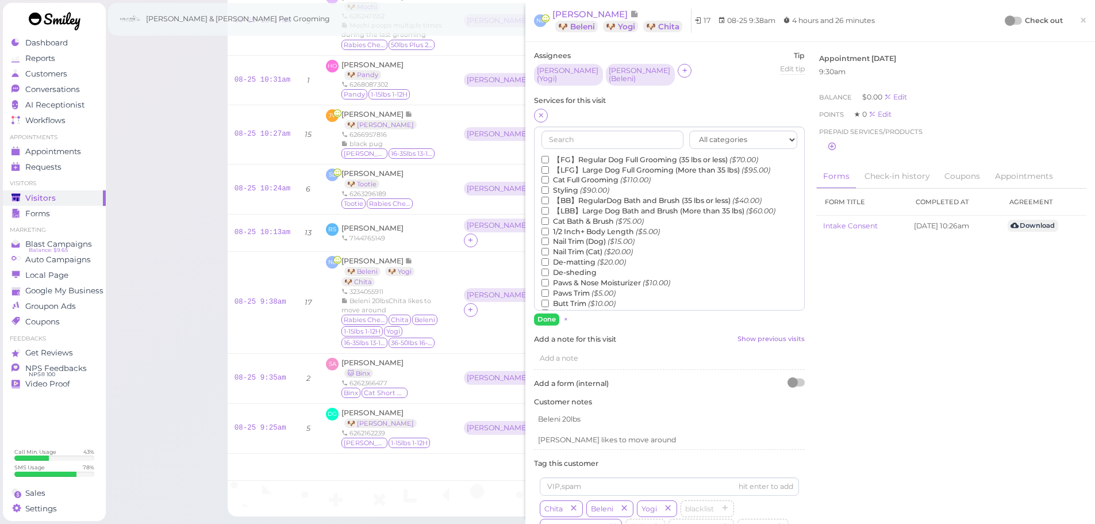
click at [582, 165] on label "【LFG】Large Dog Full Grooming (More than 35 lbs) ($95.00)" at bounding box center [656, 170] width 229 height 10
click at [549, 166] on input "【LFG】Large Dog Full Grooming (More than 35 lbs) ($95.00)" at bounding box center [545, 169] width 7 height 7
click at [582, 155] on label "【FG】Regular Dog Full Grooming (35 lbs or less) ($70.00)" at bounding box center [650, 160] width 217 height 10
click at [549, 156] on input "【FG】Regular Dog Full Grooming (35 lbs or less) ($70.00)" at bounding box center [545, 159] width 7 height 7
click at [545, 318] on button "Done" at bounding box center [546, 319] width 25 height 12
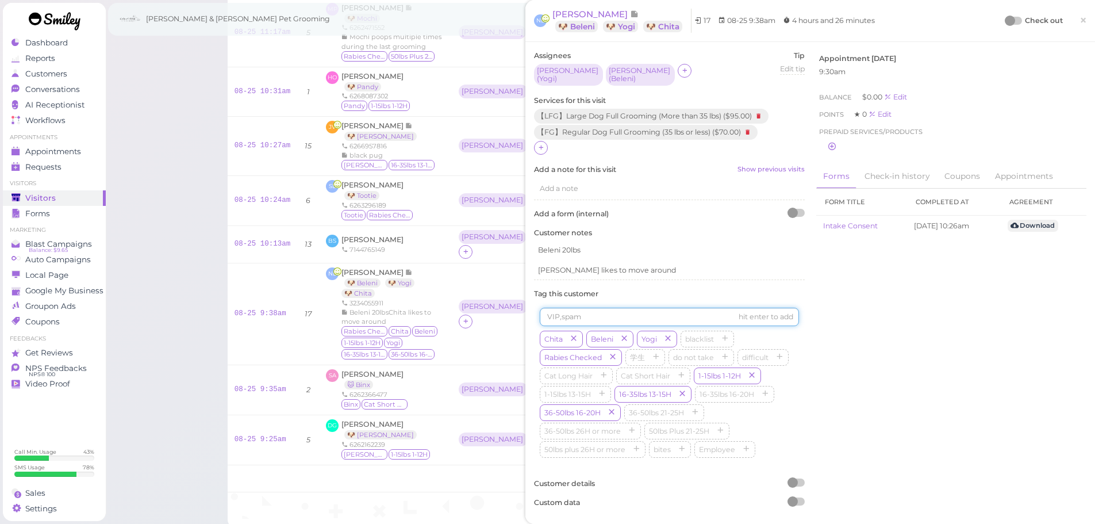
click at [545, 318] on input at bounding box center [669, 317] width 259 height 18
click at [537, 147] on icon at bounding box center [540, 147] width 7 height 9
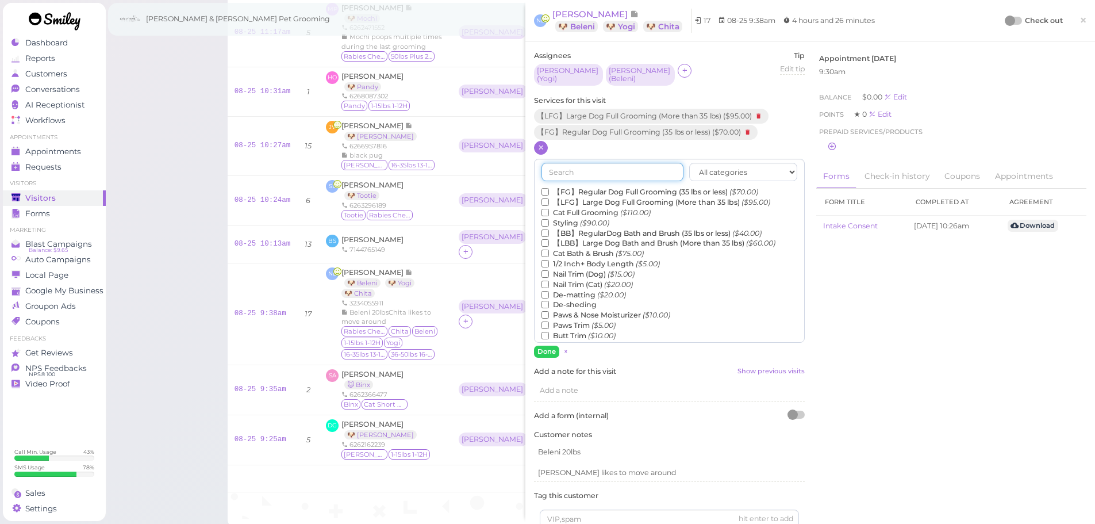
click at [588, 164] on input "text" at bounding box center [613, 172] width 142 height 18
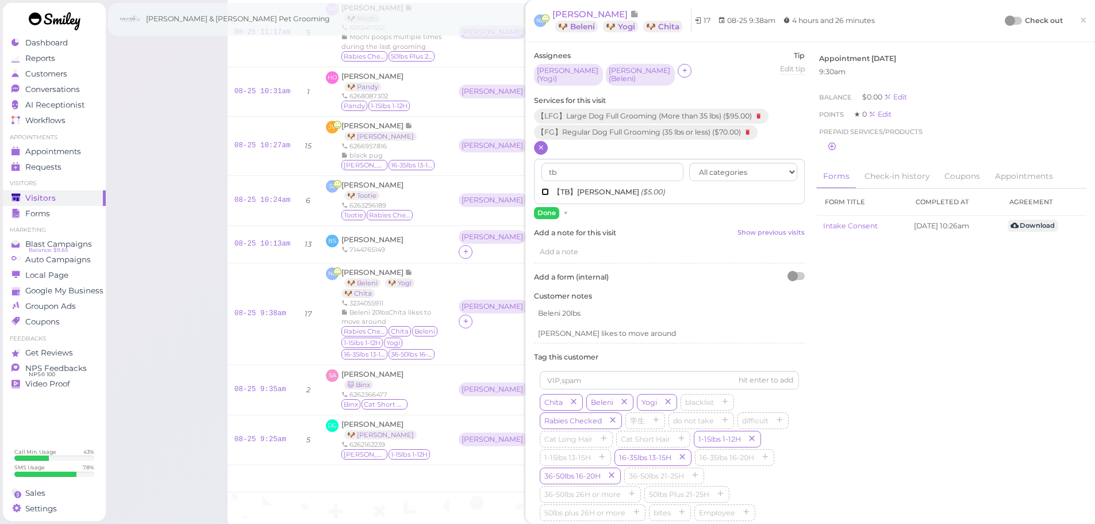
click at [547, 188] on input "【TB】Teeth Brushing ($5.00)" at bounding box center [545, 191] width 7 height 7
drag, startPoint x: 575, startPoint y: 171, endPoint x: 468, endPoint y: 159, distance: 107.5
click at [468, 159] on div "Visitors Notes Schedule Reports New visitor New visit alert Check-in Customer c…" at bounding box center [600, 79] width 774 height 898
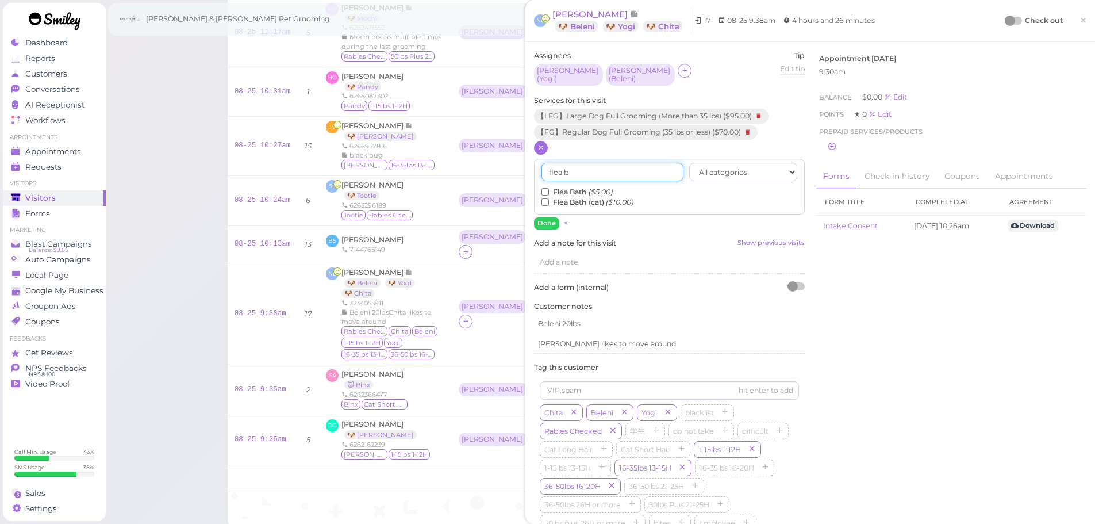
type input "flea b"
click at [546, 189] on input "Flea Bath ($5.00)" at bounding box center [545, 191] width 7 height 7
click at [550, 217] on button "Done" at bounding box center [546, 223] width 25 height 12
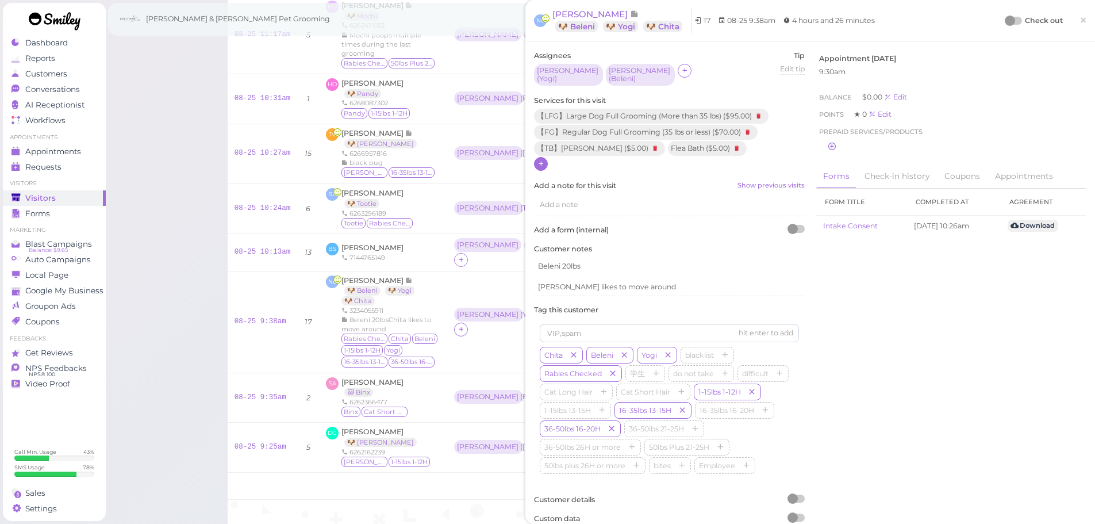
click at [995, 20] on div "NL Nancy Landaverde 🐶 Beleni 🐶 Yogi 🐶 Chita 17 08-25 9:38am 4 hours and 26 minu…" at bounding box center [810, 21] width 552 height 24
click at [1005, 20] on div at bounding box center [1010, 21] width 10 height 10
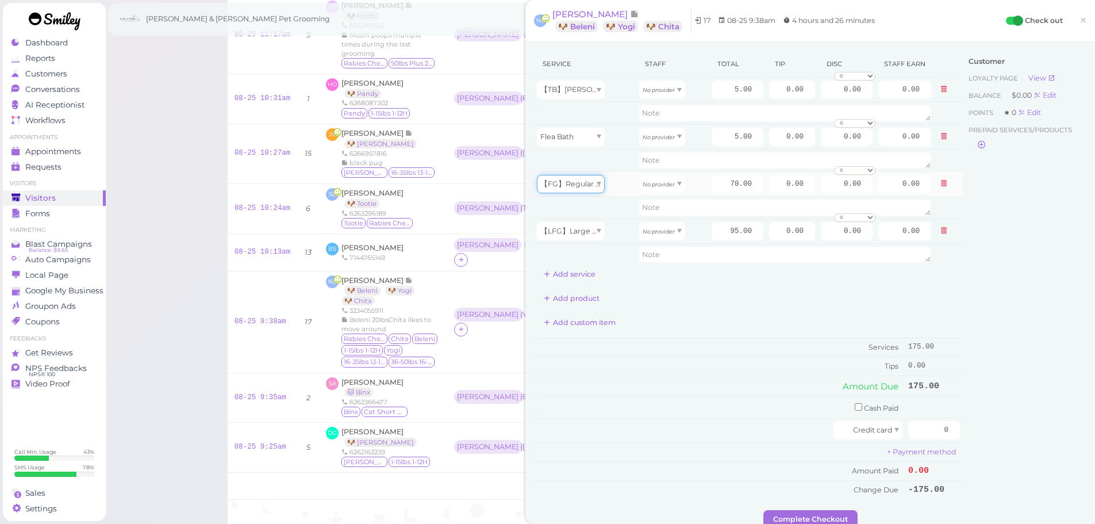
click at [582, 188] on div "【FG】Regular Dog Full Grooming (35 lbs or less)" at bounding box center [571, 184] width 68 height 18
click at [580, 188] on div "【FG】Regular Dog Full Grooming (35 lbs or less)" at bounding box center [571, 184] width 68 height 18
type input "95.00"
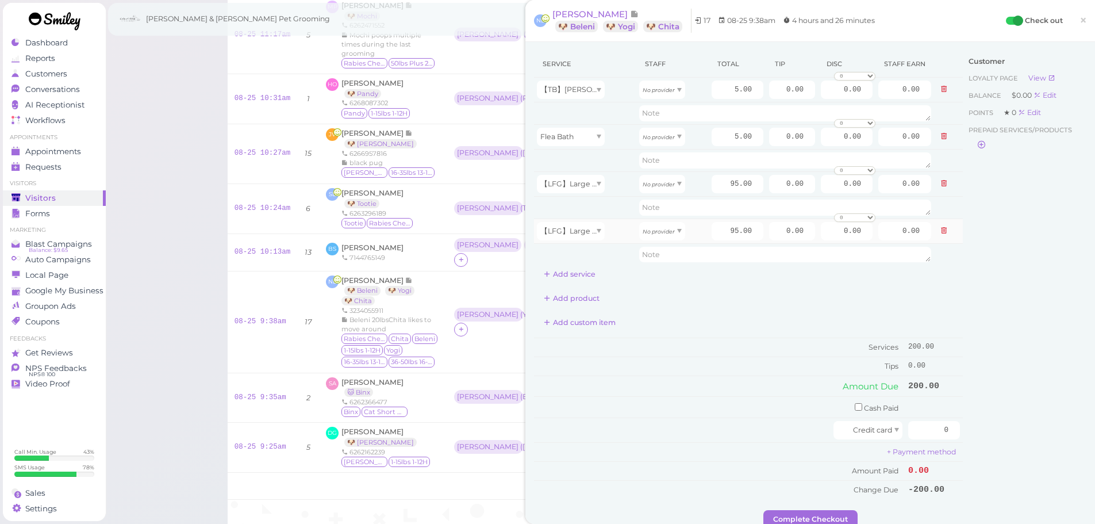
click at [578, 241] on td "【LFG】Large Dog Full Grooming (More than 35 lbs)" at bounding box center [585, 230] width 102 height 25
click at [578, 239] on div "【LFG】Large Dog Full Grooming (More than 35 lbs)" at bounding box center [571, 231] width 68 height 18
type input "70.00"
drag, startPoint x: 660, startPoint y: 95, endPoint x: 655, endPoint y: 128, distance: 32.6
type input "2.15"
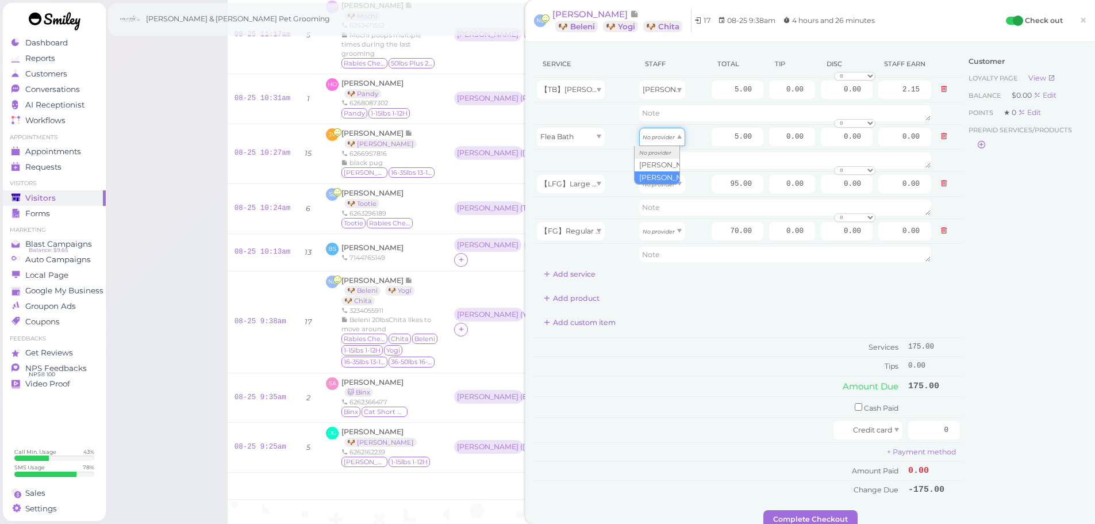
drag, startPoint x: 651, startPoint y: 137, endPoint x: 651, endPoint y: 171, distance: 33.3
type input "2.15"
drag, startPoint x: 651, startPoint y: 180, endPoint x: 658, endPoint y: 223, distance: 43.7
type input "40.85"
drag, startPoint x: 655, startPoint y: 232, endPoint x: 652, endPoint y: 263, distance: 31.2
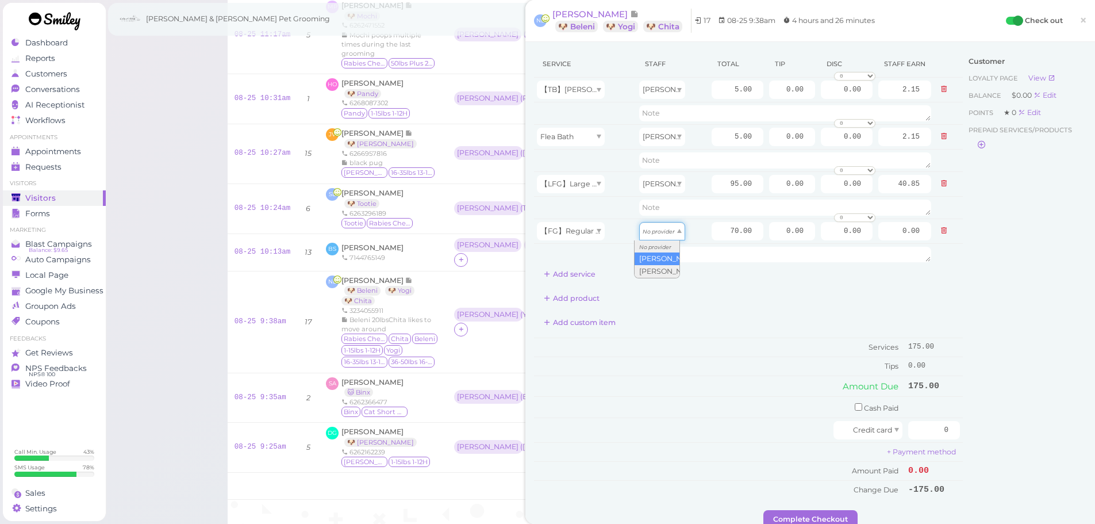
type input "36.40"
click at [668, 325] on div "Add custom item" at bounding box center [748, 322] width 429 height 18
drag, startPoint x: 652, startPoint y: 94, endPoint x: 654, endPoint y: 113, distance: 19.6
type input "2.60"
drag, startPoint x: 666, startPoint y: 139, endPoint x: 662, endPoint y: 162, distance: 23.9
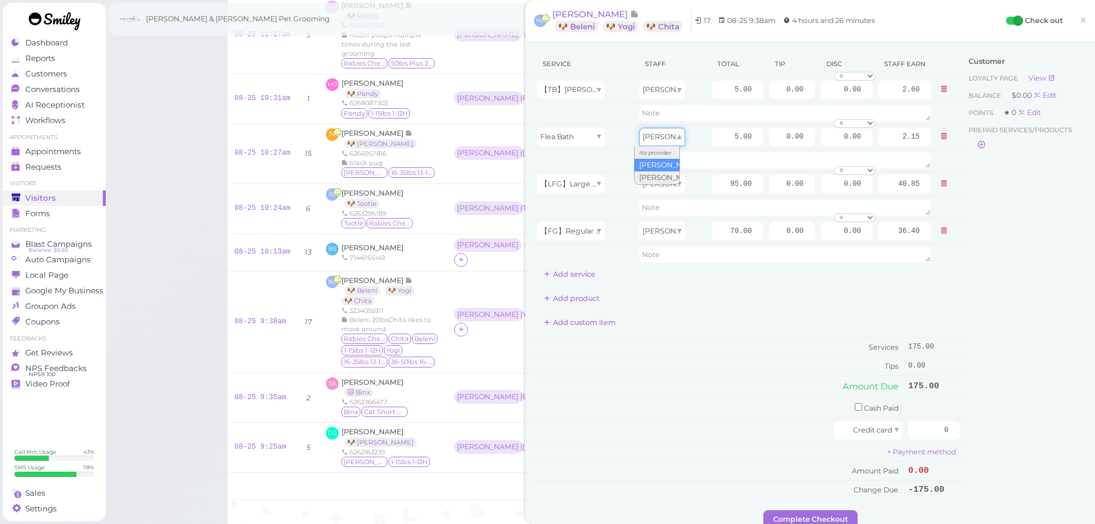
type input "2.60"
drag, startPoint x: 655, startPoint y: 191, endPoint x: 654, endPoint y: 210, distance: 19.6
type input "49.40"
drag, startPoint x: 654, startPoint y: 227, endPoint x: 652, endPoint y: 272, distance: 45.4
type input "30.10"
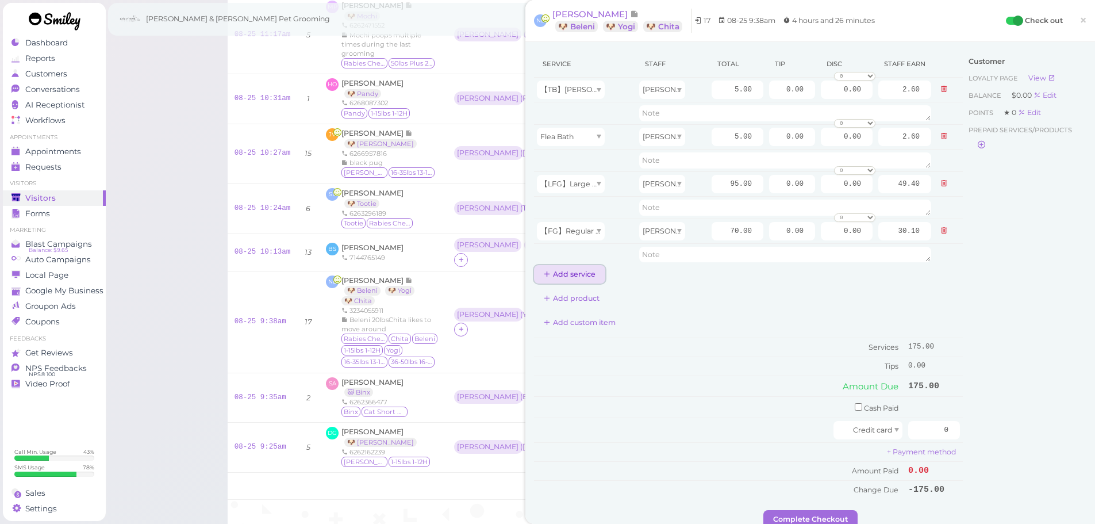
click at [583, 278] on button "Add service" at bounding box center [569, 274] width 71 height 18
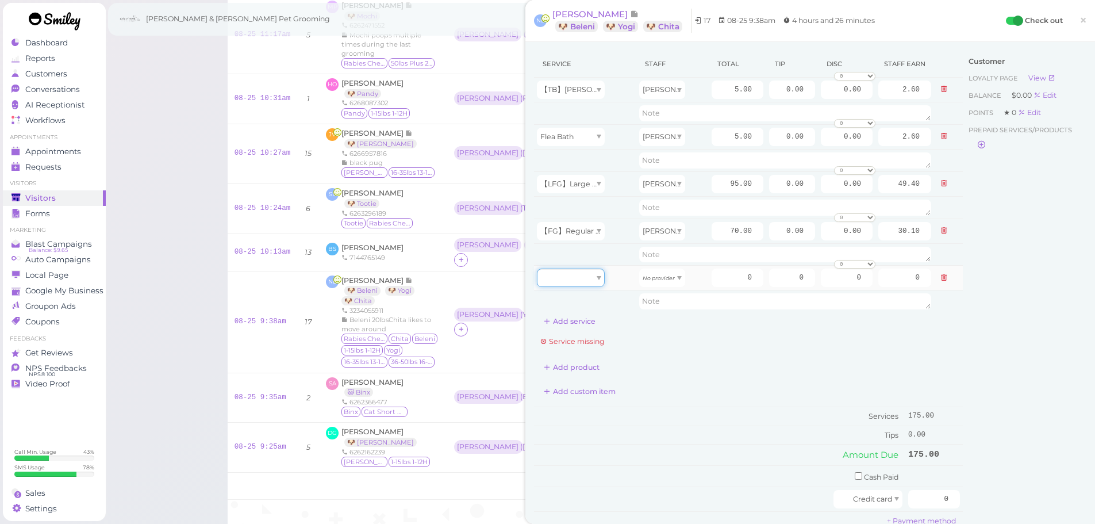
click at [585, 278] on div at bounding box center [571, 277] width 68 height 18
drag, startPoint x: 582, startPoint y: 308, endPoint x: 660, endPoint y: 291, distance: 80.4
type input "5.00"
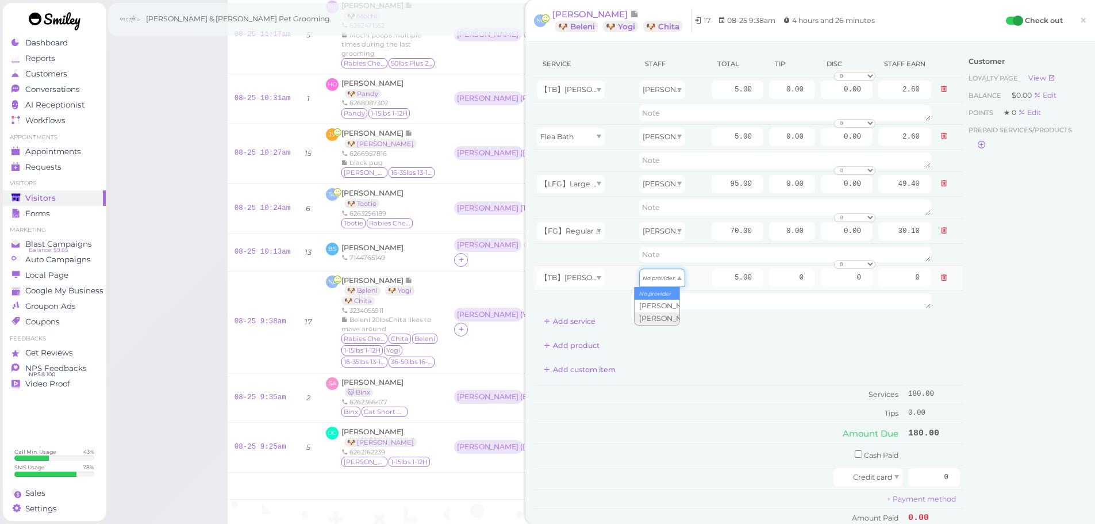
click at [658, 279] on icon "No provider" at bounding box center [659, 278] width 32 height 6
type input "2.15"
drag, startPoint x: 743, startPoint y: 388, endPoint x: 715, endPoint y: 269, distance: 122.1
click at [743, 389] on td "Services" at bounding box center [719, 394] width 371 height 19
click at [713, 235] on input "70.00" at bounding box center [738, 231] width 52 height 18
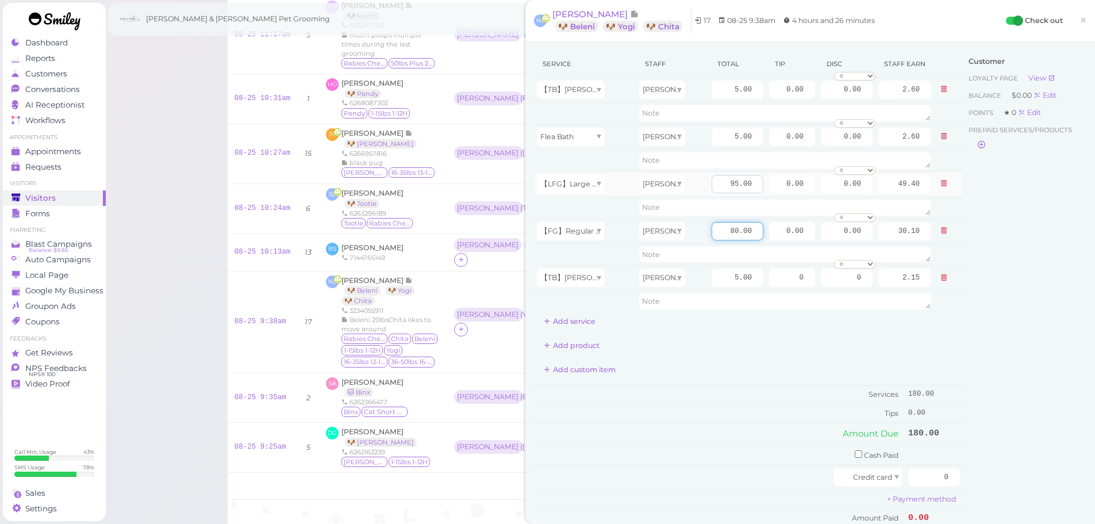
type input "80.00"
type input "34.40"
click at [712, 181] on input "95.00" at bounding box center [738, 184] width 52 height 18
type input "5.00"
type input "2.60"
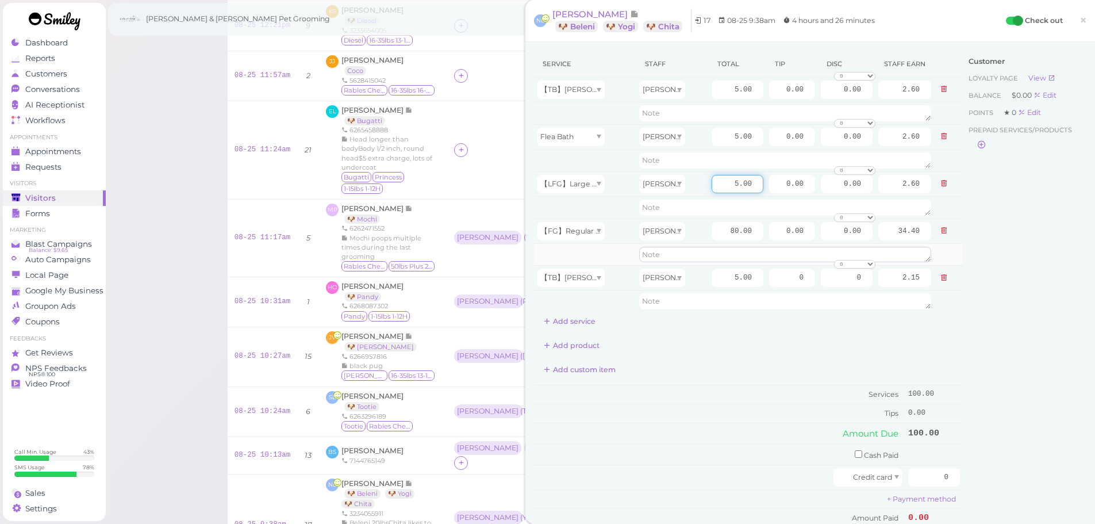
scroll to position [184, 0]
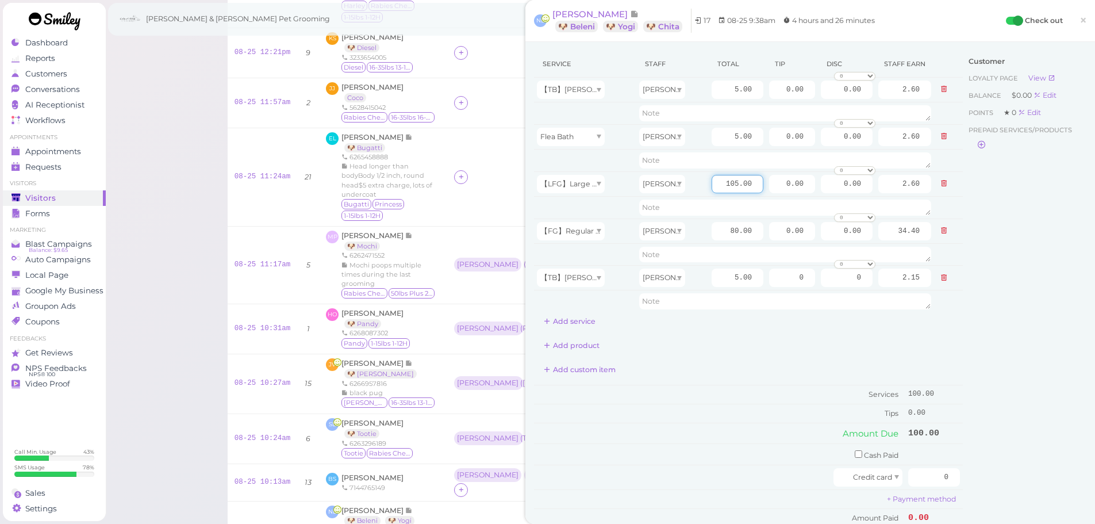
type input "105.00"
type input "54.60"
click at [720, 375] on div "Add custom item" at bounding box center [748, 369] width 429 height 18
click at [851, 451] on td "Cash Paid" at bounding box center [719, 453] width 371 height 21
click at [855, 452] on input "checkbox" at bounding box center [858, 453] width 7 height 7
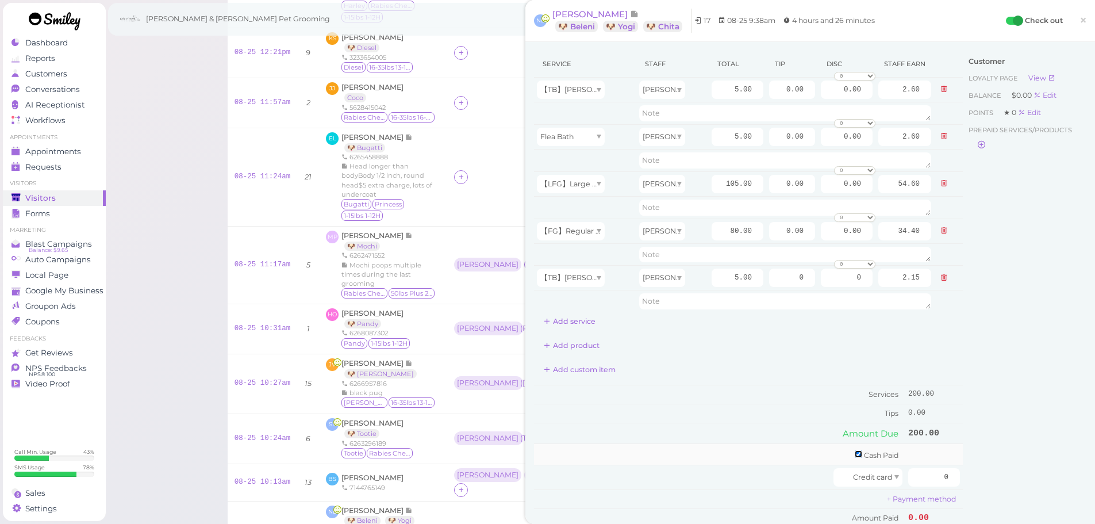
checkbox input "true"
drag, startPoint x: 924, startPoint y: 460, endPoint x: 1103, endPoint y: 452, distance: 179.5
click at [1094, 454] on html "Dashboard Reports Customers Conversations 0" at bounding box center [547, 360] width 1095 height 1088
type input "211"
drag, startPoint x: 766, startPoint y: 183, endPoint x: 948, endPoint y: 233, distance: 189.0
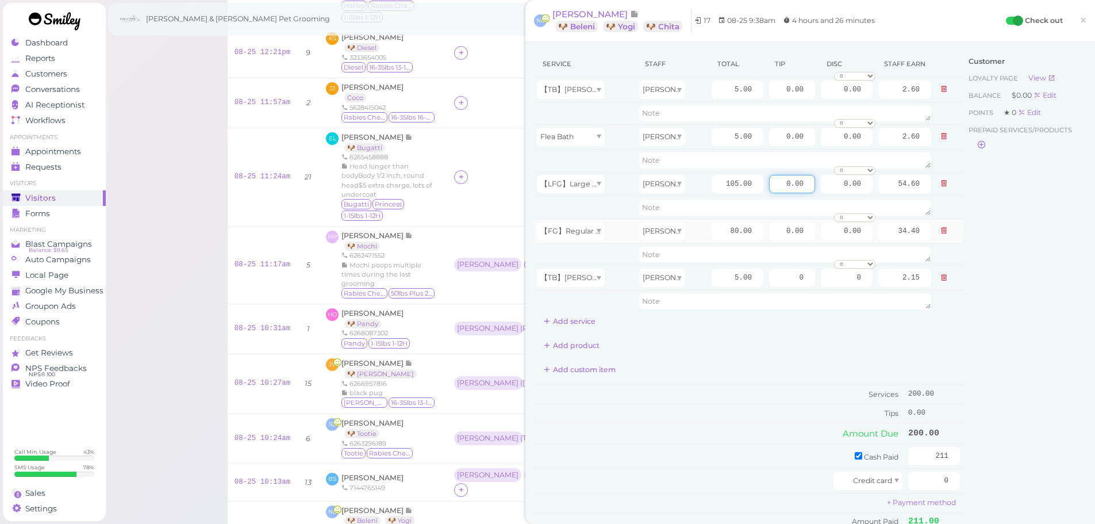
click at [1001, 216] on div "Service Staff Total Tip Disc Staff earn 【TB】Teeth Brushing Asa 5.00 0.00 0.00 0…" at bounding box center [810, 306] width 552 height 510
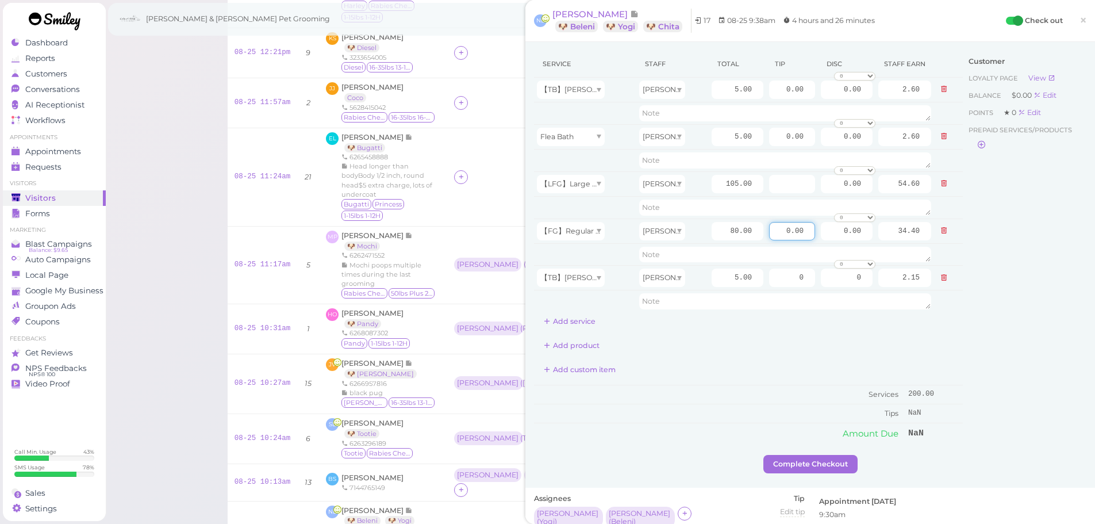
drag, startPoint x: 859, startPoint y: 237, endPoint x: 1019, endPoint y: 352, distance: 196.9
click at [929, 243] on tbody "【TB】Teeth Brushing Asa 5.00 0.00 0.00 0 10% off 15% off 20% off 25% off 30% off…" at bounding box center [748, 195] width 429 height 235
type input "6"
click at [1029, 374] on div "Customer Loyalty page View Balance $0.00 Edit Points ★ 0 Edit Prepaid services/…" at bounding box center [1025, 253] width 124 height 404
drag, startPoint x: 775, startPoint y: 187, endPoint x: 942, endPoint y: 187, distance: 167.3
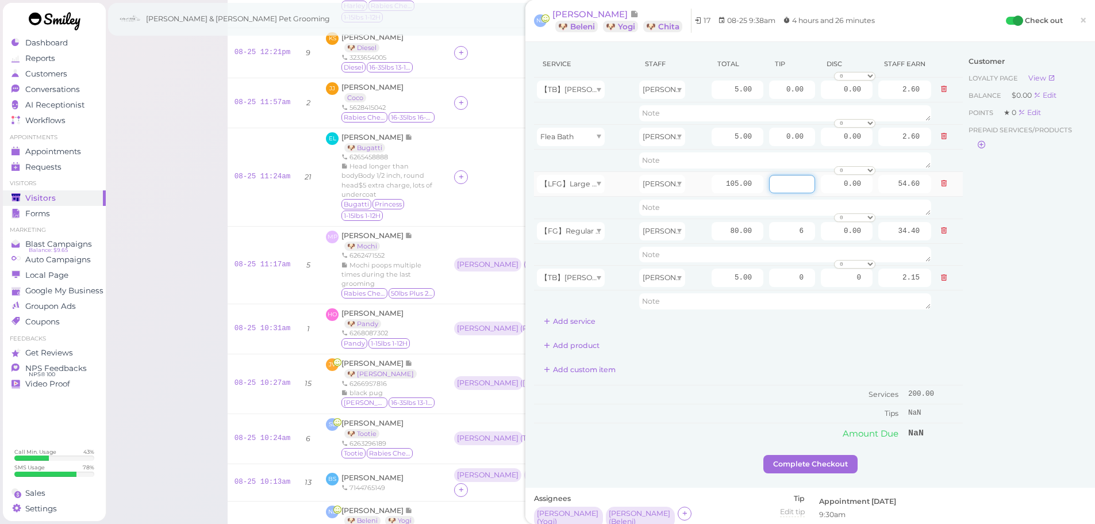
click at [942, 187] on tr "【LFG】Large Dog Full Grooming (More than 35 lbs) Asa 105.00 0.00 0 10% off 15% o…" at bounding box center [748, 183] width 429 height 25
type input "6"
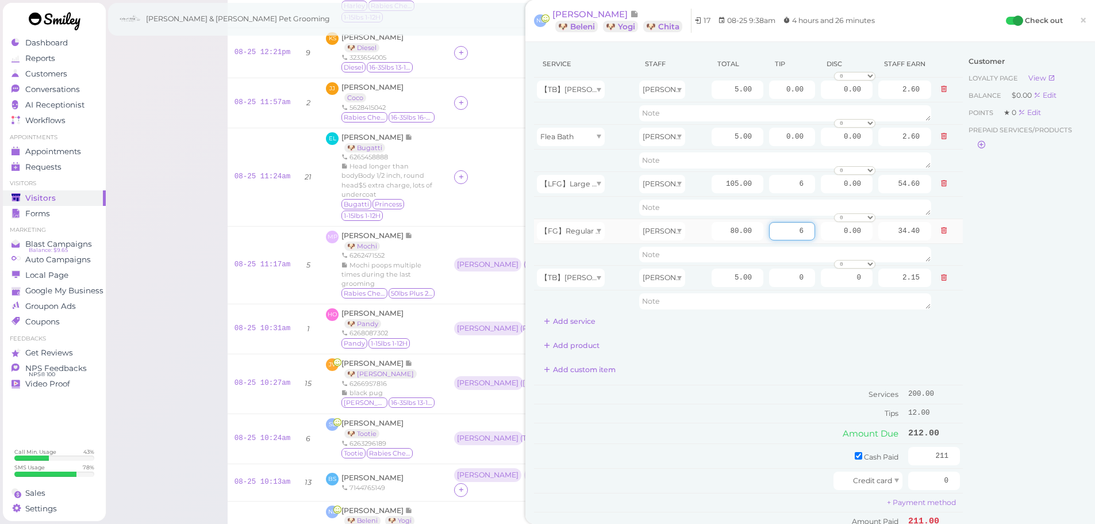
drag, startPoint x: 766, startPoint y: 225, endPoint x: 946, endPoint y: 238, distance: 180.4
click at [944, 237] on tr "【FG】Regular Dog Full Grooming (35 lbs or less) Rebecca 80.00 6 0.00 0 10% off 1…" at bounding box center [748, 230] width 429 height 25
type input "5"
click at [981, 298] on div "Customer Loyalty page View Balance $0.00 Edit Points ★ 0 Edit Prepaid services/…" at bounding box center [1025, 306] width 124 height 510
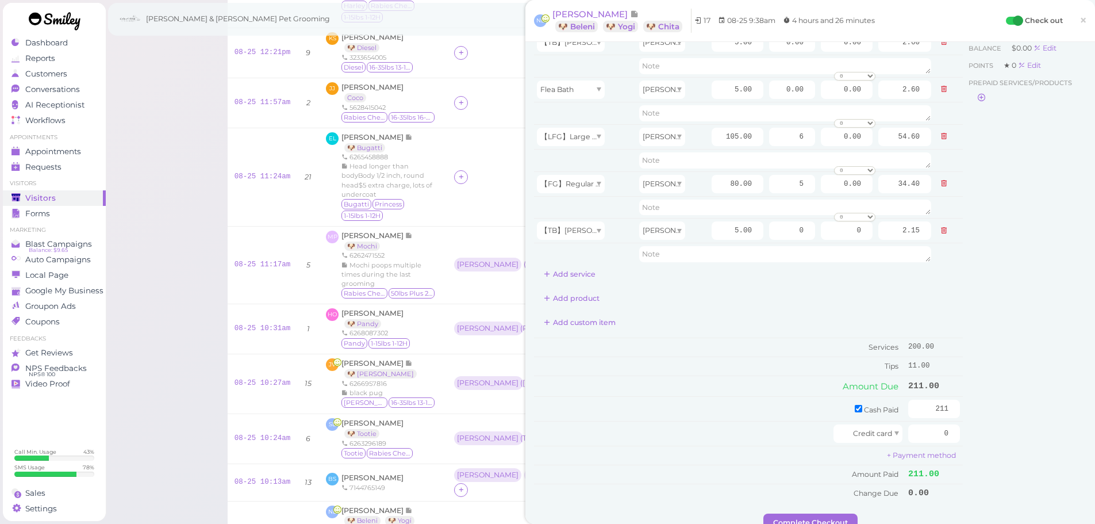
scroll to position [172, 0]
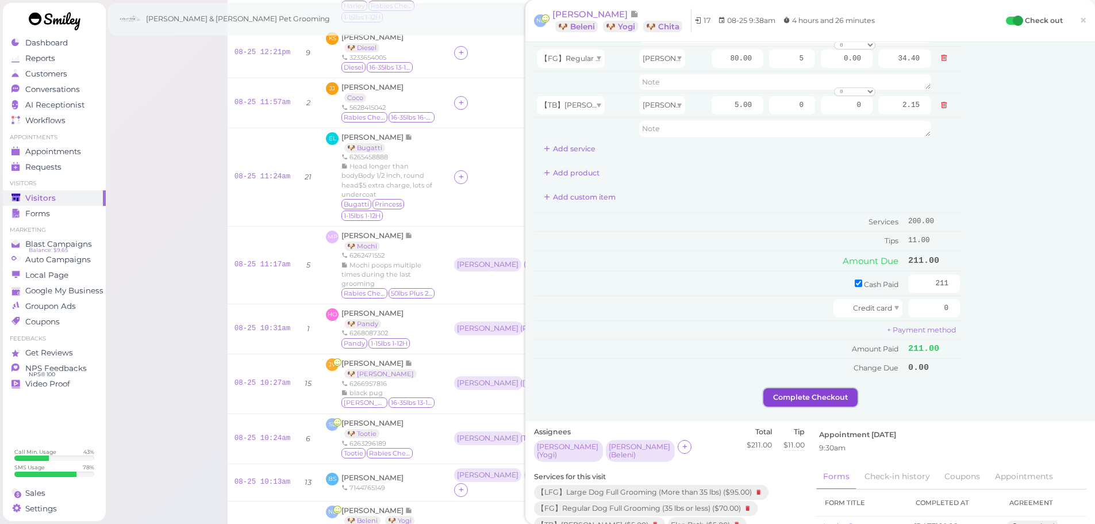
click at [809, 395] on button "Complete Checkout" at bounding box center [810, 397] width 94 height 18
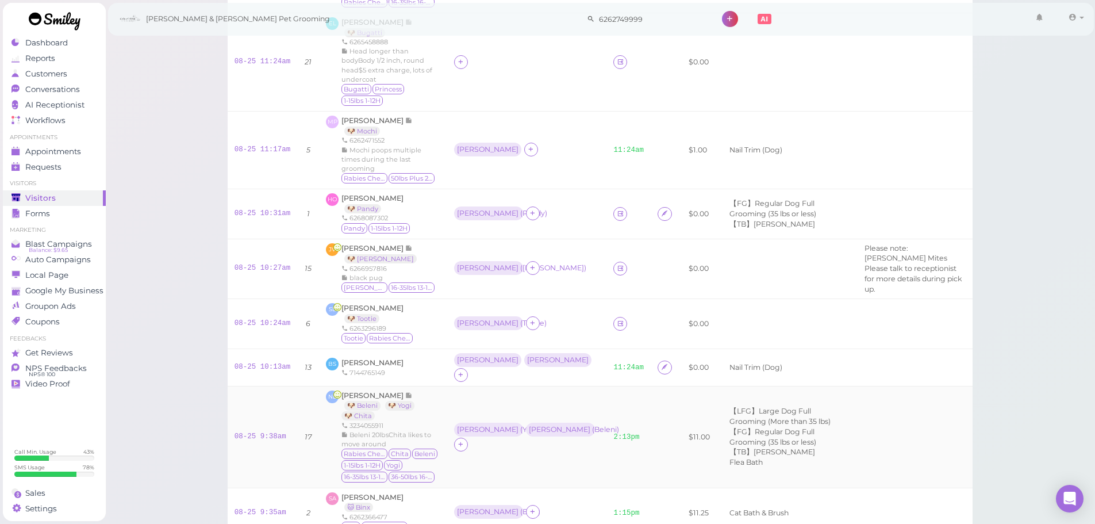
scroll to position [241, 0]
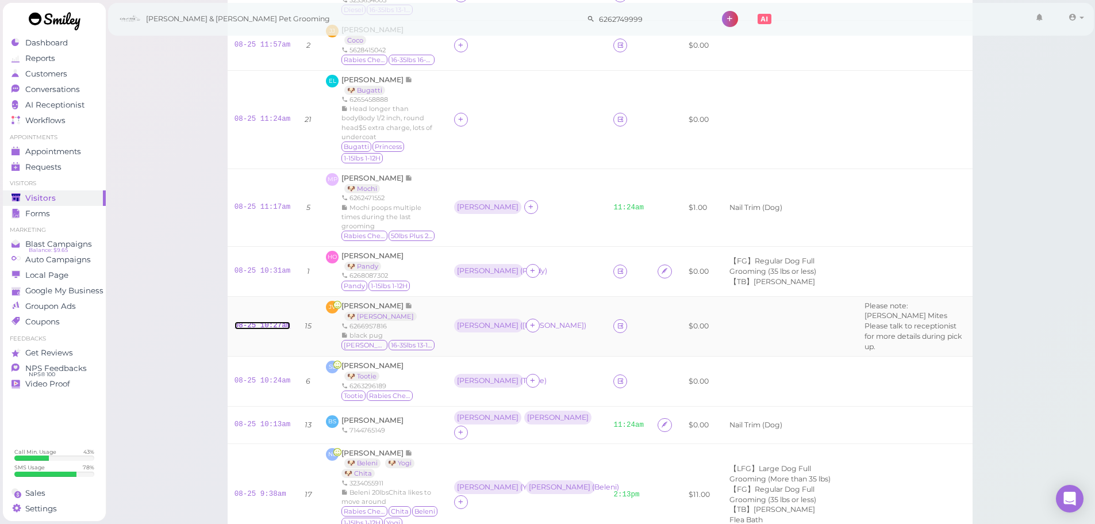
click at [263, 321] on link "08-25 10:27am" at bounding box center [263, 325] width 56 height 8
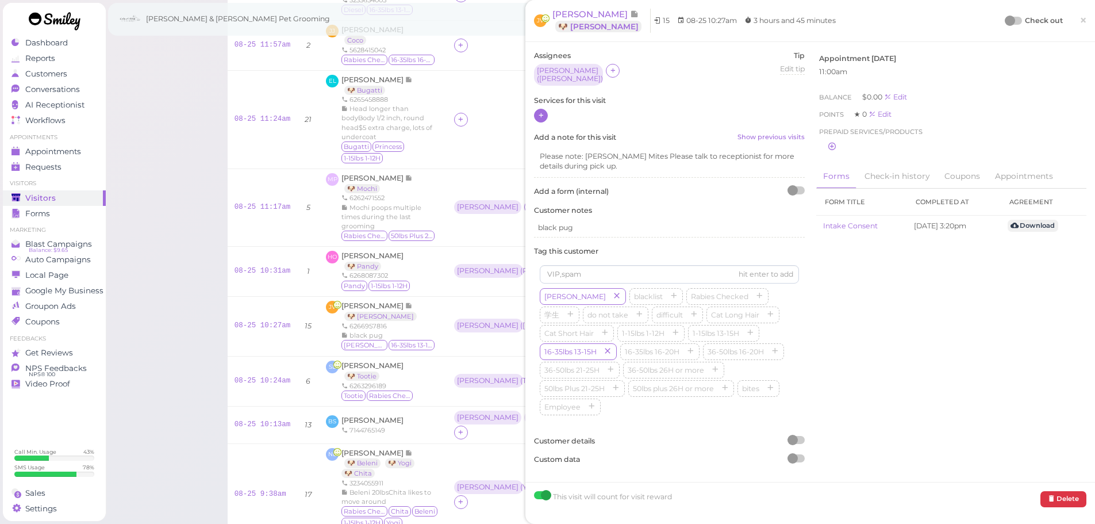
click at [543, 111] on icon at bounding box center [540, 115] width 7 height 9
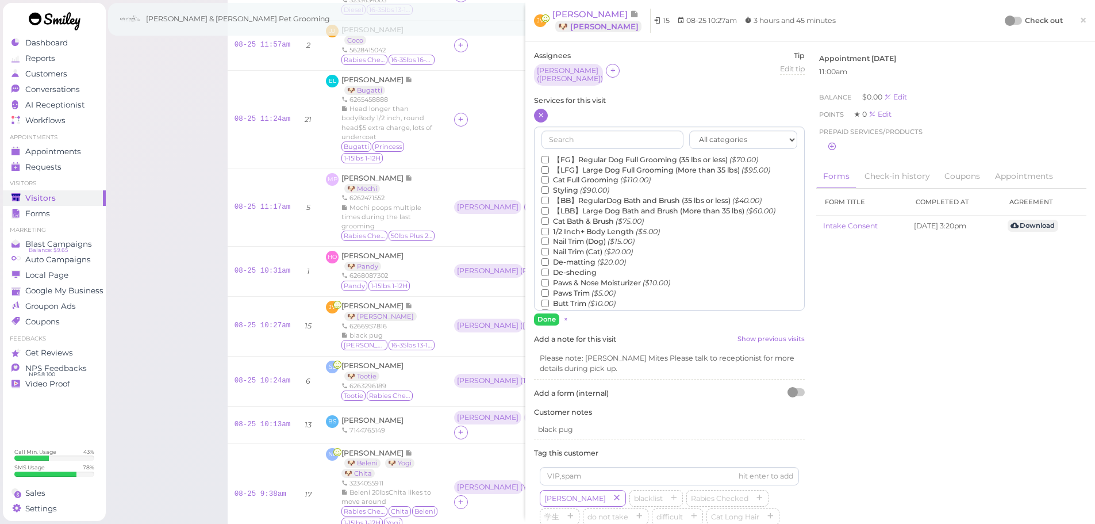
click at [574, 197] on label "【BB】RegularDog Bath and Brush (35 lbs or less) ($40.00)" at bounding box center [652, 200] width 220 height 10
click at [549, 197] on input "【BB】RegularDog Bath and Brush (35 lbs or less) ($40.00)" at bounding box center [545, 200] width 7 height 7
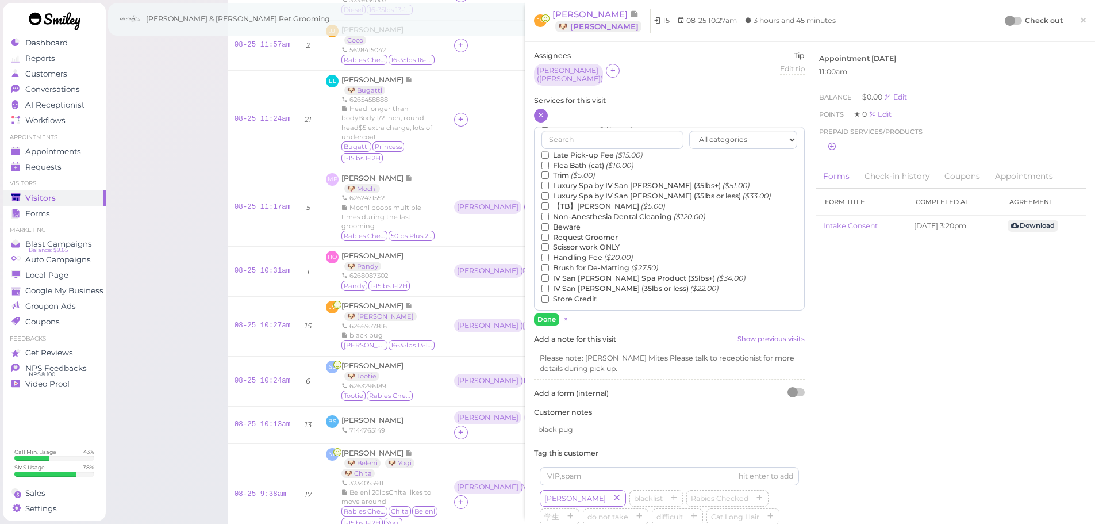
click at [574, 201] on label "【TB】Teeth Brushing ($5.00)" at bounding box center [604, 206] width 124 height 10
click at [549, 202] on input "【TB】Teeth Brushing ($5.00)" at bounding box center [545, 205] width 7 height 7
click at [546, 314] on button "Done" at bounding box center [546, 319] width 25 height 12
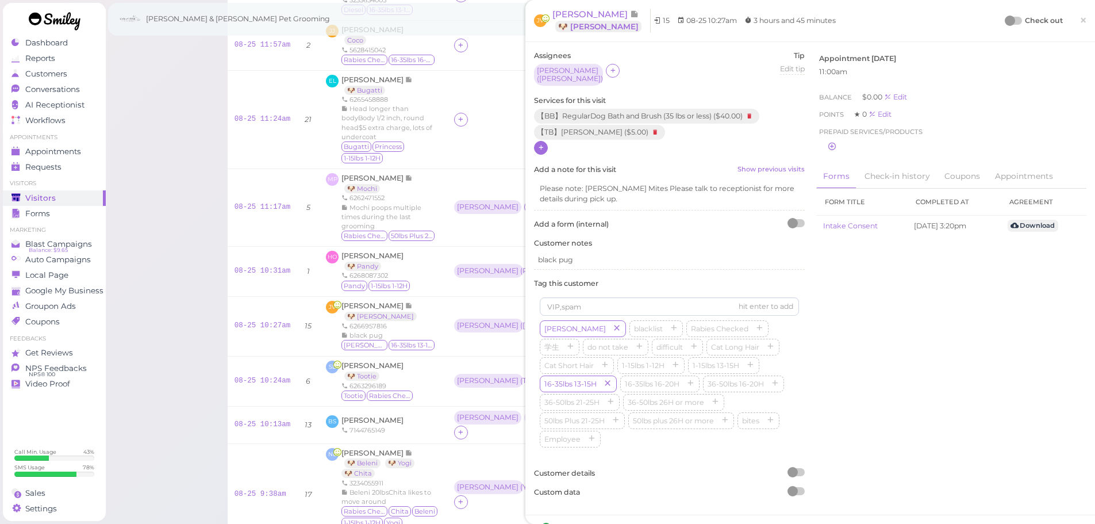
click at [1005, 18] on div at bounding box center [1010, 21] width 10 height 10
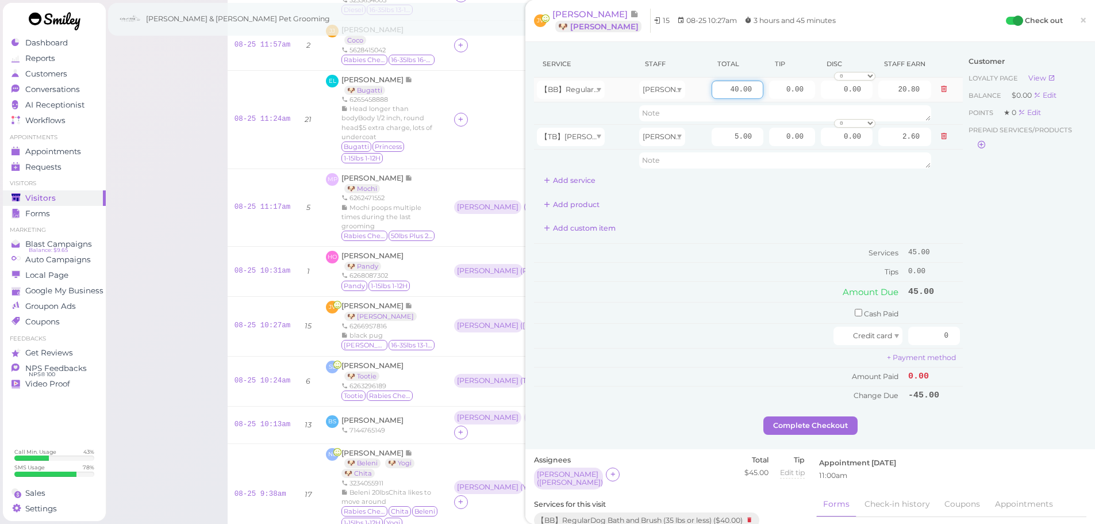
click at [721, 90] on input "40.00" at bounding box center [738, 89] width 52 height 18
type input "50.00"
type input "26.00"
click at [758, 229] on div "Add custom item" at bounding box center [748, 228] width 429 height 18
drag, startPoint x: 769, startPoint y: 91, endPoint x: 865, endPoint y: 96, distance: 96.7
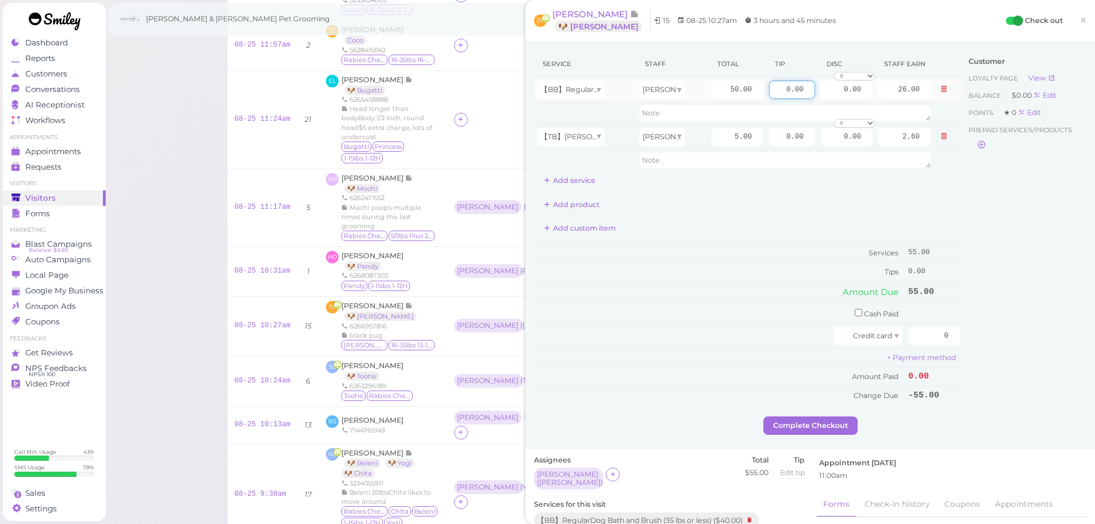
click at [865, 94] on tr "【BB】RegularDog Bath and Brush (35 lbs or less) Asa 50.00 0.00 0.00 0 10% off 15…" at bounding box center [748, 90] width 429 height 25
type input "5.5"
drag, startPoint x: 908, startPoint y: 333, endPoint x: 1066, endPoint y: 365, distance: 161.2
click at [1067, 365] on div "Service Staff Total Tip Disc Staff earn 【BB】RegularDog Bath and Brush (35 lbs o…" at bounding box center [810, 234] width 552 height 366
type input "60.5"
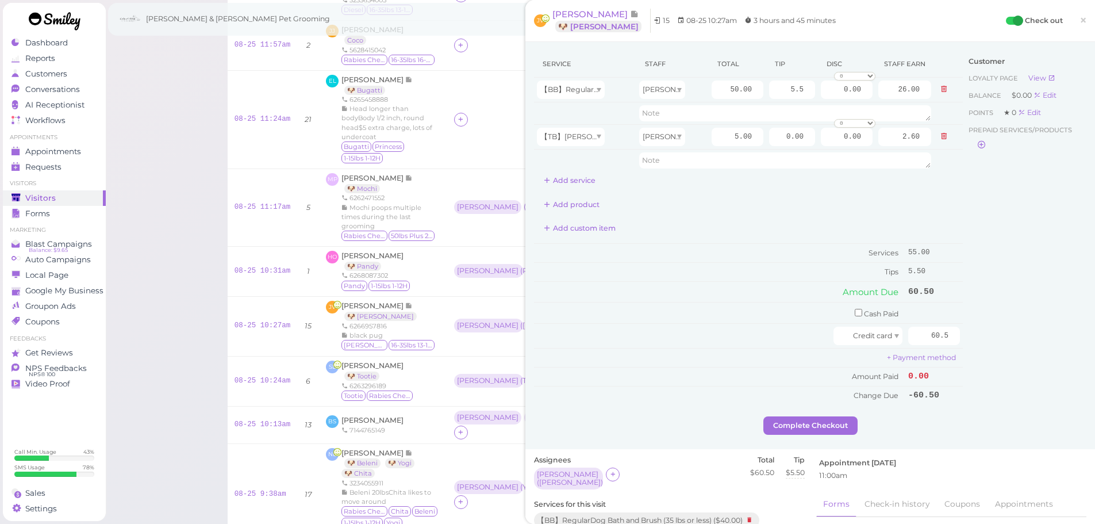
click at [1023, 356] on div "Customer Loyalty page View Balance $0.00 Edit Points ★ 0 Edit Prepaid services/…" at bounding box center [1025, 234] width 124 height 366
click at [805, 421] on button "Complete Checkout" at bounding box center [810, 425] width 94 height 18
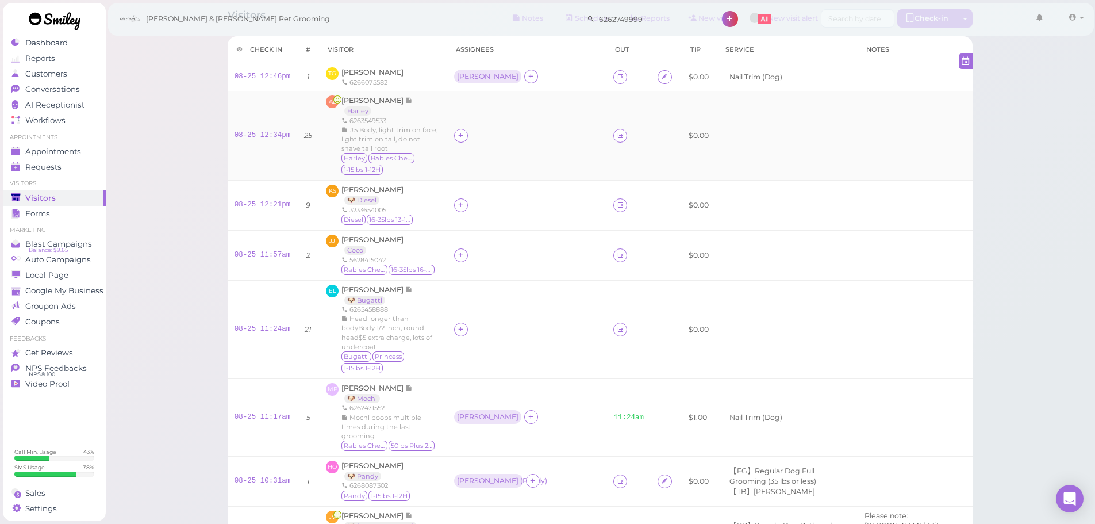
scroll to position [11, 0]
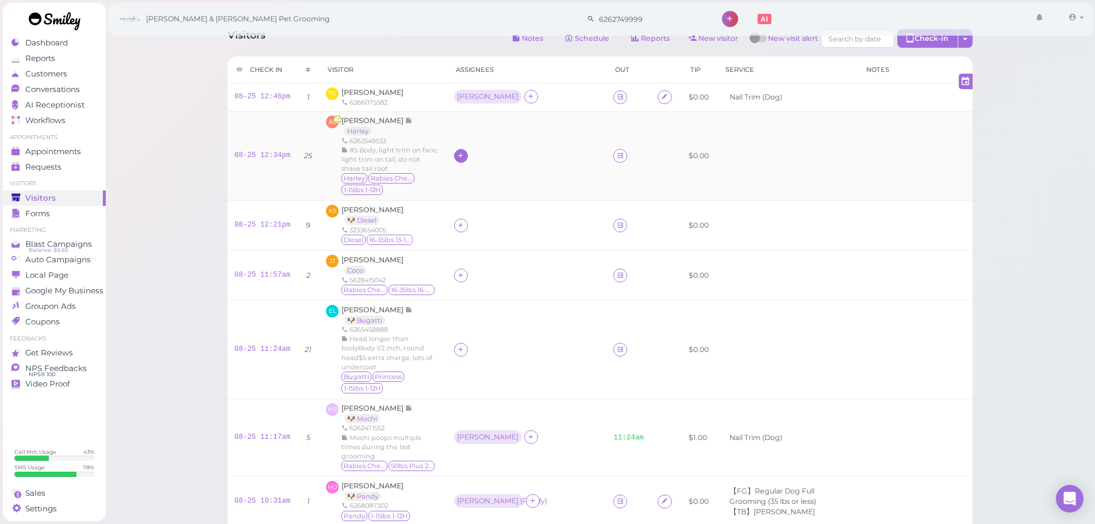
click at [464, 154] on icon at bounding box center [460, 155] width 7 height 9
click at [491, 340] on span "Rebecca" at bounding box center [499, 344] width 62 height 9
click at [464, 271] on icon at bounding box center [460, 275] width 7 height 9
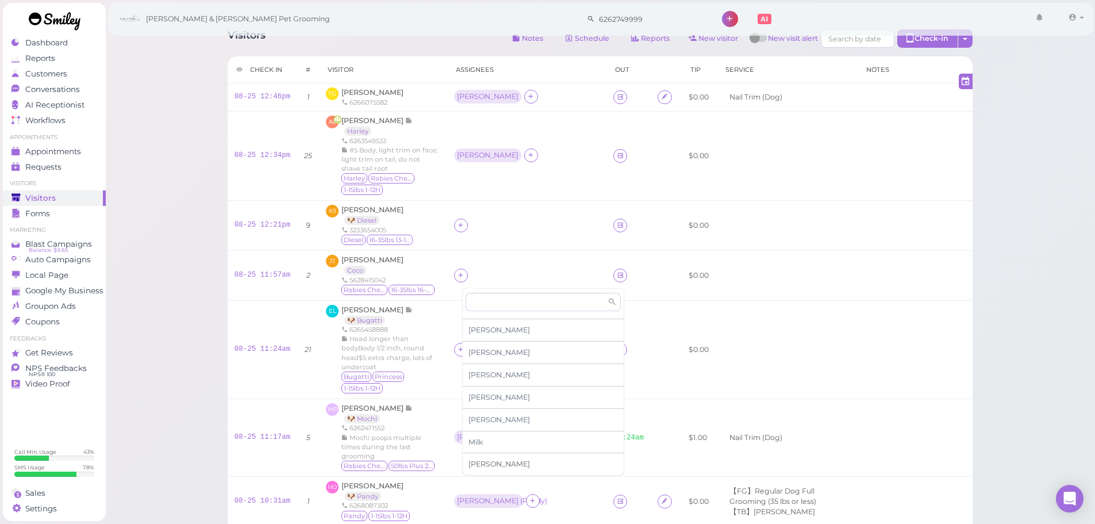
click at [500, 463] on div "Rebecca" at bounding box center [543, 464] width 161 height 22
click at [464, 345] on icon at bounding box center [460, 349] width 7 height 9
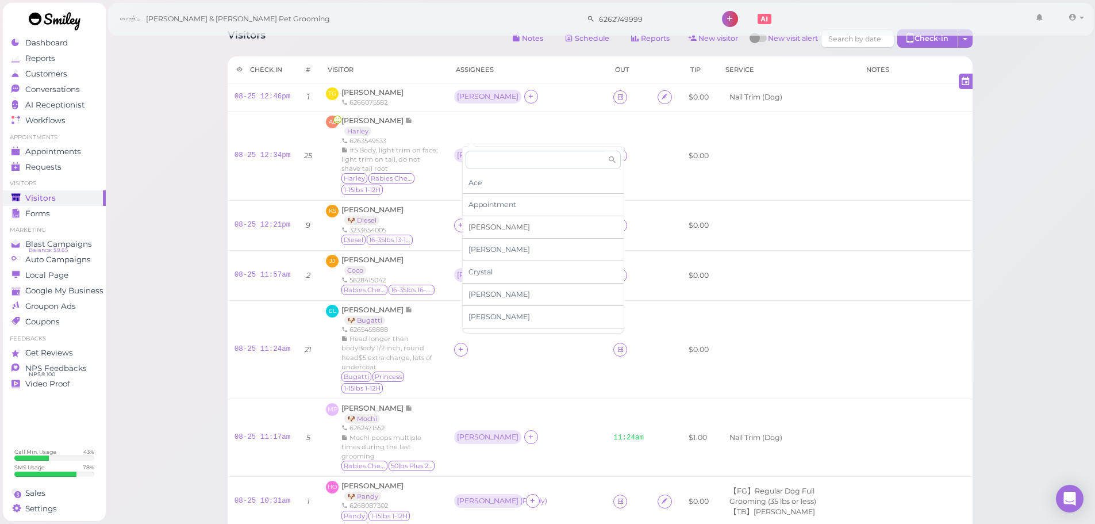
click at [496, 218] on div "Asa" at bounding box center [543, 227] width 161 height 22
click at [468, 220] on div at bounding box center [461, 225] width 14 height 14
click at [479, 318] on span "Asa" at bounding box center [499, 319] width 62 height 9
click at [477, 280] on div "Rebecca" at bounding box center [487, 275] width 67 height 14
click at [480, 324] on span "Select pets" at bounding box center [491, 325] width 40 height 13
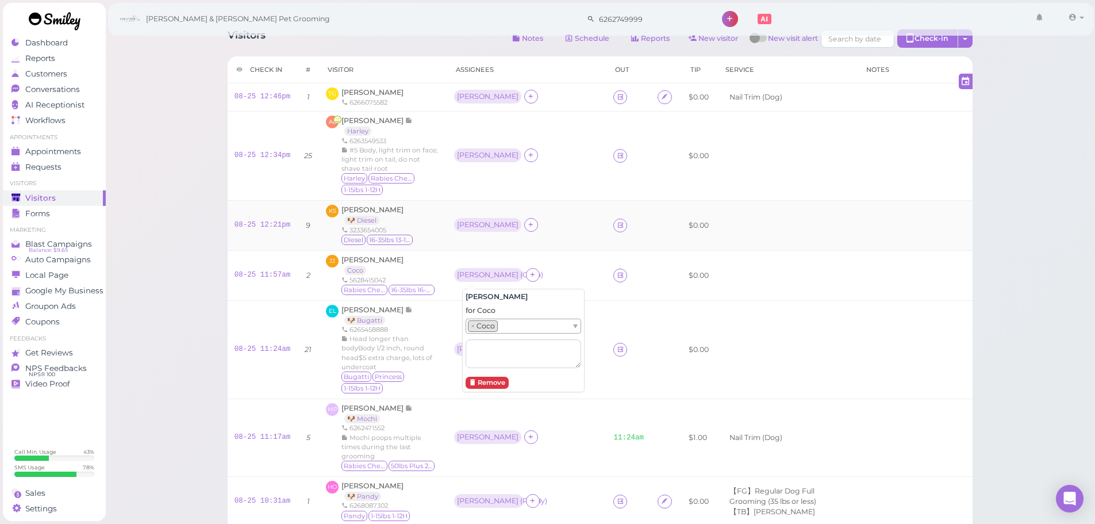
click at [506, 235] on td "Asa" at bounding box center [527, 226] width 160 height 50
click at [463, 226] on div "Asa" at bounding box center [487, 225] width 67 height 14
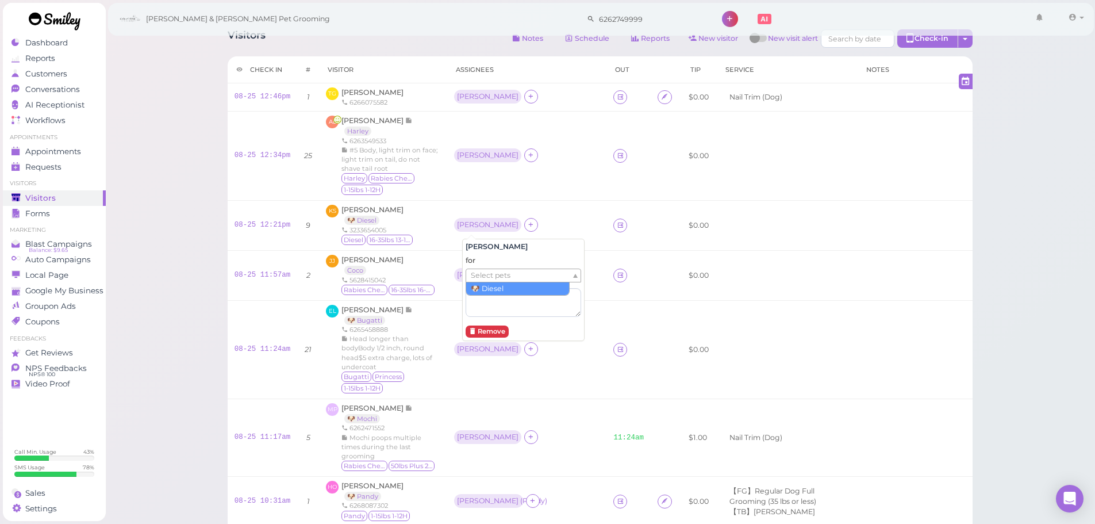
click at [490, 277] on span "Select pets" at bounding box center [491, 275] width 40 height 13
click at [474, 167] on td "Rebecca" at bounding box center [527, 155] width 160 height 89
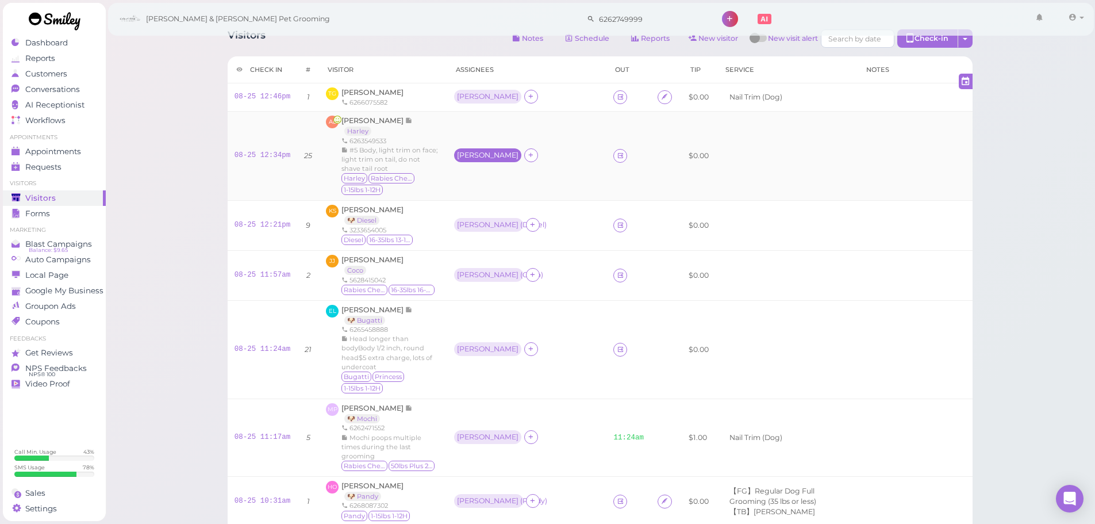
click at [473, 160] on div "Rebecca" at bounding box center [487, 155] width 67 height 14
click at [493, 211] on span "Select pets" at bounding box center [491, 205] width 40 height 13
drag, startPoint x: 489, startPoint y: 218, endPoint x: 483, endPoint y: 282, distance: 64.1
drag, startPoint x: 471, startPoint y: 317, endPoint x: 470, endPoint y: 331, distance: 14.4
click at [471, 317] on td "Asa" at bounding box center [527, 349] width 160 height 98
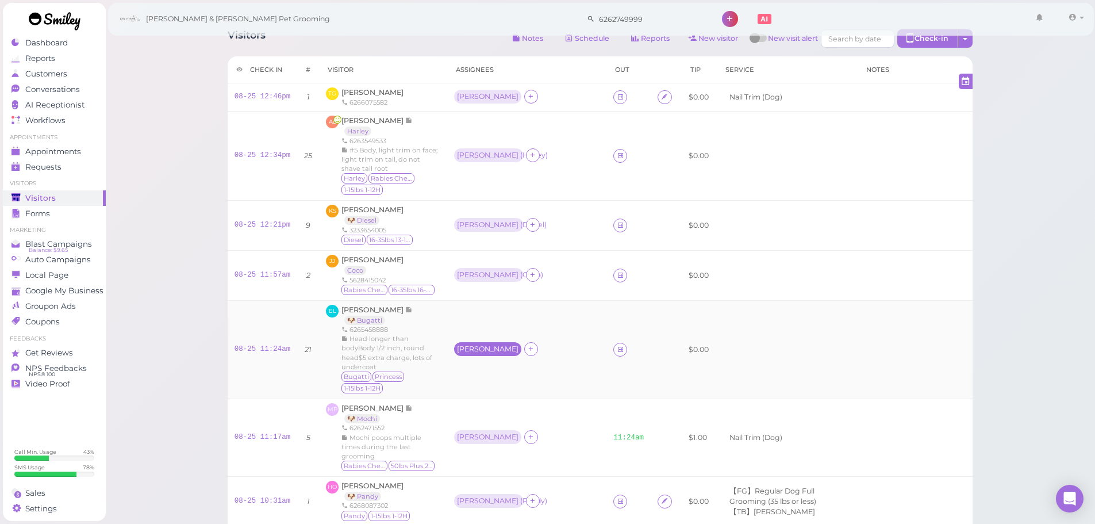
click at [468, 345] on div "Asa" at bounding box center [488, 349] width 62 height 8
click at [485, 392] on span "Select pets" at bounding box center [491, 389] width 40 height 13
click at [438, 211] on div "KS Kim Sahagian 🐶 Diesel 3233654005 Diesel 16-35lbs 13-15H" at bounding box center [383, 225] width 114 height 41
click at [358, 263] on span "Jennifer Jimenez" at bounding box center [372, 259] width 62 height 9
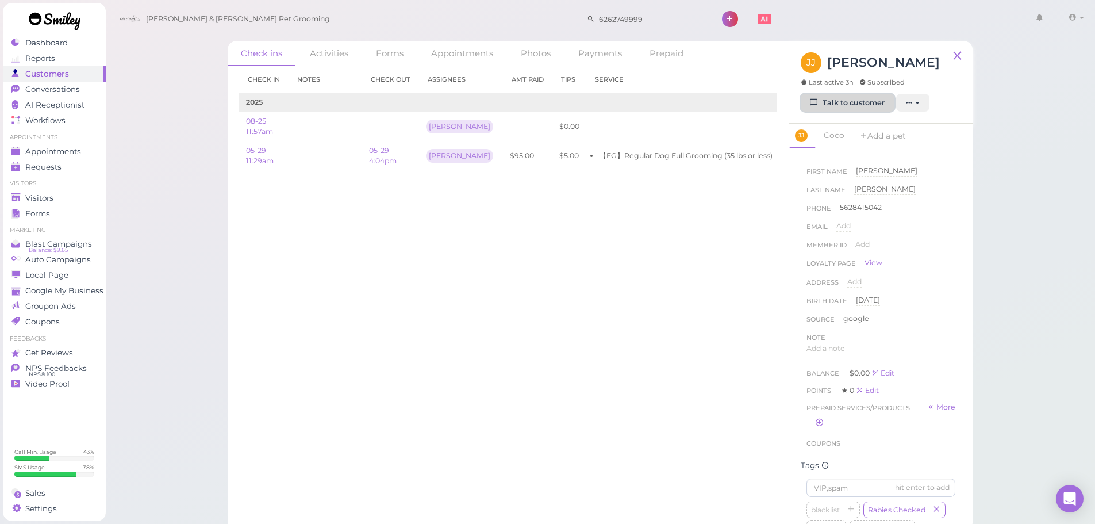
click at [851, 94] on link "Talk to customer" at bounding box center [848, 103] width 94 height 18
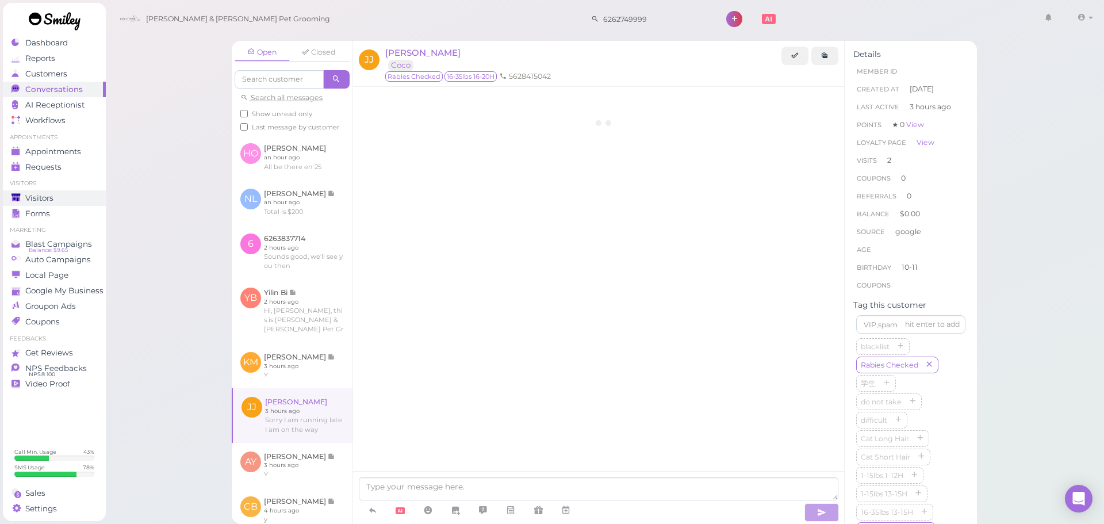
scroll to position [1652, 0]
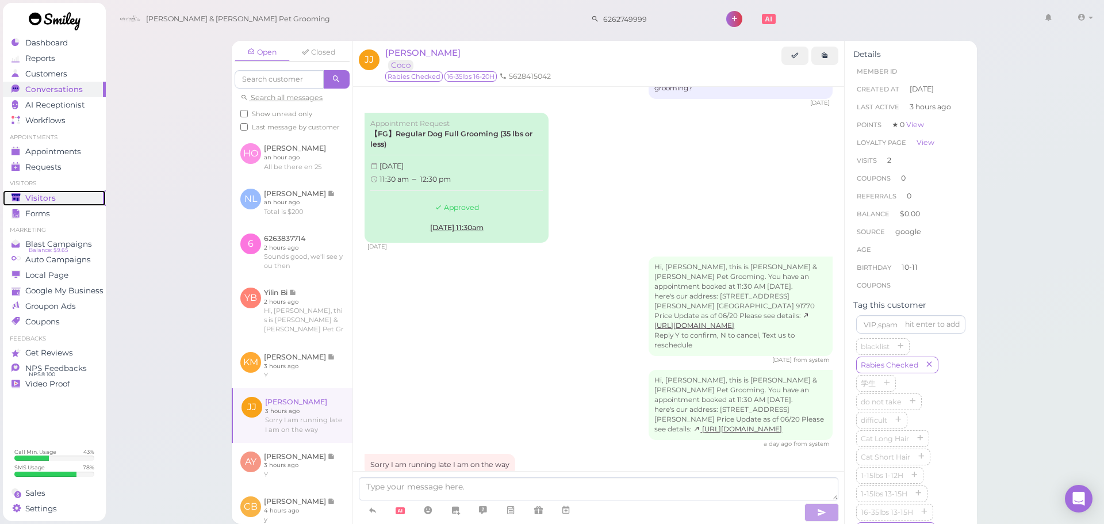
click at [70, 203] on link "Visitors" at bounding box center [54, 198] width 103 height 16
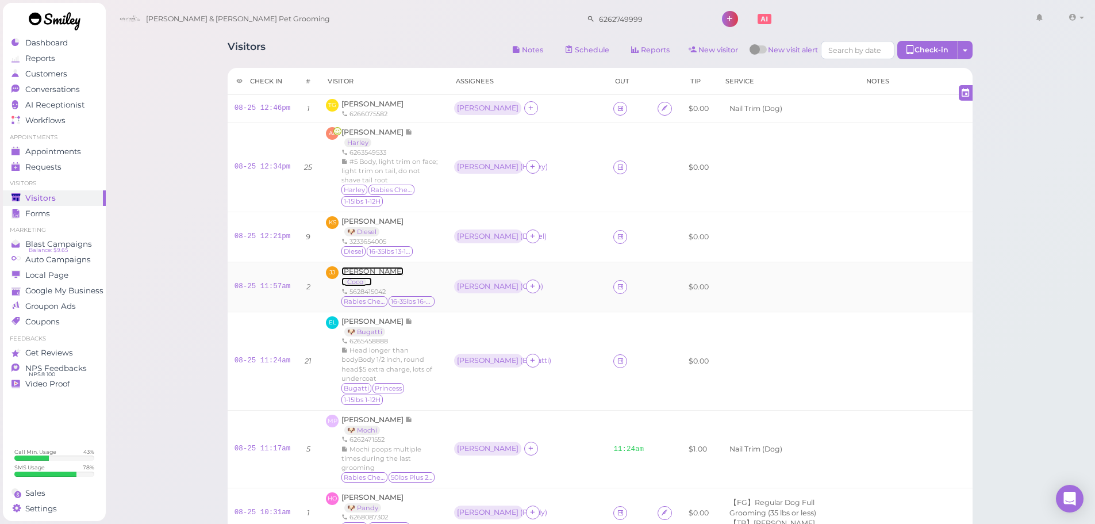
click at [374, 268] on span "Jennifer Jimenez" at bounding box center [372, 271] width 62 height 9
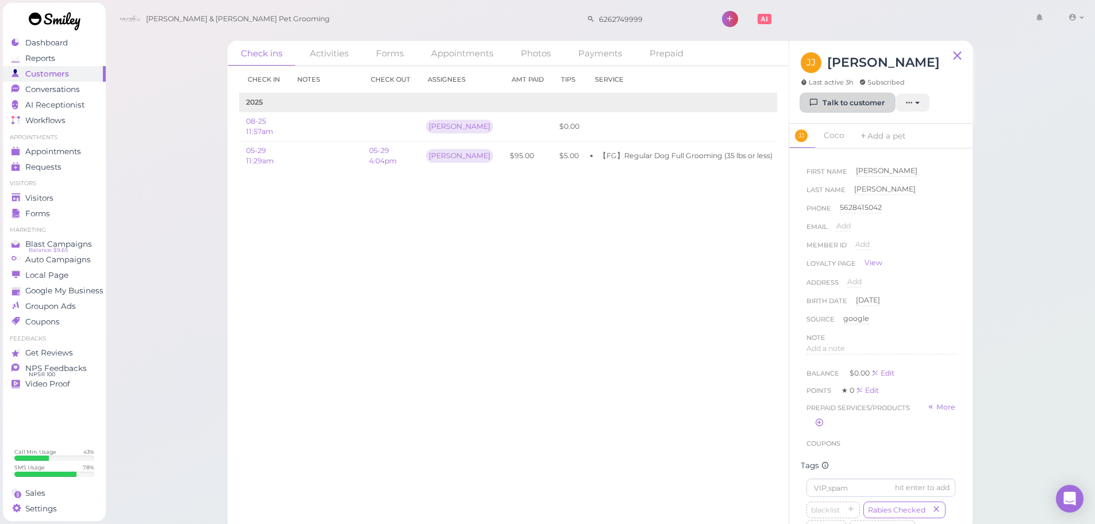
click at [838, 112] on link "Talk to customer" at bounding box center [848, 103] width 94 height 18
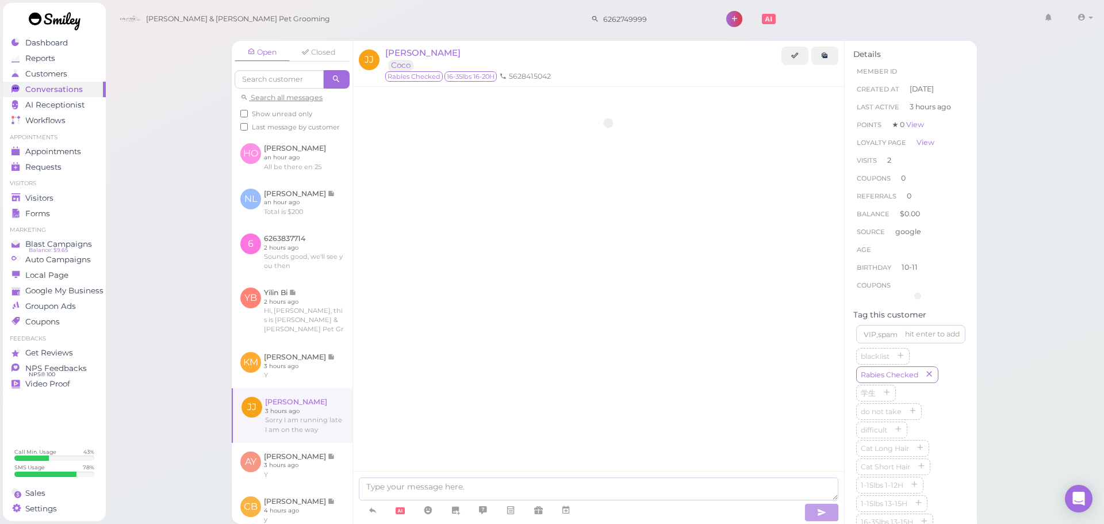
scroll to position [1652, 0]
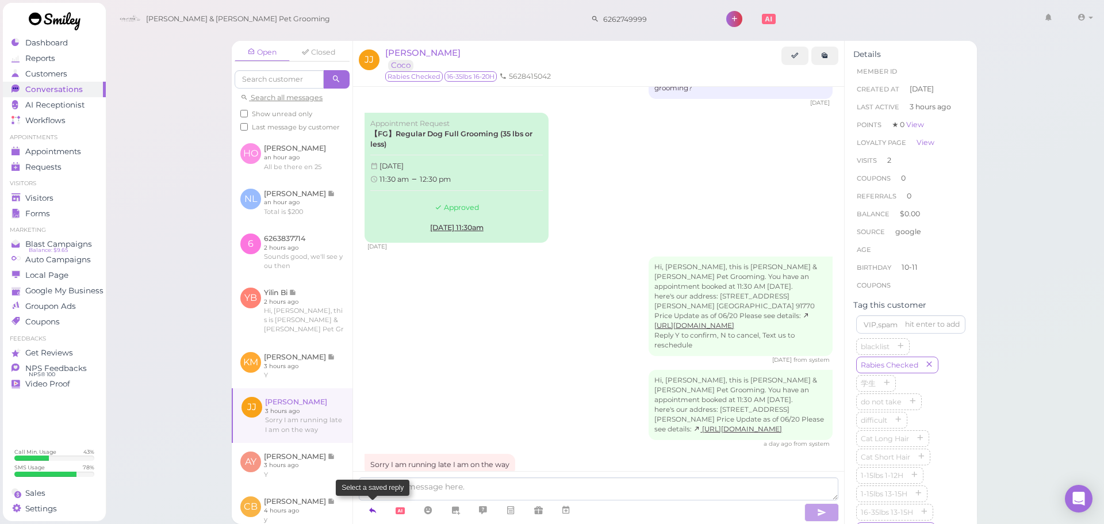
click at [368, 507] on icon at bounding box center [372, 509] width 9 height 11
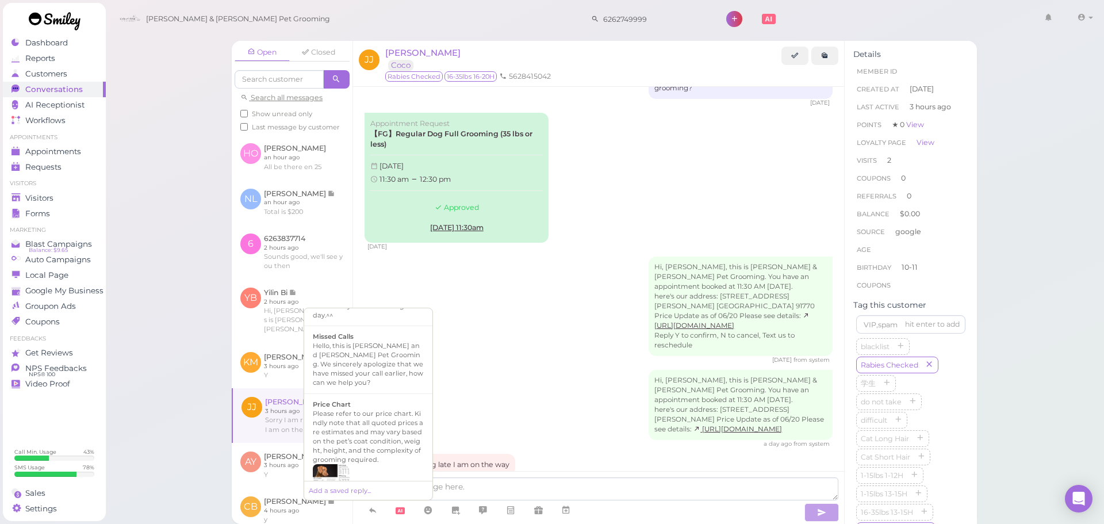
scroll to position [797, 0]
click at [391, 473] on div "Hi {{first_name}}, this is Cody & Miley Pet Grooming. Your fur baby is/are read…" at bounding box center [368, 470] width 111 height 64
type textarea "Hi {{first_name}}, this is Cody & Miley Pet Grooming. Your fur baby is/are read…"
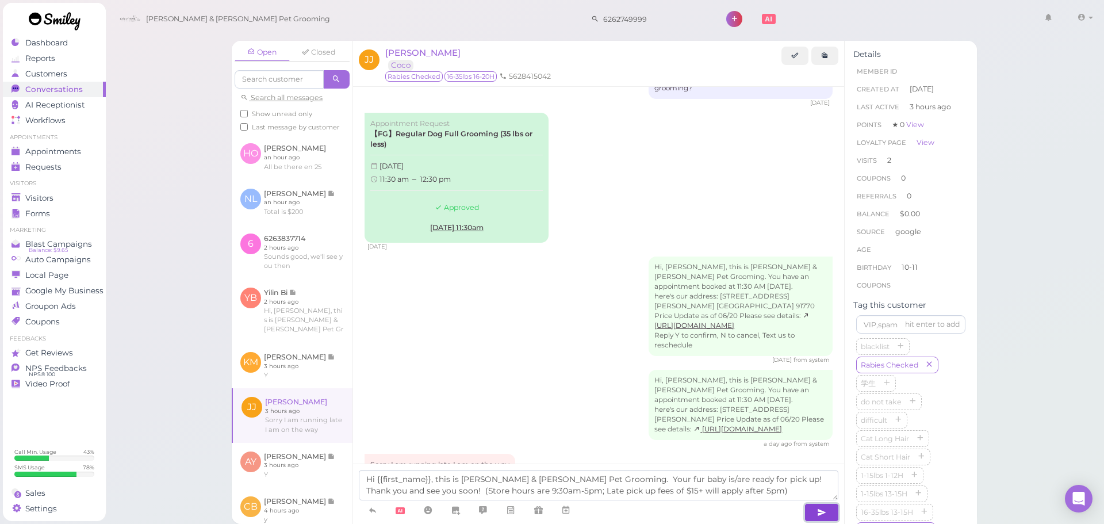
click at [823, 518] on button "button" at bounding box center [821, 512] width 34 height 18
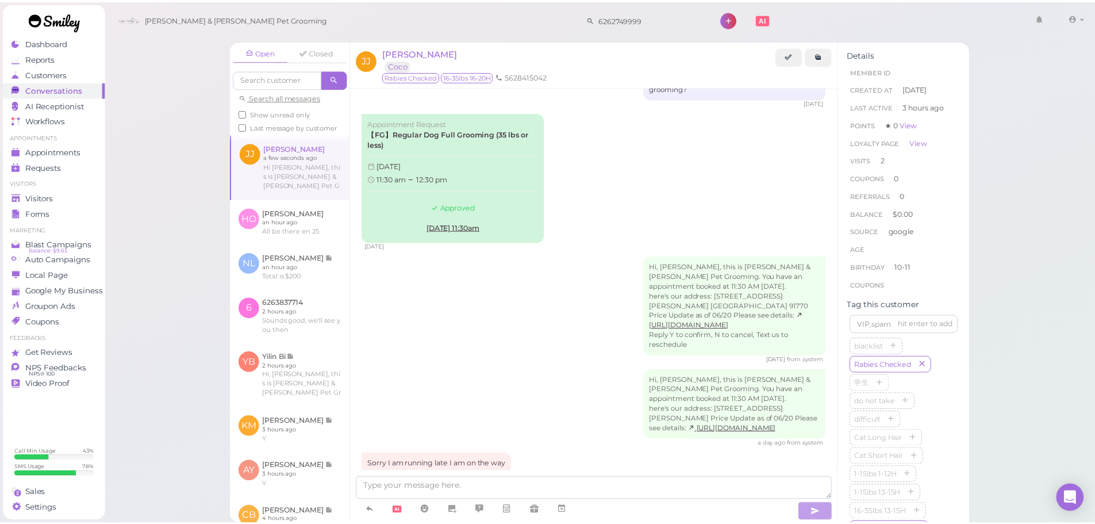
scroll to position [1718, 0]
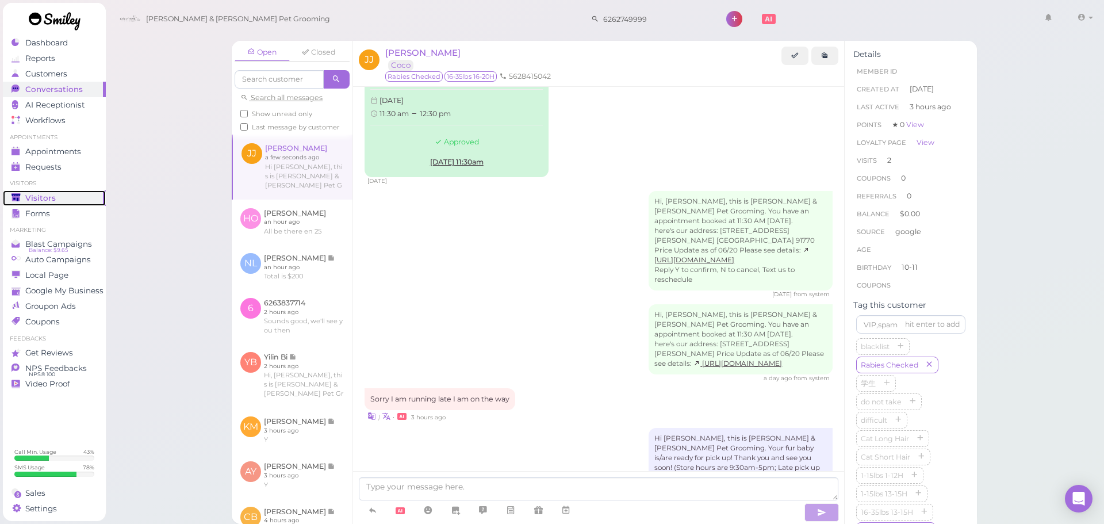
click at [27, 198] on span "Visitors" at bounding box center [40, 198] width 30 height 10
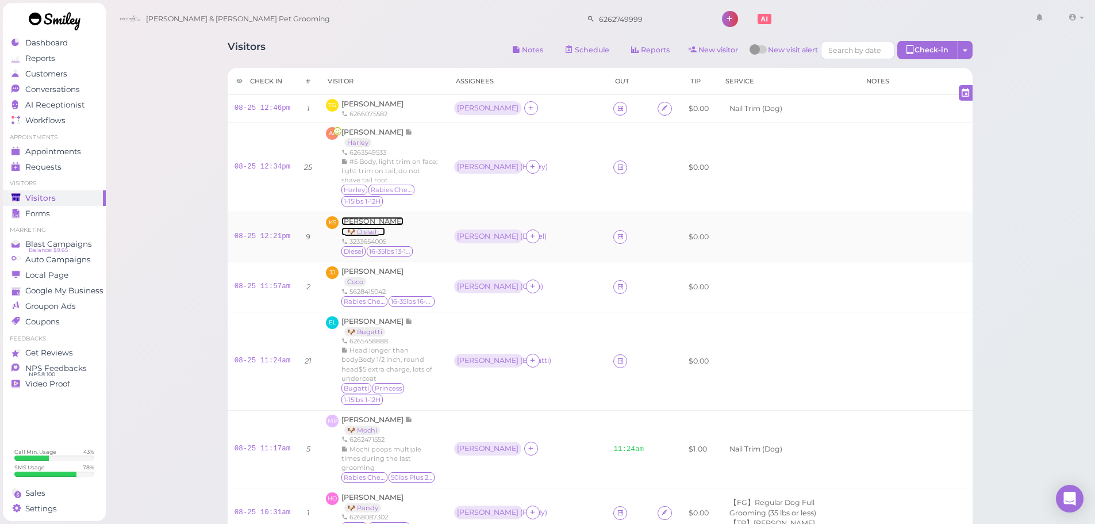
click at [363, 224] on span "Kim Sahagian" at bounding box center [372, 221] width 62 height 9
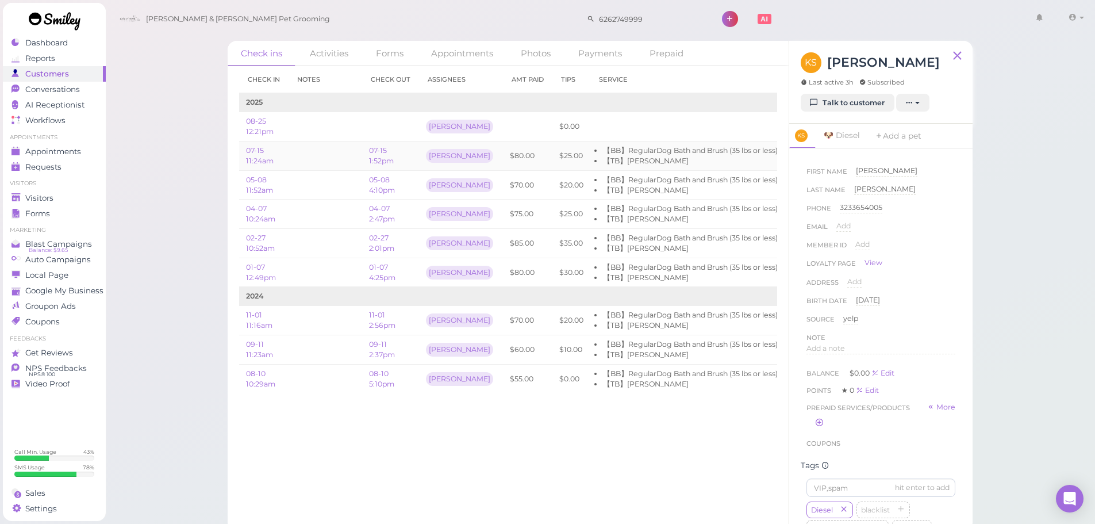
click at [337, 162] on td at bounding box center [326, 155] width 74 height 29
click at [503, 158] on td "$80.00" at bounding box center [527, 155] width 49 height 29
click at [507, 155] on td "$80.00" at bounding box center [527, 155] width 49 height 29
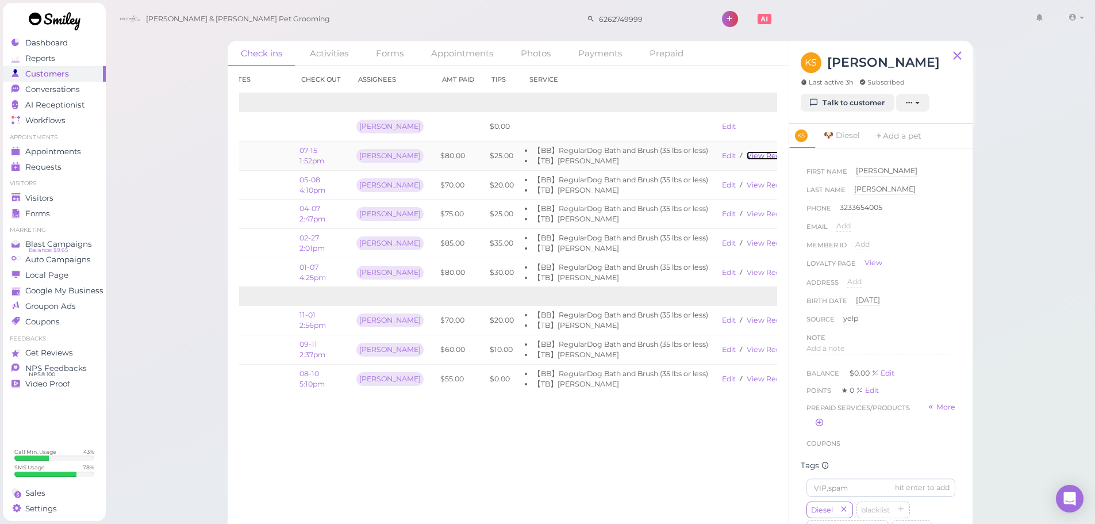
click at [747, 153] on link "View receipt" at bounding box center [770, 155] width 47 height 9
click at [73, 95] on link "Conversations 2" at bounding box center [54, 90] width 103 height 16
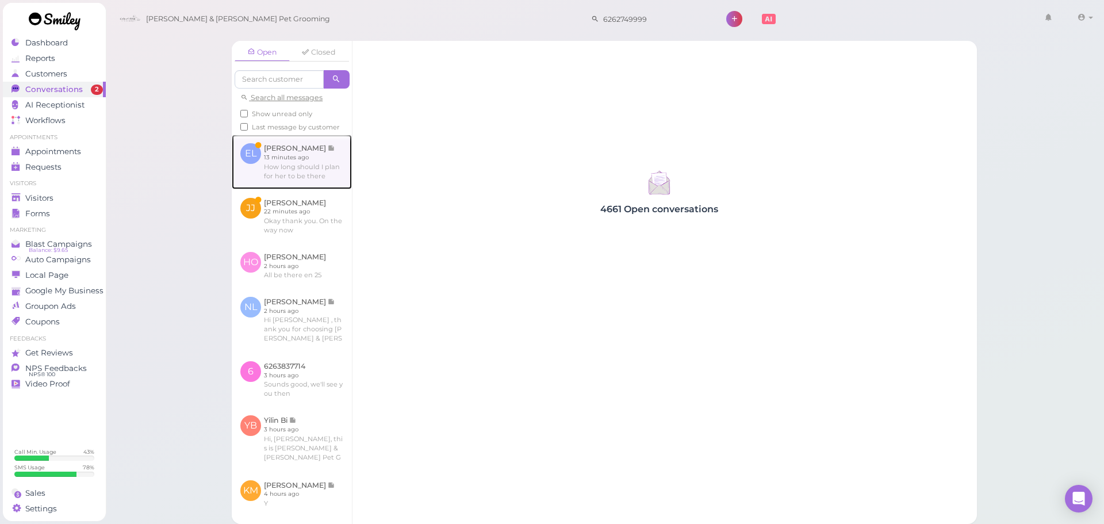
click at [288, 175] on link at bounding box center [292, 162] width 120 height 54
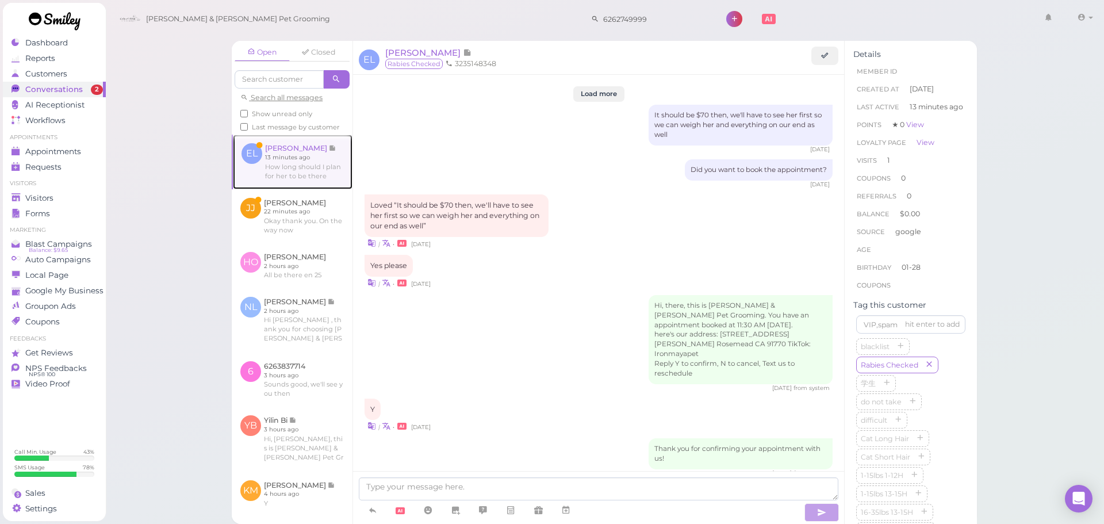
scroll to position [1384, 0]
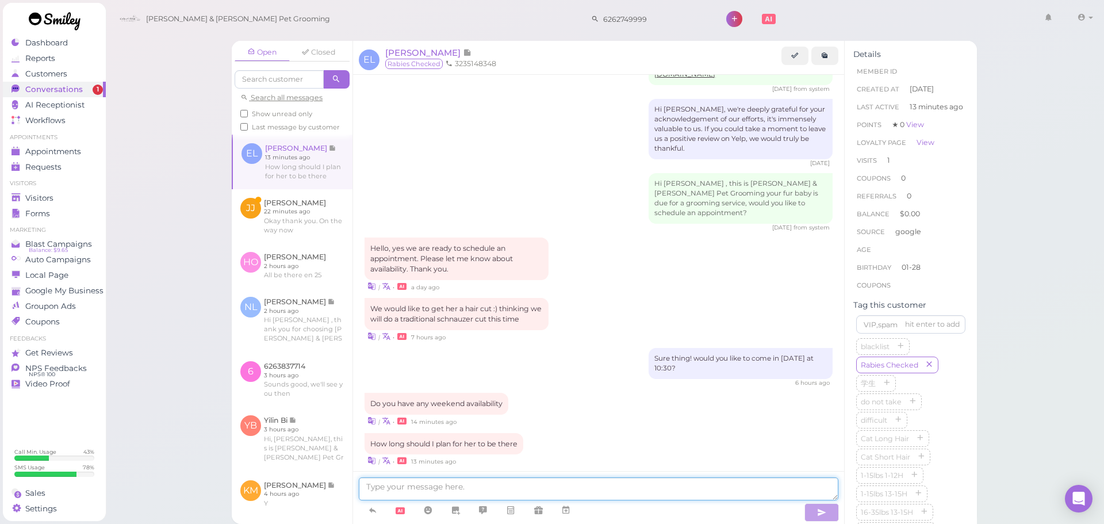
click at [585, 489] on textarea at bounding box center [598, 488] width 479 height 23
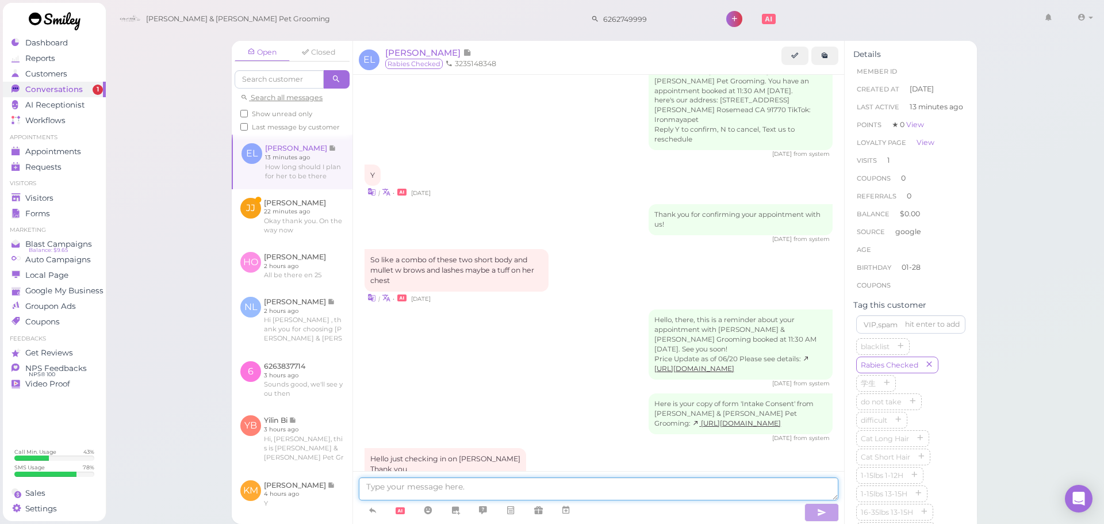
scroll to position [0, 0]
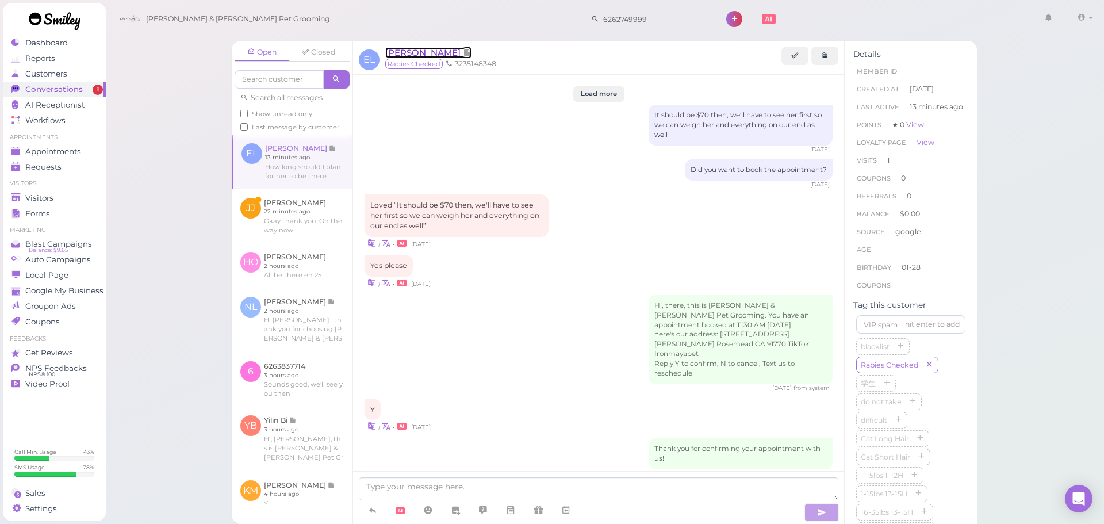
click at [419, 48] on span "Erin Leanos" at bounding box center [424, 52] width 78 height 11
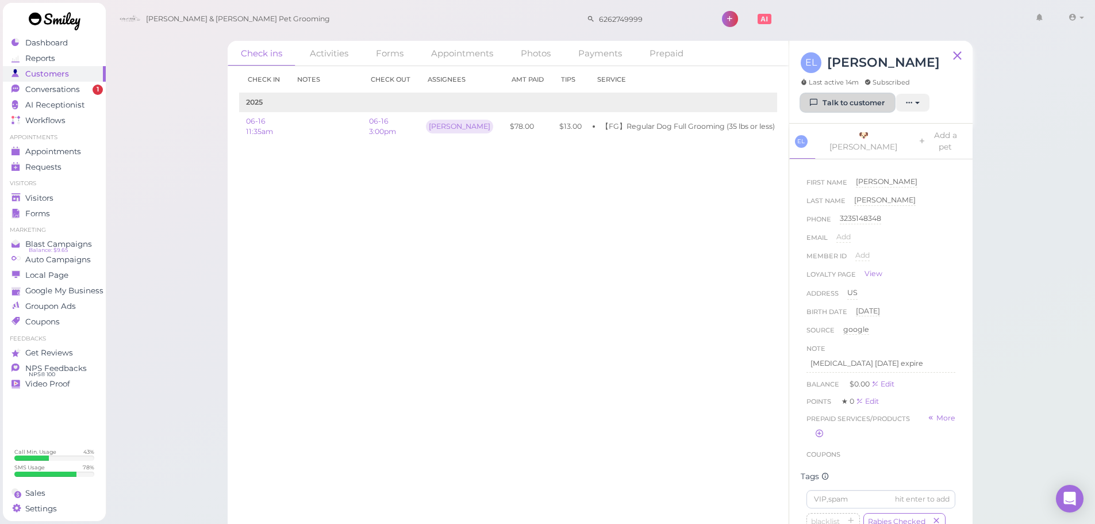
click at [848, 102] on link "Talk to customer" at bounding box center [848, 103] width 94 height 18
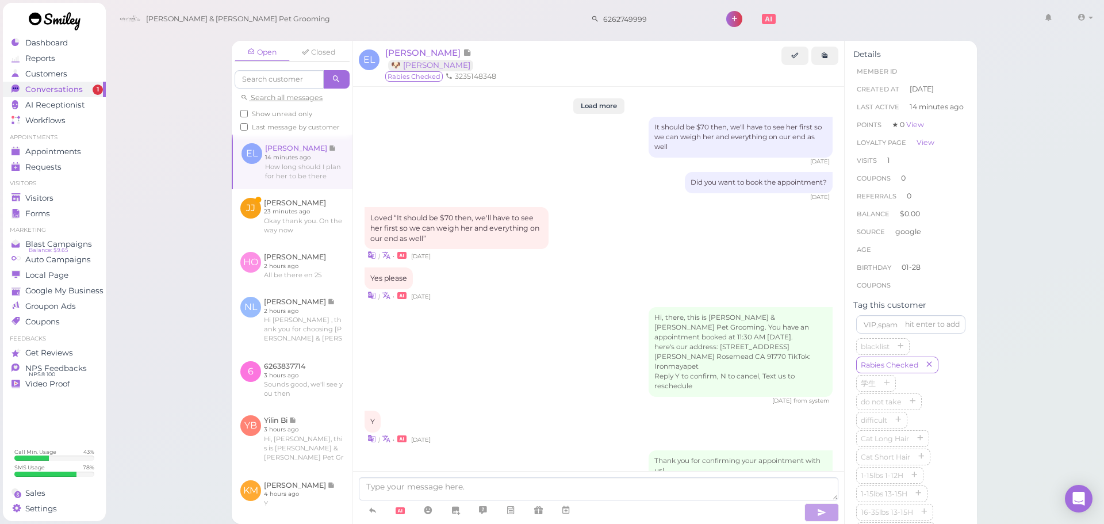
scroll to position [1384, 0]
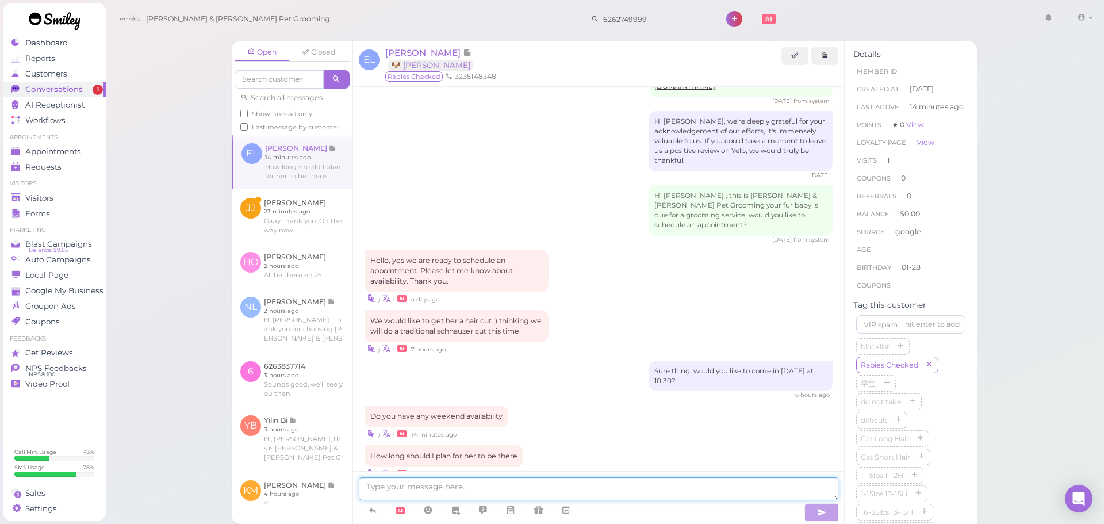
click at [458, 483] on textarea at bounding box center [598, 488] width 479 height 23
type textarea "We can do this Saturday at 10:30. It'll be around 3-4 hours"
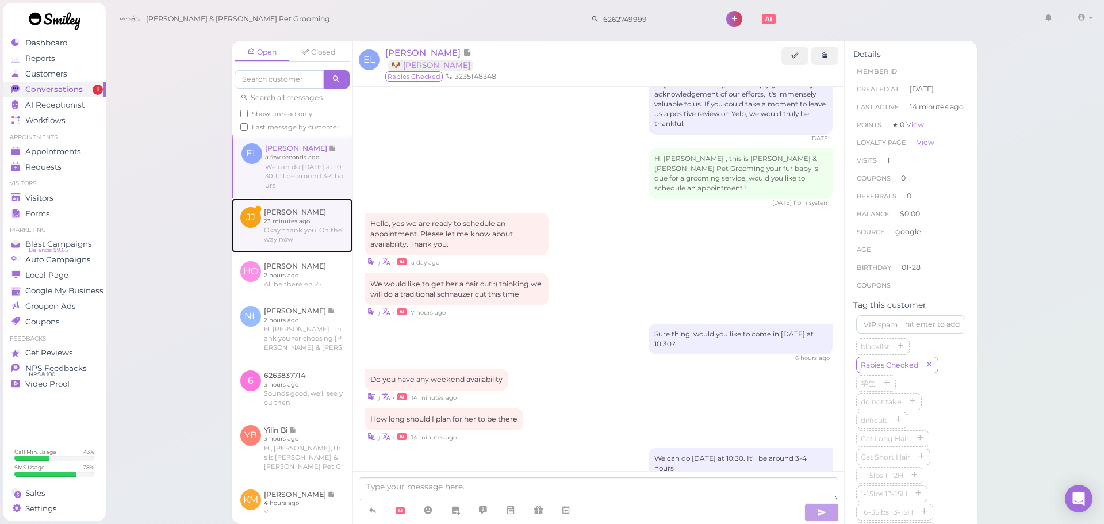
click at [308, 241] on link at bounding box center [292, 225] width 121 height 54
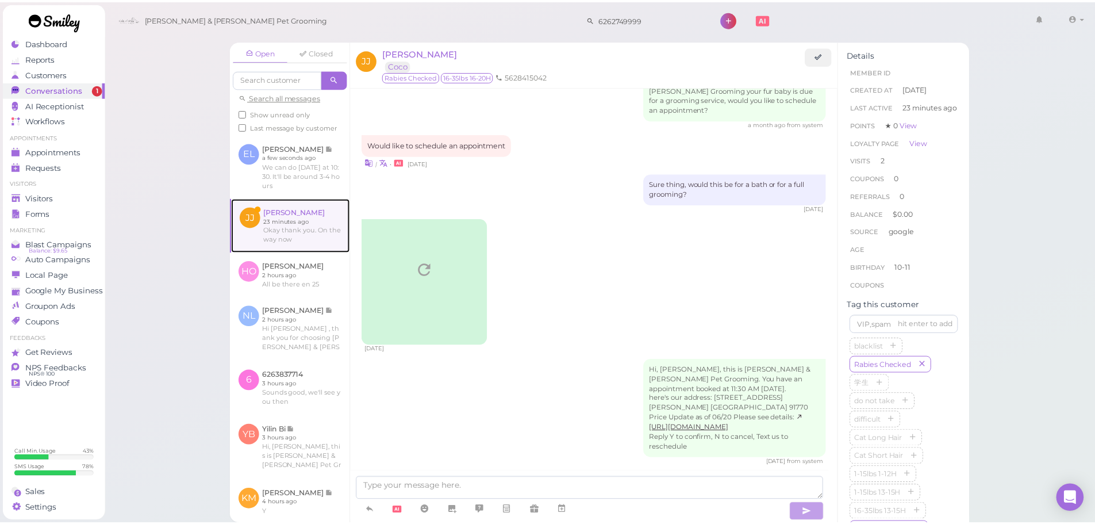
scroll to position [1702, 0]
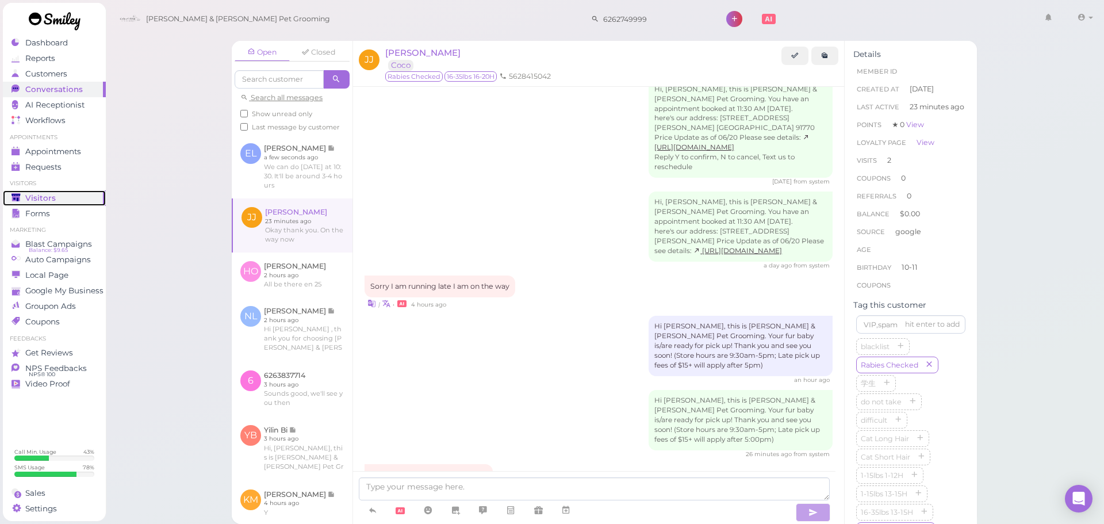
click at [80, 198] on div "Visitors" at bounding box center [52, 198] width 83 height 10
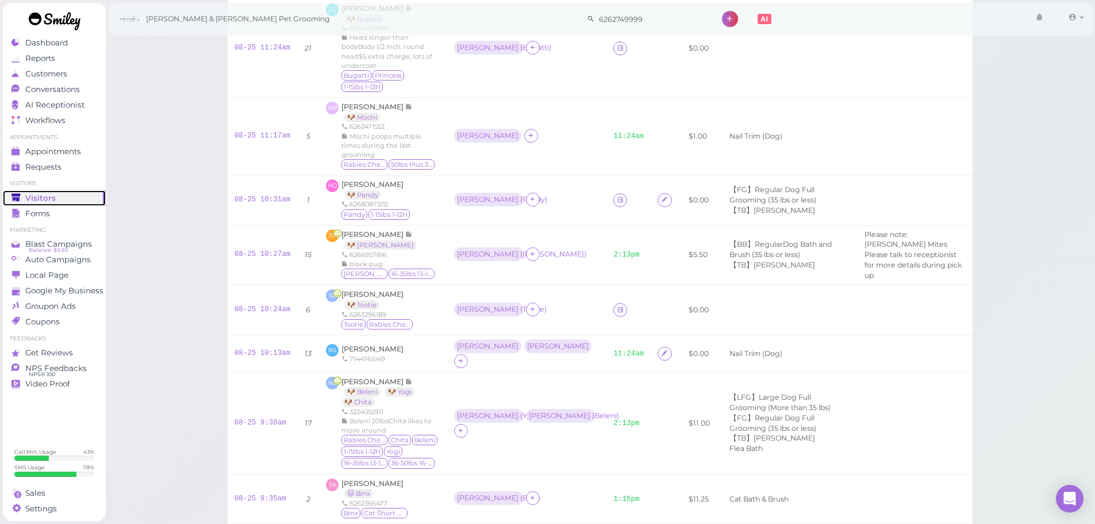
scroll to position [460, 0]
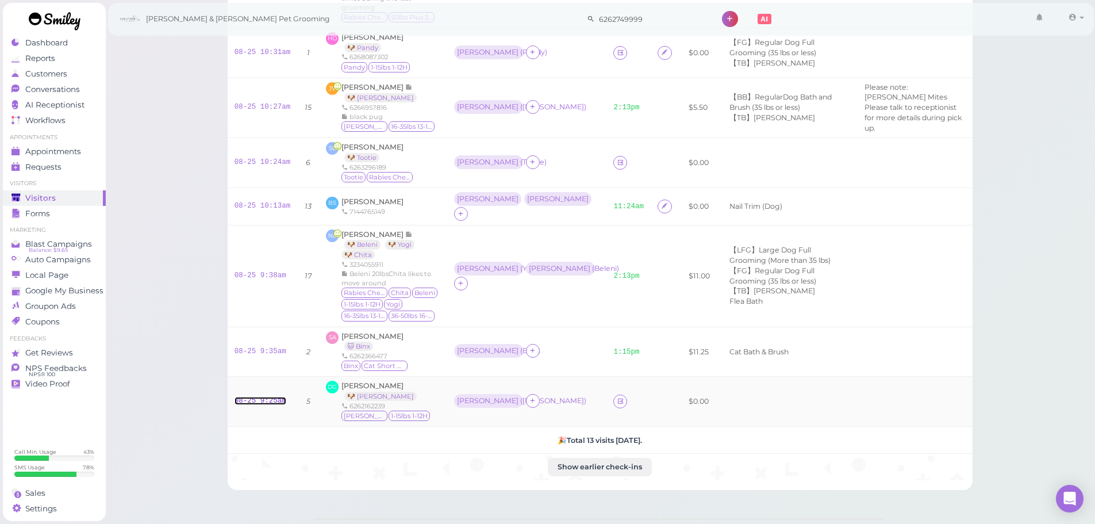
click at [265, 397] on link "08-25 9:25am" at bounding box center [261, 401] width 52 height 8
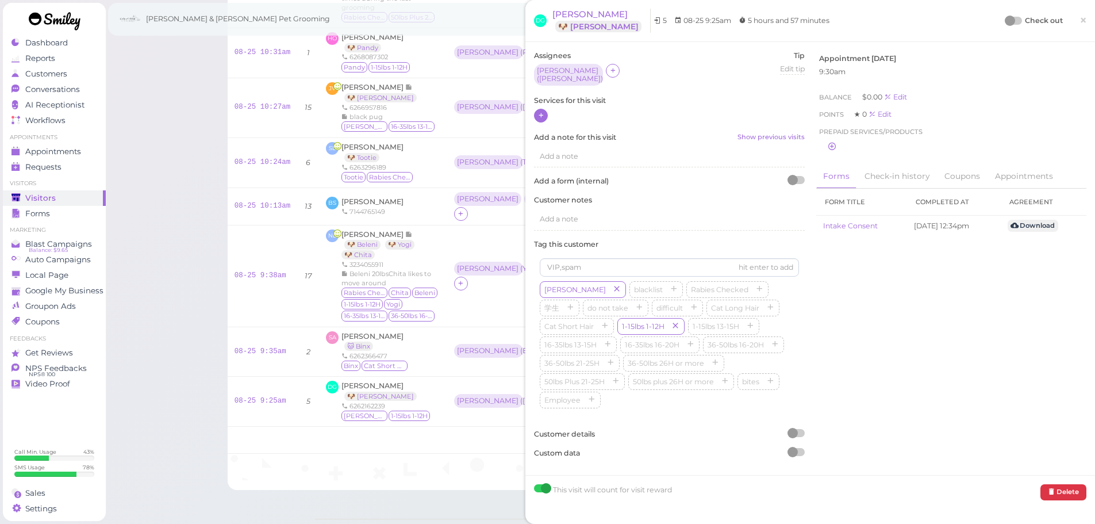
click at [542, 111] on icon at bounding box center [540, 115] width 7 height 9
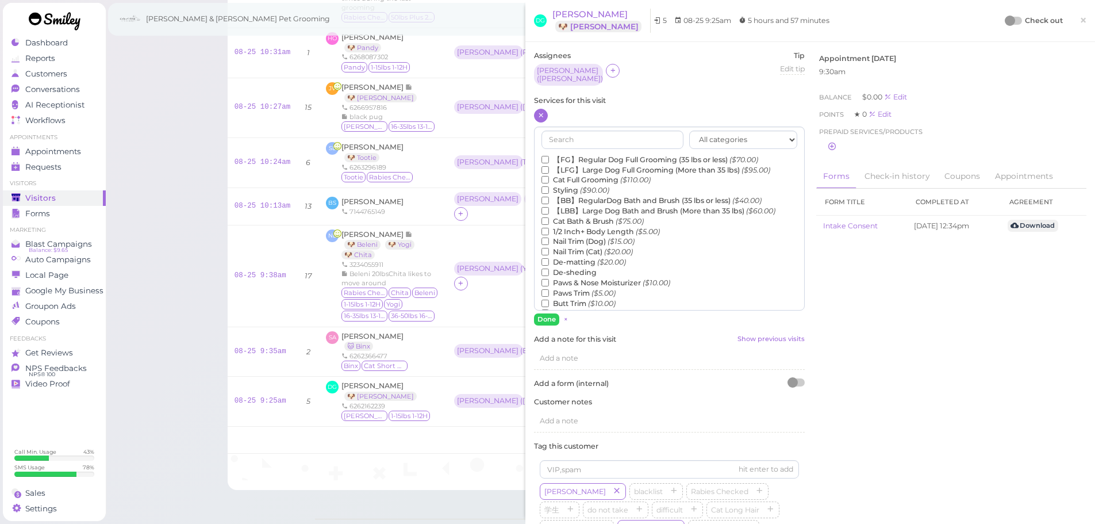
click at [560, 155] on label "【FG】Regular Dog Full Grooming (35 lbs or less) ($70.00)" at bounding box center [650, 160] width 217 height 10
click at [549, 156] on input "【FG】Regular Dog Full Grooming (35 lbs or less) ($70.00)" at bounding box center [545, 159] width 7 height 7
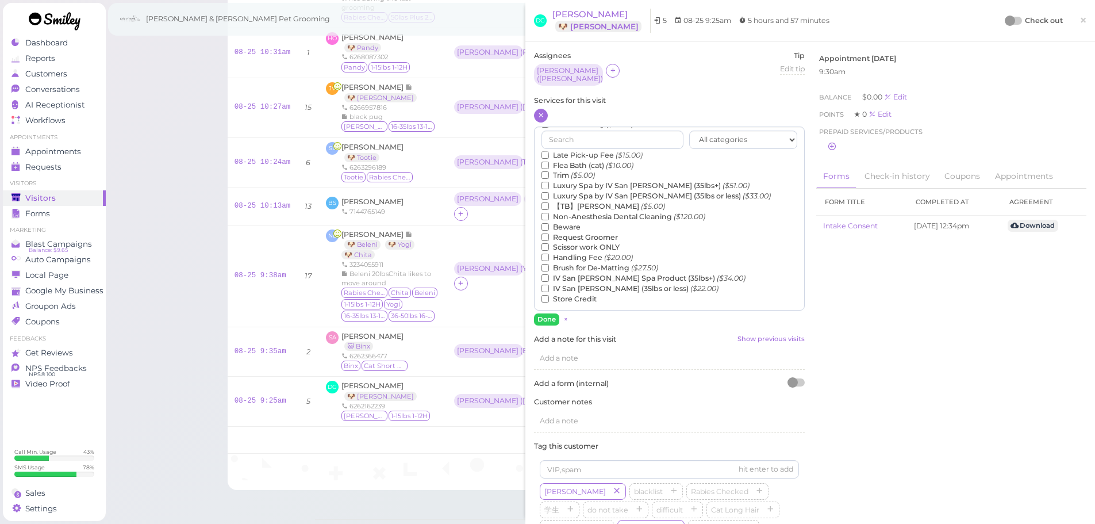
click at [567, 205] on label "【TB】Teeth Brushing ($5.00)" at bounding box center [604, 206] width 124 height 10
click at [549, 205] on input "【TB】Teeth Brushing ($5.00)" at bounding box center [545, 205] width 7 height 7
click at [548, 317] on button "Done" at bounding box center [546, 319] width 25 height 12
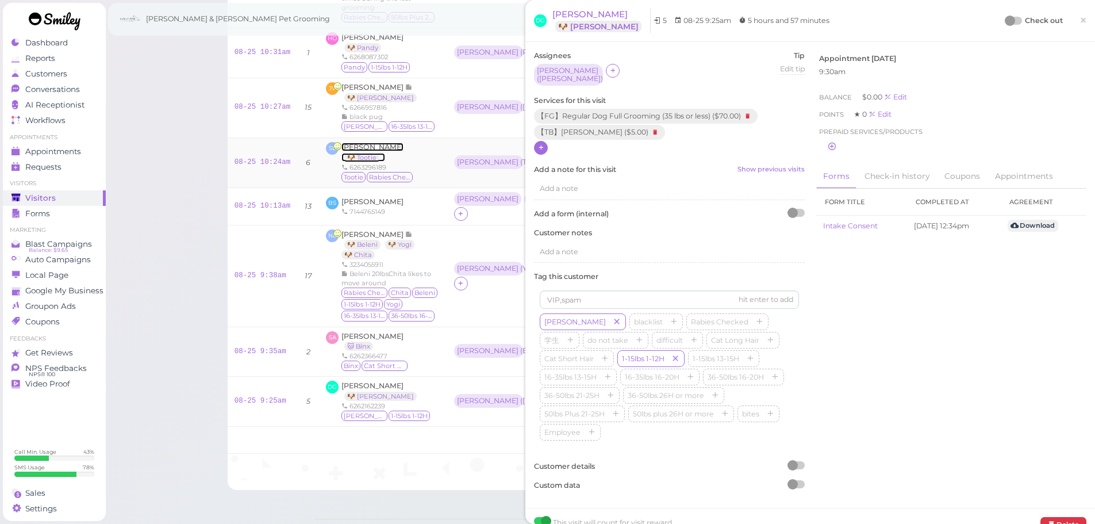
click at [343, 143] on span "Stacey Luu" at bounding box center [372, 147] width 62 height 9
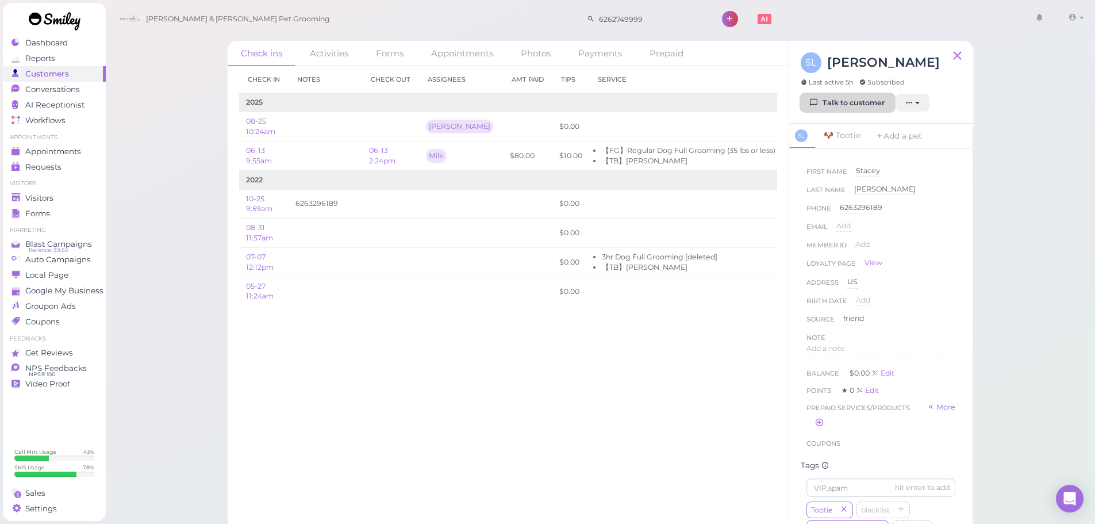
click at [820, 109] on link "Talk to customer" at bounding box center [848, 103] width 94 height 18
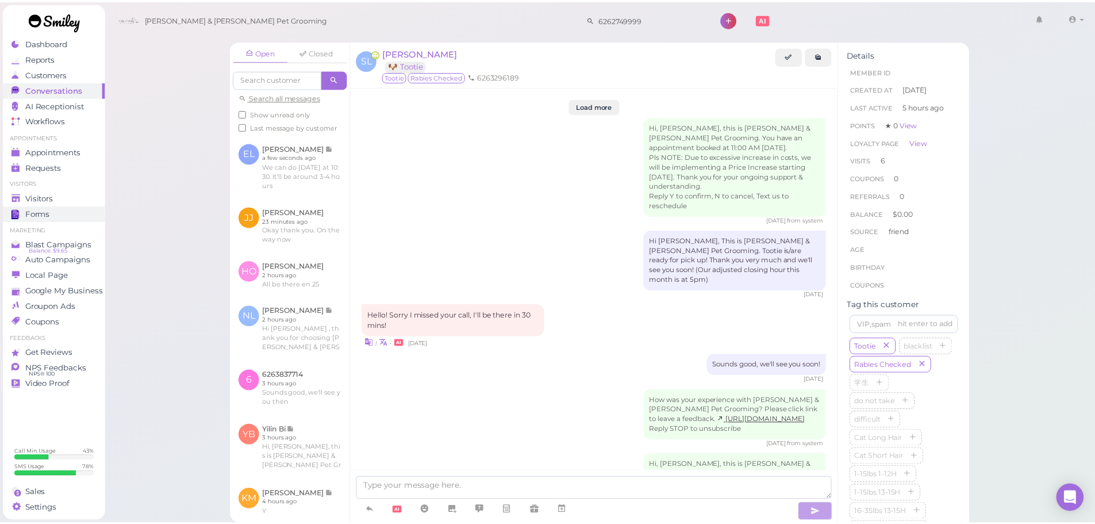
scroll to position [1766, 0]
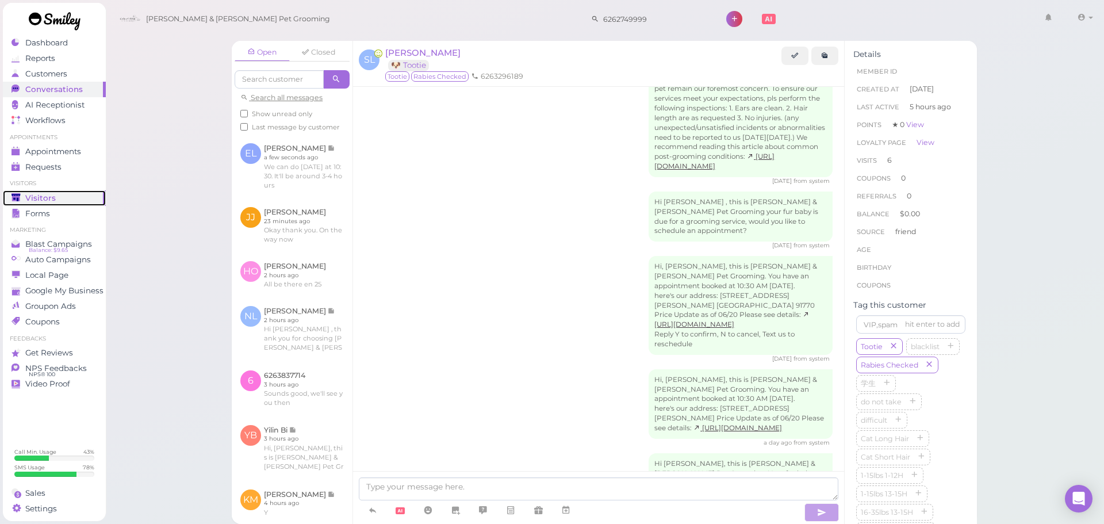
click at [47, 199] on span "Visitors" at bounding box center [40, 198] width 30 height 10
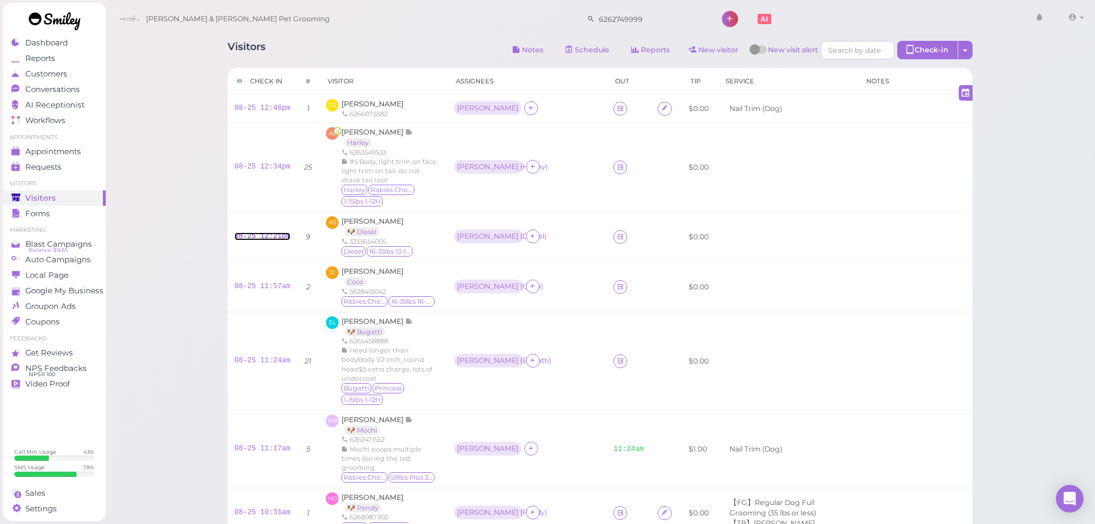
drag, startPoint x: 278, startPoint y: 235, endPoint x: 479, endPoint y: 6, distance: 304.7
click at [279, 235] on link "08-25 12:21pm" at bounding box center [263, 236] width 56 height 8
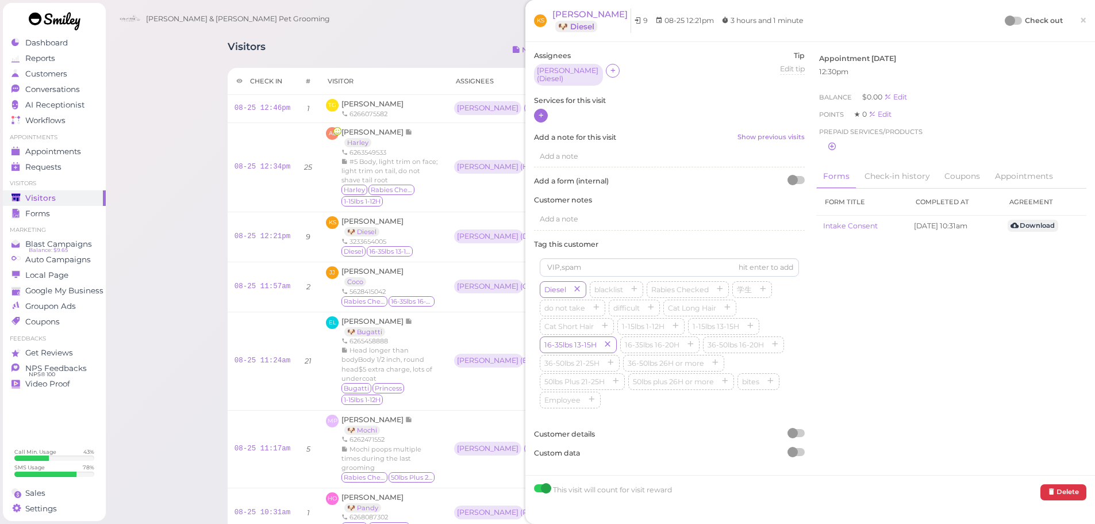
click at [544, 111] on icon at bounding box center [540, 115] width 7 height 9
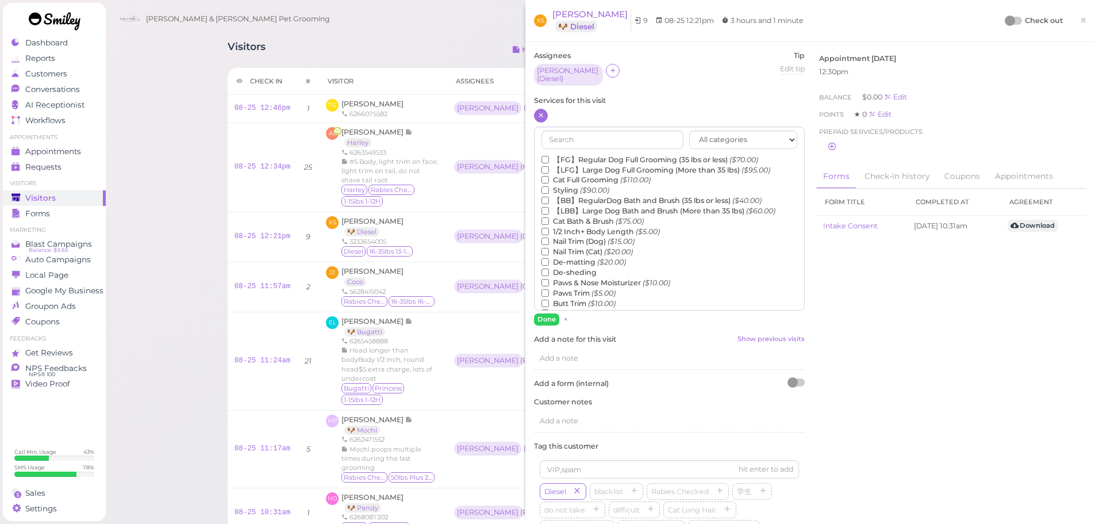
click at [601, 195] on label "【BB】RegularDog Bath and Brush (35 lbs or less) ($40.00)" at bounding box center [652, 200] width 220 height 10
click at [549, 197] on input "【BB】RegularDog Bath and Brush (35 lbs or less) ($40.00)" at bounding box center [545, 200] width 7 height 7
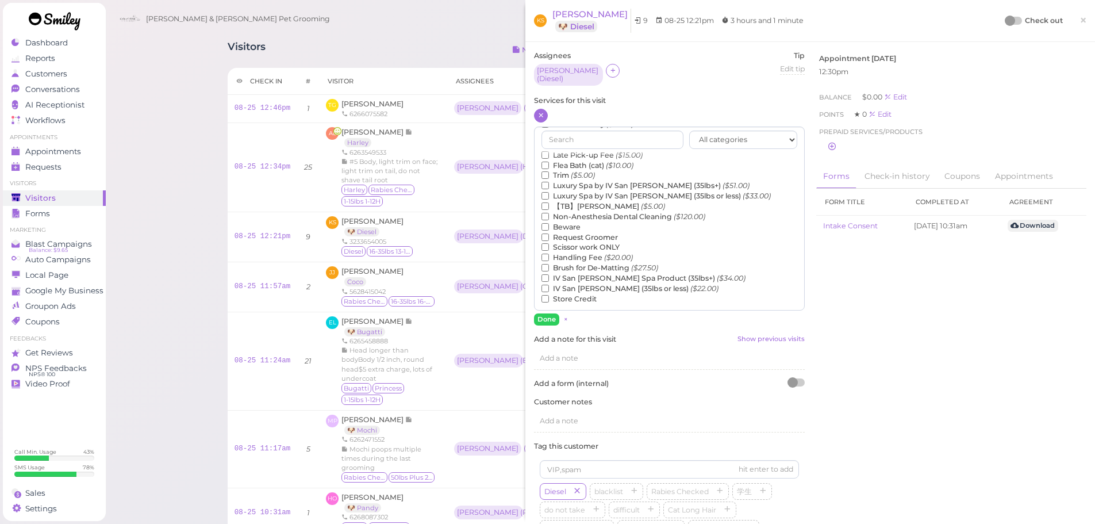
click at [586, 201] on label "【TB】Teeth Brushing ($5.00)" at bounding box center [604, 206] width 124 height 10
click at [549, 202] on input "【TB】Teeth Brushing ($5.00)" at bounding box center [545, 205] width 7 height 7
click at [539, 316] on button "Done" at bounding box center [546, 319] width 25 height 12
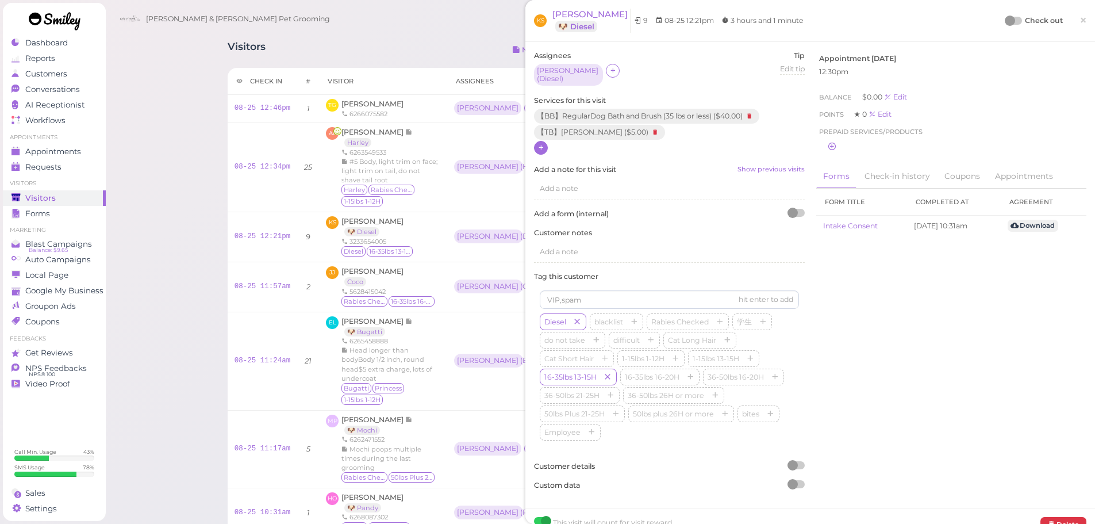
click at [997, 27] on div "KS Kim Sahagian 🐶 Diesel 9 08-25 12:21pm 3 hours and 1 minute Check out ×" at bounding box center [810, 21] width 552 height 24
click at [1006, 26] on div "Check out ×" at bounding box center [1046, 21] width 80 height 24
click at [1005, 22] on div at bounding box center [1010, 21] width 10 height 10
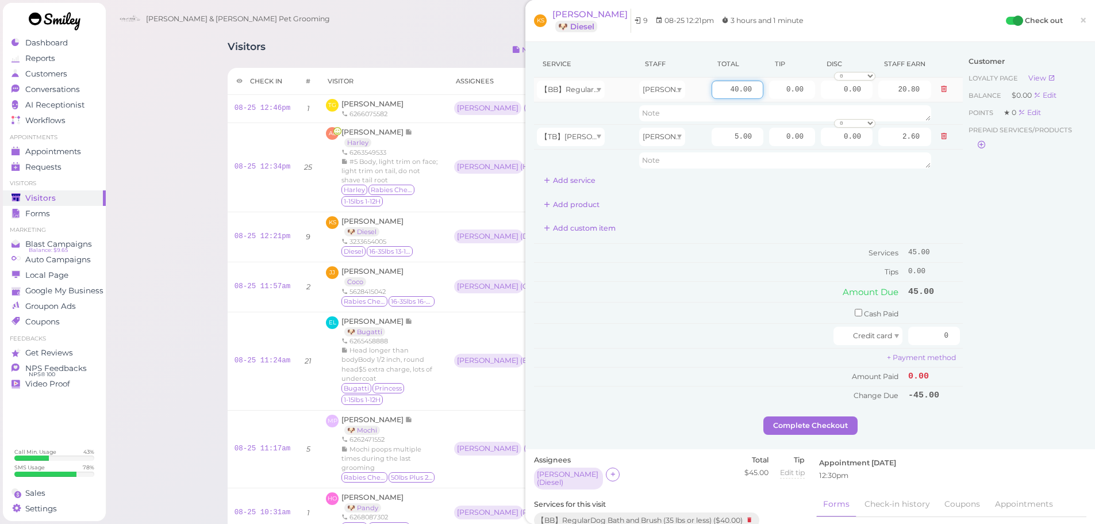
click at [713, 90] on input "40.00" at bounding box center [738, 89] width 52 height 18
type input "50.00"
type input "26.00"
click at [855, 316] on input "checkbox" at bounding box center [858, 312] width 7 height 7
checkbox input "true"
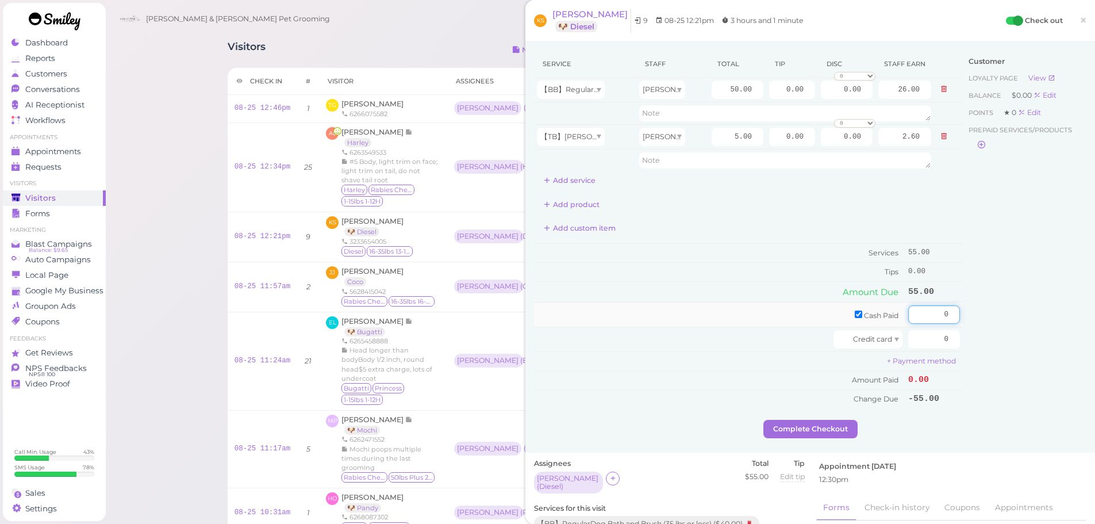
click at [918, 315] on input "0" at bounding box center [934, 314] width 52 height 18
type input "80"
drag, startPoint x: 771, startPoint y: 88, endPoint x: 965, endPoint y: 103, distance: 194.9
click at [965, 91] on div "Service Staff Total Tip Disc Staff earn 【BB】RegularDog Bath and Brush (35 lbs o…" at bounding box center [810, 235] width 552 height 369
type input "25"
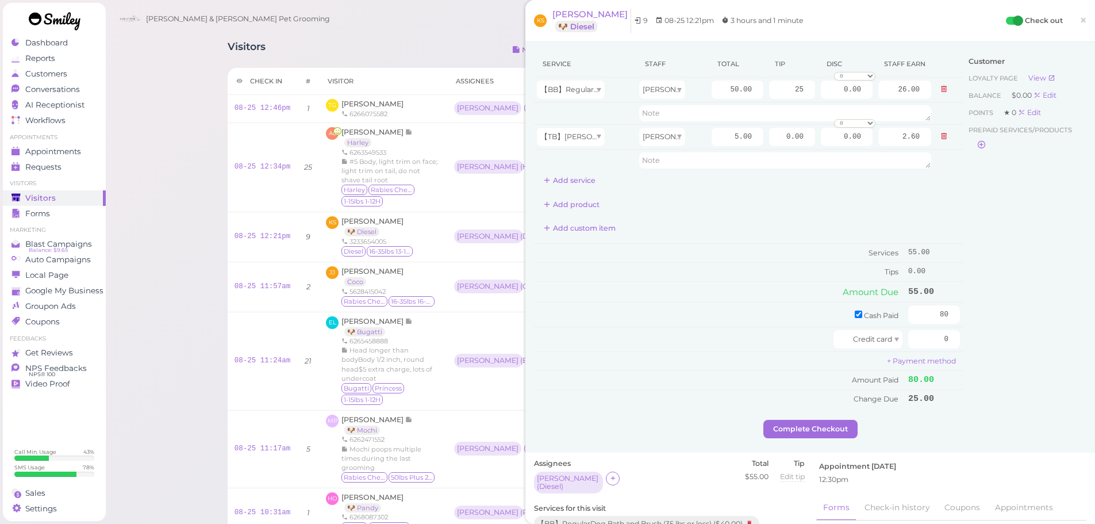
click at [982, 279] on div "Customer Loyalty page View Balance $0.00 Edit Points ★ 0 Edit Prepaid services/…" at bounding box center [1025, 235] width 124 height 369
click at [798, 436] on button "Complete Checkout" at bounding box center [810, 429] width 94 height 18
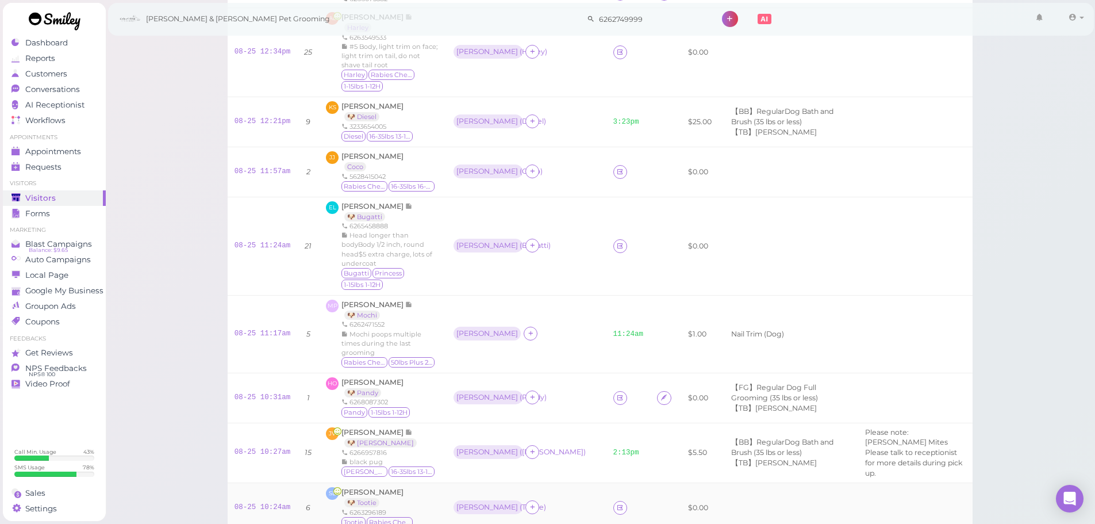
scroll to position [57, 0]
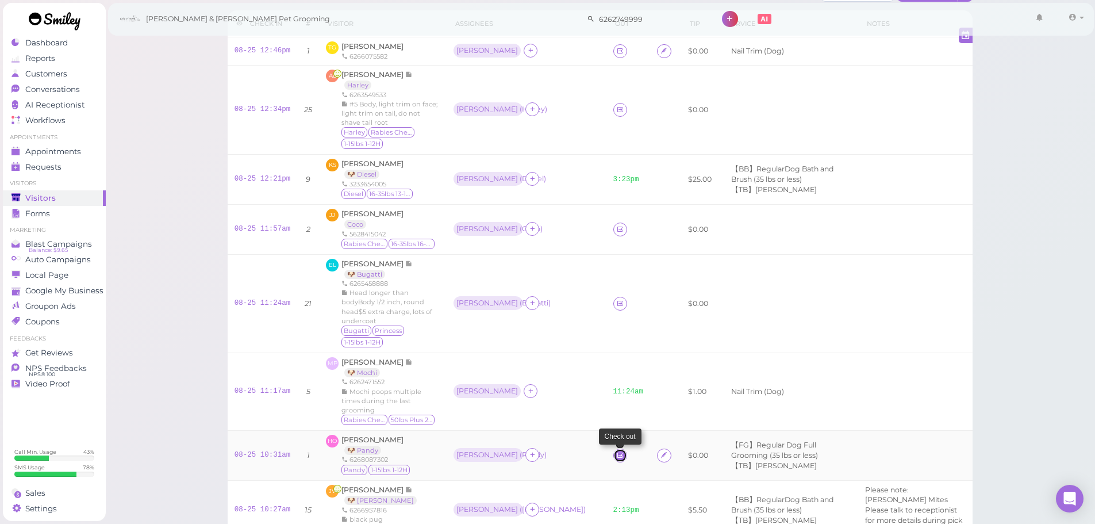
click at [616, 451] on icon at bounding box center [619, 455] width 7 height 9
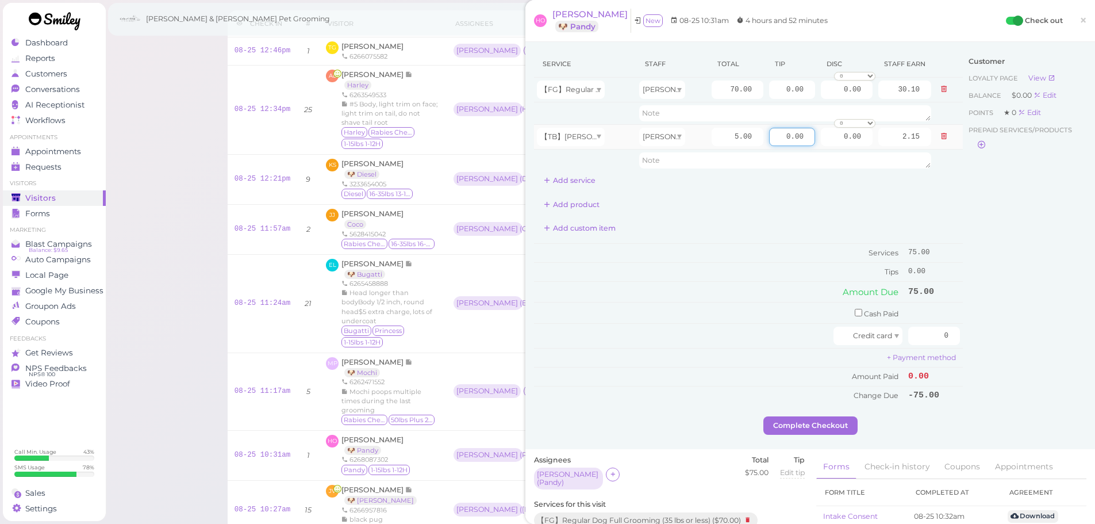
click at [770, 136] on input "0.00" at bounding box center [792, 137] width 46 height 18
drag, startPoint x: 767, startPoint y: 92, endPoint x: 1056, endPoint y: 138, distance: 292.2
click at [1042, 121] on div "Service Staff Total Tip Disc Staff earn 【FG】Regular Dog Full Grooming (35 lbs o…" at bounding box center [810, 234] width 552 height 366
type input "25"
click at [855, 313] on input "checkbox" at bounding box center [858, 312] width 7 height 7
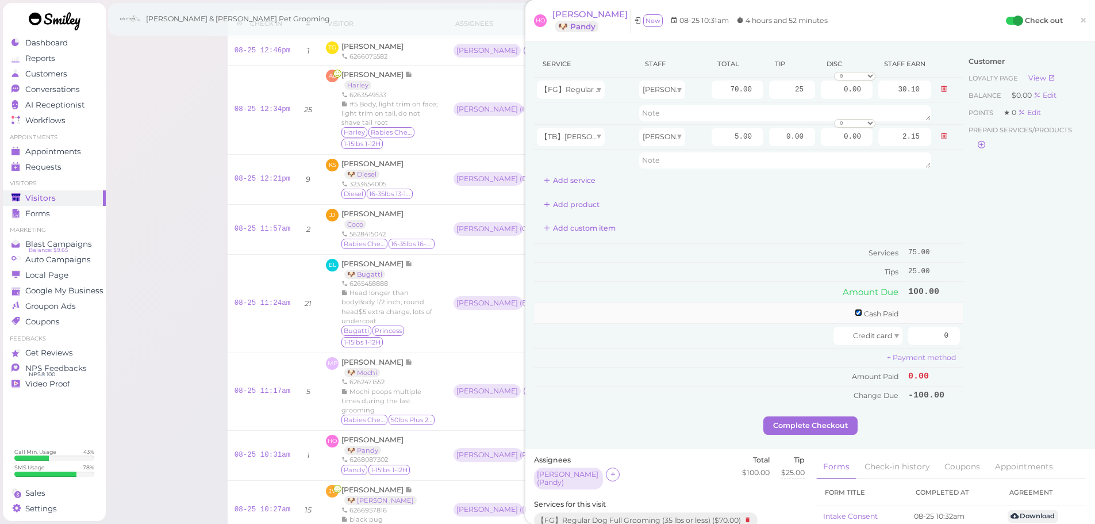
checkbox input "true"
click at [908, 313] on input "0" at bounding box center [934, 314] width 52 height 18
type input "100"
click at [971, 319] on div "Customer Loyalty page View Balance $0.00 Edit Points ★ 0 Edit Prepaid services/…" at bounding box center [1025, 235] width 124 height 369
click at [819, 431] on button "Complete Checkout" at bounding box center [810, 429] width 94 height 18
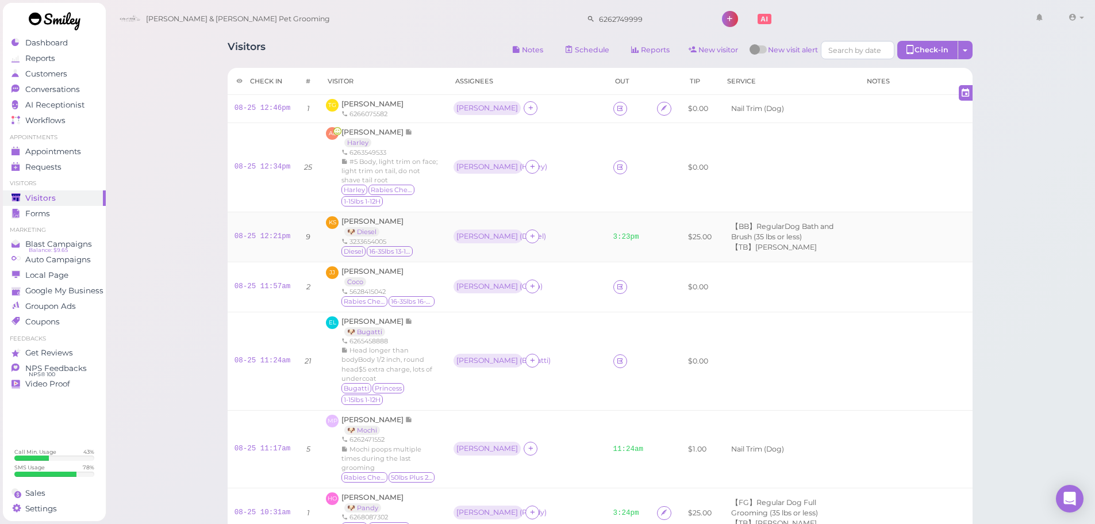
click at [574, 244] on div "Asa ( Diesel )" at bounding box center [527, 236] width 146 height 15
click at [447, 284] on td "JJ Jennifer Jimenez Coco 5628415042 Rabies Checked 16-35lbs 16-20H" at bounding box center [383, 287] width 128 height 50
click at [394, 274] on span "Jennifer Jimenez" at bounding box center [372, 271] width 62 height 9
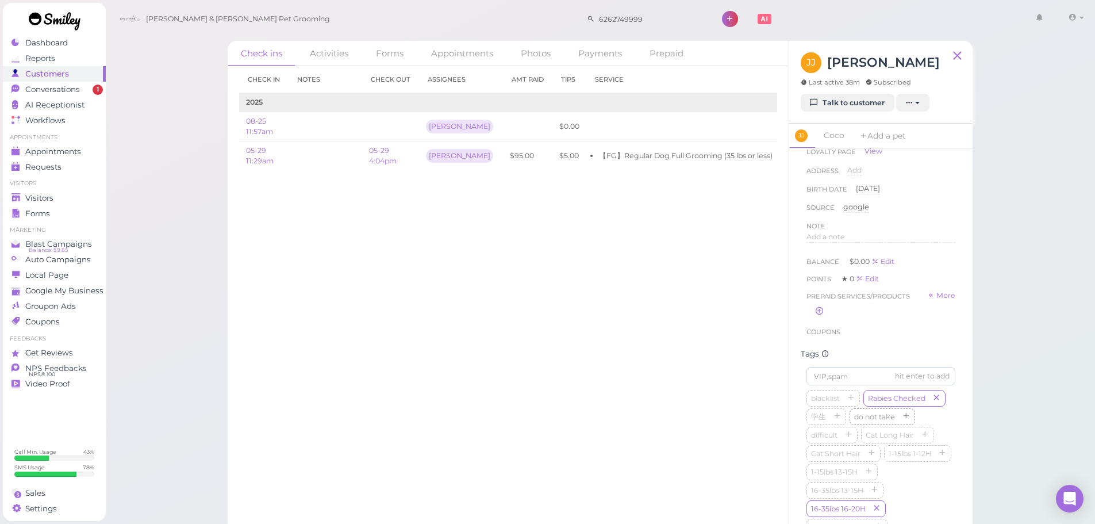
scroll to position [287, 0]
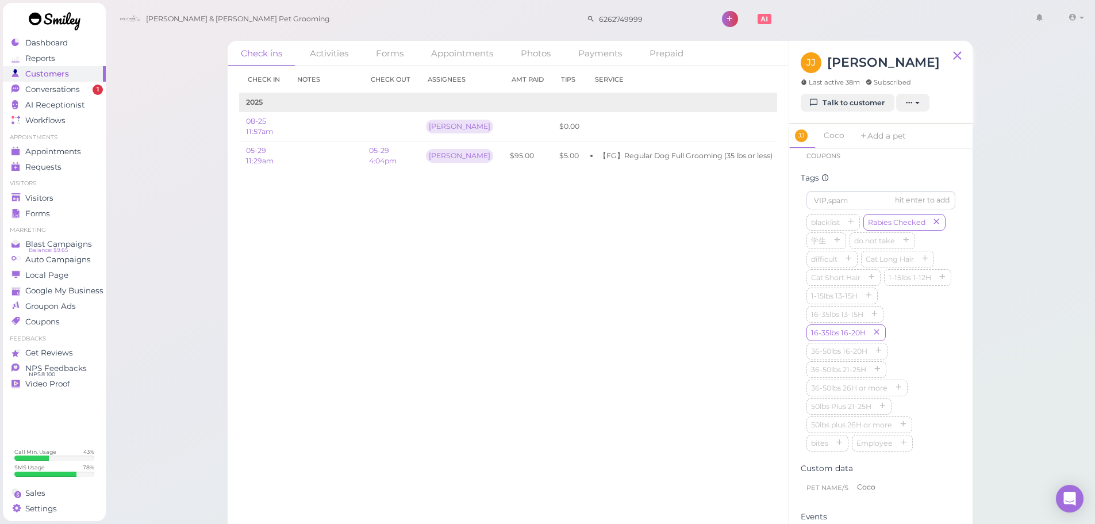
click at [948, 345] on div "hit enter to add blacklist Rabies Checked 学生 do not take difficult Cat Long Hai…" at bounding box center [881, 324] width 160 height 278
click at [958, 354] on div "First Name Jennifer Jennifer Last Name Jimenez Jimenez Phone 5628415042 5628415…" at bounding box center [880, 339] width 183 height 383
click at [40, 199] on span "Visitors" at bounding box center [40, 198] width 30 height 10
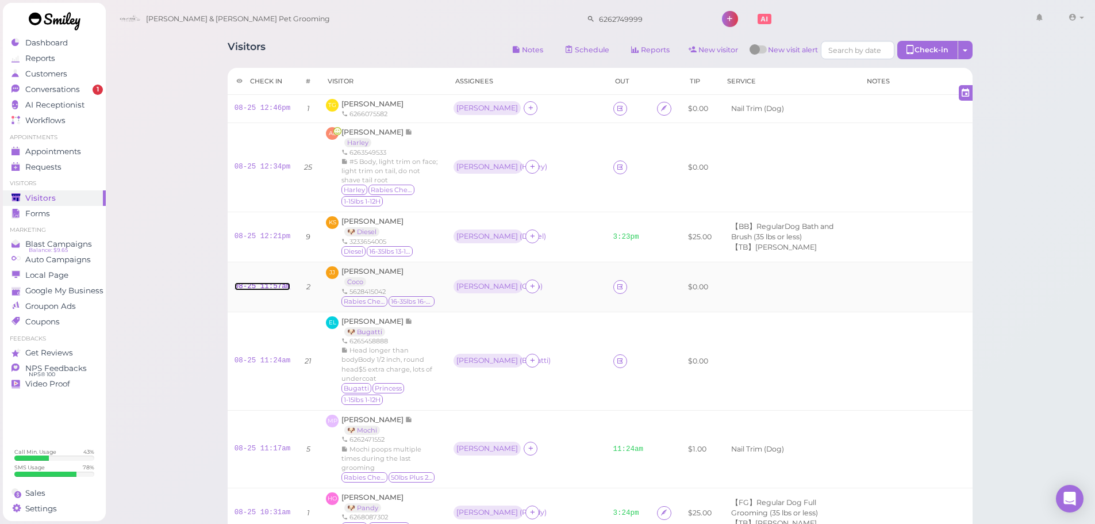
click at [256, 288] on link "08-25 11:57am" at bounding box center [263, 286] width 56 height 8
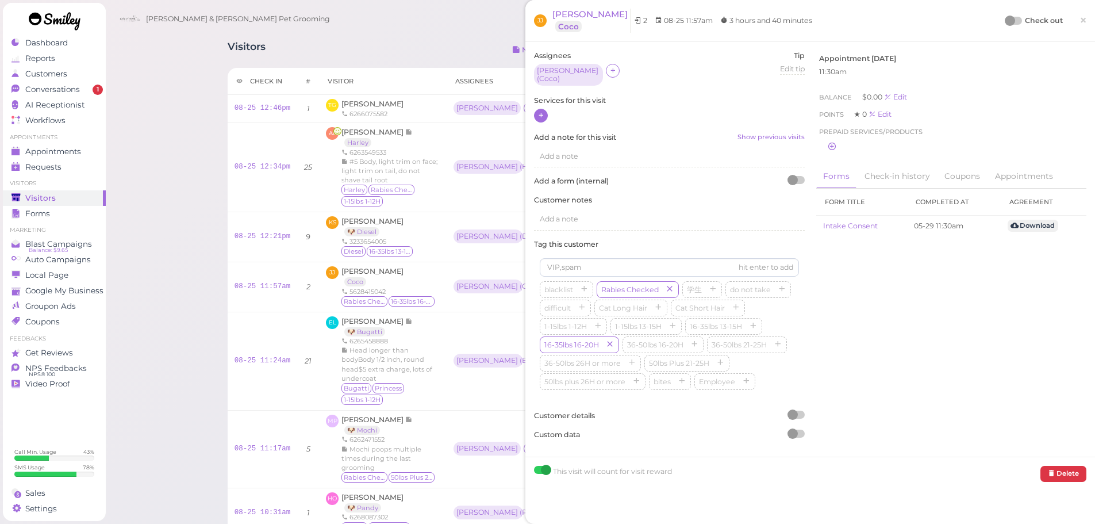
click at [542, 111] on icon at bounding box center [540, 115] width 7 height 9
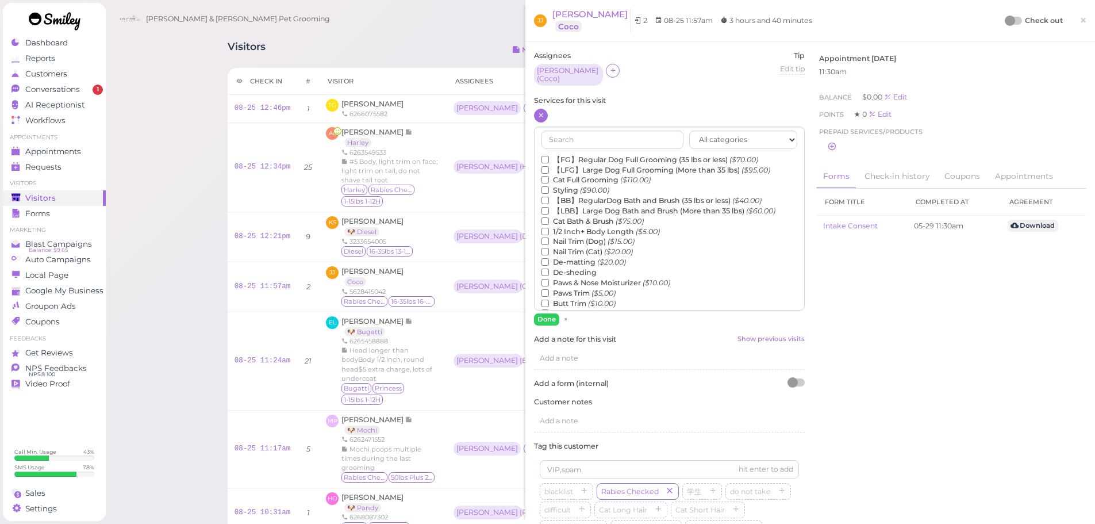
click at [586, 156] on label "【FG】Regular Dog Full Grooming (35 lbs or less) ($70.00)" at bounding box center [650, 160] width 217 height 10
click at [549, 156] on input "【FG】Regular Dog Full Grooming (35 lbs or less) ($70.00)" at bounding box center [545, 159] width 7 height 7
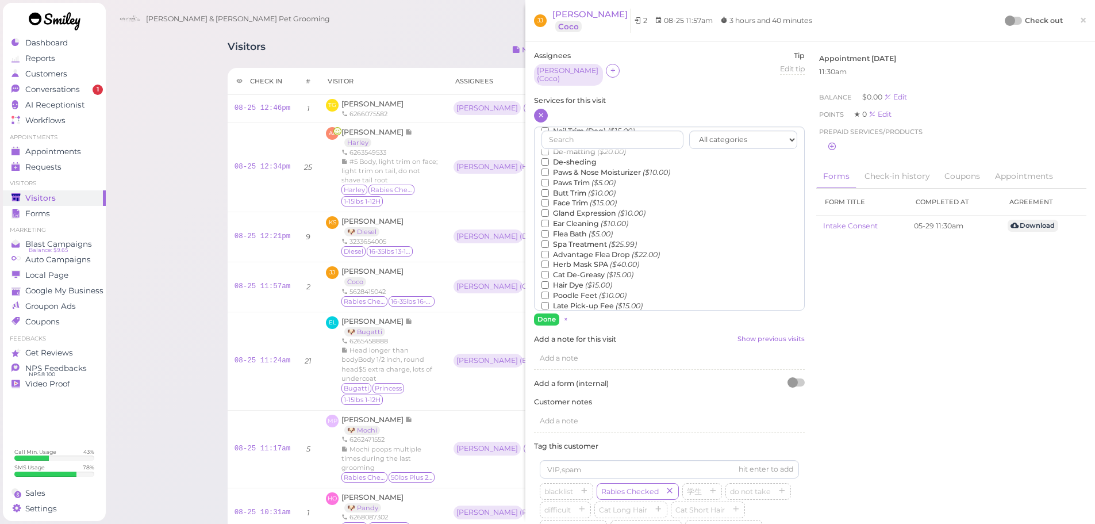
scroll to position [261, 0]
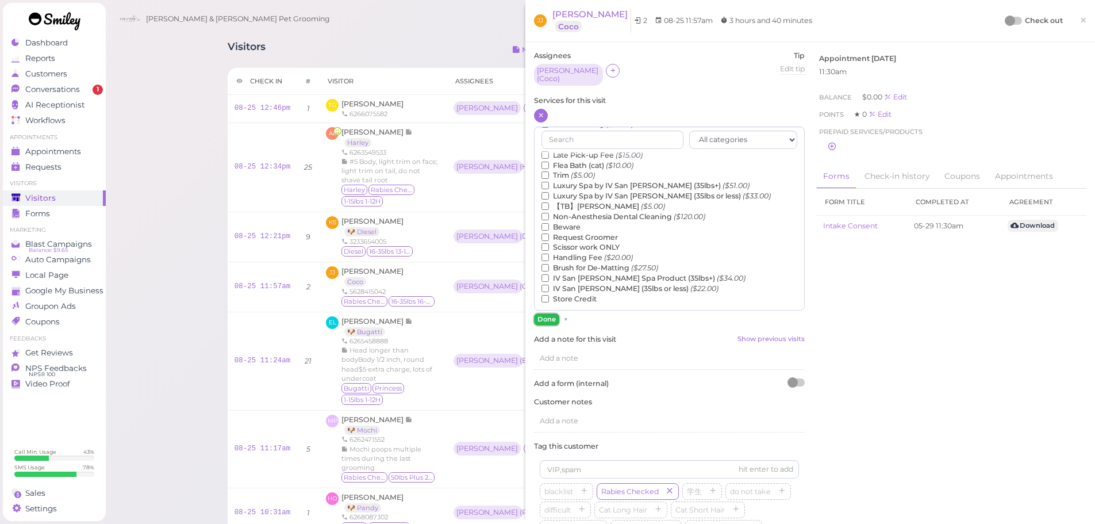
click at [541, 313] on button "Done" at bounding box center [546, 319] width 25 height 12
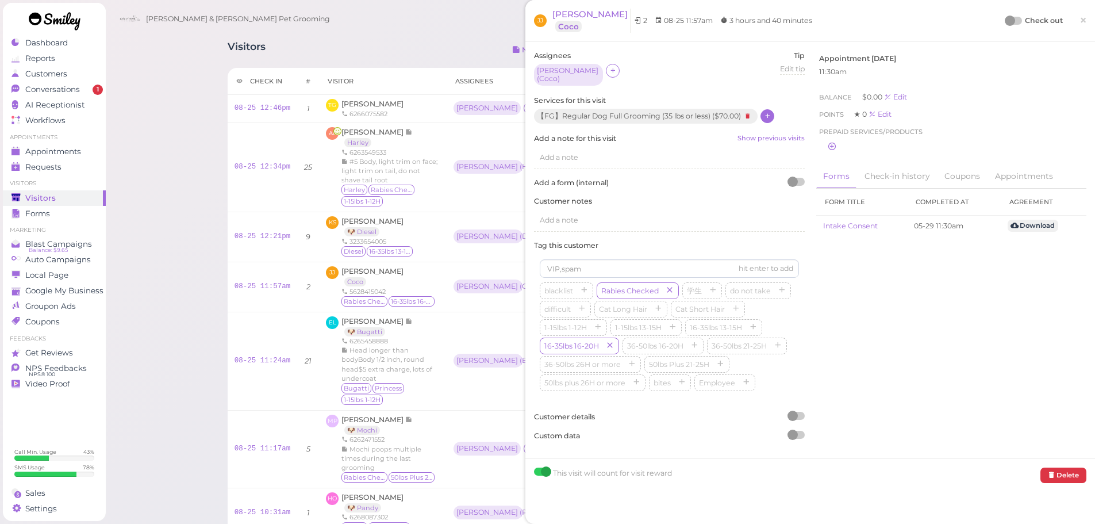
drag, startPoint x: 1013, startPoint y: 20, endPoint x: 1006, endPoint y: 20, distance: 6.9
click at [1008, 20] on div at bounding box center [1014, 21] width 16 height 8
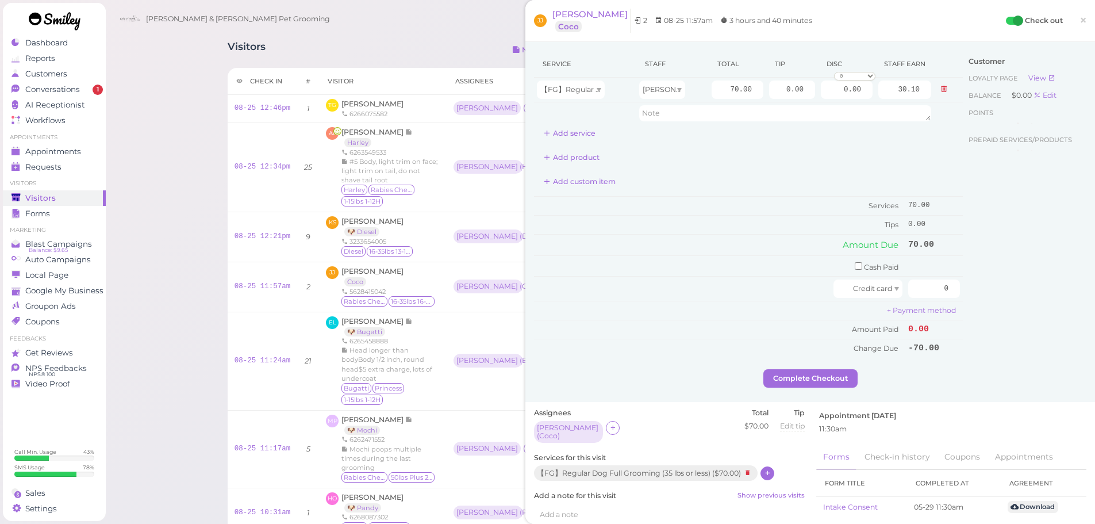
click at [1013, 20] on div at bounding box center [1018, 21] width 10 height 10
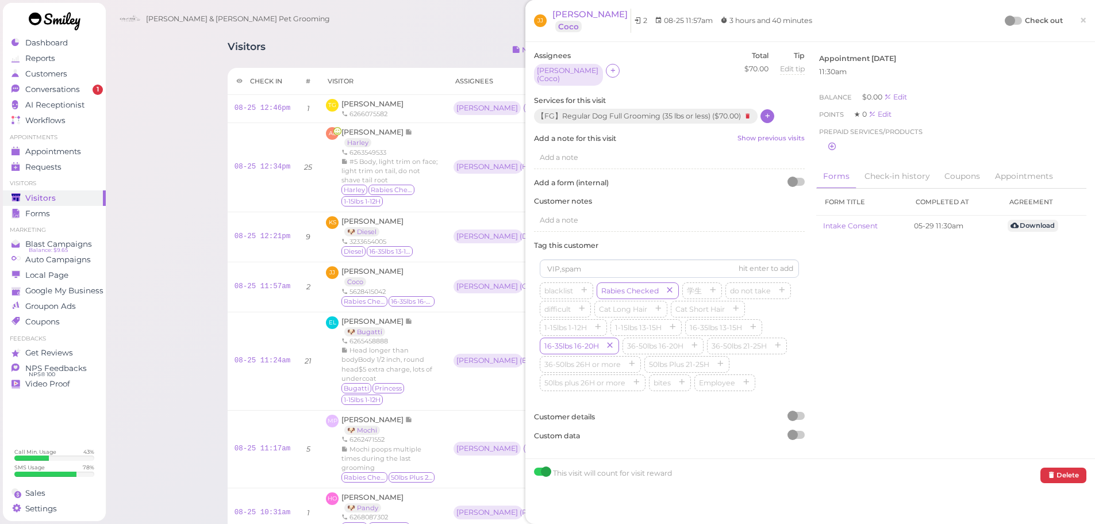
click at [1009, 24] on div at bounding box center [1014, 21] width 16 height 8
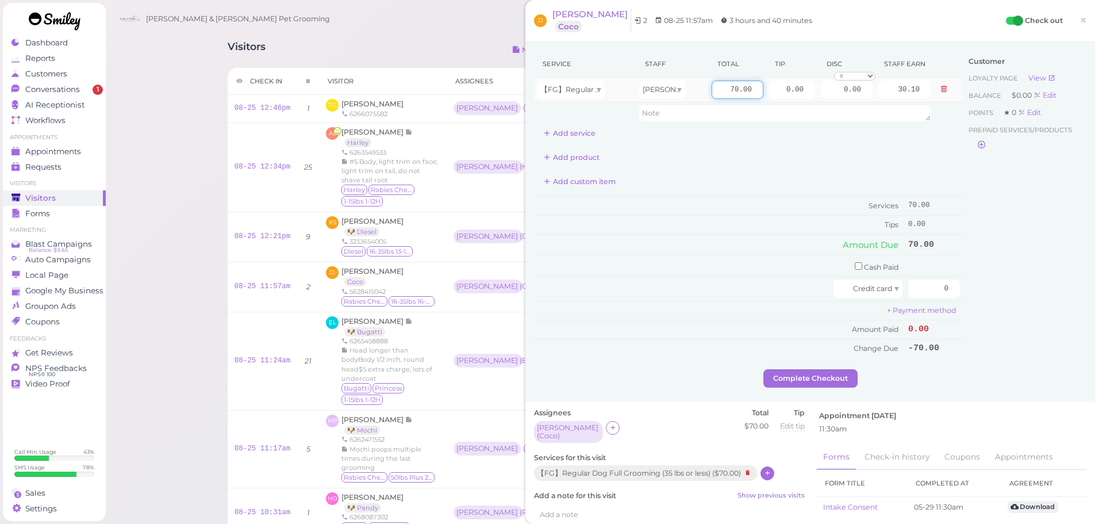
click at [712, 90] on input "70.00" at bounding box center [738, 89] width 52 height 18
type input "95.00"
type input "40.85"
drag, startPoint x: 774, startPoint y: 87, endPoint x: 939, endPoint y: 109, distance: 166.4
click at [939, 109] on tbody "【FG】Regular Dog Full Grooming (35 lbs or less) Rebecca 95.00 0.00 0.00 0 10% of…" at bounding box center [748, 101] width 429 height 47
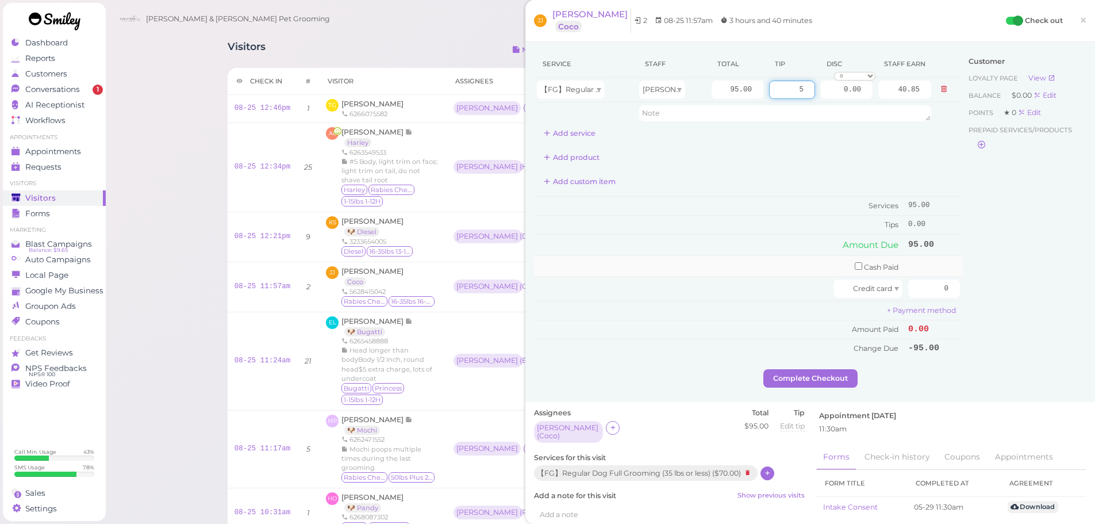
type input "5"
click at [855, 267] on input "checkbox" at bounding box center [858, 265] width 7 height 7
checkbox input "true"
click at [911, 273] on input "0" at bounding box center [934, 268] width 52 height 18
type input "100"
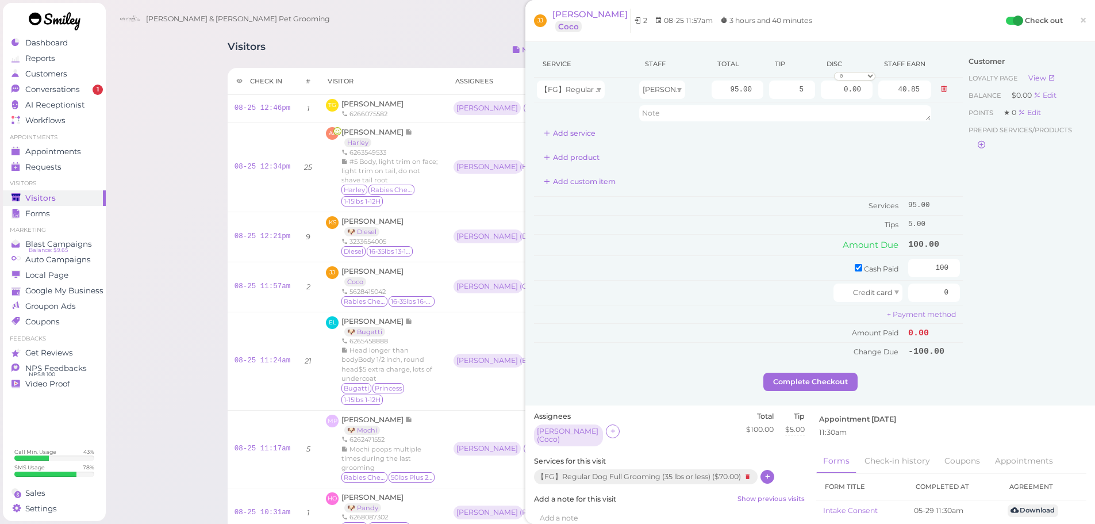
click at [1012, 312] on div "Customer Loyalty page View Balance $0.00 Edit Points ★ 0 Edit Prepaid services/…" at bounding box center [1025, 212] width 124 height 322
click at [826, 379] on button "Complete Checkout" at bounding box center [810, 381] width 94 height 18
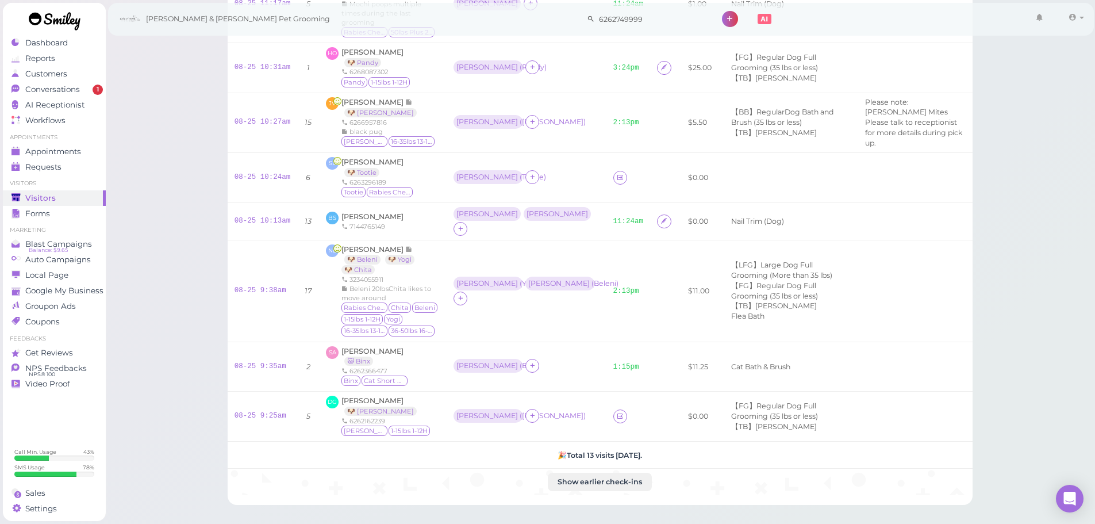
scroll to position [460, 0]
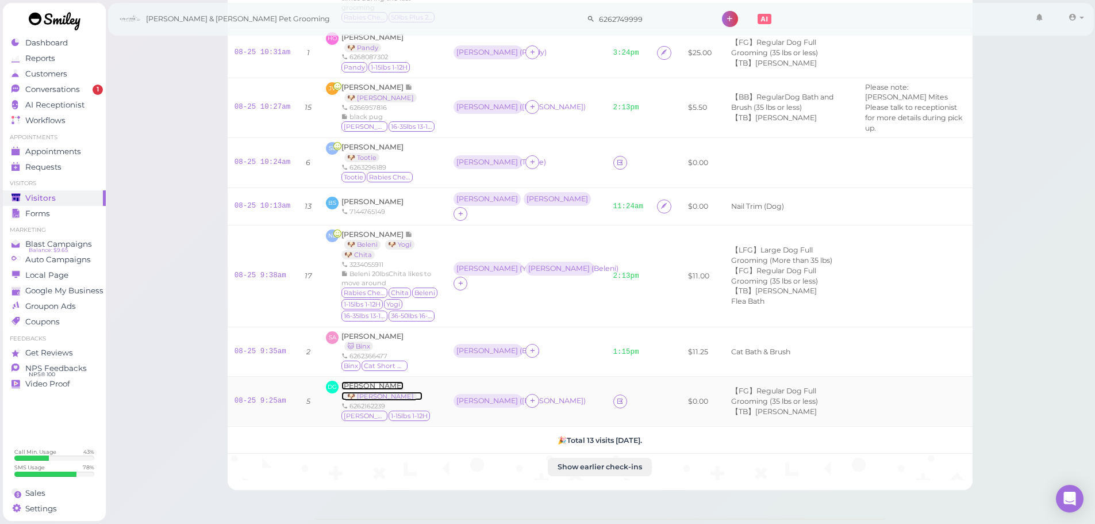
click at [361, 381] on span "De Gonzalez" at bounding box center [372, 385] width 62 height 9
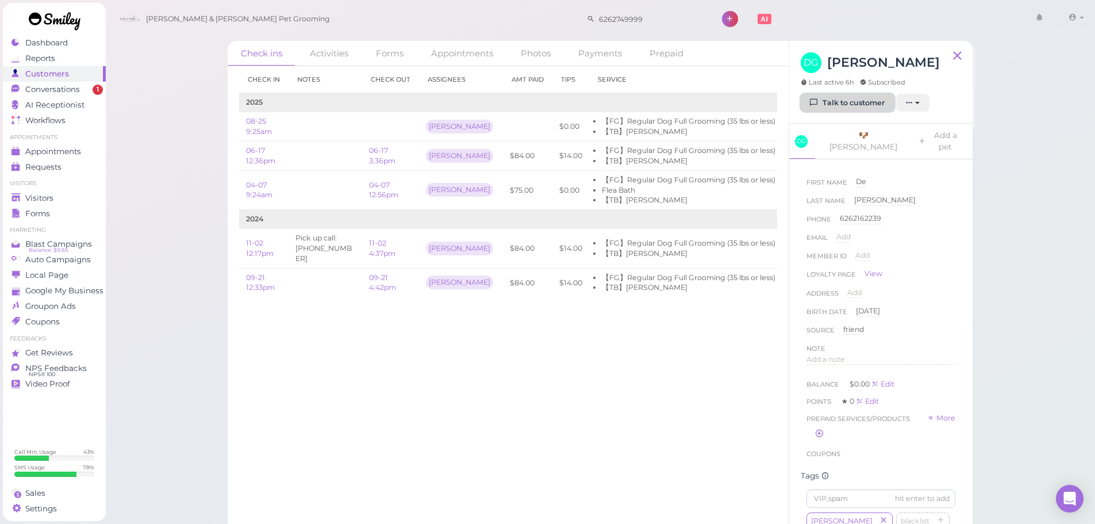
click at [829, 94] on link "Talk to customer" at bounding box center [848, 103] width 94 height 18
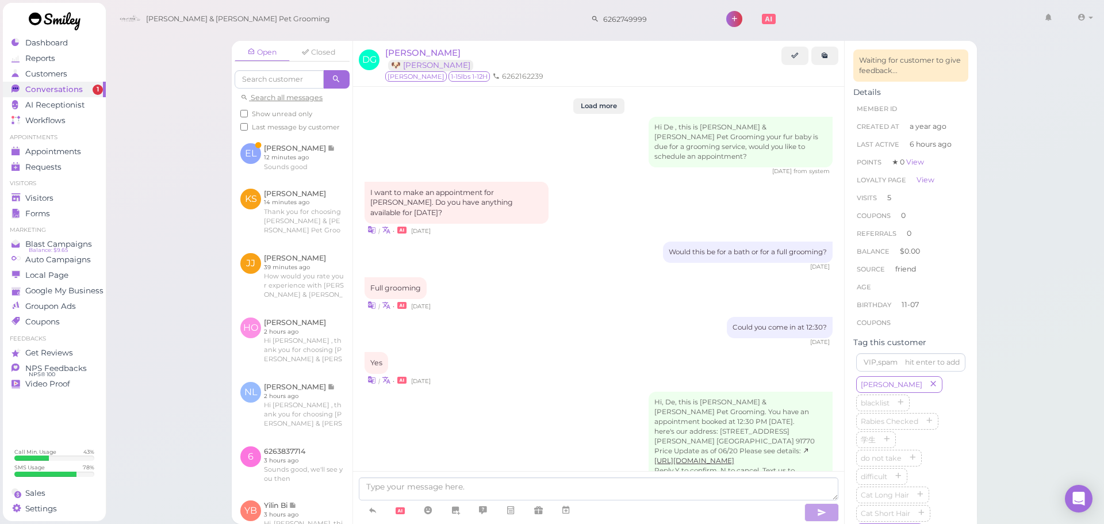
scroll to position [1404, 0]
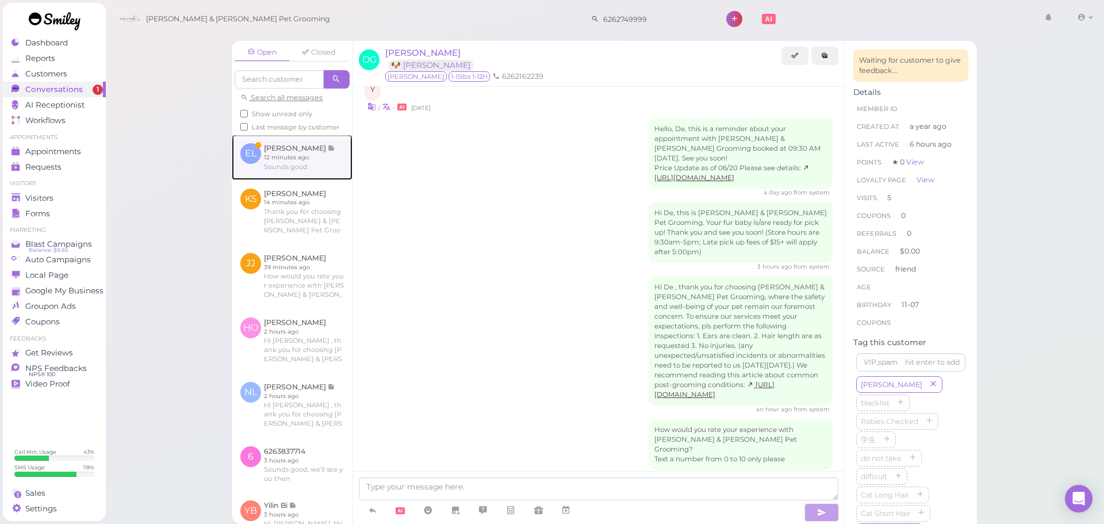
click at [308, 179] on link at bounding box center [292, 157] width 121 height 45
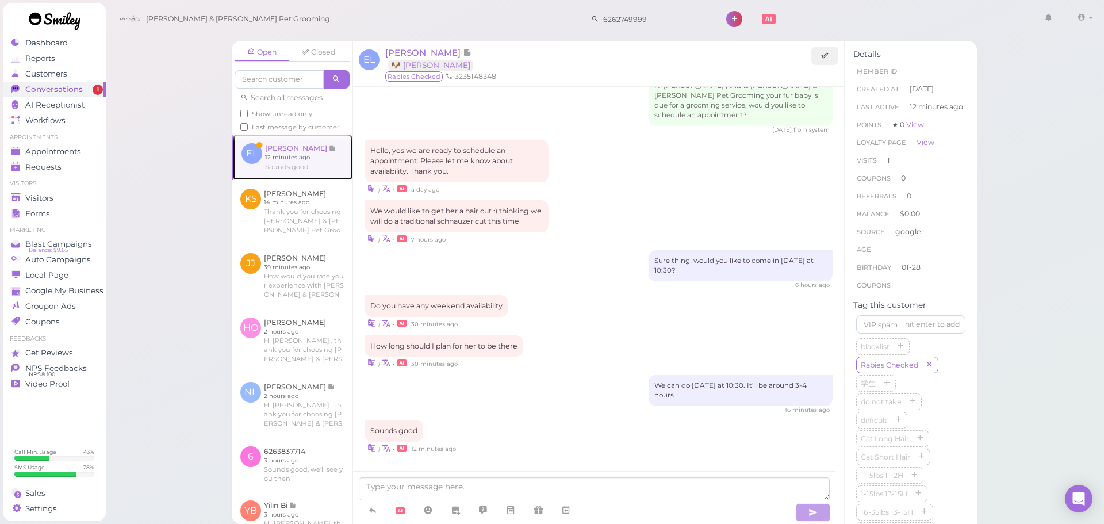
scroll to position [1379, 0]
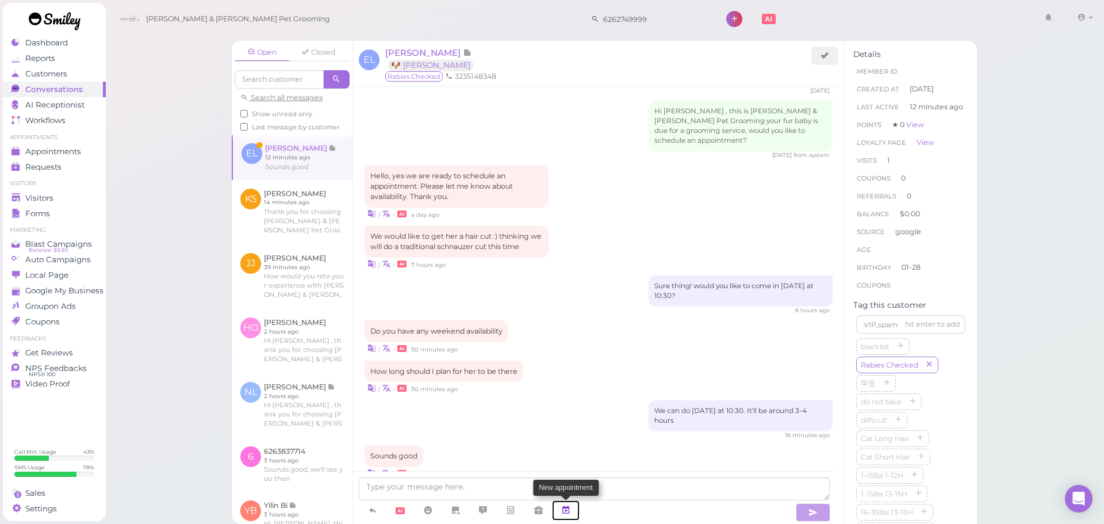
click at [574, 508] on link at bounding box center [566, 510] width 28 height 20
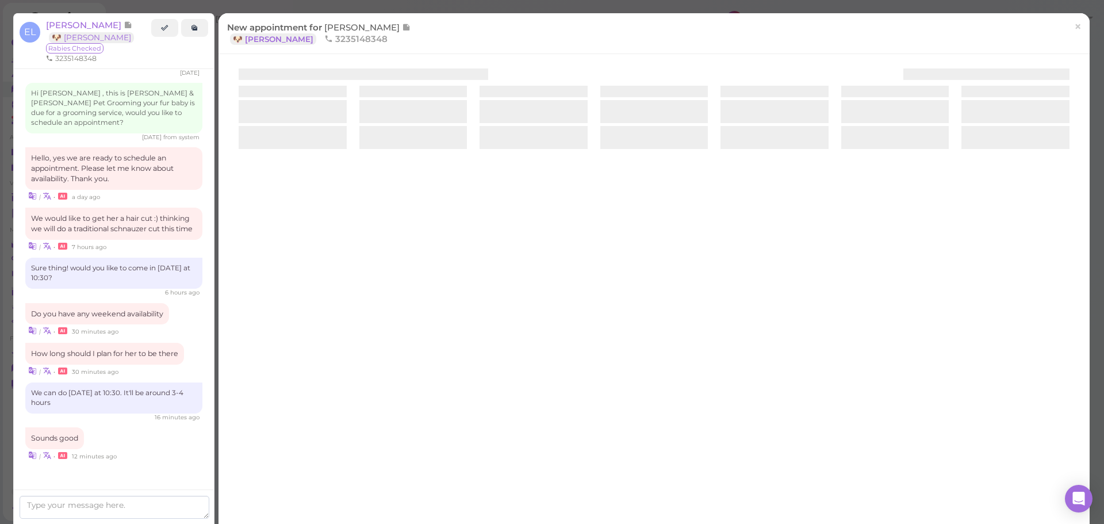
scroll to position [1392, 0]
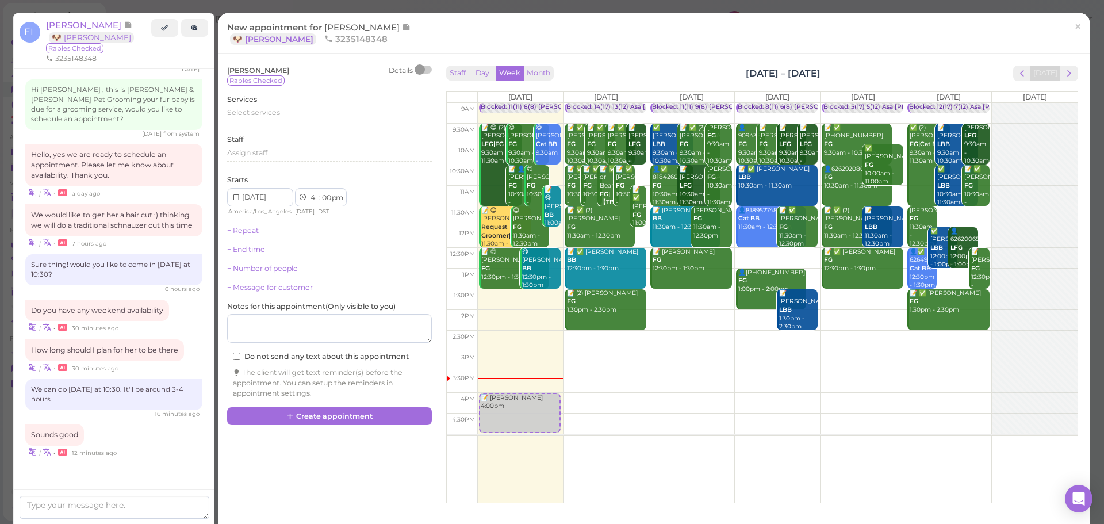
click at [944, 339] on td at bounding box center [777, 341] width 600 height 21
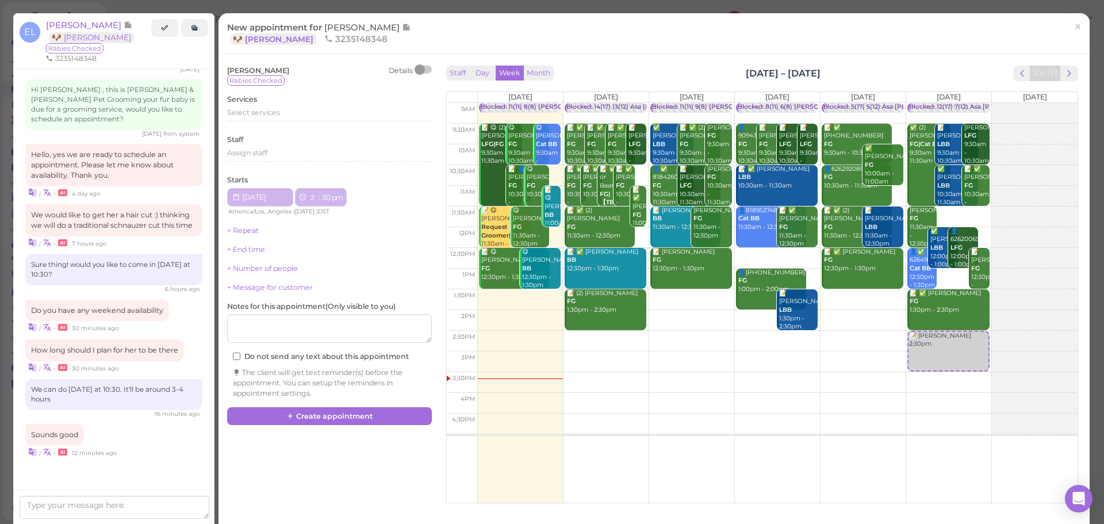
type input "[DATE]"
select select "2"
select select "30"
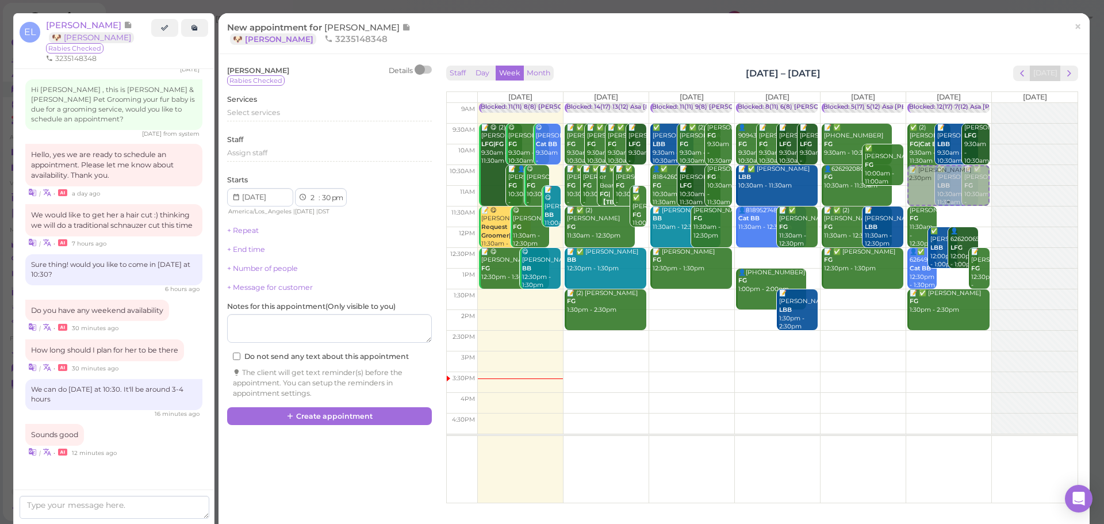
drag, startPoint x: 944, startPoint y: 352, endPoint x: 940, endPoint y: 177, distance: 174.8
click at [940, 103] on div "📝 Erin Leanos 2:30pm Blocked: 12(17) 7(12) Asa Helen Rebecca • Appointment ✅ (2…" at bounding box center [948, 103] width 85 height 0
select select "10"
select select "am"
click at [277, 106] on div "Services Select services" at bounding box center [329, 110] width 205 height 32
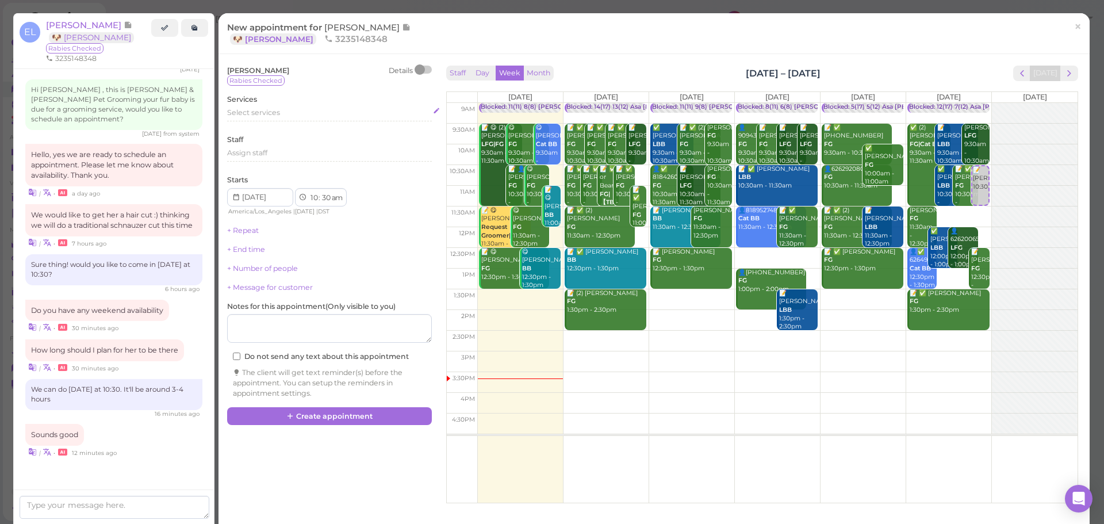
click at [275, 116] on span "Select services" at bounding box center [253, 112] width 53 height 9
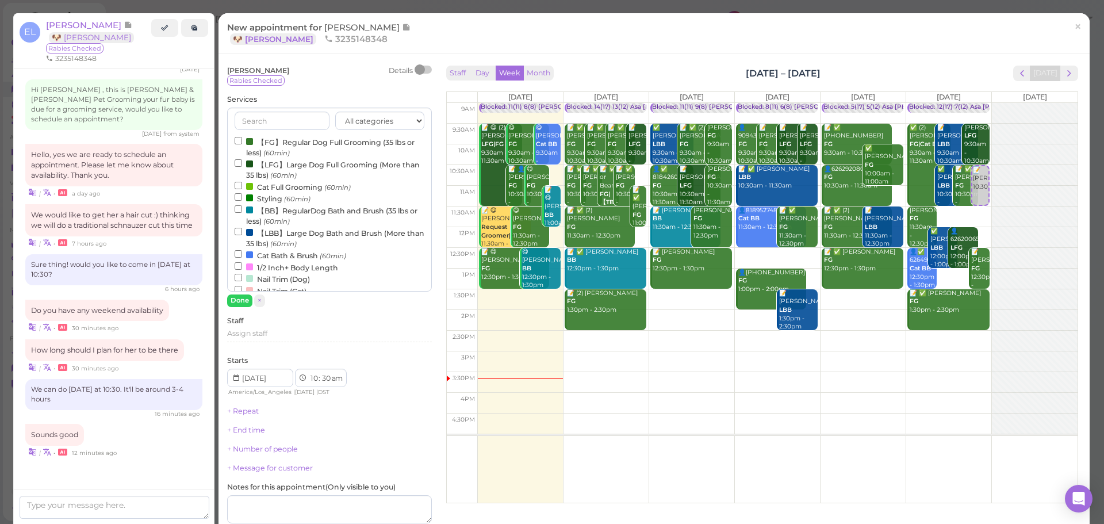
click at [275, 146] on label "【FG】Regular Dog Full Grooming (35 lbs or less) (60min)" at bounding box center [330, 147] width 190 height 22
click at [242, 144] on input "【FG】Regular Dog Full Grooming (35 lbs or less) (60min)" at bounding box center [238, 140] width 7 height 7
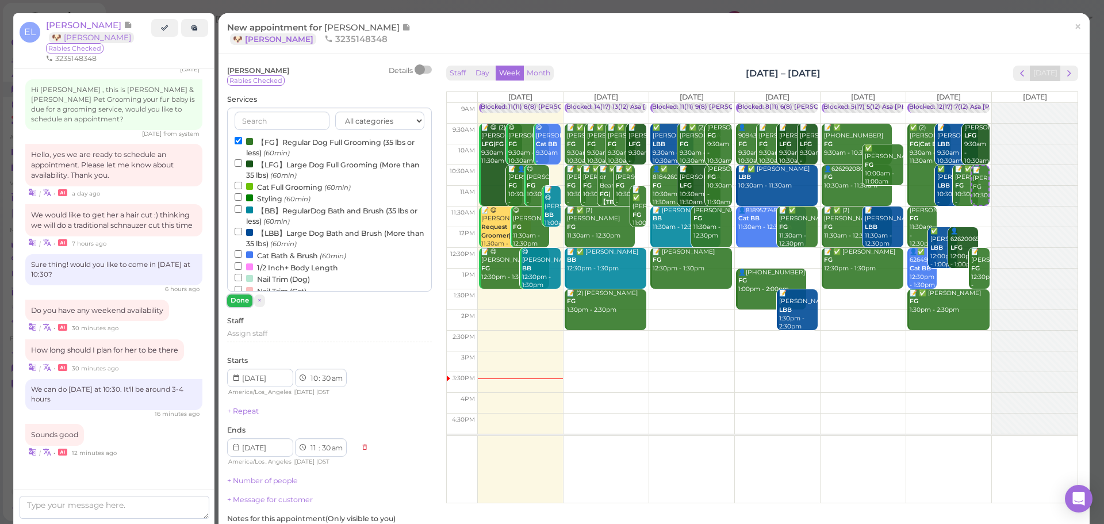
click at [231, 299] on button "Done" at bounding box center [239, 300] width 25 height 12
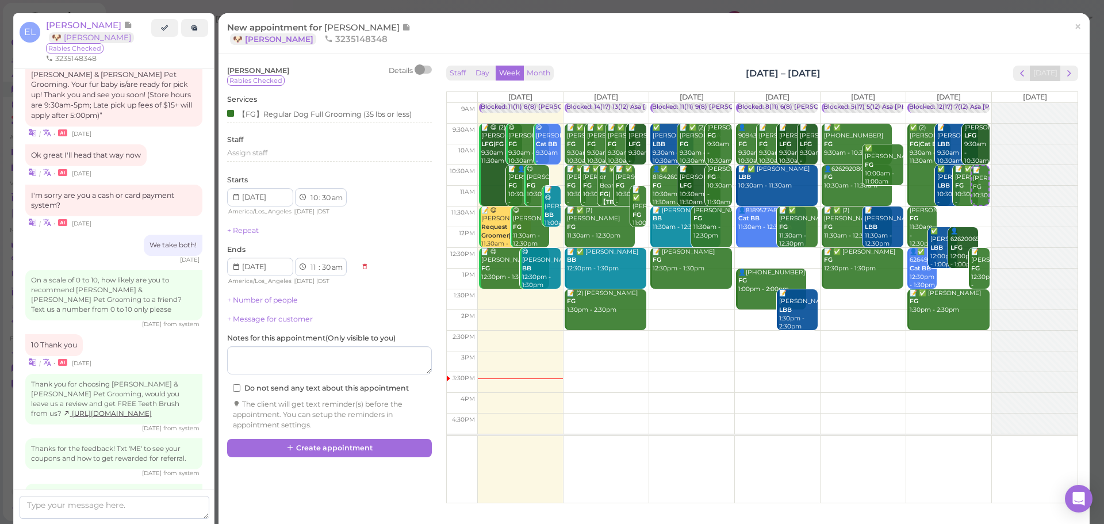
scroll to position [760, 0]
click at [338, 448] on button "Create appointment" at bounding box center [329, 448] width 205 height 18
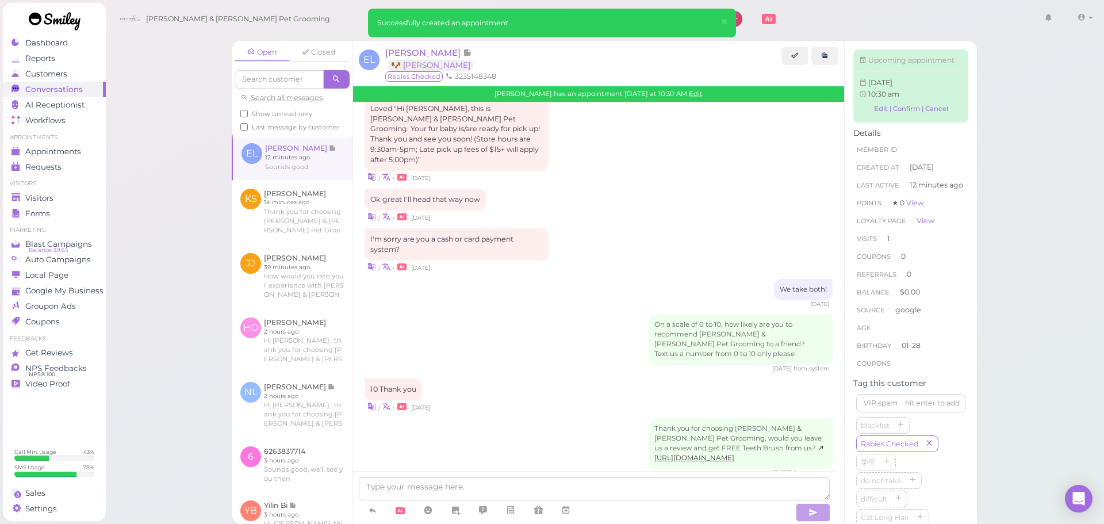
click at [183, 188] on div "Open Closed Search all messages Show unread only Last message by customer EL Er…" at bounding box center [604, 262] width 999 height 524
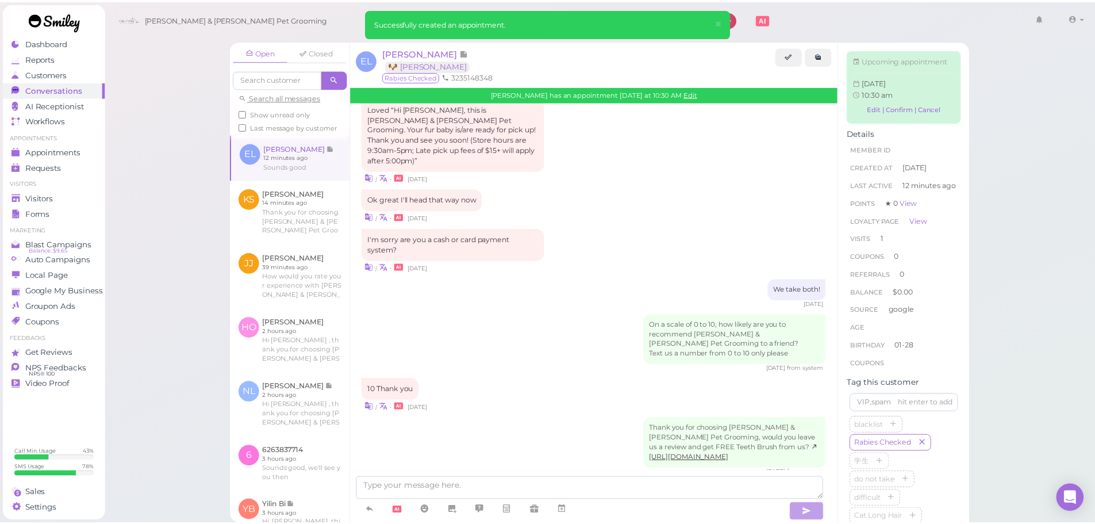
scroll to position [1498, 0]
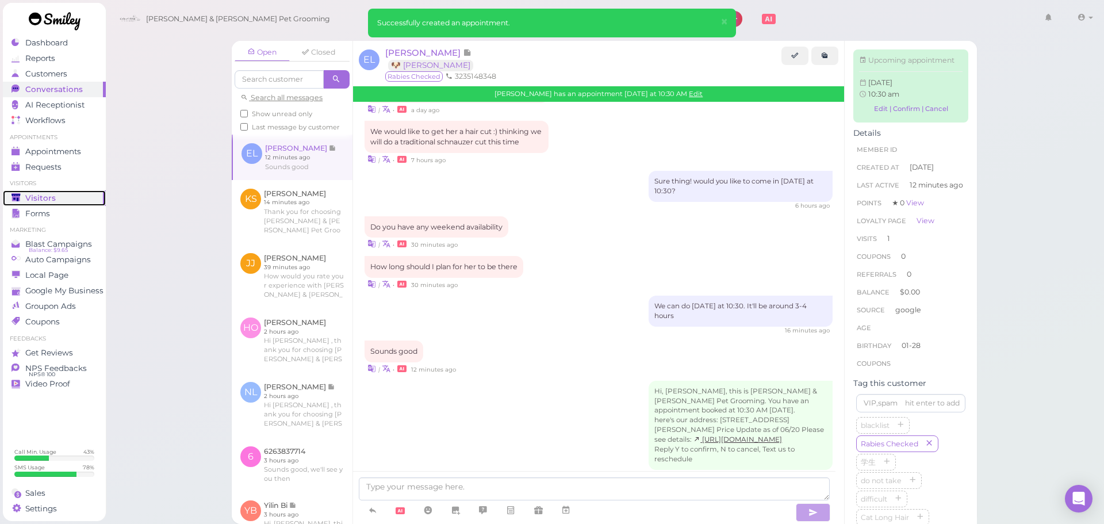
click at [70, 195] on div "Visitors" at bounding box center [52, 198] width 83 height 10
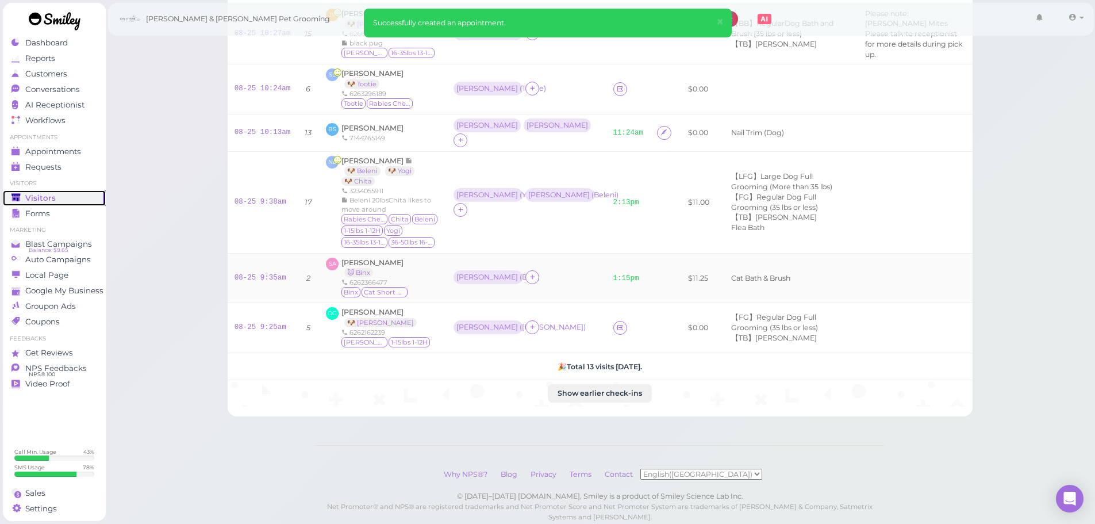
scroll to position [418, 0]
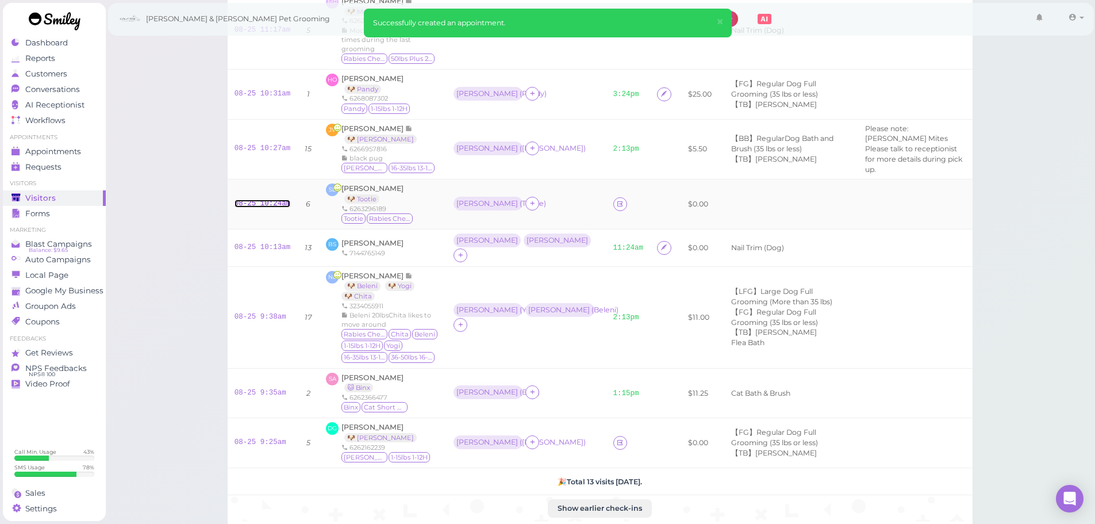
click at [273, 199] on link "08-25 10:24am" at bounding box center [263, 203] width 56 height 8
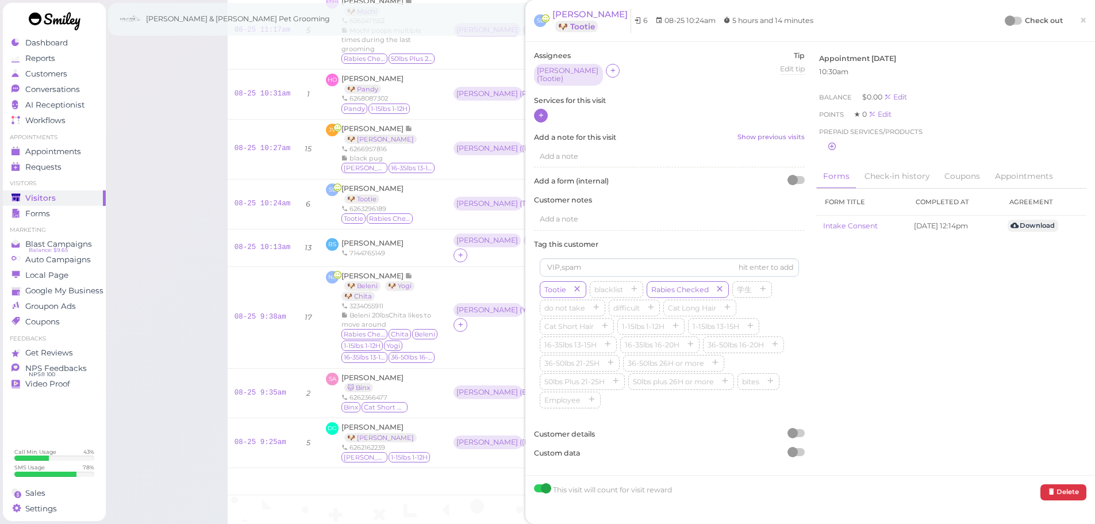
click at [539, 113] on icon at bounding box center [540, 115] width 7 height 9
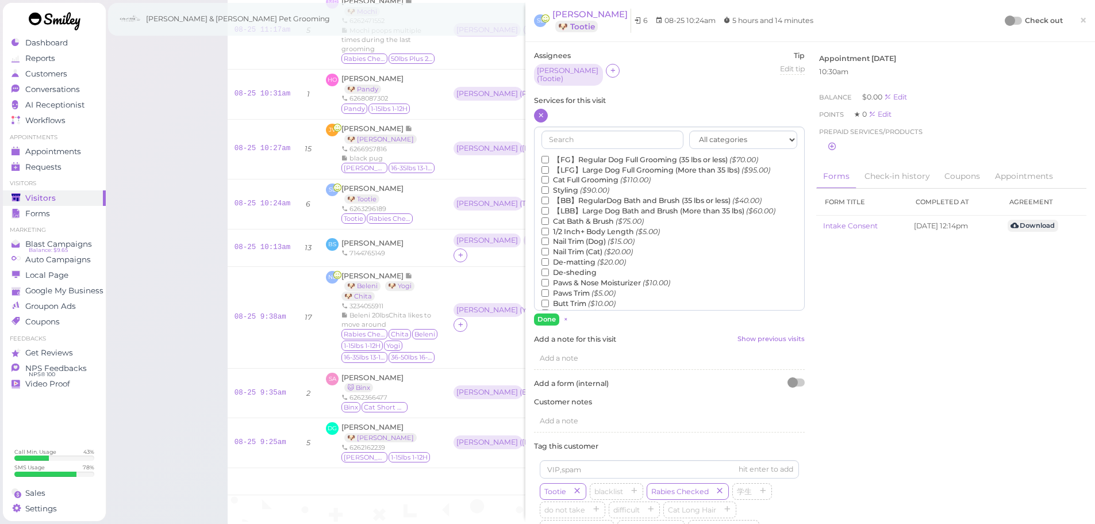
click at [563, 155] on label "【FG】Regular Dog Full Grooming (35 lbs or less) ($70.00)" at bounding box center [650, 160] width 217 height 10
click at [549, 156] on input "【FG】Regular Dog Full Grooming (35 lbs or less) ($70.00)" at bounding box center [545, 159] width 7 height 7
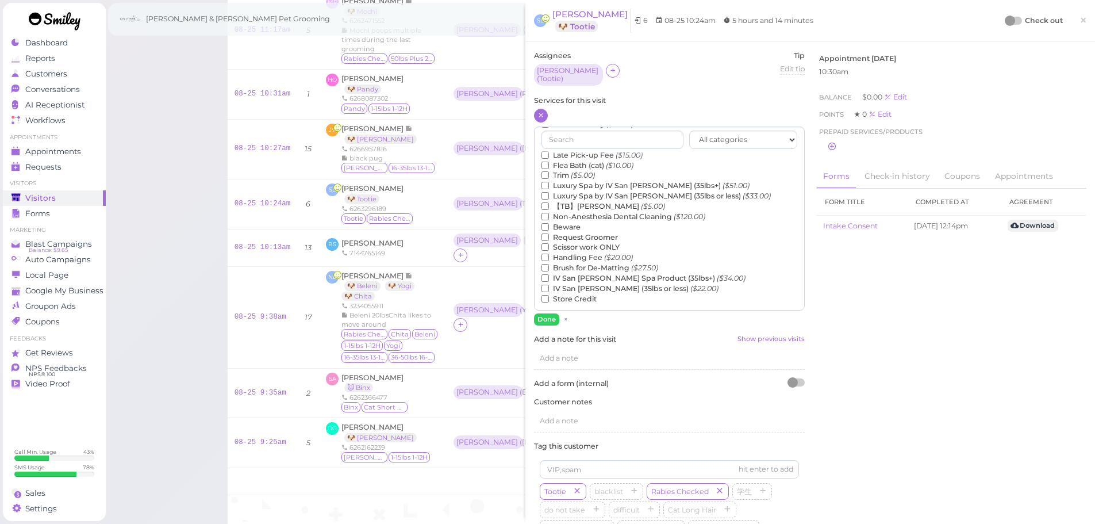
click at [558, 203] on label "【TB】Teeth Brushing ($5.00)" at bounding box center [604, 206] width 124 height 10
click at [549, 203] on input "【TB】Teeth Brushing ($5.00)" at bounding box center [545, 205] width 7 height 7
click at [544, 313] on button "Done" at bounding box center [546, 319] width 25 height 12
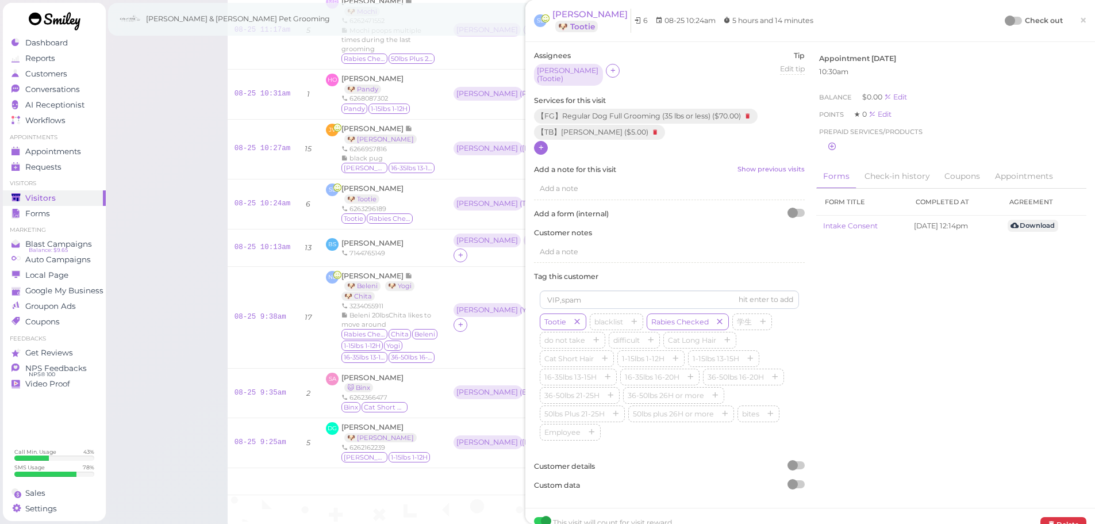
click at [1005, 20] on div at bounding box center [1010, 21] width 10 height 10
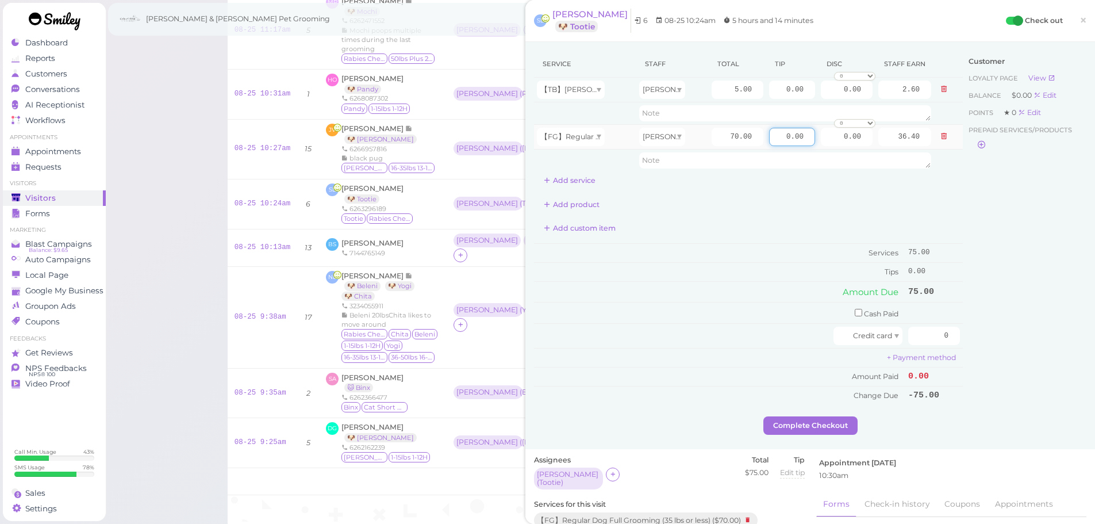
drag, startPoint x: 767, startPoint y: 134, endPoint x: 792, endPoint y: 163, distance: 38.3
click at [769, 135] on input "0.00" at bounding box center [792, 137] width 46 height 18
type input "10.00"
click at [855, 314] on input "checkbox" at bounding box center [858, 312] width 7 height 7
checkbox input "true"
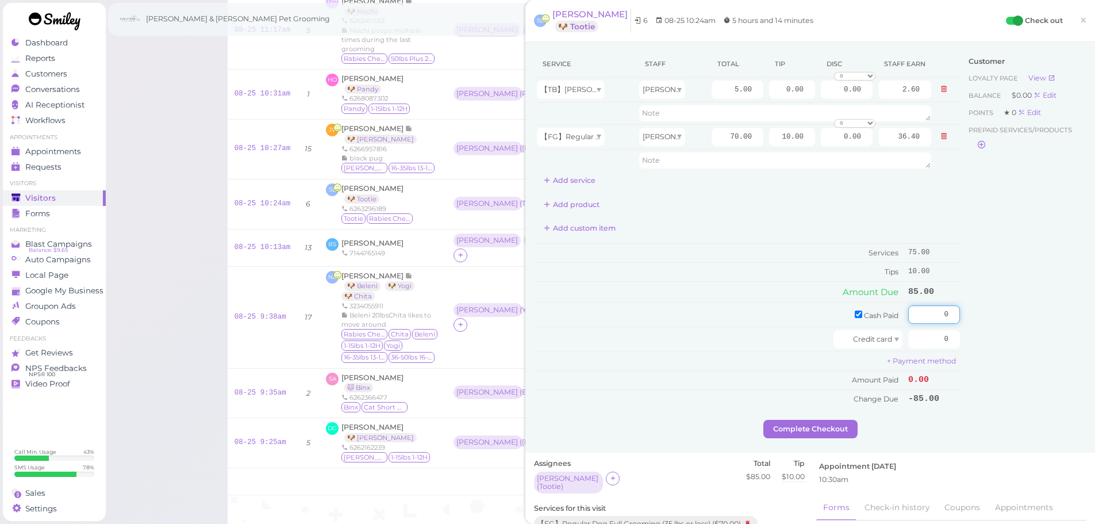
drag, startPoint x: 916, startPoint y: 318, endPoint x: 1051, endPoint y: 331, distance: 135.1
click at [1009, 324] on div "Service Staff Total Tip Disc Staff earn 【TB】Teeth Brushing Asa 5.00 0.00 0.00 0…" at bounding box center [810, 235] width 552 height 369
type input "85"
click at [1024, 331] on div "Customer Loyalty page View Balance $0.00 Edit Points ★ 0 Edit Prepaid services/…" at bounding box center [1025, 235] width 124 height 369
click at [828, 428] on button "Complete Checkout" at bounding box center [810, 429] width 94 height 18
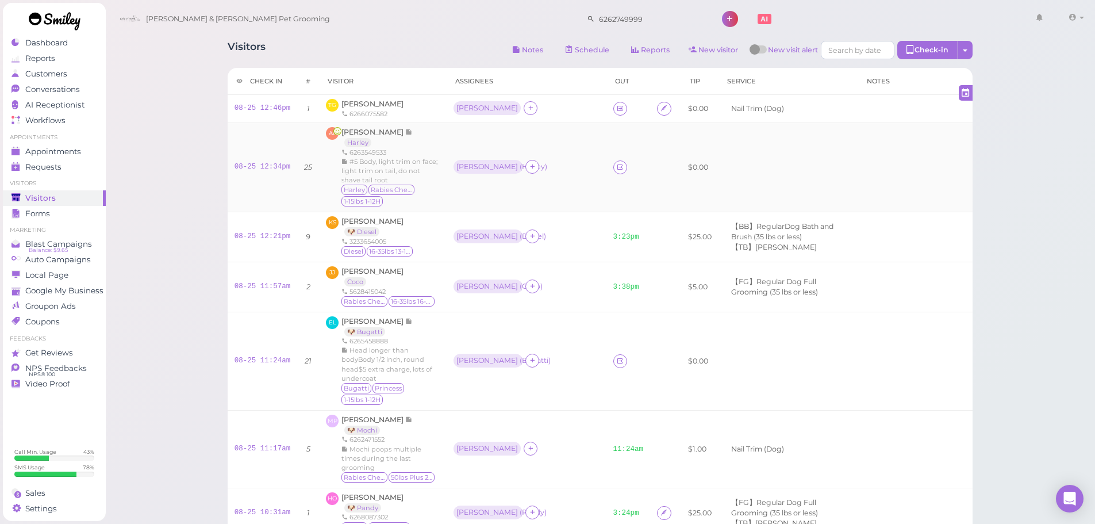
click at [572, 171] on div "Rebecca ( Harley )" at bounding box center [527, 167] width 146 height 15
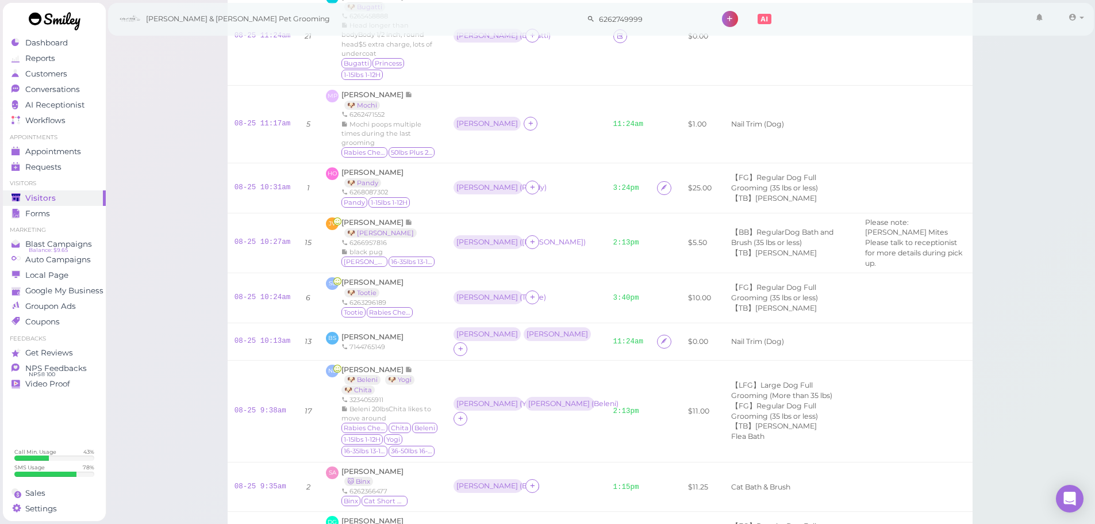
scroll to position [533, 0]
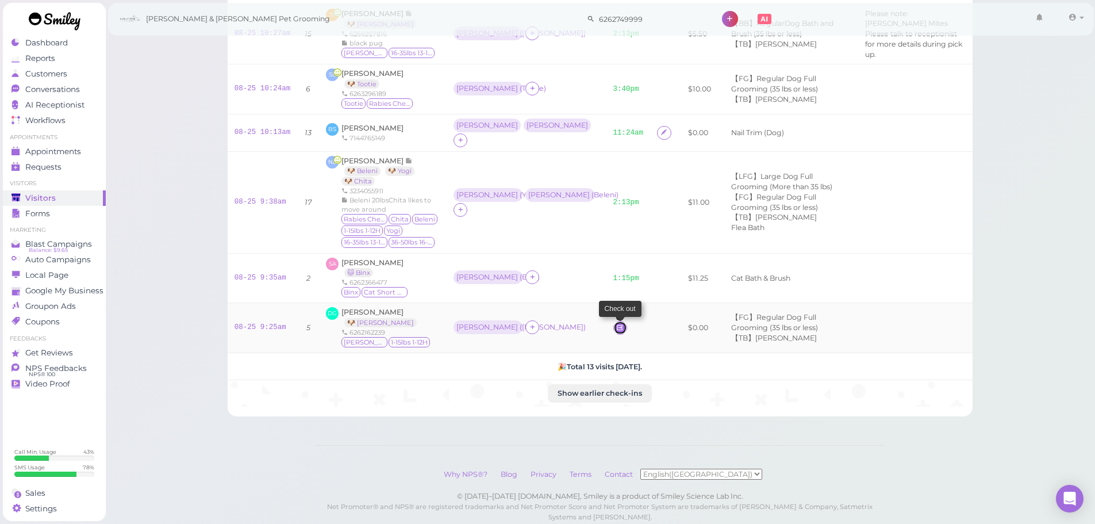
click at [613, 321] on link at bounding box center [620, 328] width 14 height 14
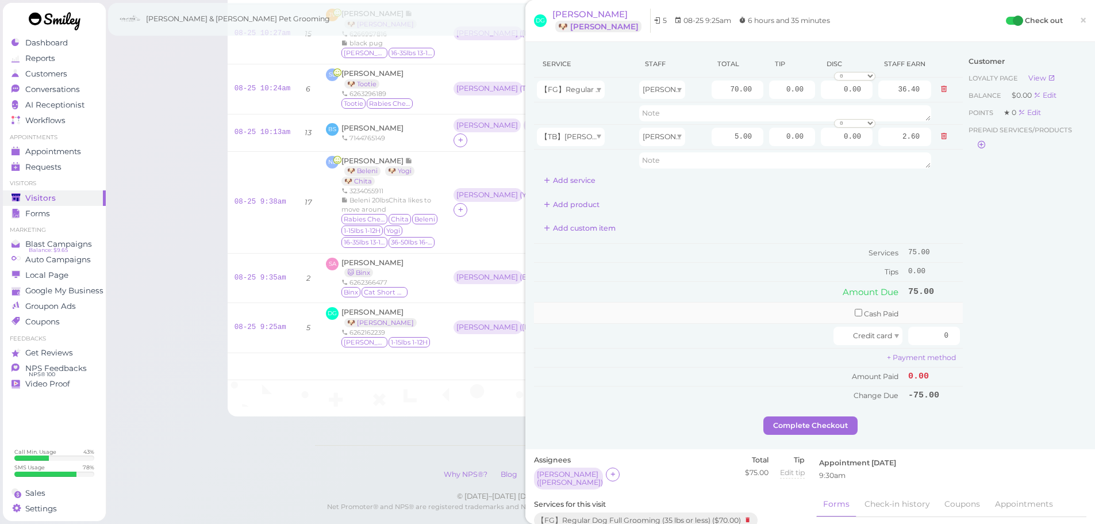
click at [769, 320] on td "Cash Paid" at bounding box center [719, 312] width 371 height 21
drag, startPoint x: 919, startPoint y: 332, endPoint x: 990, endPoint y: 331, distance: 71.9
click at [993, 331] on div "Service Staff Total Tip Disc Staff earn 【FG】Regular Dog Full Grooming (35 lbs o…" at bounding box center [810, 234] width 552 height 366
type input "75"
click at [789, 401] on td "Change Due" at bounding box center [719, 395] width 371 height 18
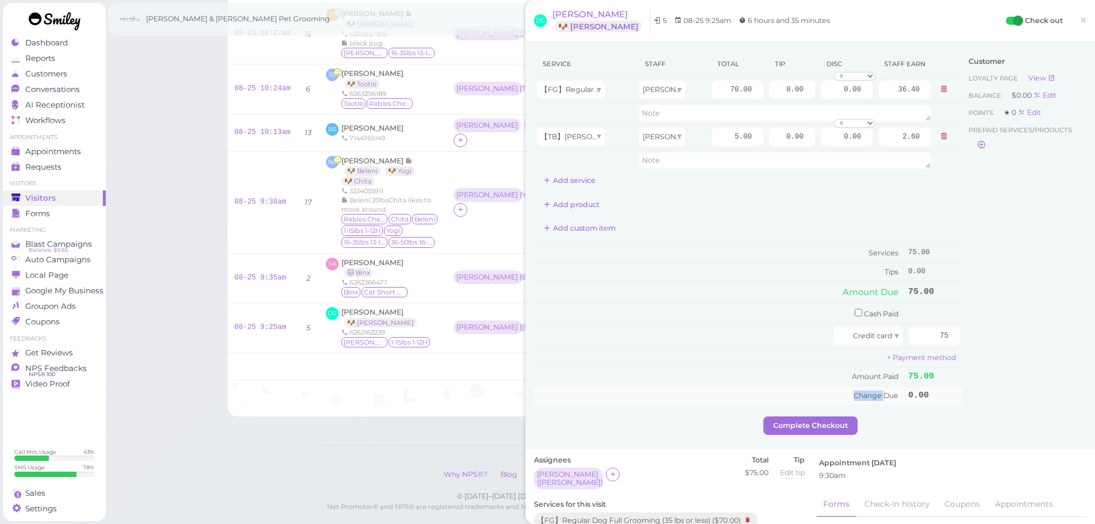
click at [789, 402] on td "Change Due" at bounding box center [719, 395] width 371 height 18
click at [789, 422] on button "Complete Checkout" at bounding box center [810, 425] width 94 height 18
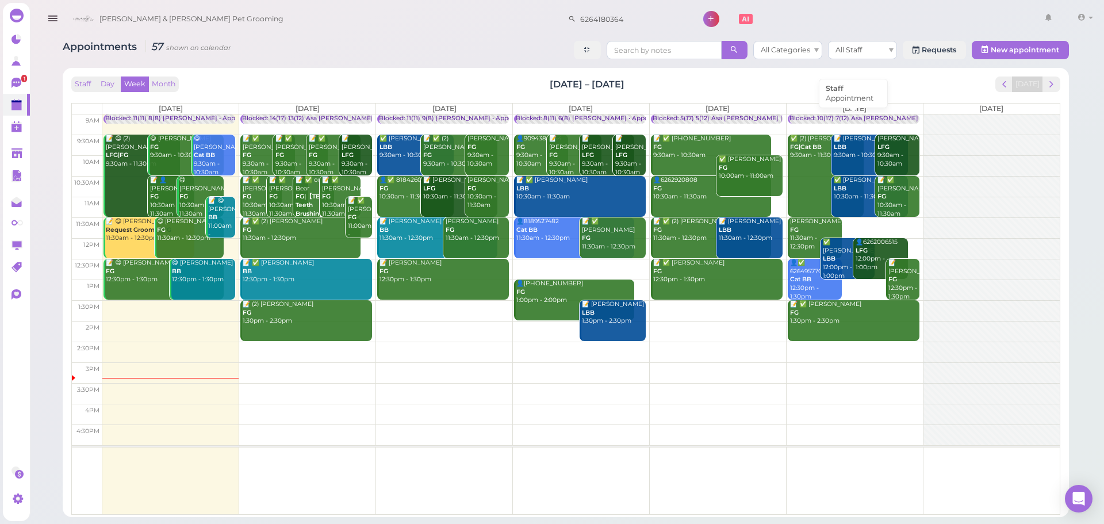
click at [825, 117] on div "Blocked: 10(17) 7(12) Asa [PERSON_NAME] [PERSON_NAME] • Appointment" at bounding box center [904, 118] width 231 height 9
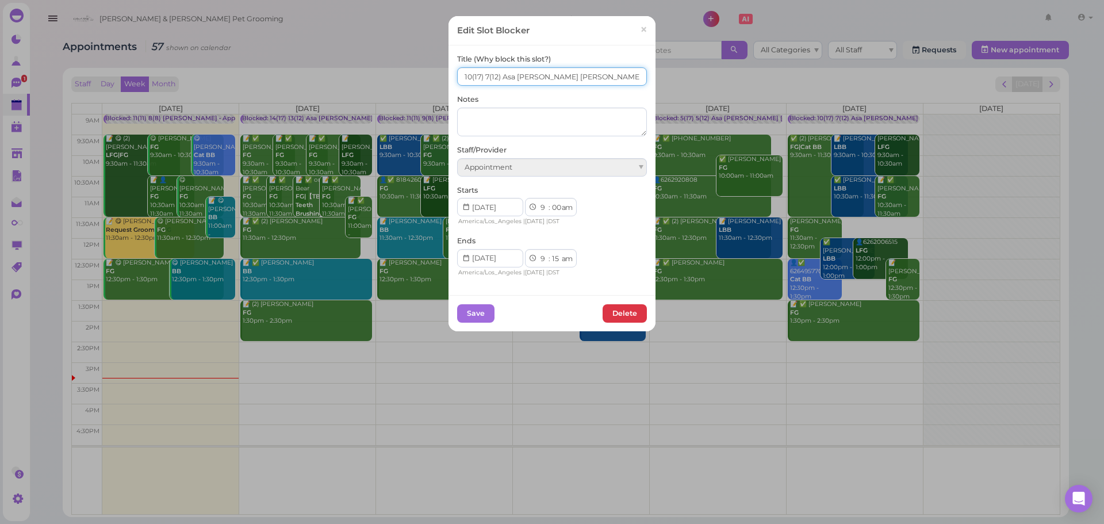
click at [464, 79] on input "10(17) 7(12) Asa [PERSON_NAME] [PERSON_NAME]" at bounding box center [552, 76] width 190 height 18
type input "12(17) 7(12) Asa [PERSON_NAME] [PERSON_NAME]"
click at [466, 313] on button "Save" at bounding box center [475, 313] width 37 height 18
